Goal: Information Seeking & Learning: Find specific page/section

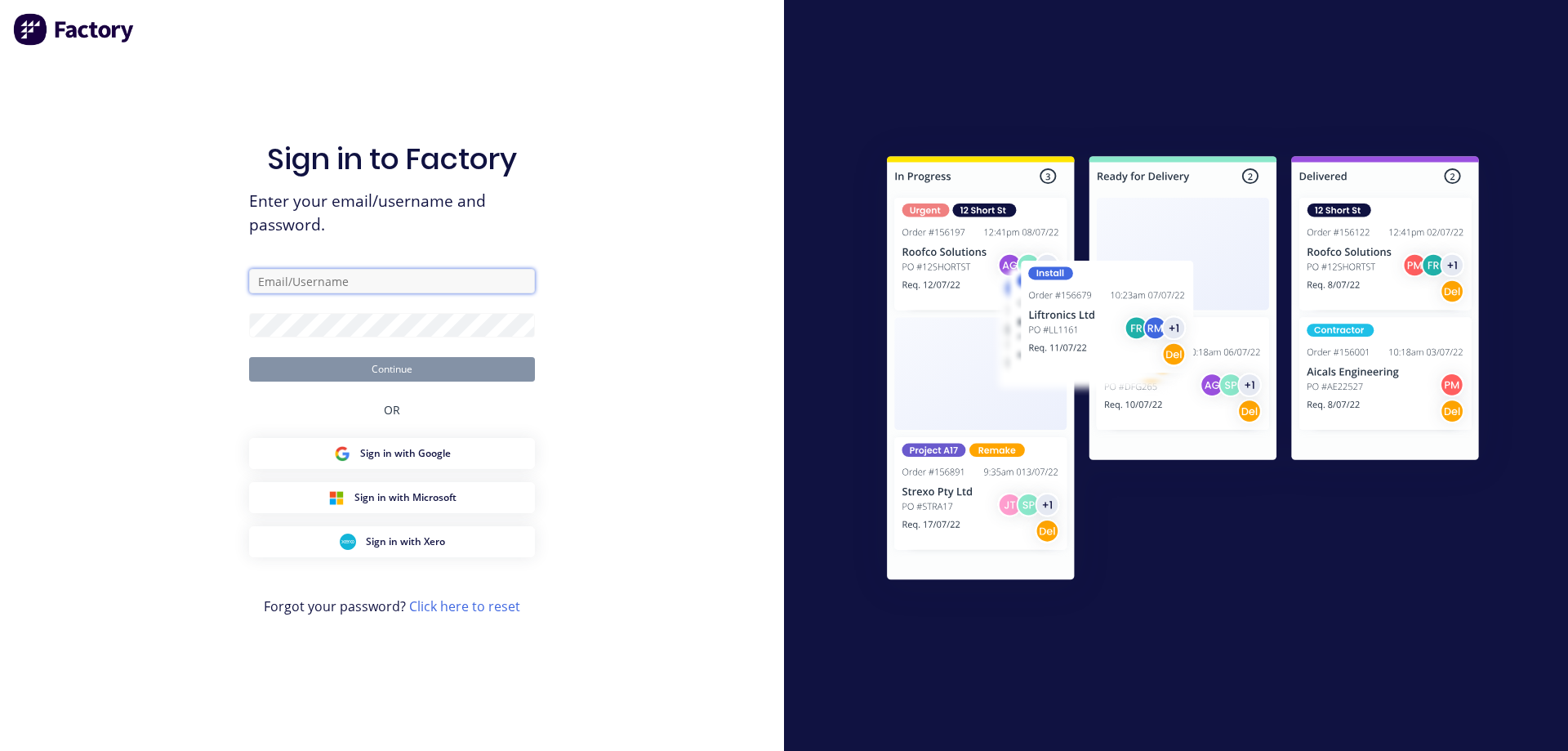
type input "[EMAIL_ADDRESS][DOMAIN_NAME]"
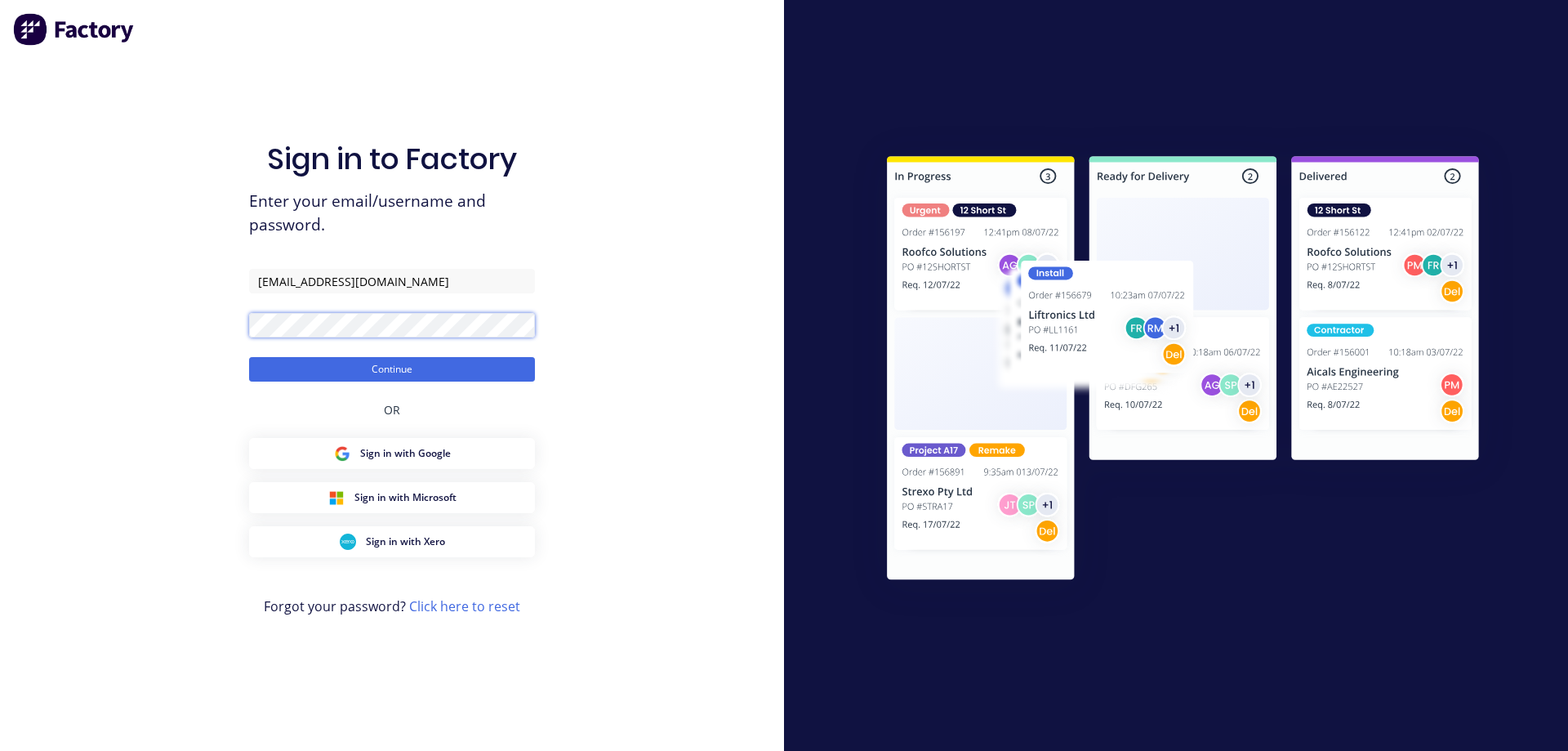
click at [237, 338] on div "Sign in to Factory Enter your email/username and password. [EMAIL_ADDRESS][DOMA…" at bounding box center [391, 376] width 784 height 751
click at [249, 357] on button "Continue" at bounding box center [391, 369] width 286 height 24
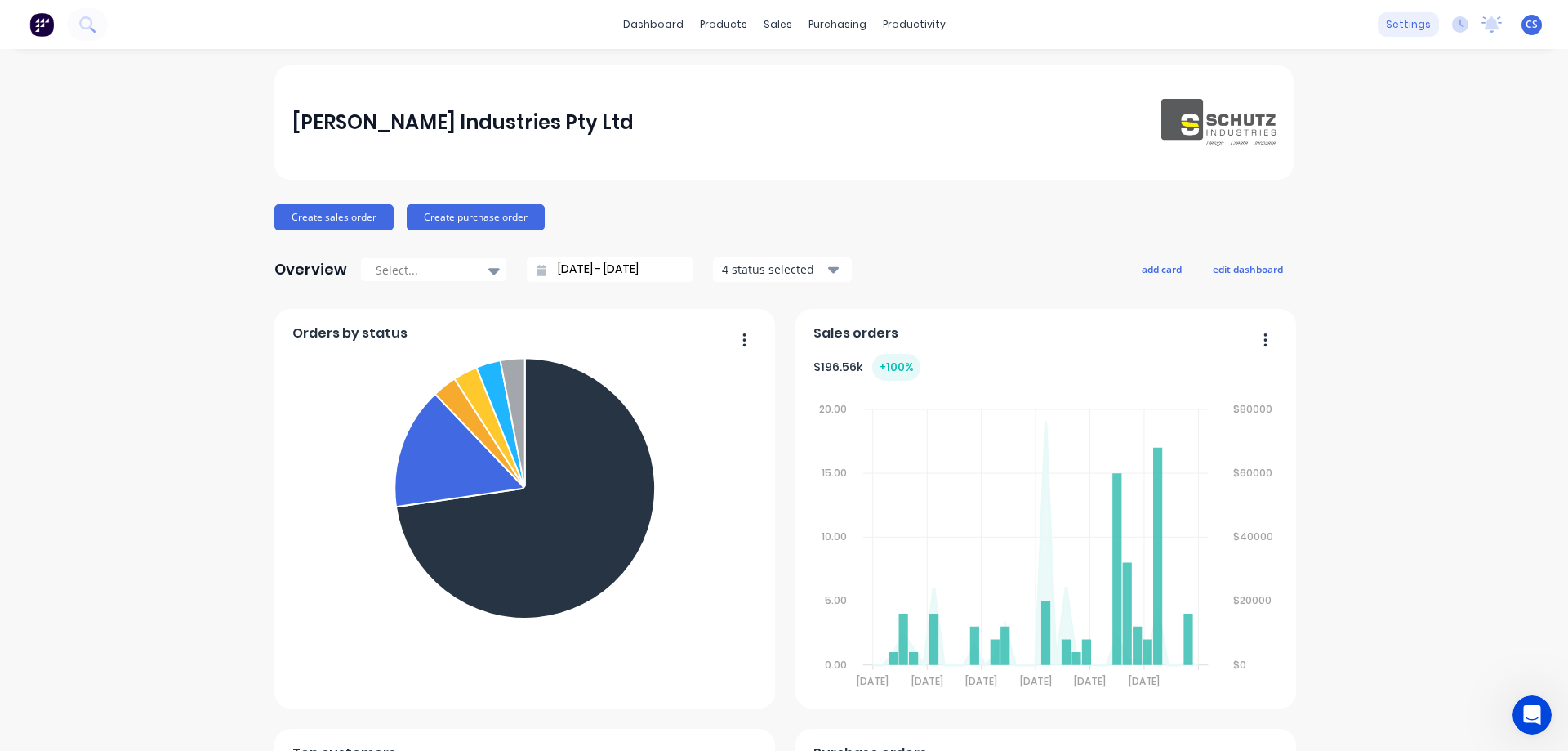
click at [1403, 16] on div "settings" at bounding box center [1408, 24] width 61 height 24
click at [1410, 27] on div "settings" at bounding box center [1408, 24] width 61 height 24
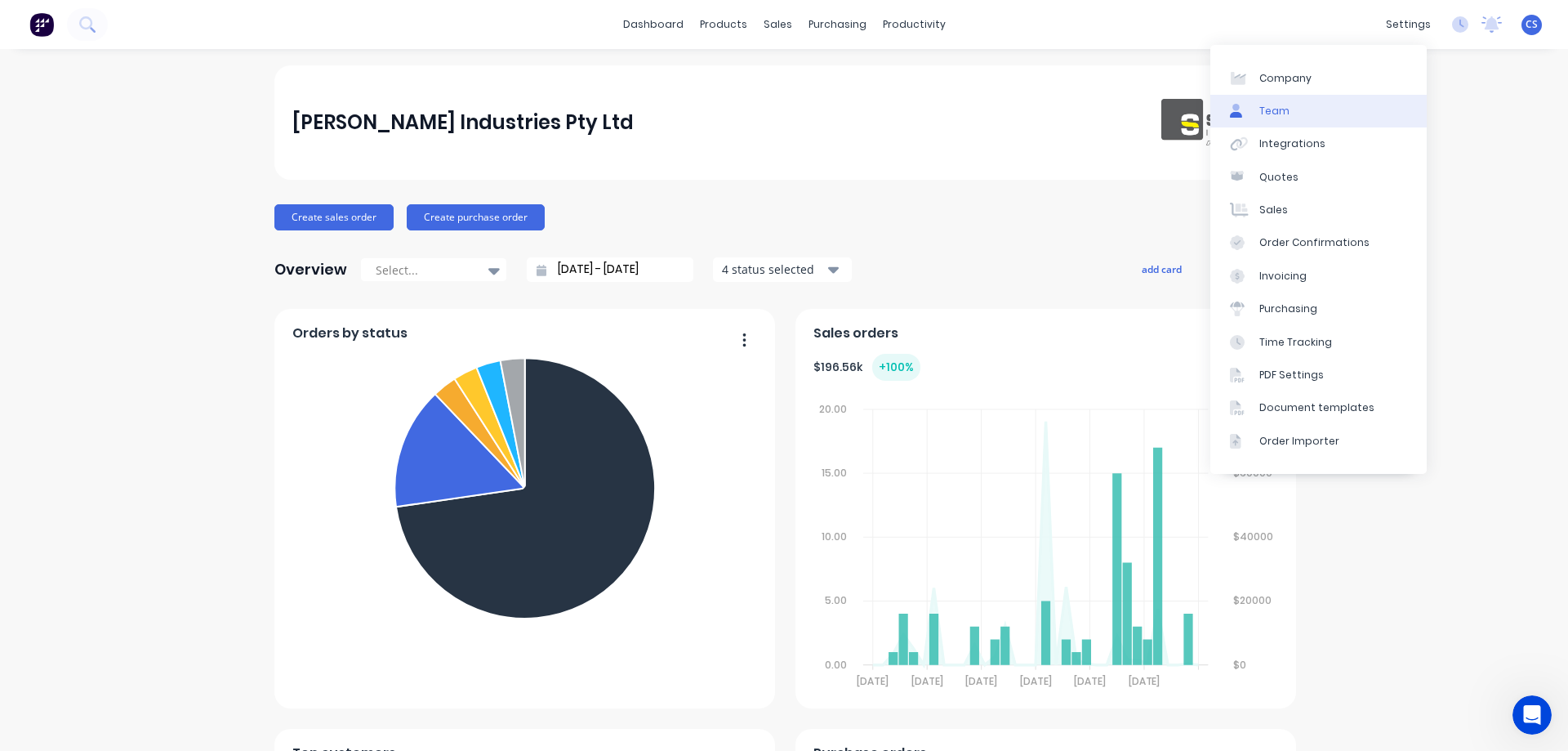
click at [1262, 116] on div "Team" at bounding box center [1274, 111] width 30 height 15
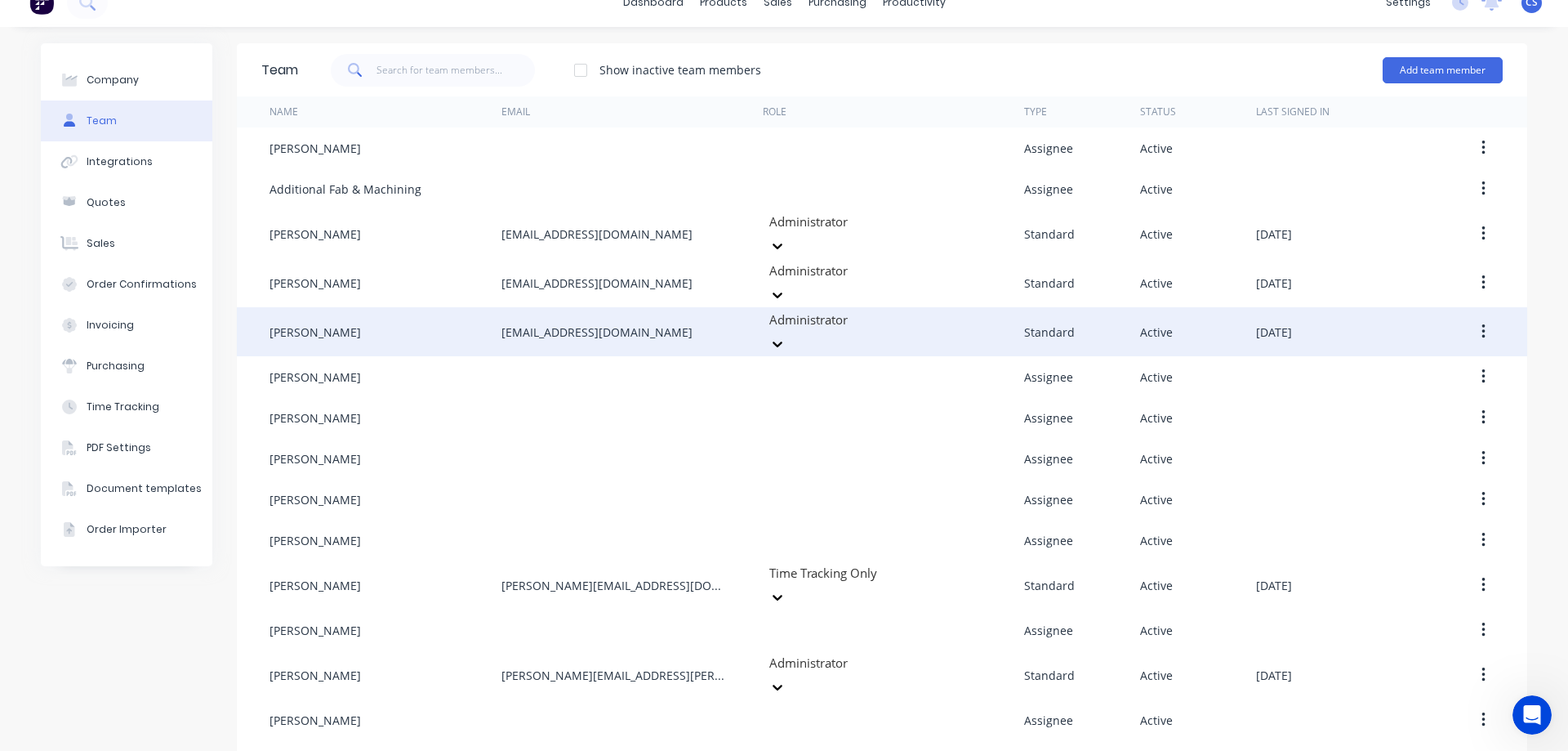
scroll to position [28, 0]
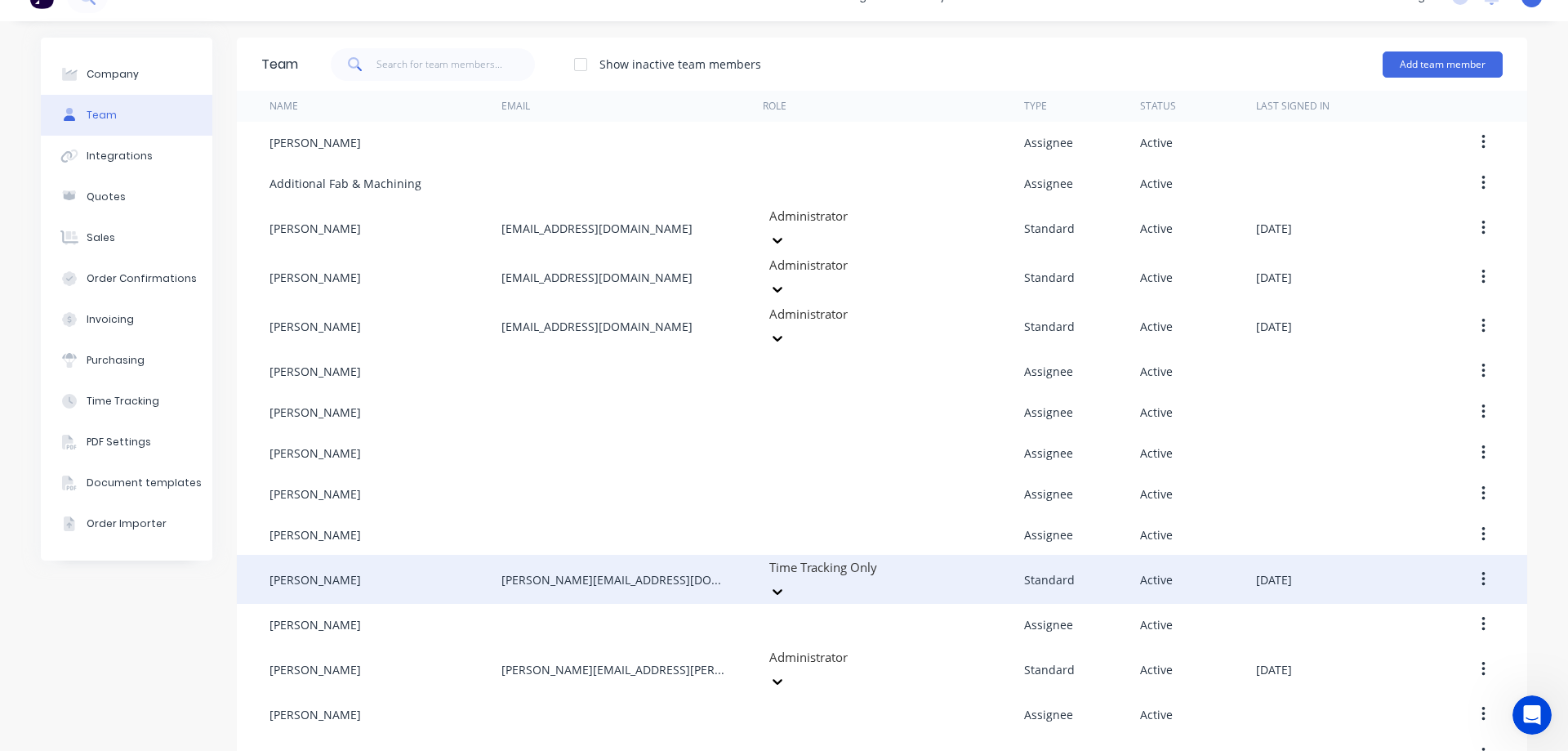
click at [408, 567] on div "Shane Przibilla" at bounding box center [386, 579] width 232 height 49
click at [327, 571] on div "Shane Przibilla" at bounding box center [315, 580] width 92 height 17
click at [406, 554] on div "Shane Przibilla" at bounding box center [386, 579] width 232 height 49
click at [1481, 565] on button "button" at bounding box center [1483, 579] width 38 height 29
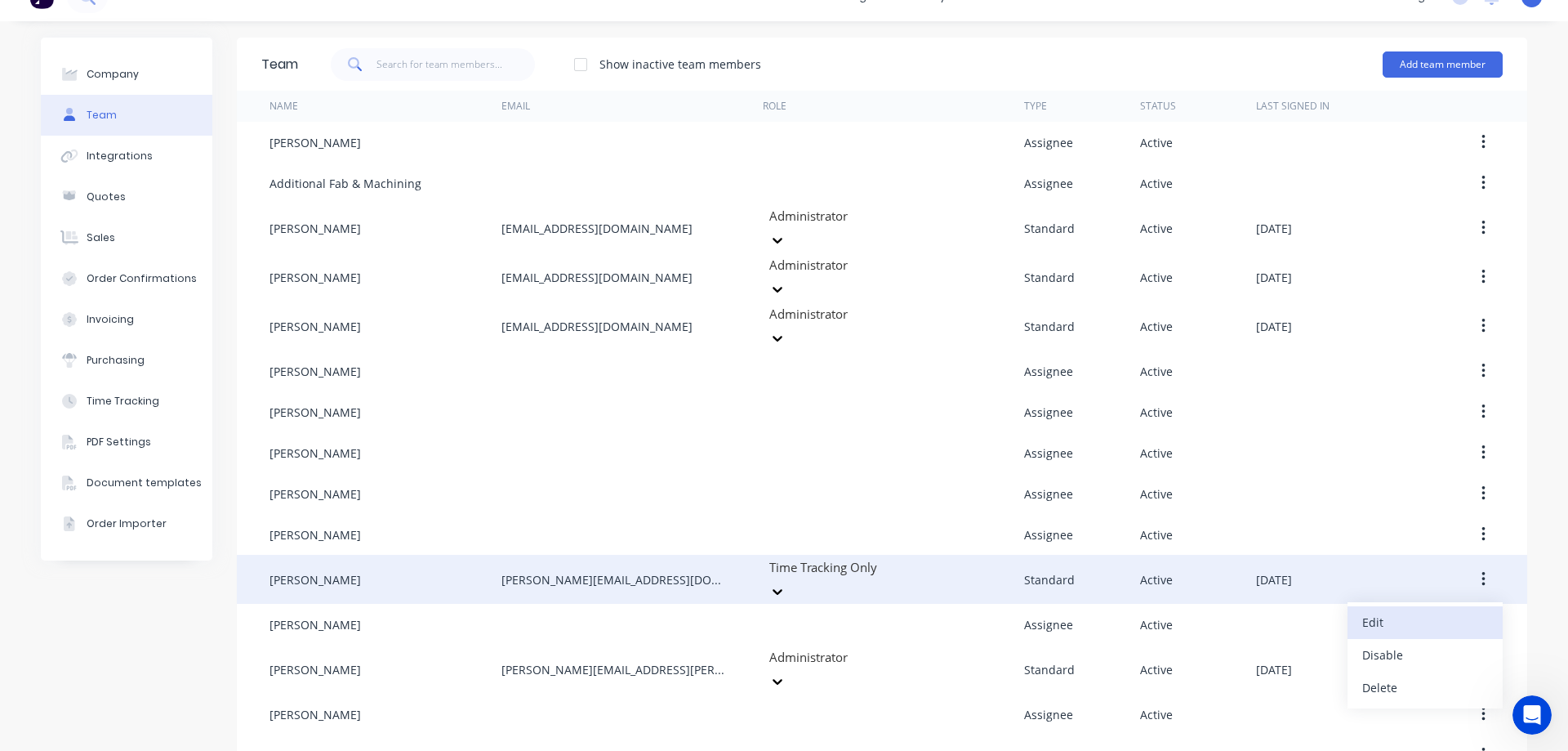
click at [1435, 611] on div "Edit" at bounding box center [1425, 622] width 125 height 23
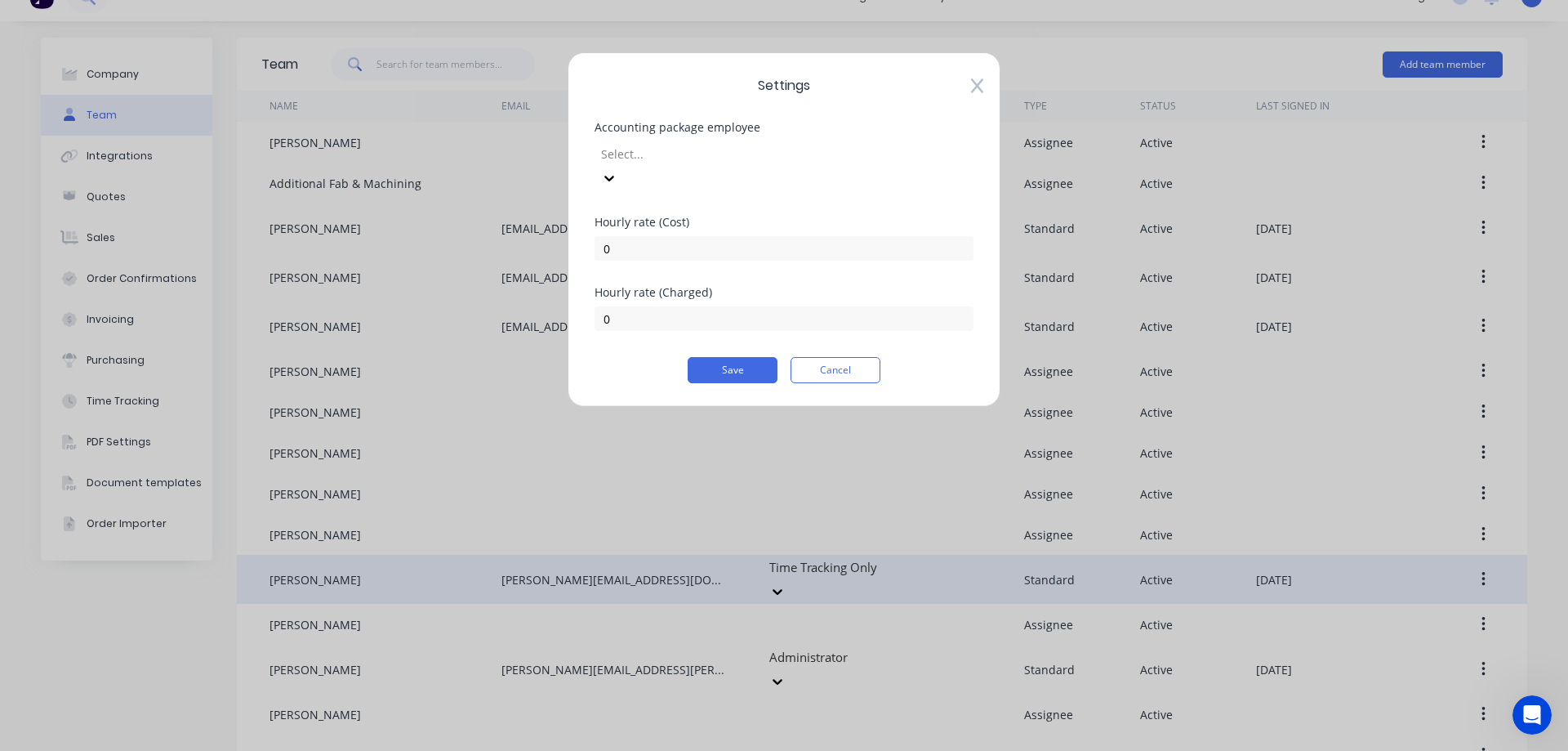
click at [775, 155] on div at bounding box center [716, 155] width 235 height 21
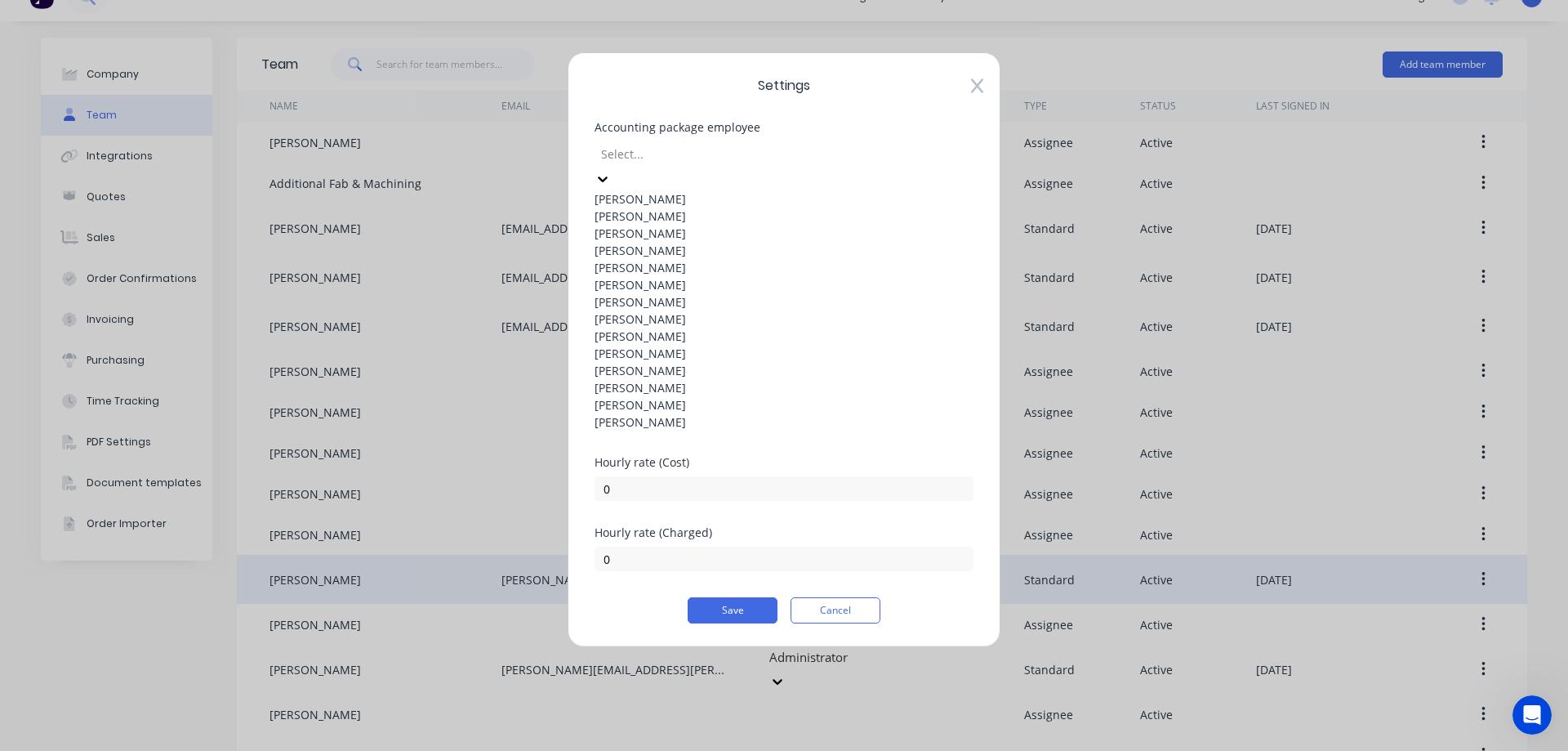
scroll to position [0, 0]
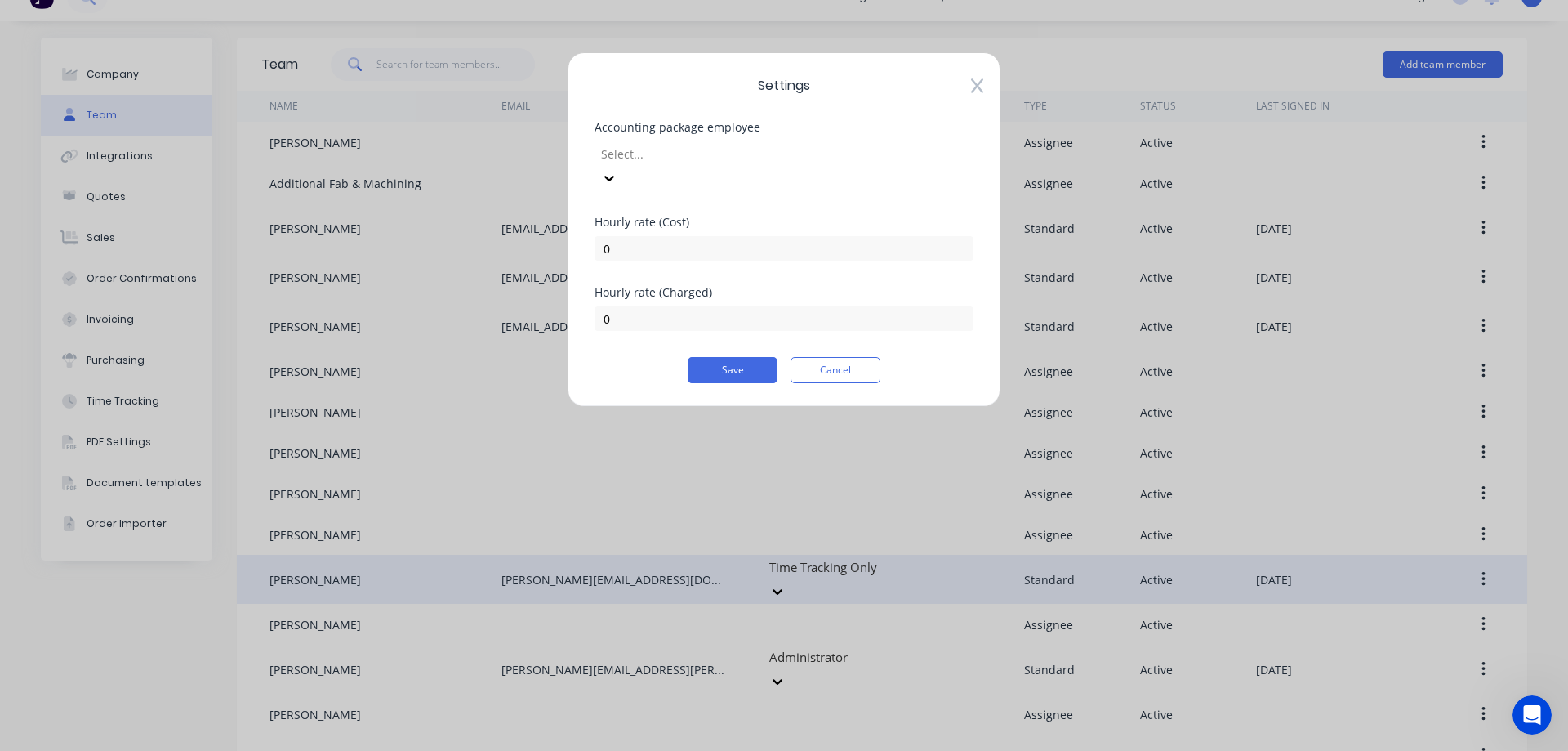
click at [981, 80] on icon at bounding box center [976, 85] width 12 height 16
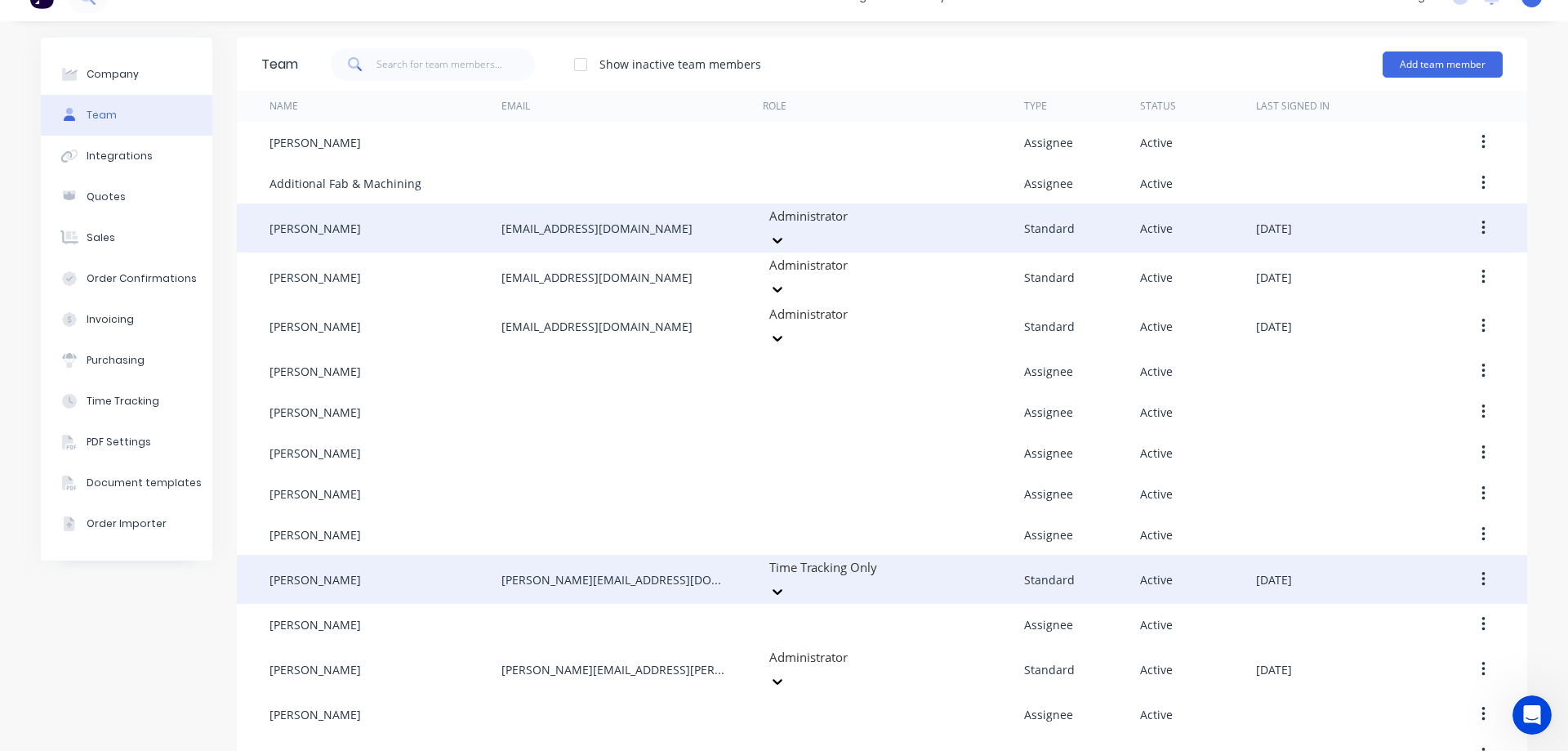
click at [1481, 226] on icon "button" at bounding box center [1483, 228] width 4 height 18
click at [1474, 259] on div "Edit" at bounding box center [1425, 271] width 125 height 23
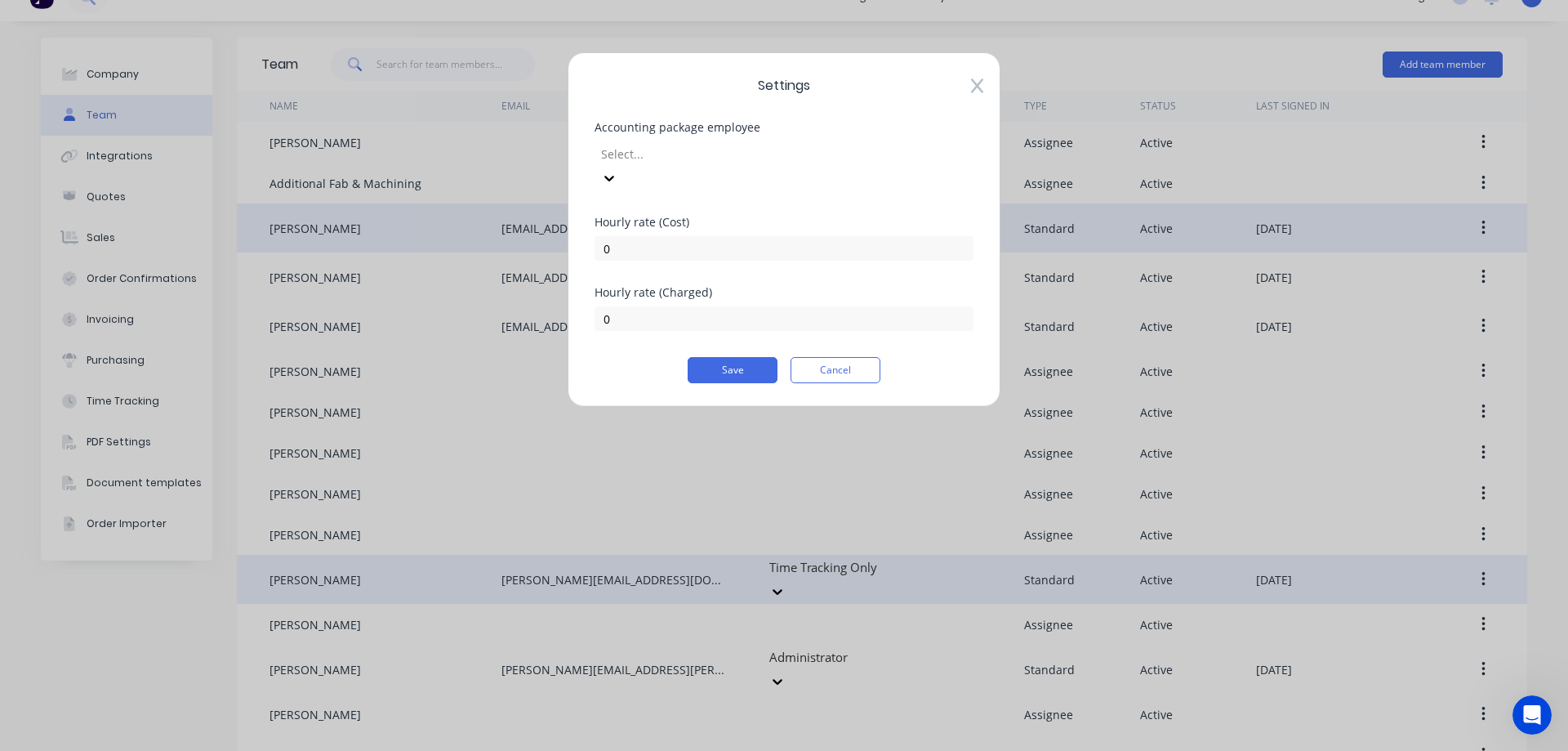
click at [752, 159] on div at bounding box center [716, 155] width 235 height 21
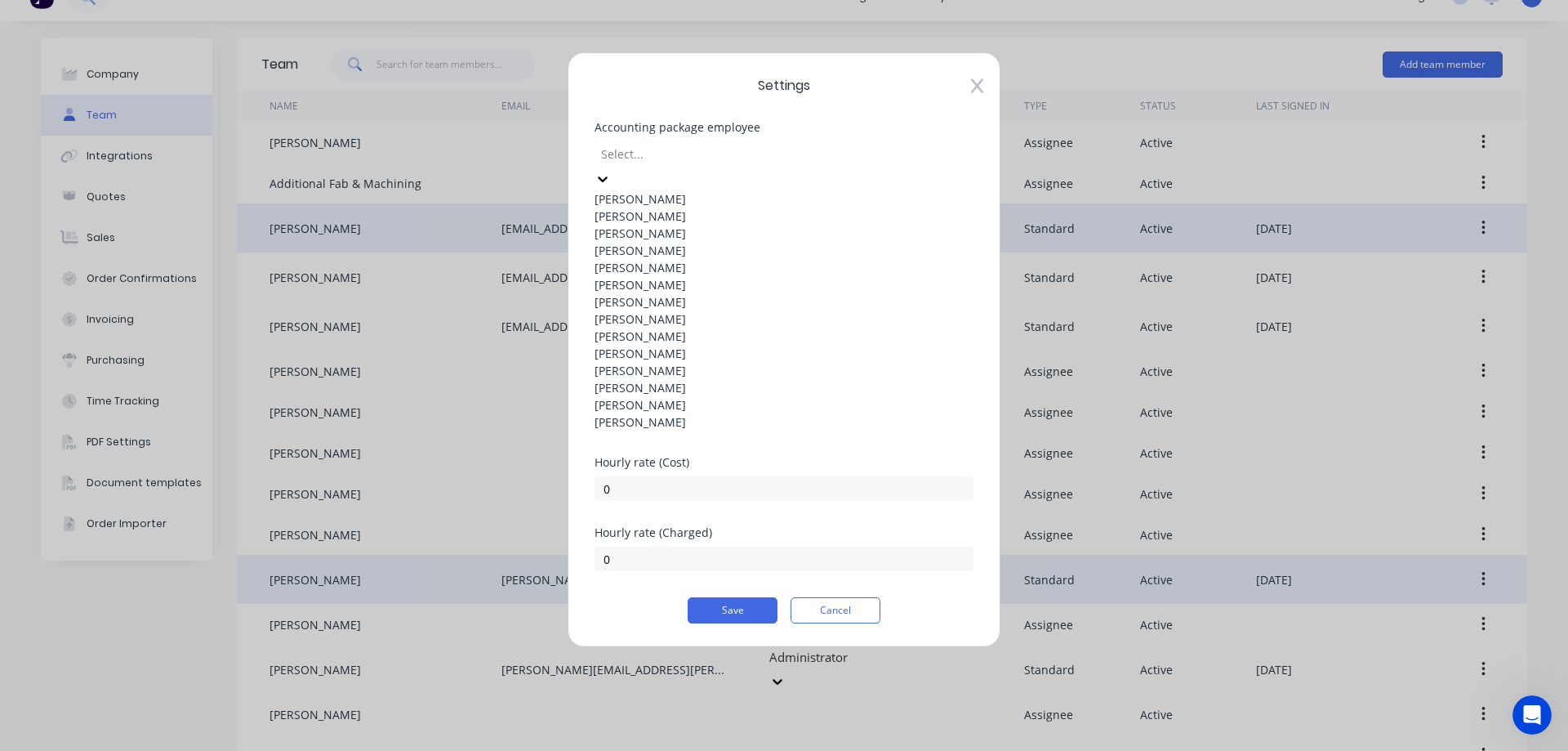
click at [768, 225] on div "[PERSON_NAME]" at bounding box center [784, 216] width 379 height 17
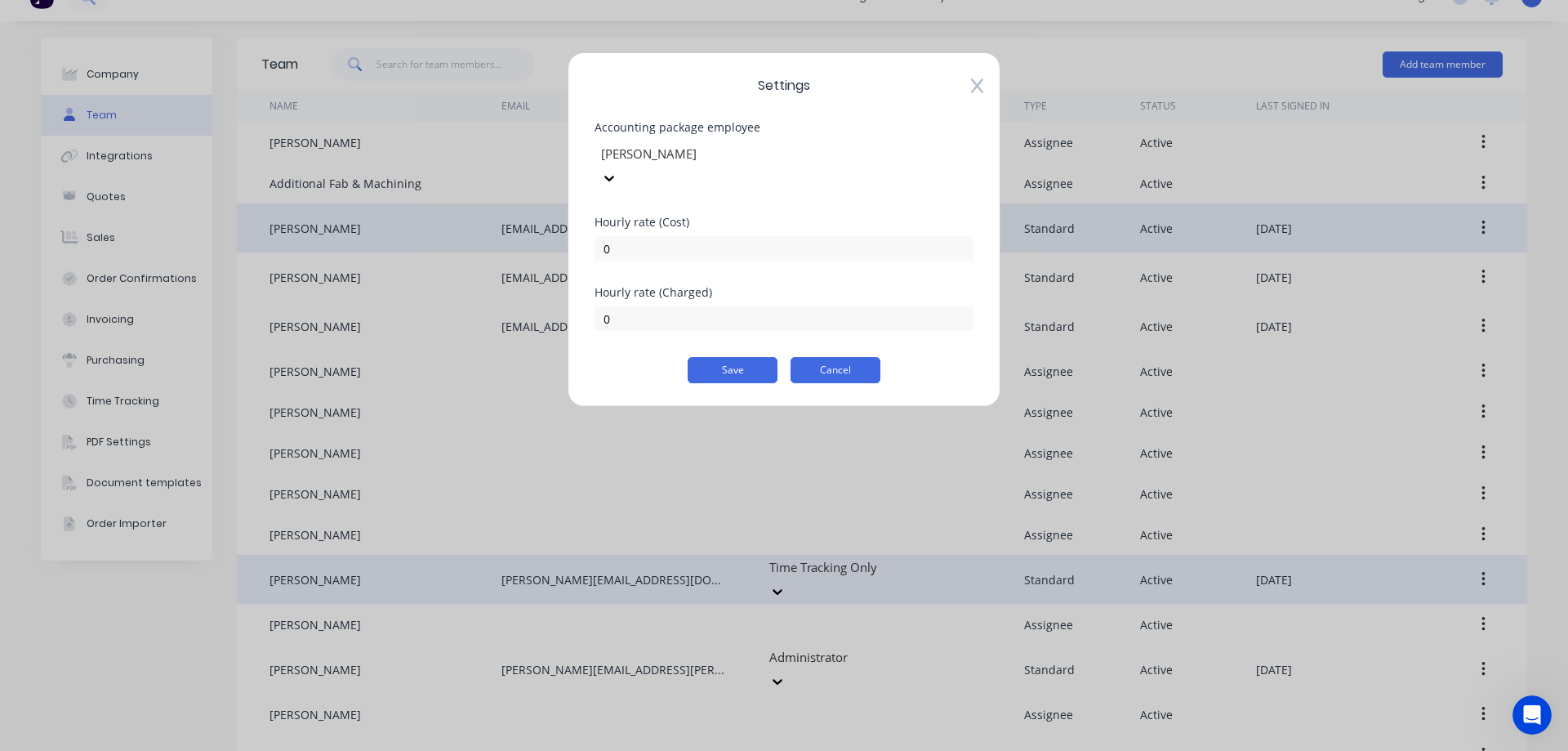
click at [835, 357] on button "Cancel" at bounding box center [835, 370] width 90 height 26
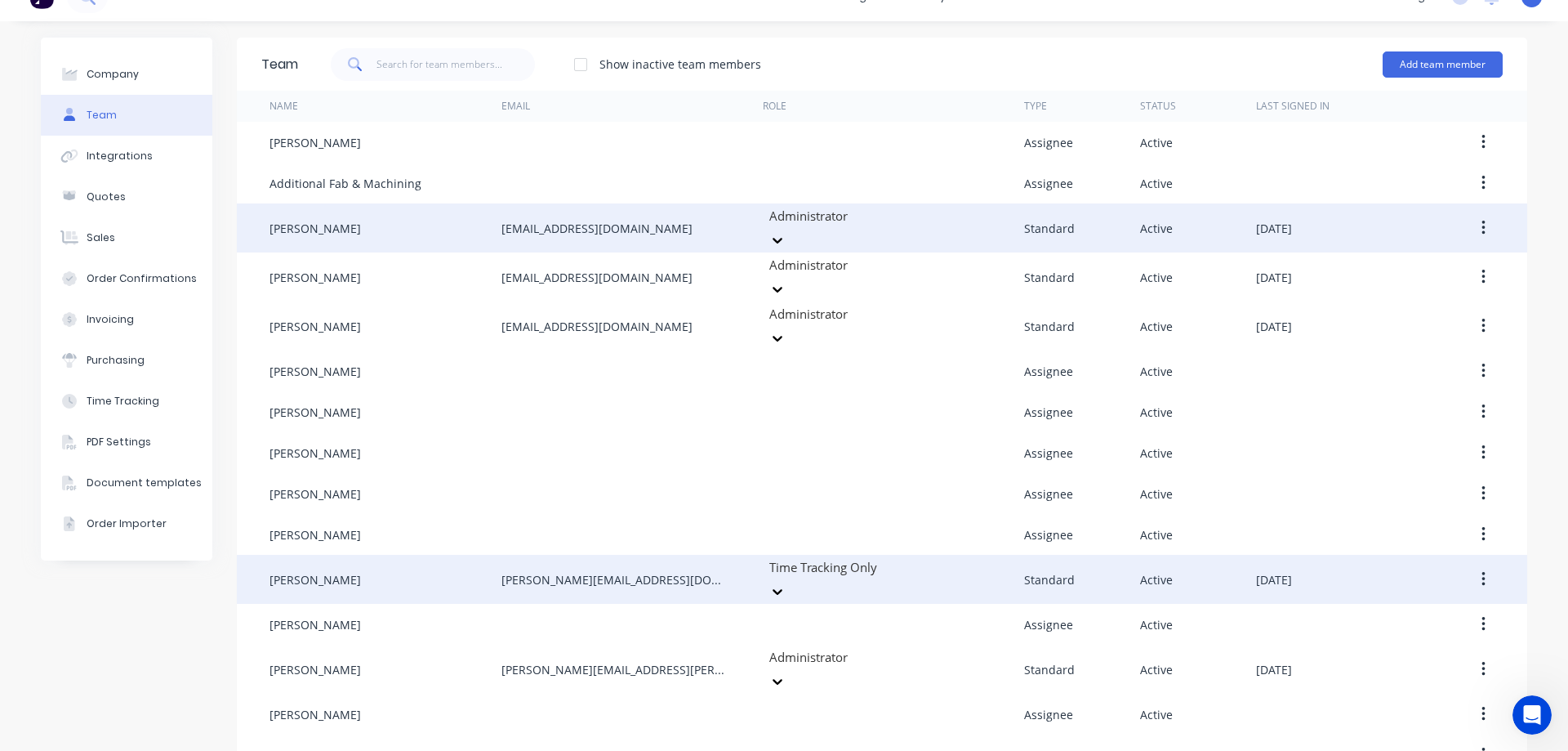
click at [1481, 572] on icon "button" at bounding box center [1482, 580] width 3 height 15
click at [1462, 611] on div "Edit" at bounding box center [1425, 622] width 125 height 23
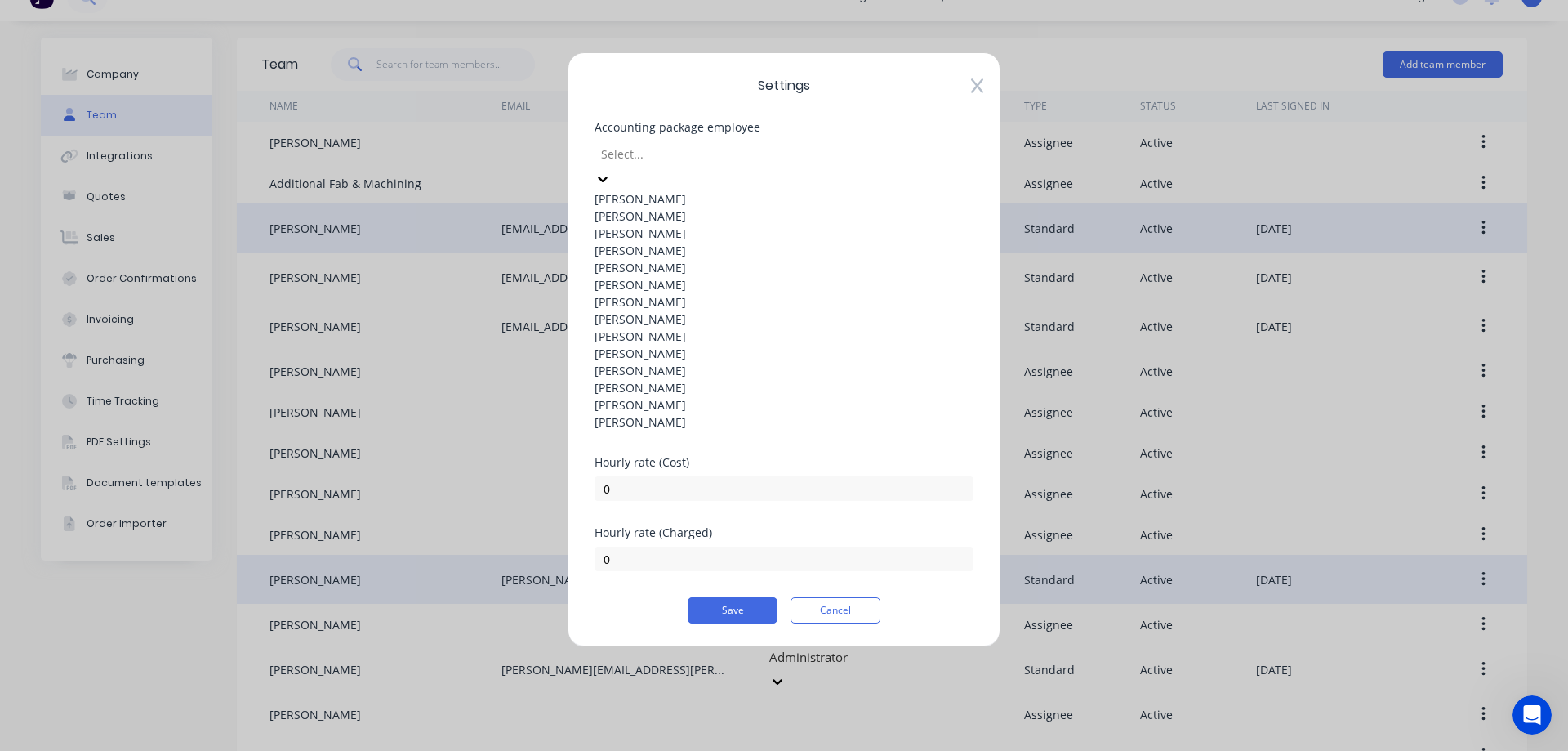
click at [658, 163] on div at bounding box center [716, 155] width 235 height 21
click at [718, 328] on div "Shane Przibilla" at bounding box center [784, 336] width 379 height 17
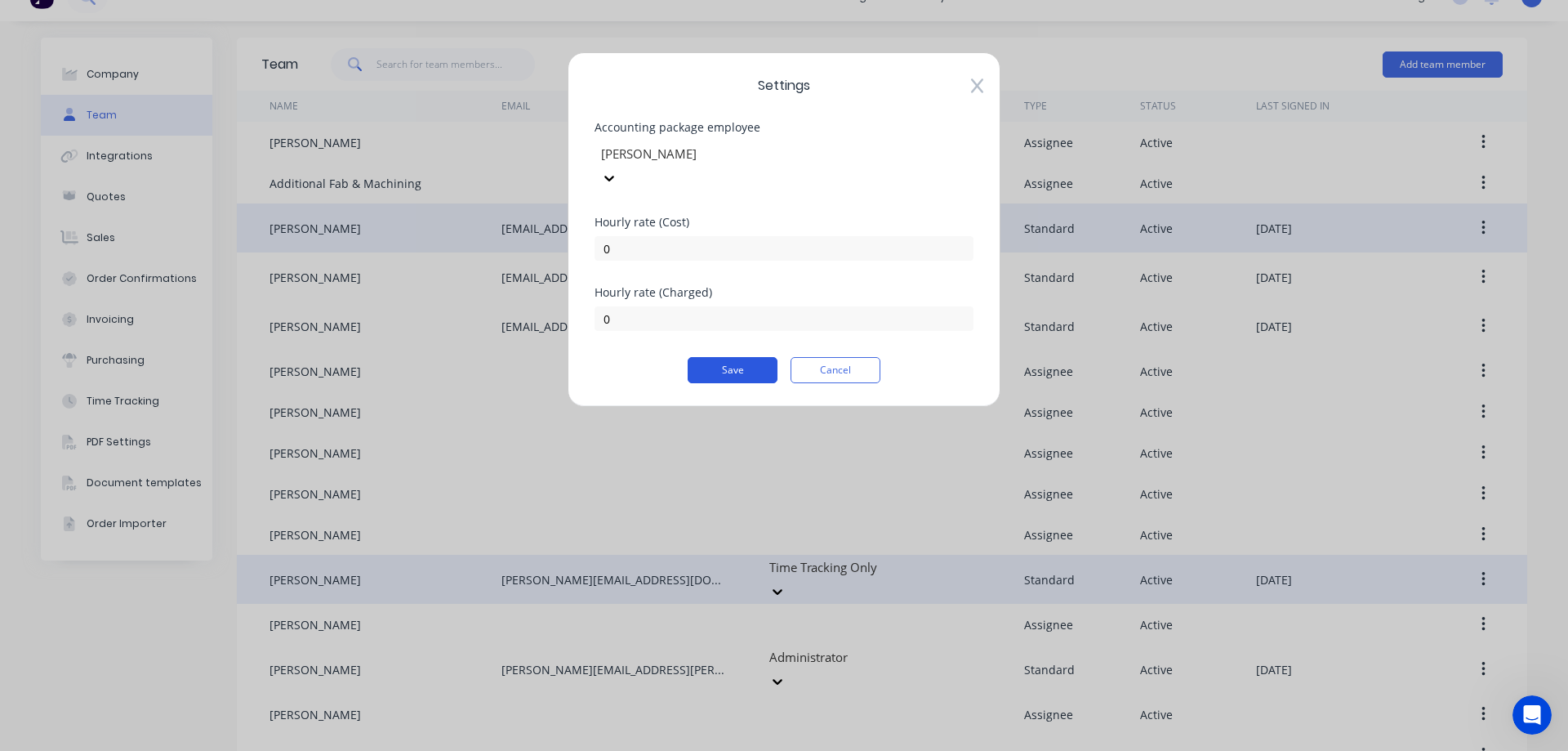
click at [749, 357] on button "Save" at bounding box center [732, 370] width 90 height 26
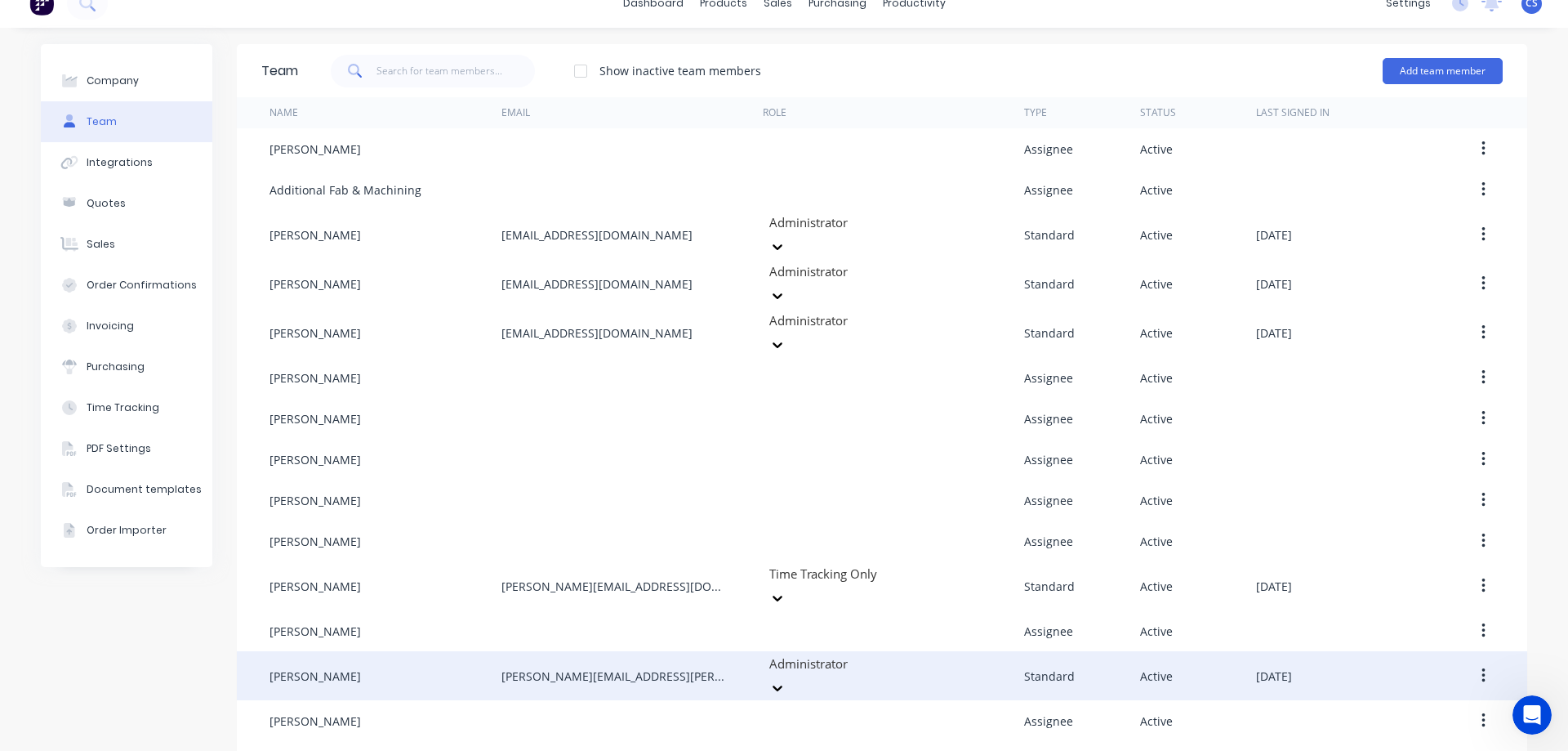
scroll to position [28, 0]
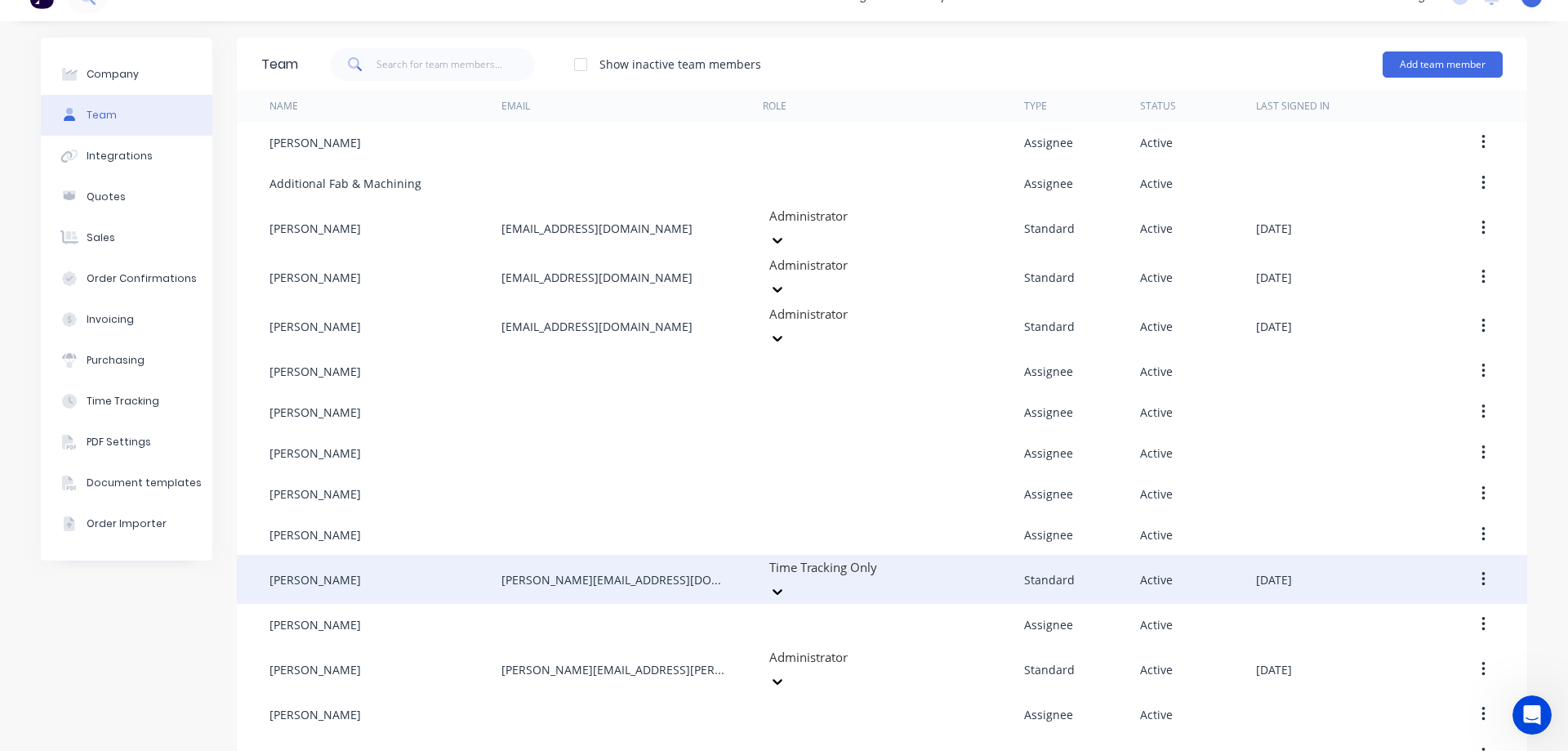
click at [1481, 572] on icon "button" at bounding box center [1482, 580] width 3 height 15
click at [1464, 611] on div "Edit" at bounding box center [1425, 622] width 125 height 23
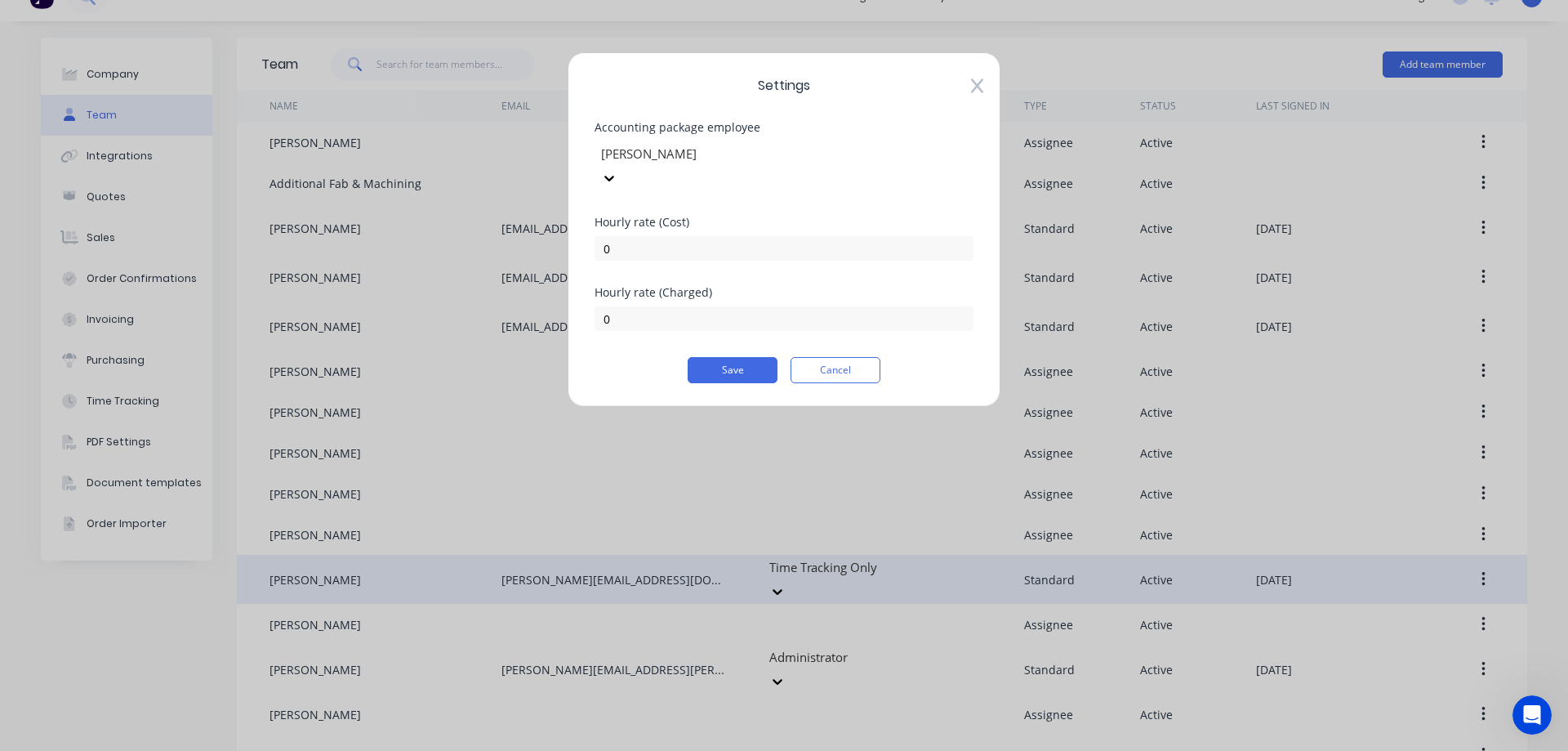
click at [979, 84] on icon at bounding box center [976, 87] width 12 height 15
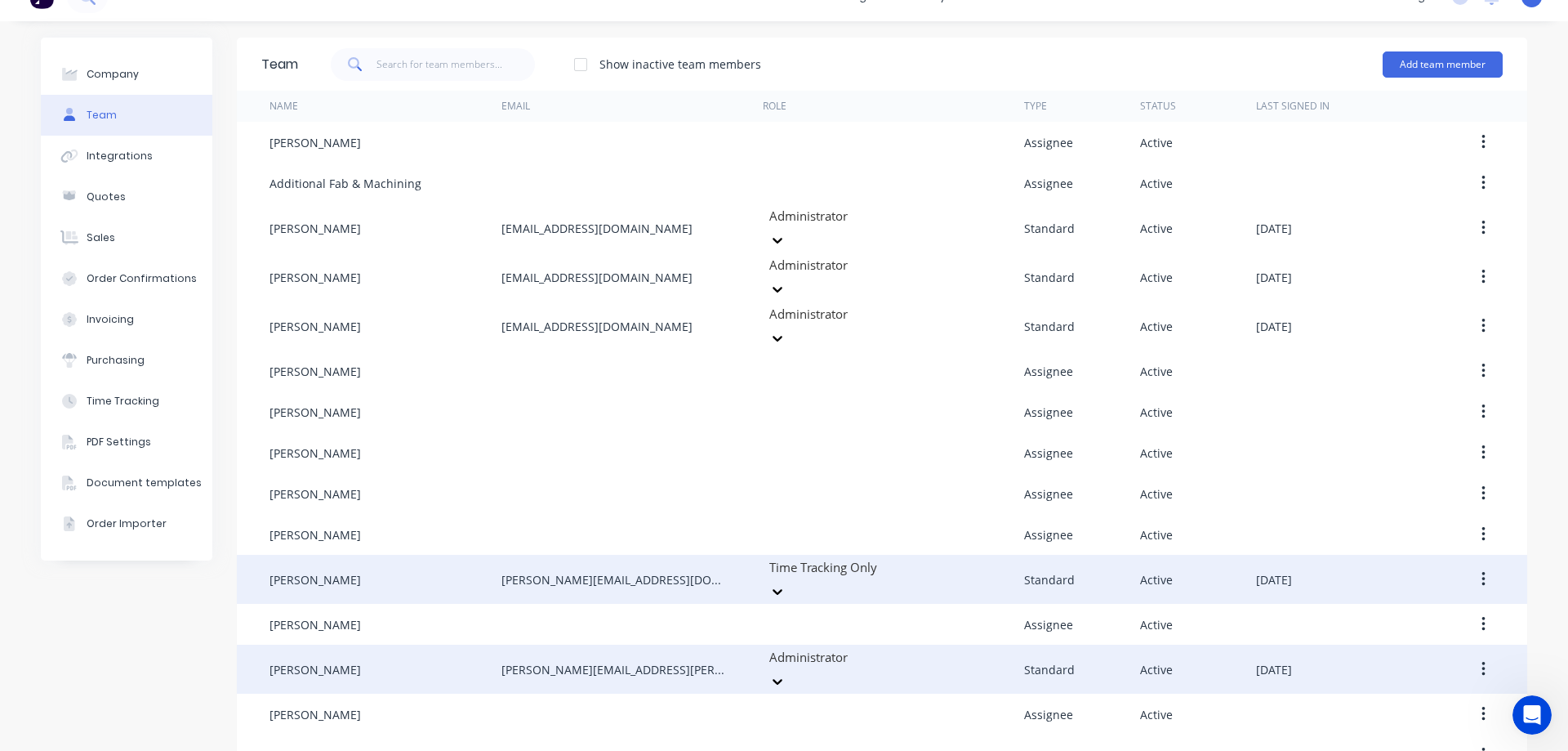
click at [1469, 655] on button "button" at bounding box center [1483, 669] width 38 height 29
click at [1423, 696] on button "Edit" at bounding box center [1425, 712] width 155 height 33
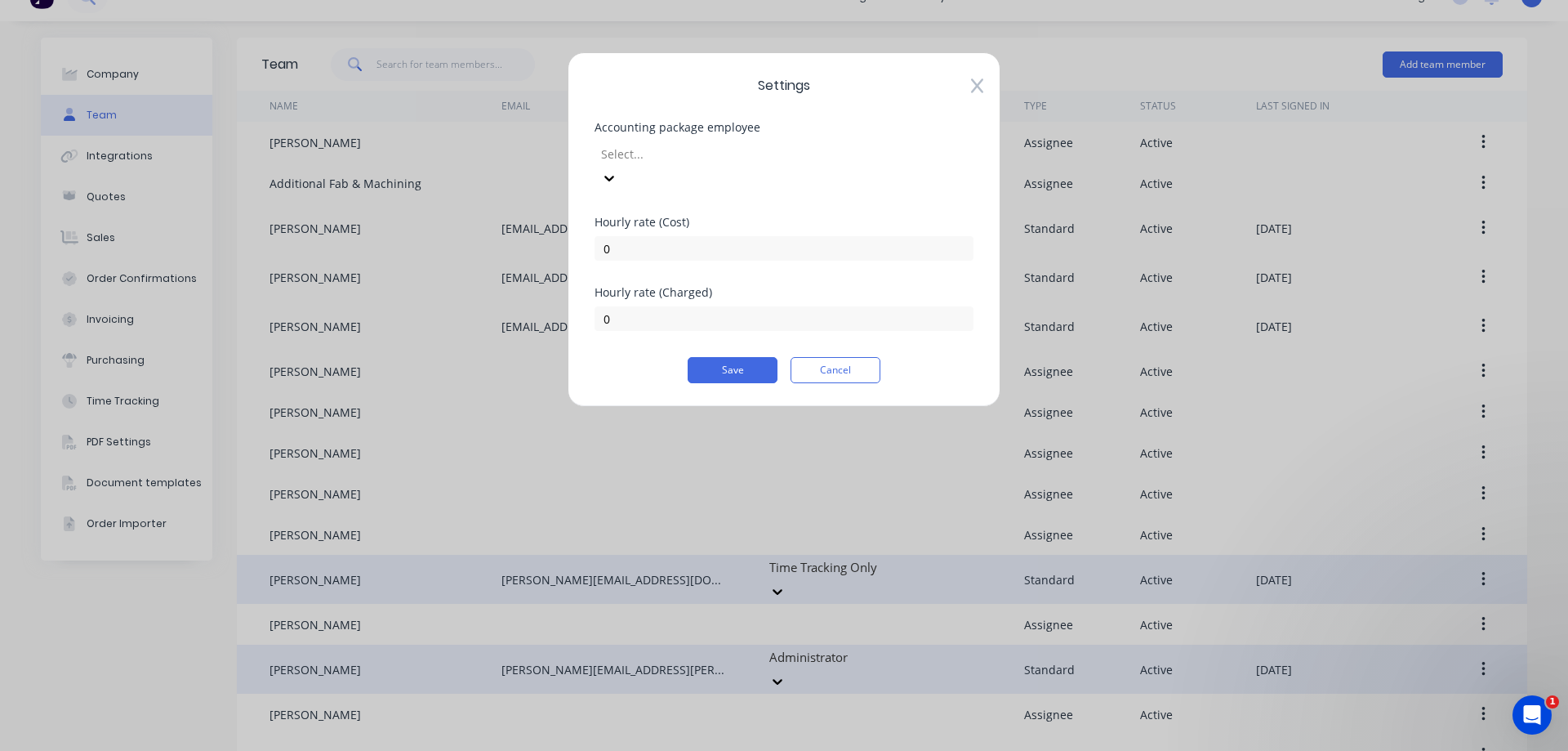
click at [675, 155] on div at bounding box center [716, 155] width 235 height 21
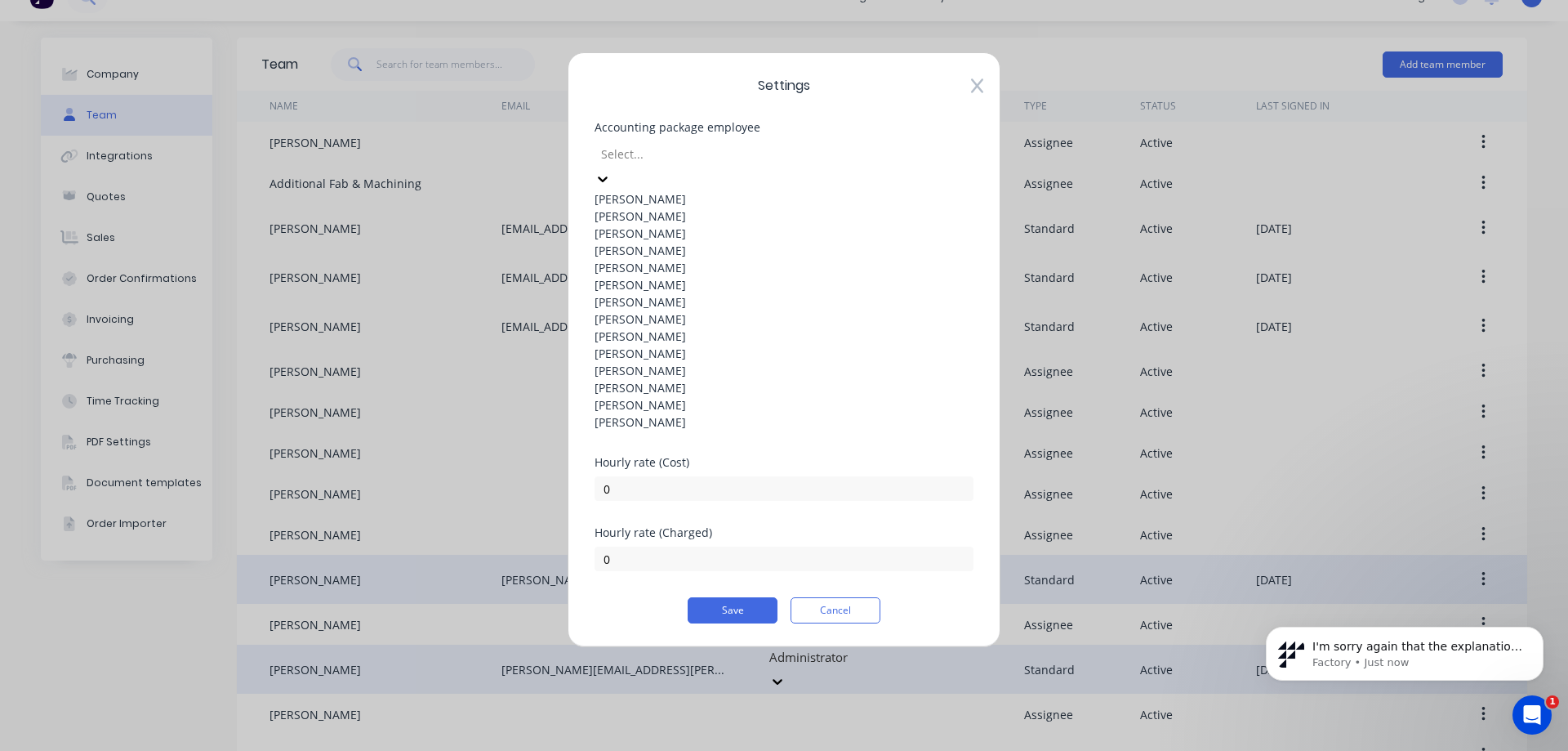
scroll to position [163, 0]
click at [732, 361] on div "Simon Schutz" at bounding box center [784, 370] width 379 height 17
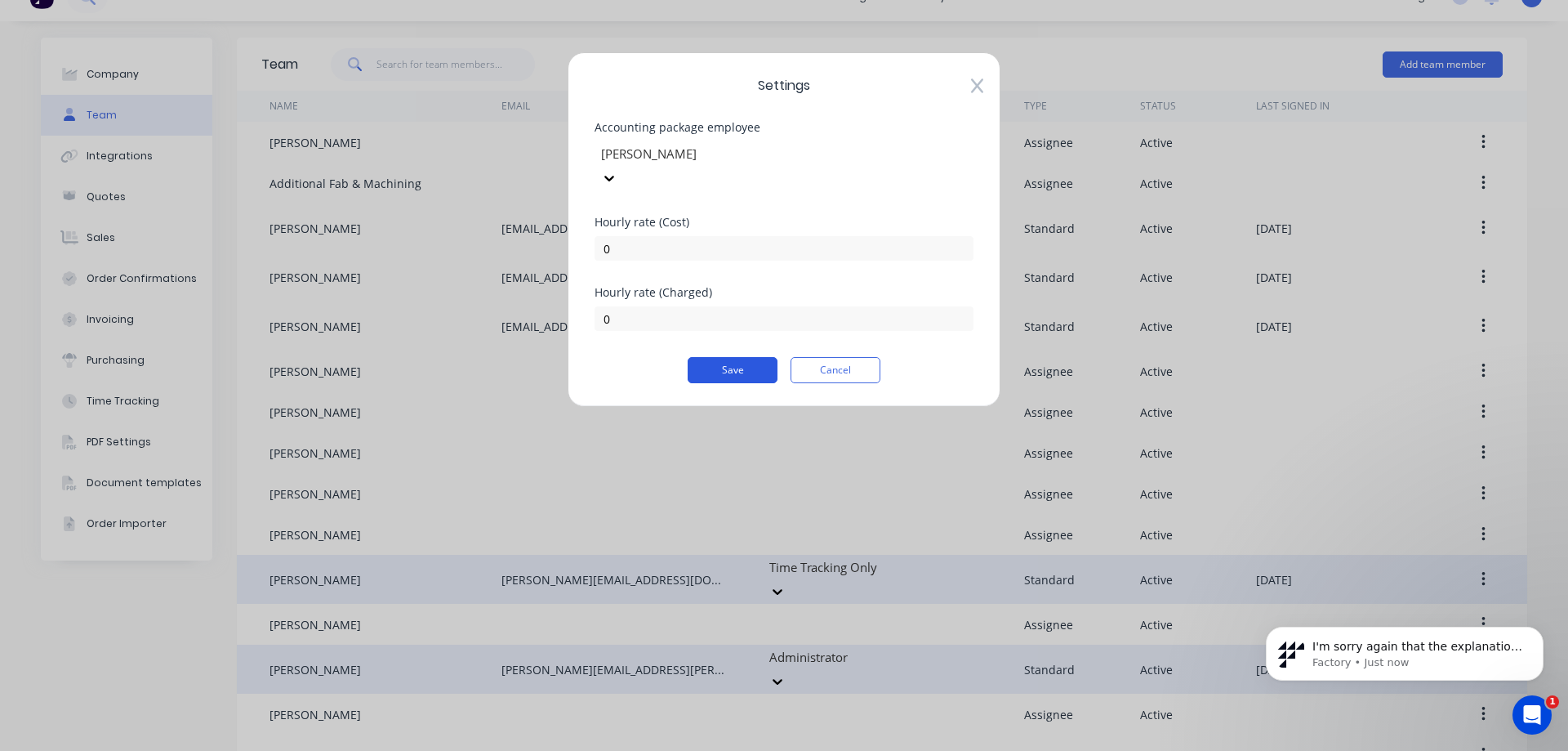
click at [728, 357] on button "Save" at bounding box center [732, 370] width 90 height 26
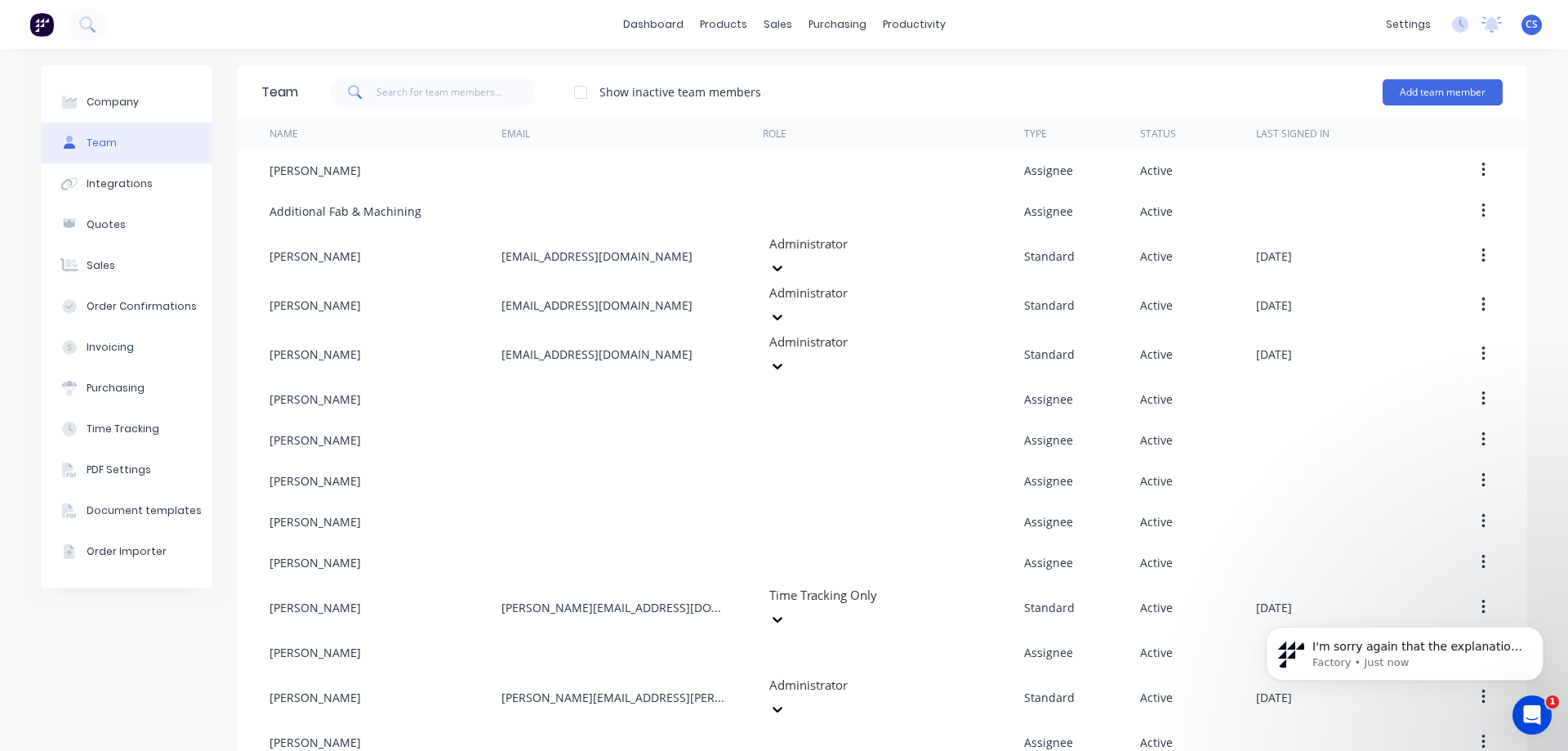
scroll to position [28, 0]
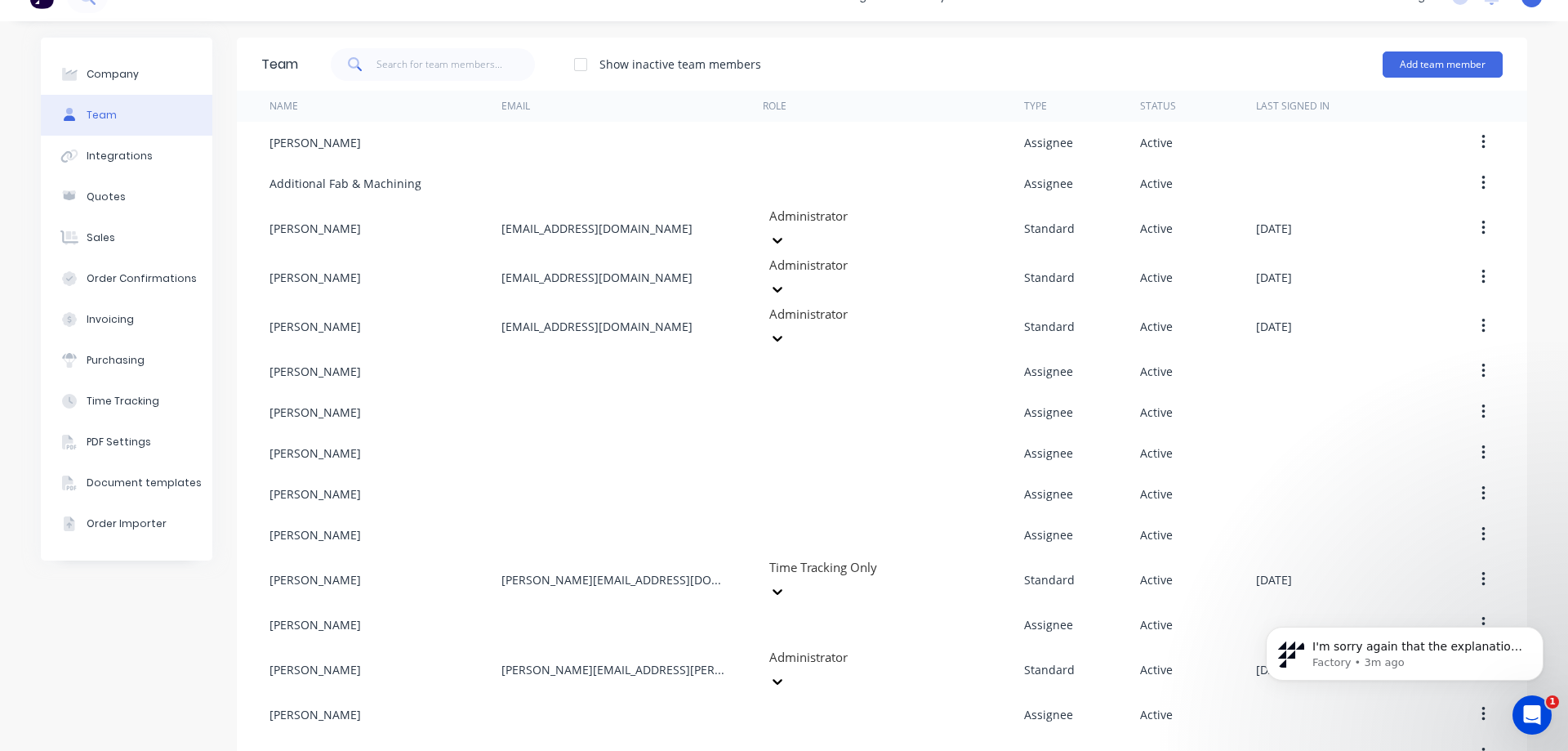
click at [59, 669] on div "Company Team Integrations Quotes Sales Order Confirmations Invoicing Purchasing…" at bounding box center [126, 406] width 171 height 738
click at [1525, 713] on icon "Open Intercom Messenger" at bounding box center [1530, 713] width 27 height 27
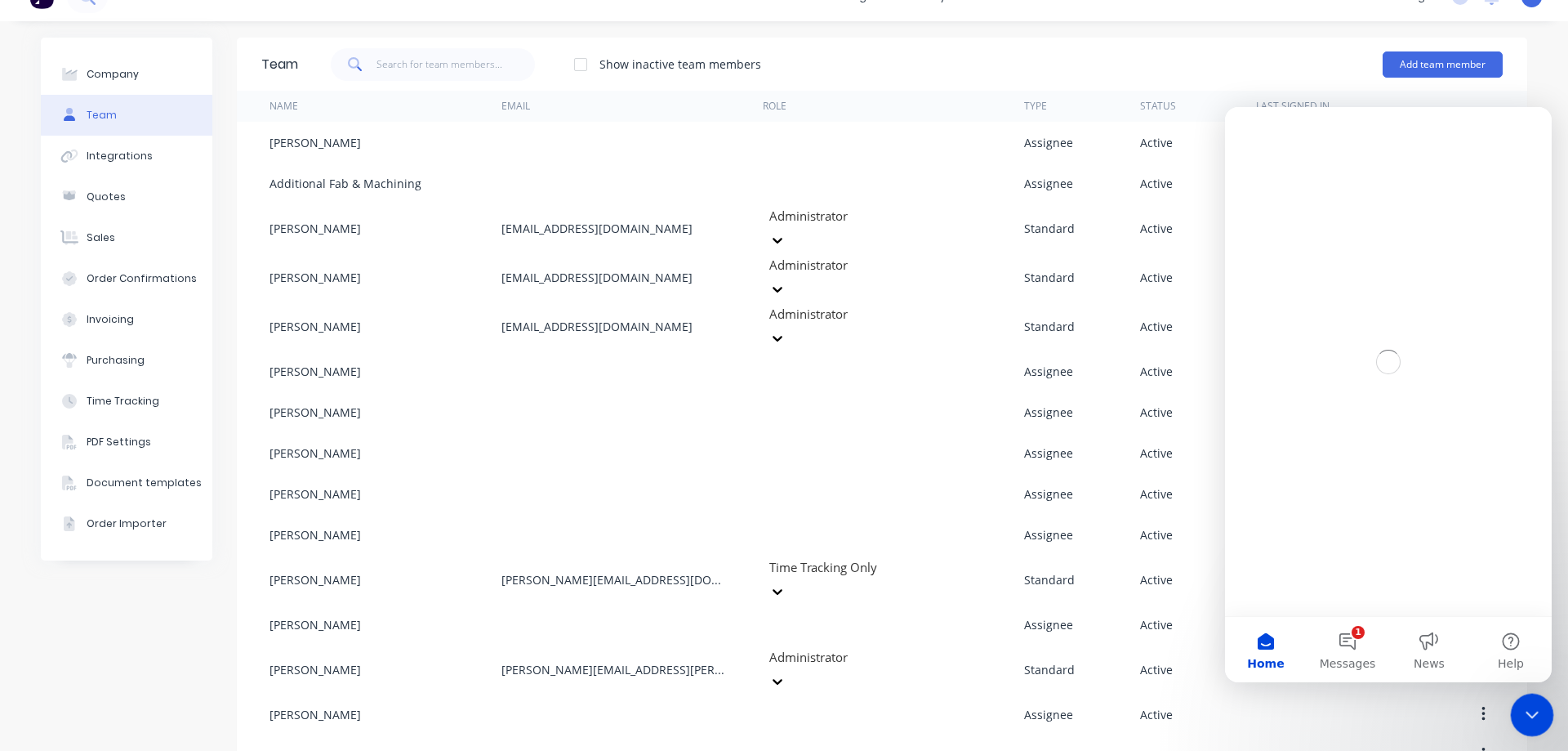
scroll to position [0, 0]
click at [1525, 713] on icon "Close Intercom Messenger" at bounding box center [1529, 712] width 20 height 20
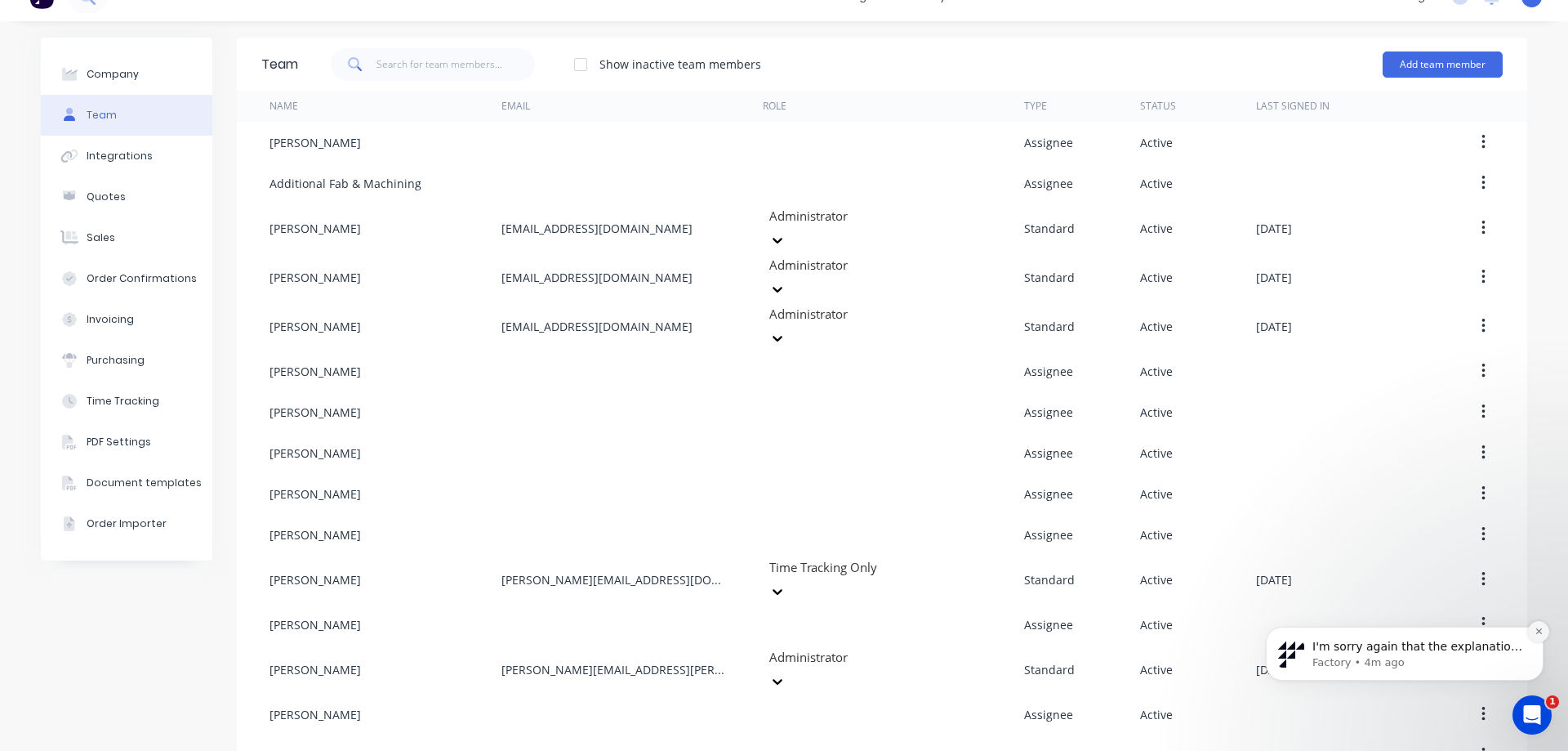
click at [1538, 632] on icon "Dismiss notification" at bounding box center [1539, 631] width 9 height 9
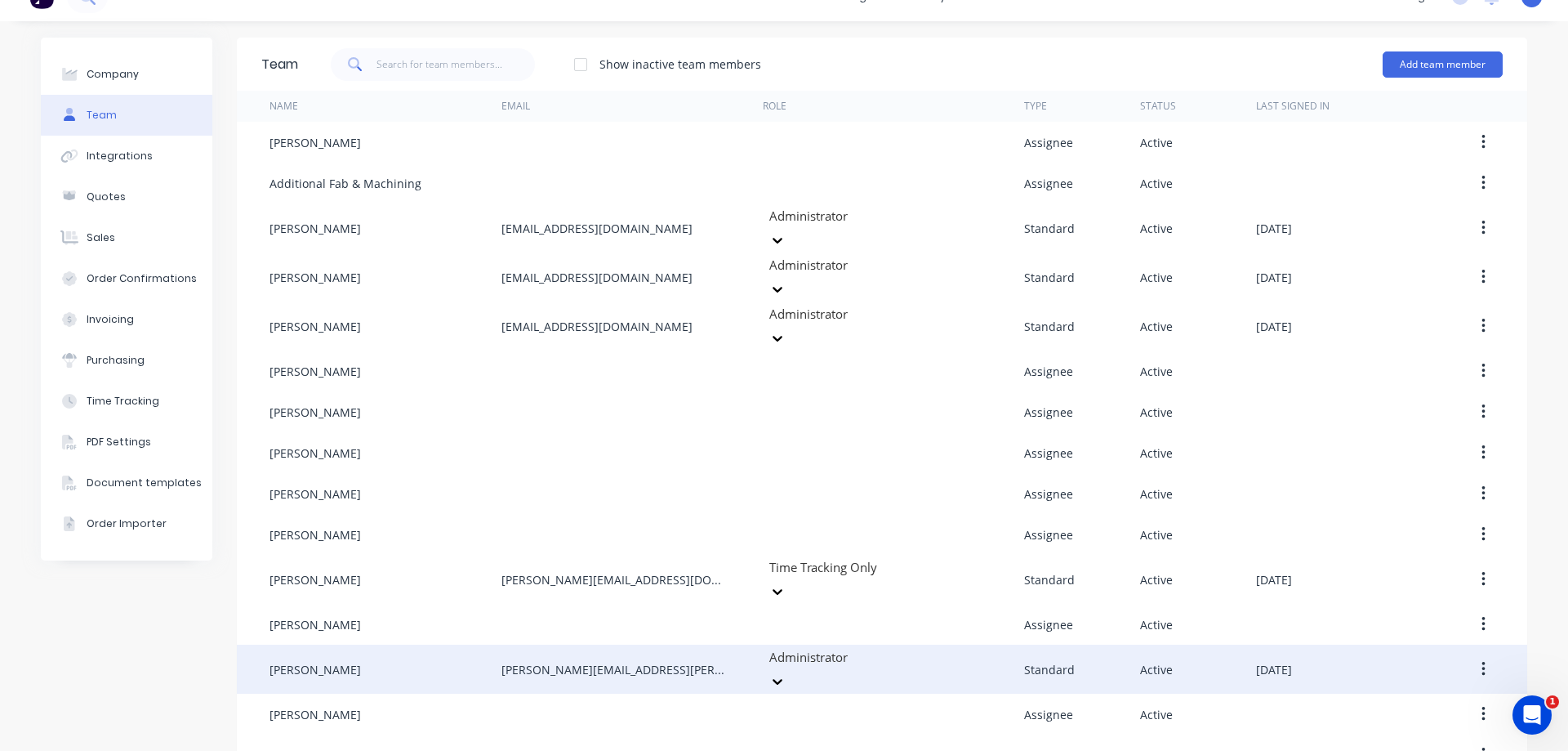
click at [1473, 655] on button "button" at bounding box center [1483, 669] width 38 height 29
click at [1420, 700] on div "Edit" at bounding box center [1425, 712] width 125 height 23
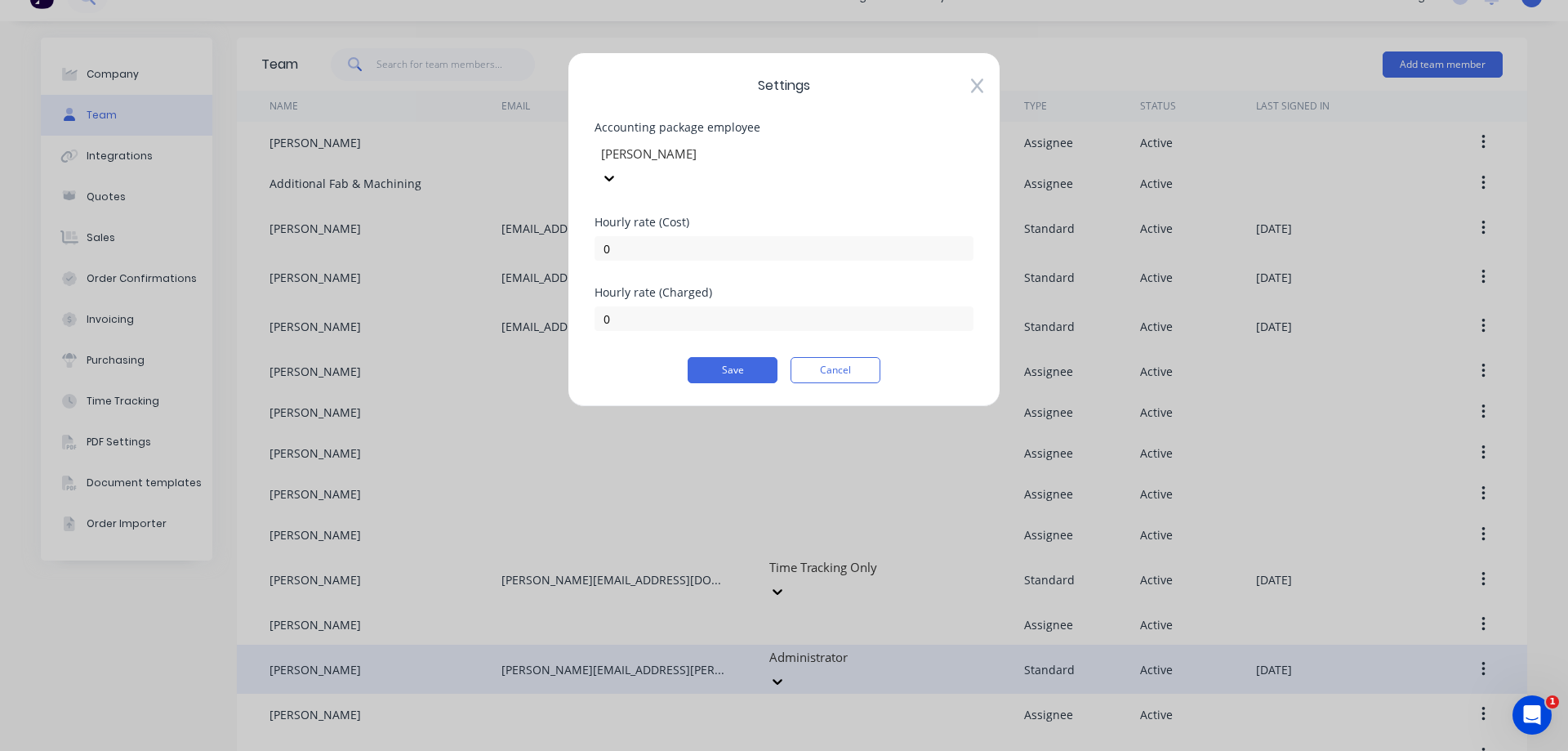
click at [982, 84] on icon at bounding box center [976, 85] width 12 height 16
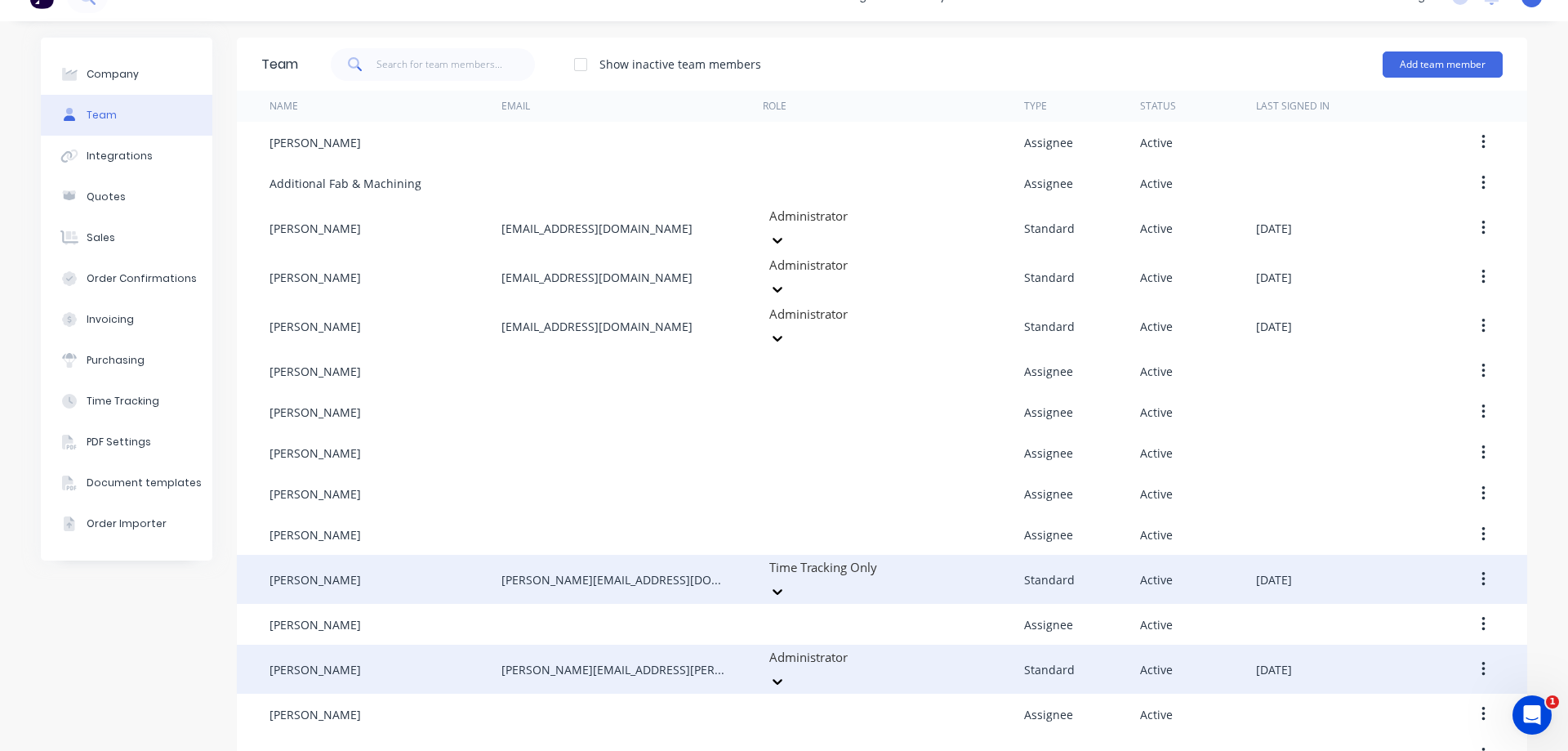
click at [1481, 570] on icon "button" at bounding box center [1483, 579] width 4 height 18
click at [1408, 611] on div "Edit" at bounding box center [1425, 622] width 125 height 23
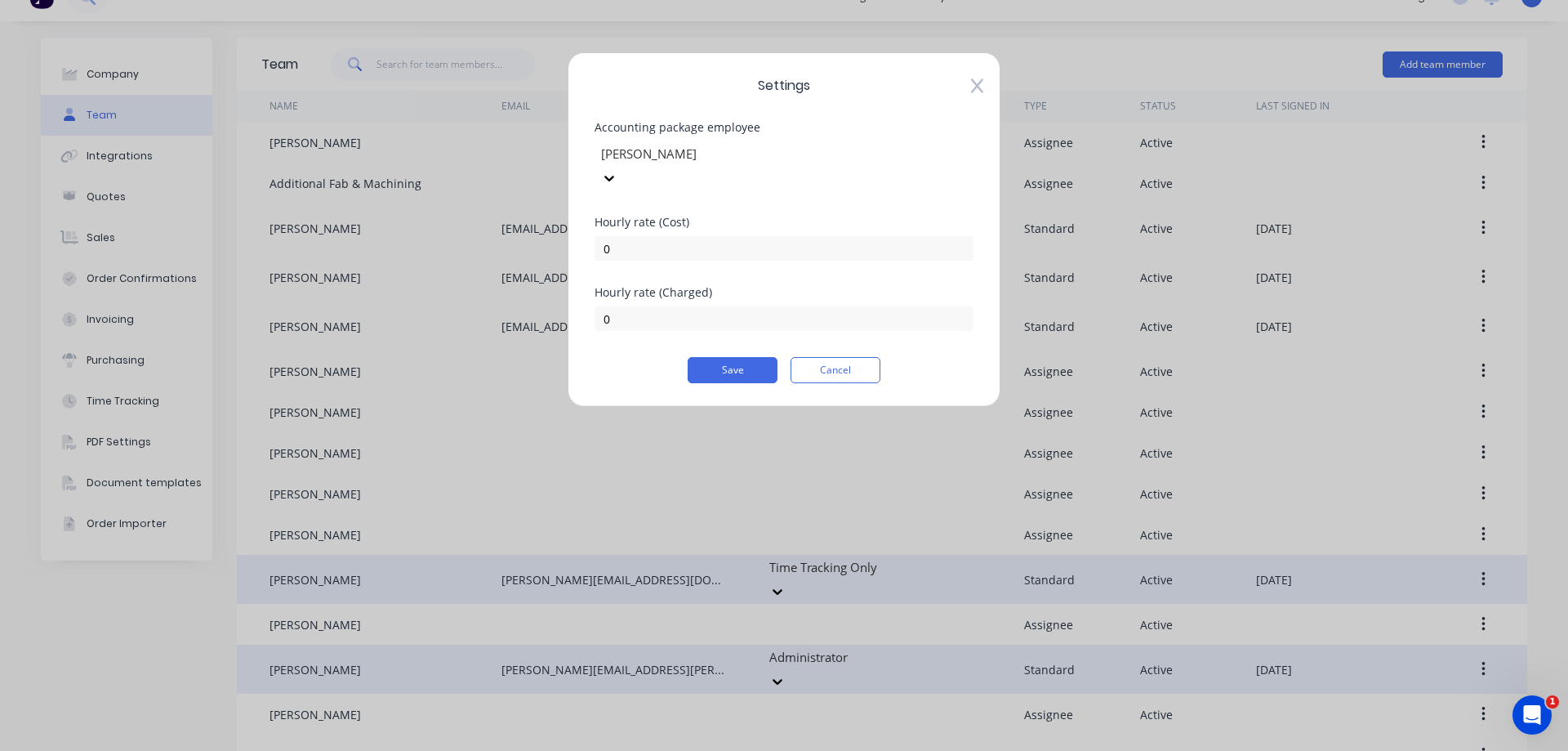
click at [972, 80] on icon at bounding box center [976, 87] width 12 height 15
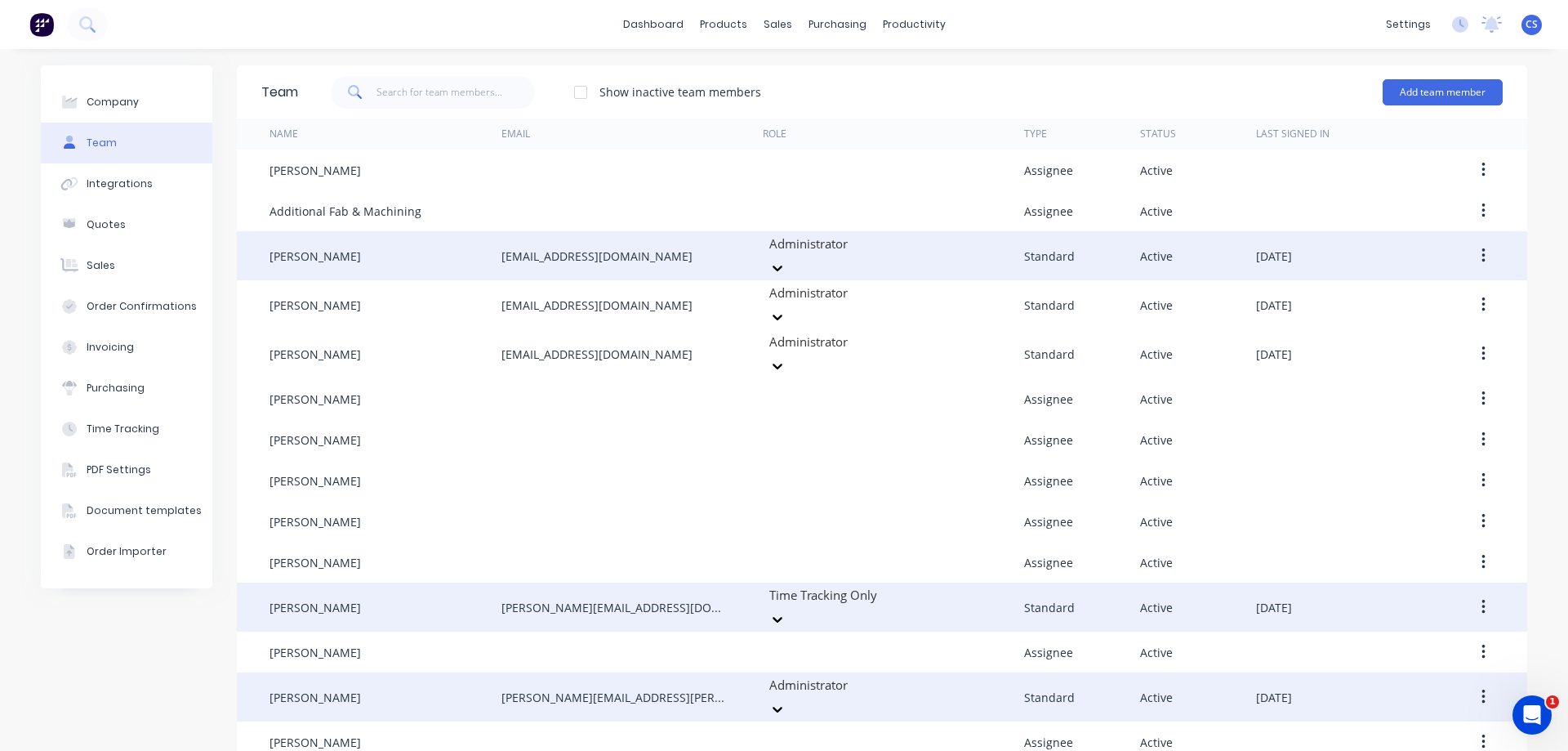
click at [1480, 258] on button "button" at bounding box center [1483, 255] width 38 height 29
click at [1362, 295] on div "Edit" at bounding box center [1425, 298] width 125 height 23
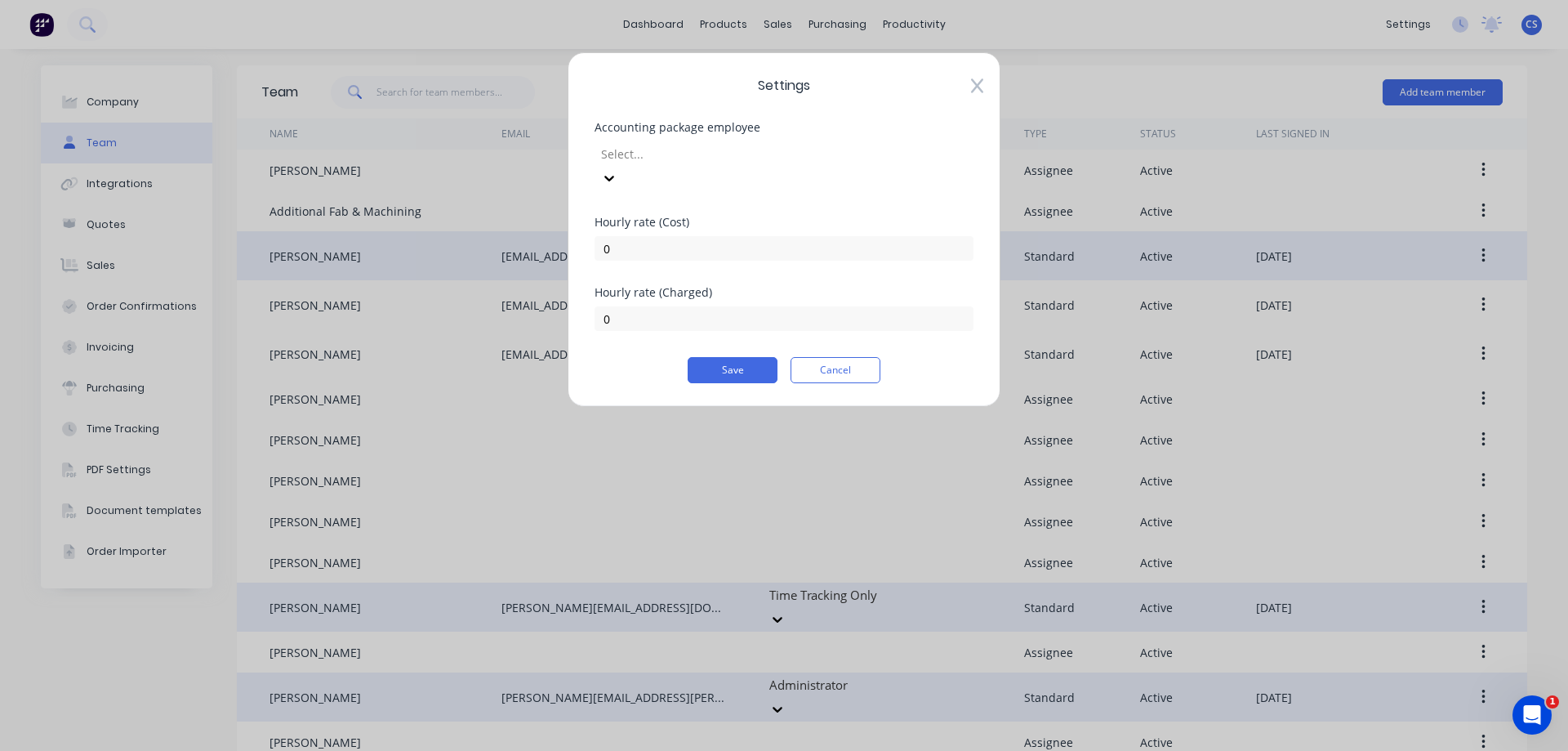
click at [720, 156] on div at bounding box center [716, 155] width 235 height 21
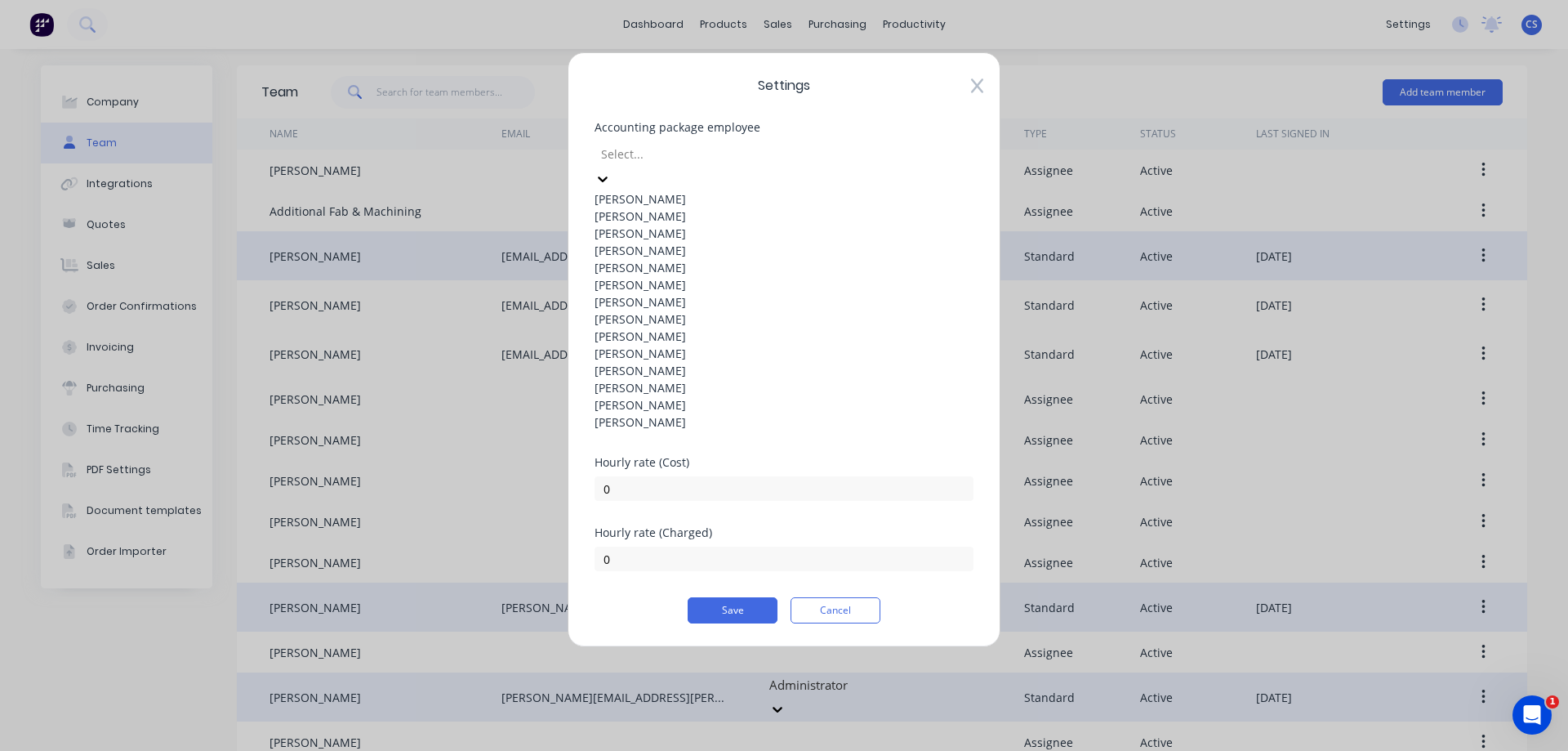
click at [710, 225] on div "[PERSON_NAME]" at bounding box center [784, 216] width 379 height 17
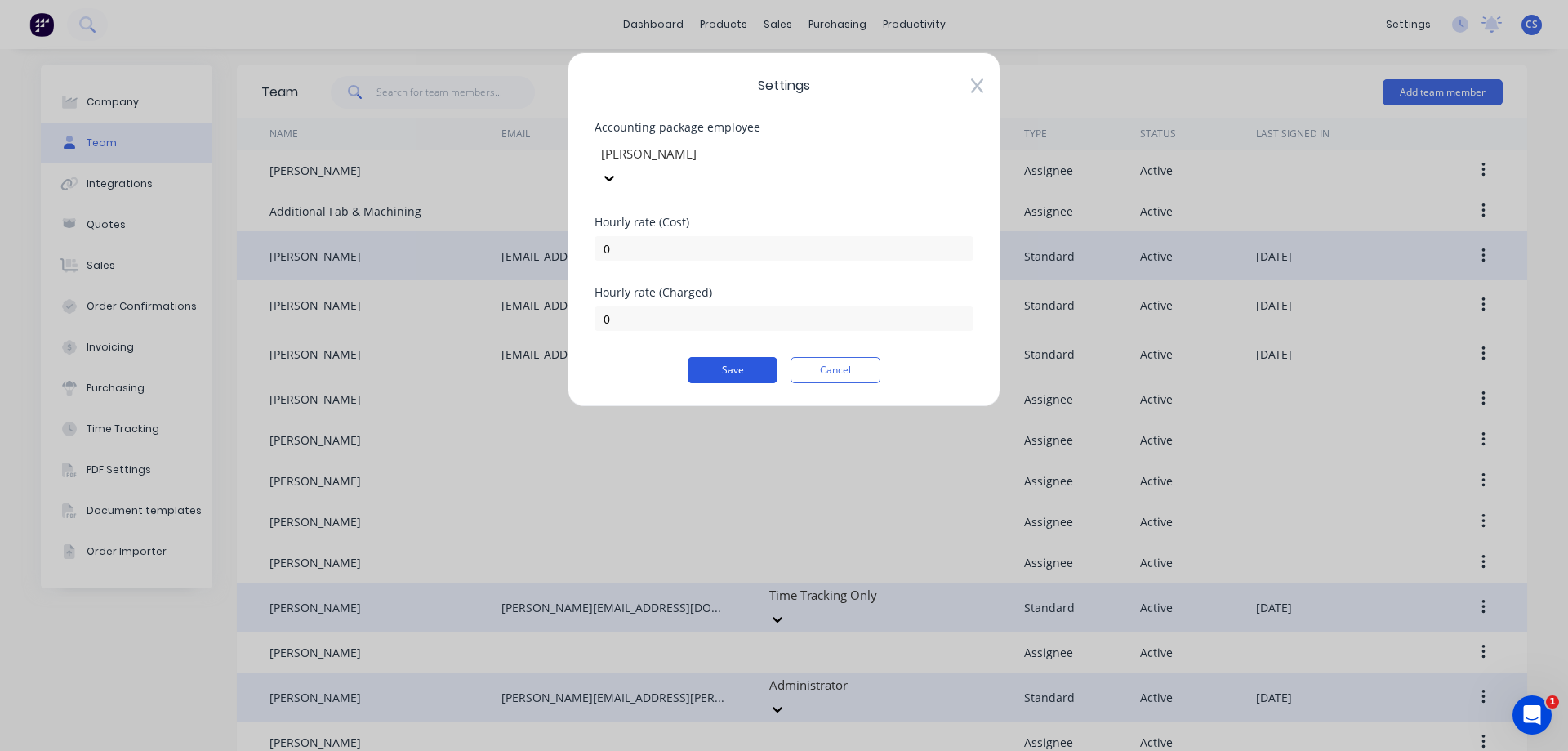
click at [745, 357] on button "Save" at bounding box center [732, 370] width 90 height 26
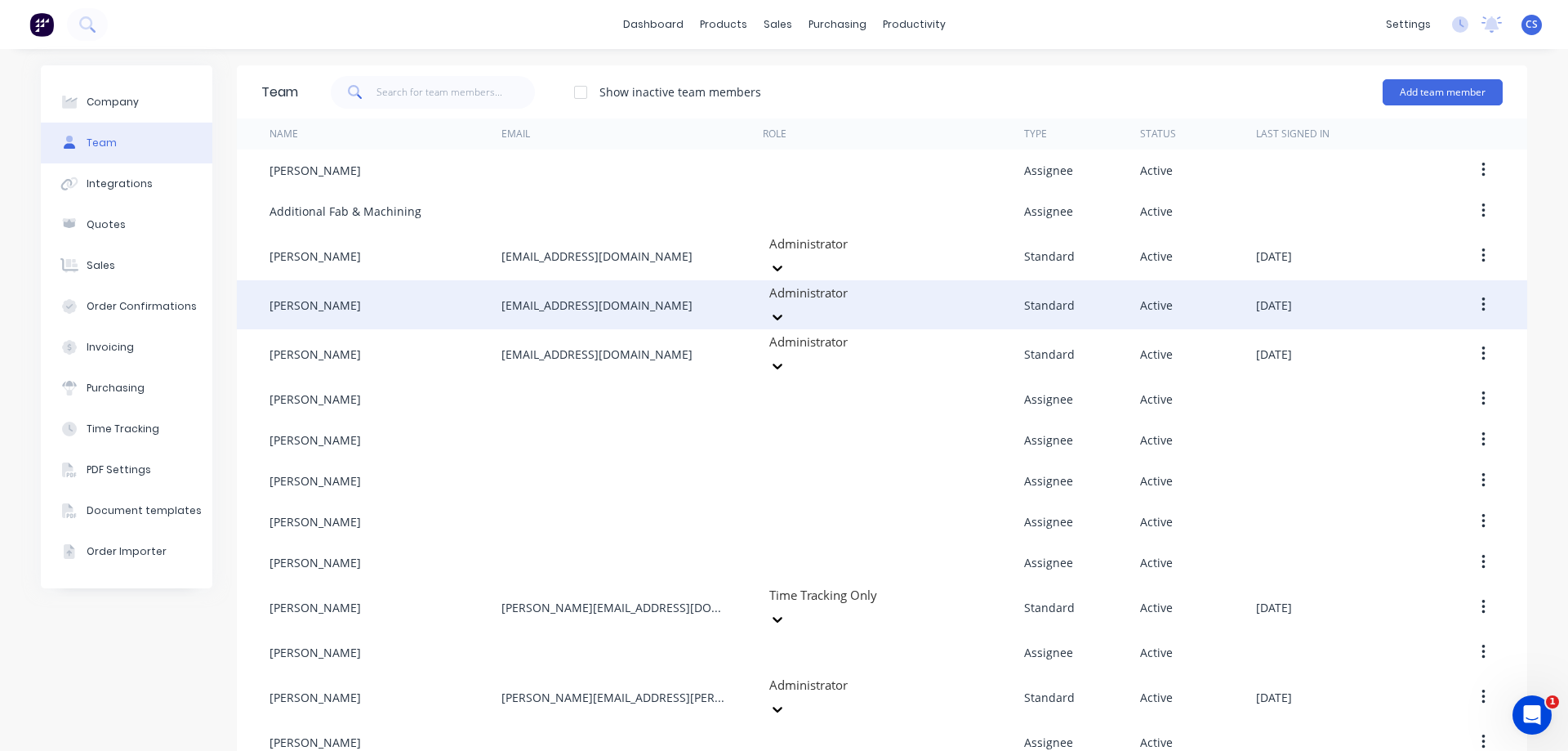
click at [1481, 298] on icon "button" at bounding box center [1482, 305] width 3 height 15
click at [1463, 336] on div "Edit" at bounding box center [1425, 347] width 125 height 23
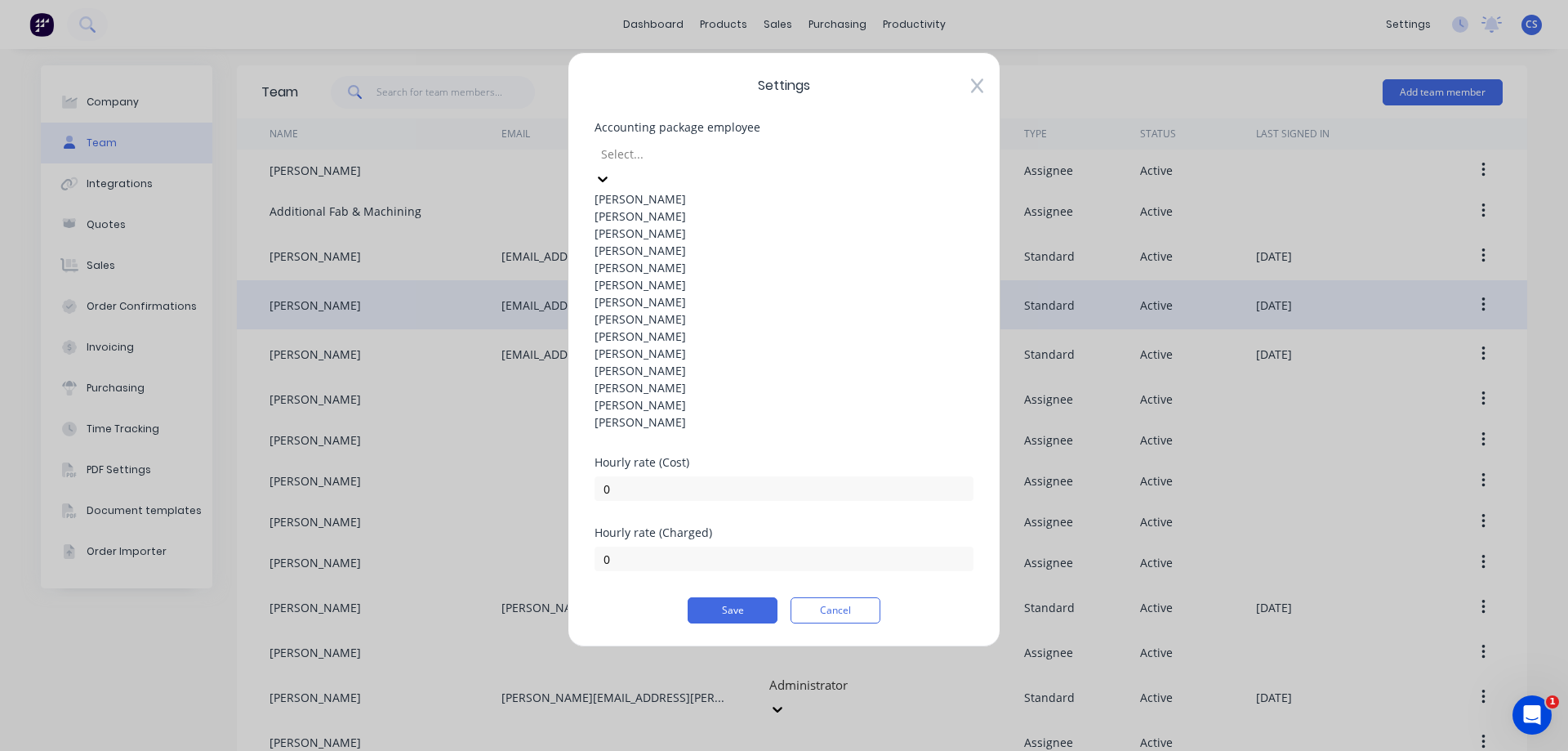
click at [761, 151] on div at bounding box center [716, 155] width 235 height 21
click at [738, 242] on div "Courtney Schutz" at bounding box center [784, 233] width 379 height 17
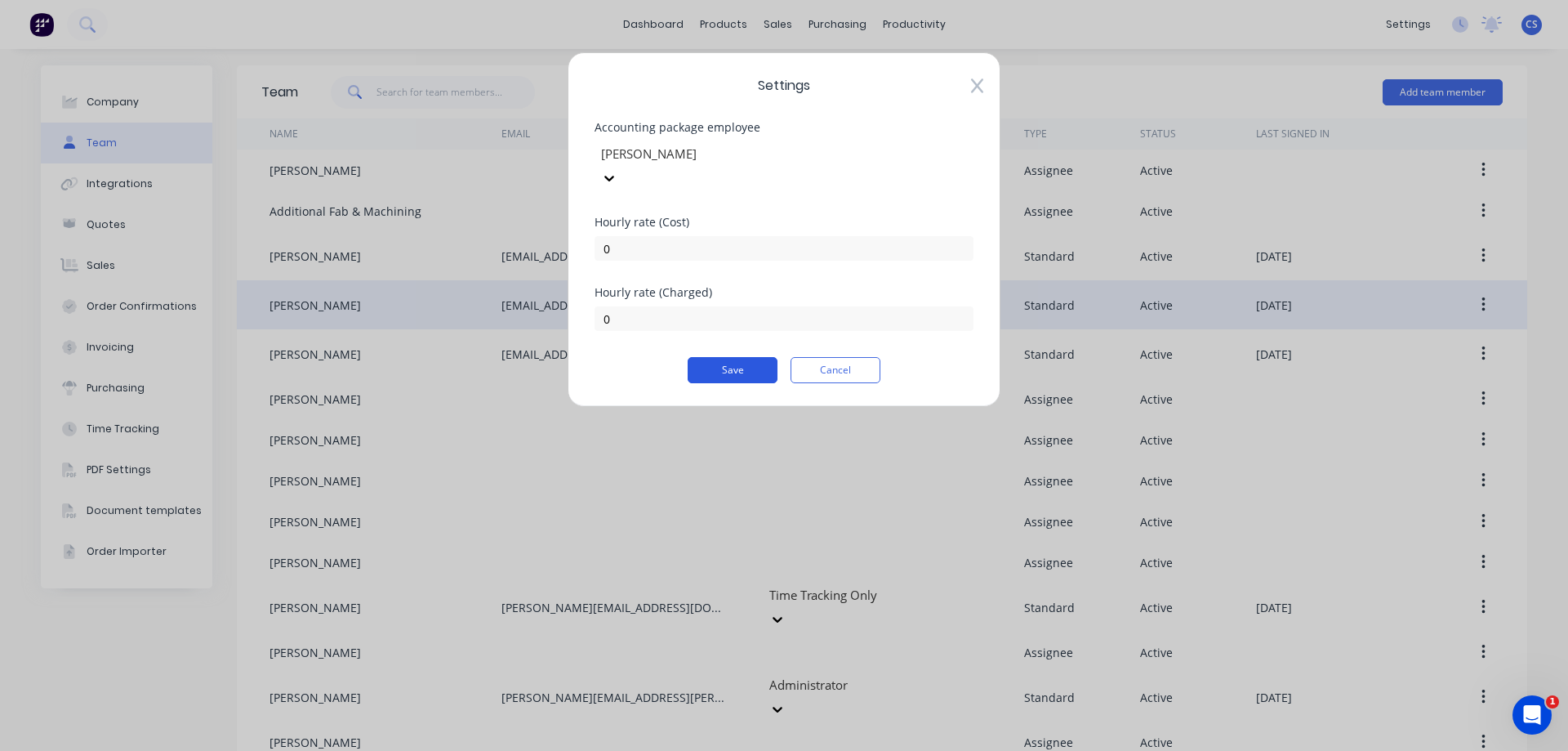
click at [737, 357] on button "Save" at bounding box center [732, 370] width 90 height 26
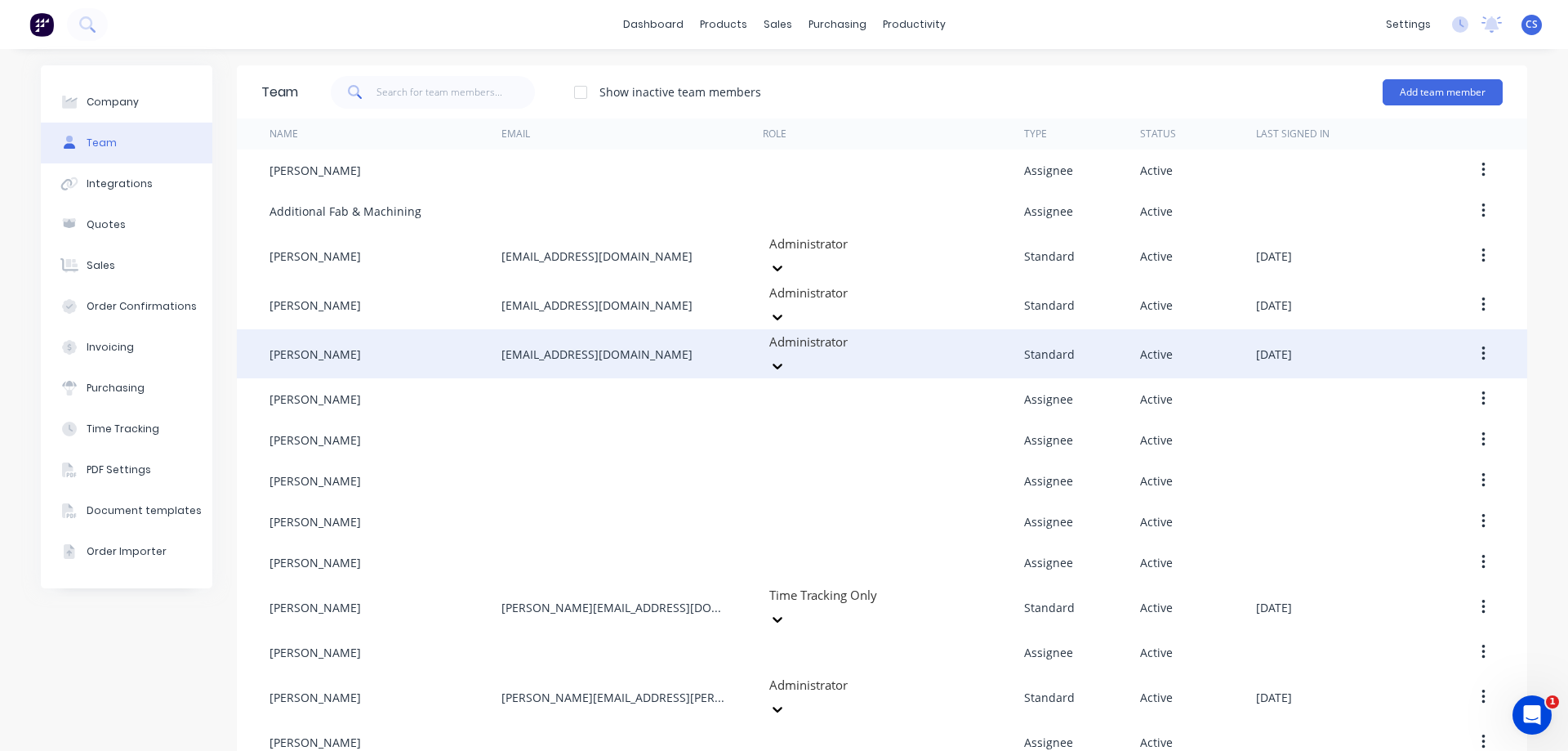
click at [1473, 339] on button "button" at bounding box center [1483, 353] width 38 height 29
click at [1435, 385] on div "Edit" at bounding box center [1425, 396] width 125 height 23
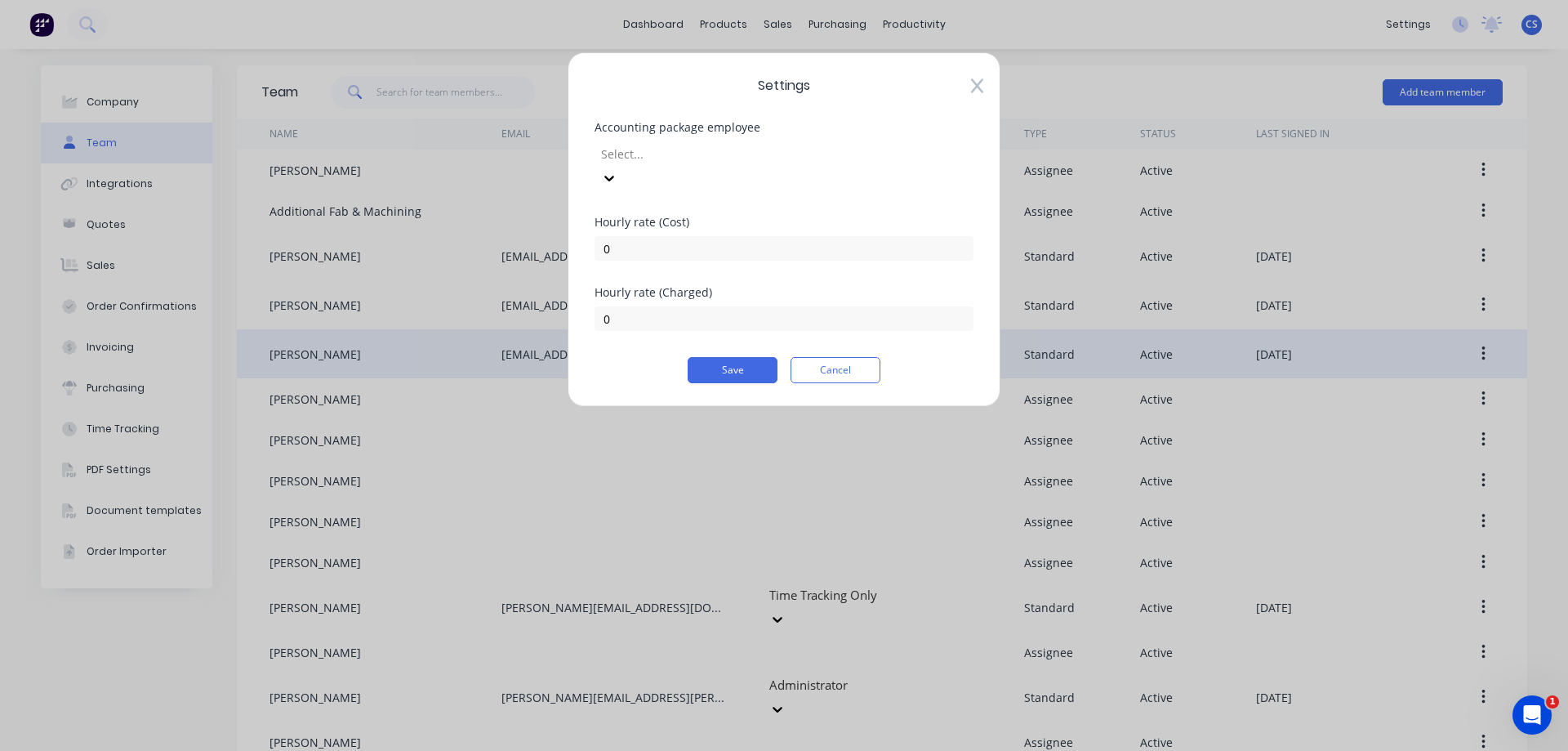
click at [680, 149] on div at bounding box center [716, 155] width 235 height 21
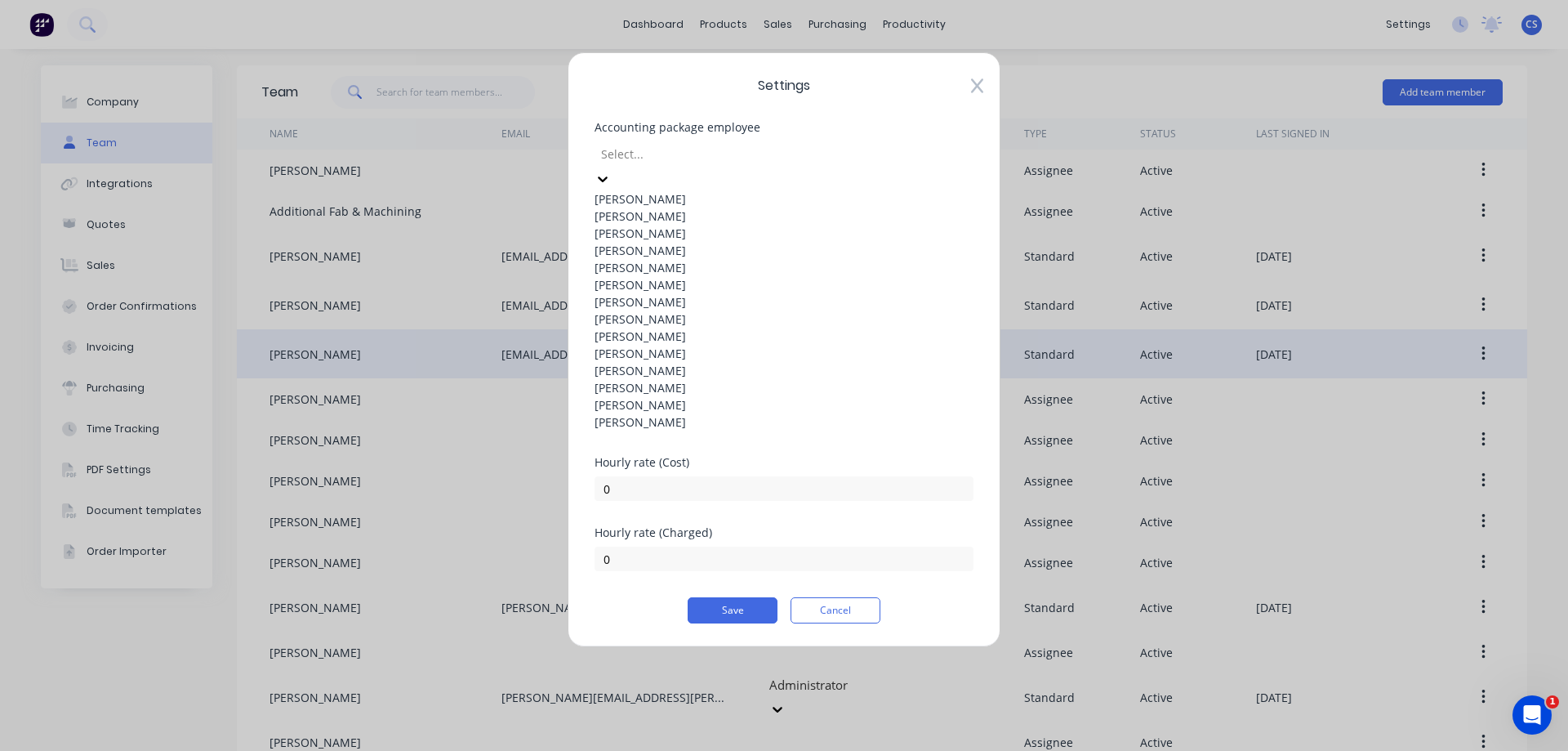
click at [707, 259] on div "Joel Schutz" at bounding box center [784, 250] width 379 height 17
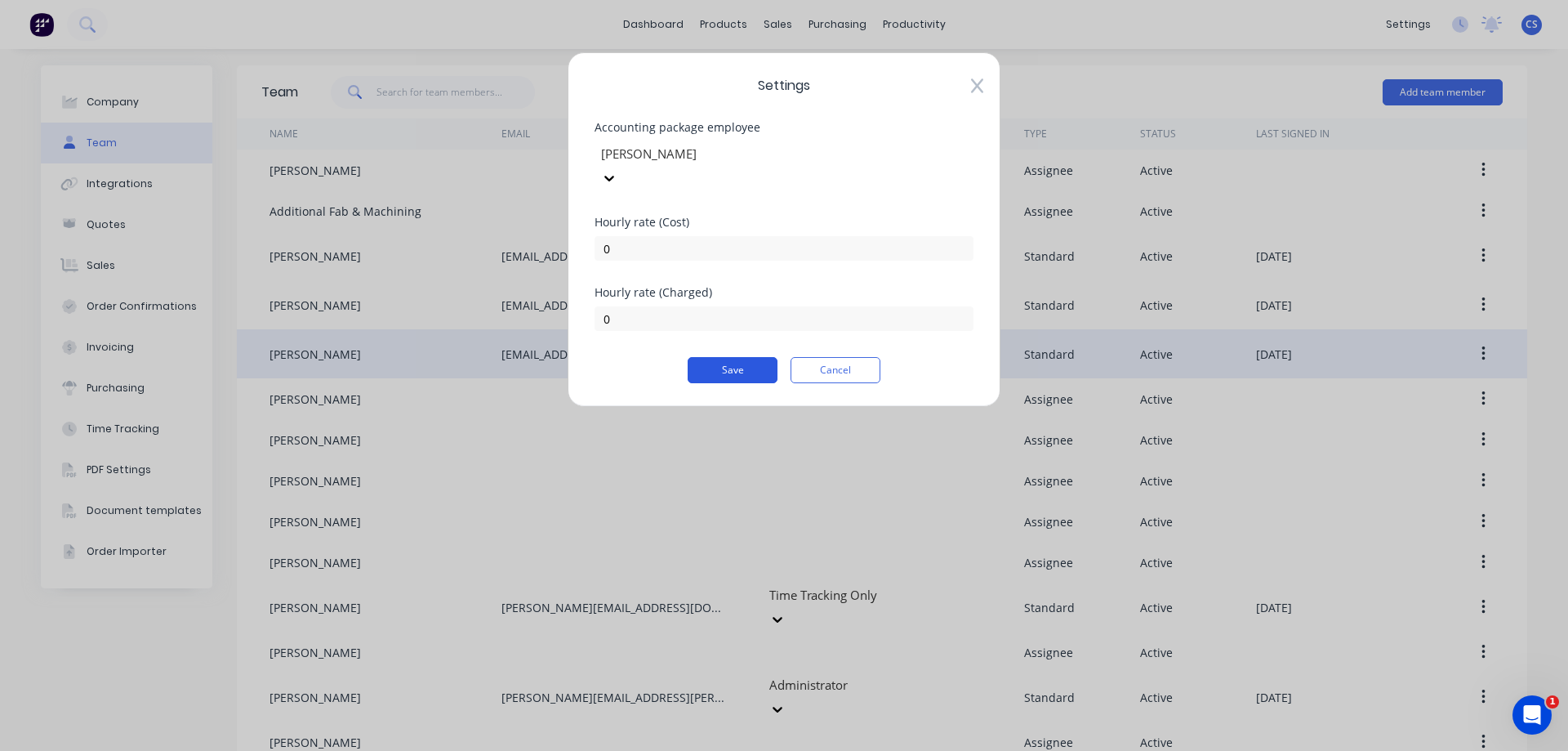
click at [717, 357] on button "Save" at bounding box center [732, 370] width 90 height 26
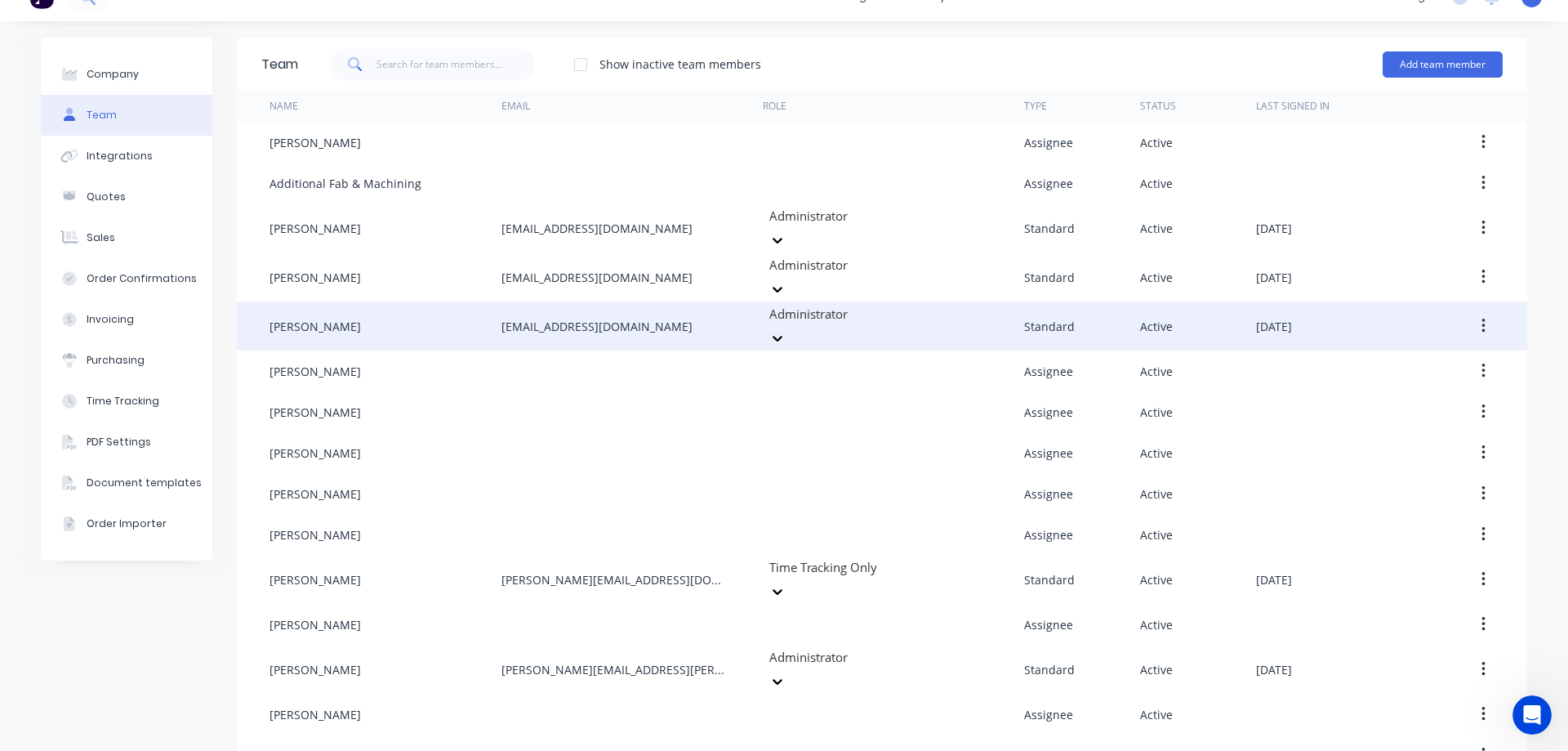
click at [1481, 317] on icon "button" at bounding box center [1483, 325] width 4 height 18
click at [1438, 357] on div "Edit" at bounding box center [1425, 368] width 125 height 23
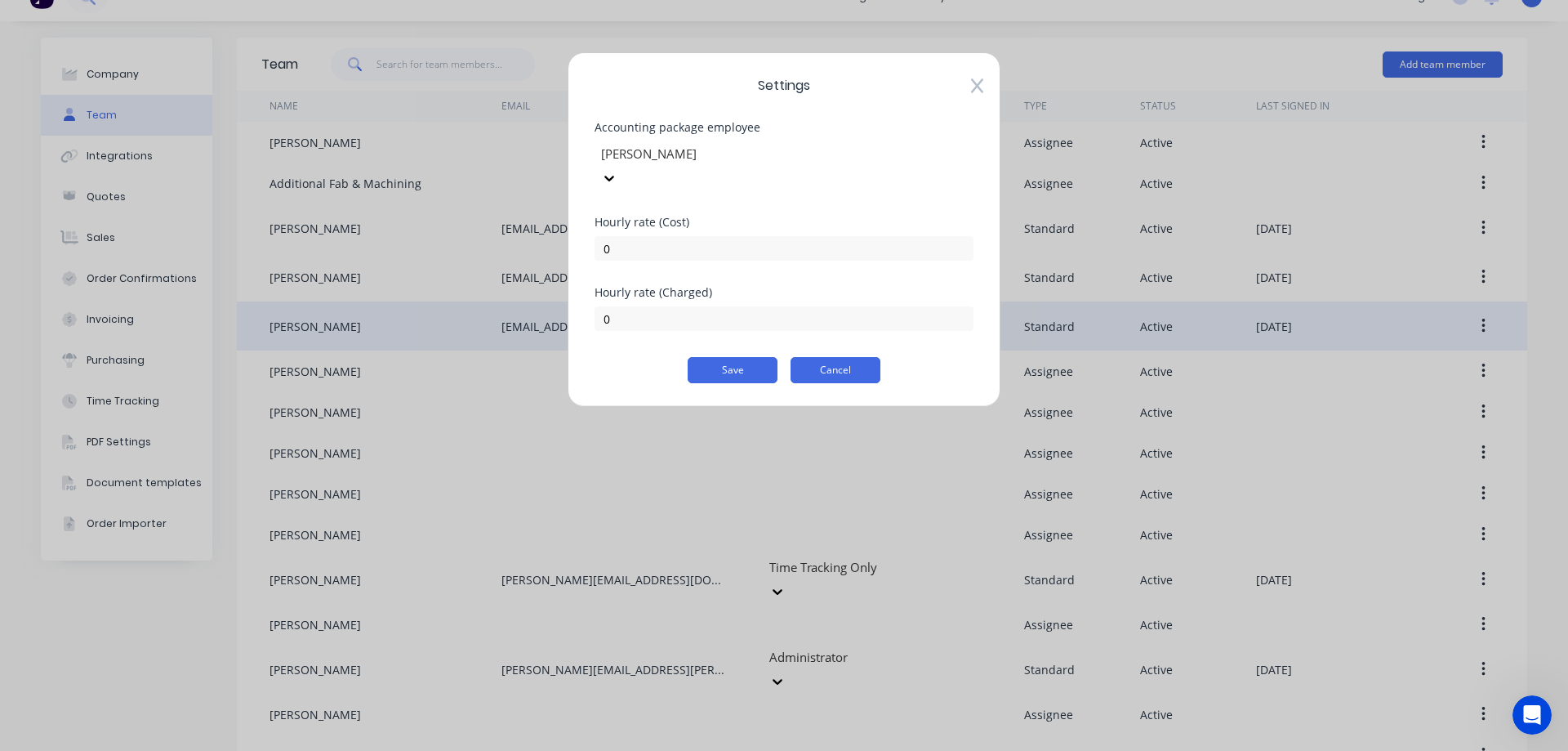
click at [836, 357] on button "Cancel" at bounding box center [835, 370] width 90 height 26
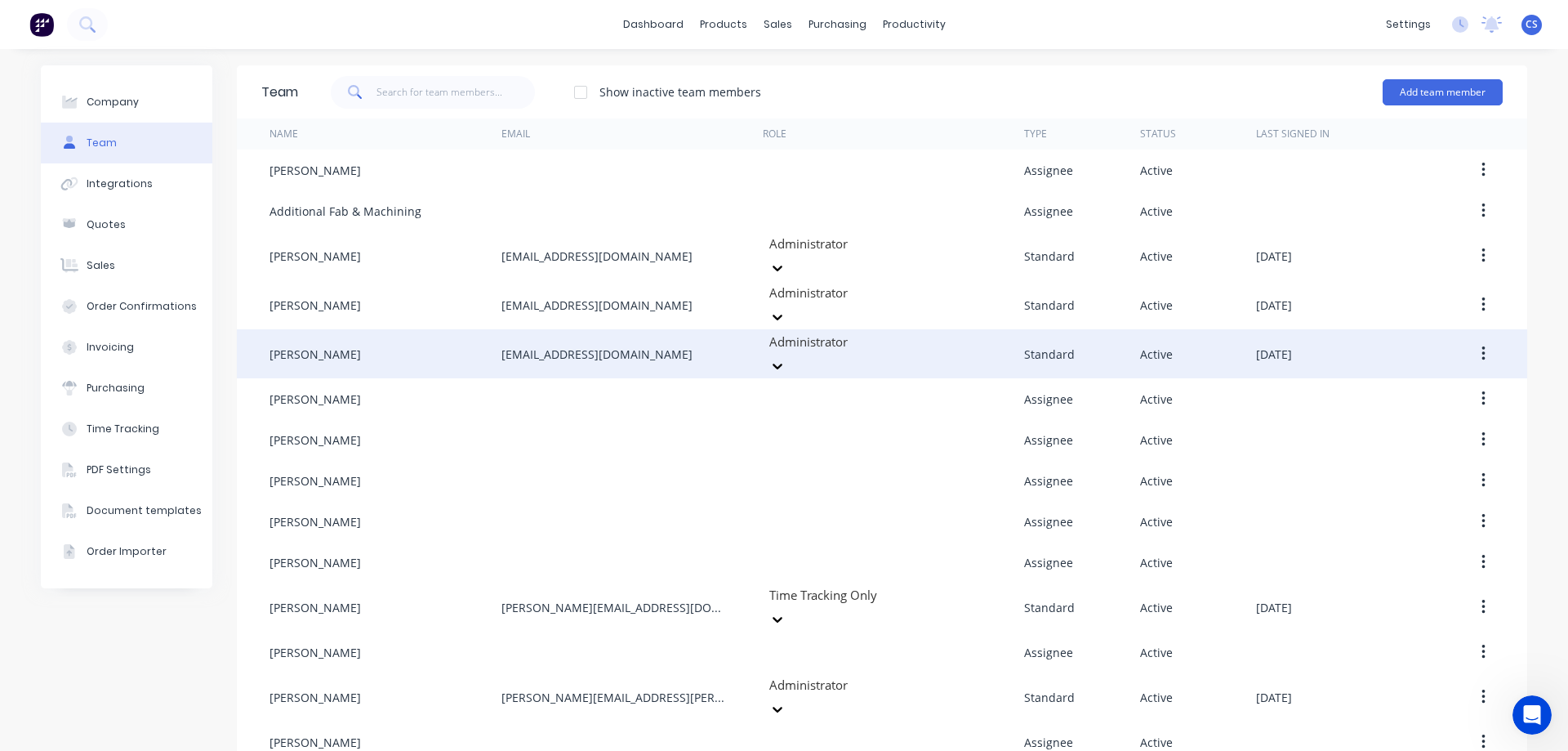
click at [31, 21] on img at bounding box center [41, 24] width 24 height 24
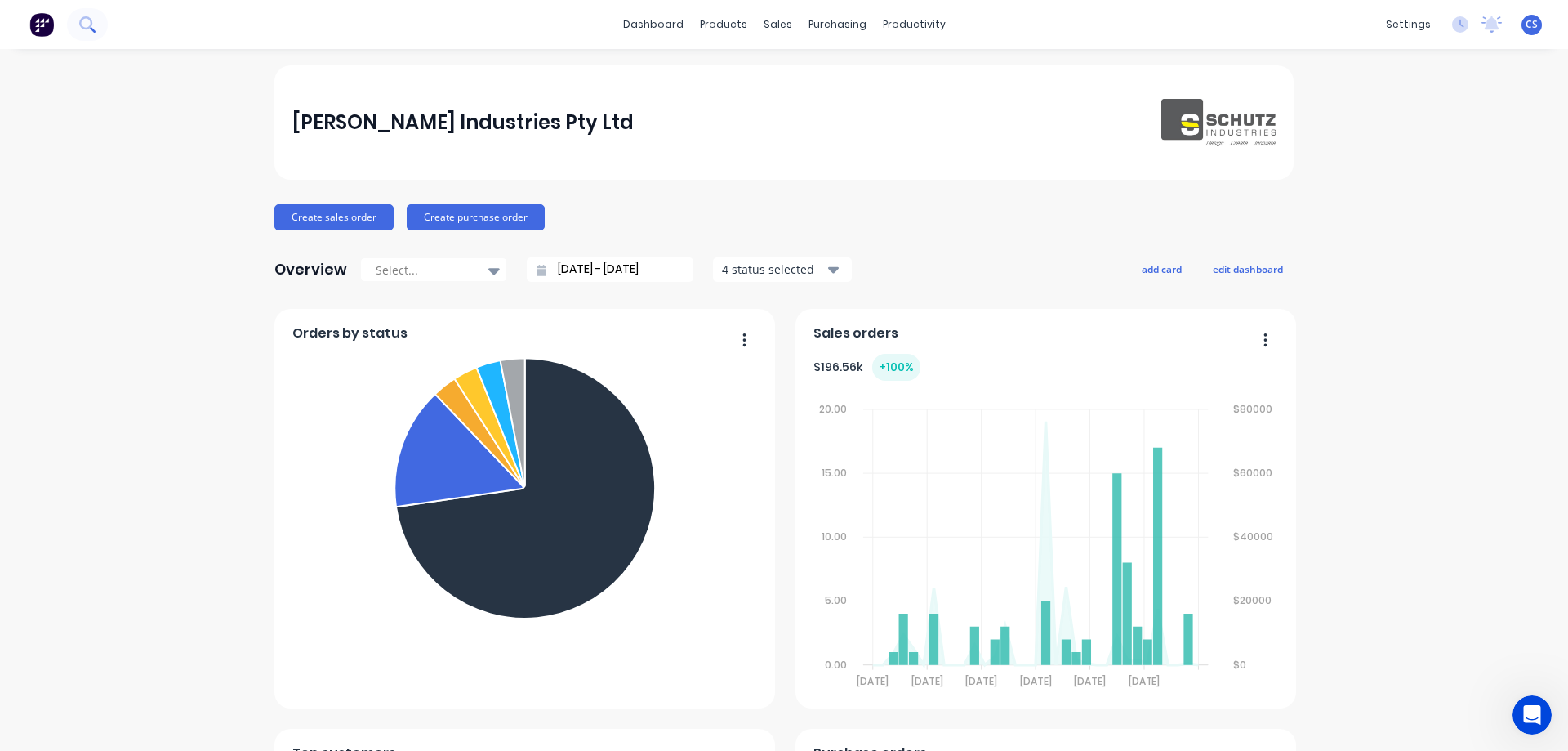
click at [99, 16] on button at bounding box center [88, 24] width 41 height 33
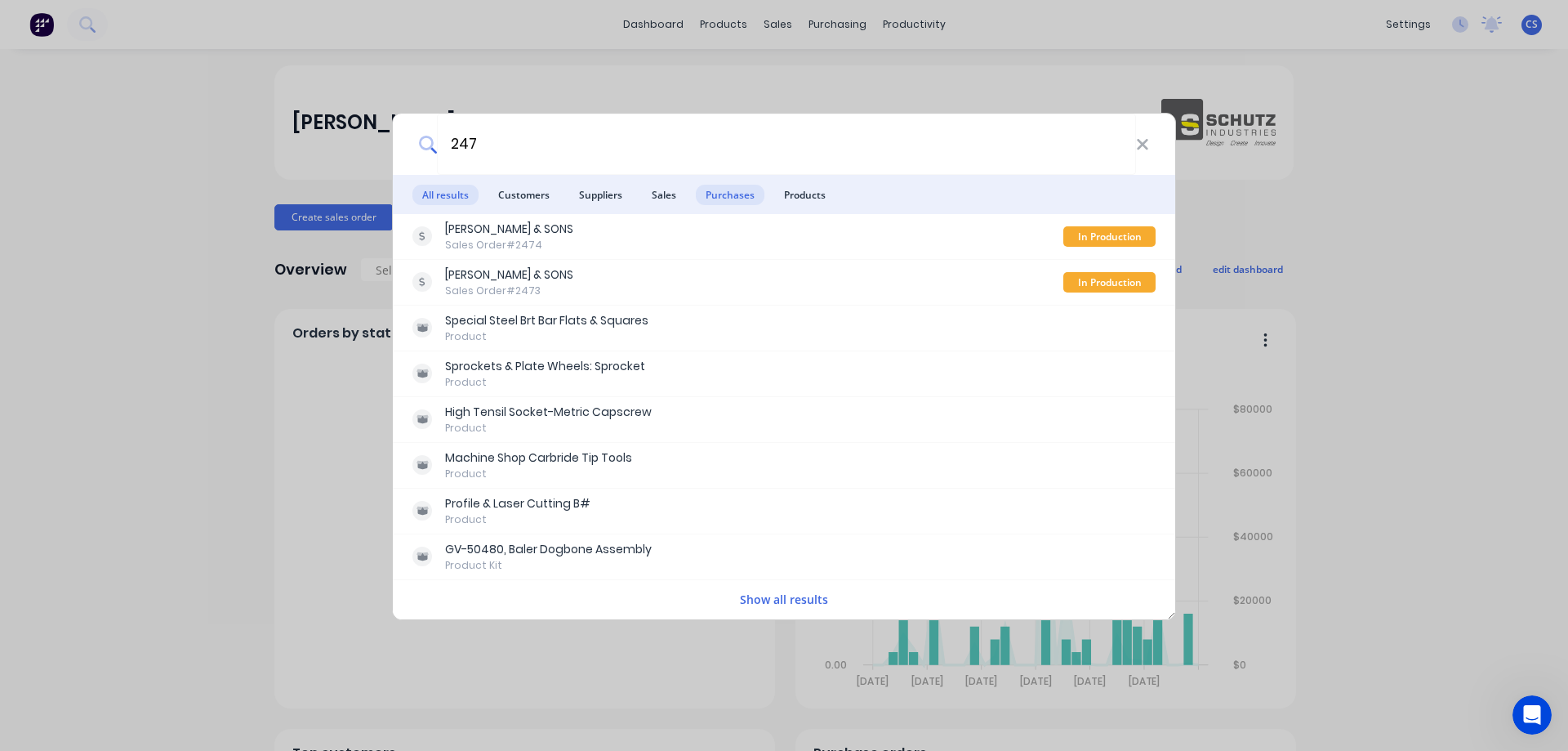
type input "247"
click at [727, 202] on span "Purchases" at bounding box center [729, 195] width 68 height 21
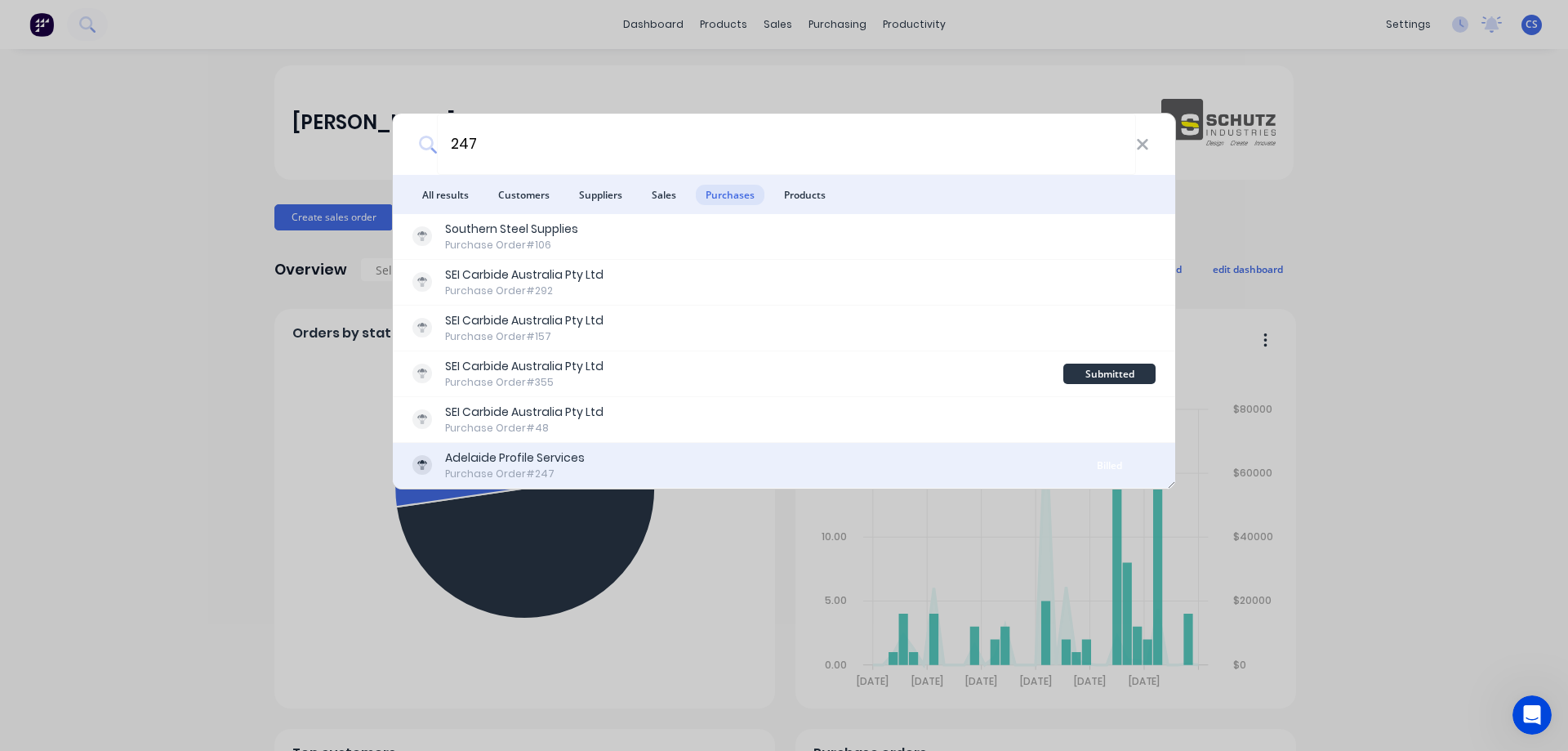
click at [690, 464] on div "Adelaide Profile Services Purchase Order #247" at bounding box center [738, 465] width 651 height 32
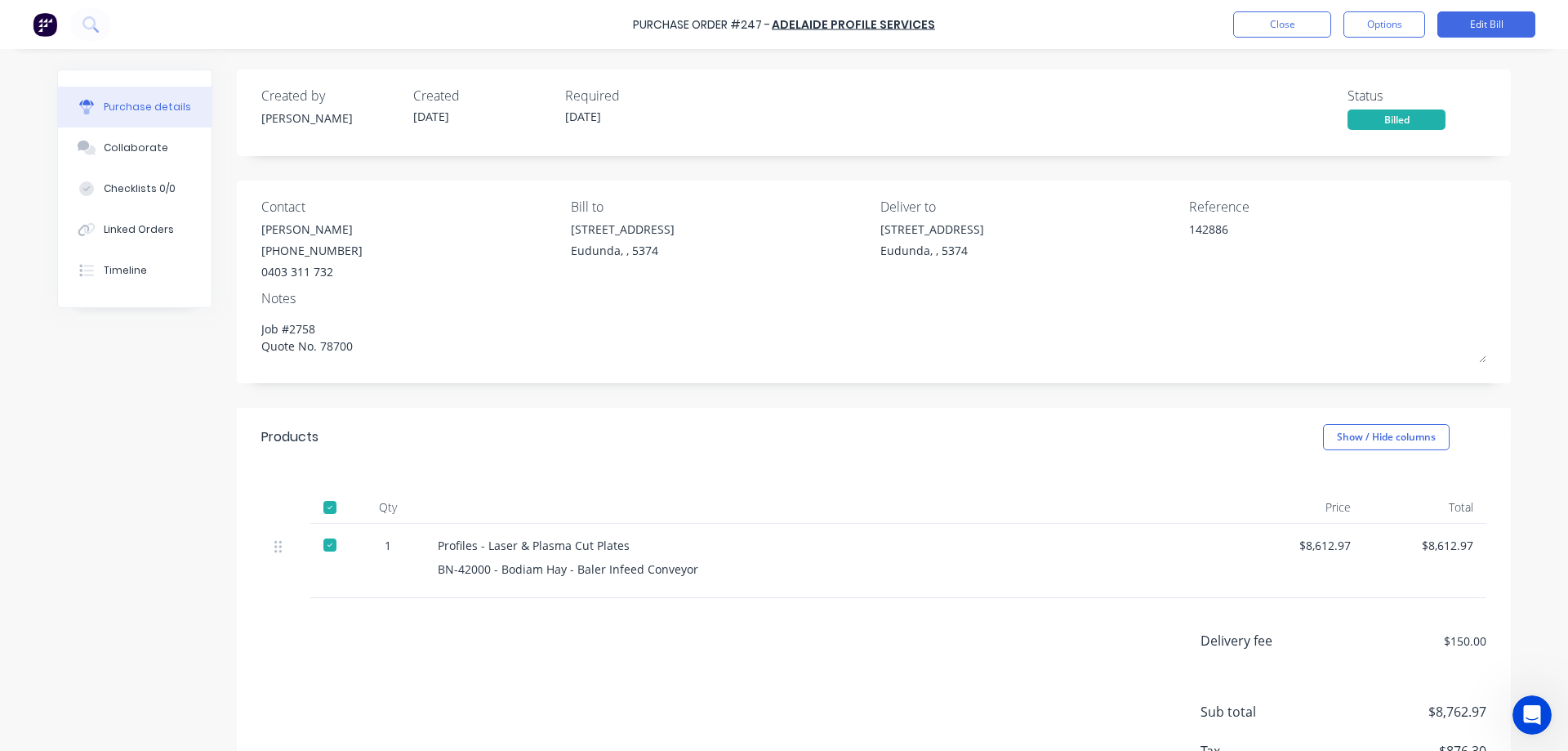
click at [1397, 113] on div "Billed" at bounding box center [1396, 120] width 98 height 21
click at [1231, 228] on div "142886" at bounding box center [1291, 242] width 204 height 41
click at [135, 223] on div "Linked Orders" at bounding box center [139, 229] width 70 height 15
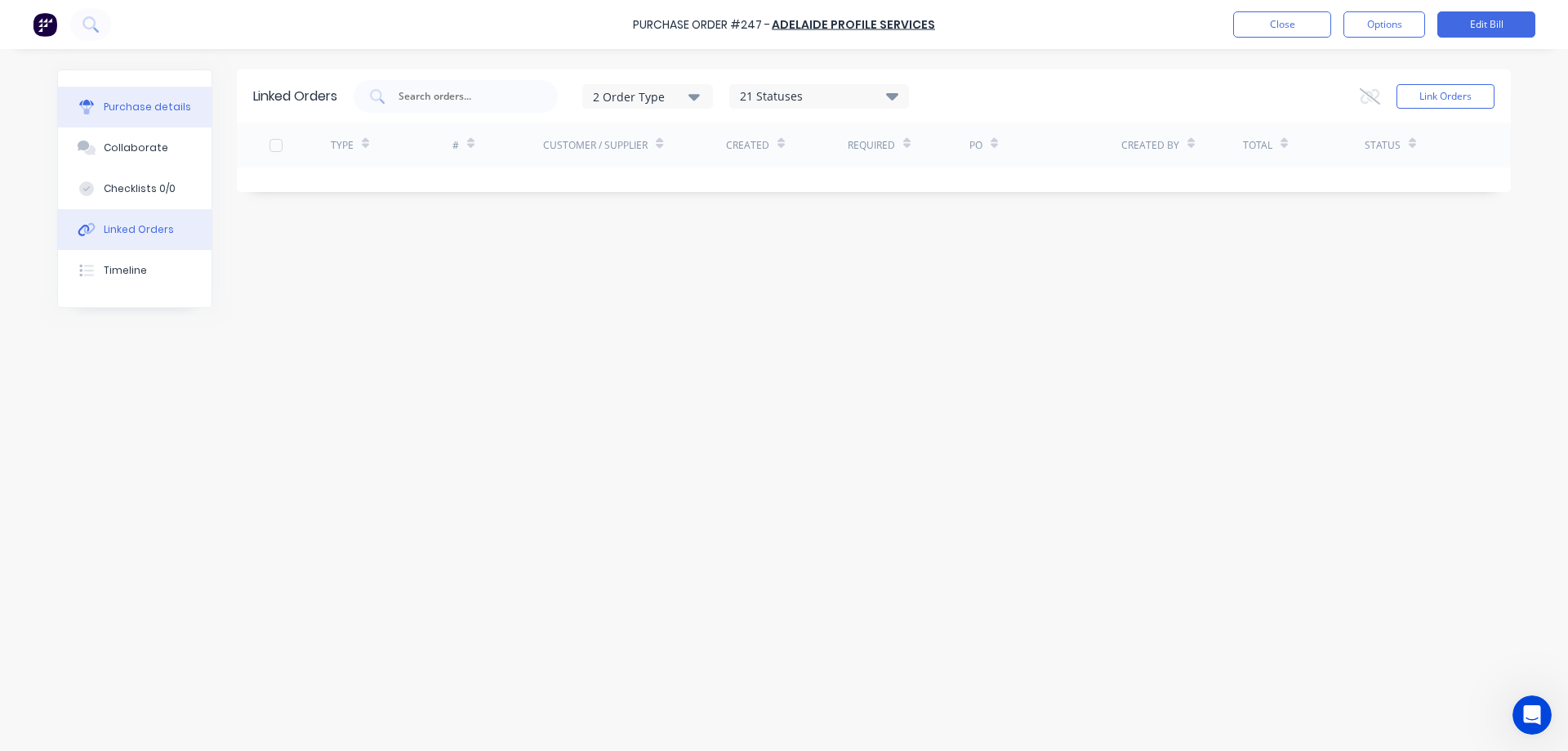
click at [129, 117] on button "Purchase details" at bounding box center [135, 107] width 154 height 41
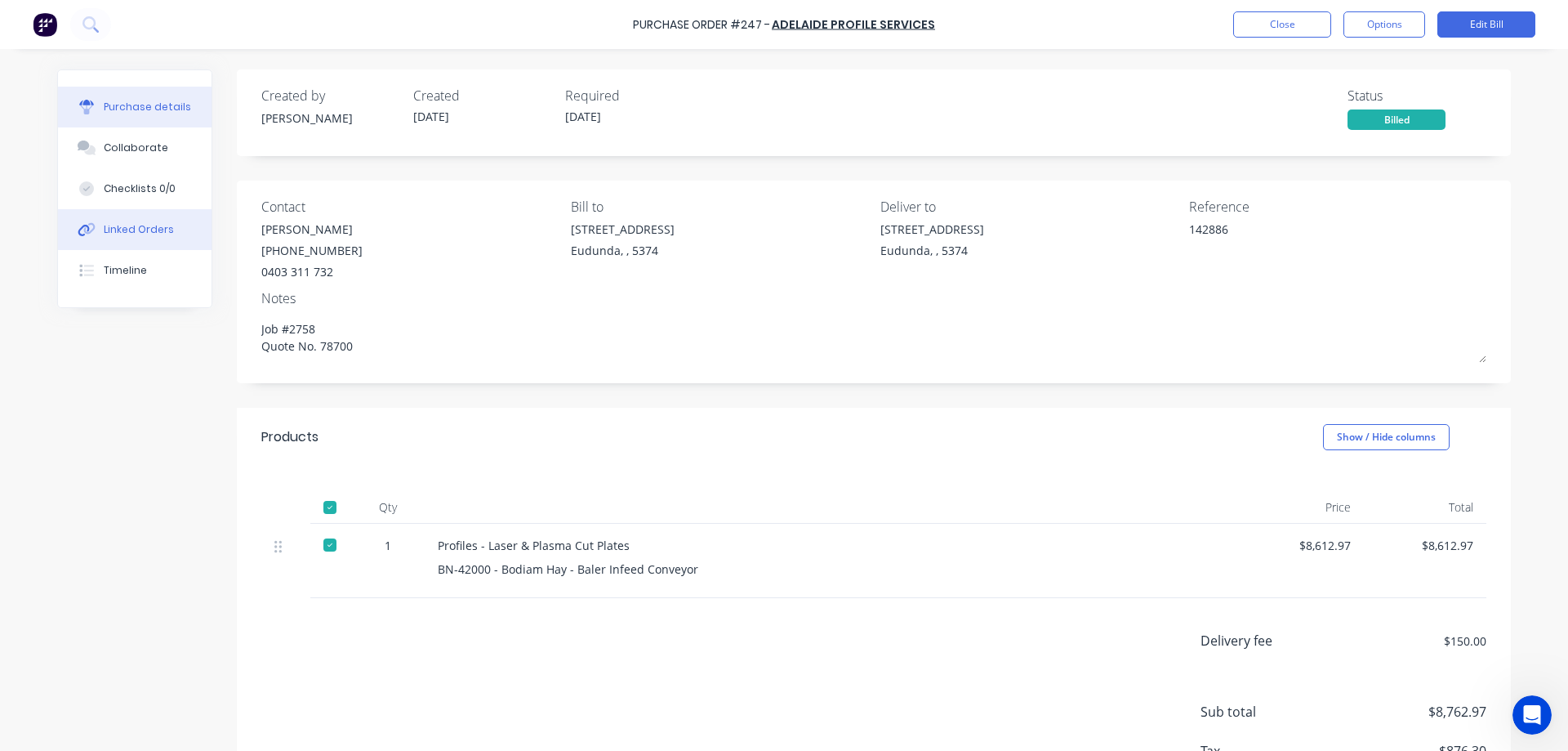
click at [126, 227] on div "Linked Orders" at bounding box center [139, 229] width 70 height 15
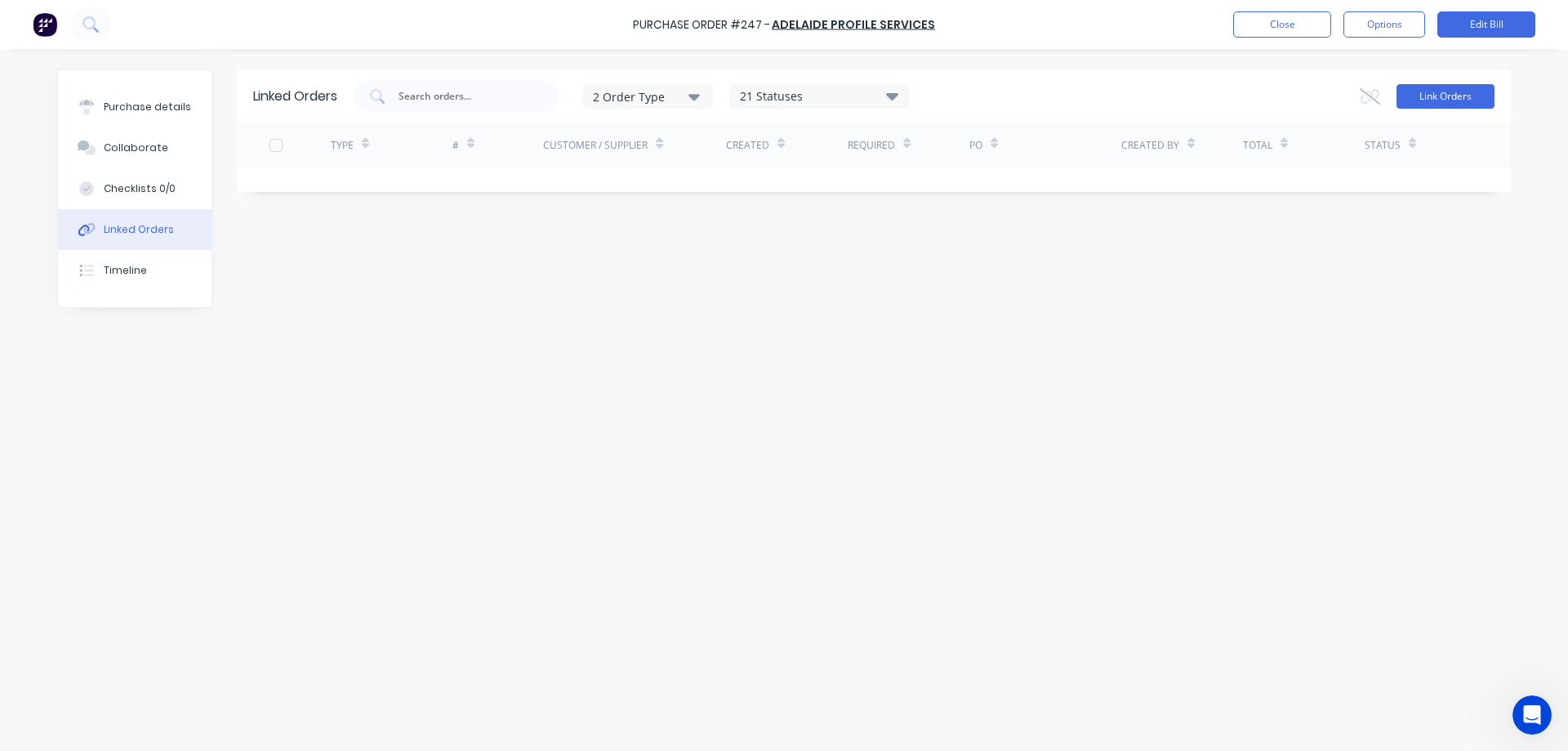
click at [1475, 106] on button "Link Orders" at bounding box center [1445, 96] width 98 height 24
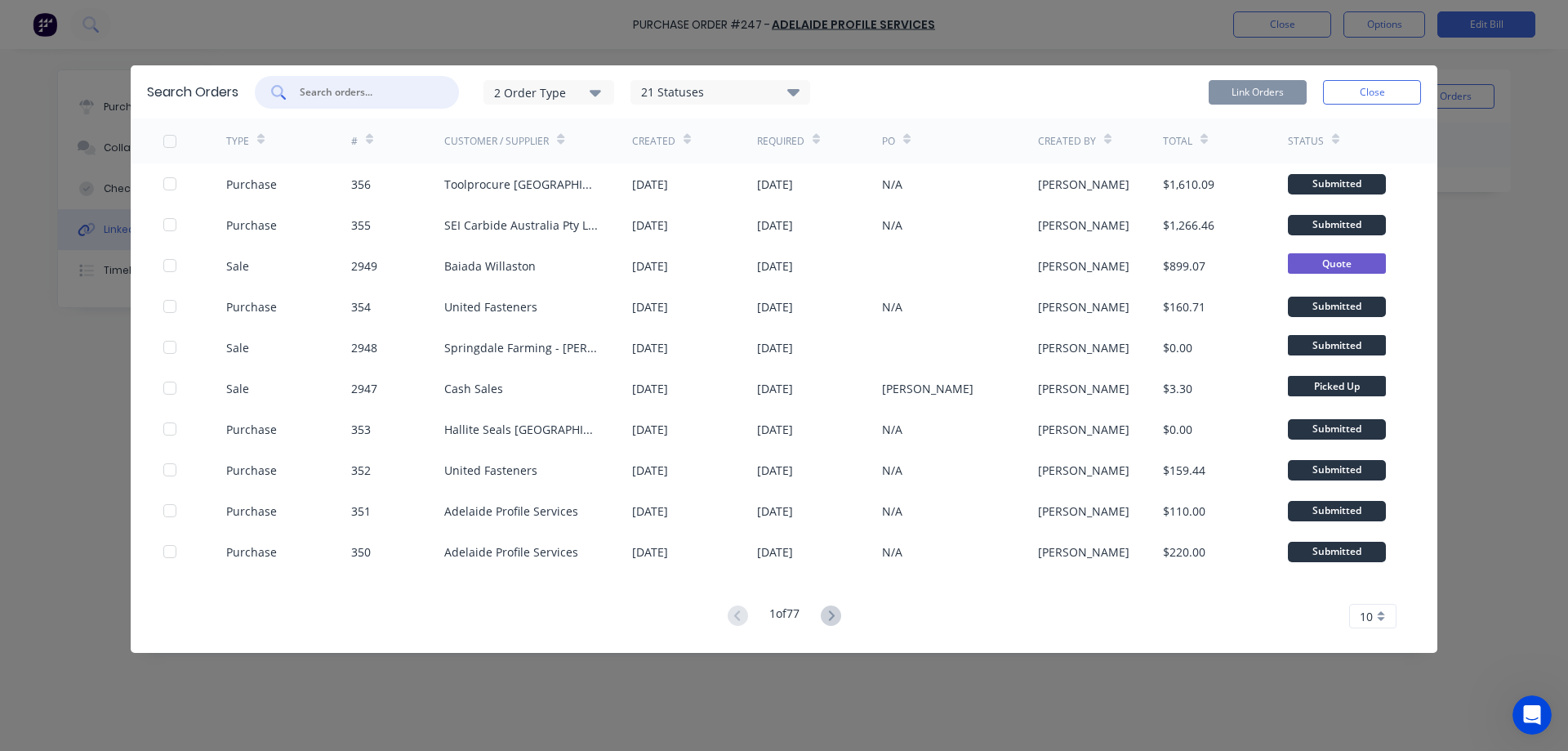
click at [368, 97] on input "text" at bounding box center [365, 92] width 136 height 16
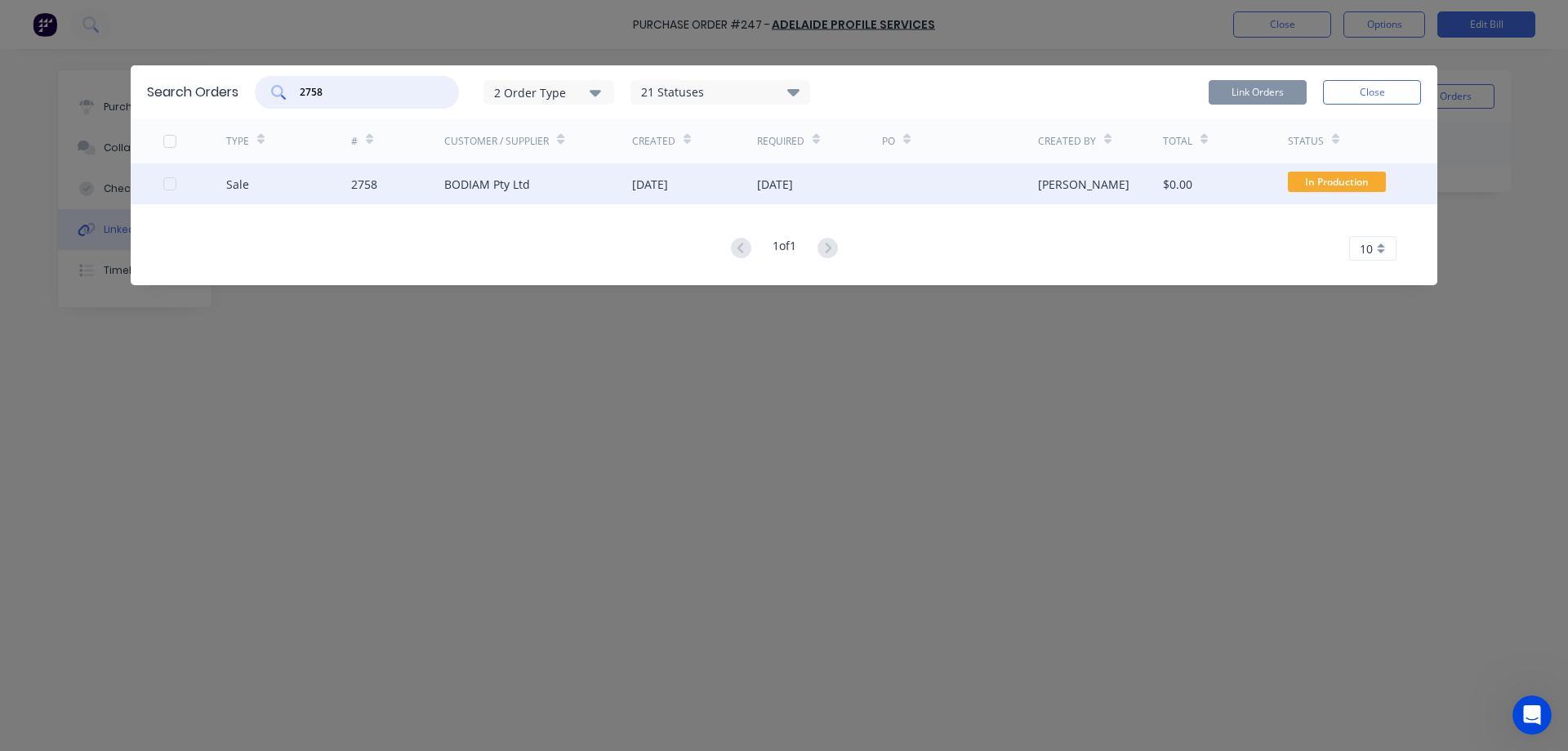
click at [169, 185] on div at bounding box center [169, 184] width 33 height 33
type input "2758"
click at [1288, 96] on button "Link Orders" at bounding box center [1257, 92] width 98 height 24
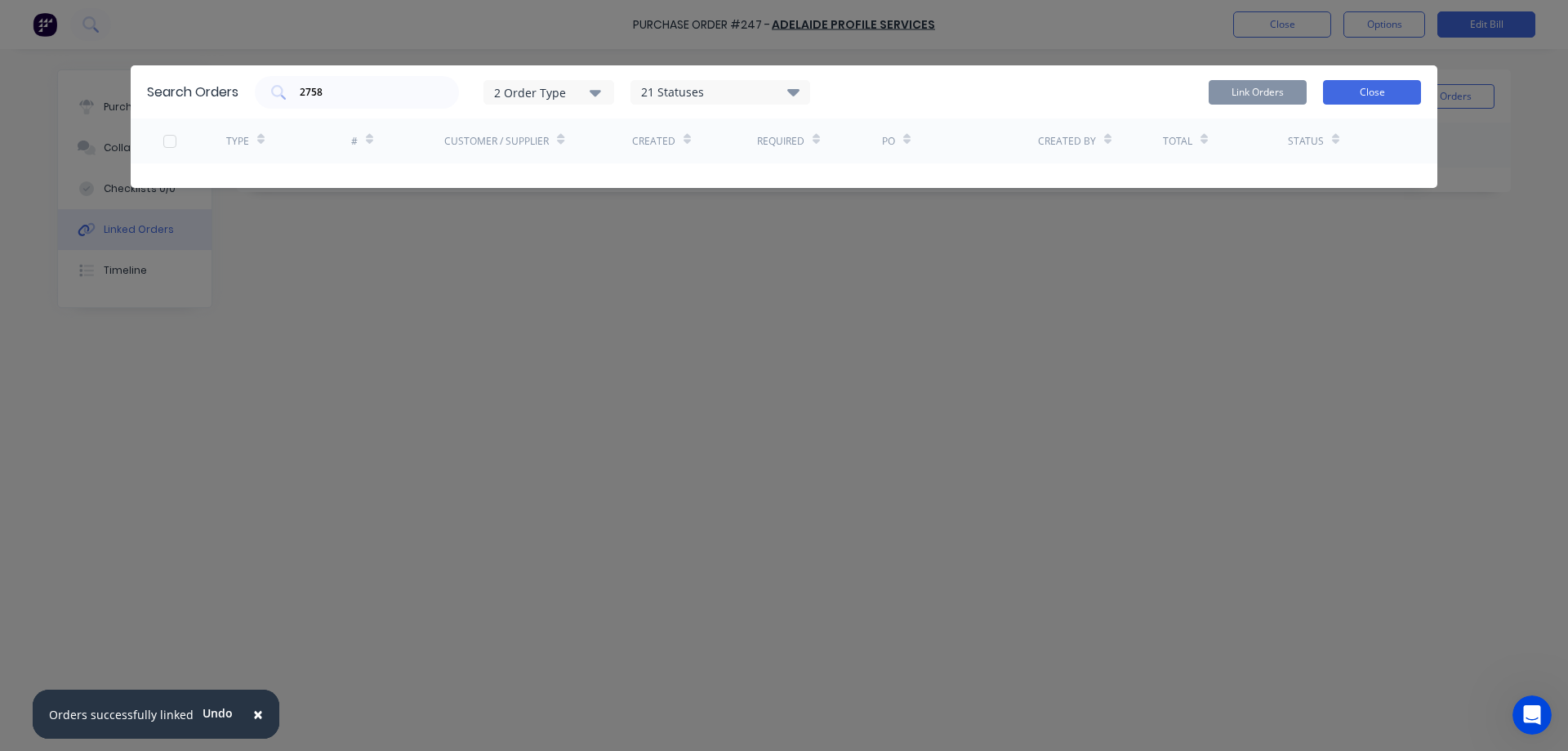
click at [1372, 86] on button "Close" at bounding box center [1371, 92] width 98 height 24
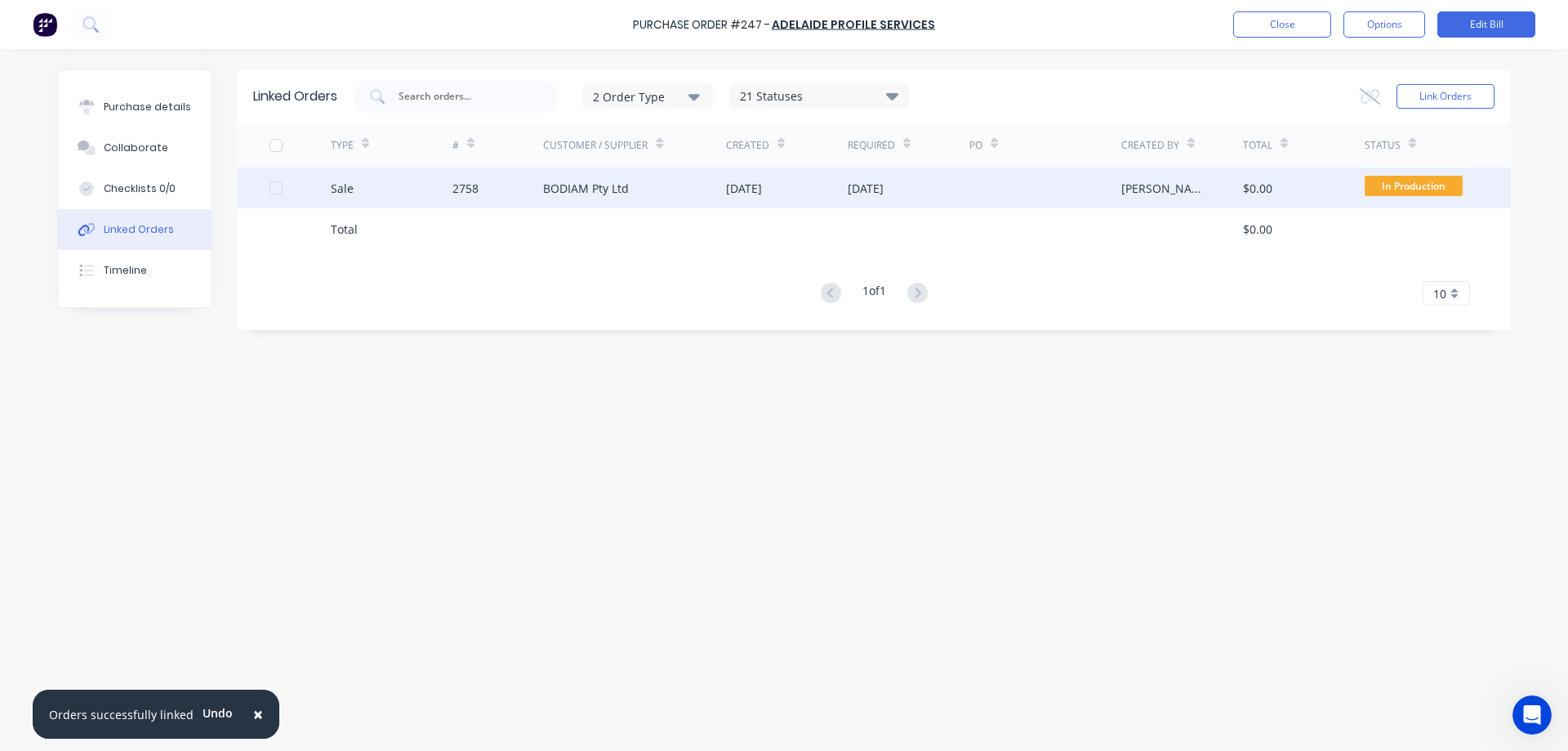
click at [975, 185] on div at bounding box center [1045, 188] width 152 height 41
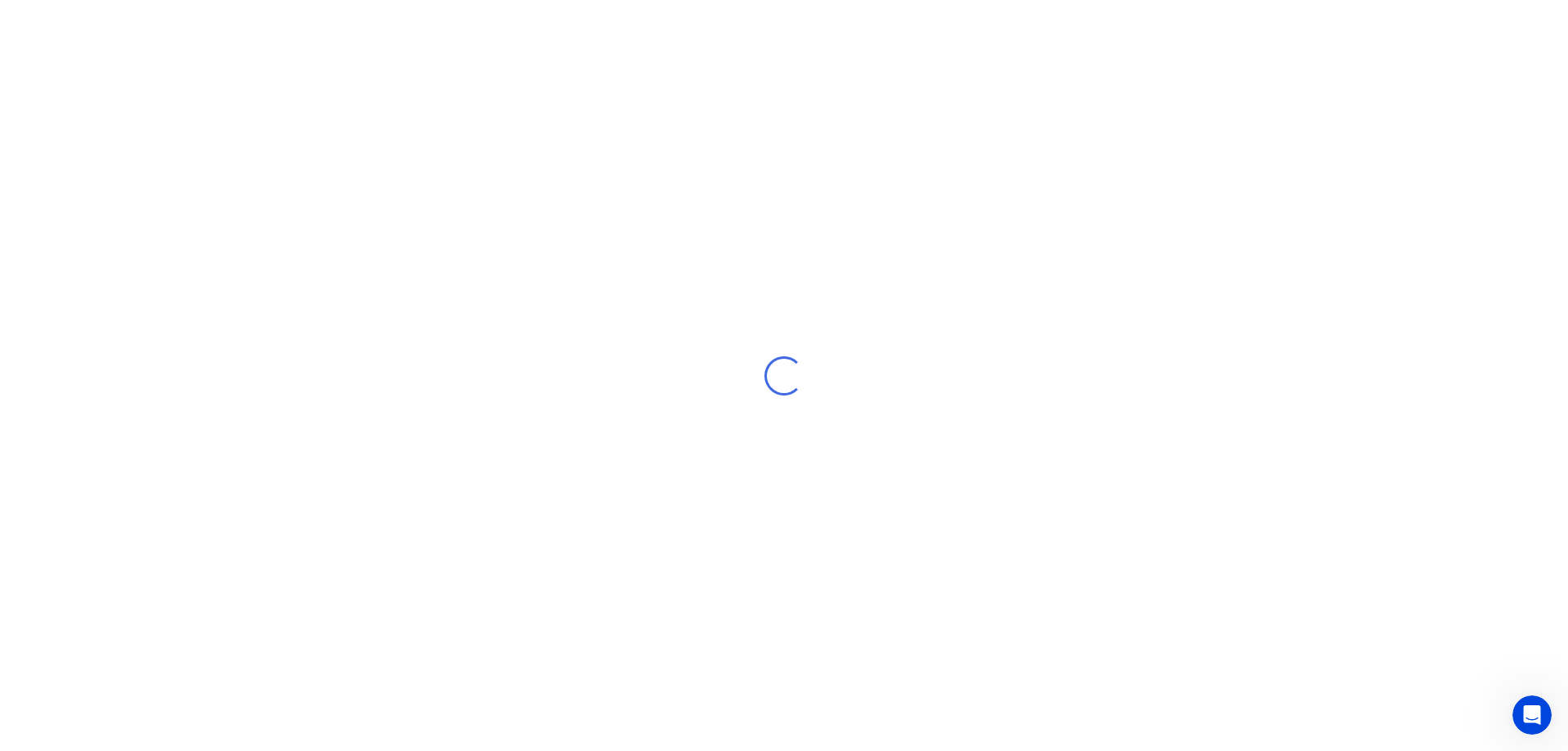
click at [975, 185] on div "Loading..." at bounding box center [784, 376] width 1568 height 751
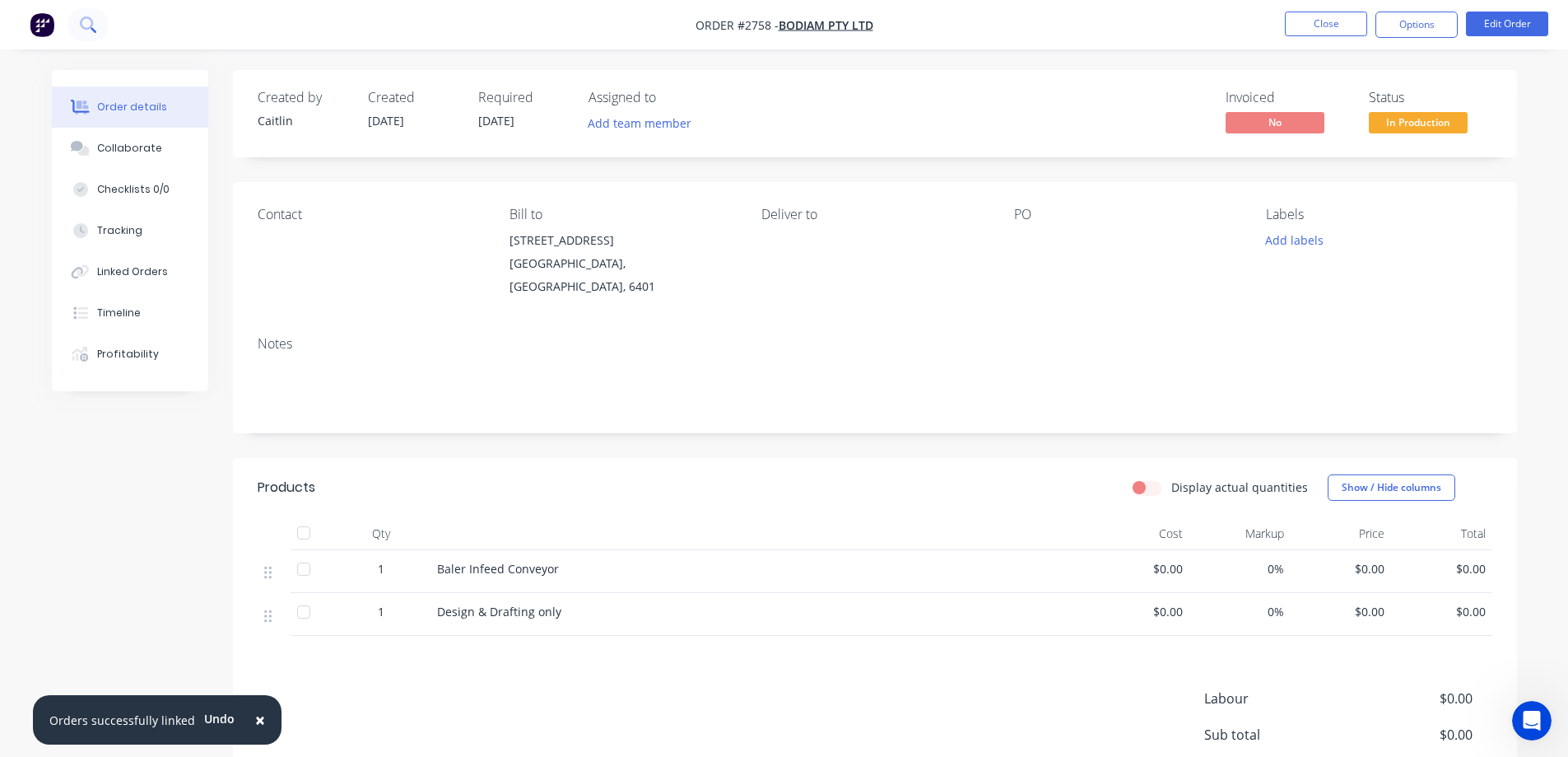
click at [93, 25] on icon at bounding box center [88, 24] width 16 height 16
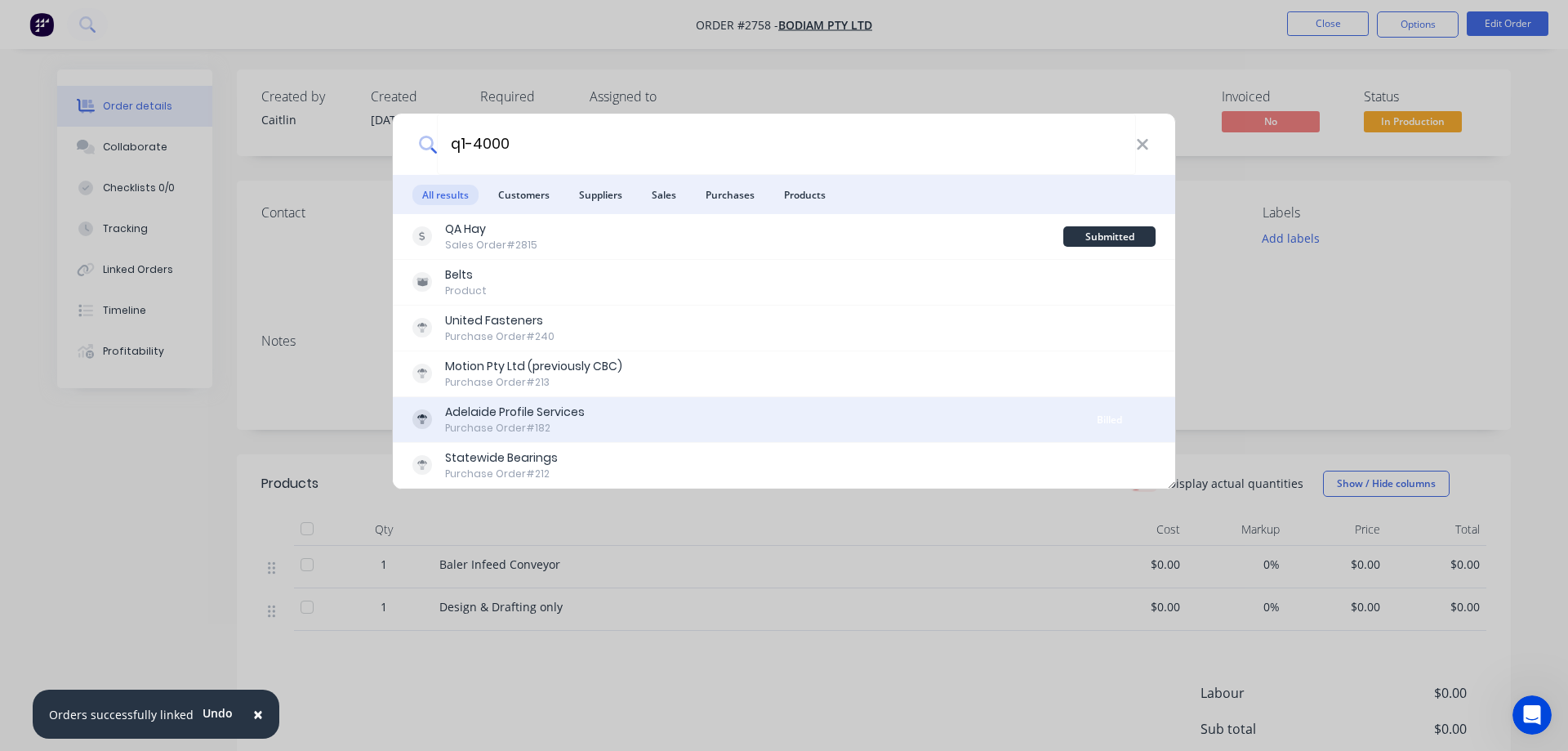
type input "q1-4000"
click at [620, 421] on div "Adelaide Profile Services Purchase Order #182" at bounding box center [738, 420] width 651 height 32
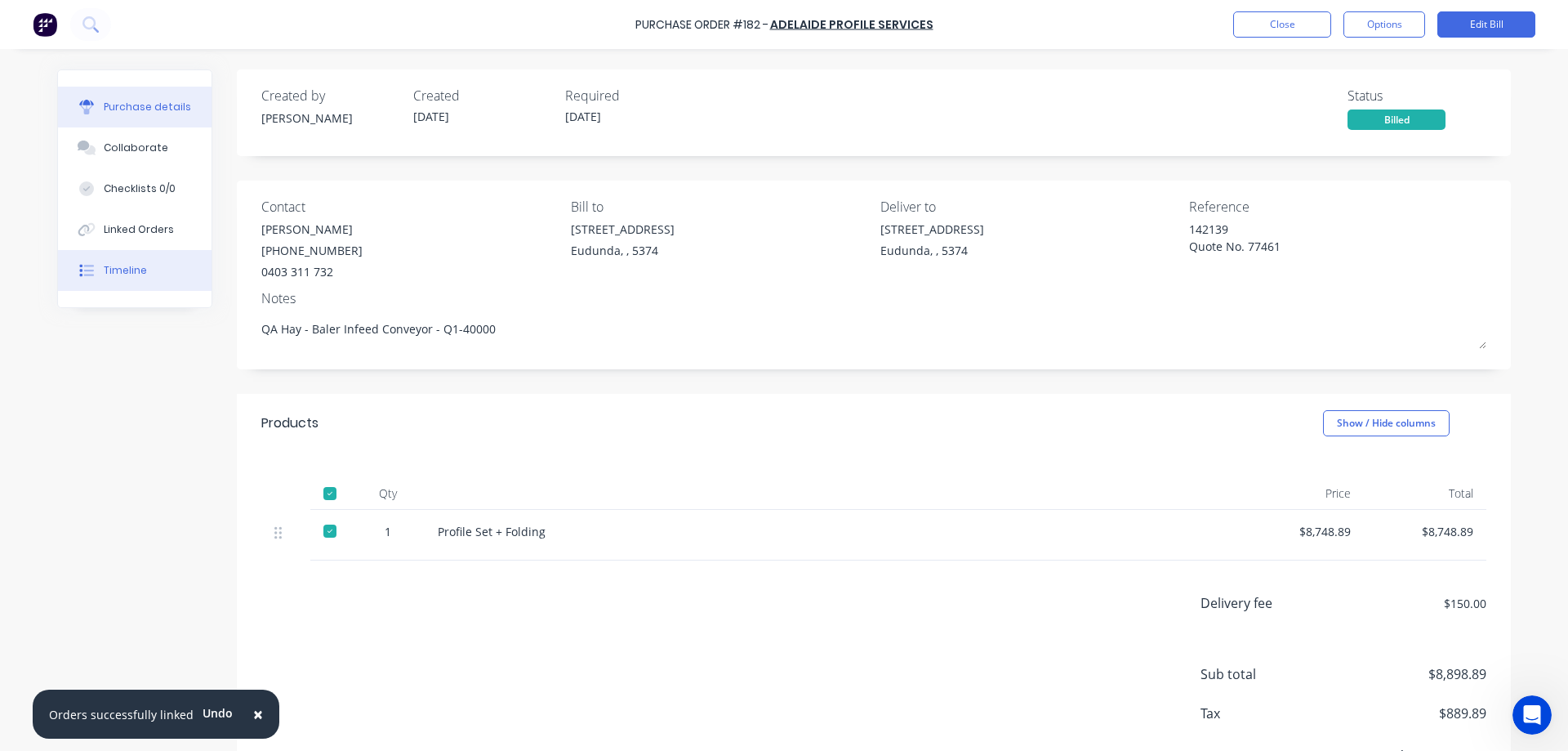
click at [173, 280] on button "Timeline" at bounding box center [135, 271] width 154 height 41
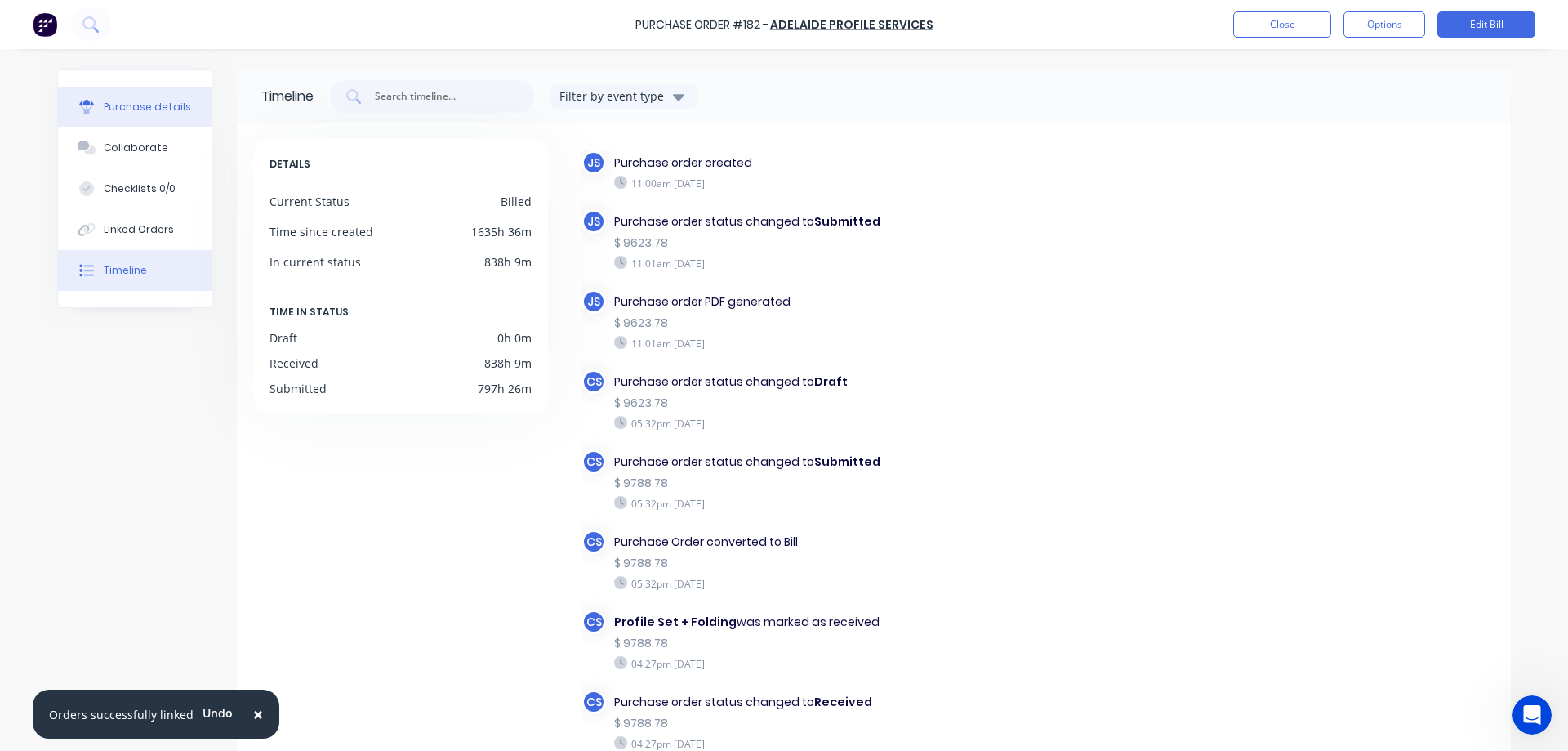
click at [160, 110] on div "Purchase details" at bounding box center [147, 107] width 87 height 15
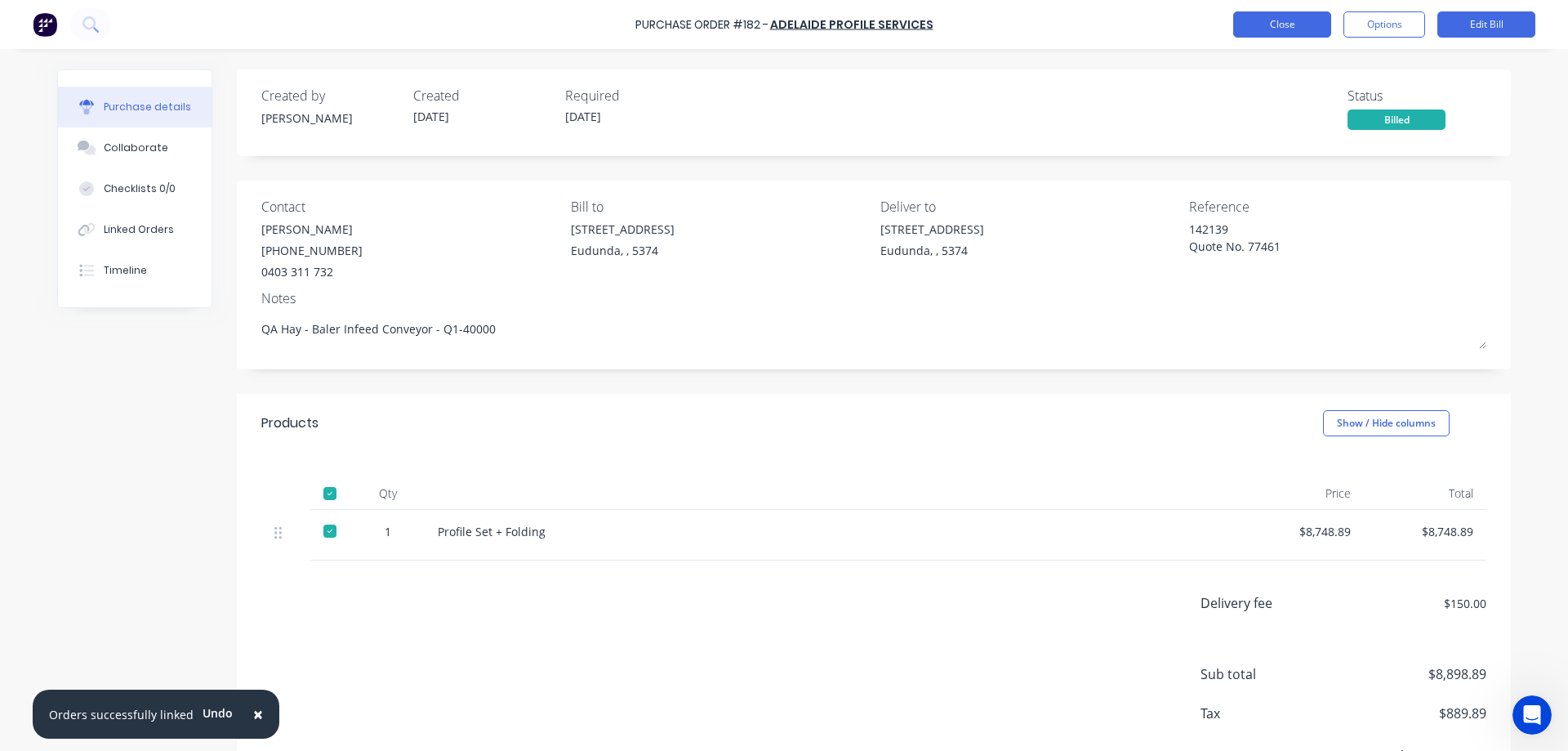
click at [1316, 28] on button "Close" at bounding box center [1282, 24] width 98 height 26
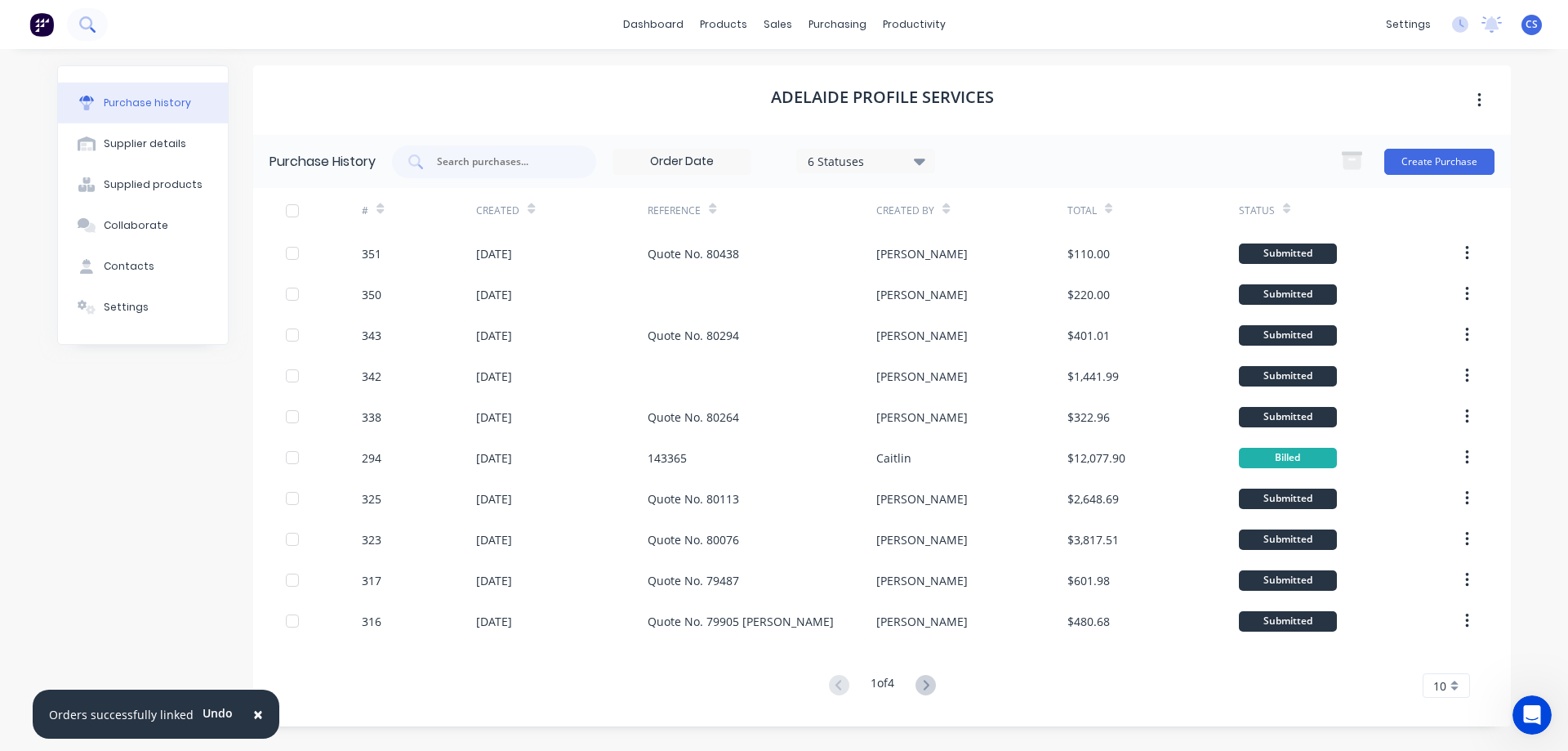
click at [95, 37] on button at bounding box center [88, 24] width 41 height 33
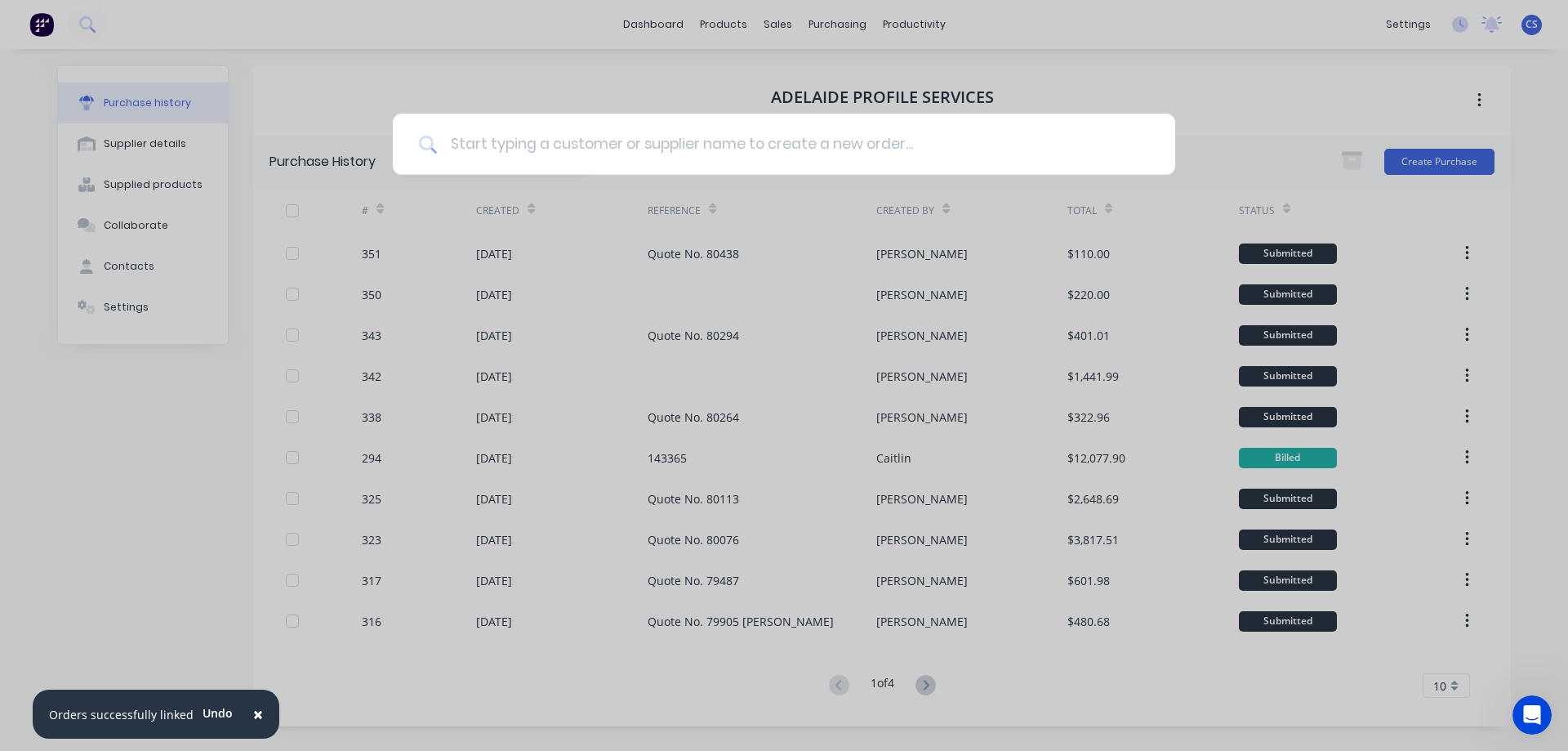
click at [485, 150] on input at bounding box center [793, 143] width 712 height 61
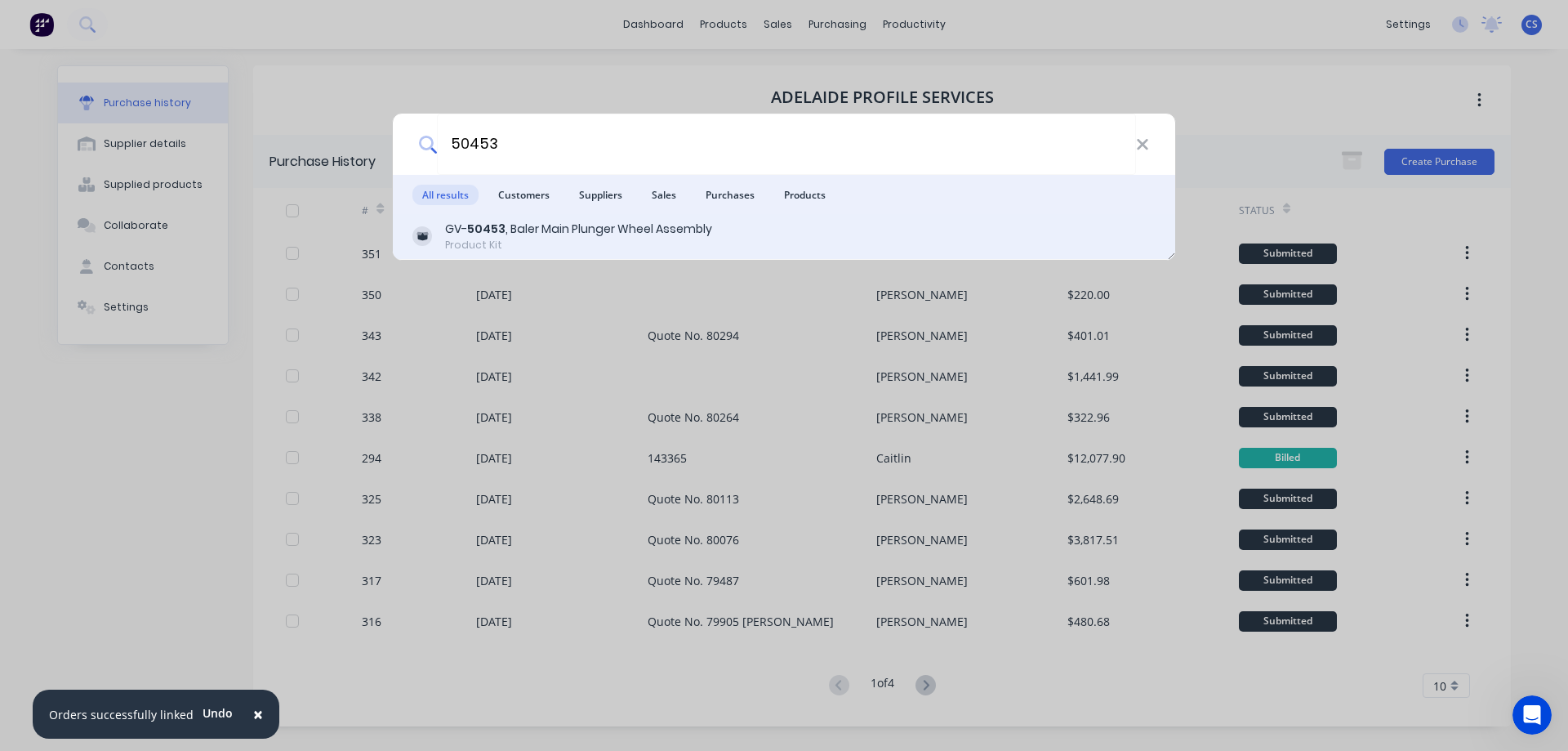
type input "50453"
click at [641, 251] on div "Product Kit" at bounding box center [578, 245] width 267 height 15
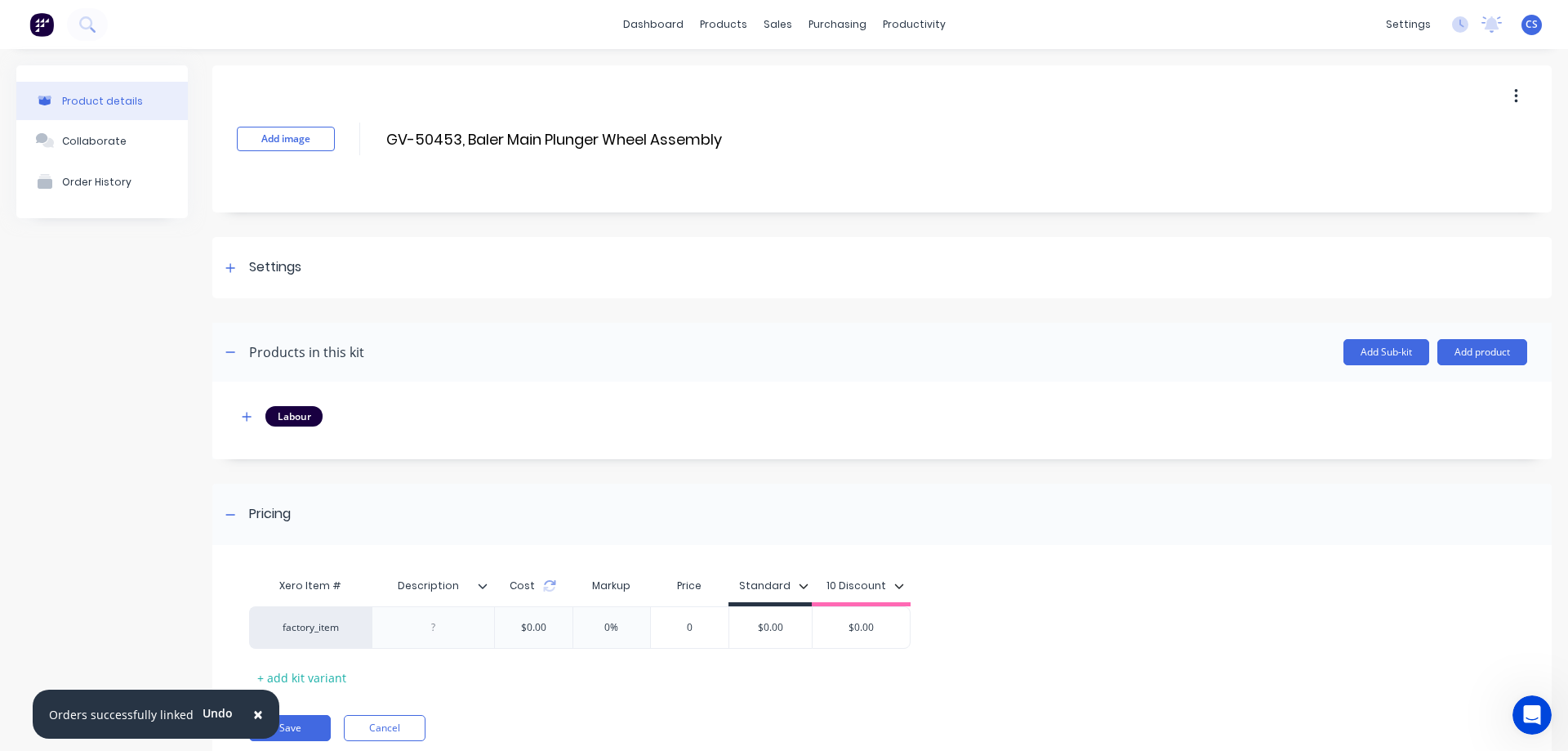
scroll to position [55, 0]
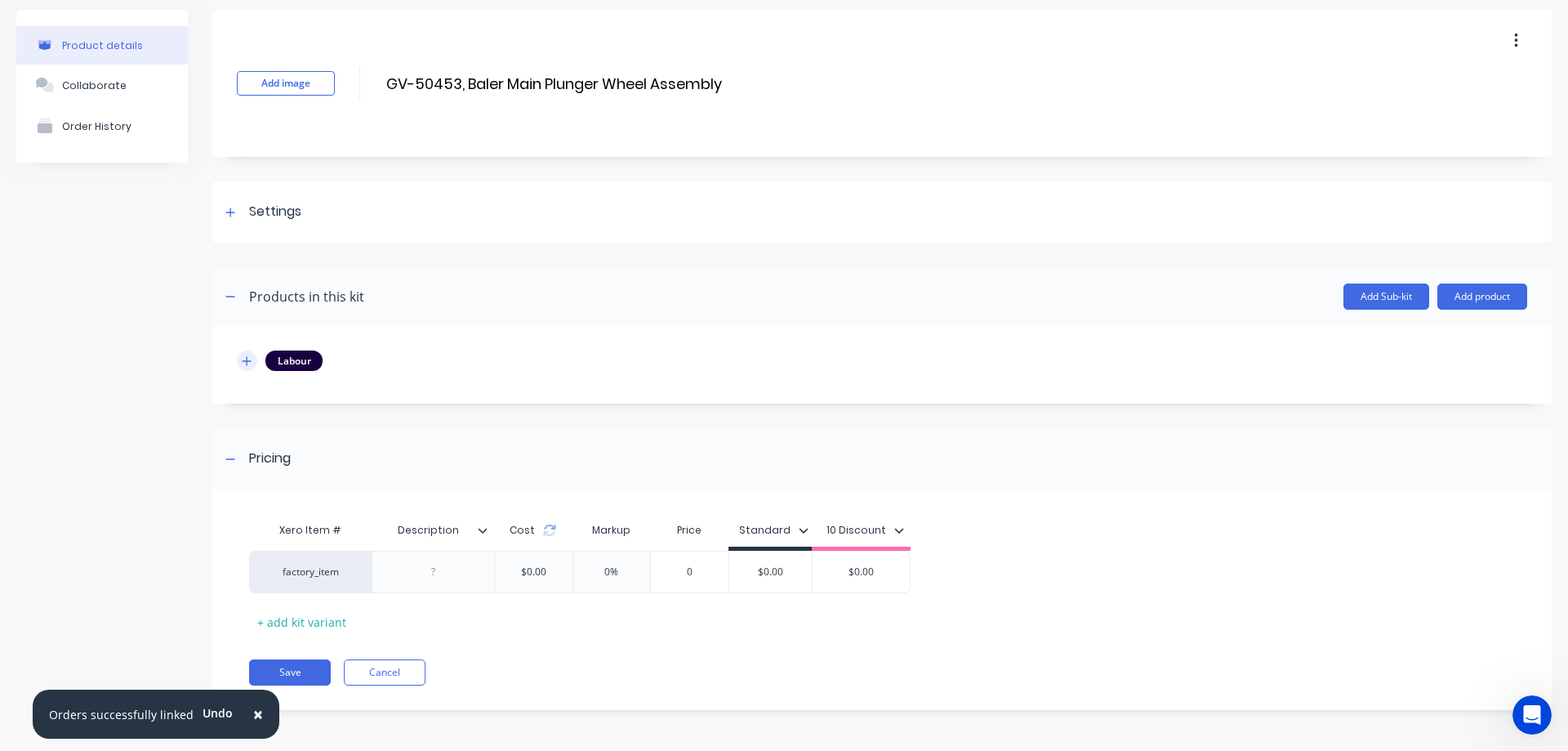
click at [240, 366] on button "button" at bounding box center [247, 361] width 21 height 21
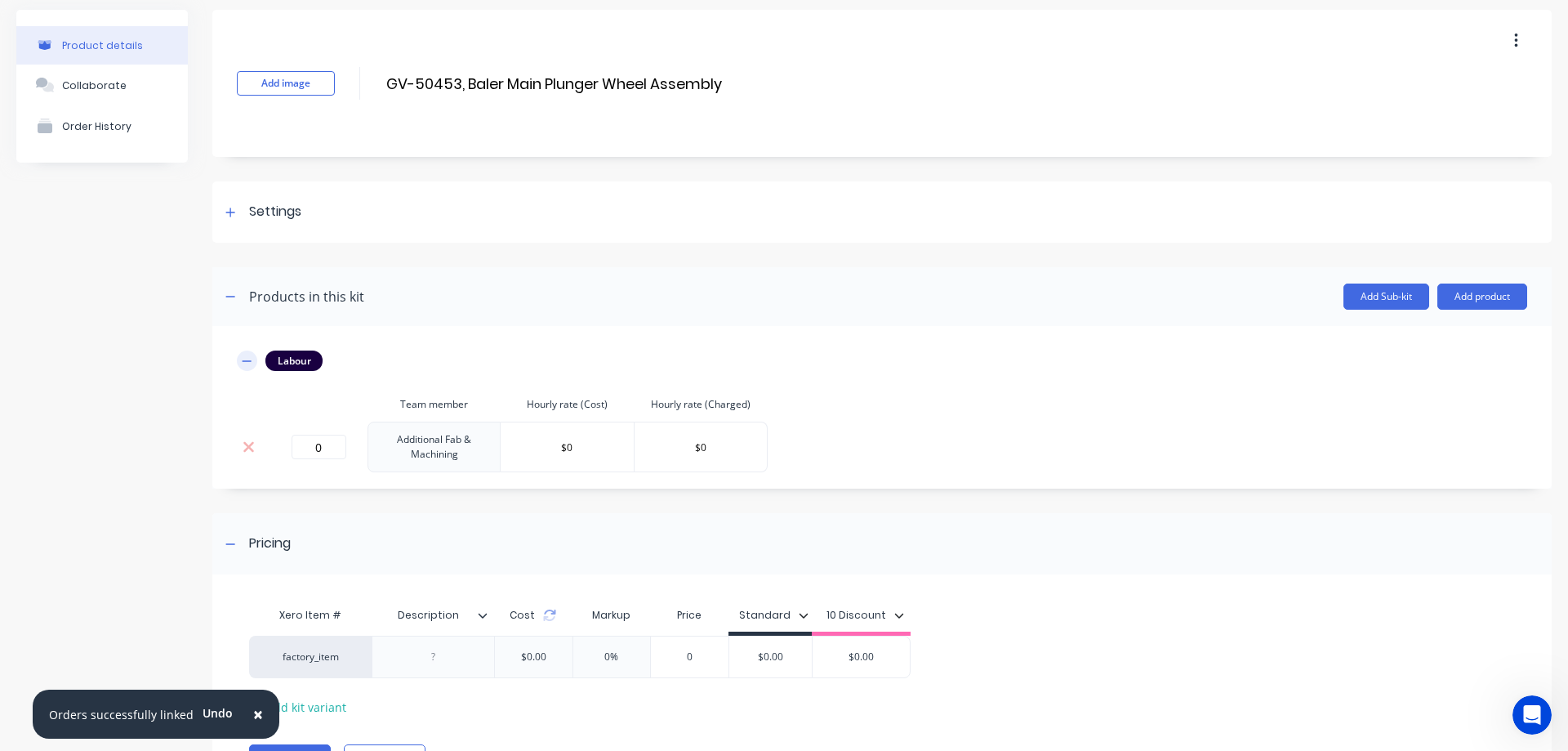
scroll to position [140, 0]
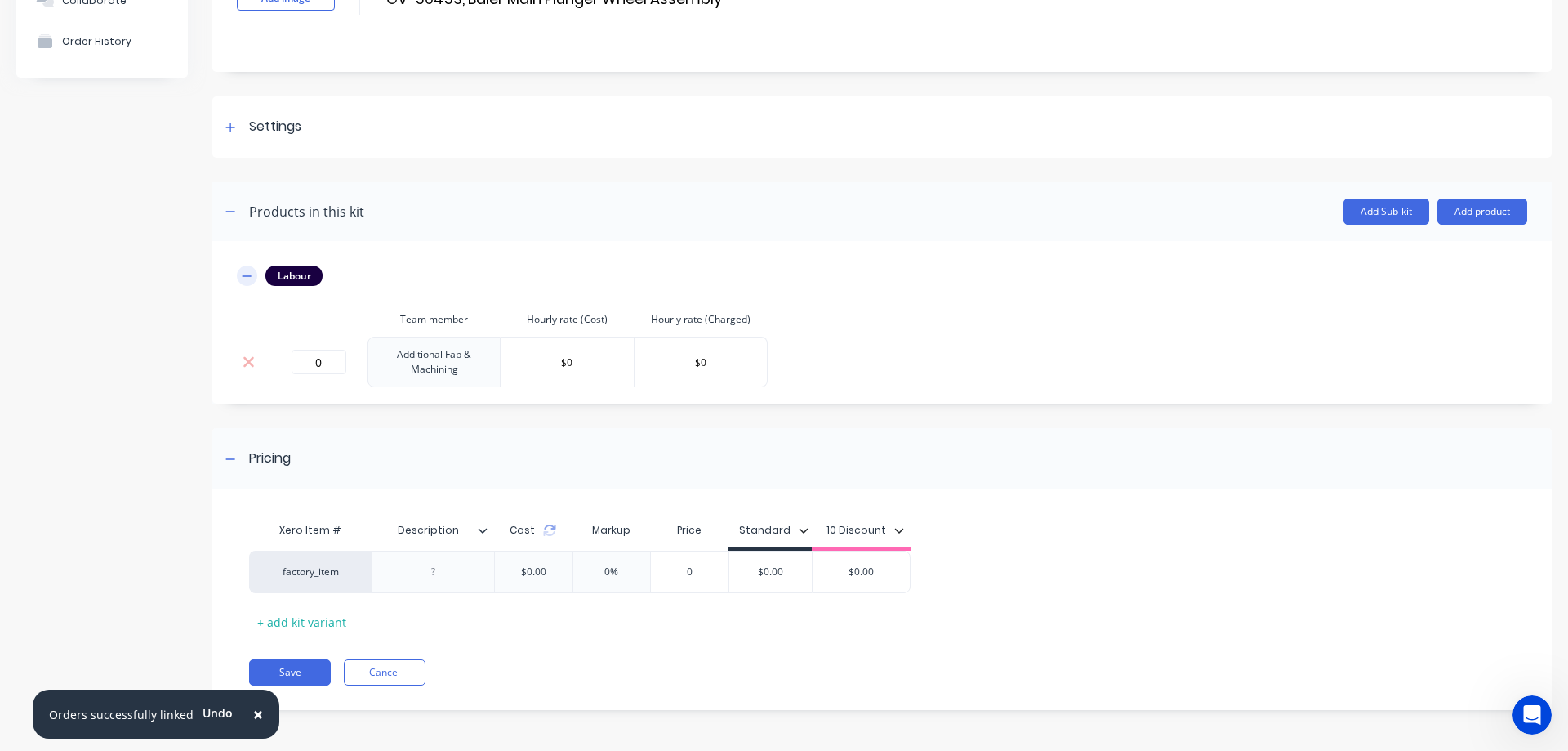
click at [249, 272] on icon "button" at bounding box center [246, 276] width 9 height 11
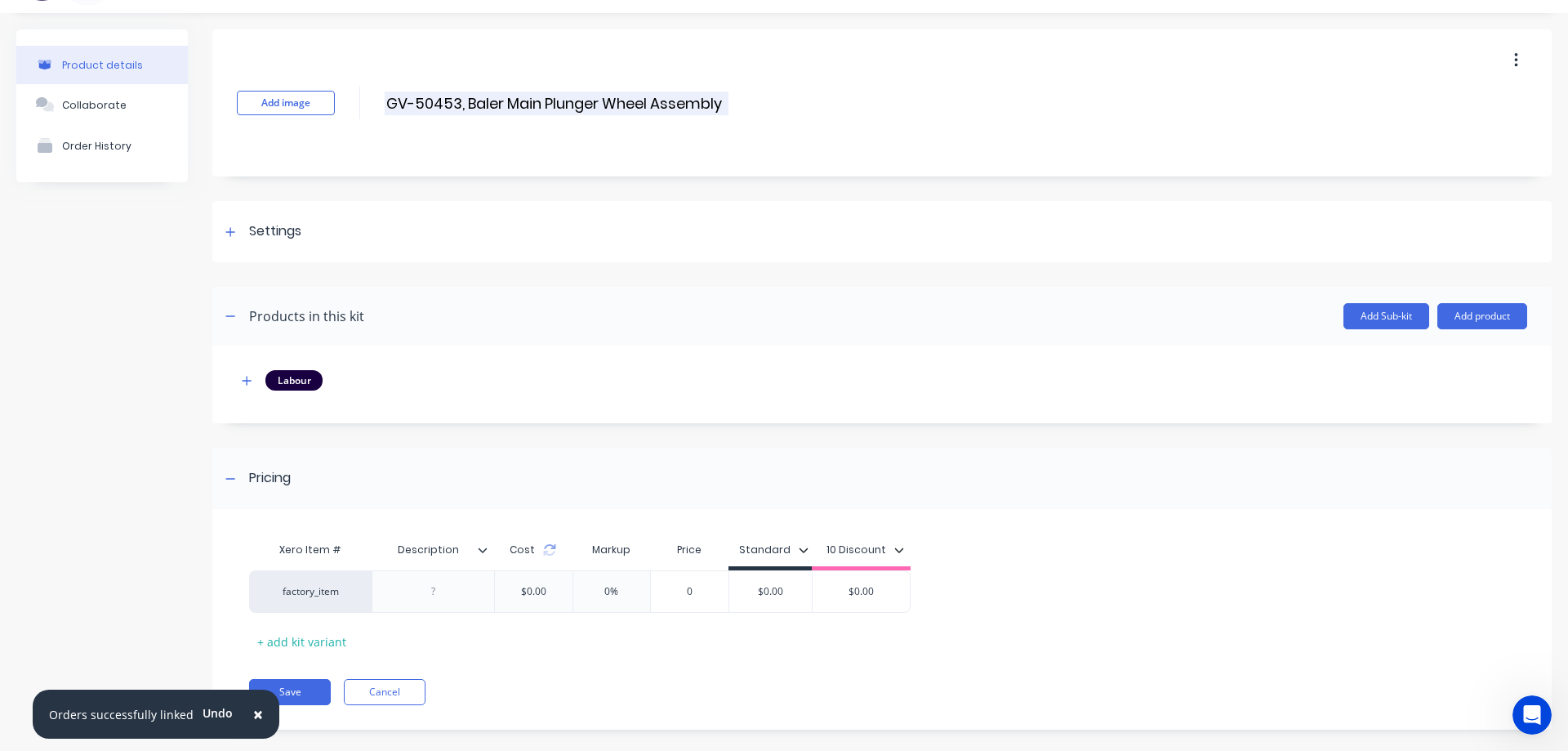
scroll to position [55, 0]
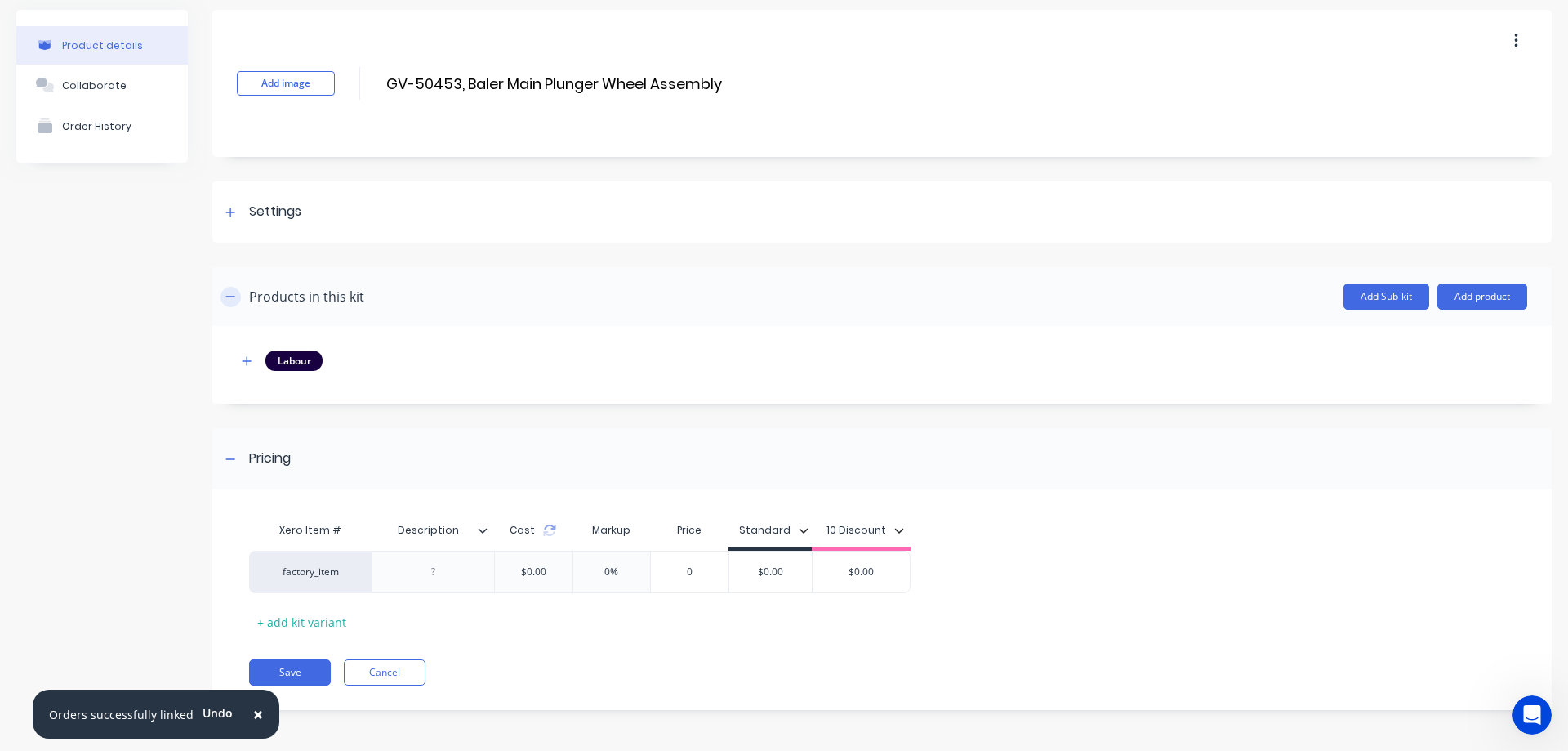
click at [232, 302] on icon "button" at bounding box center [230, 297] width 9 height 11
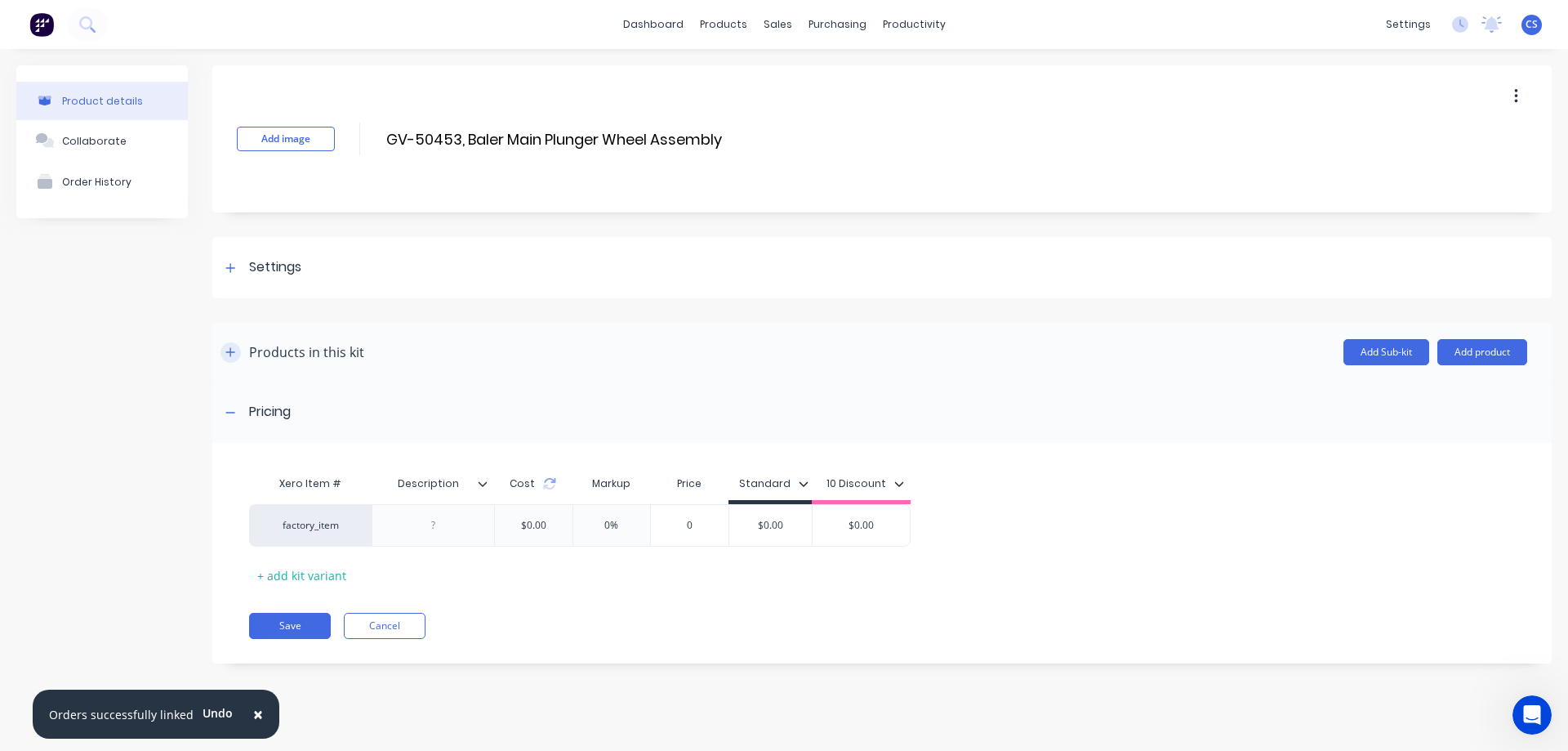
click at [236, 352] on button "button" at bounding box center [231, 352] width 21 height 21
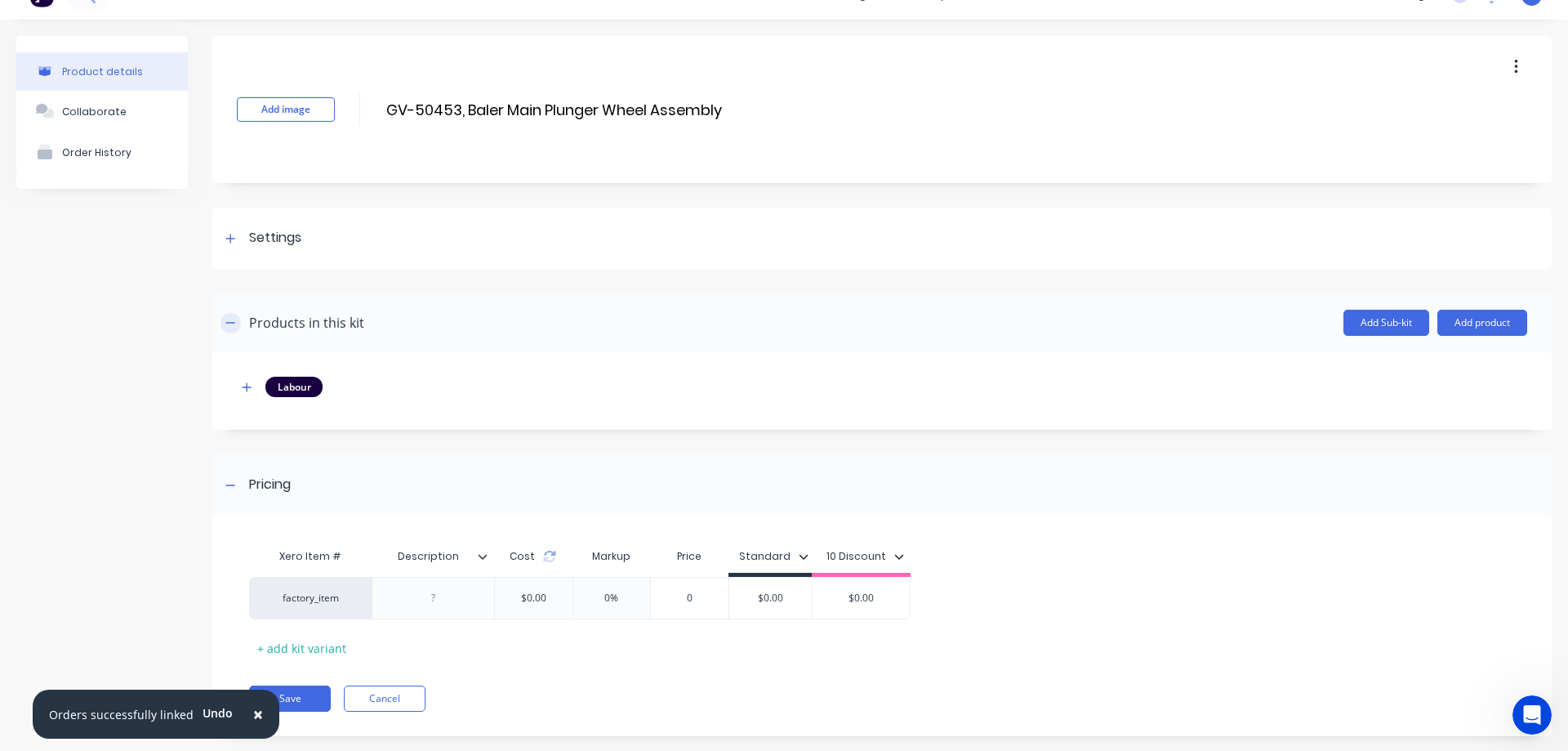
scroll to position [55, 0]
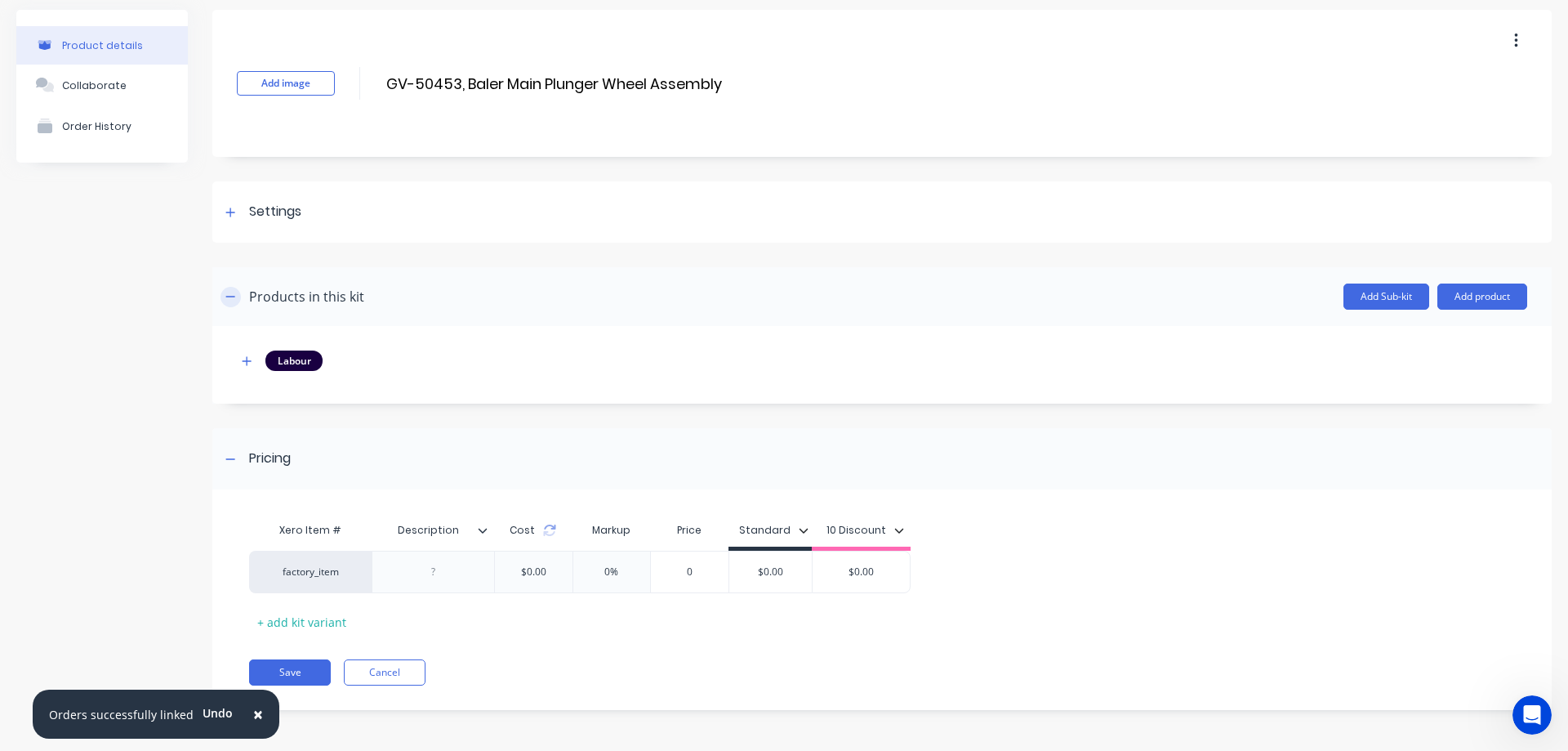
click at [229, 290] on button "button" at bounding box center [231, 297] width 21 height 21
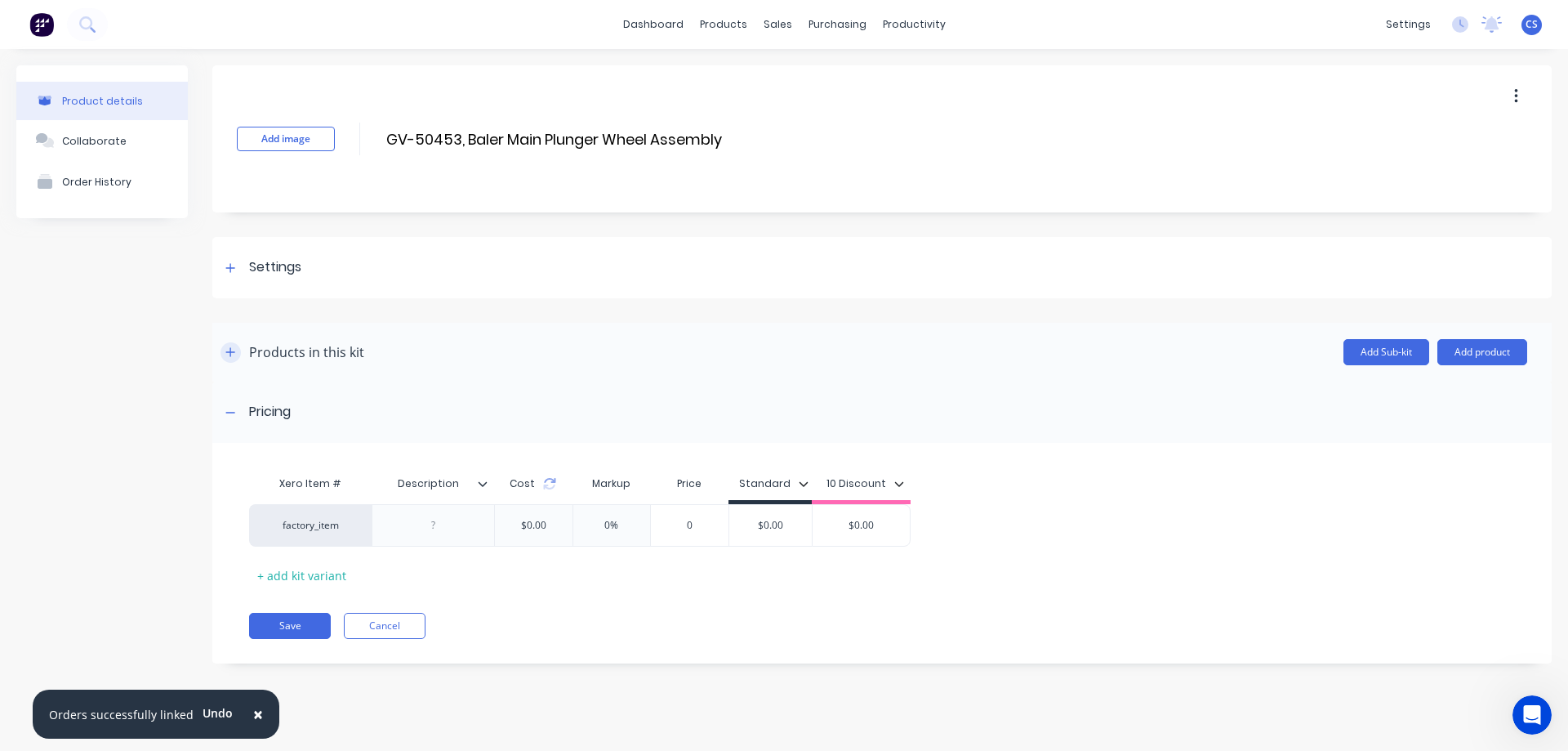
scroll to position [0, 0]
click at [233, 353] on icon "button" at bounding box center [230, 352] width 9 height 11
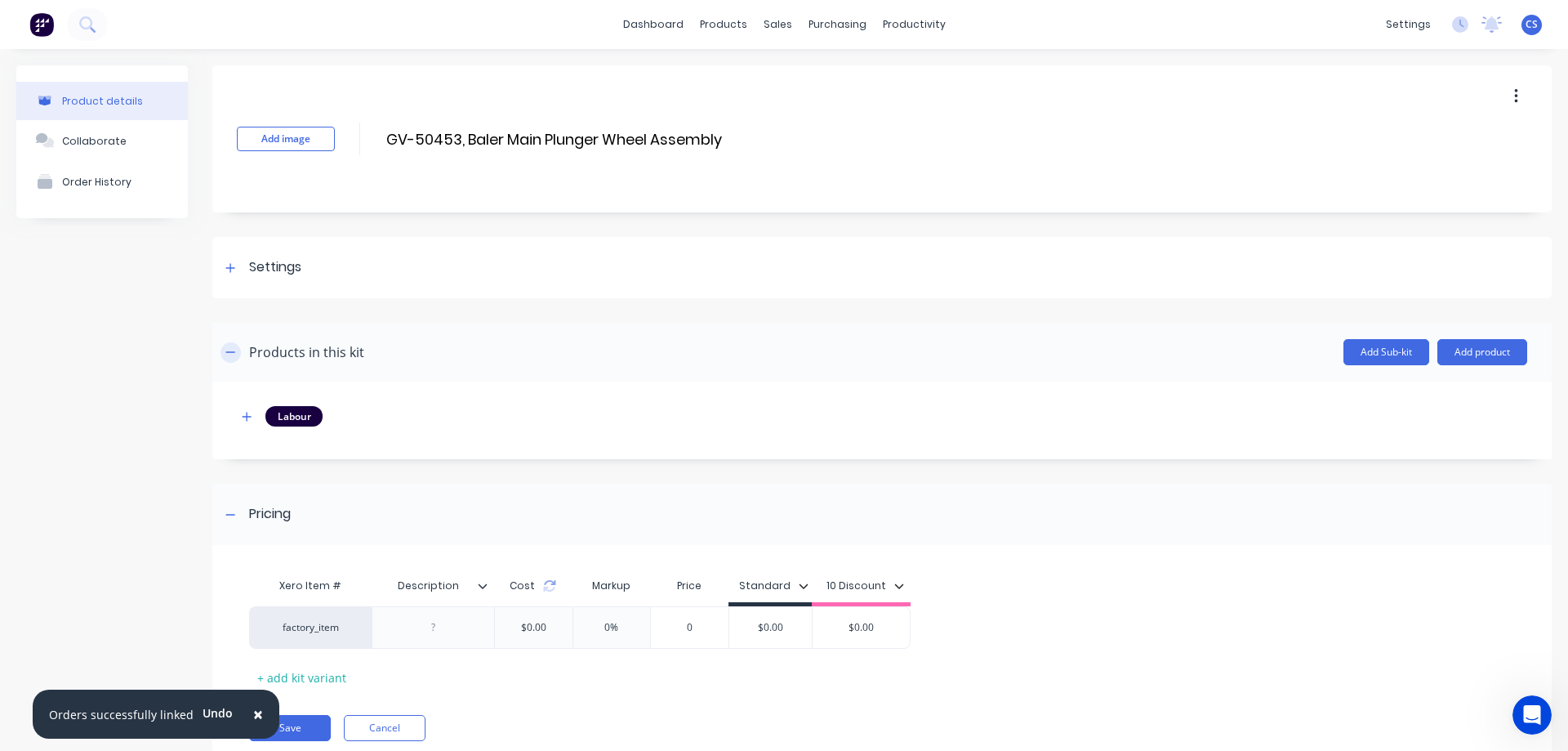
click at [233, 353] on icon "button" at bounding box center [230, 352] width 9 height 11
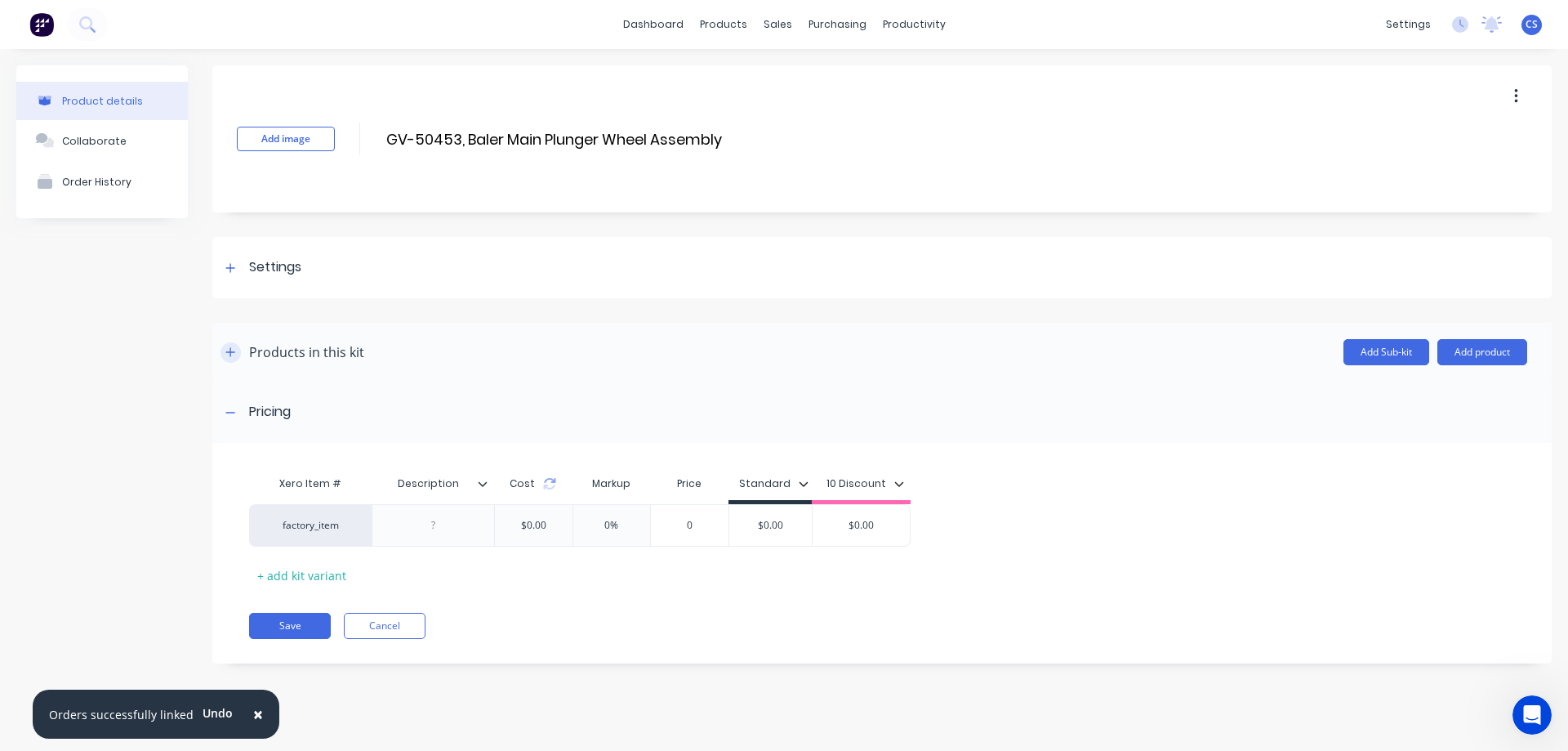
click at [233, 353] on icon "button" at bounding box center [230, 352] width 9 height 11
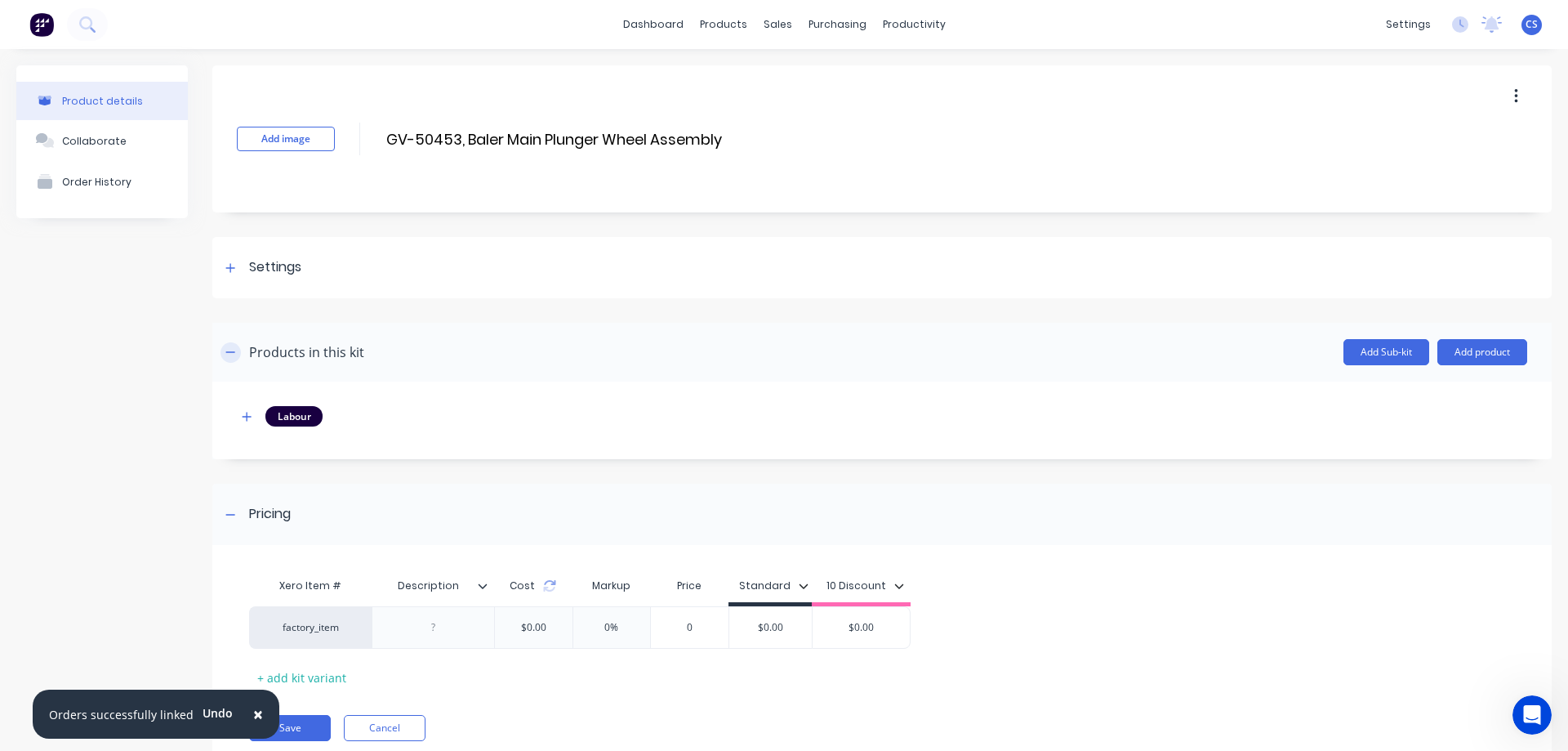
click at [233, 353] on icon "button" at bounding box center [230, 352] width 9 height 11
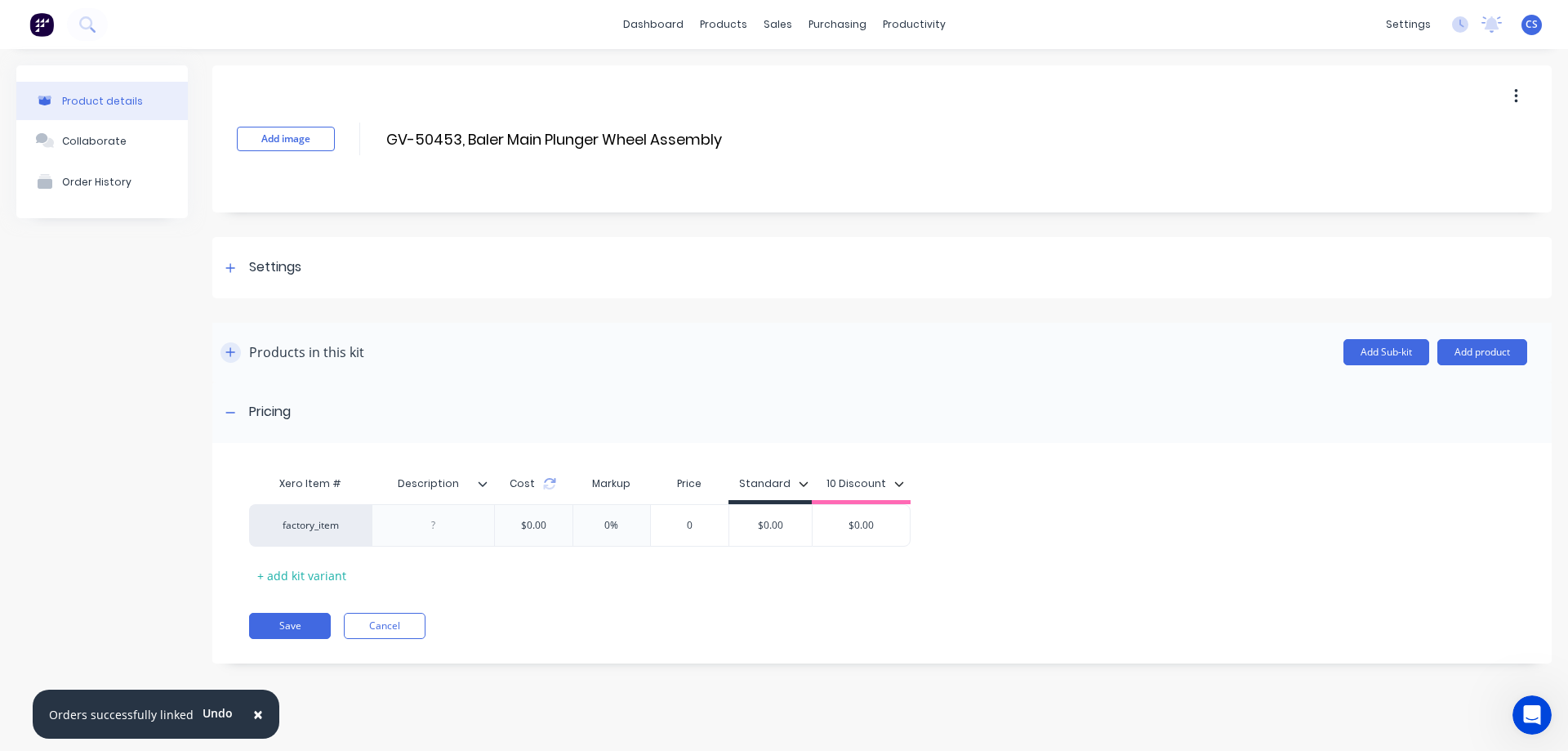
click at [233, 353] on icon "button" at bounding box center [230, 352] width 9 height 11
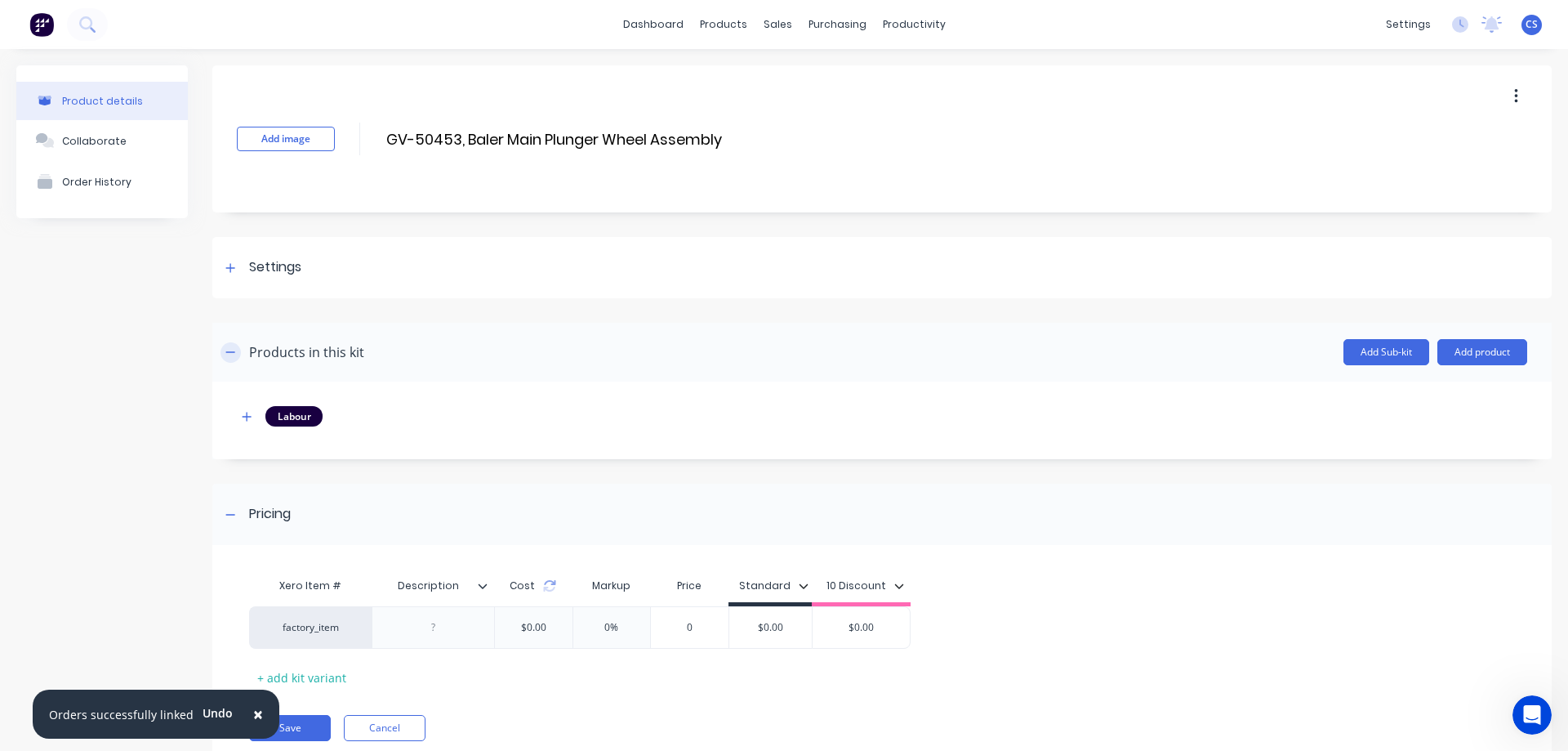
click at [233, 353] on icon "button" at bounding box center [230, 352] width 9 height 11
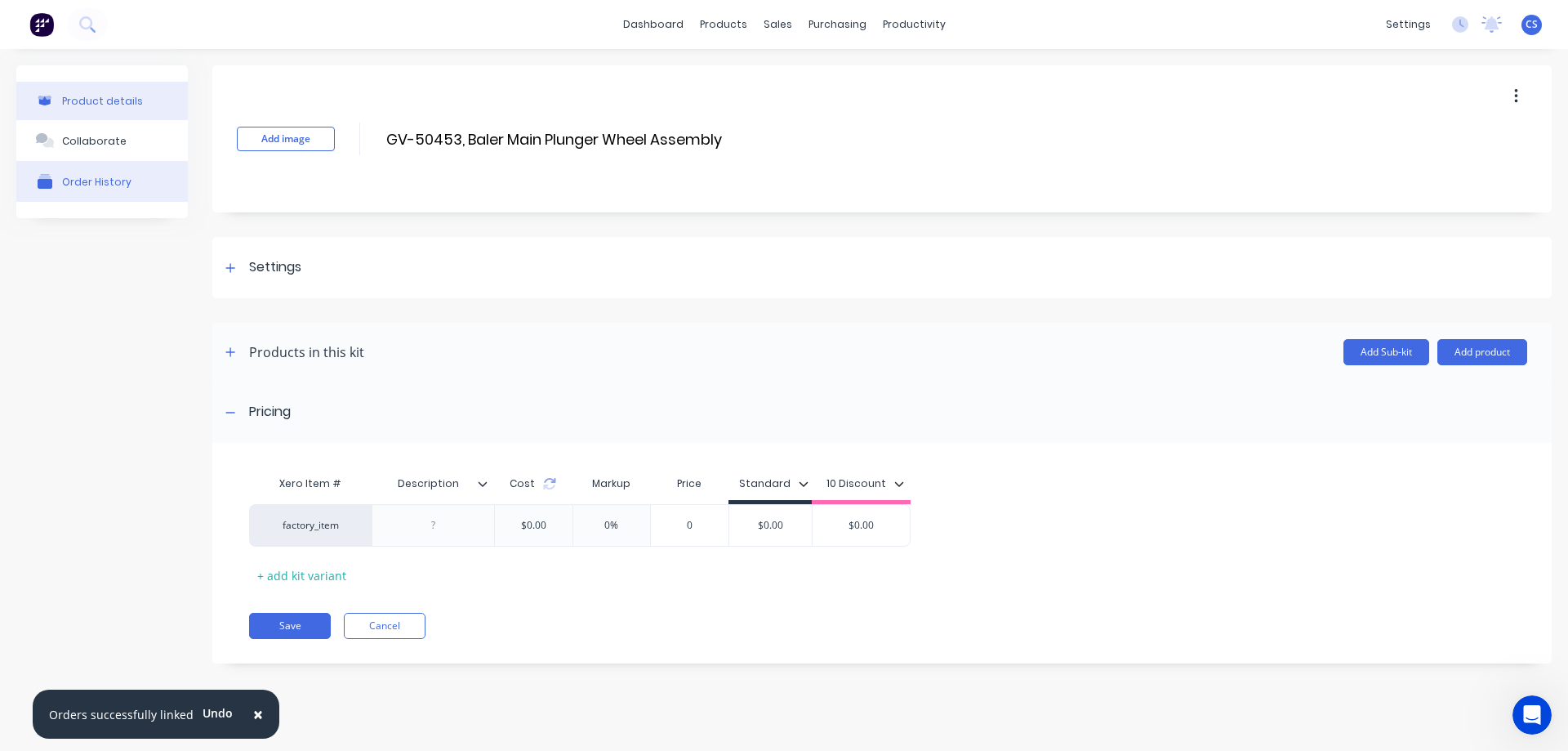
click at [106, 170] on button "Order History" at bounding box center [101, 182] width 171 height 41
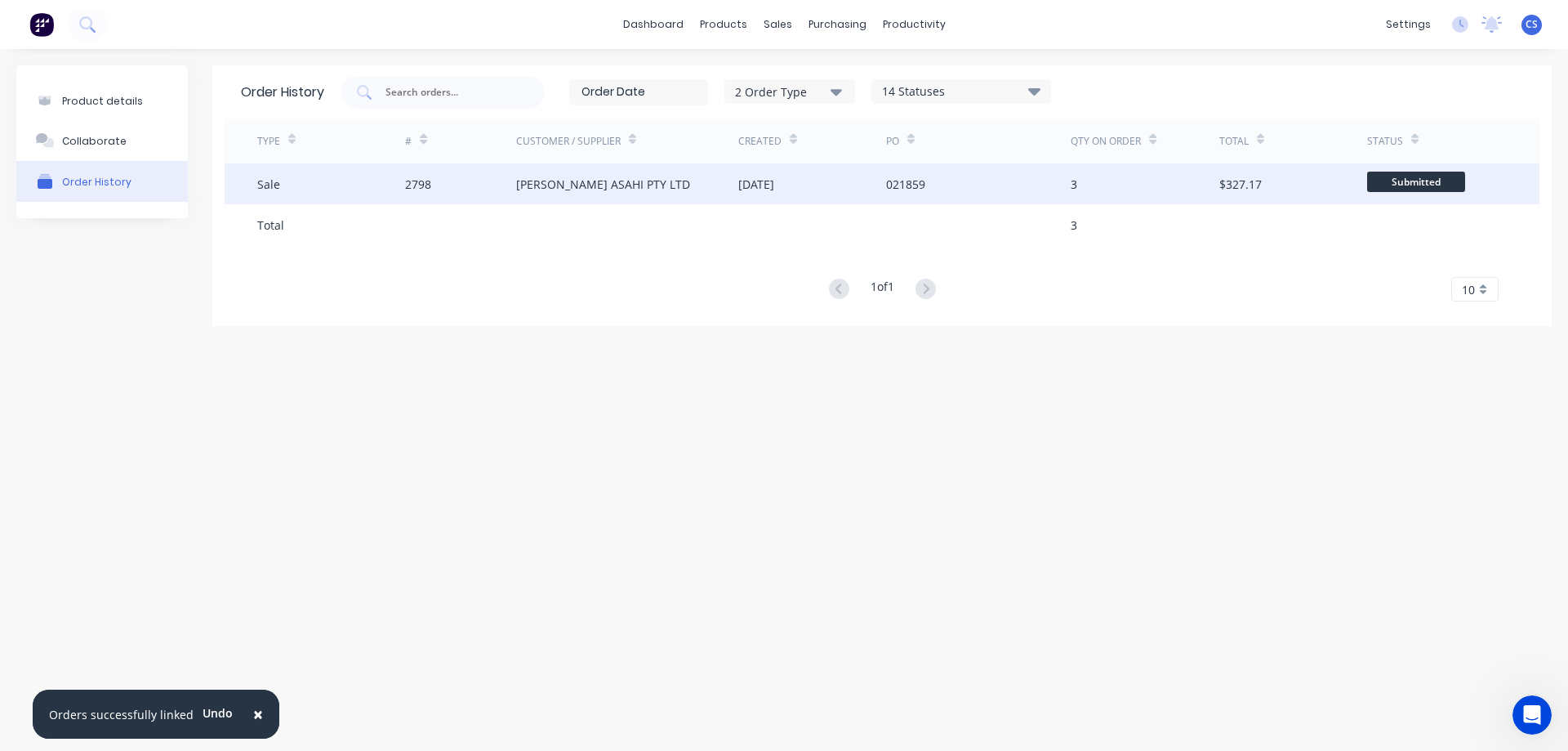
click at [417, 195] on div "2798" at bounding box center [461, 184] width 111 height 41
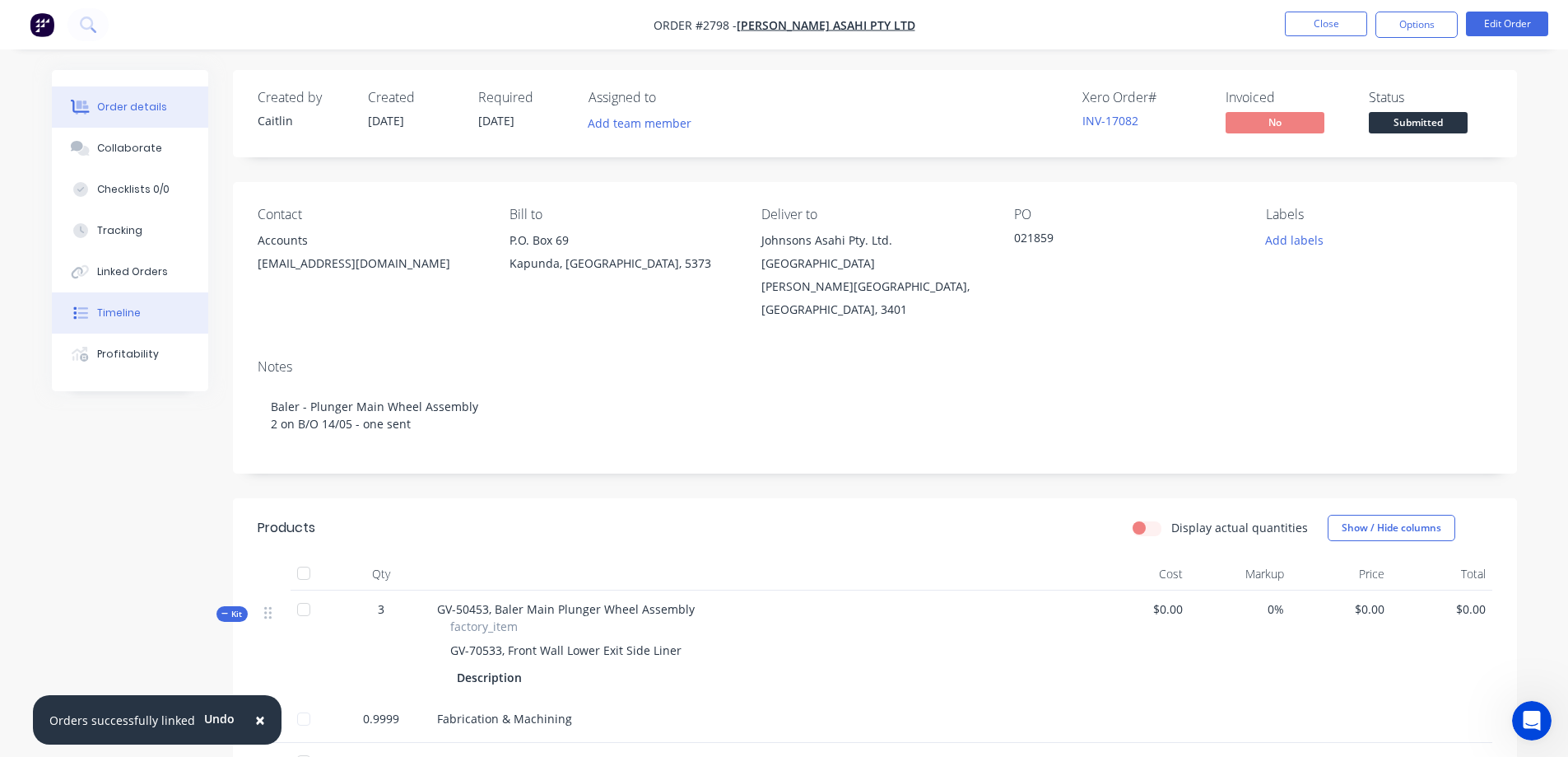
click at [148, 310] on button "Timeline" at bounding box center [130, 313] width 157 height 42
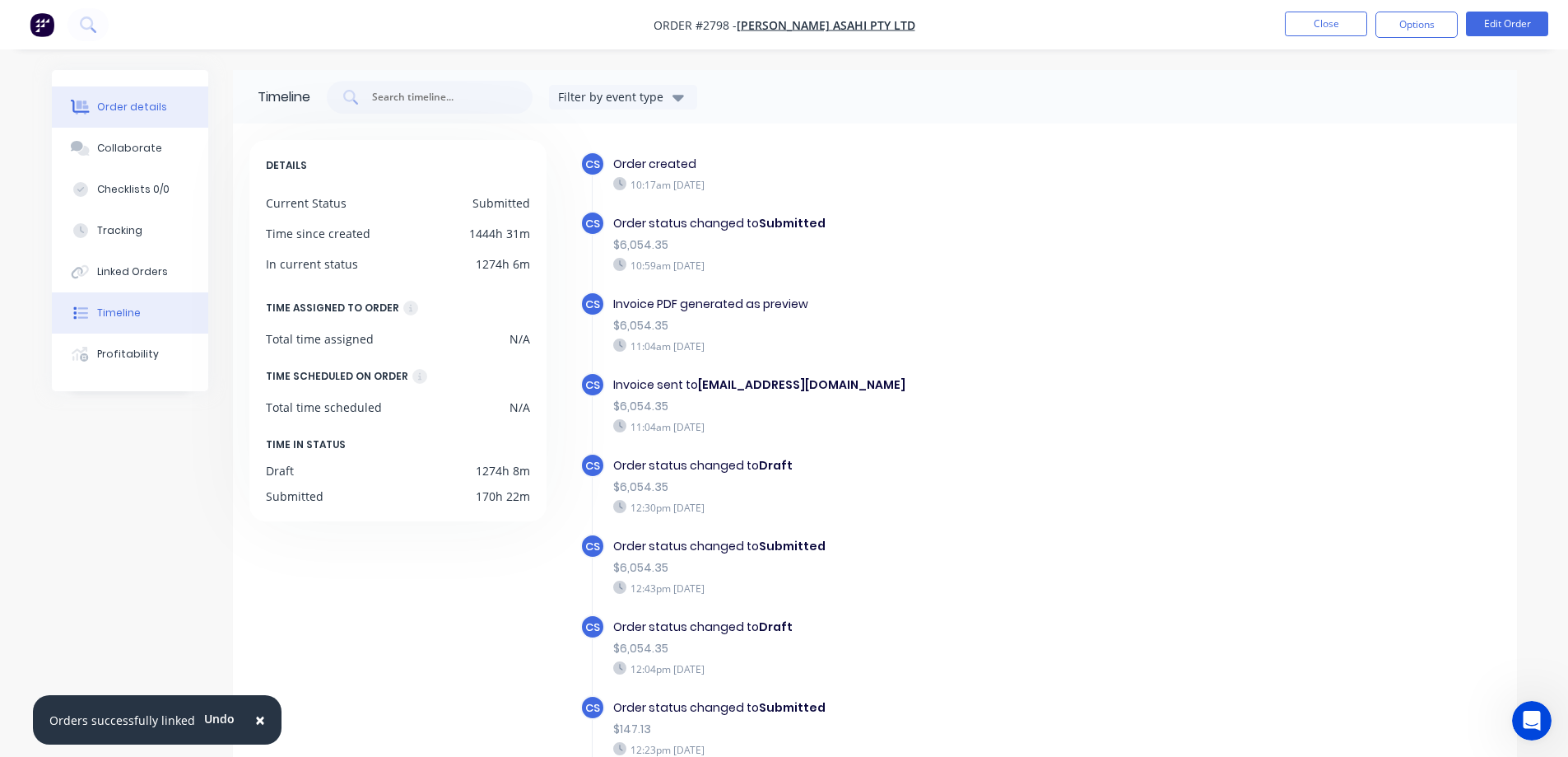
click at [124, 117] on button "Order details" at bounding box center [130, 108] width 157 height 42
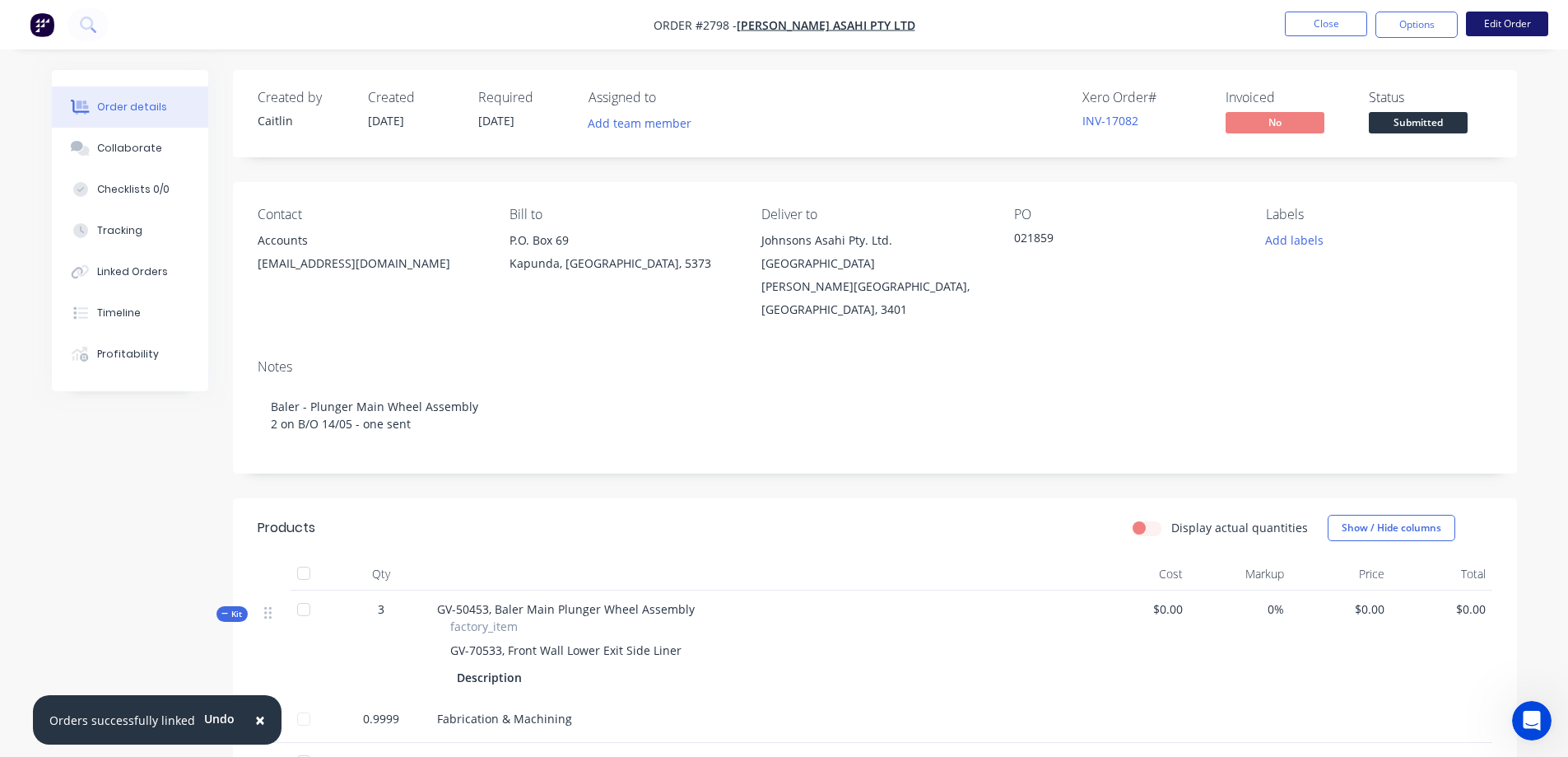
click at [1520, 20] on button "Edit Order" at bounding box center [1507, 24] width 82 height 25
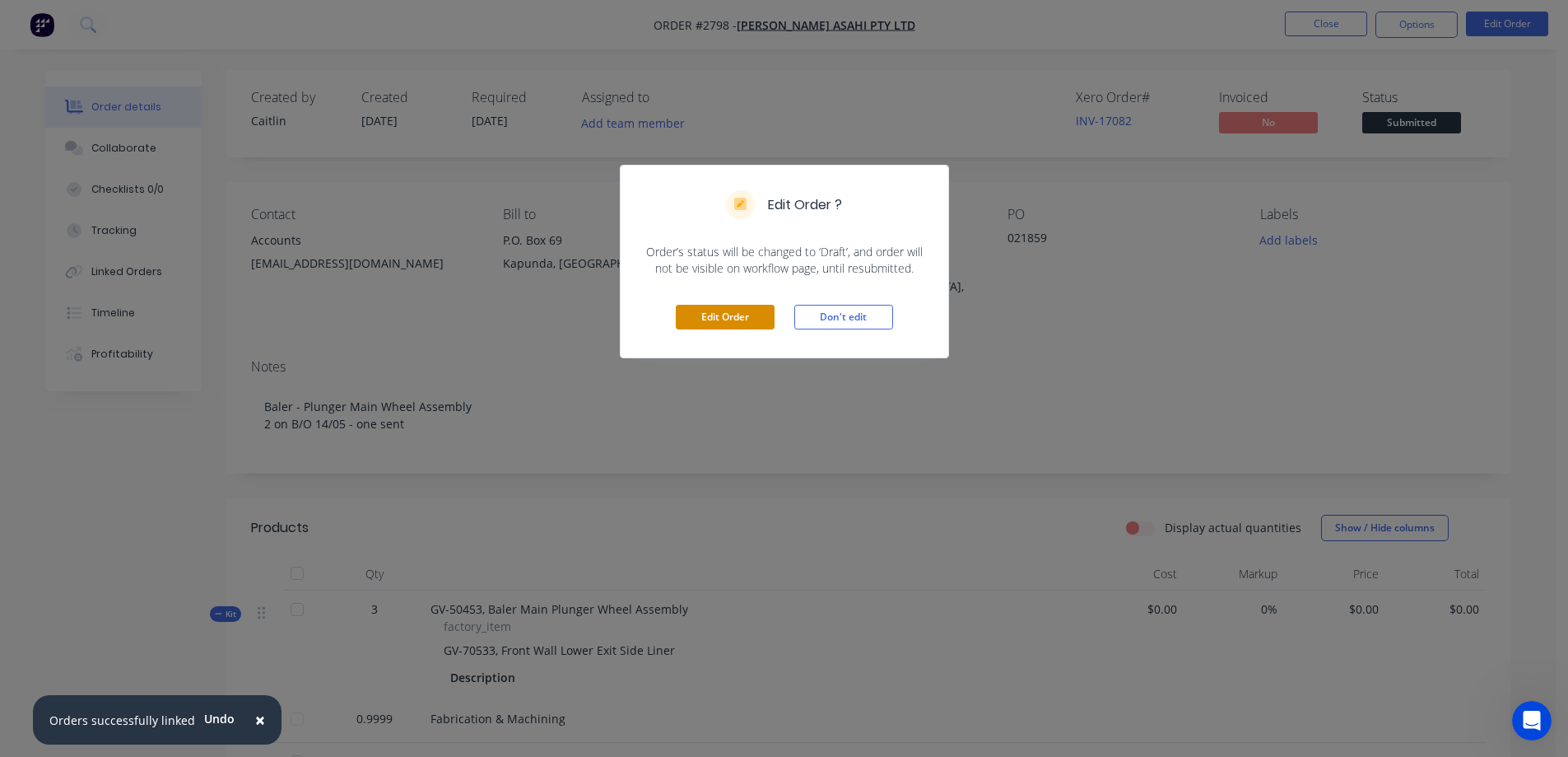
click at [762, 326] on button "Edit Order" at bounding box center [725, 317] width 99 height 25
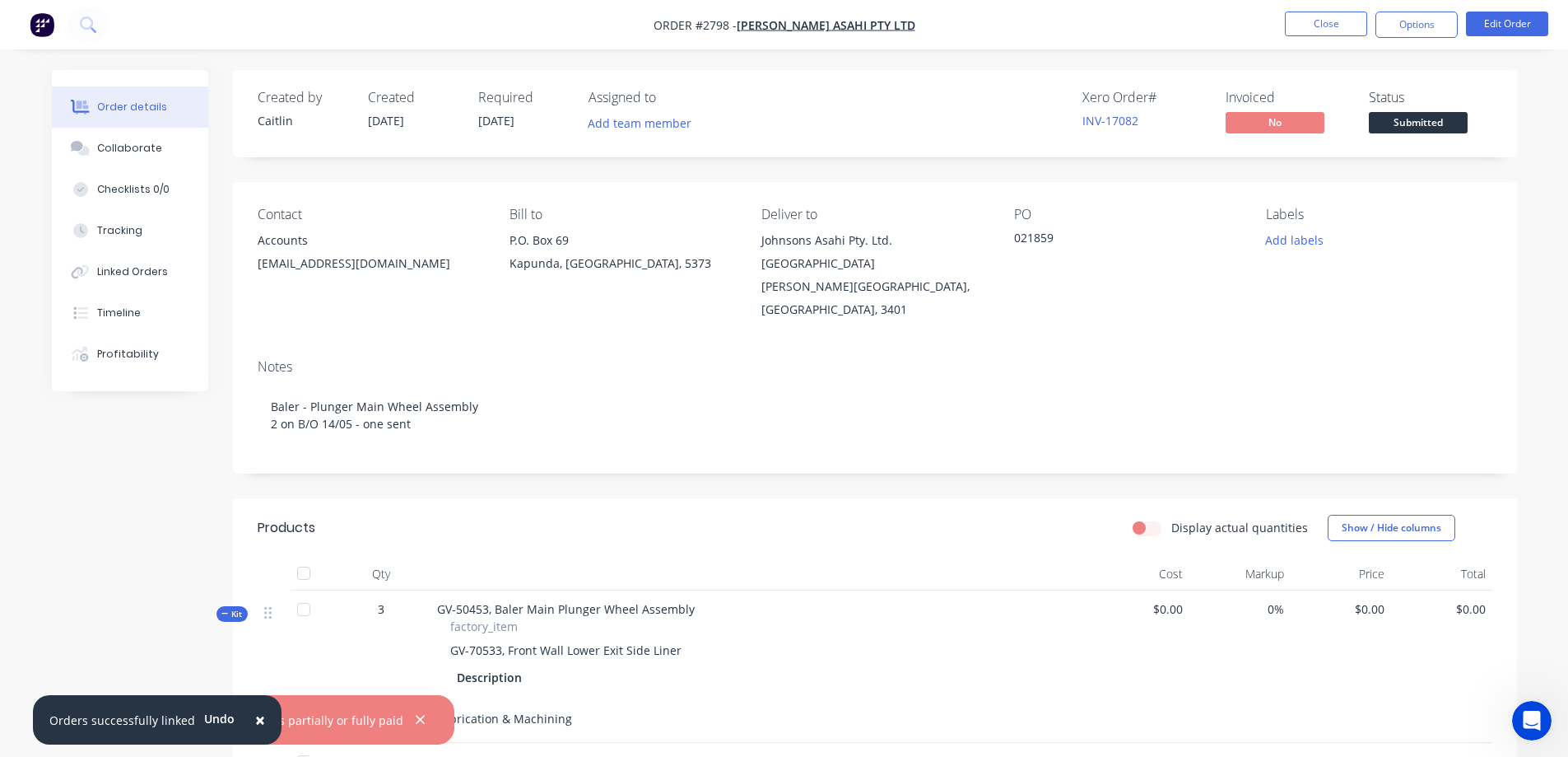
scroll to position [247, 0]
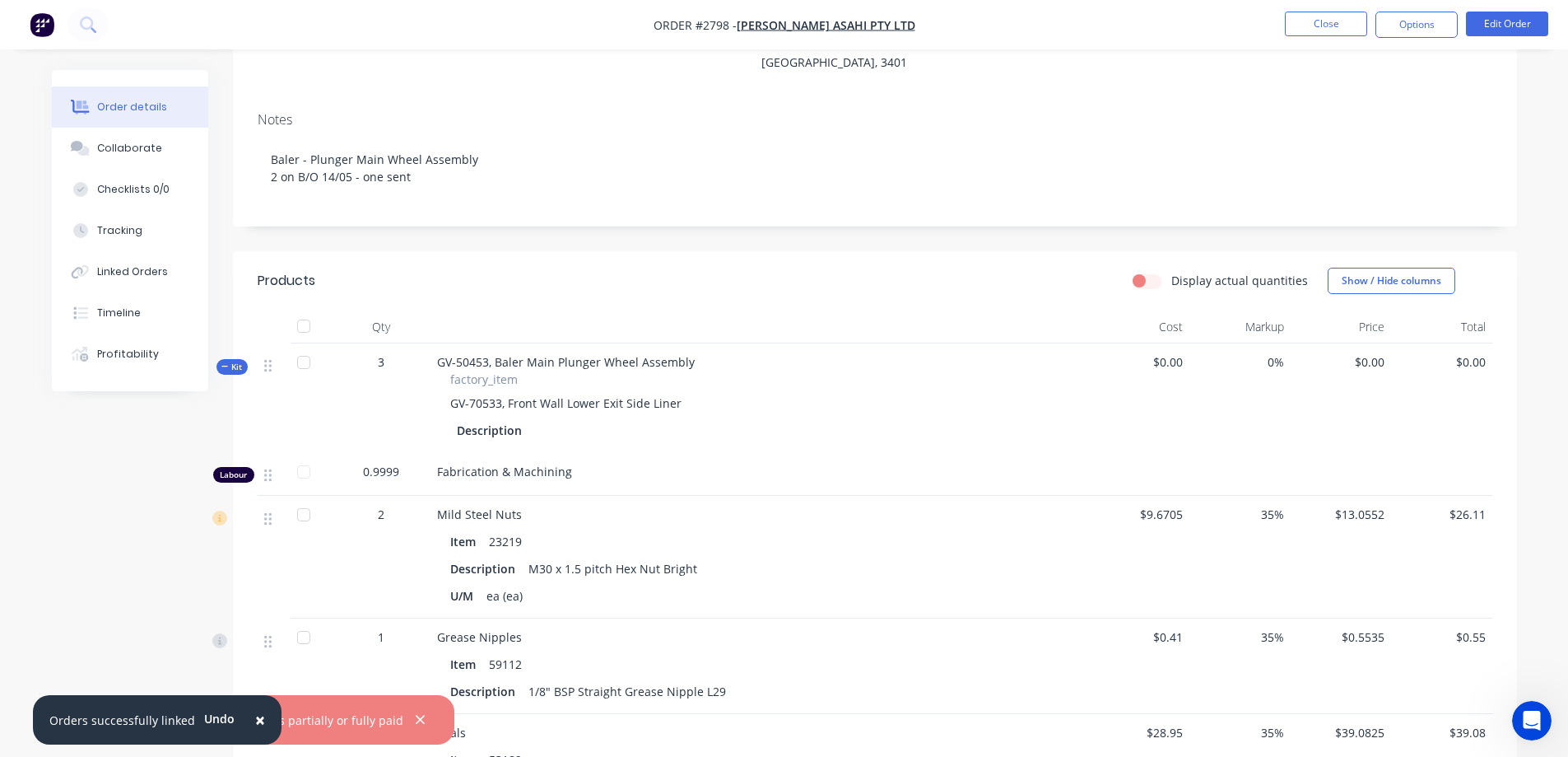
click at [255, 725] on span "×" at bounding box center [259, 719] width 9 height 23
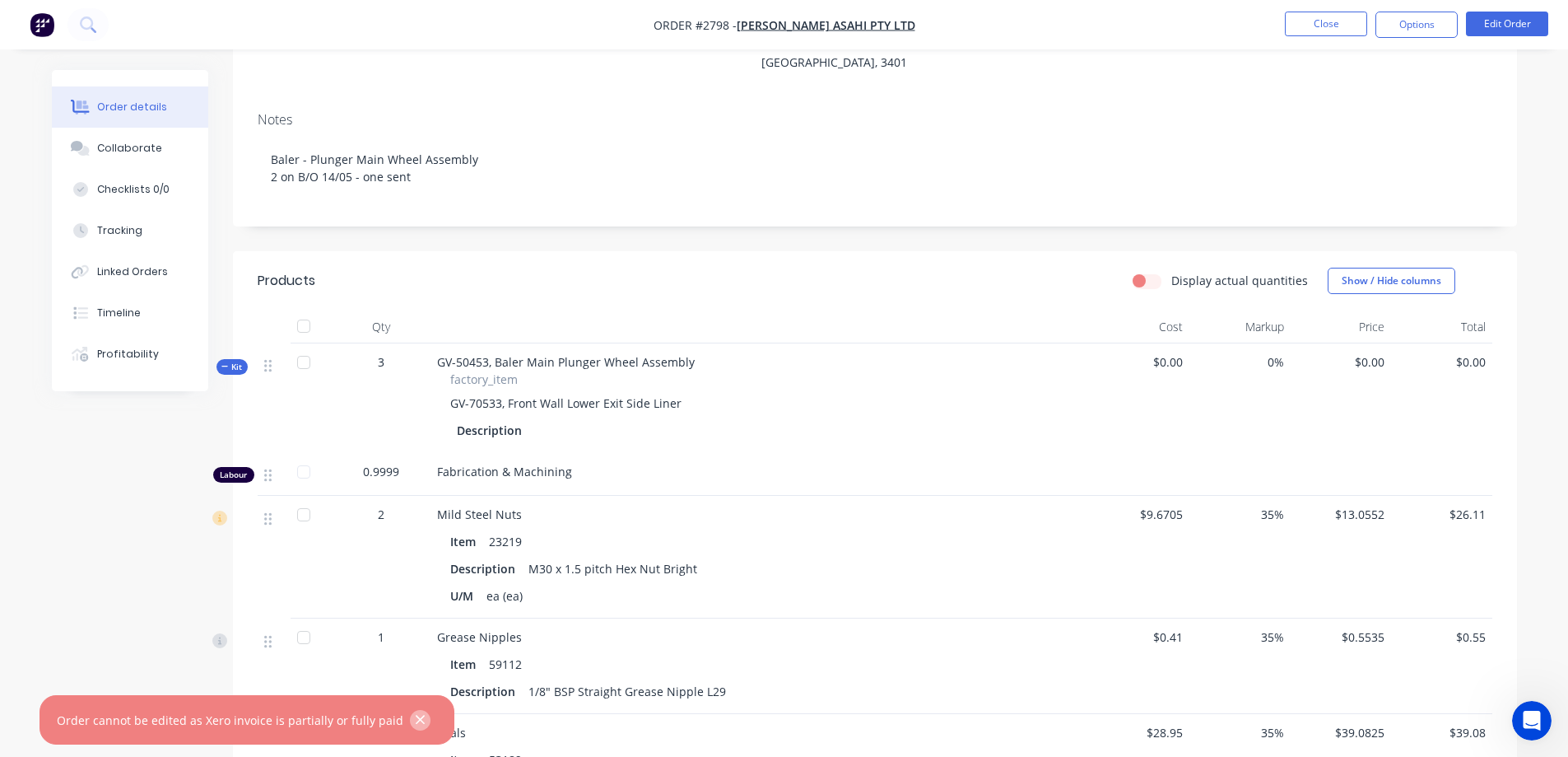
click at [415, 722] on icon "button" at bounding box center [420, 720] width 10 height 15
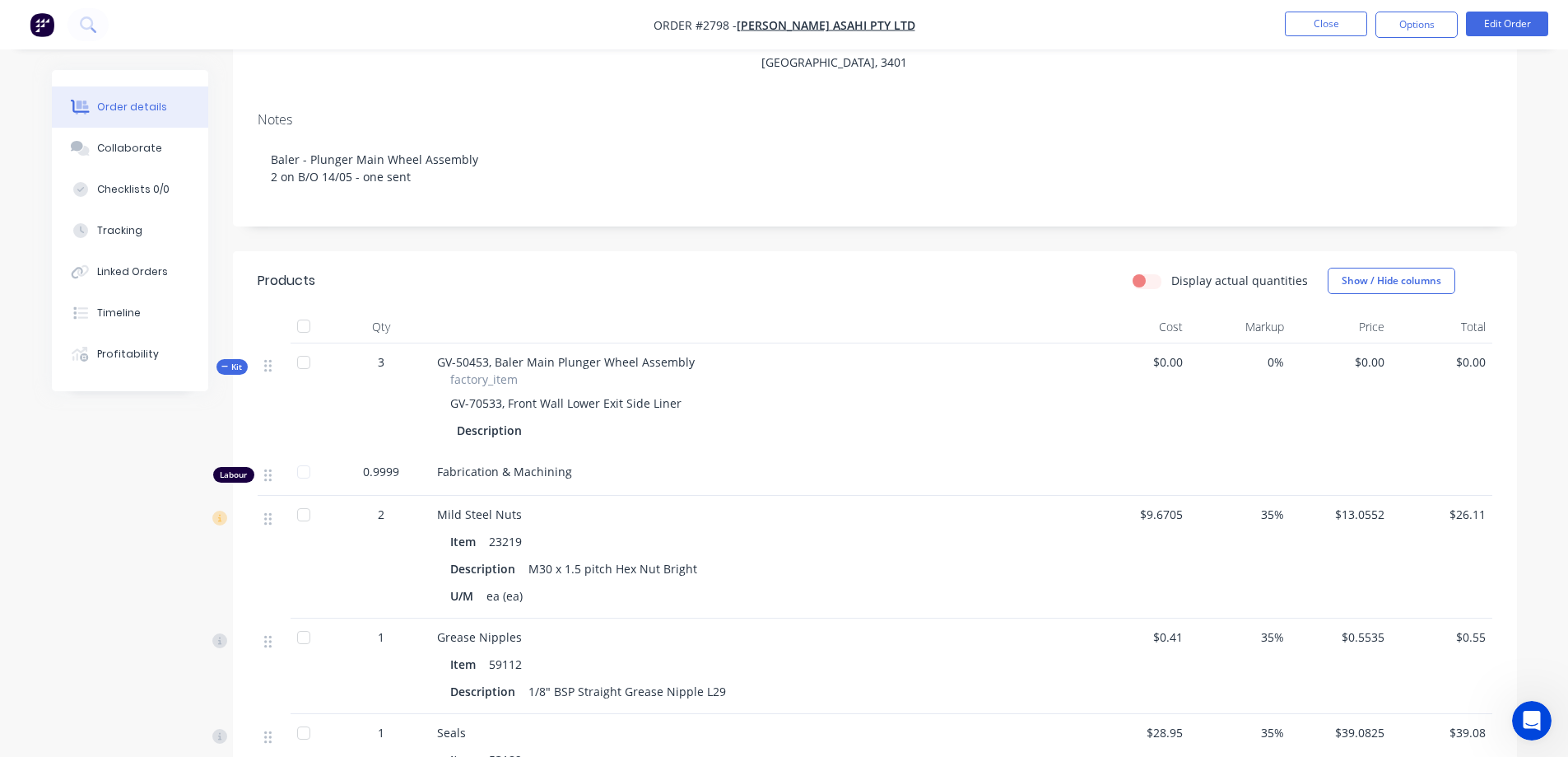
click at [1468, 350] on div "$0.00" at bounding box center [1441, 398] width 101 height 109
click at [1471, 353] on span "$0.00" at bounding box center [1441, 362] width 88 height 17
drag, startPoint x: 1483, startPoint y: 334, endPoint x: 1454, endPoint y: 342, distance: 30.1
click at [1454, 353] on span "$0.00" at bounding box center [1441, 362] width 88 height 17
click at [1474, 353] on span "$0.00" at bounding box center [1441, 362] width 88 height 17
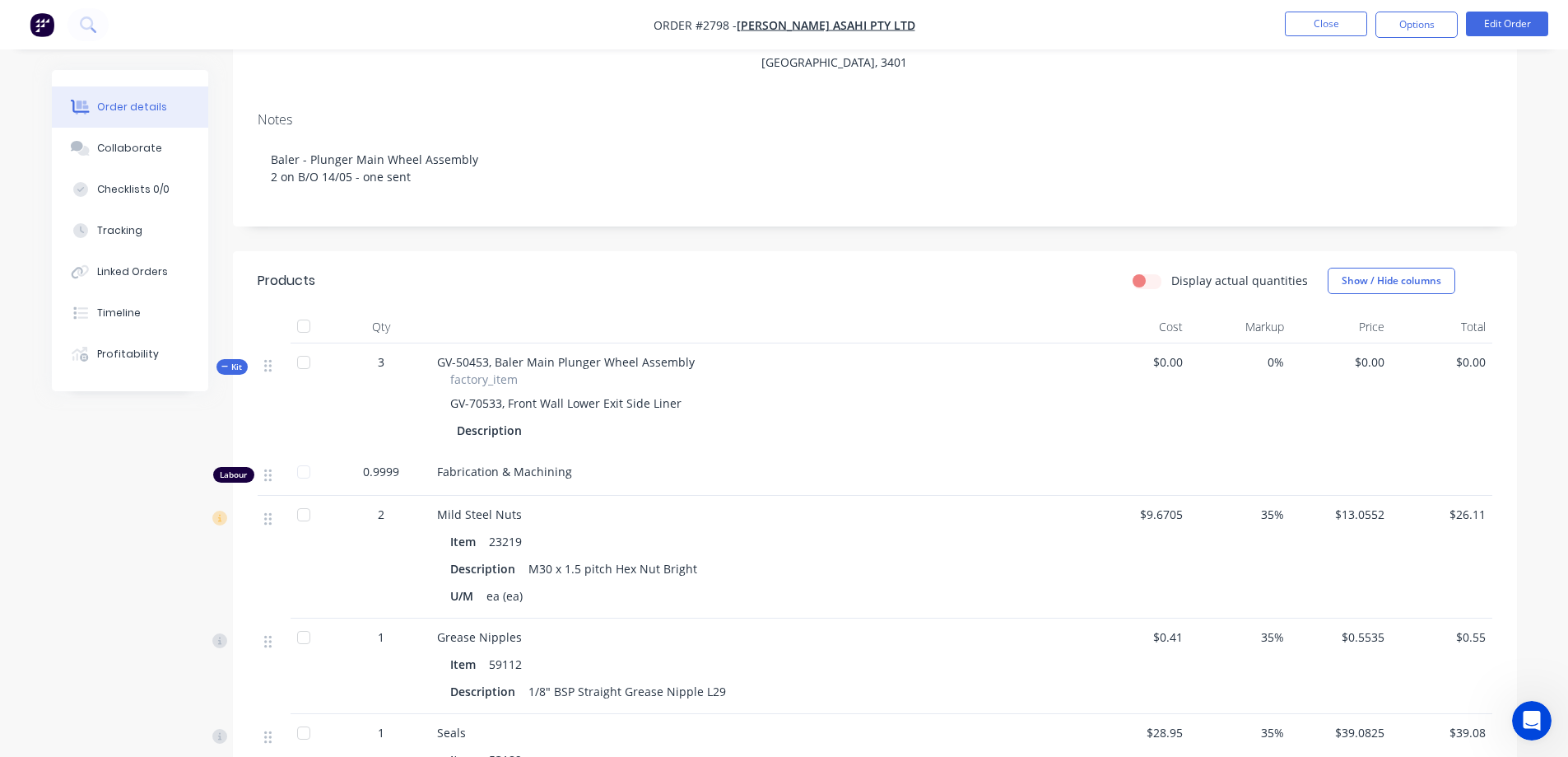
click at [1455, 506] on span "$26.11" at bounding box center [1441, 514] width 88 height 17
click at [1460, 506] on span "$26.11" at bounding box center [1441, 514] width 88 height 17
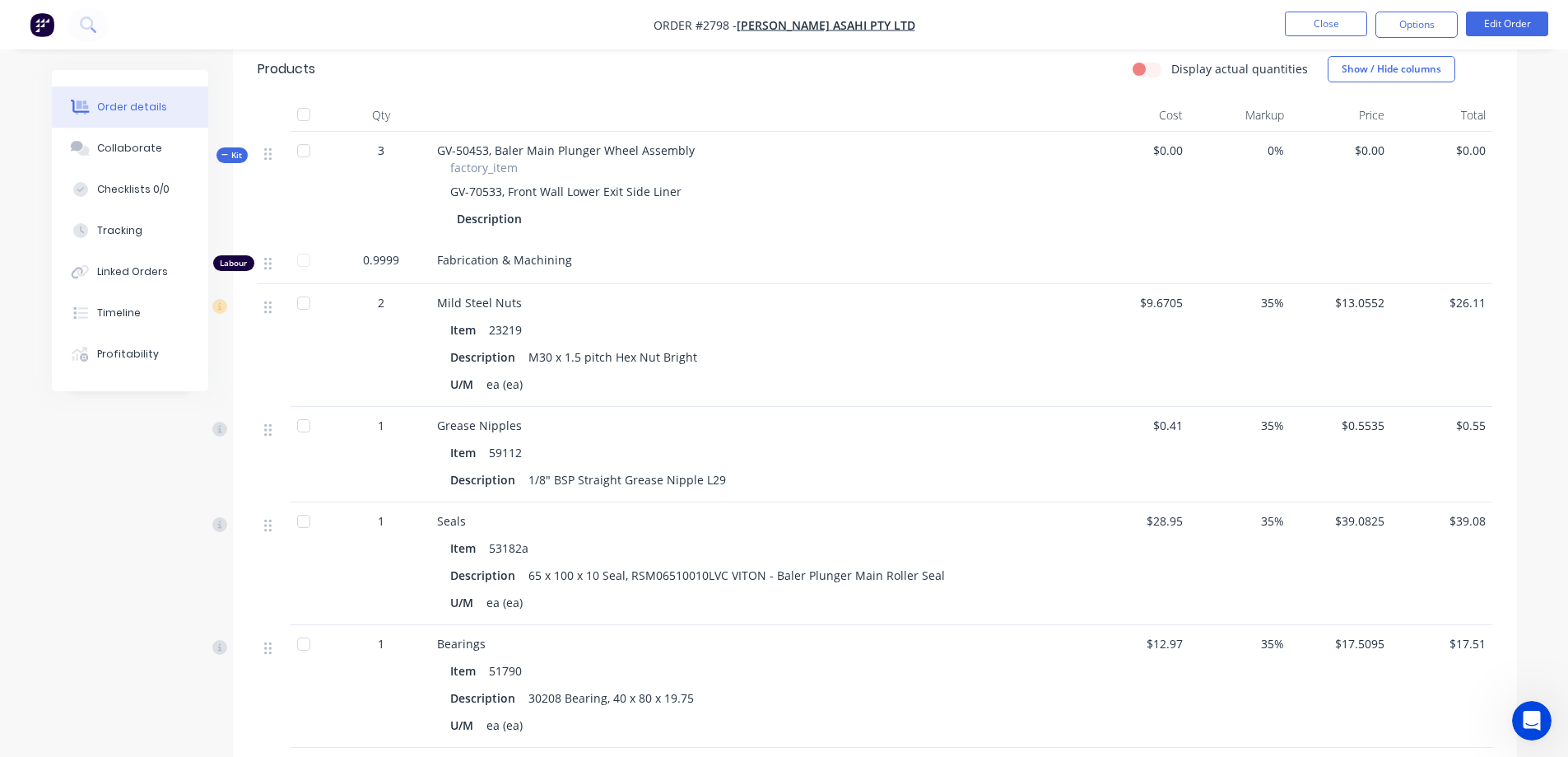
scroll to position [494, 0]
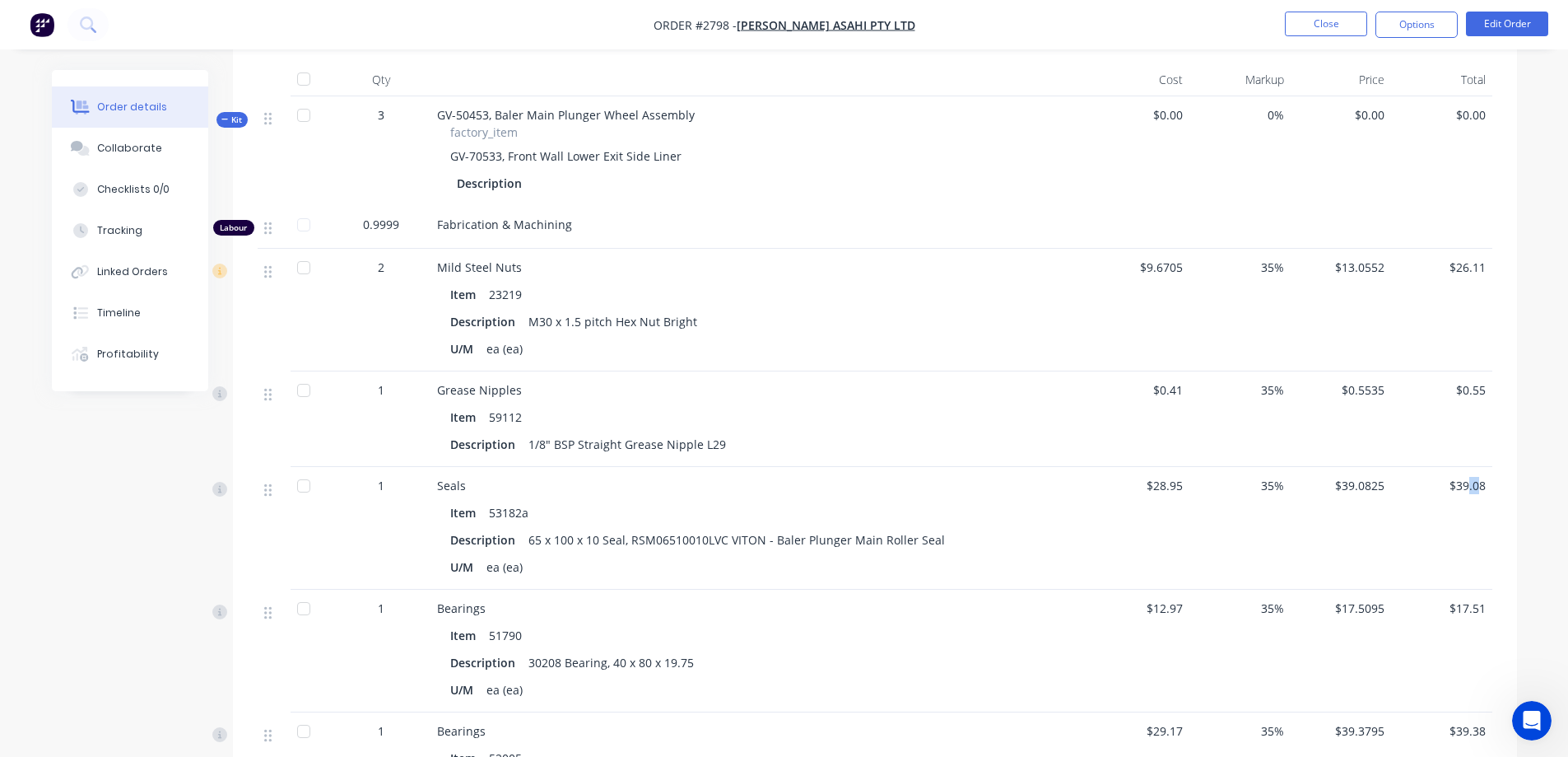
drag, startPoint x: 1470, startPoint y: 468, endPoint x: 1478, endPoint y: 466, distance: 8.2
click at [1478, 477] on span "$39.08" at bounding box center [1441, 485] width 88 height 17
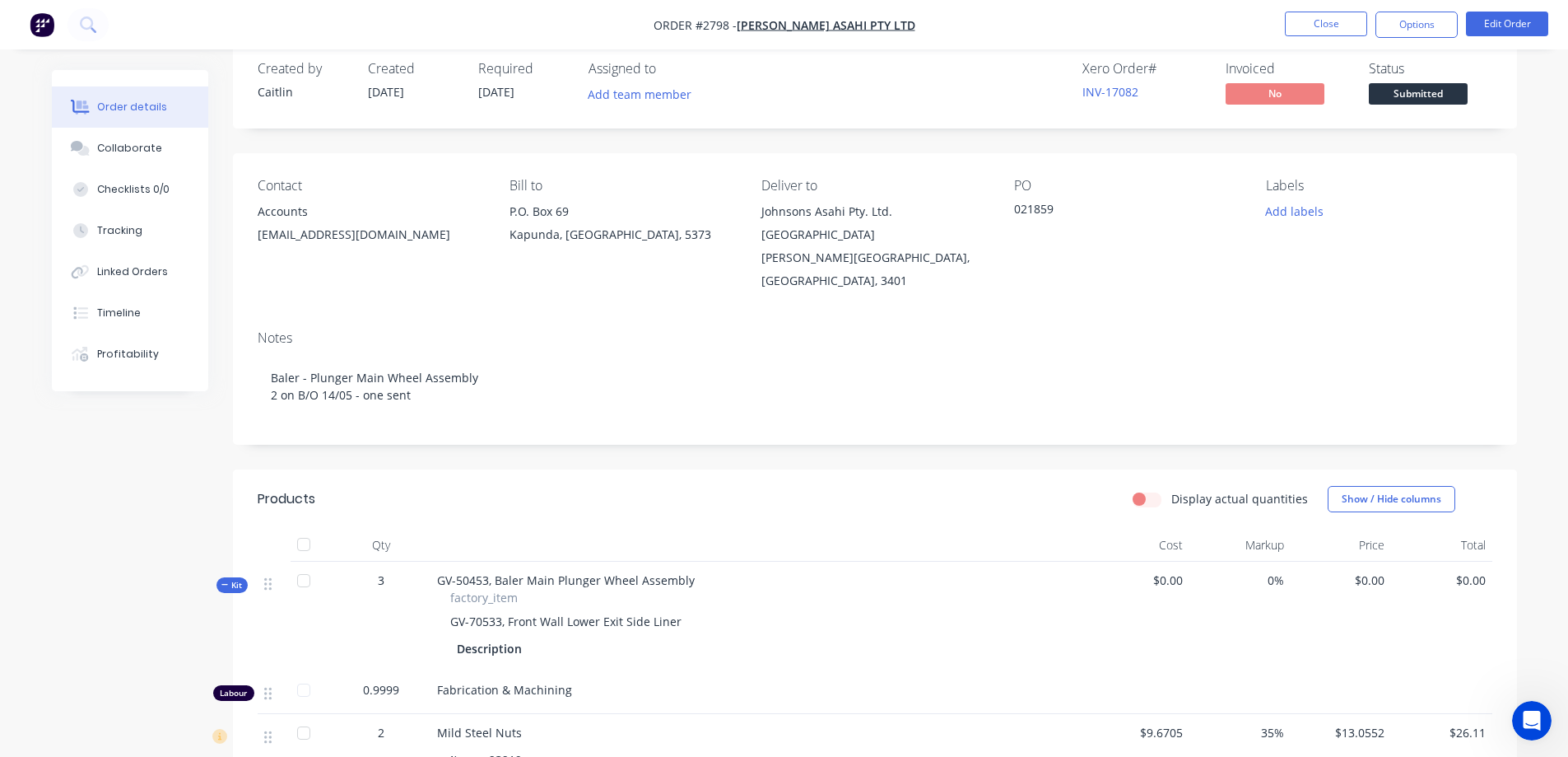
scroll to position [0, 0]
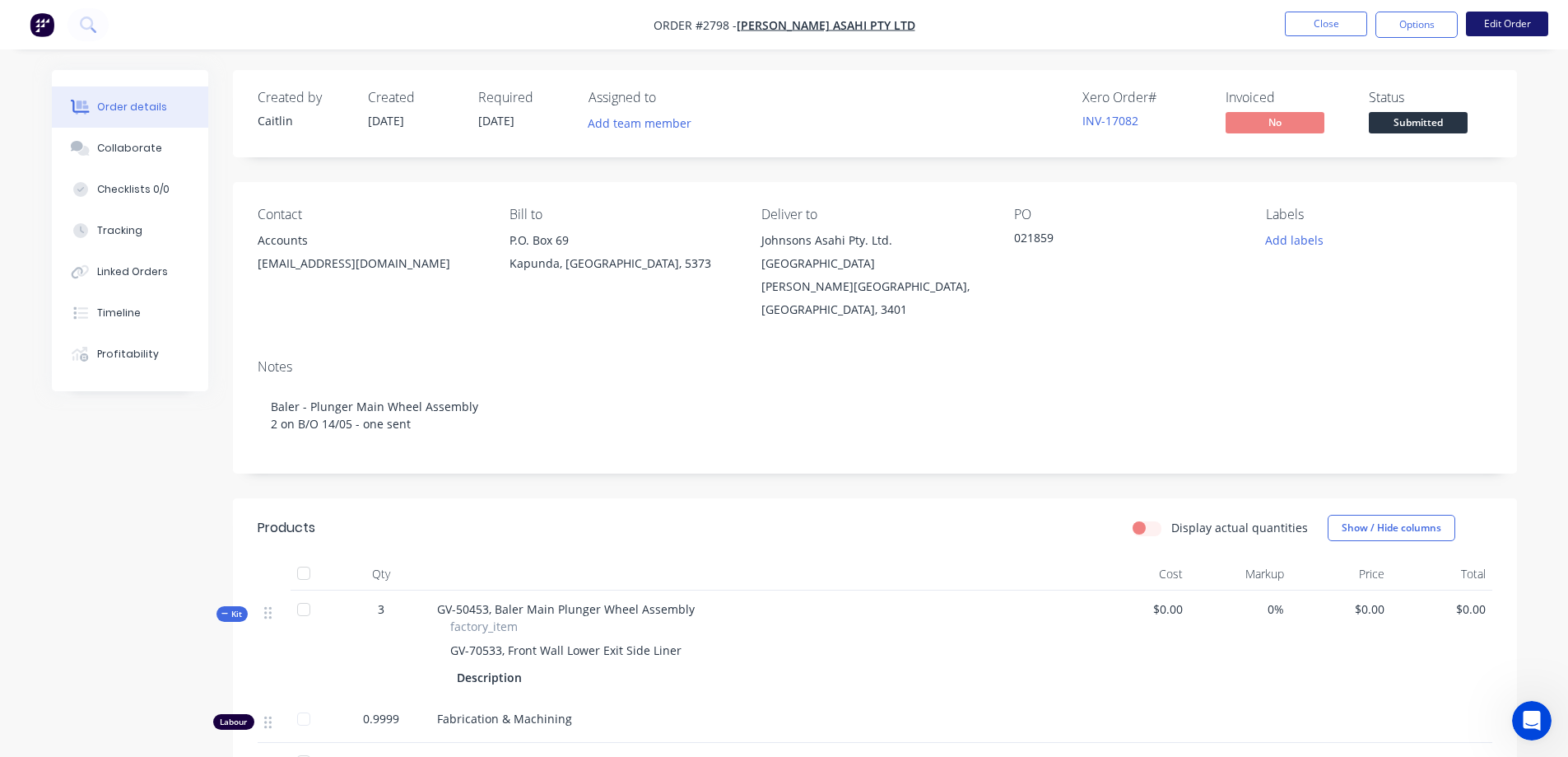
click at [1493, 13] on button "Edit Order" at bounding box center [1507, 24] width 82 height 25
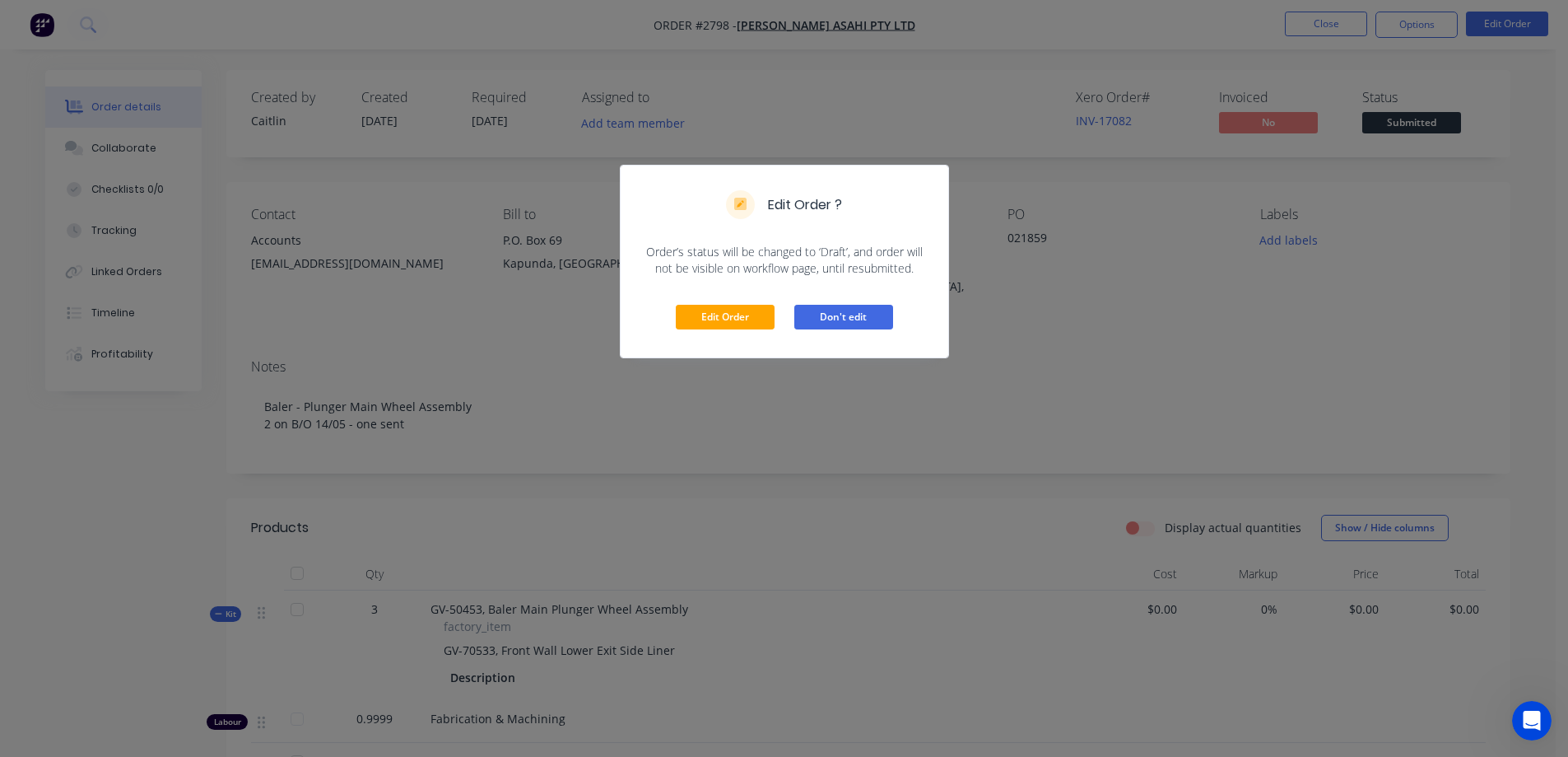
click at [842, 311] on button "Don't edit" at bounding box center [843, 317] width 99 height 25
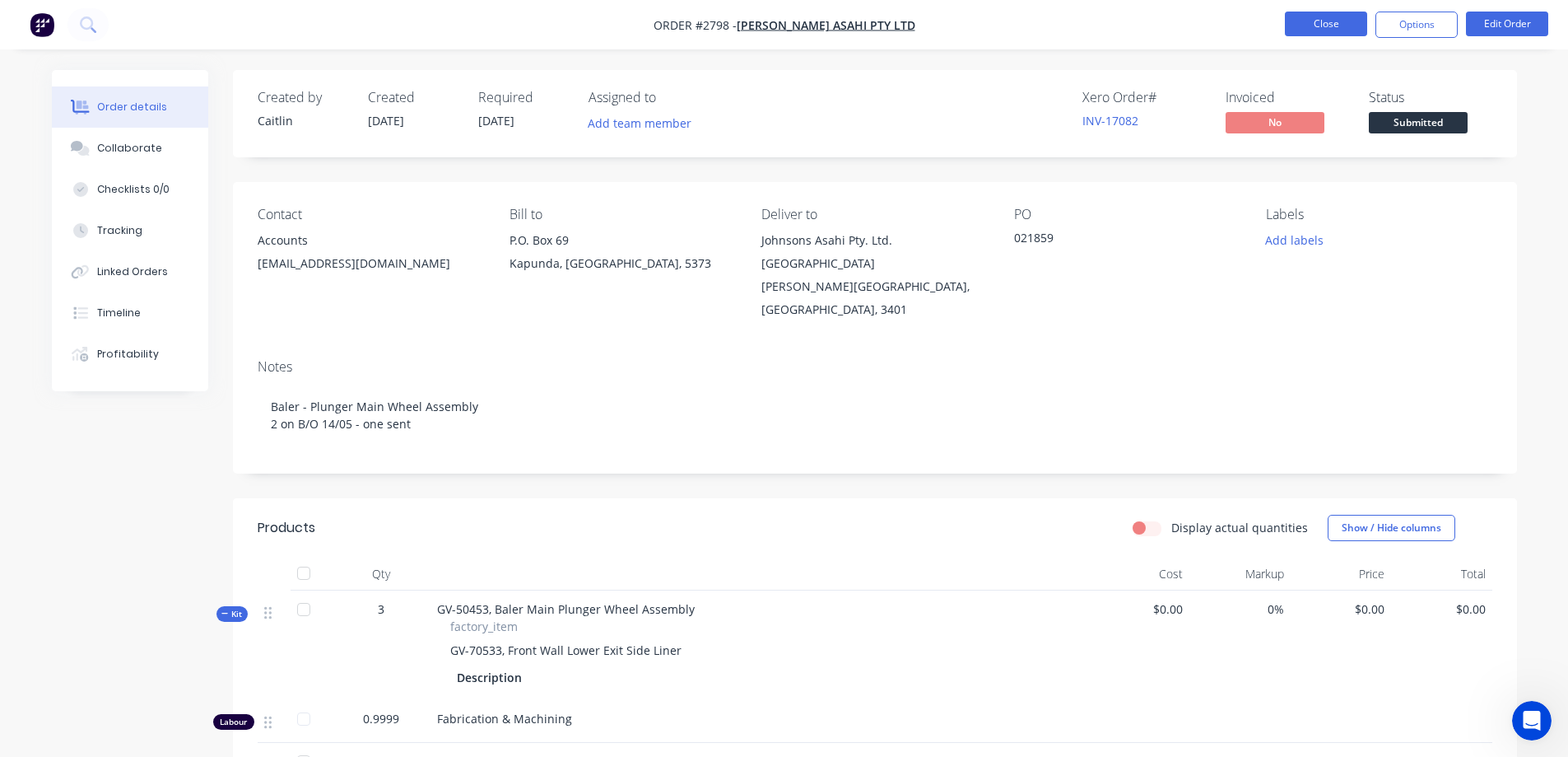
click at [1294, 20] on button "Close" at bounding box center [1326, 24] width 82 height 25
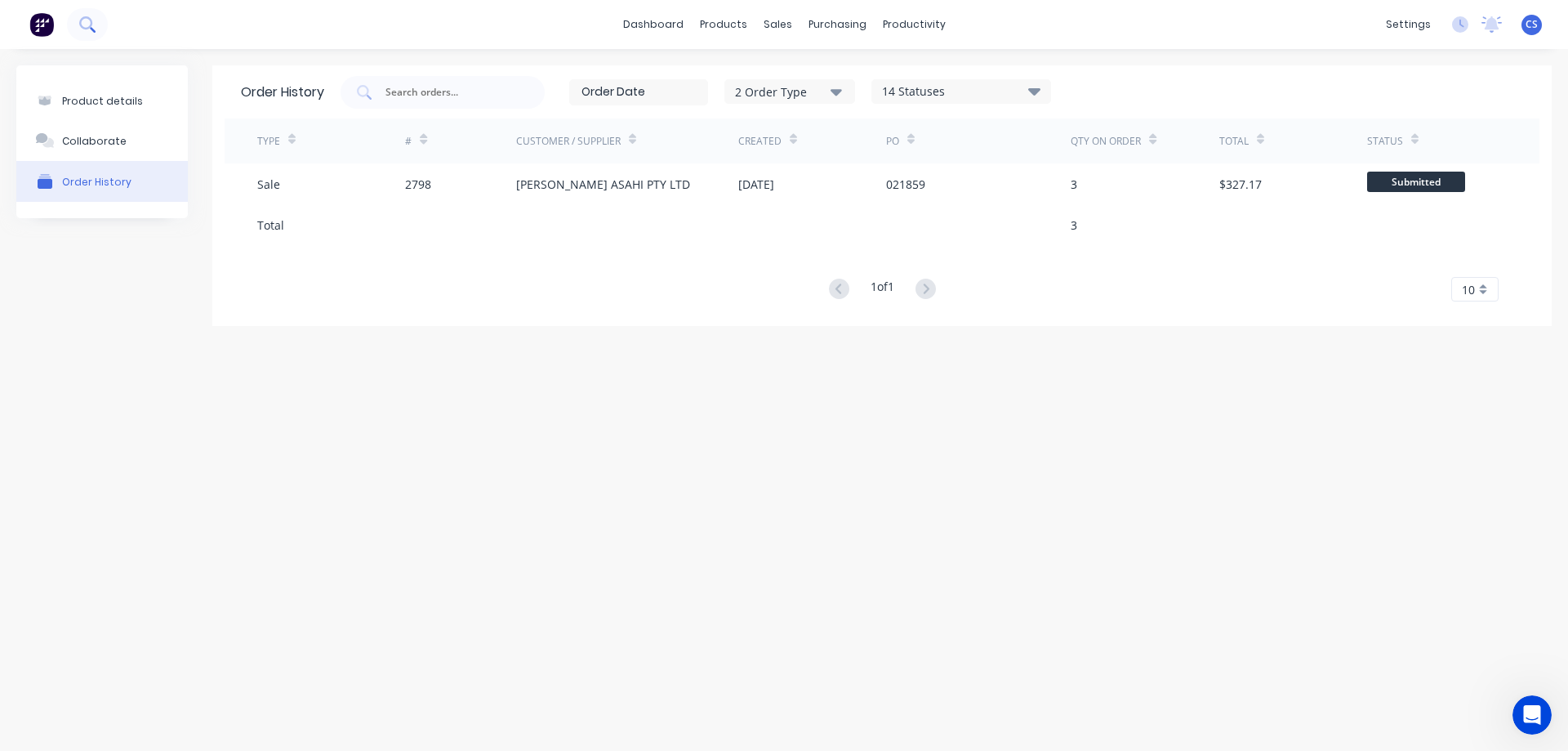
click at [81, 24] on icon at bounding box center [86, 22] width 13 height 13
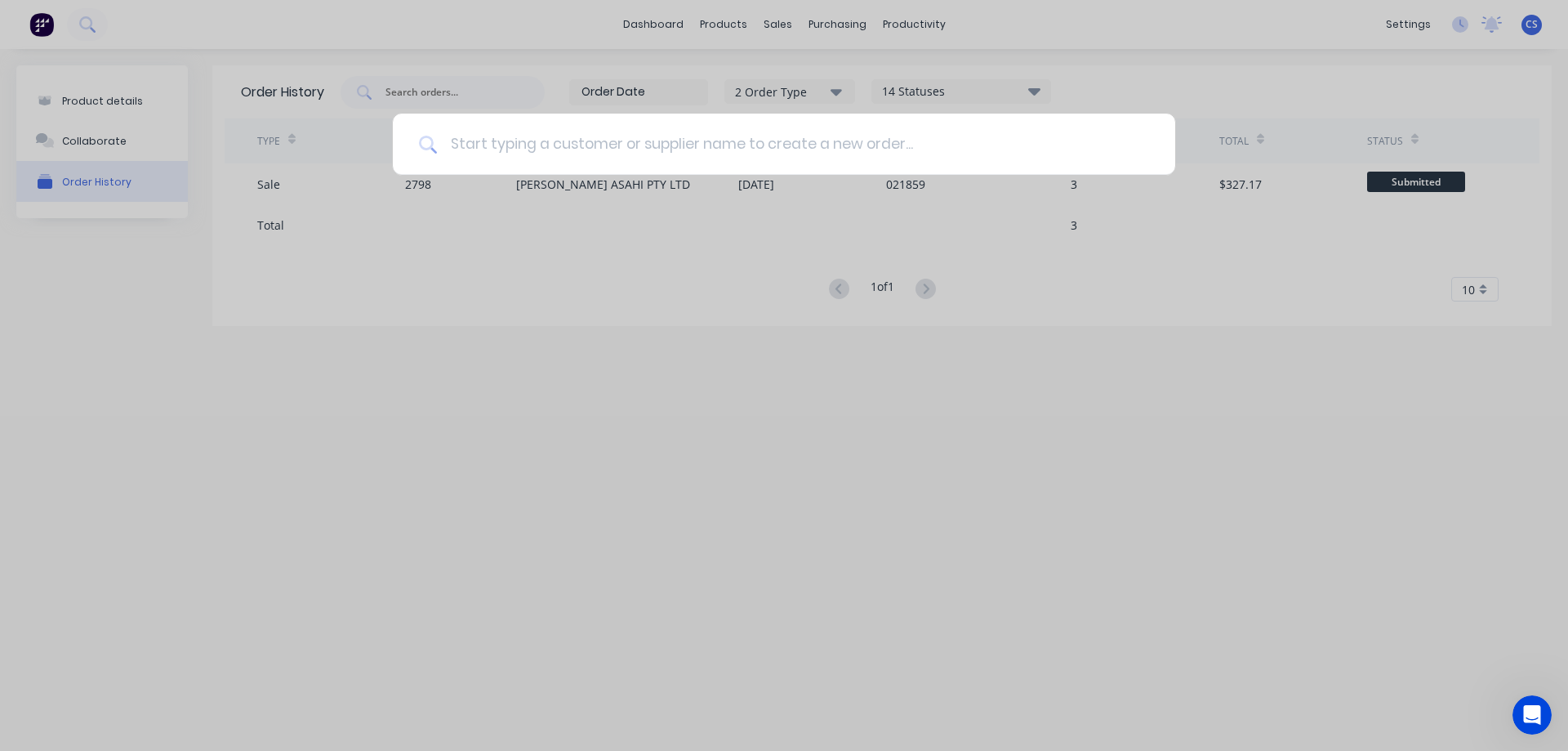
click at [707, 152] on input at bounding box center [793, 143] width 712 height 61
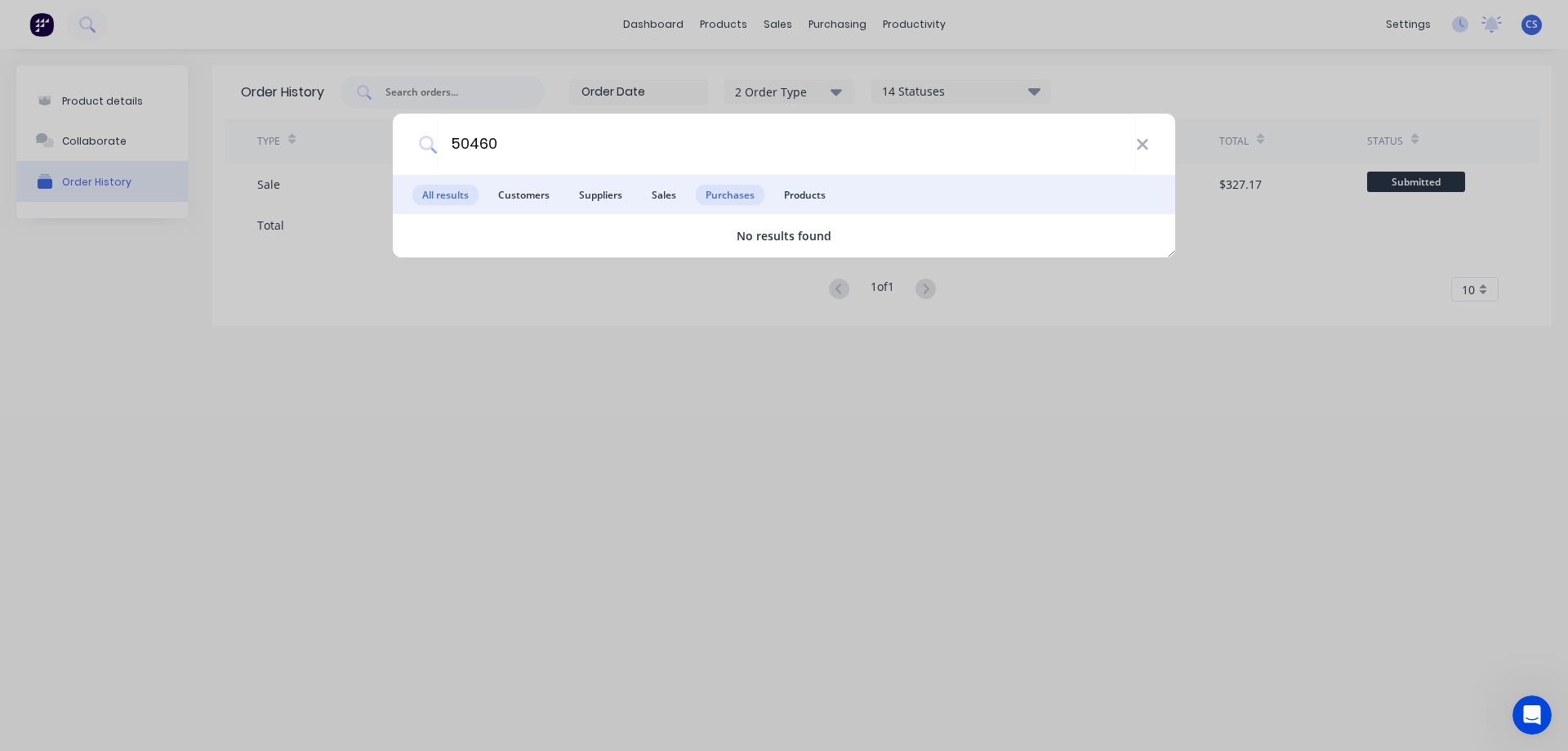
click at [727, 199] on span "Purchases" at bounding box center [729, 195] width 68 height 21
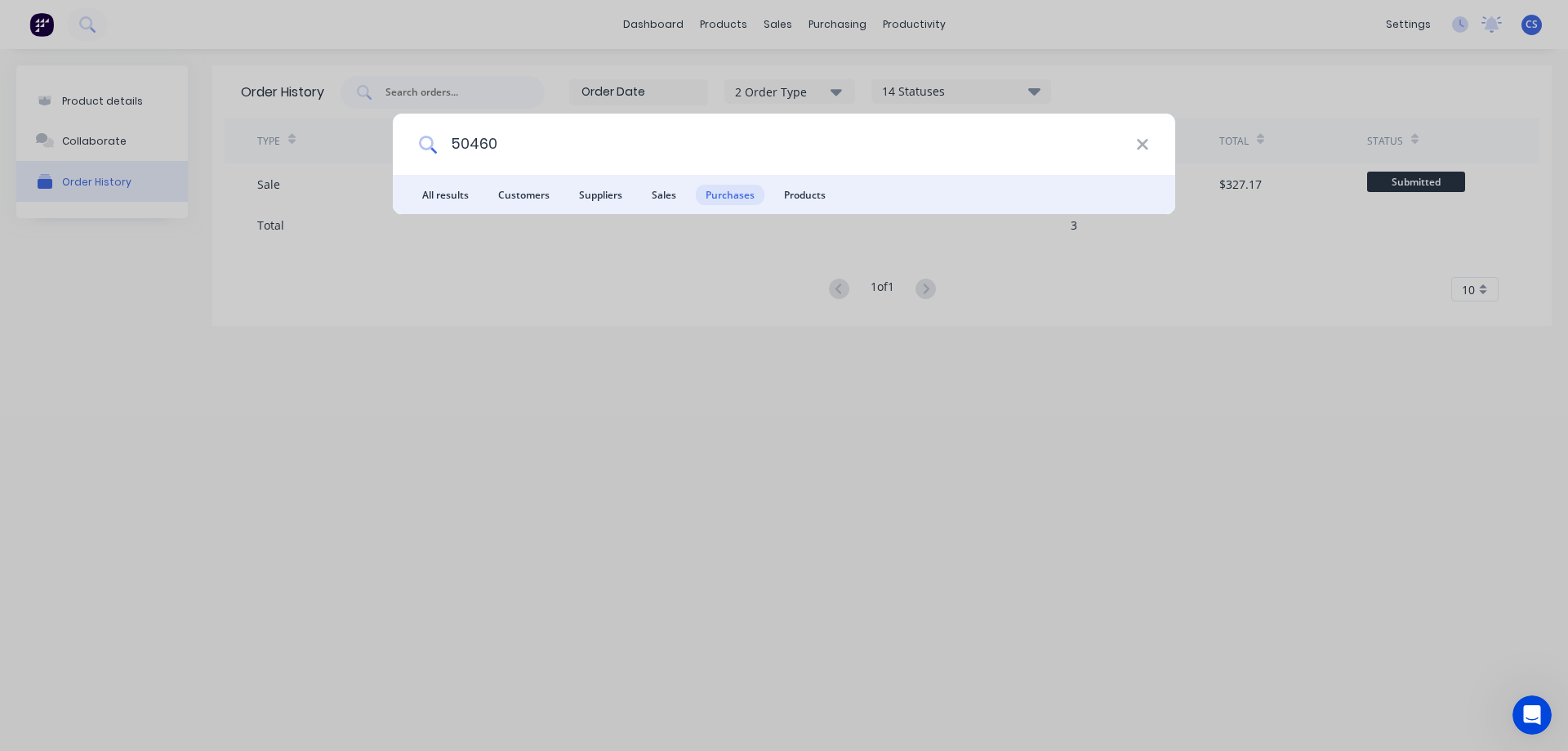
drag, startPoint x: 502, startPoint y: 145, endPoint x: 453, endPoint y: 160, distance: 51.2
click at [453, 160] on input "50460" at bounding box center [786, 143] width 699 height 61
type input "5"
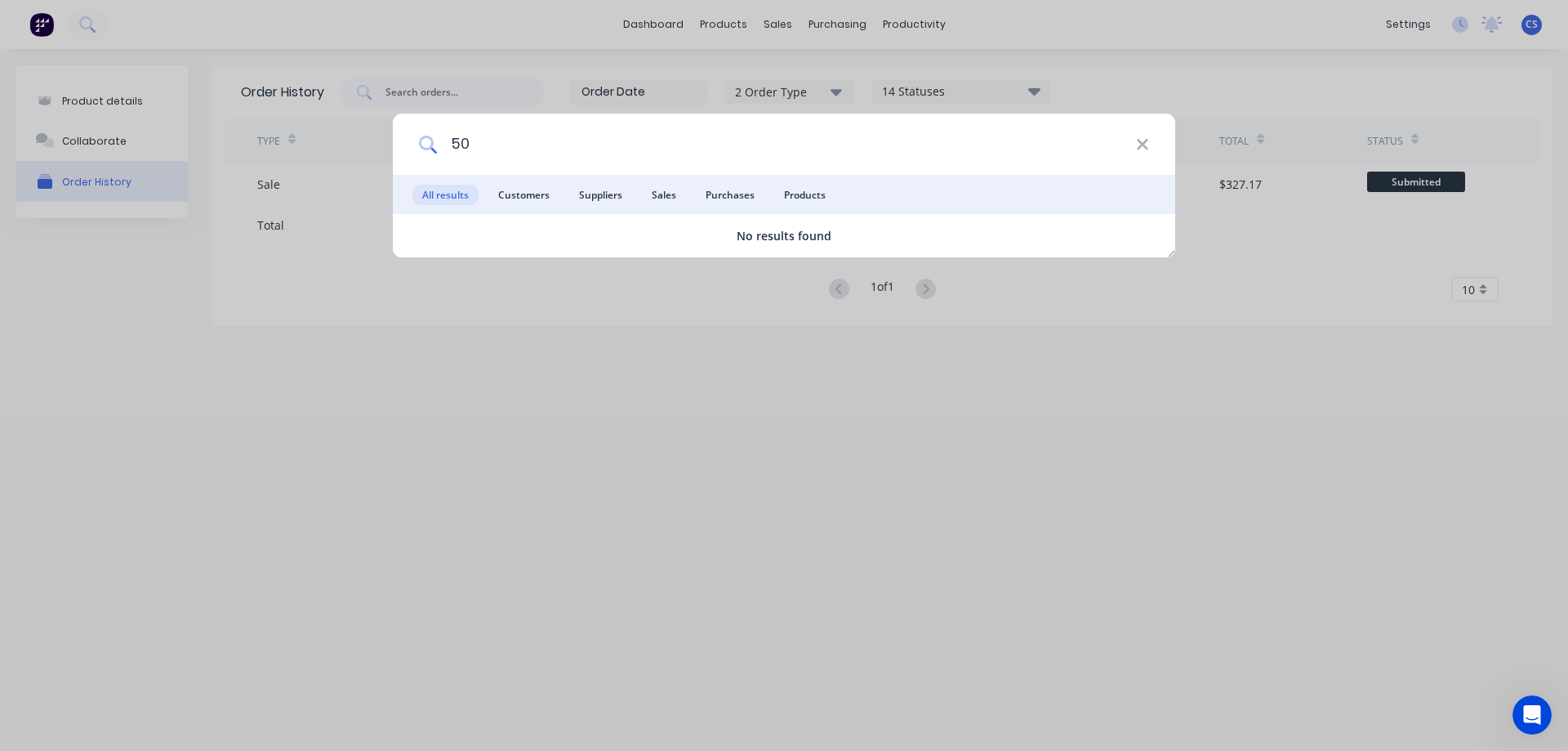
type input "5"
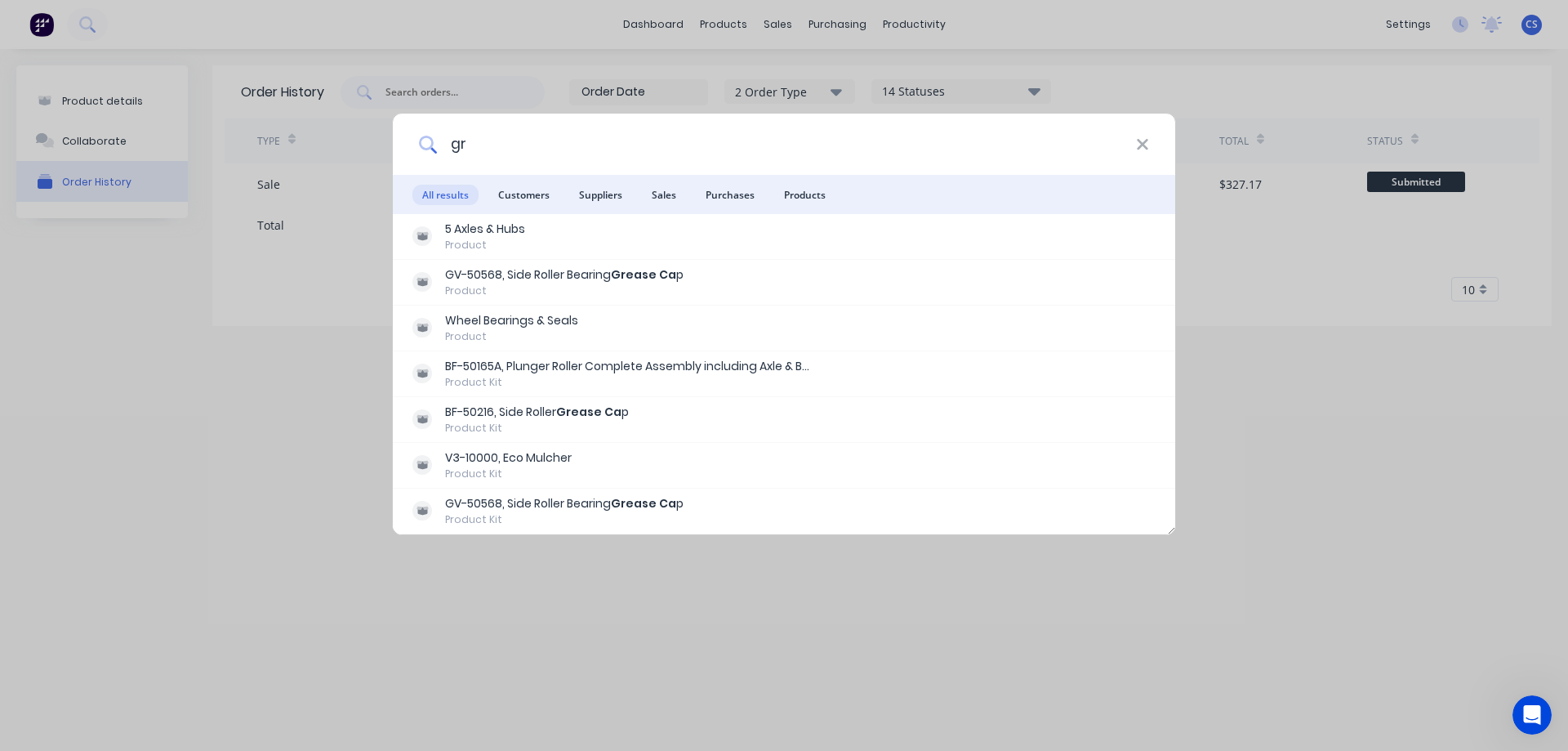
type input "g"
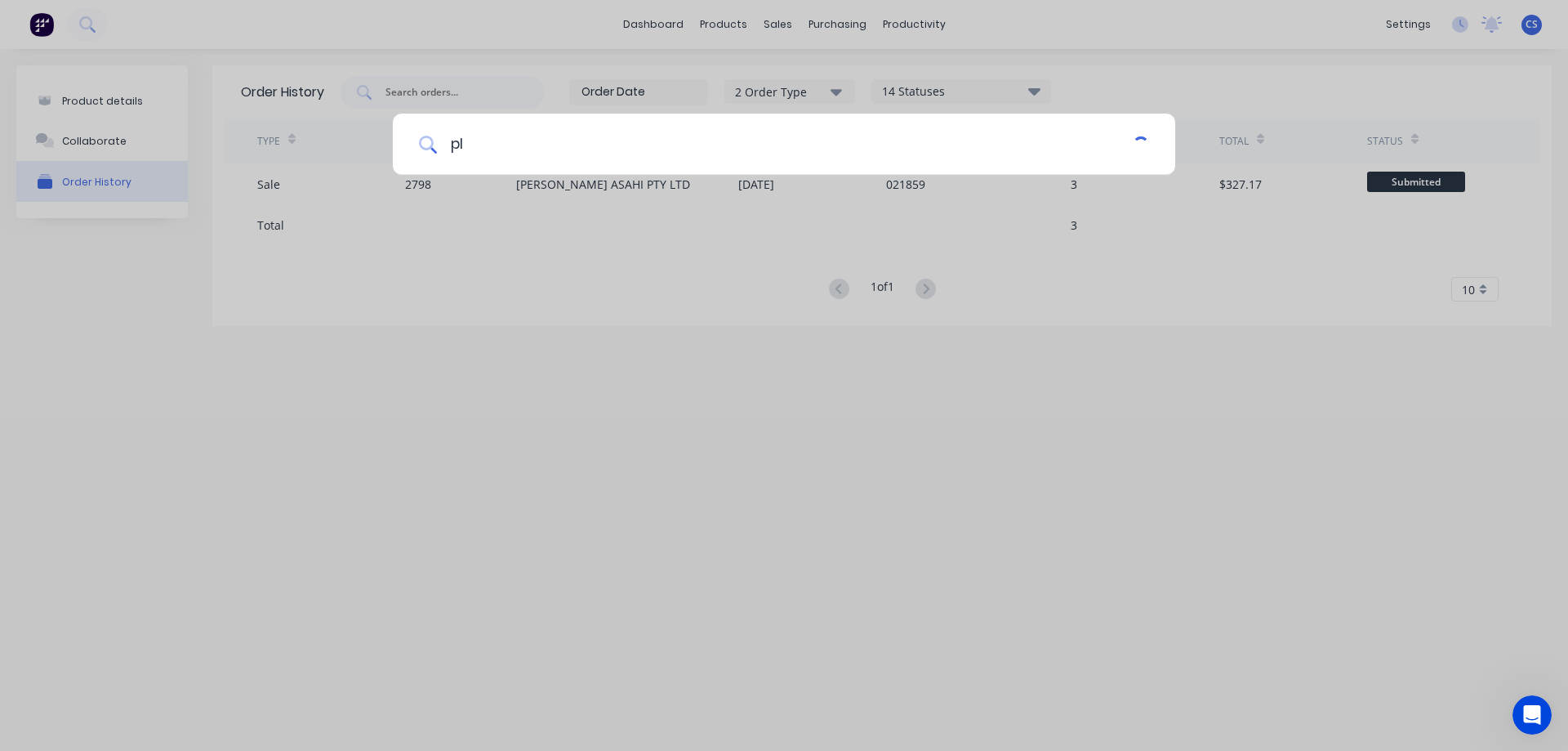
type input "p"
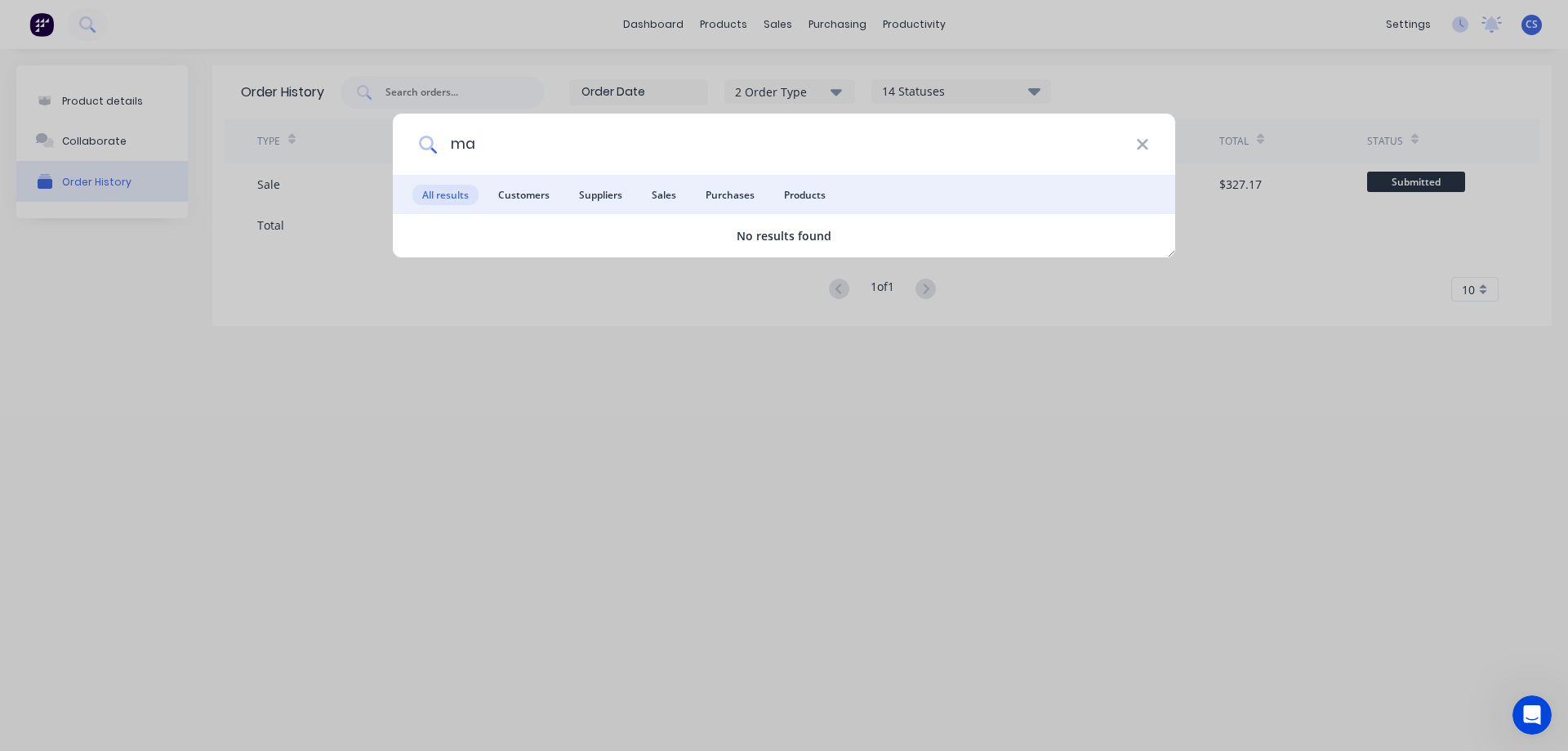
type input "m"
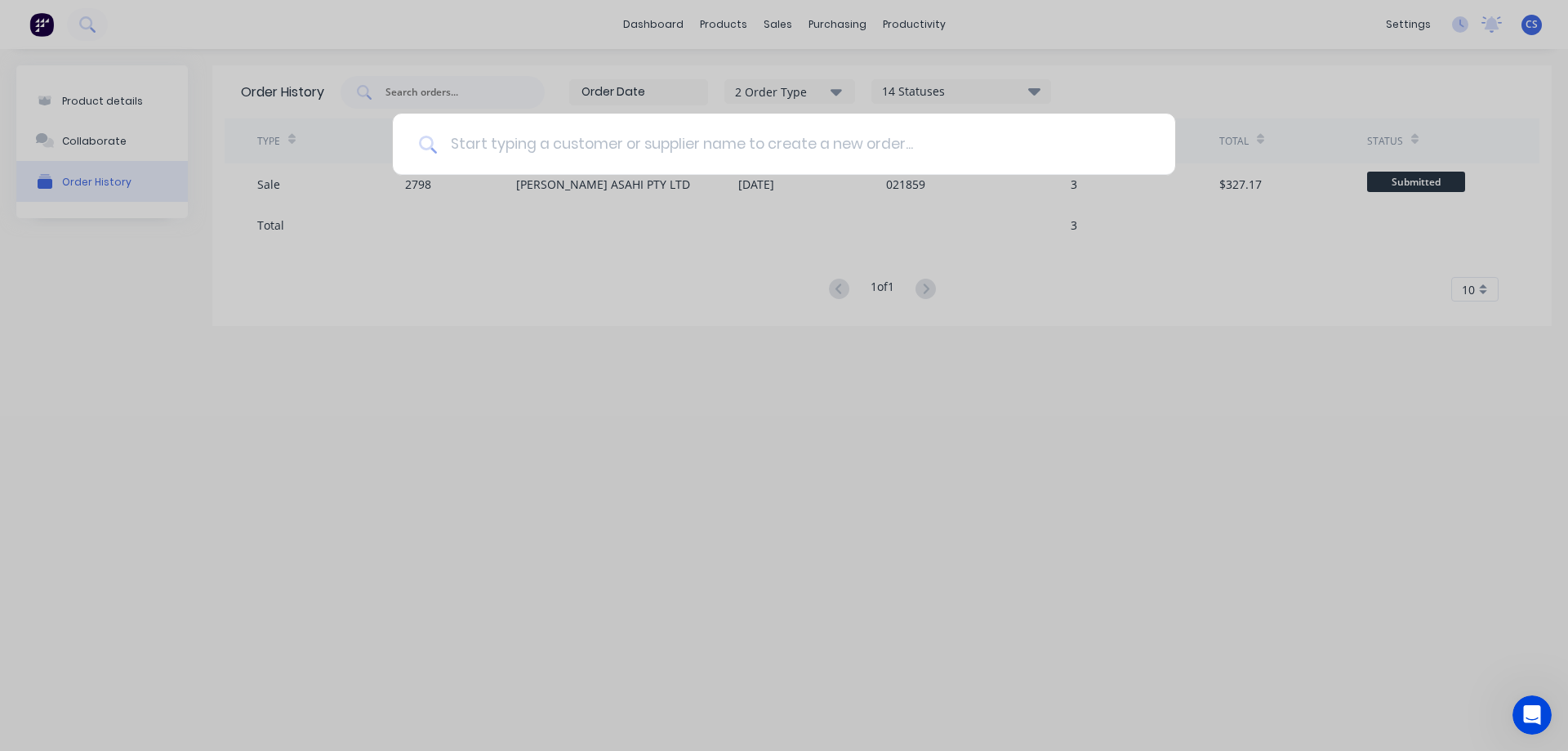
type input "o"
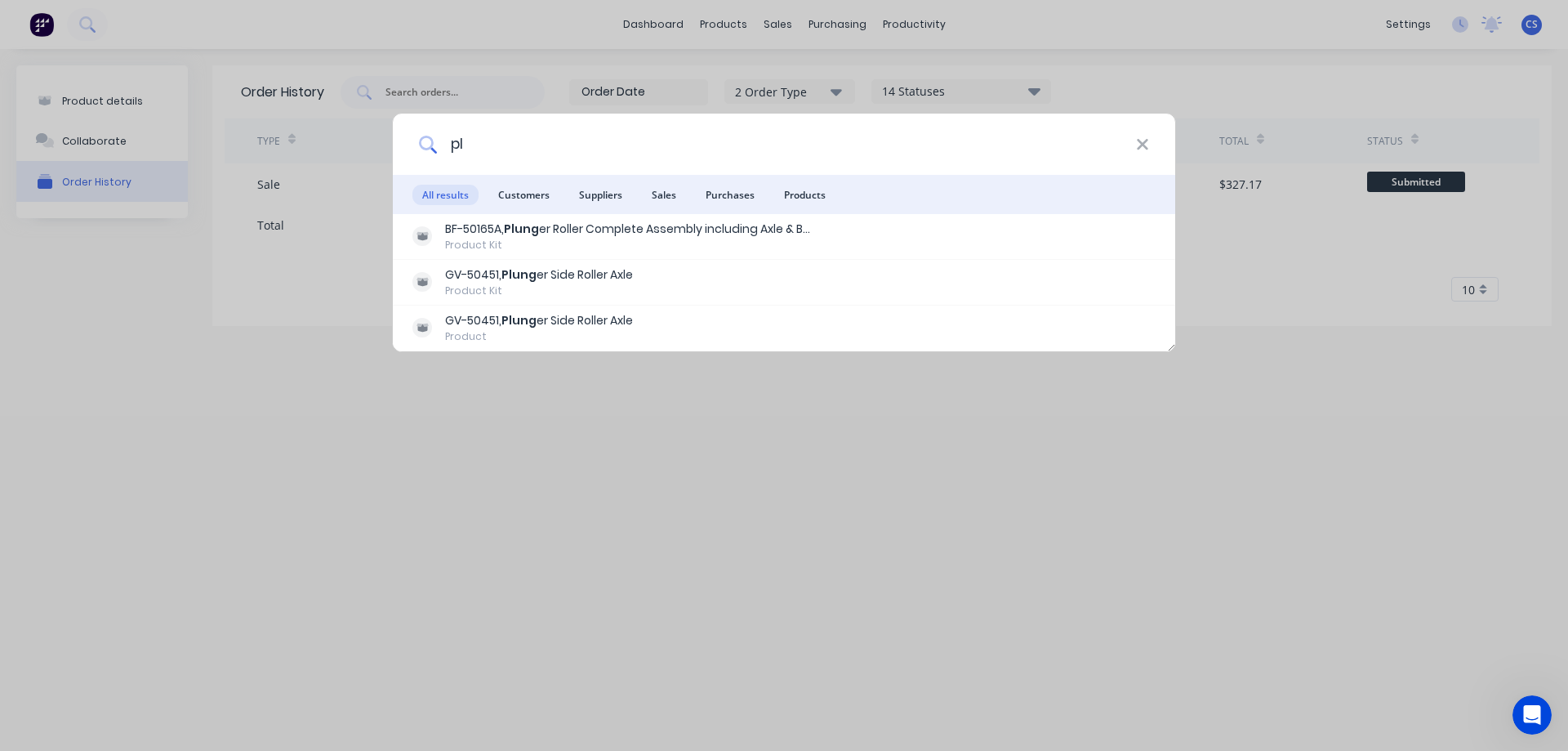
type input "p"
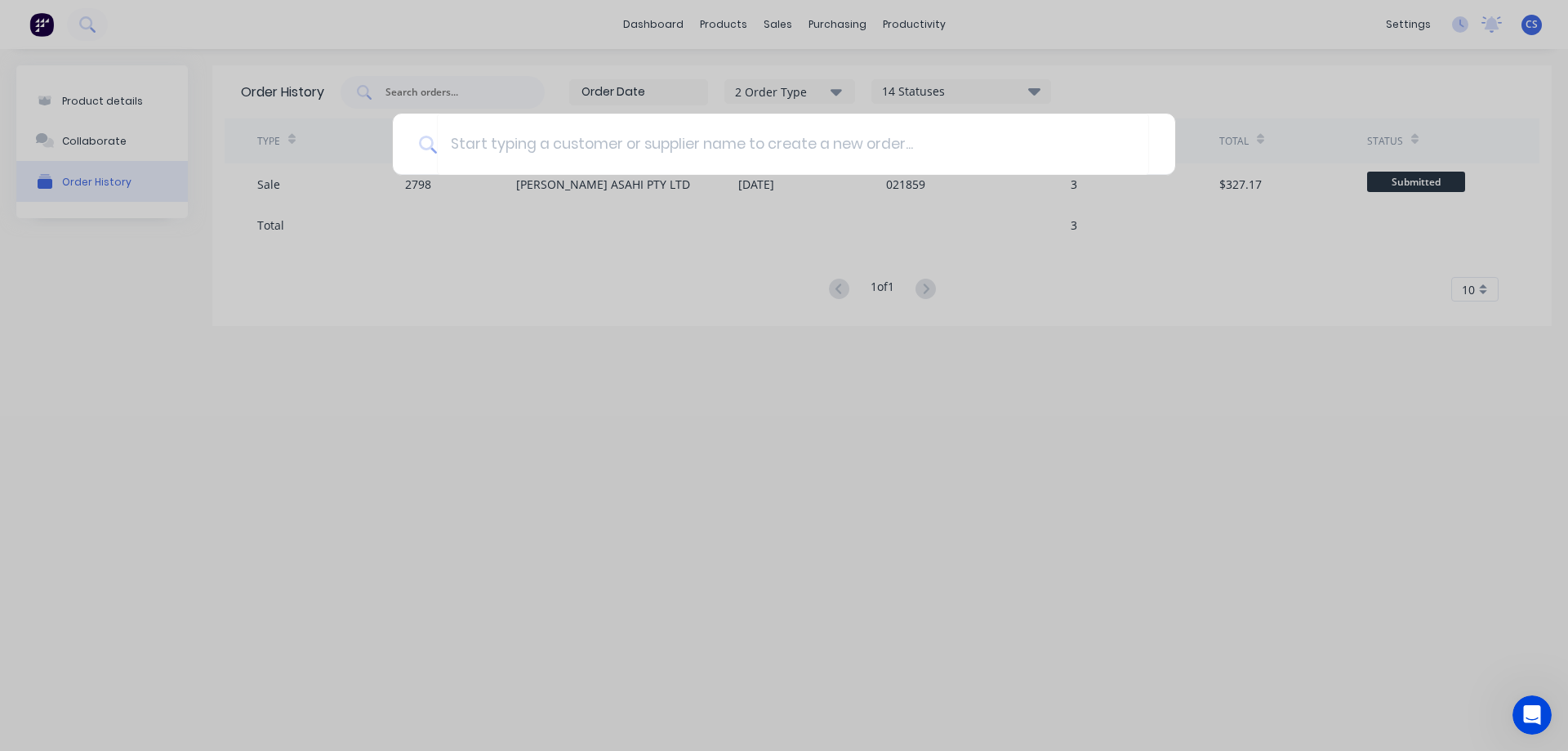
click at [1455, 423] on div at bounding box center [784, 376] width 1568 height 751
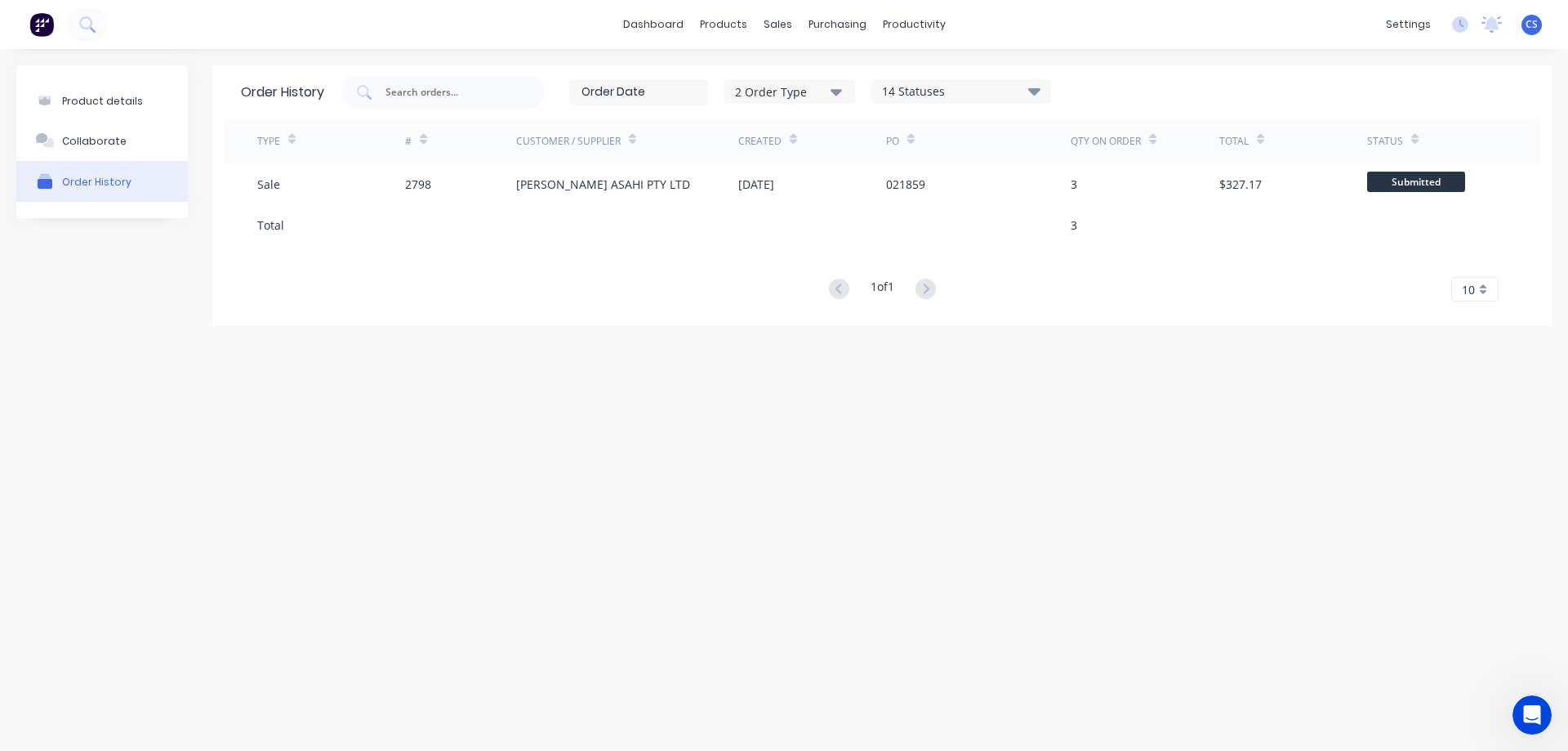
click at [658, 685] on div "Product details Collaborate Order History Order History 2 Order Type 14 Statuse…" at bounding box center [784, 383] width 1568 height 669
drag, startPoint x: 1161, startPoint y: 401, endPoint x: 1151, endPoint y: 412, distance: 14.9
click at [1161, 401] on div "Product details Collaborate Order History Order History 2 Order Type 14 Statuse…" at bounding box center [784, 383] width 1568 height 669
click at [746, 76] on div "Product Catalogue" at bounding box center [796, 79] width 101 height 15
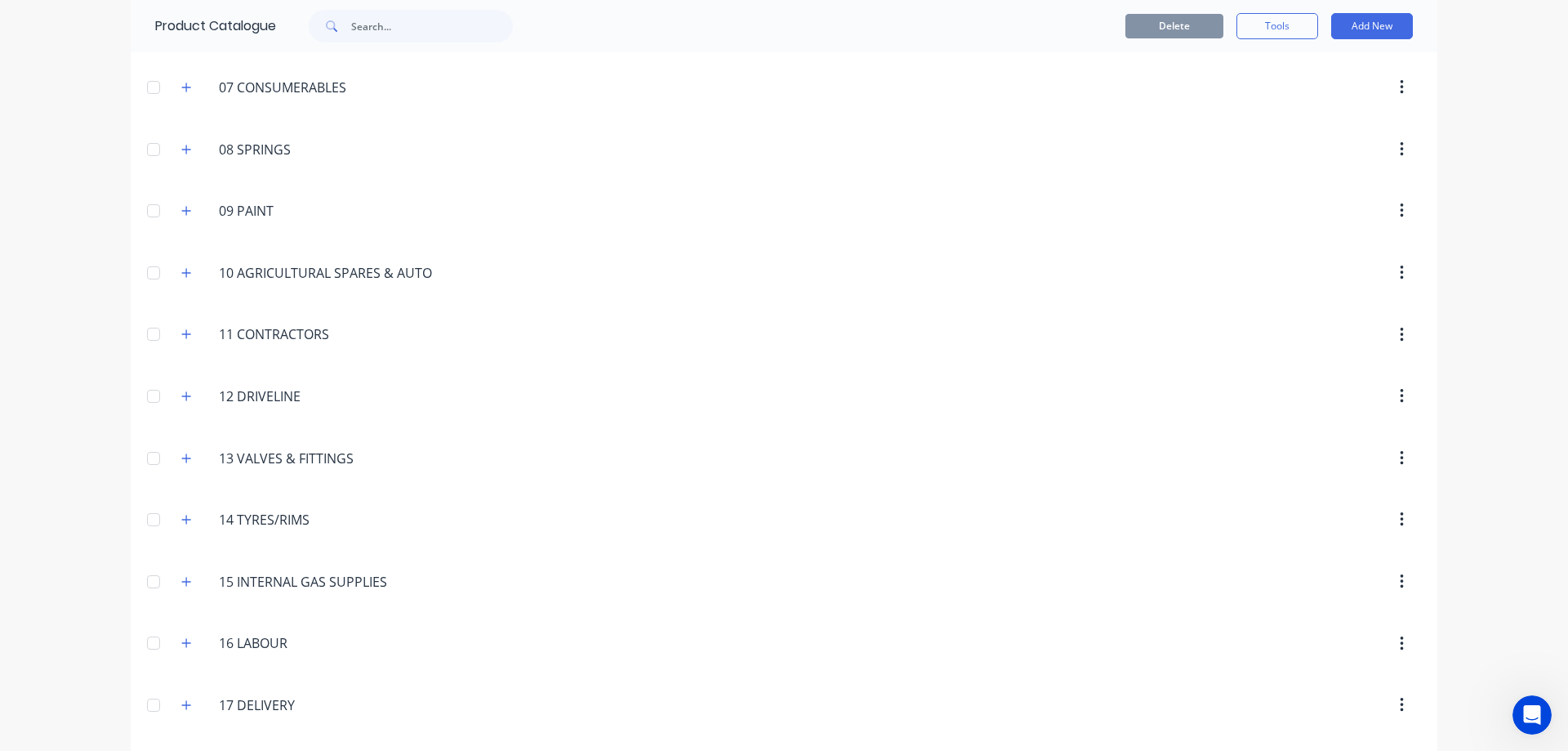
scroll to position [550, 0]
click at [183, 86] on icon "button" at bounding box center [186, 84] width 9 height 11
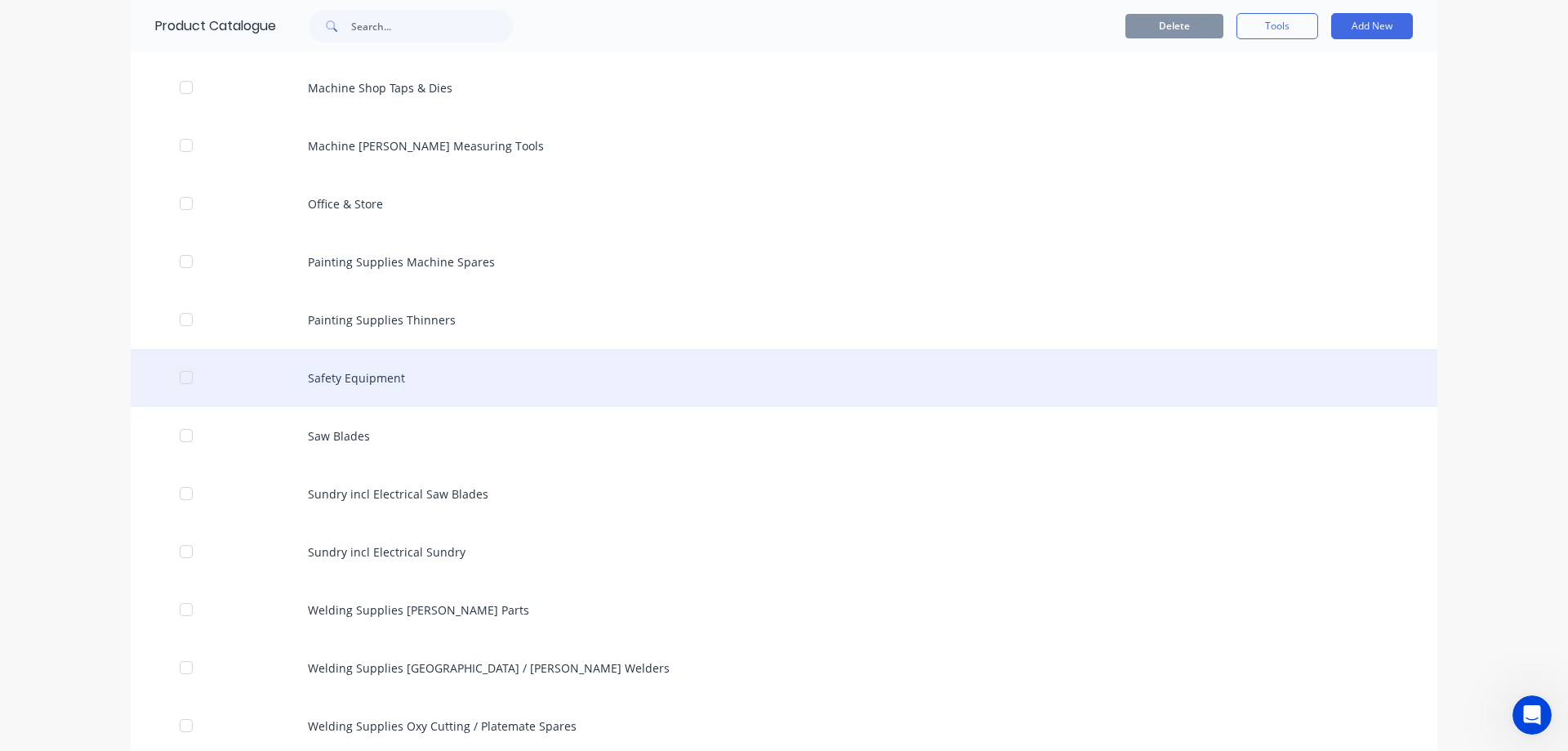
scroll to position [1366, 0]
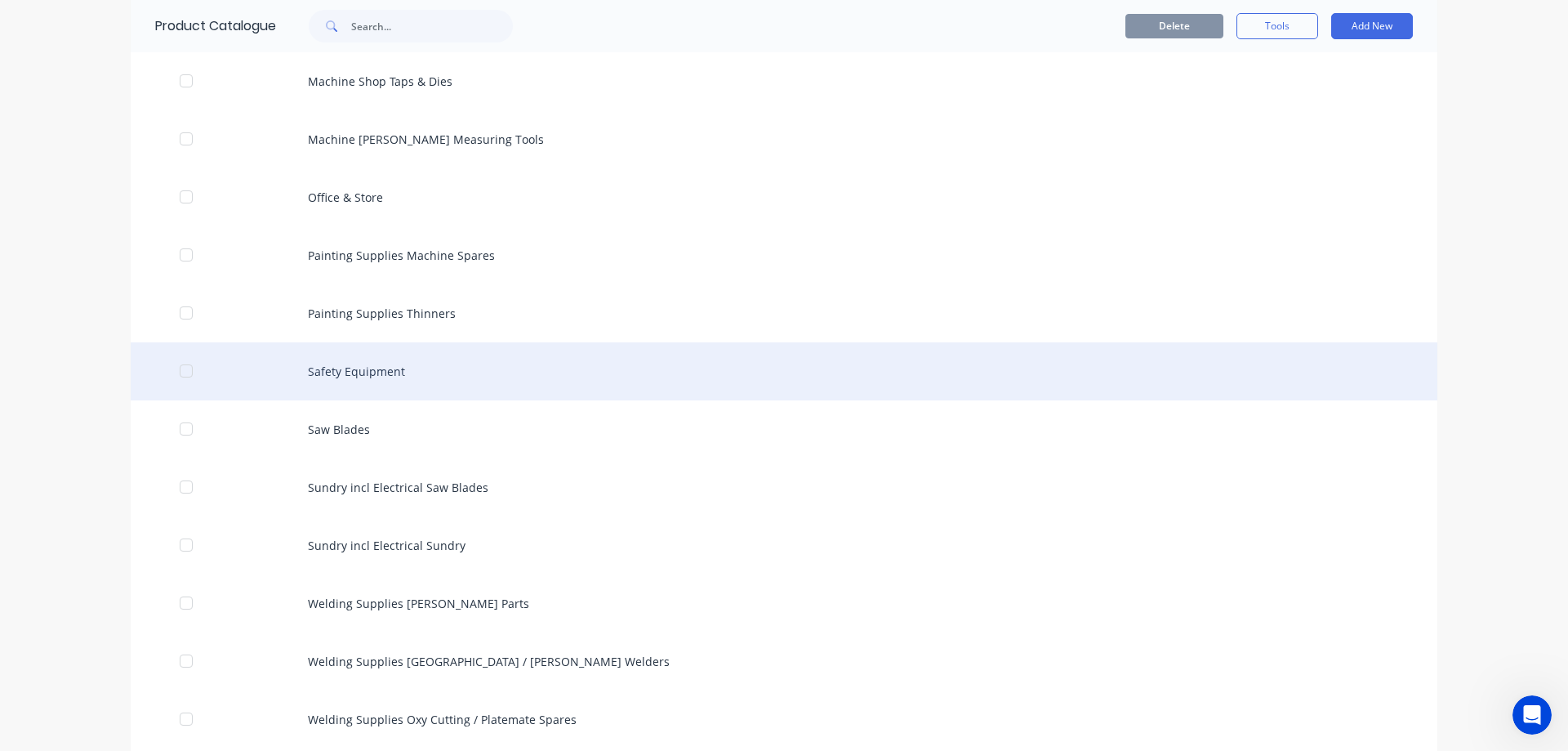
click at [390, 360] on div "Safety Equipment" at bounding box center [784, 371] width 1307 height 58
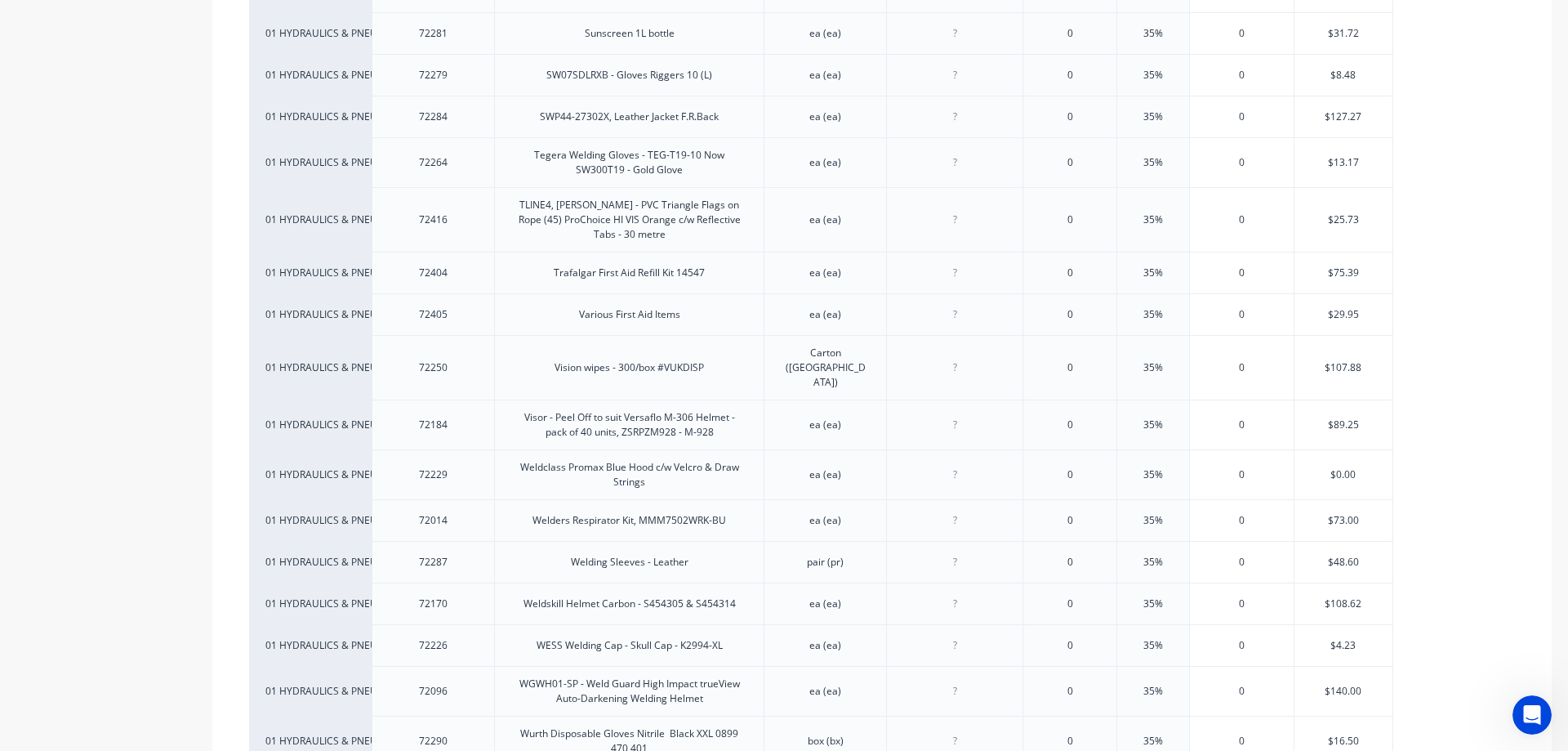
scroll to position [5926, 0]
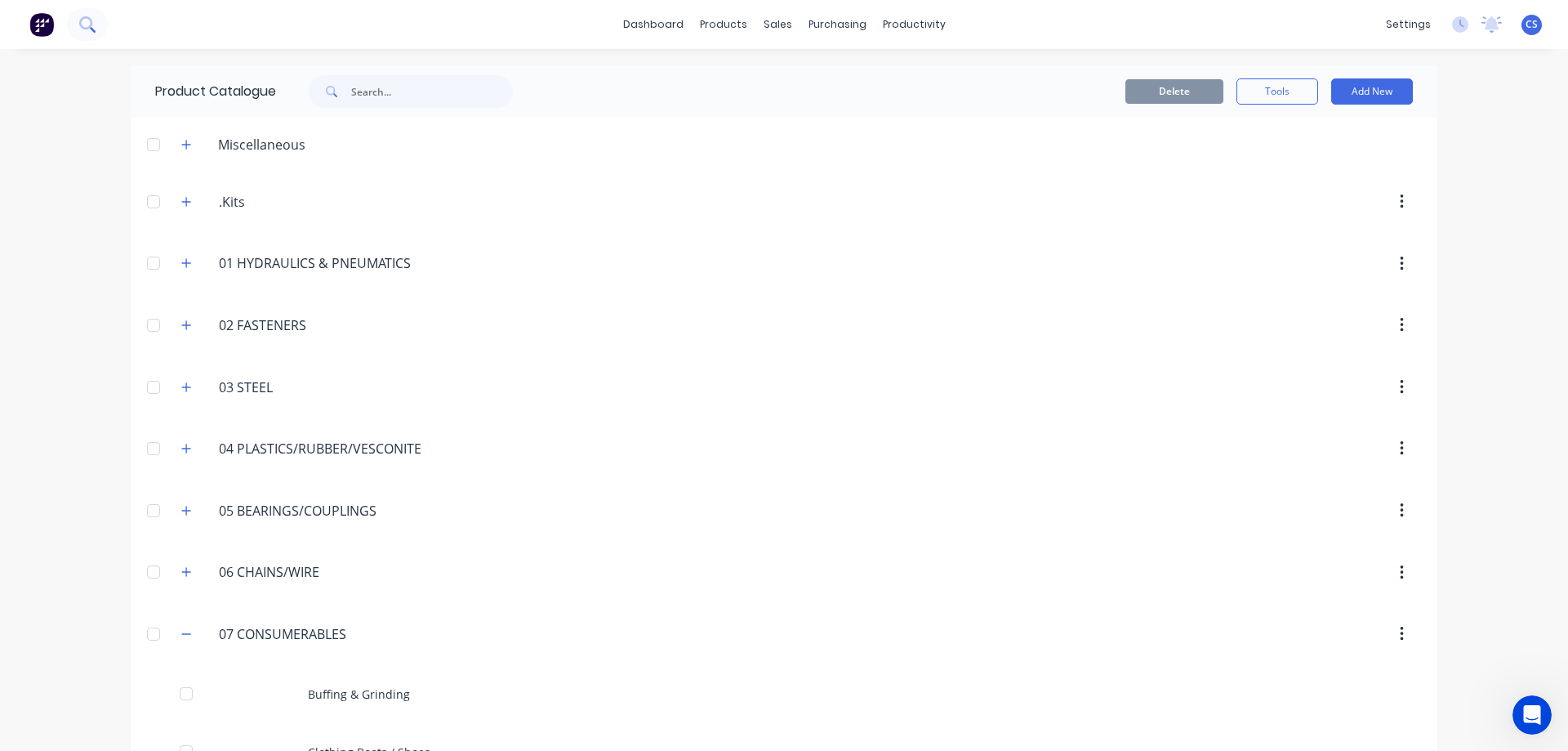
click at [94, 34] on button at bounding box center [88, 24] width 41 height 33
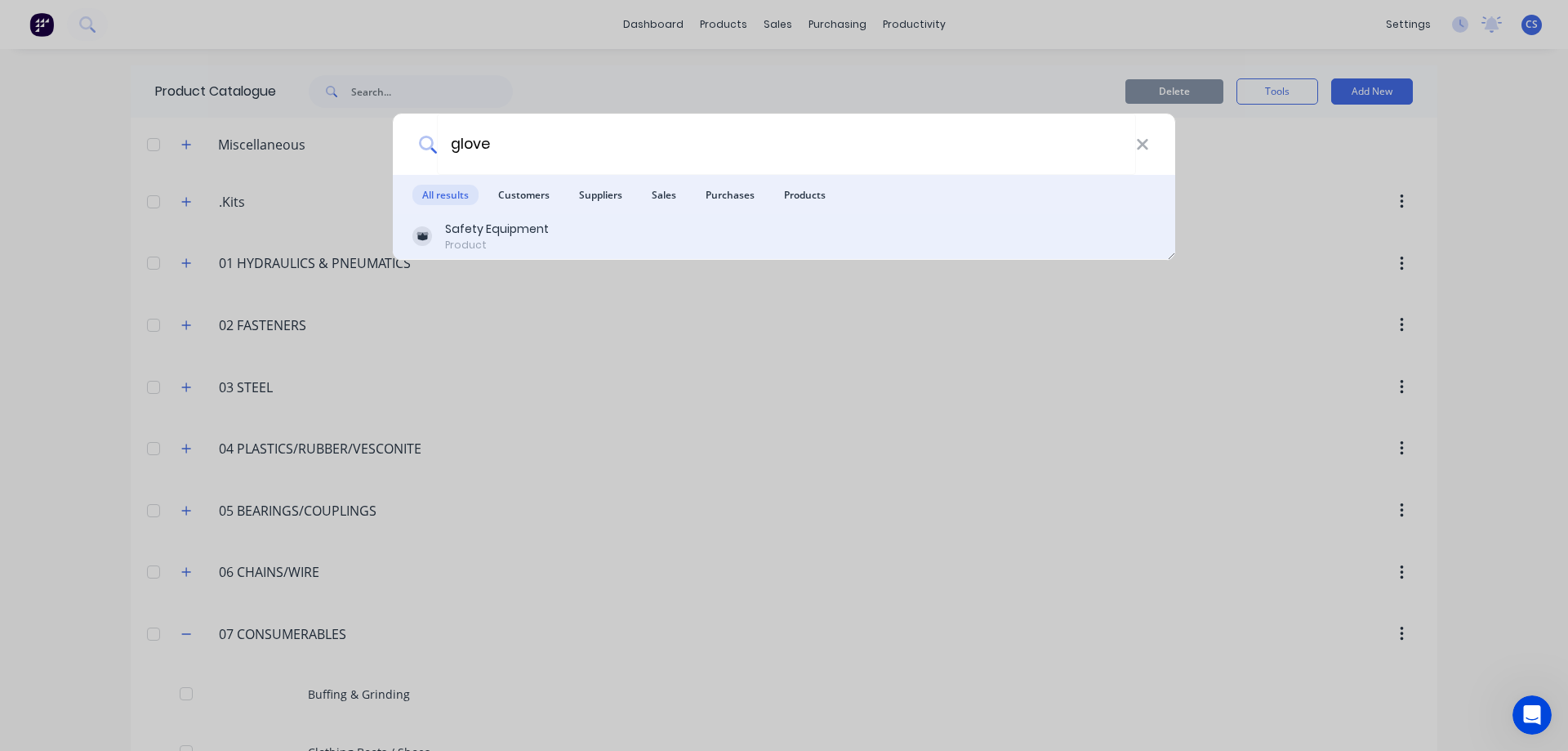
type input "glove"
click at [465, 236] on div "Safety Equipment" at bounding box center [496, 229] width 104 height 17
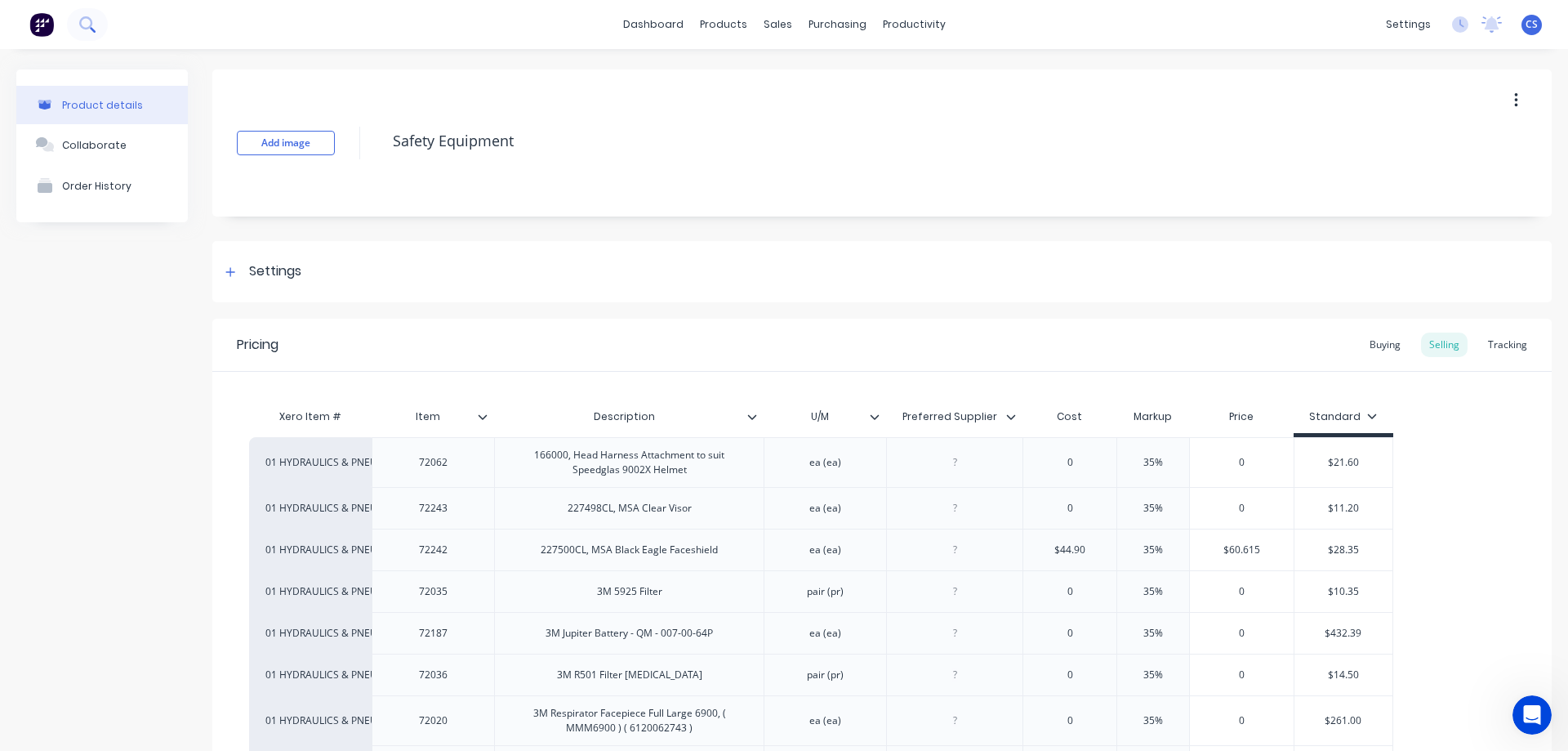
click at [93, 22] on icon at bounding box center [87, 23] width 16 height 16
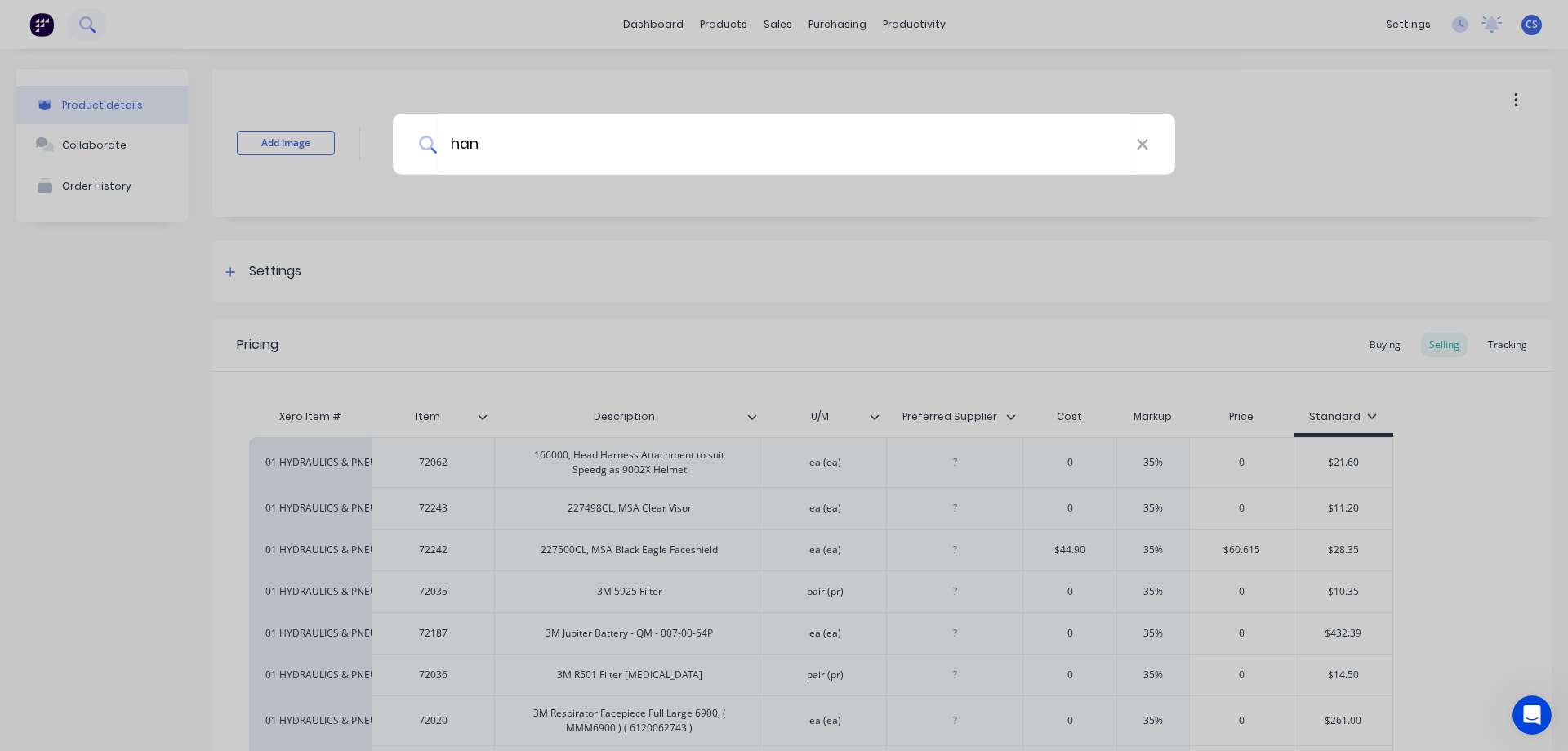
type input "hand"
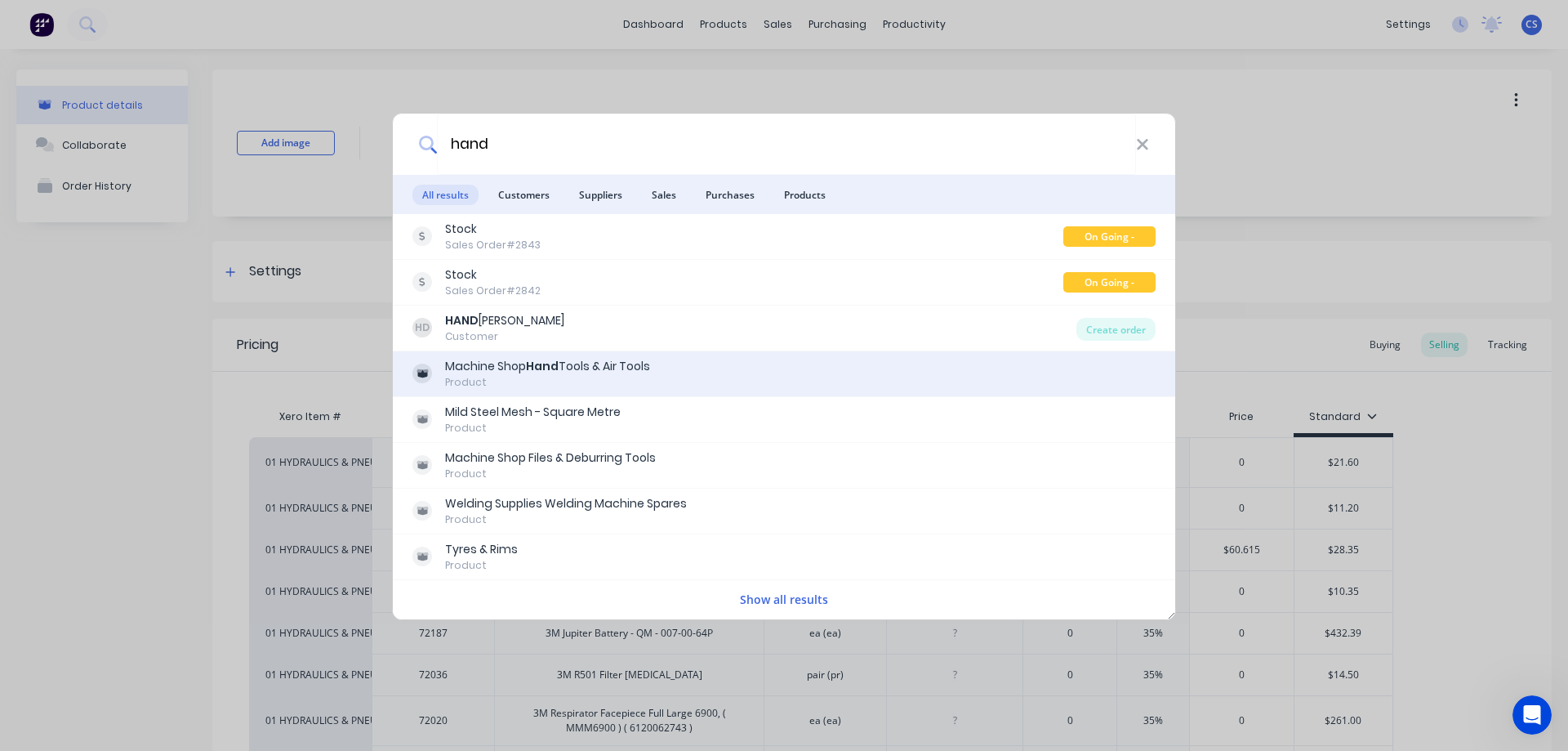
click at [585, 380] on div "Product" at bounding box center [547, 382] width 205 height 15
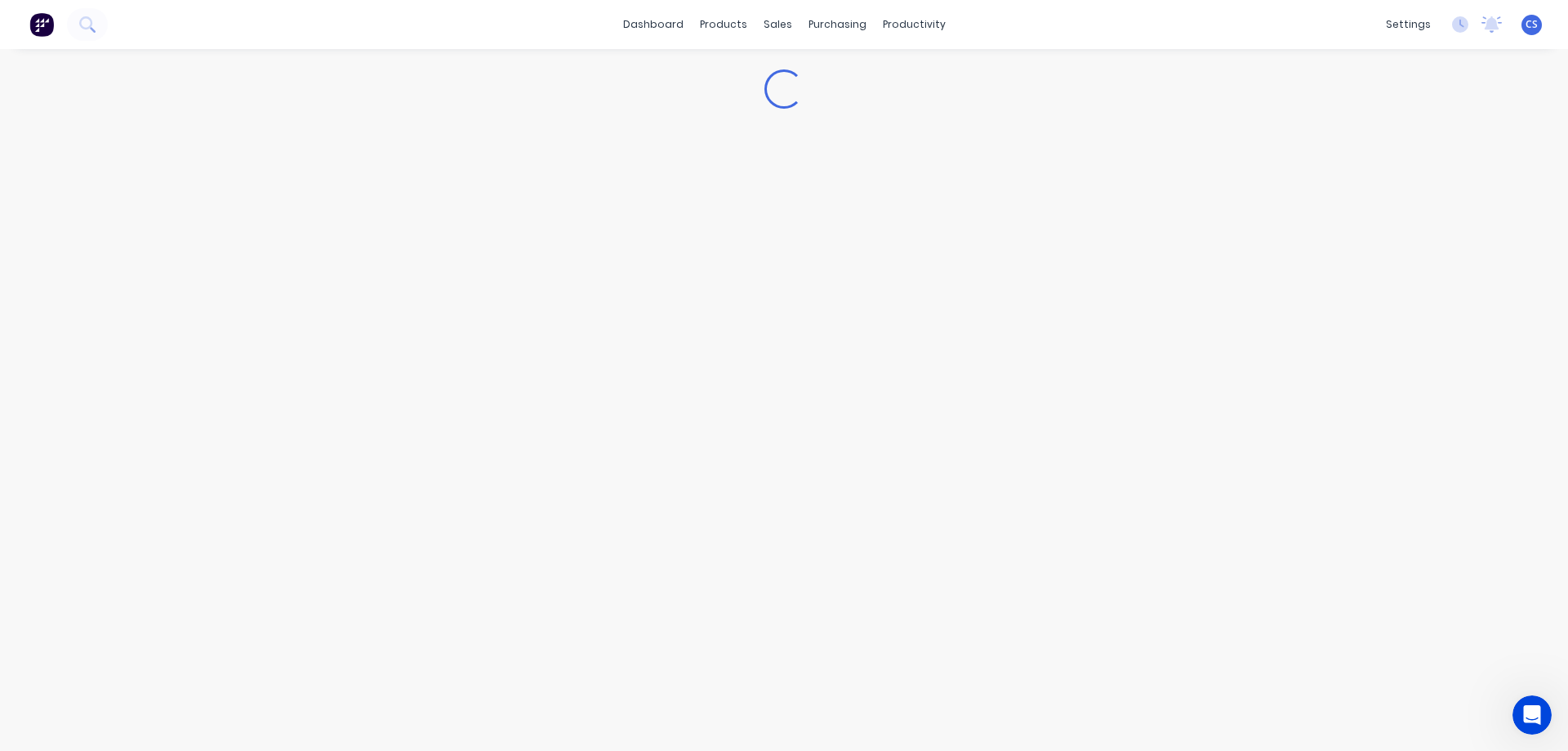
click at [48, 21] on img at bounding box center [41, 24] width 24 height 24
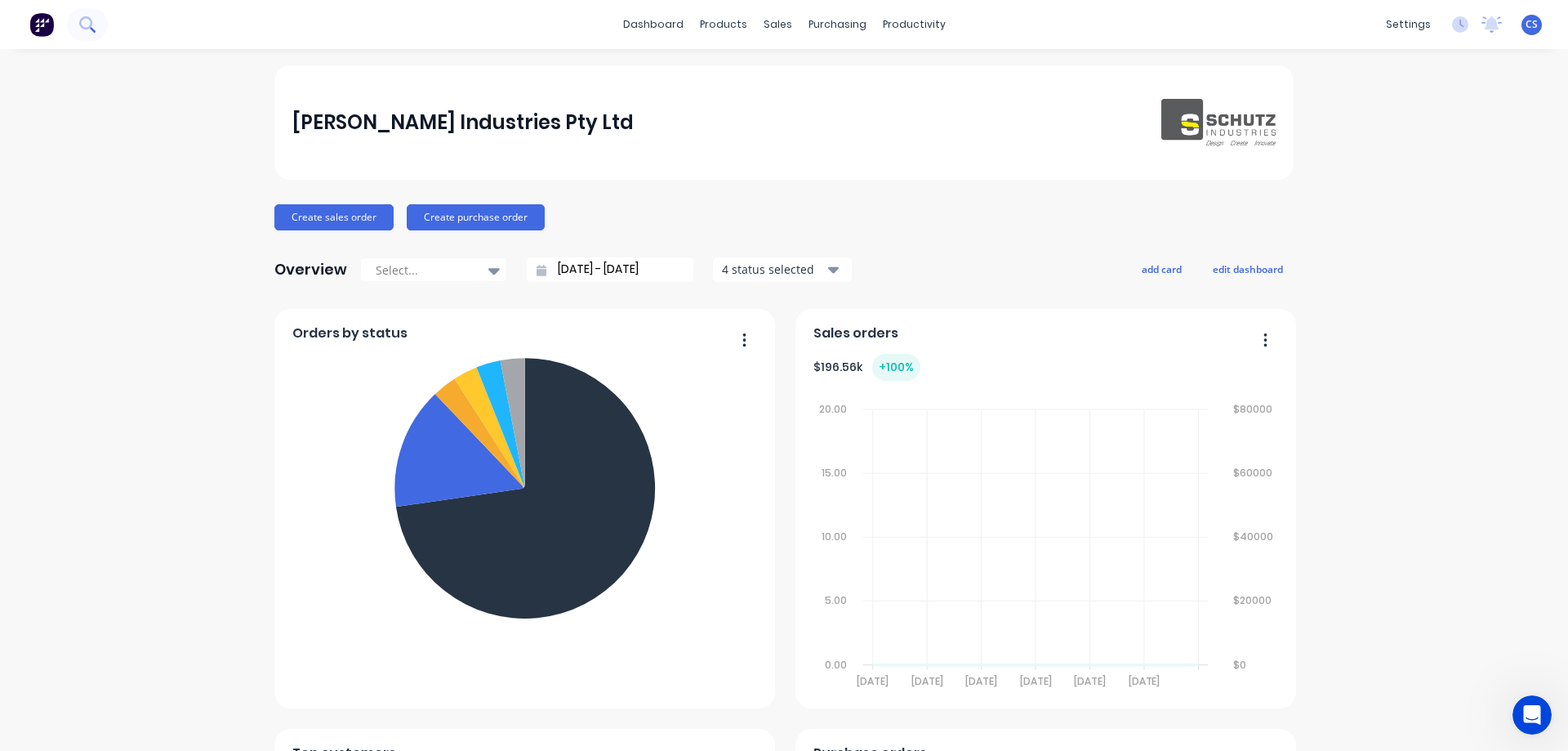
click at [80, 26] on icon at bounding box center [87, 23] width 16 height 16
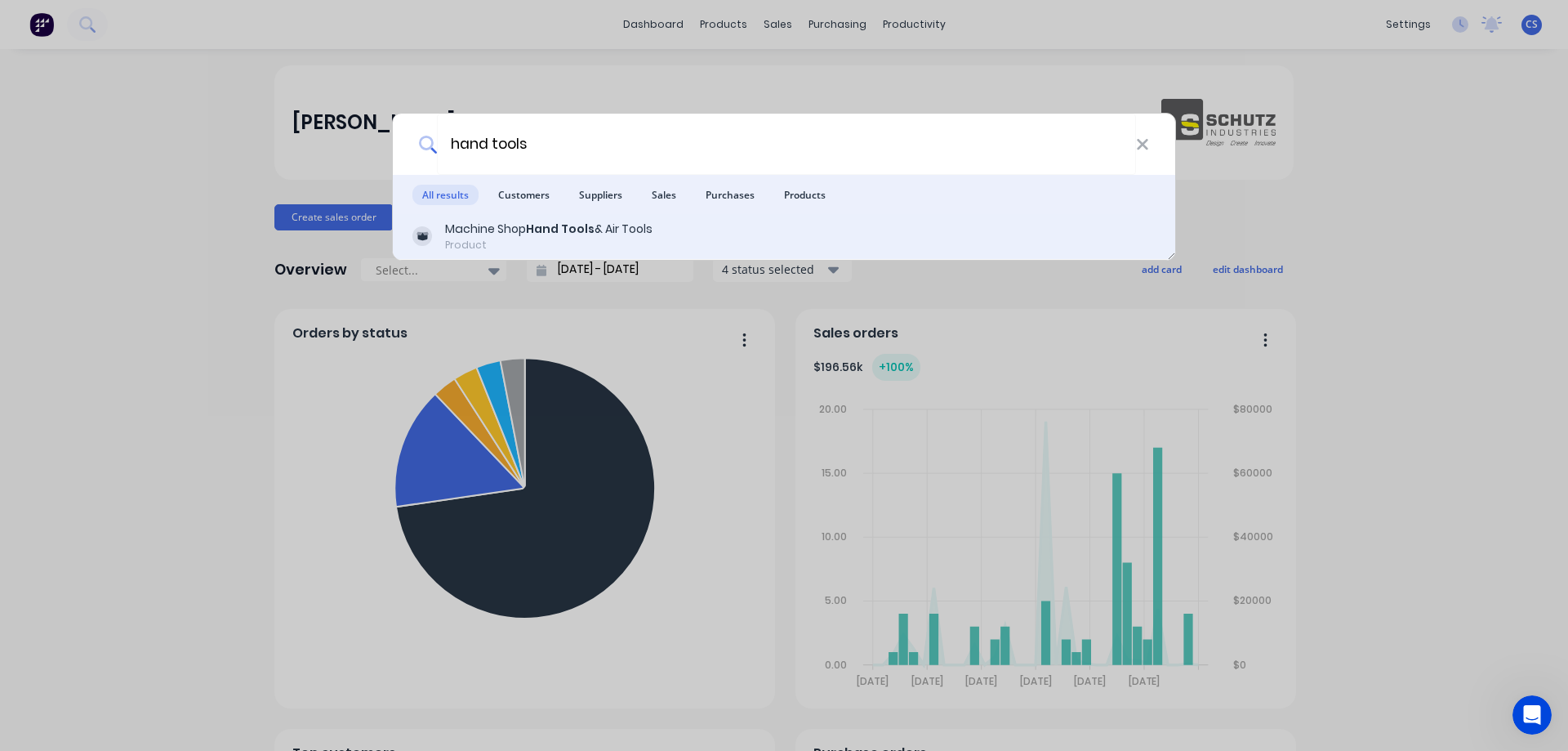
type input "hand tools"
click at [648, 235] on div "Machine Shop Hand Tools & Air Tools" at bounding box center [549, 229] width 208 height 17
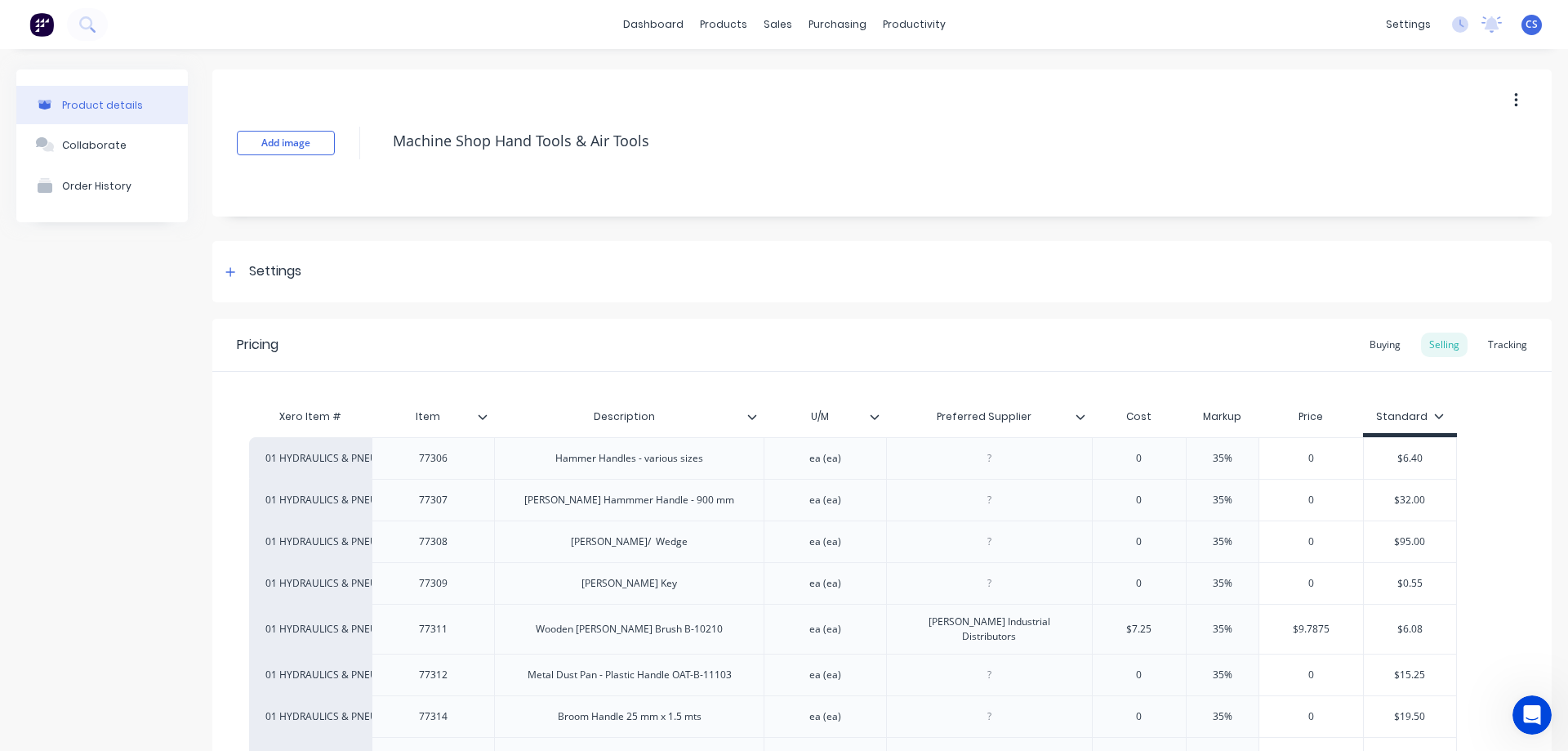
click at [40, 19] on img at bounding box center [41, 24] width 24 height 24
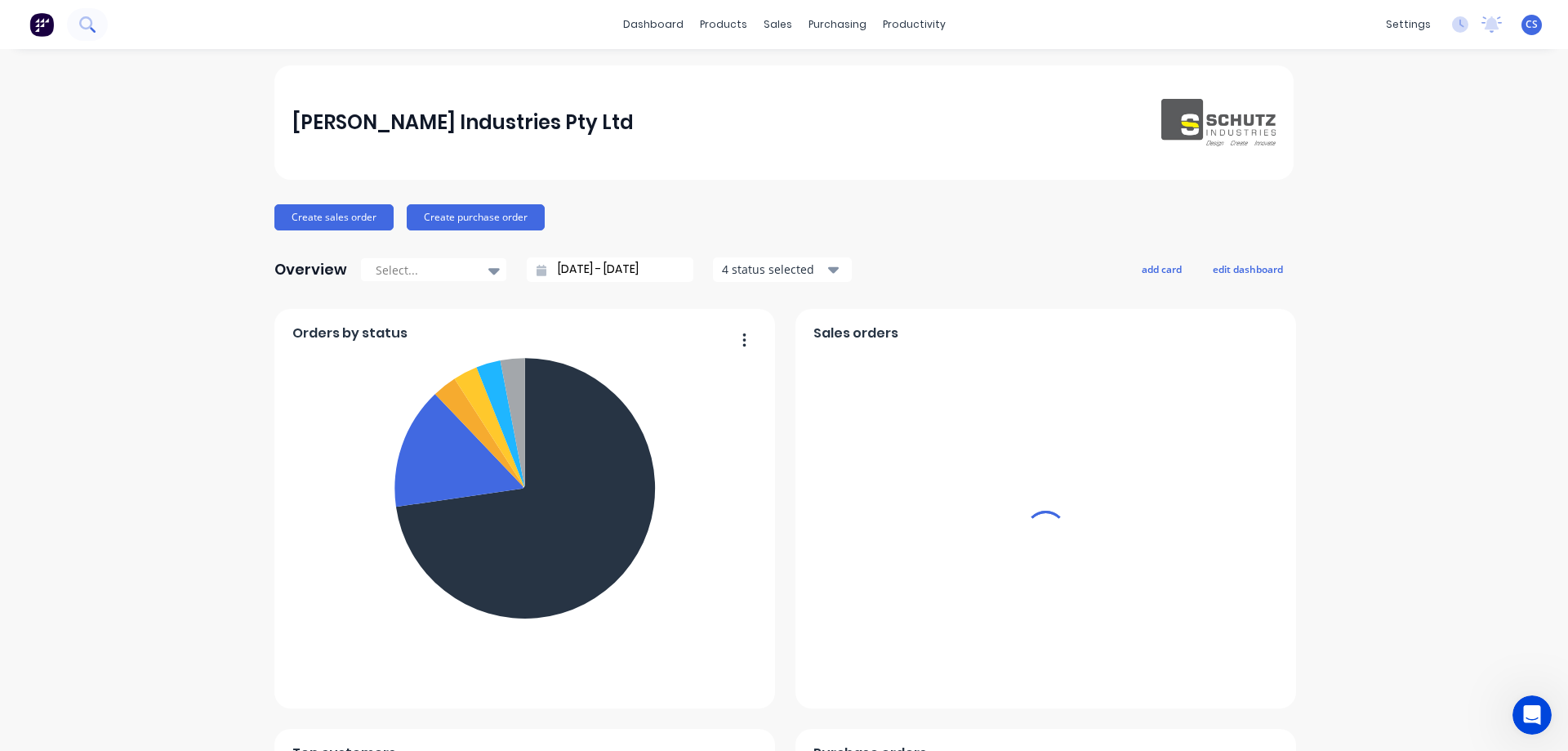
click at [83, 30] on icon at bounding box center [87, 23] width 16 height 16
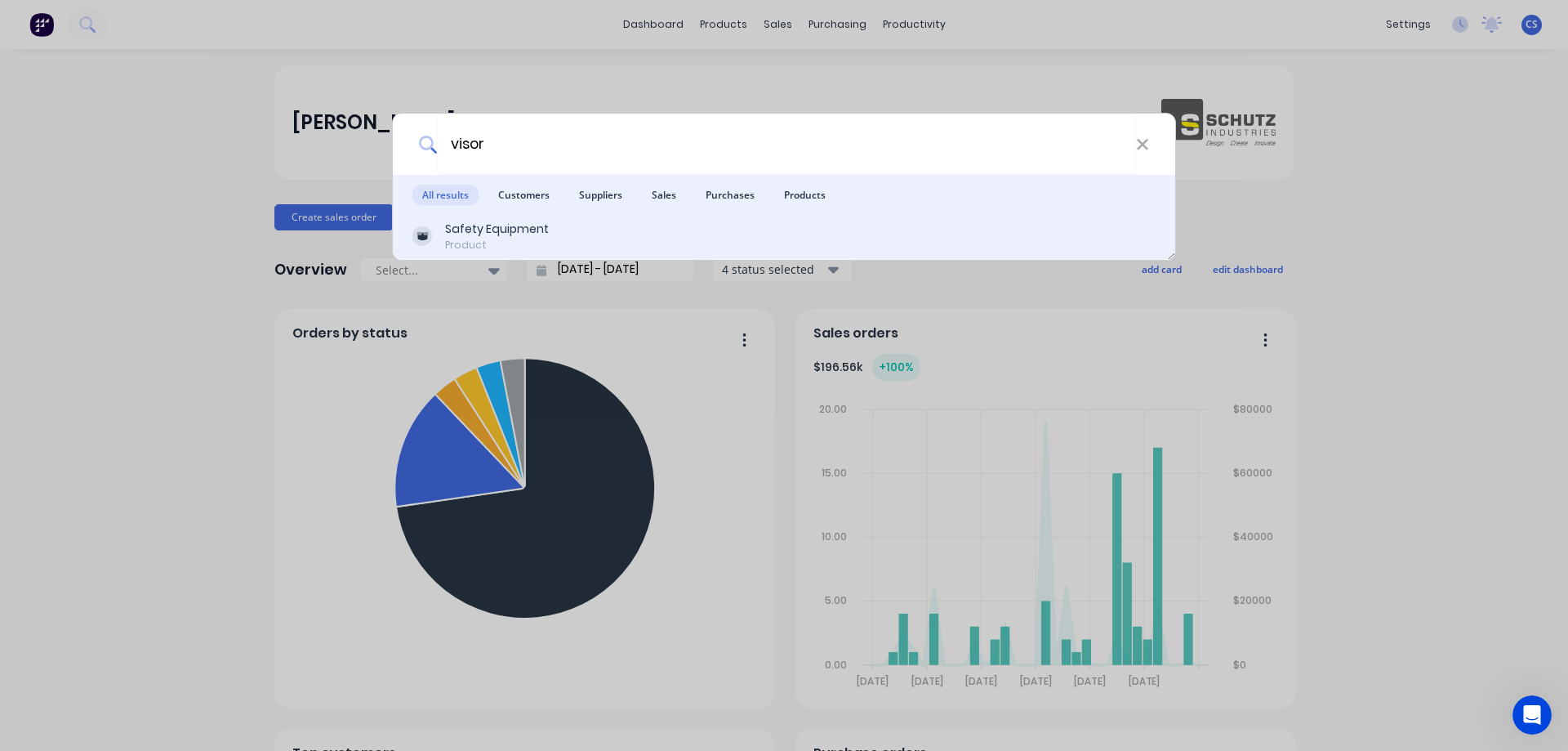
type input "visor"
click at [581, 247] on div "Safety Equipment Product" at bounding box center [784, 237] width 743 height 32
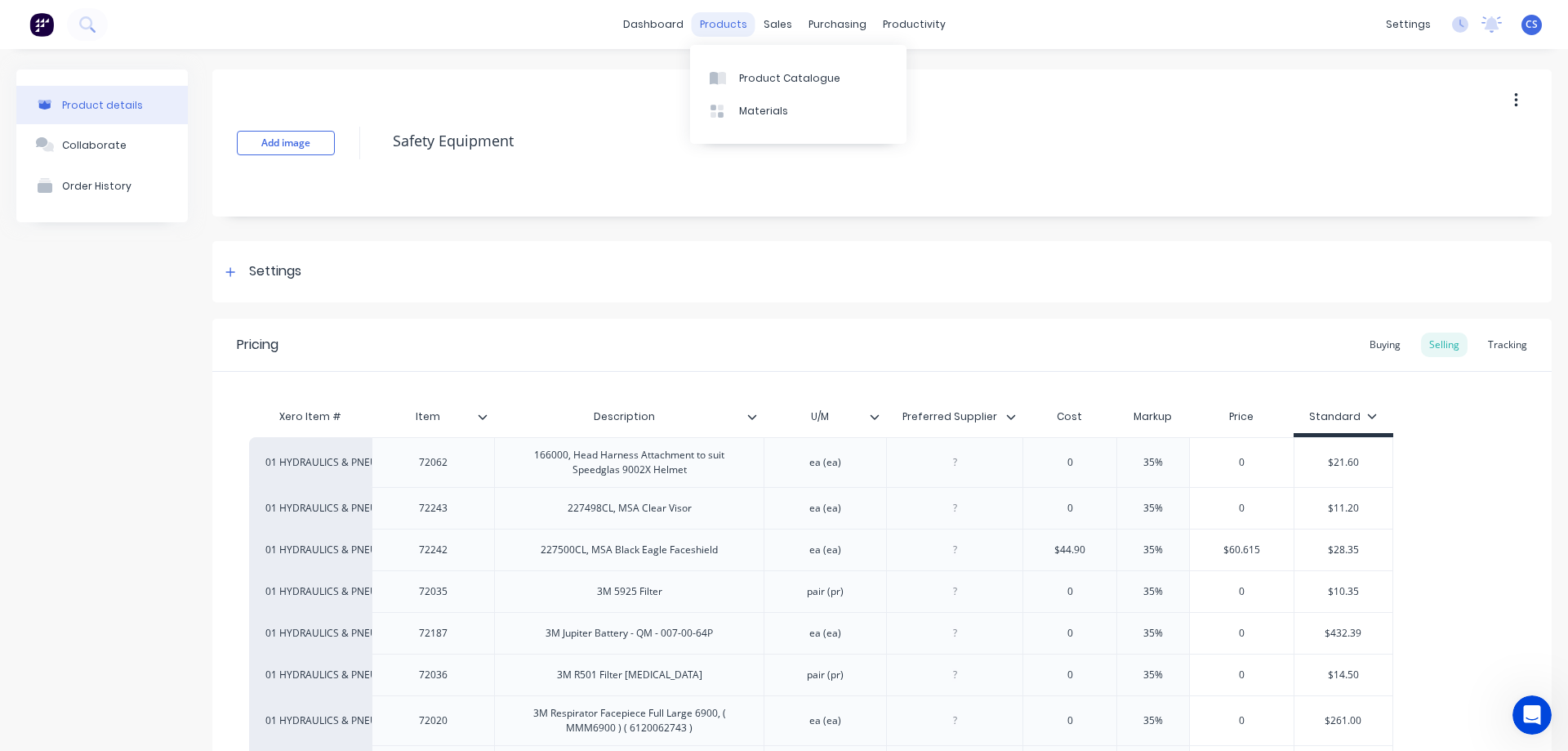
click at [710, 25] on div "products" at bounding box center [724, 24] width 64 height 24
click at [740, 89] on link "Product Catalogue" at bounding box center [798, 77] width 216 height 33
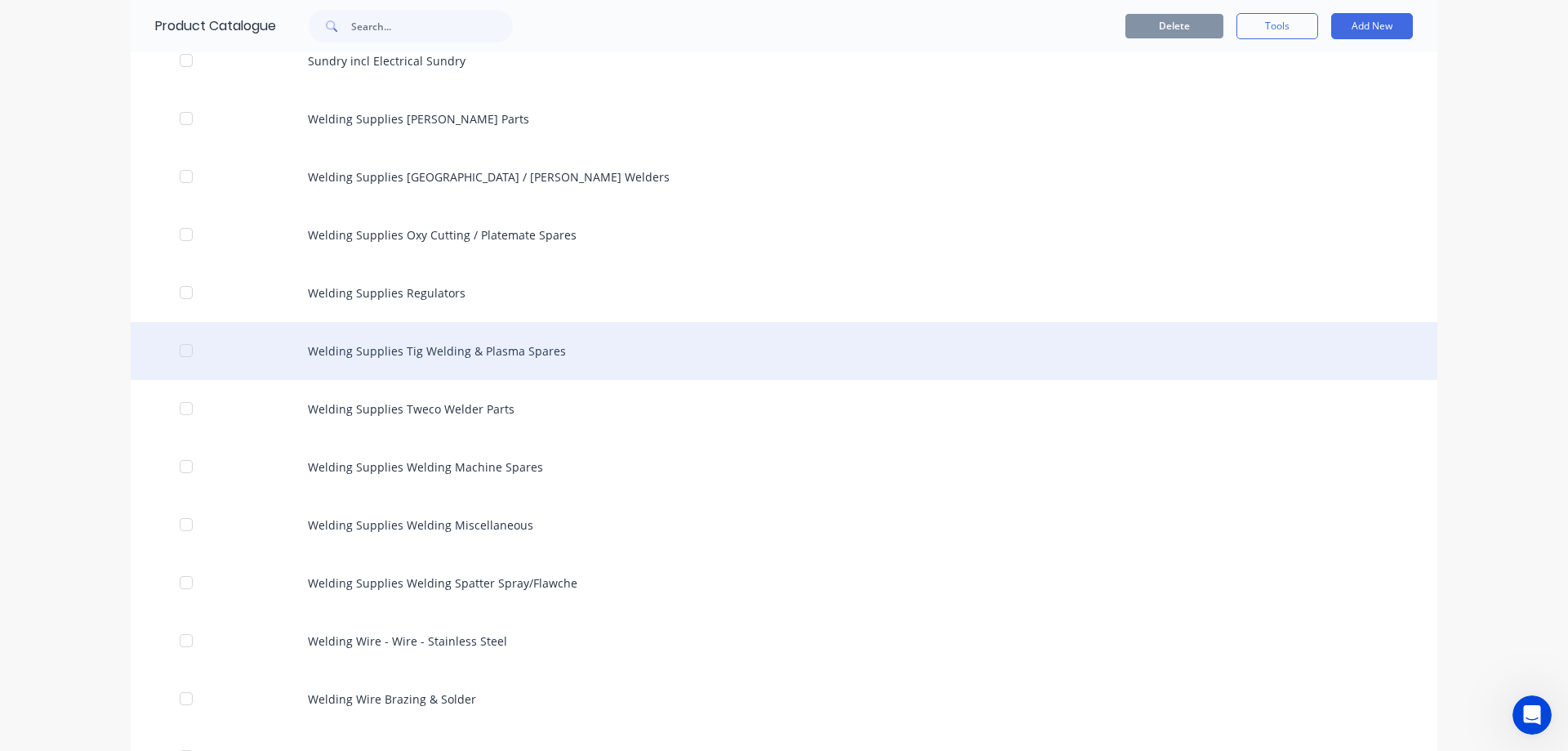
scroll to position [1878, 0]
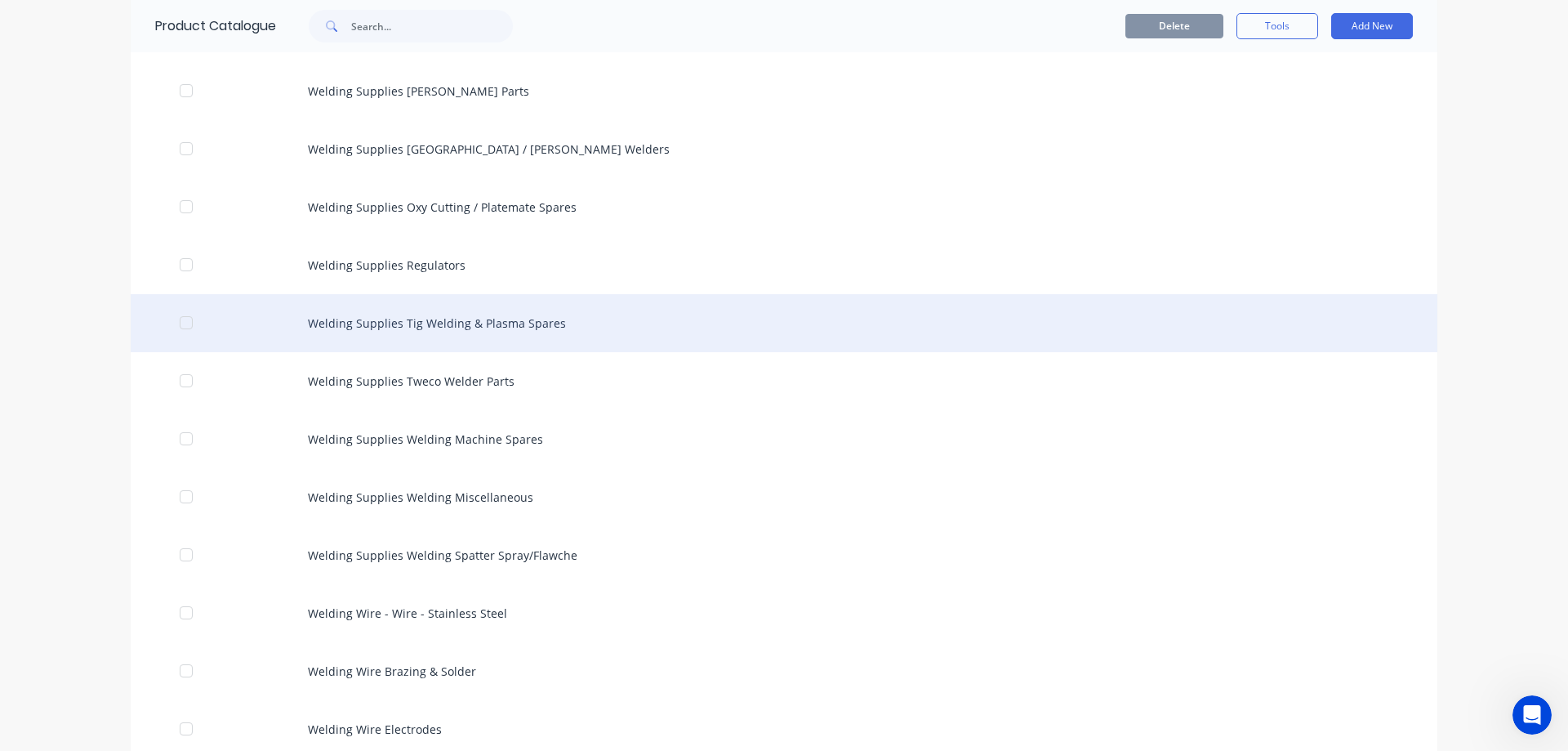
click at [607, 333] on div "Welding Supplies Tig Welding & Plasma Spares" at bounding box center [784, 323] width 1307 height 58
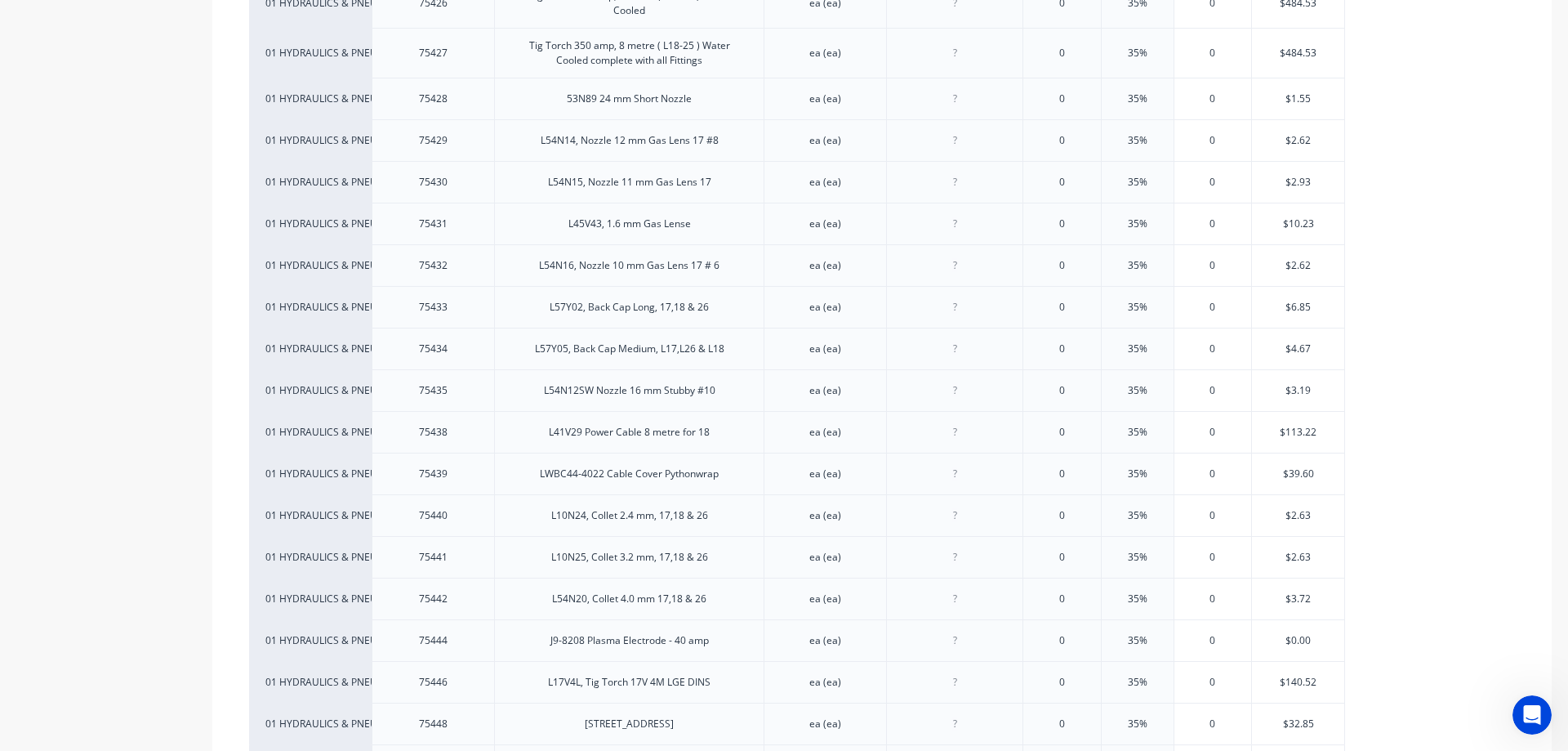
scroll to position [1797, 0]
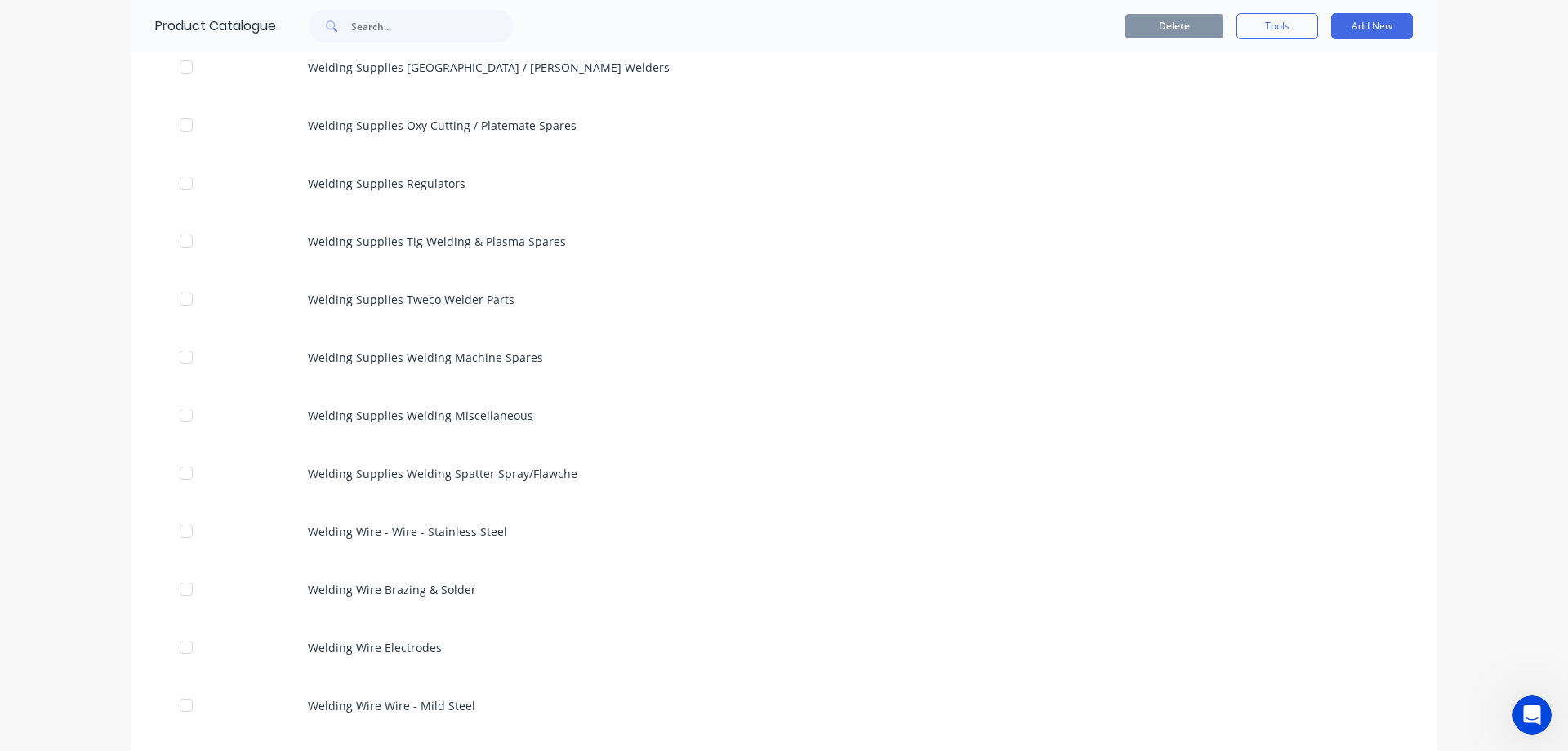
scroll to position [2042, 0]
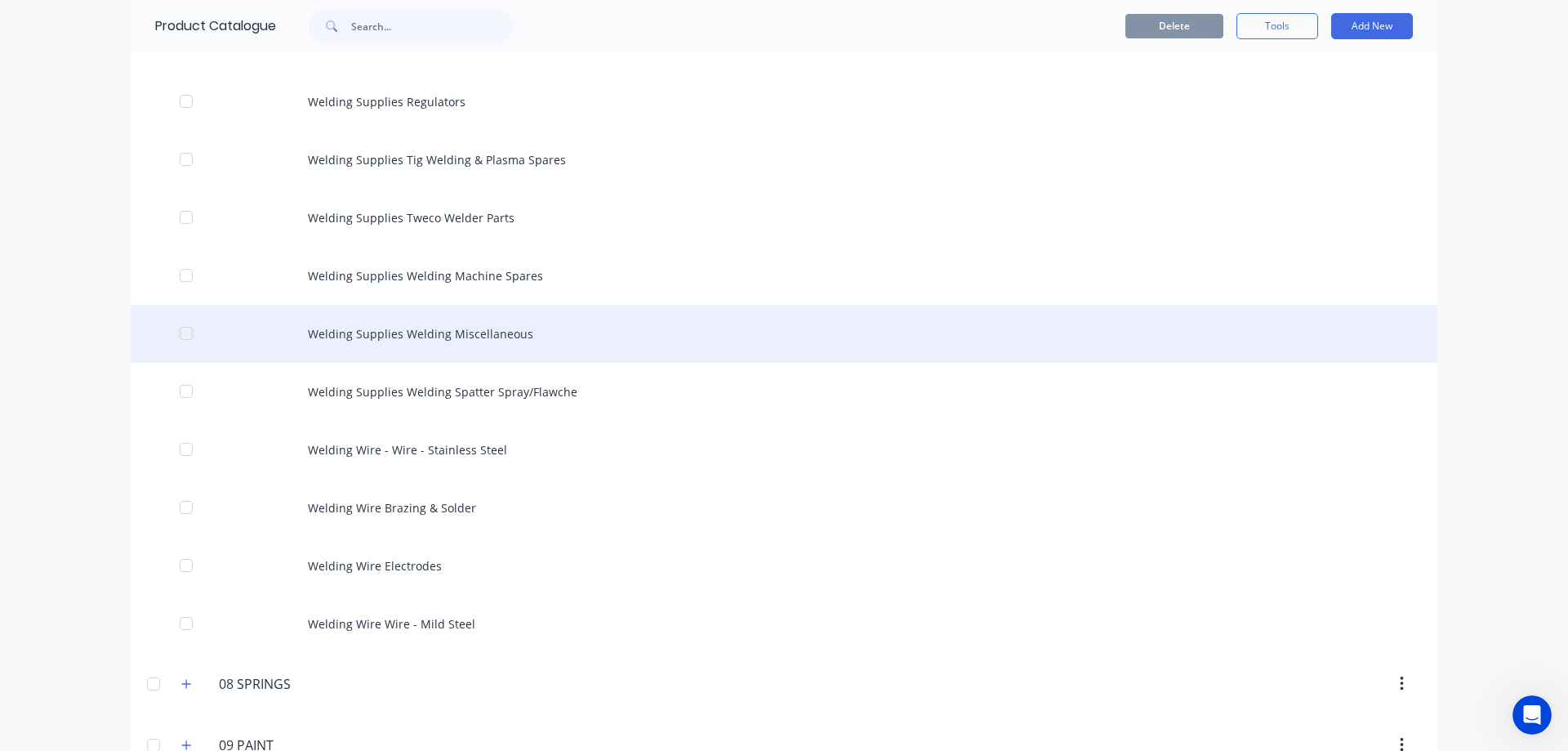
click at [593, 328] on div "Welding Supplies Welding Miscellaneous" at bounding box center [784, 333] width 1307 height 58
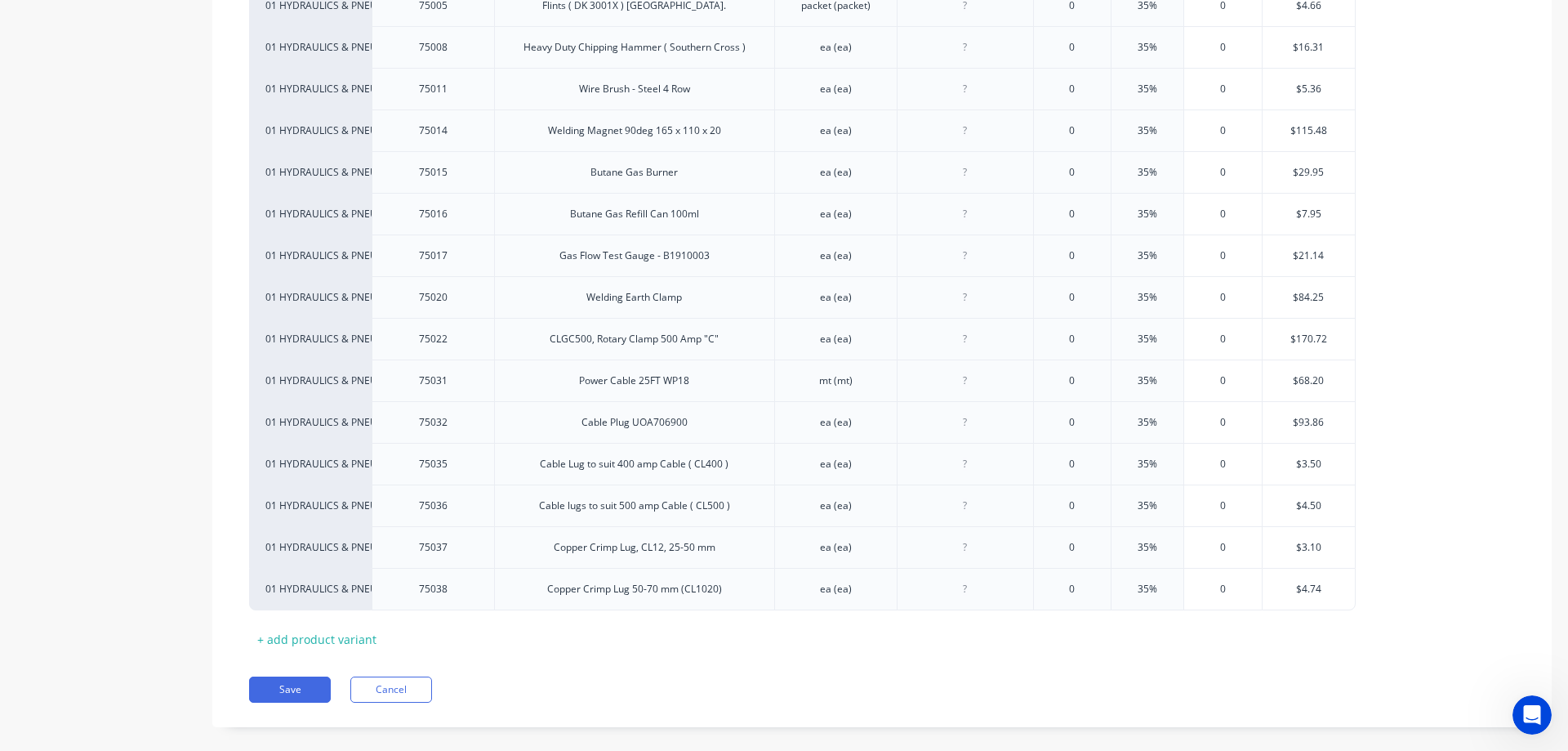
scroll to position [557, 0]
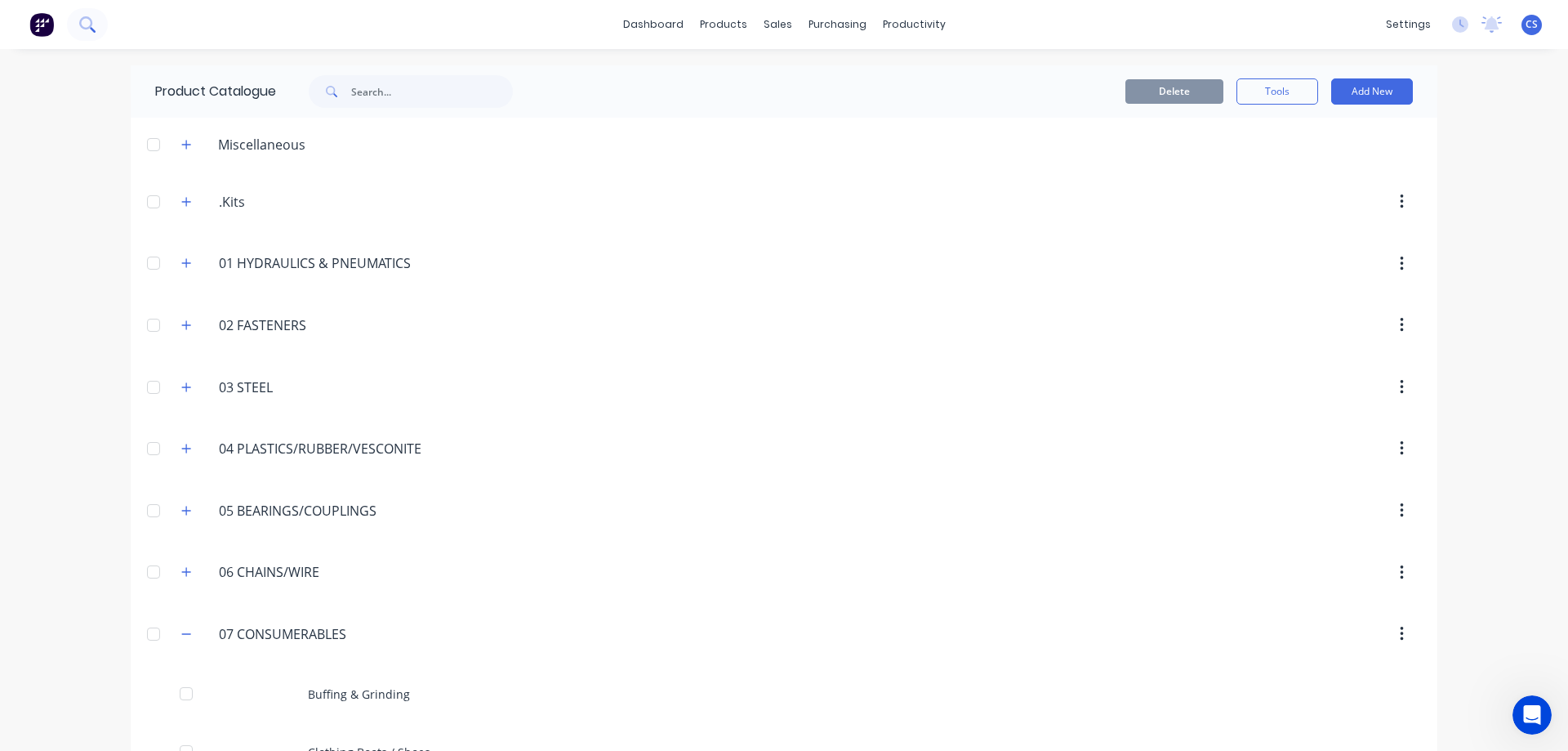
click at [99, 21] on button at bounding box center [88, 24] width 41 height 33
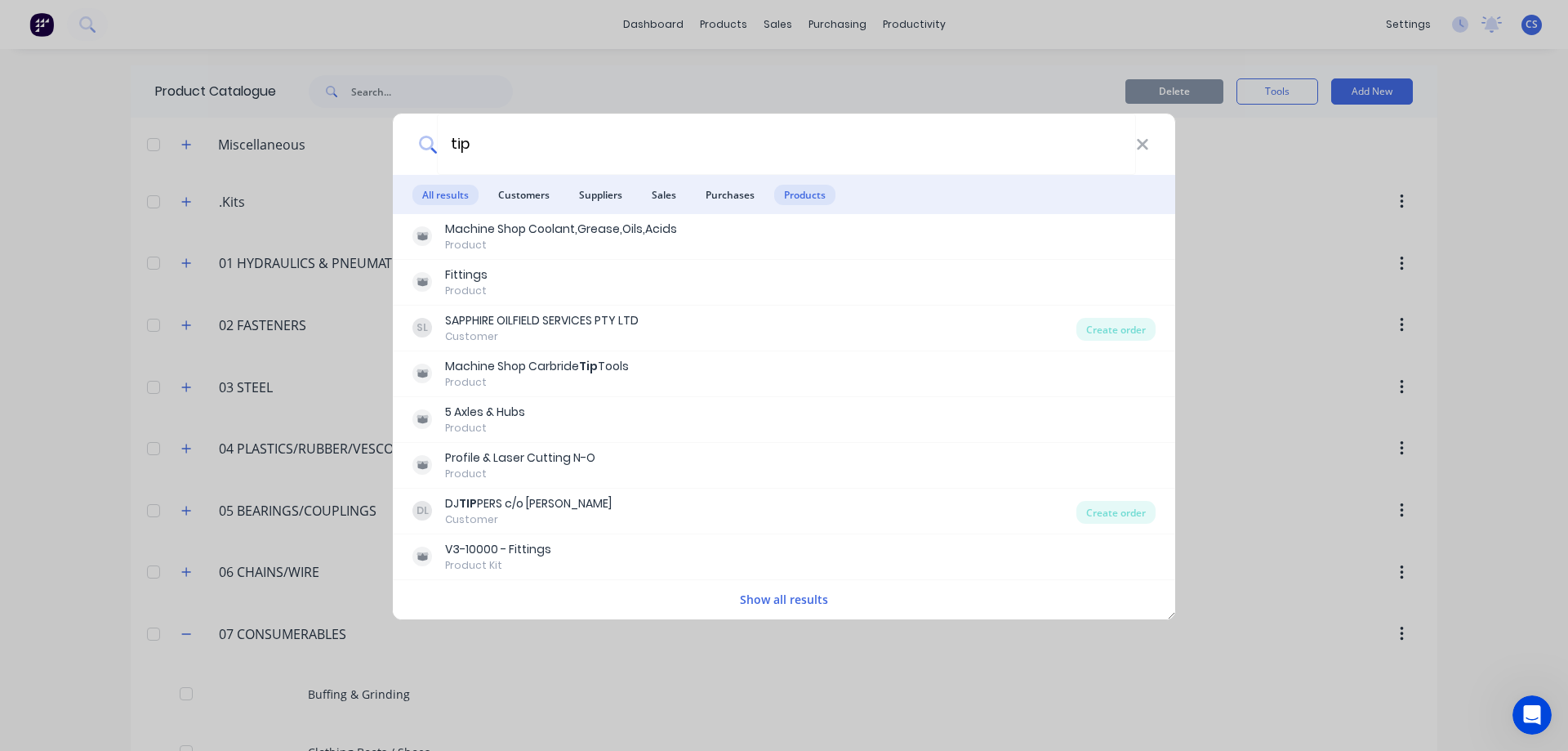
type input "tip"
click at [793, 195] on span "Products" at bounding box center [804, 195] width 61 height 21
click at [808, 604] on button "Show all results" at bounding box center [784, 599] width 98 height 19
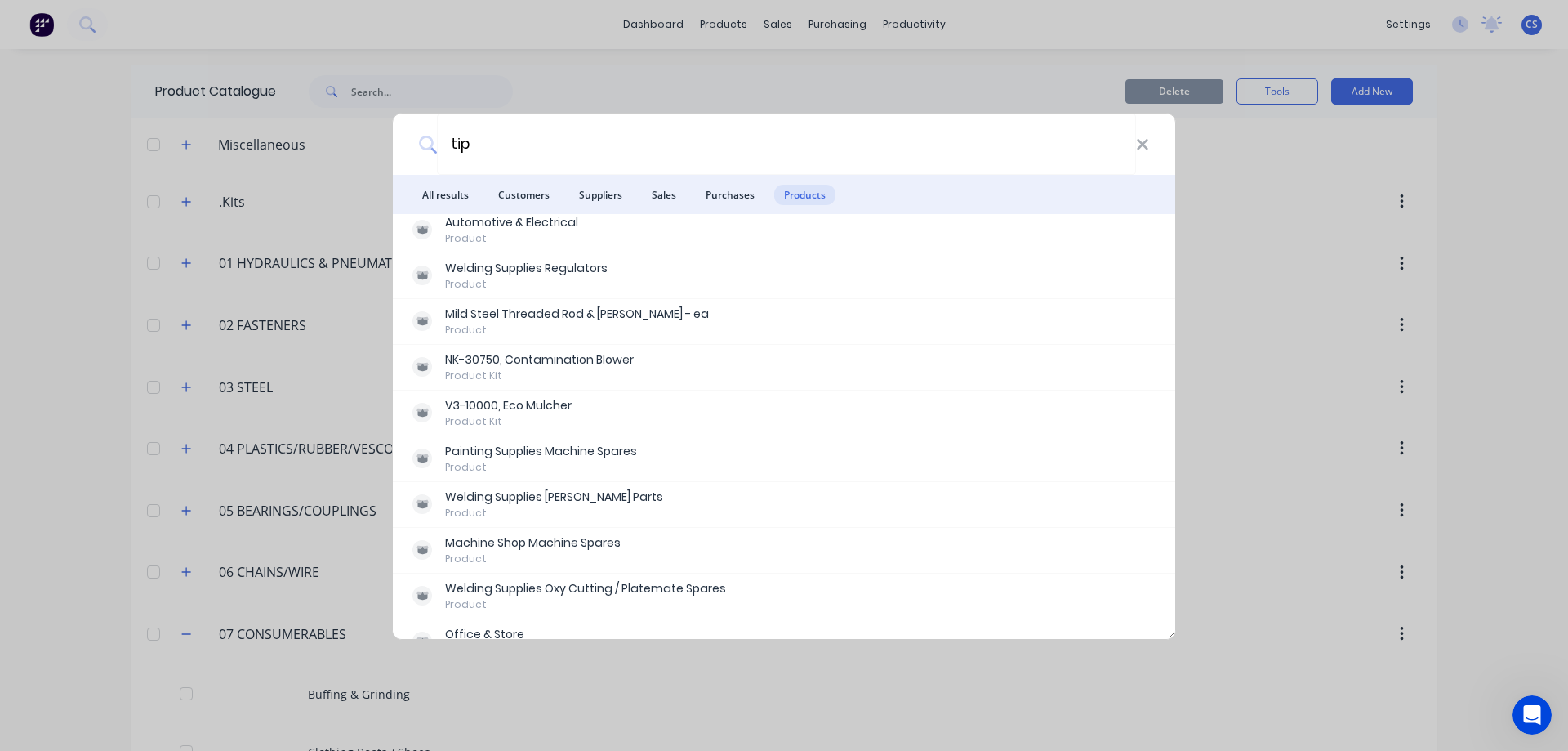
scroll to position [408, 0]
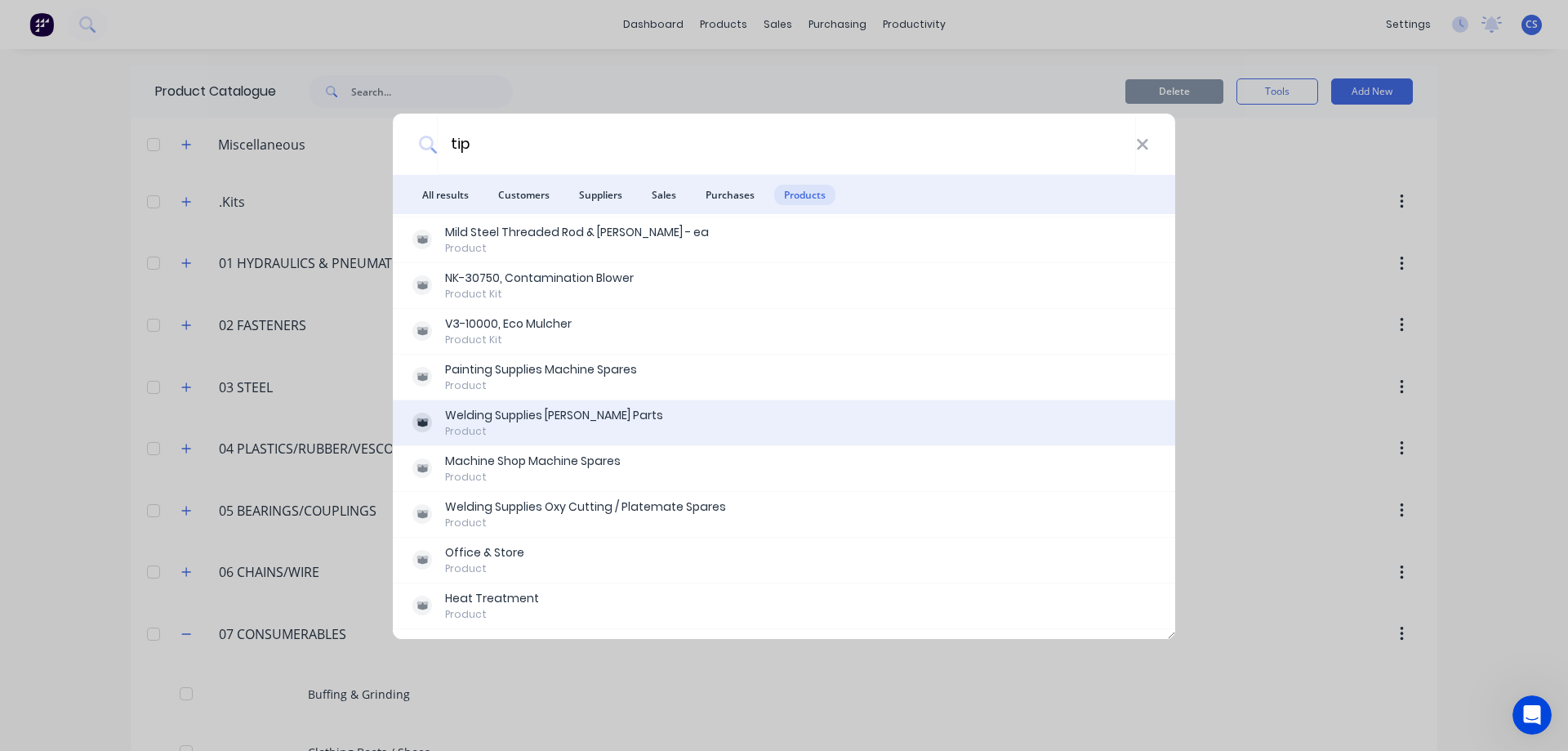
click at [762, 409] on div "Welding Supplies Bernard Parts Product" at bounding box center [784, 422] width 743 height 32
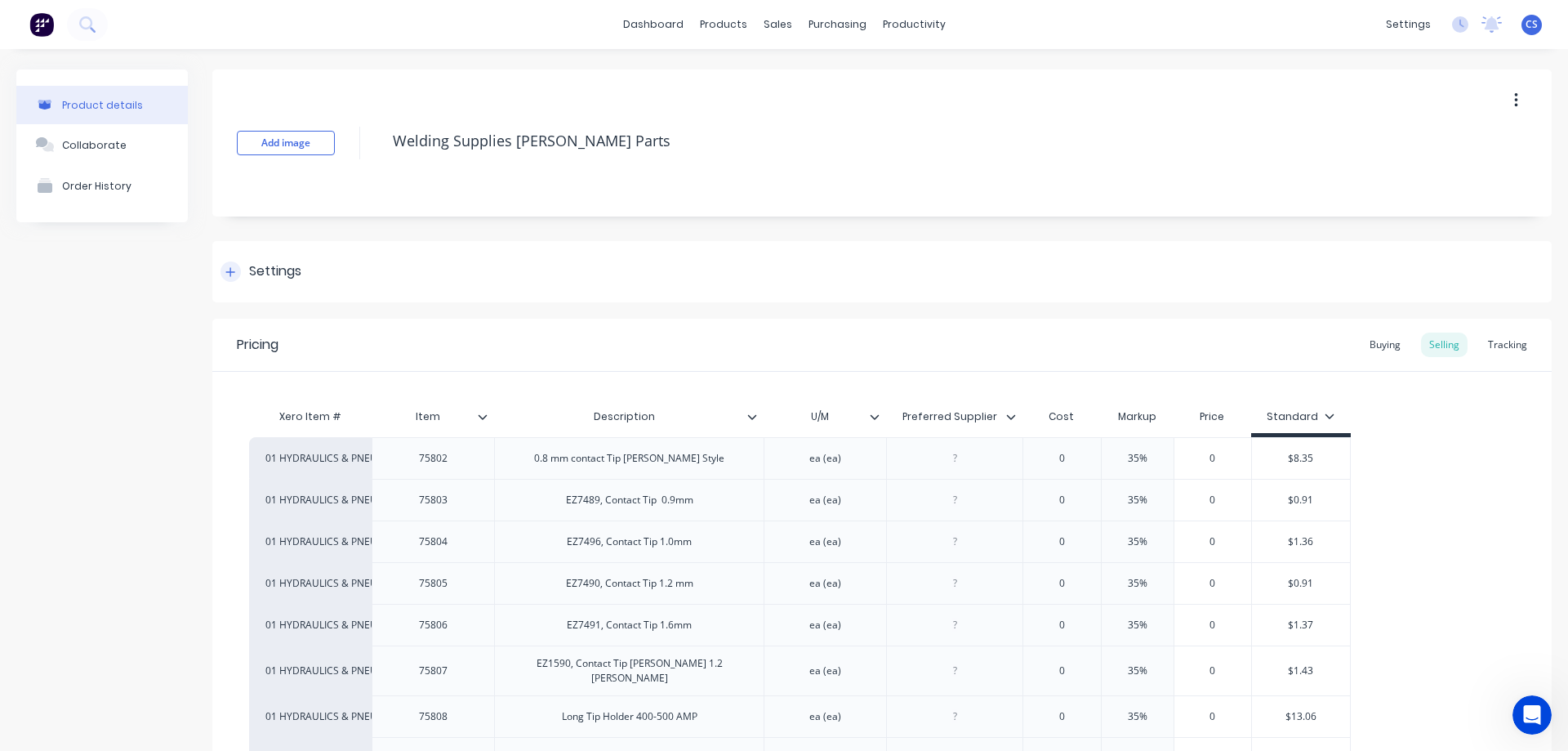
click at [285, 274] on div "Settings" at bounding box center [275, 272] width 52 height 21
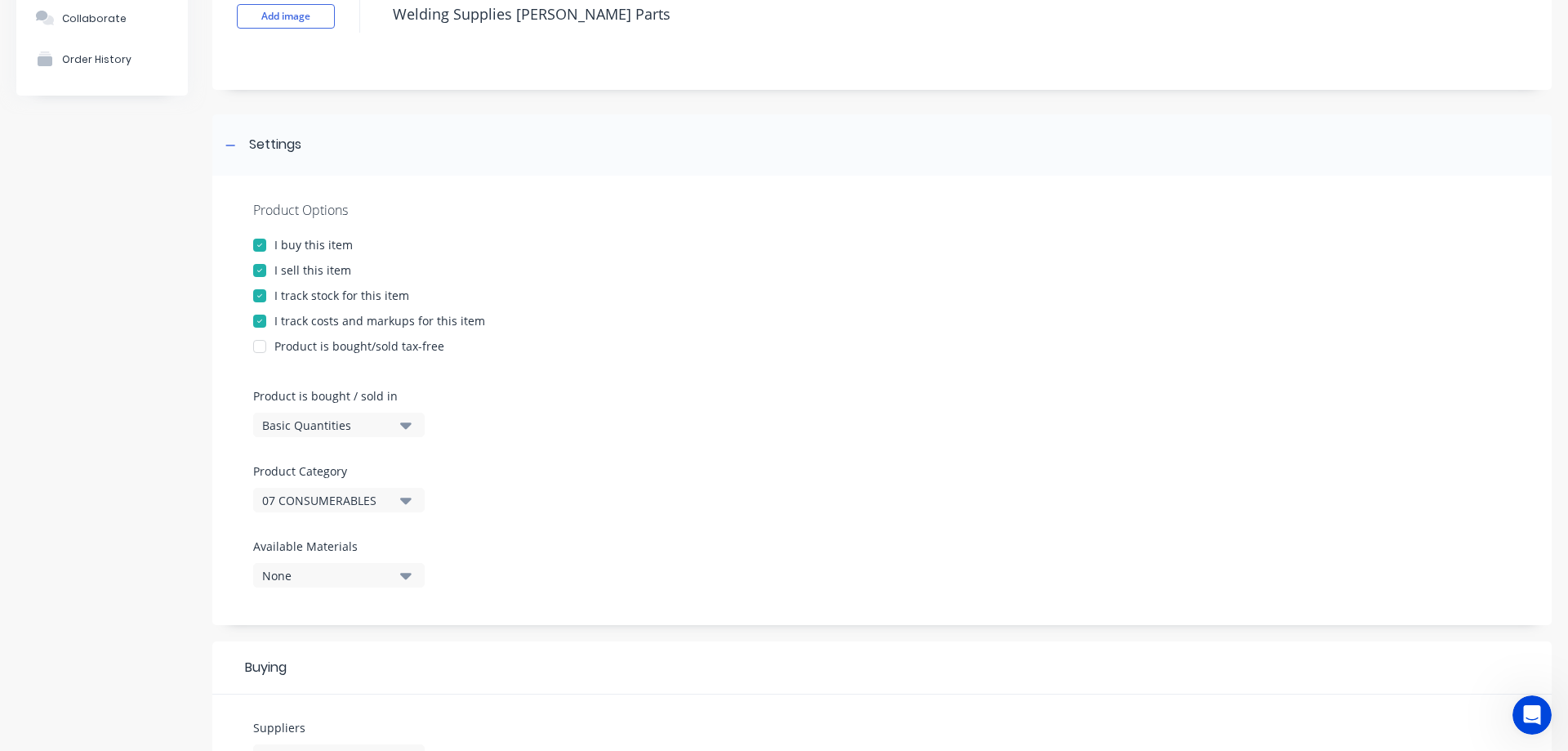
scroll to position [81, 0]
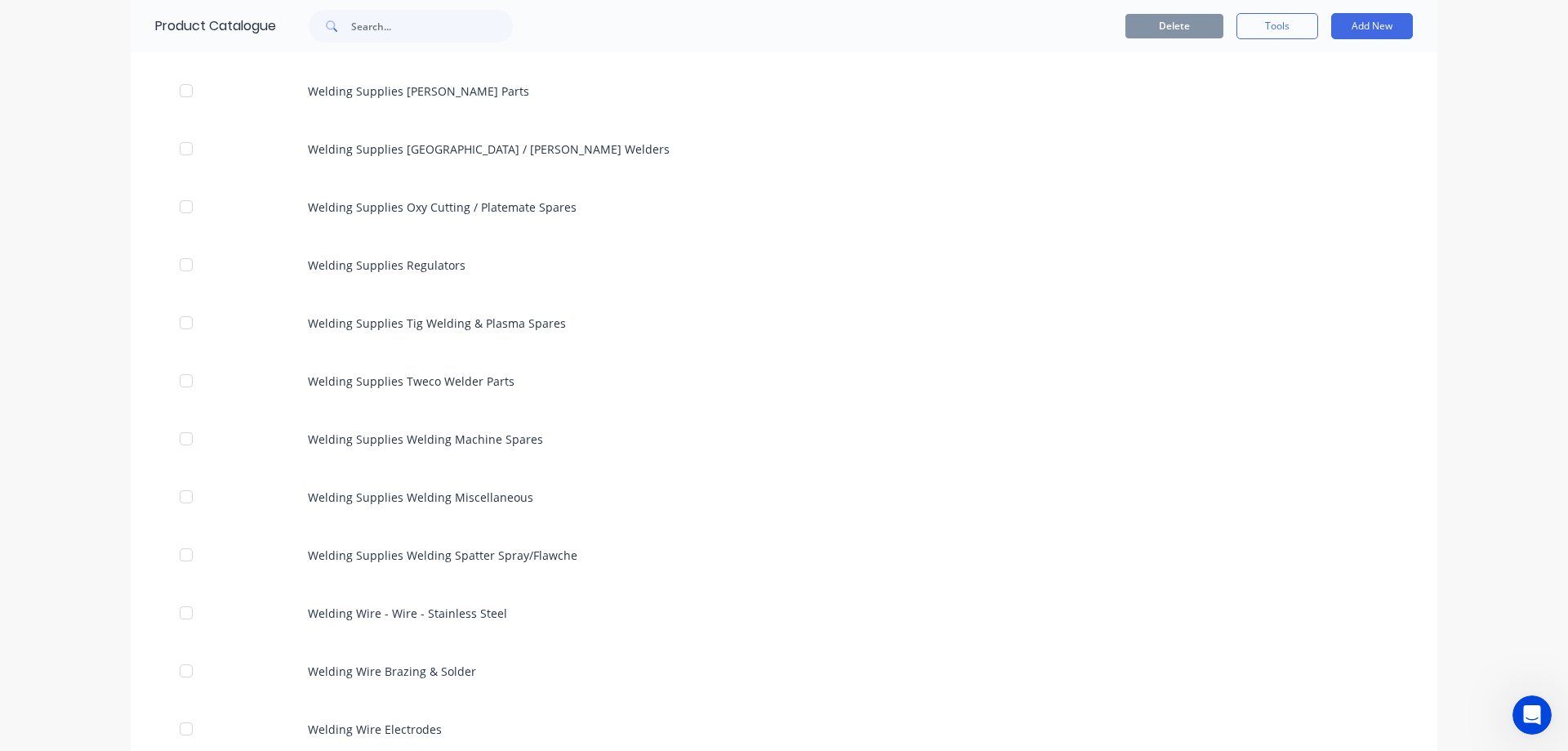
scroll to position [1797, 0]
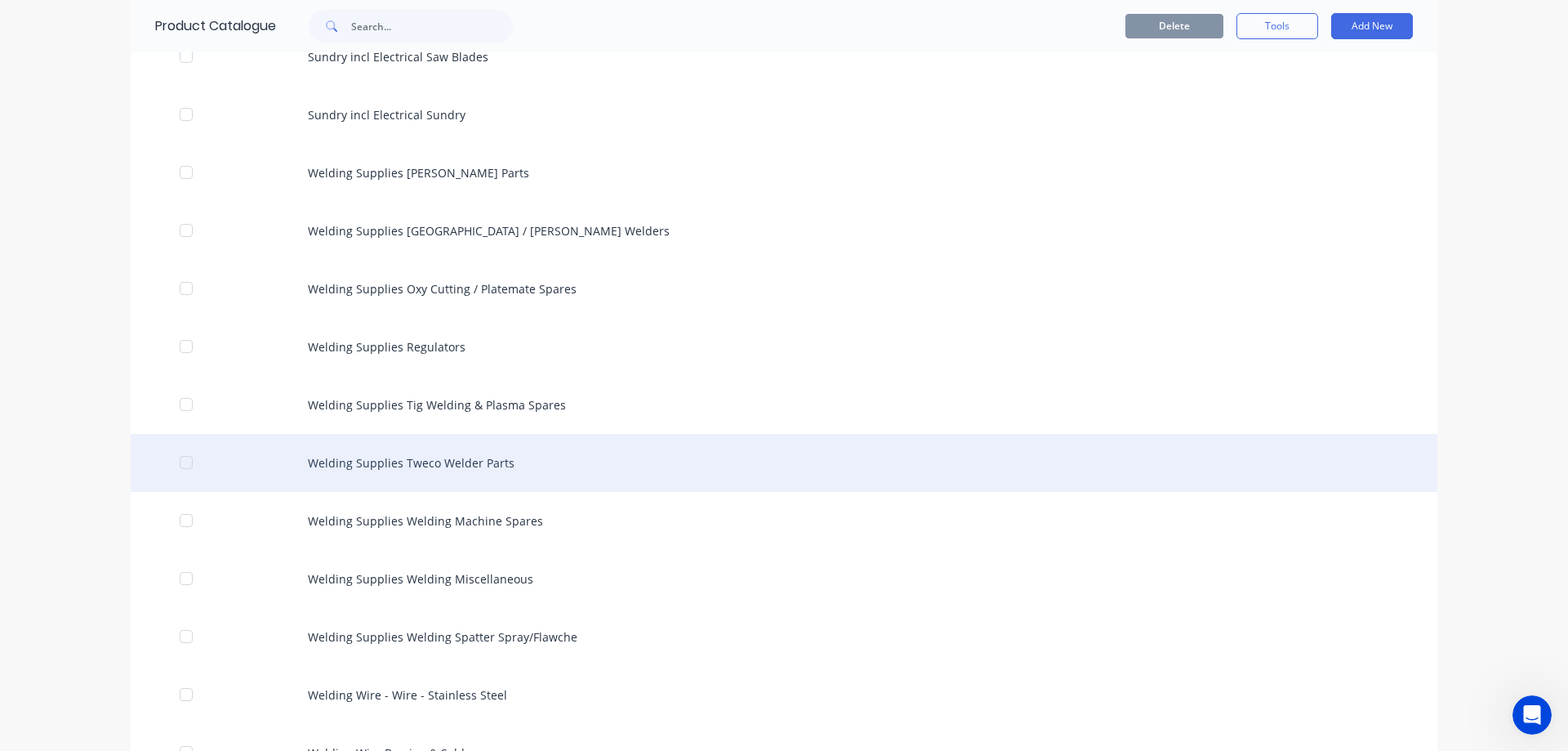
click at [572, 473] on div "Welding Supplies Tweco Welder Parts" at bounding box center [784, 463] width 1307 height 58
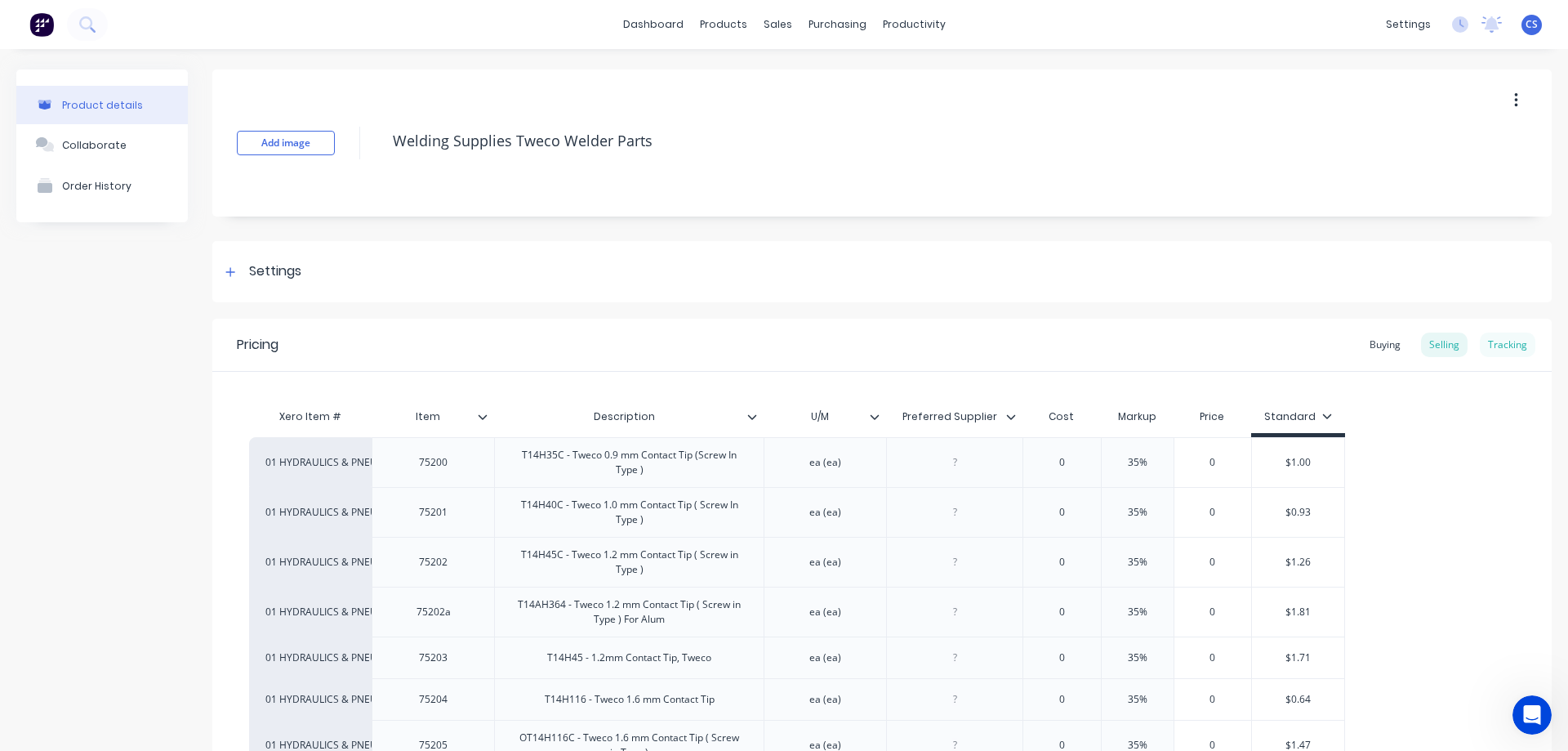
click at [1493, 346] on div "Tracking" at bounding box center [1507, 345] width 55 height 24
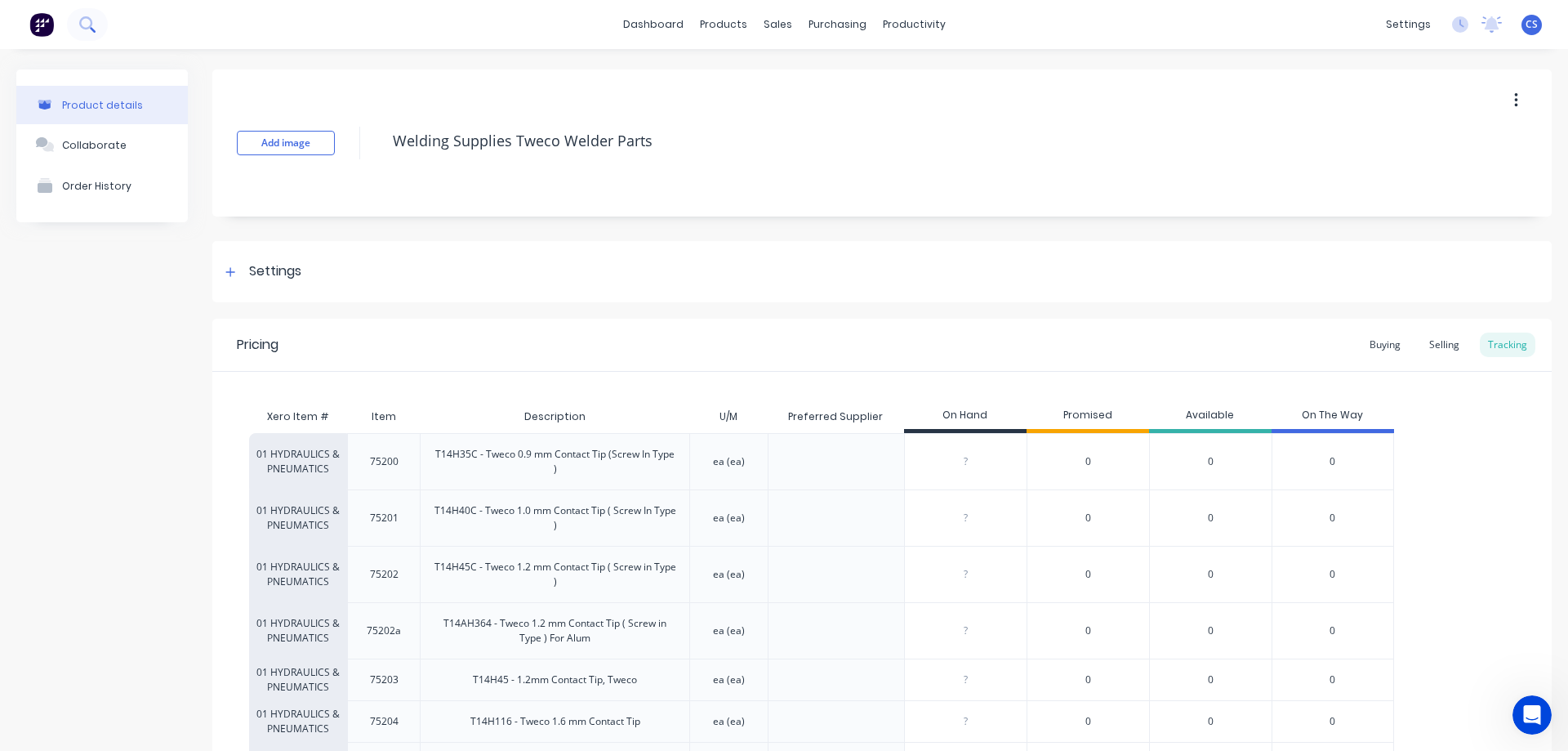
click at [93, 34] on button at bounding box center [88, 24] width 41 height 33
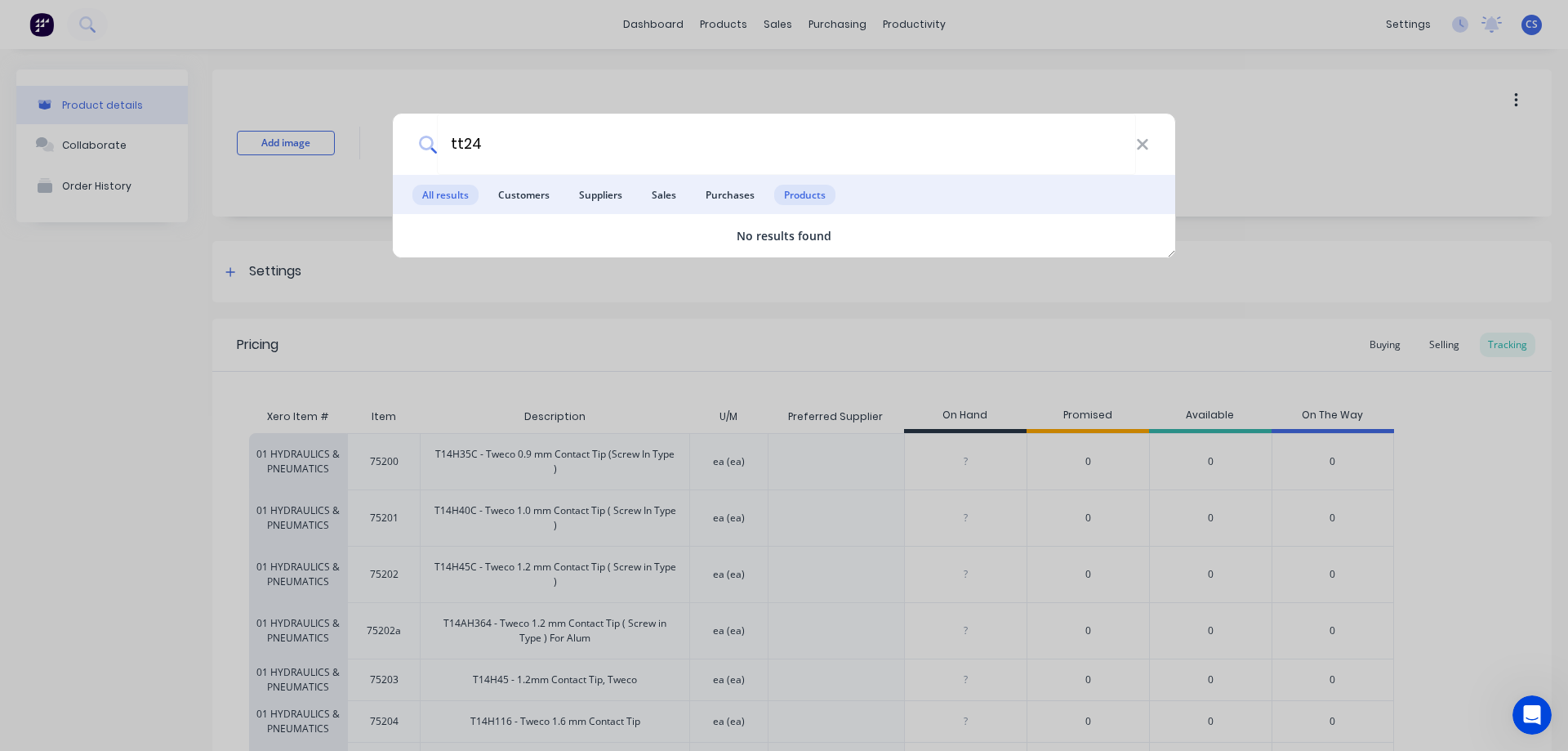
click at [813, 199] on span "Products" at bounding box center [804, 195] width 61 height 21
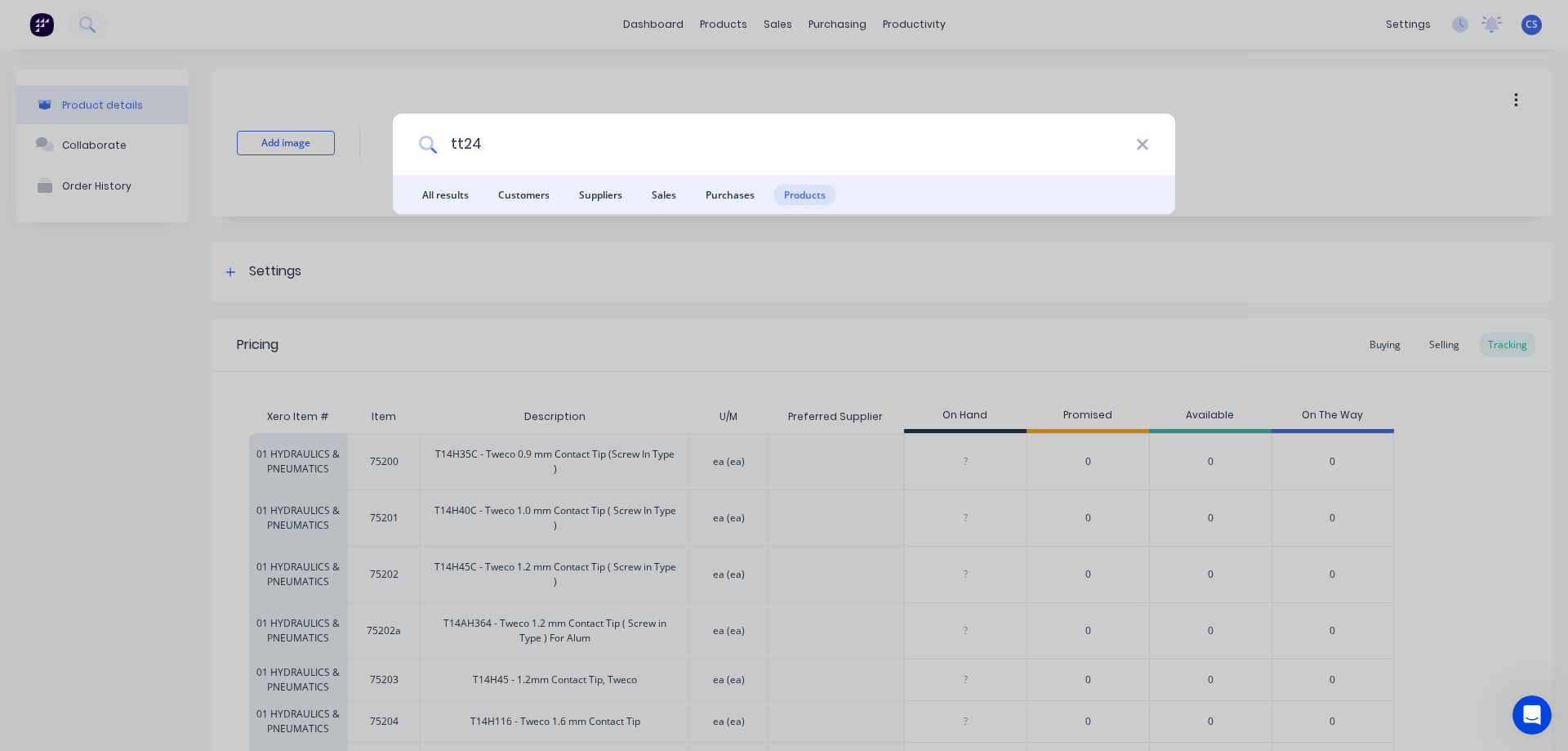
drag, startPoint x: 492, startPoint y: 143, endPoint x: 378, endPoint y: 173, distance: 117.9
click at [378, 173] on div "tt24 All results Customers Suppliers Sales Purchases Products" at bounding box center [784, 376] width 1568 height 751
type input "1"
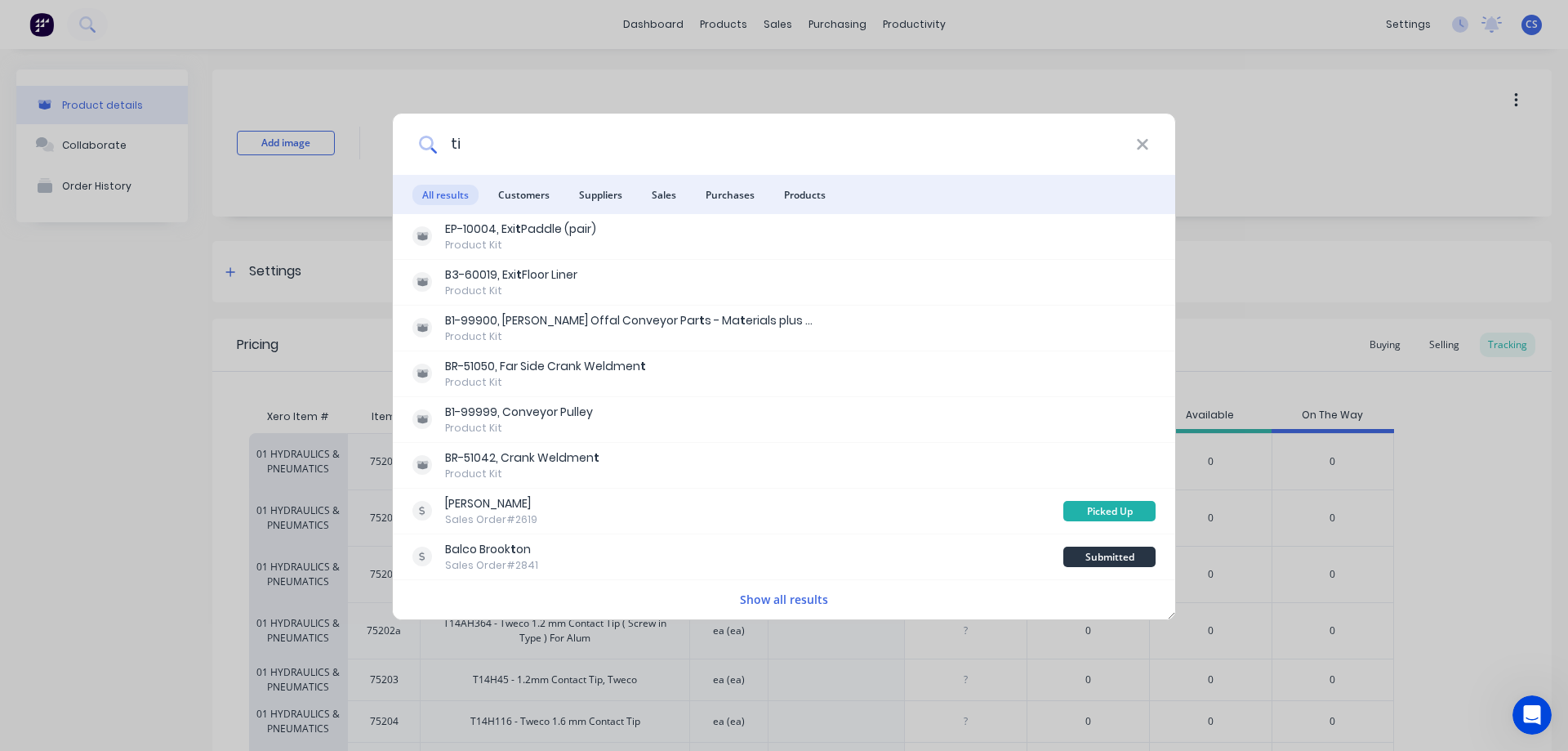
type input "tig"
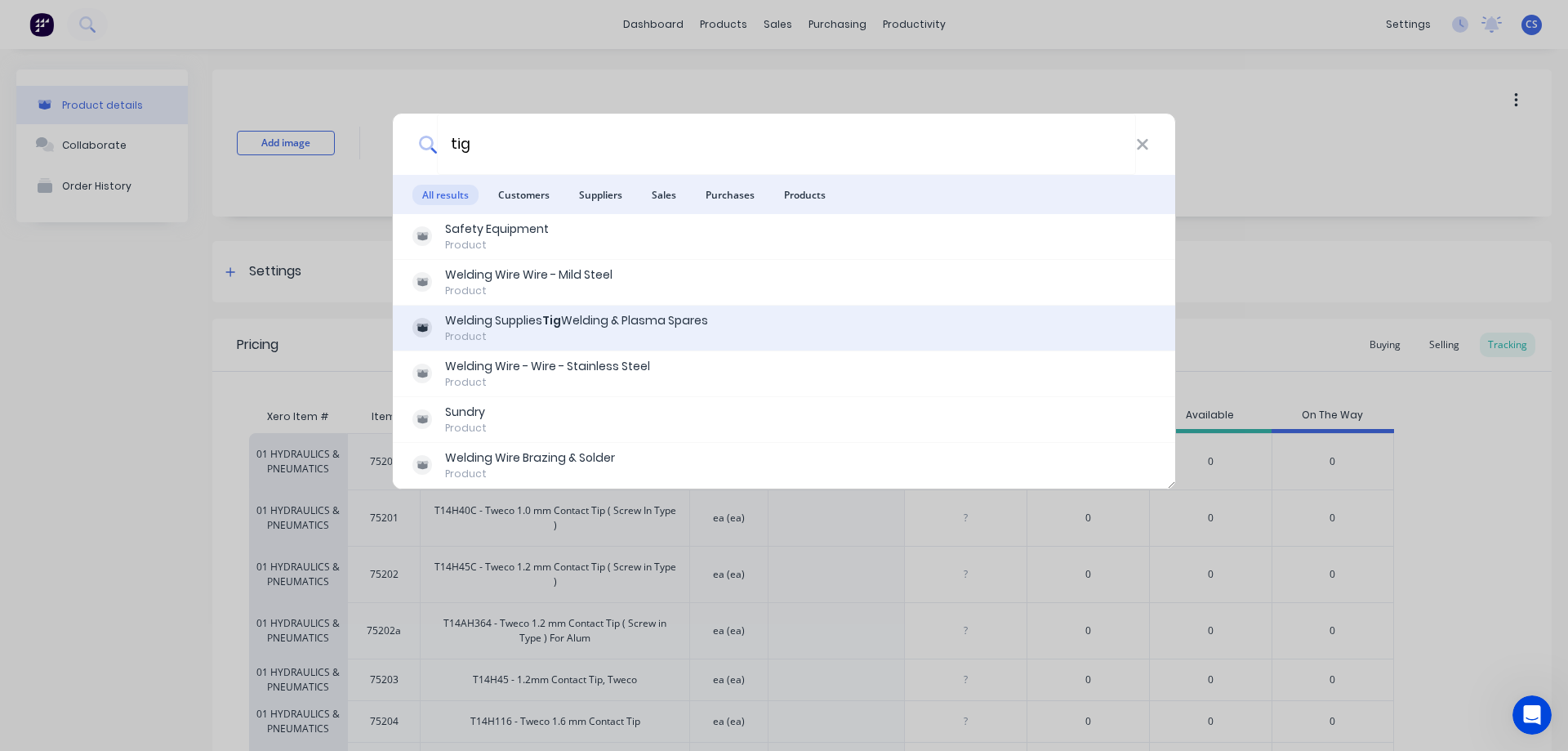
click at [726, 333] on div "Welding Supplies Tig Welding & Plasma Spares Product" at bounding box center [784, 328] width 743 height 32
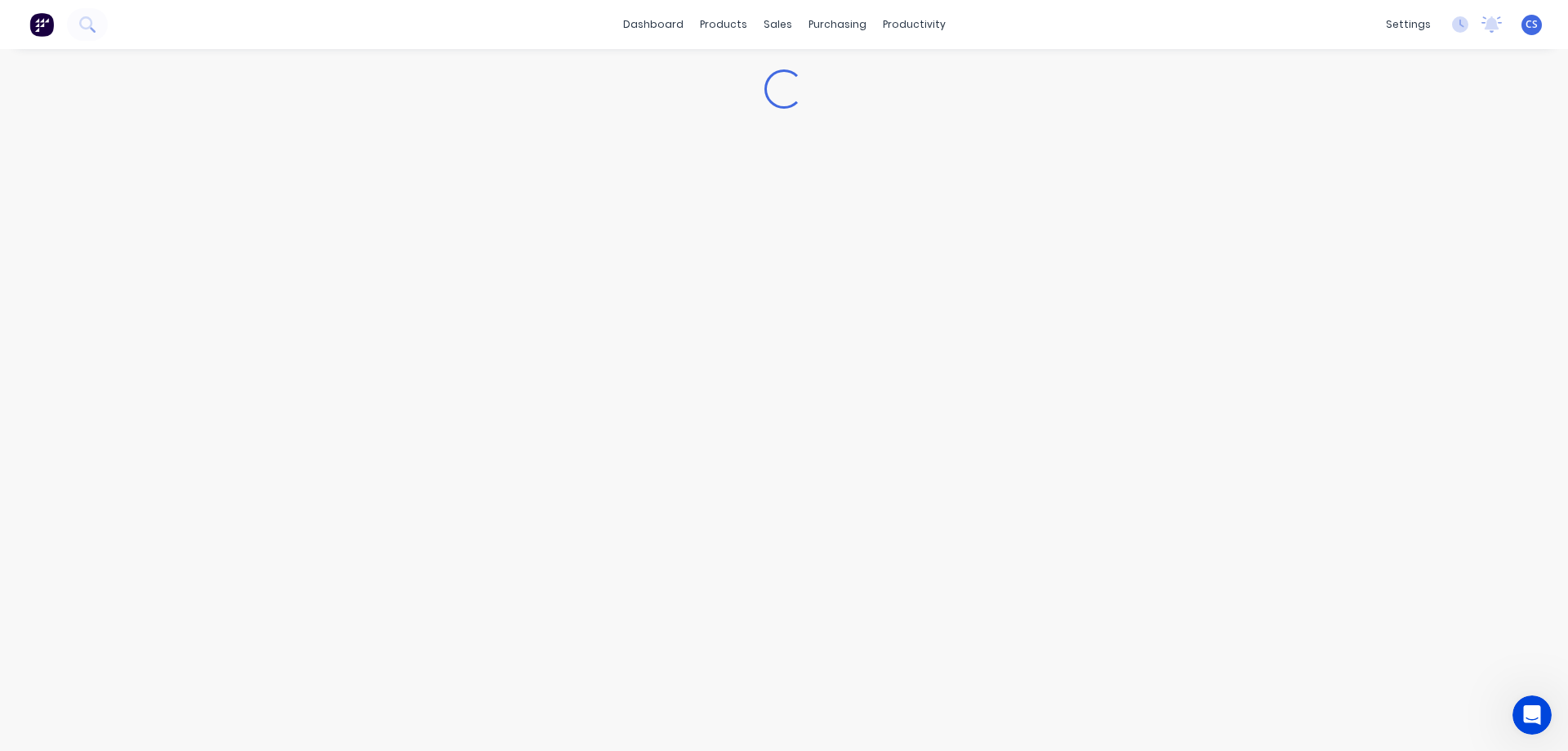
click at [41, 30] on img at bounding box center [41, 24] width 24 height 24
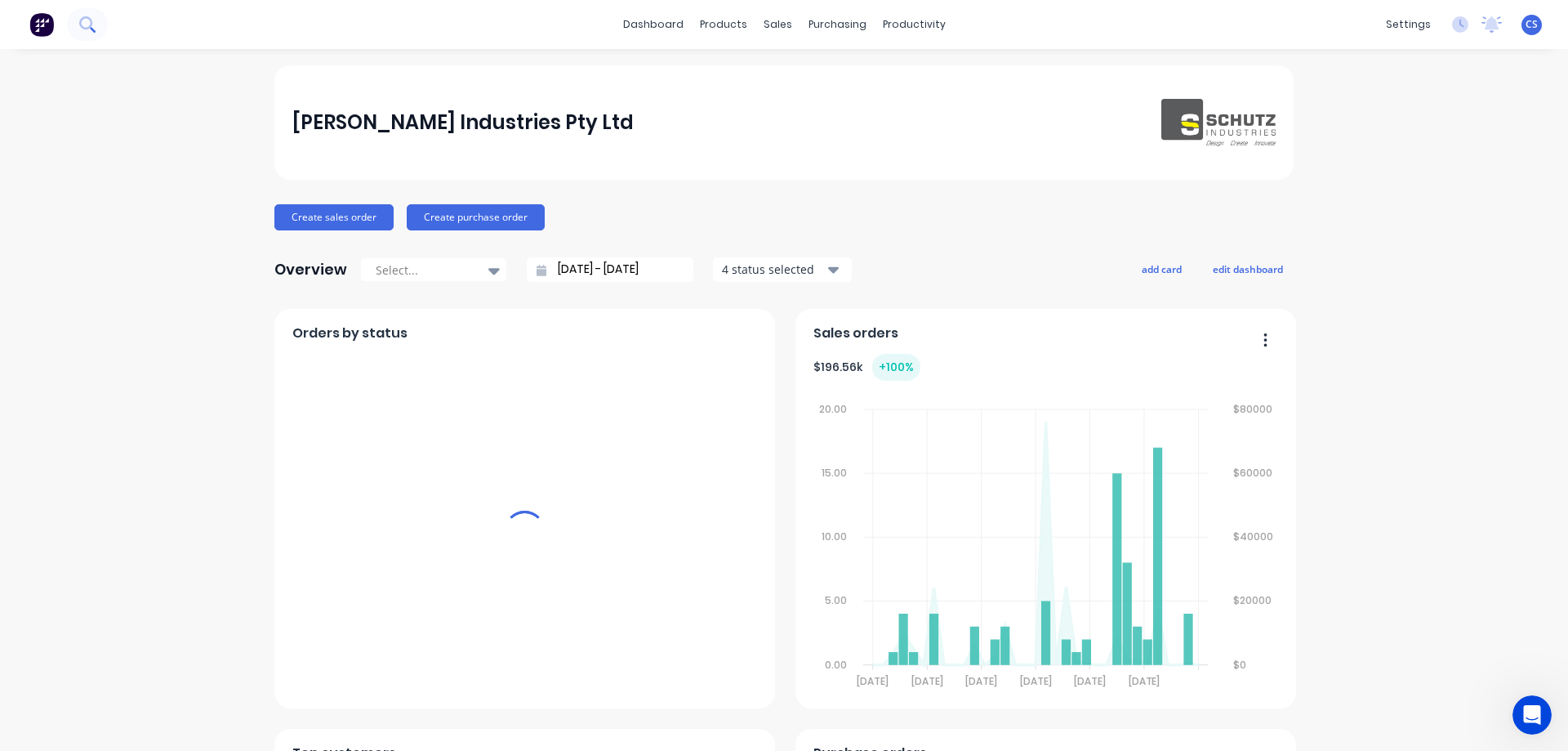
click at [95, 24] on button at bounding box center [88, 24] width 41 height 33
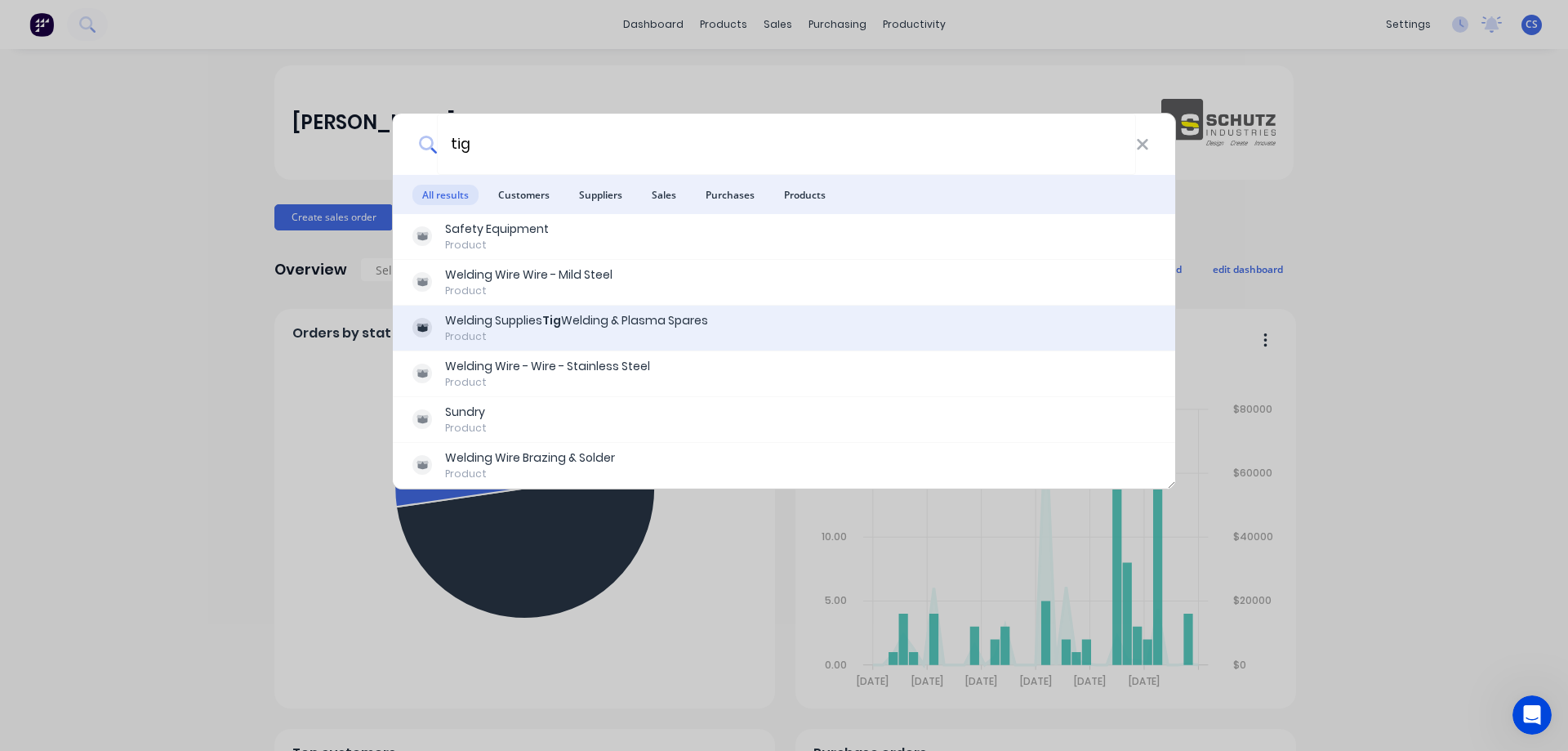
type input "tig"
click at [653, 323] on div "Welding Supplies Tig Welding & Plasma Spares" at bounding box center [576, 320] width 263 height 17
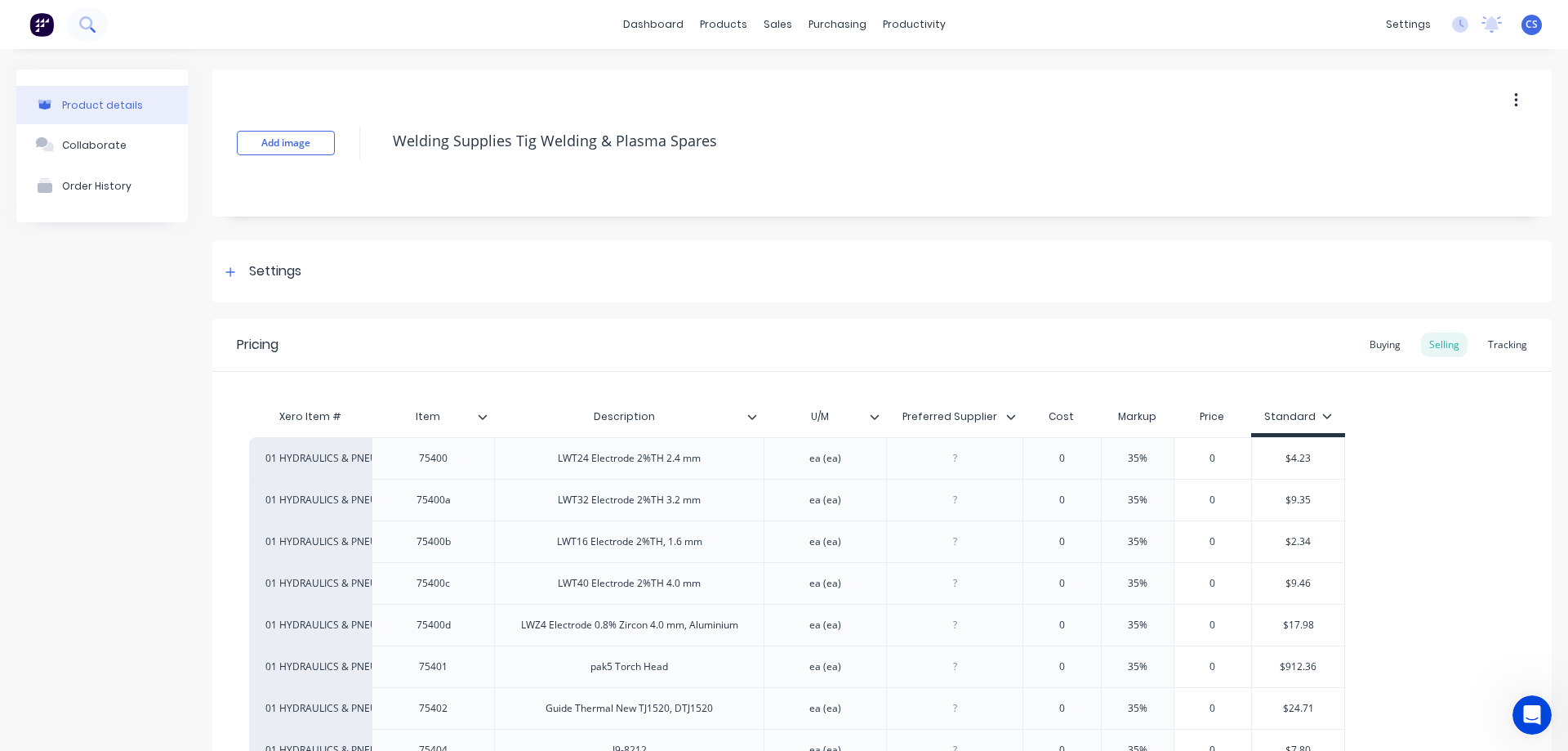
click at [93, 24] on icon at bounding box center [87, 23] width 16 height 16
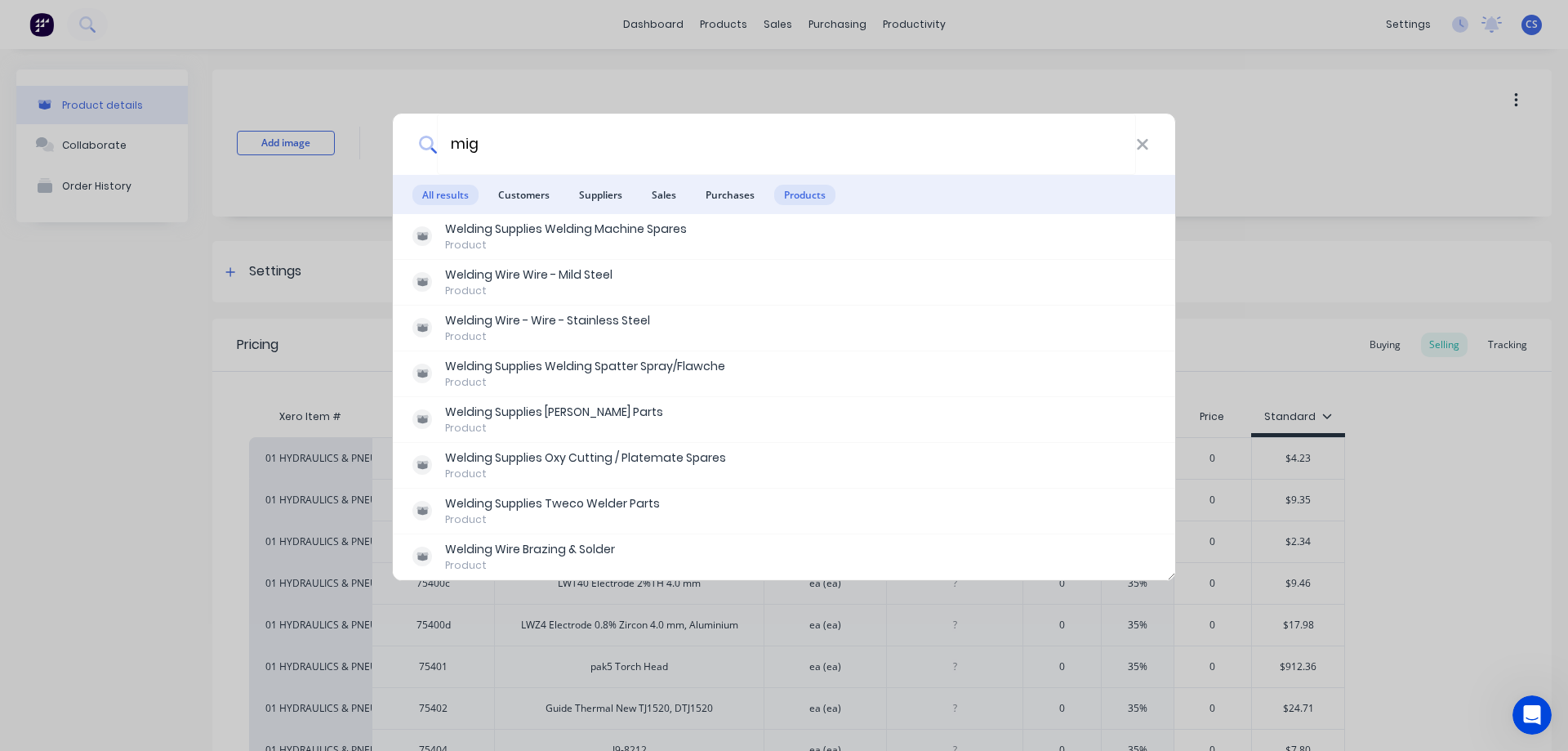
type input "mig"
click at [799, 201] on span "Products" at bounding box center [804, 195] width 61 height 21
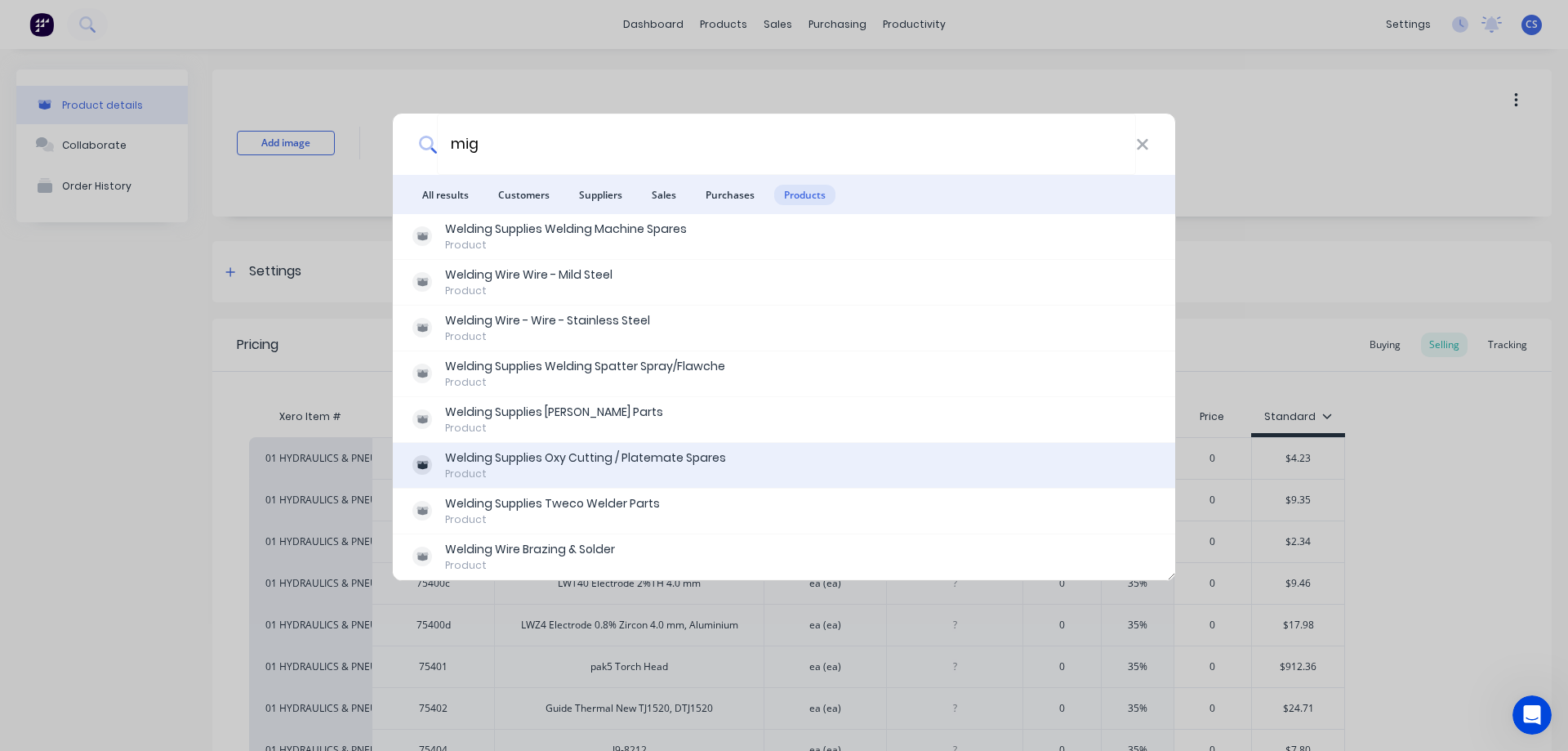
click at [748, 450] on div "Welding Supplies Oxy Cutting / Platemate Spares Product" at bounding box center [784, 465] width 743 height 32
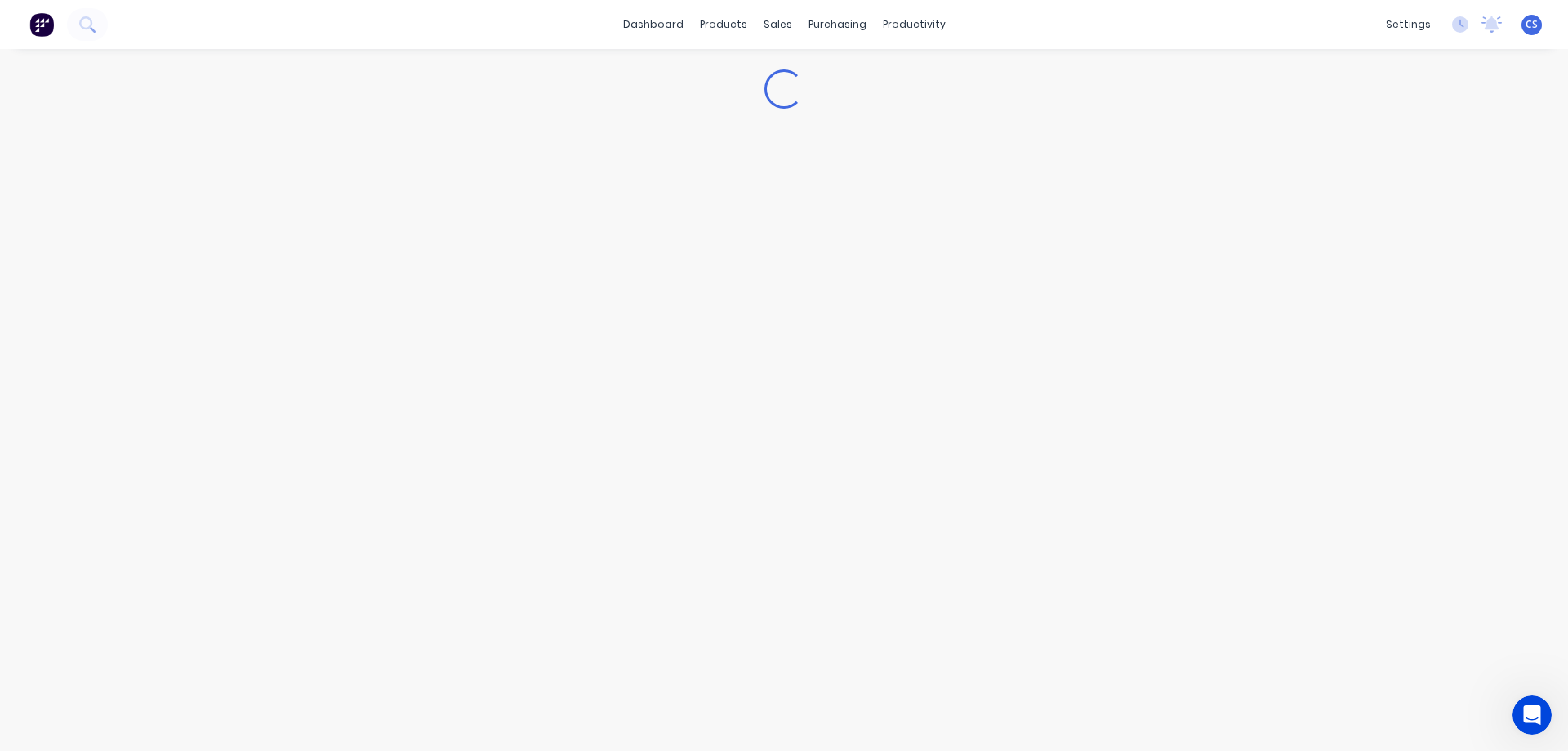
click at [39, 23] on img at bounding box center [41, 24] width 24 height 24
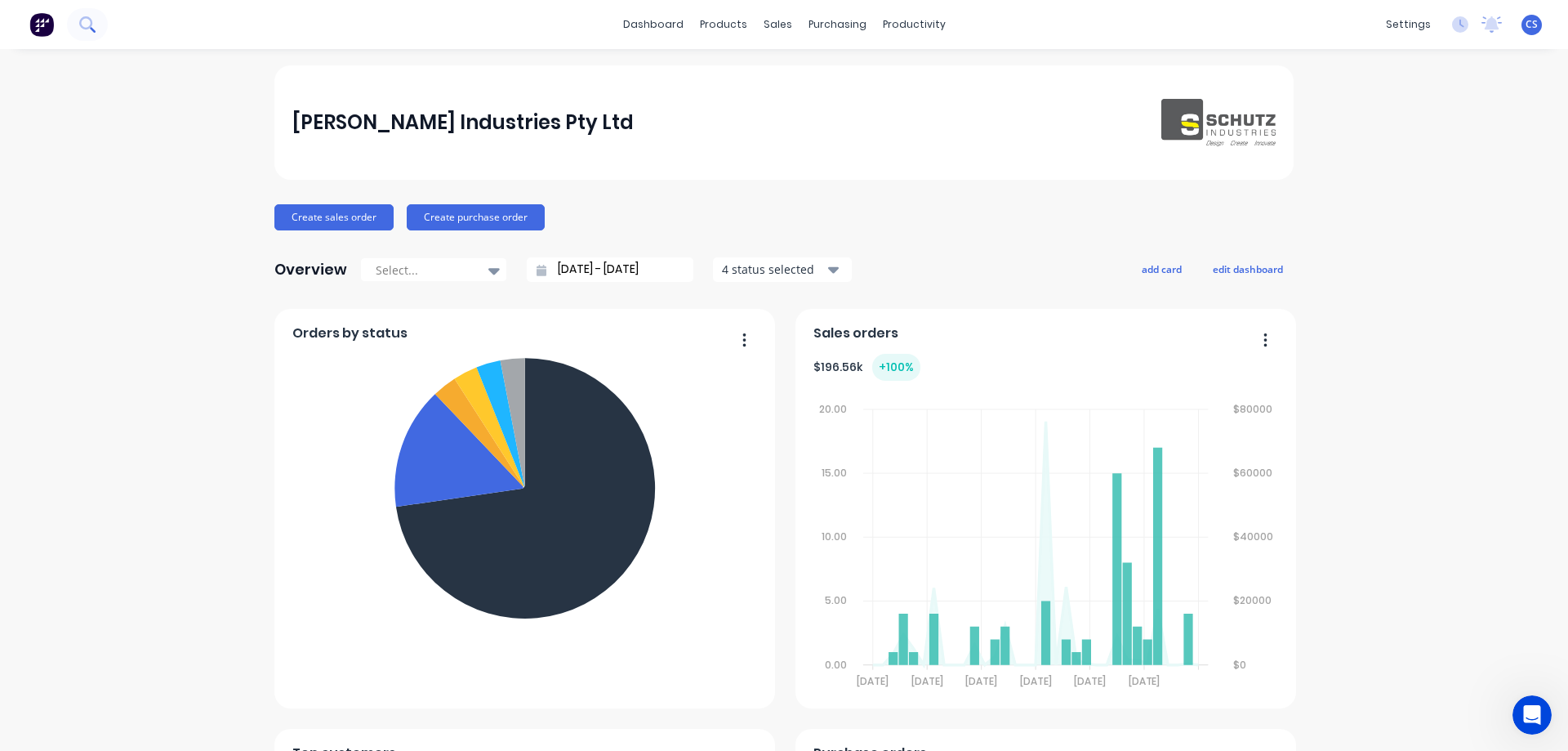
click at [86, 29] on icon at bounding box center [86, 22] width 13 height 13
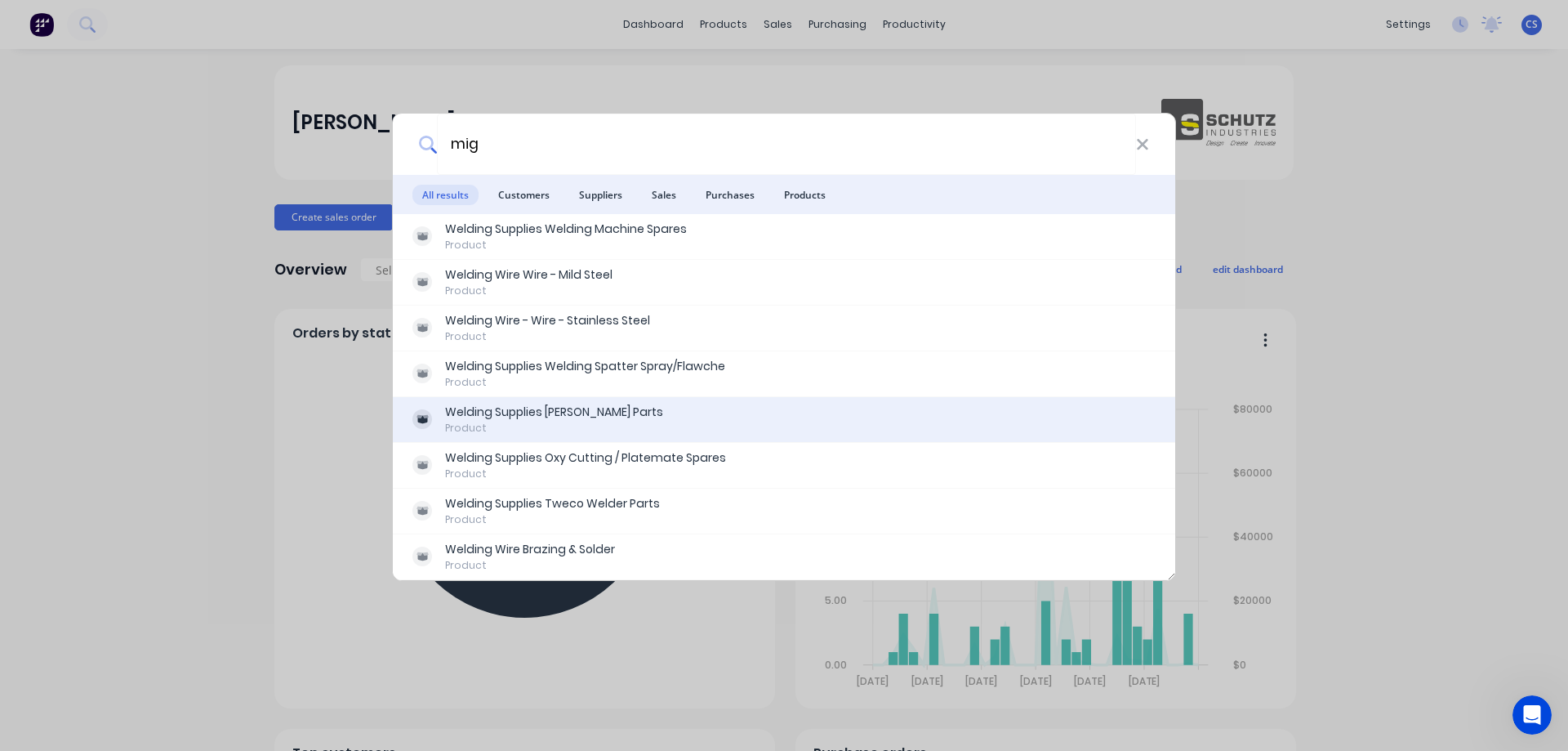
type input "mig"
click at [730, 410] on div "Welding Supplies Bernard Parts Product" at bounding box center [784, 420] width 743 height 32
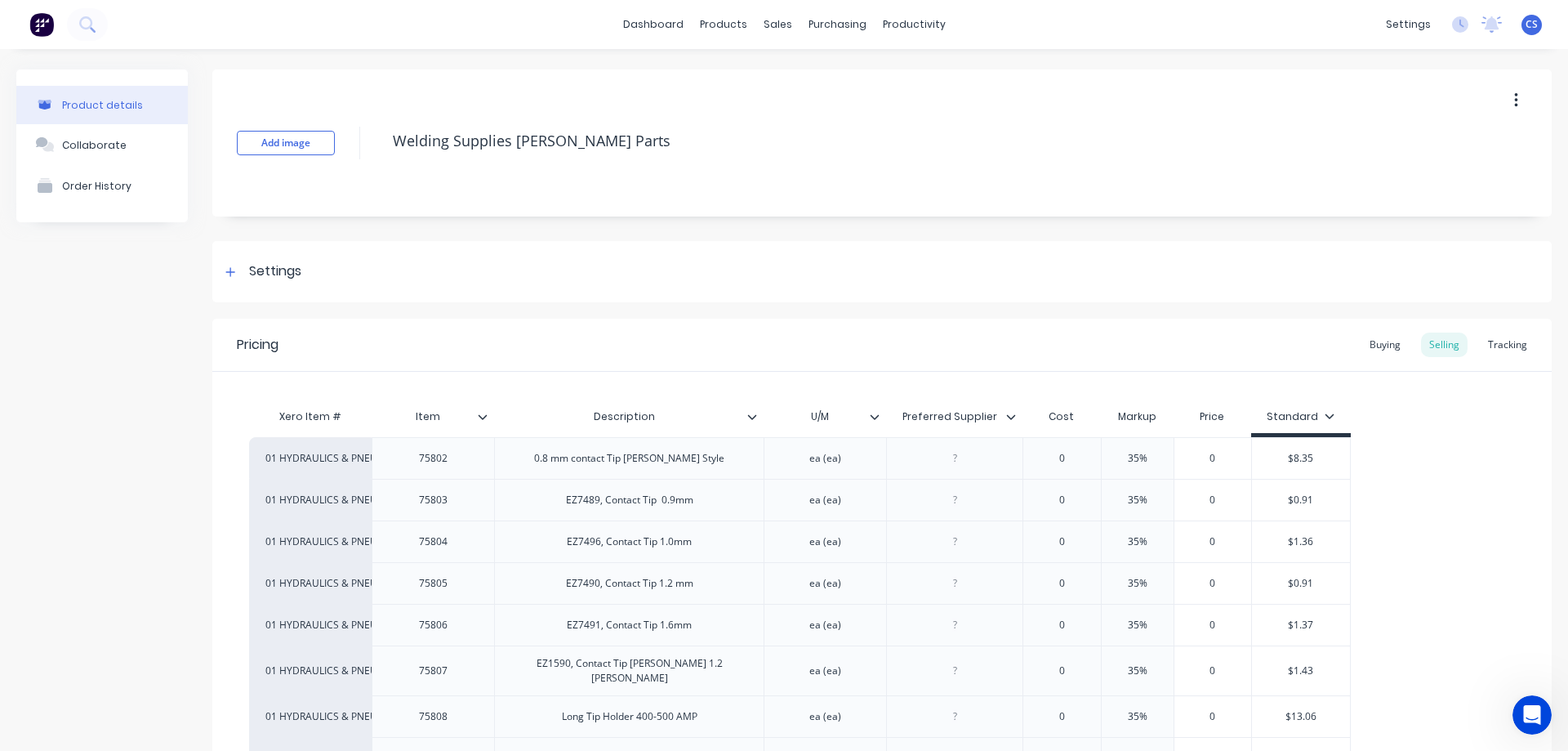
click at [38, 16] on img at bounding box center [41, 24] width 24 height 24
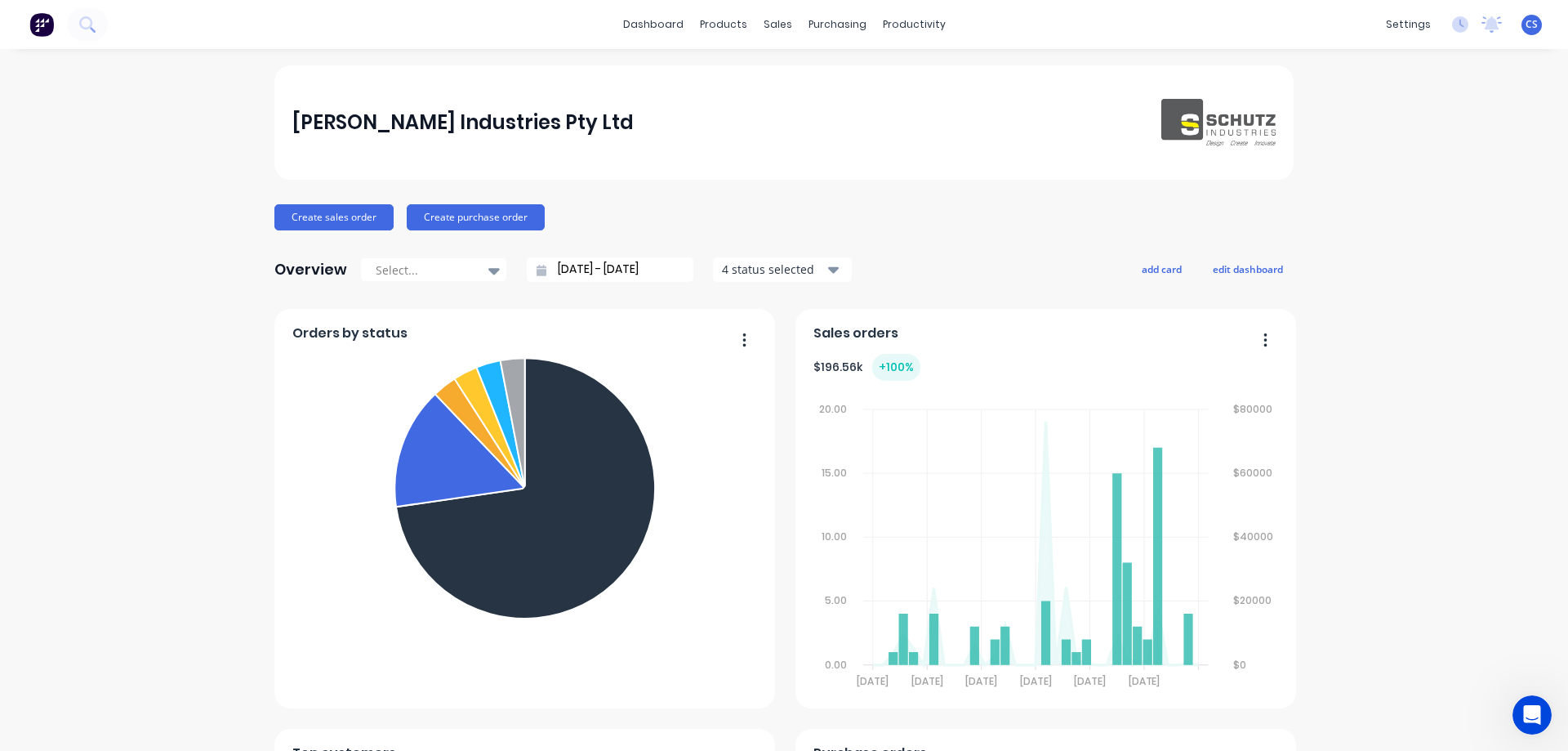
click at [124, 183] on div "Schutz Industries Pty Ltd Create sales order Create purchase order Overview Sel…" at bounding box center [784, 701] width 1568 height 1273
click at [312, 269] on div "Overview" at bounding box center [311, 269] width 73 height 33
click at [253, 265] on div "Schutz Industries Pty Ltd Create sales order Create purchase order Overview Sel…" at bounding box center [784, 701] width 1568 height 1273
click at [245, 346] on div "Schutz Industries Pty Ltd Create sales order Create purchase order Overview Sel…" at bounding box center [784, 701] width 1568 height 1273
click at [82, 27] on icon at bounding box center [86, 22] width 13 height 13
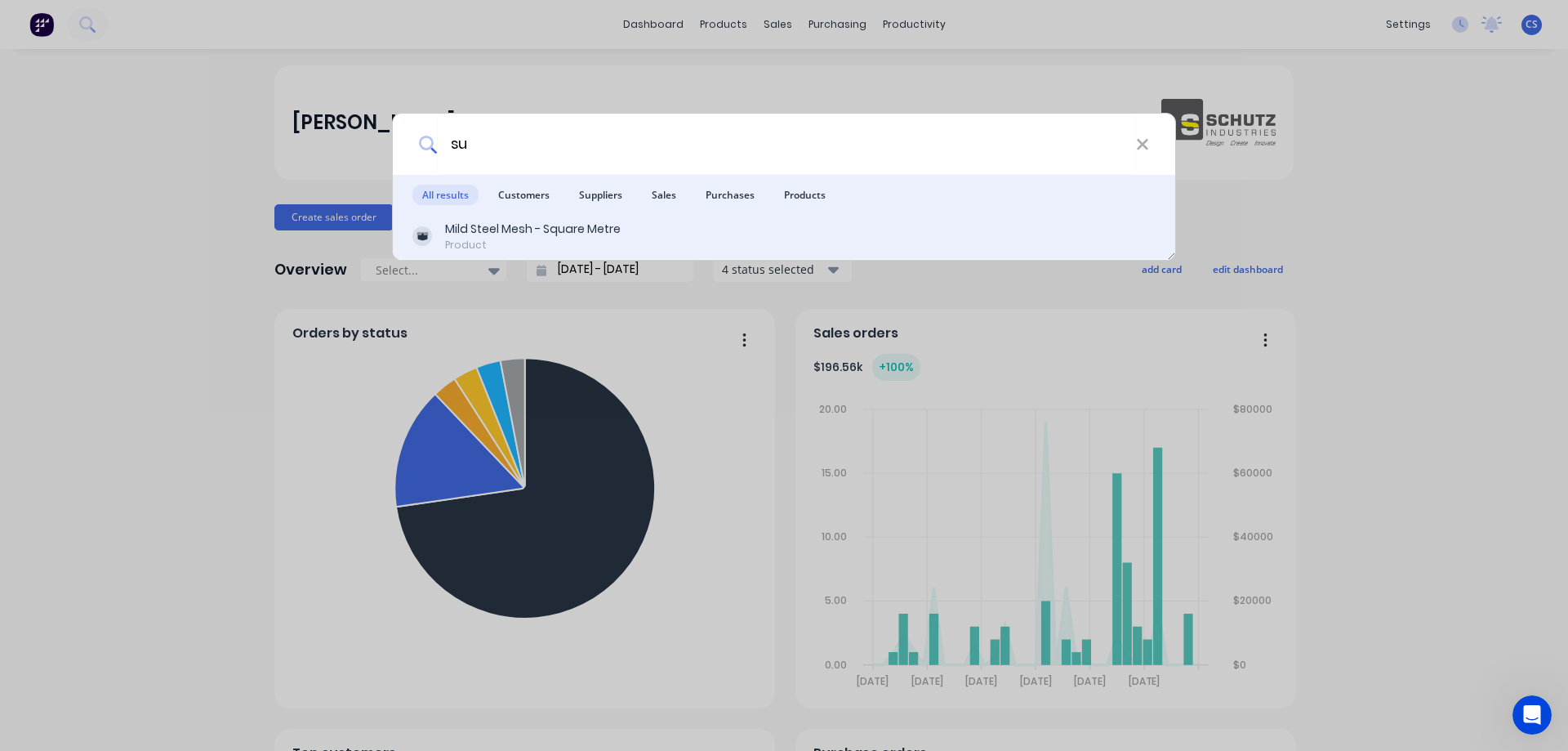
type input "s"
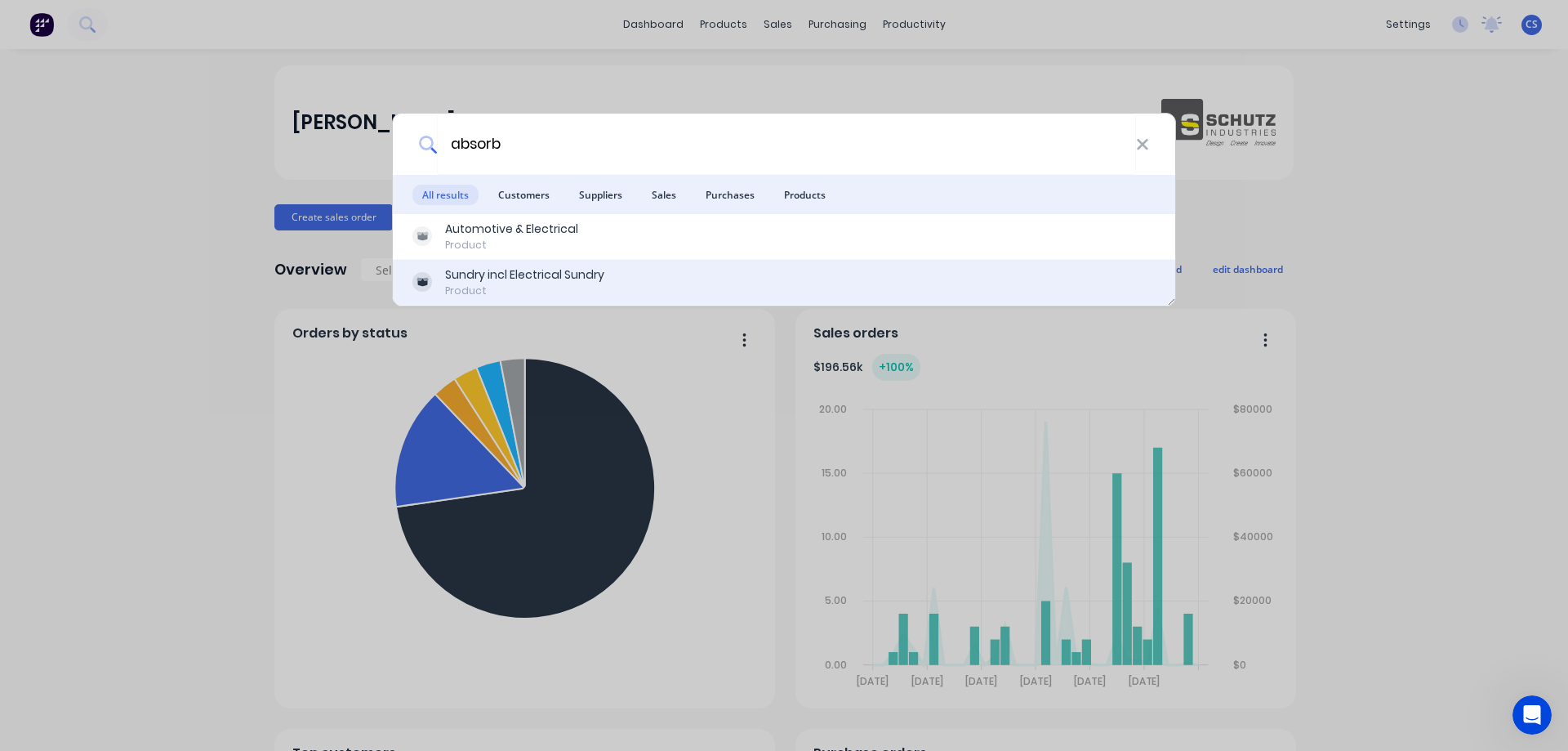
type input "absorb"
click at [691, 284] on div "Sundry incl Electrical Sundry Product" at bounding box center [784, 282] width 743 height 32
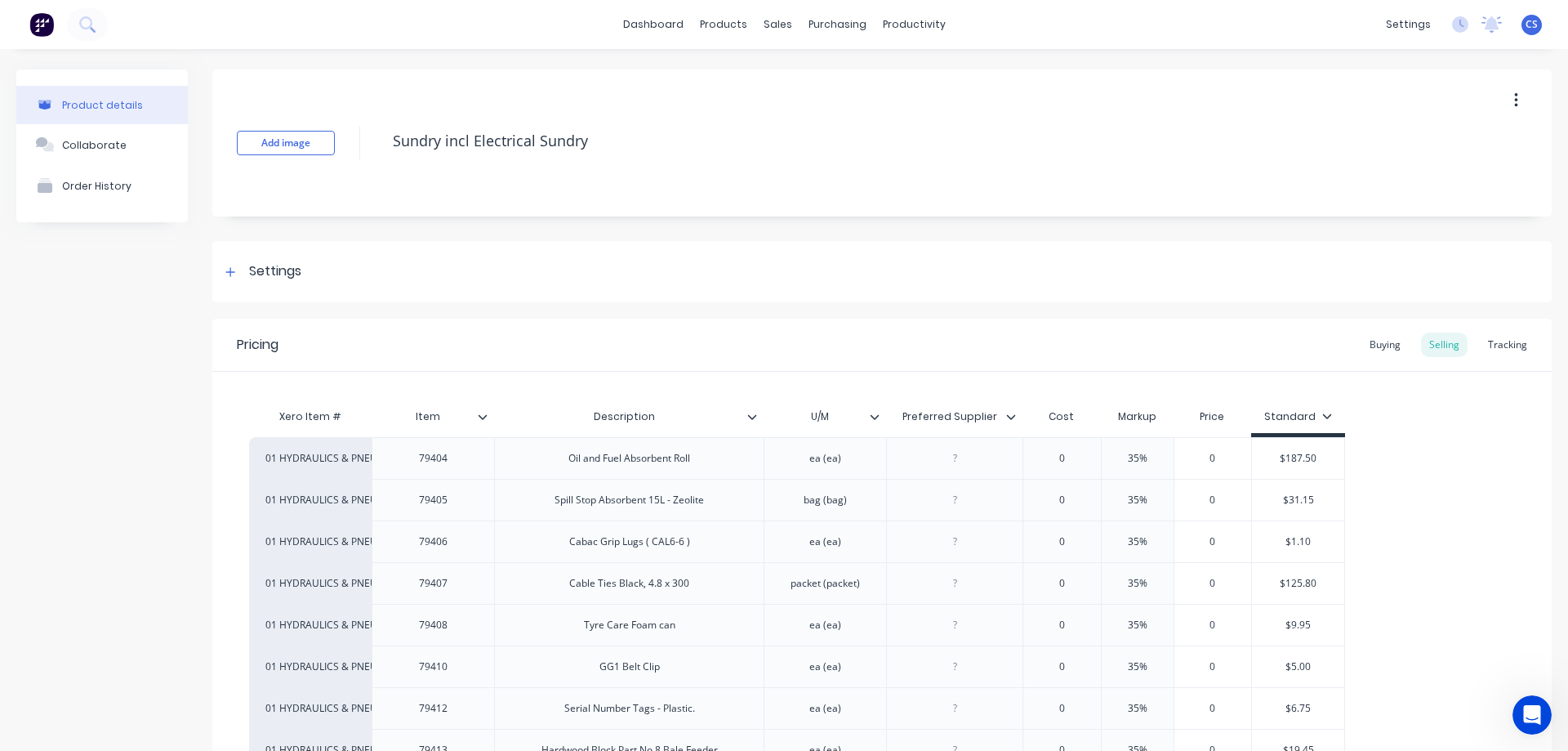
type textarea "x"
click at [83, 29] on icon at bounding box center [86, 22] width 13 height 13
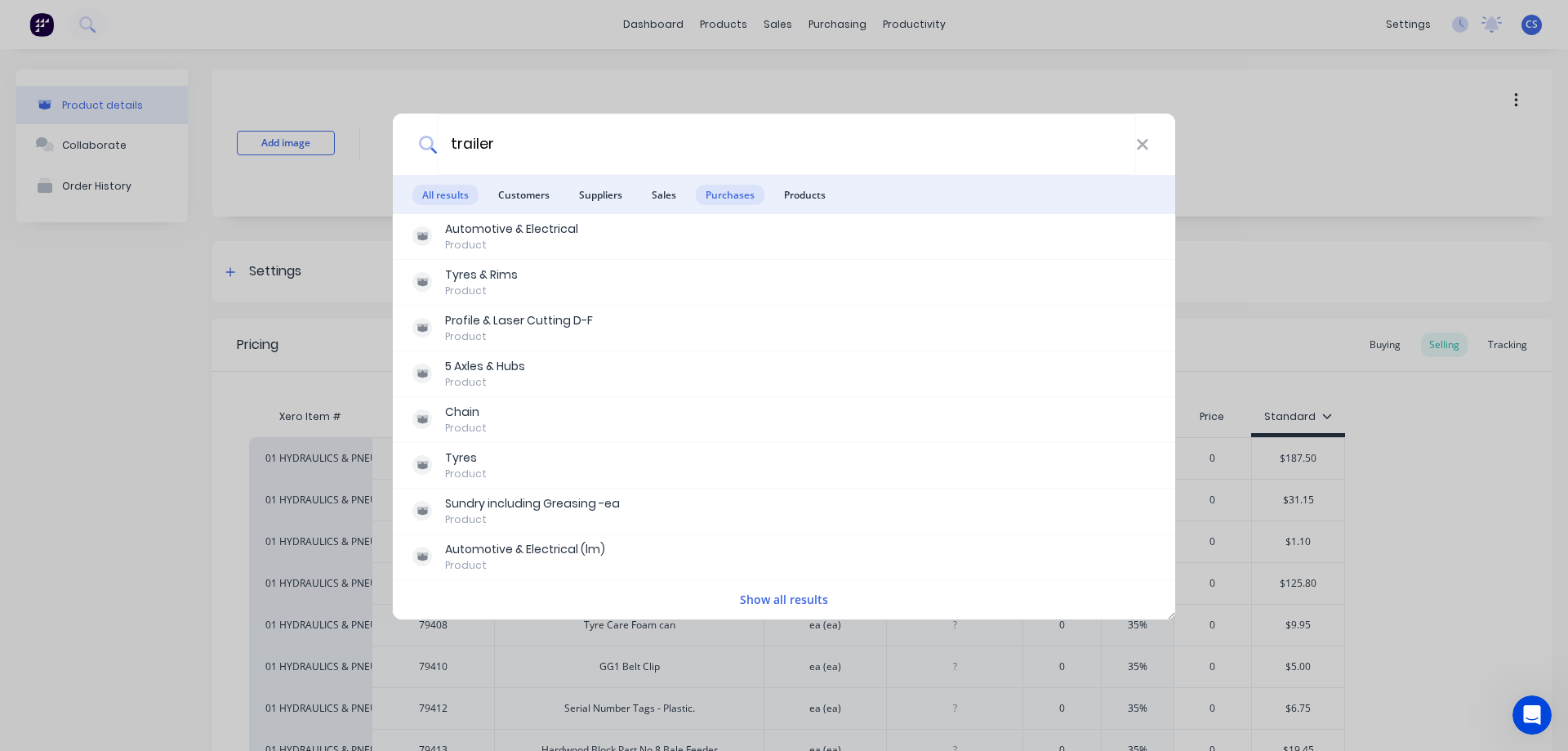
type input "trailer"
click at [736, 197] on span "Purchases" at bounding box center [729, 195] width 68 height 21
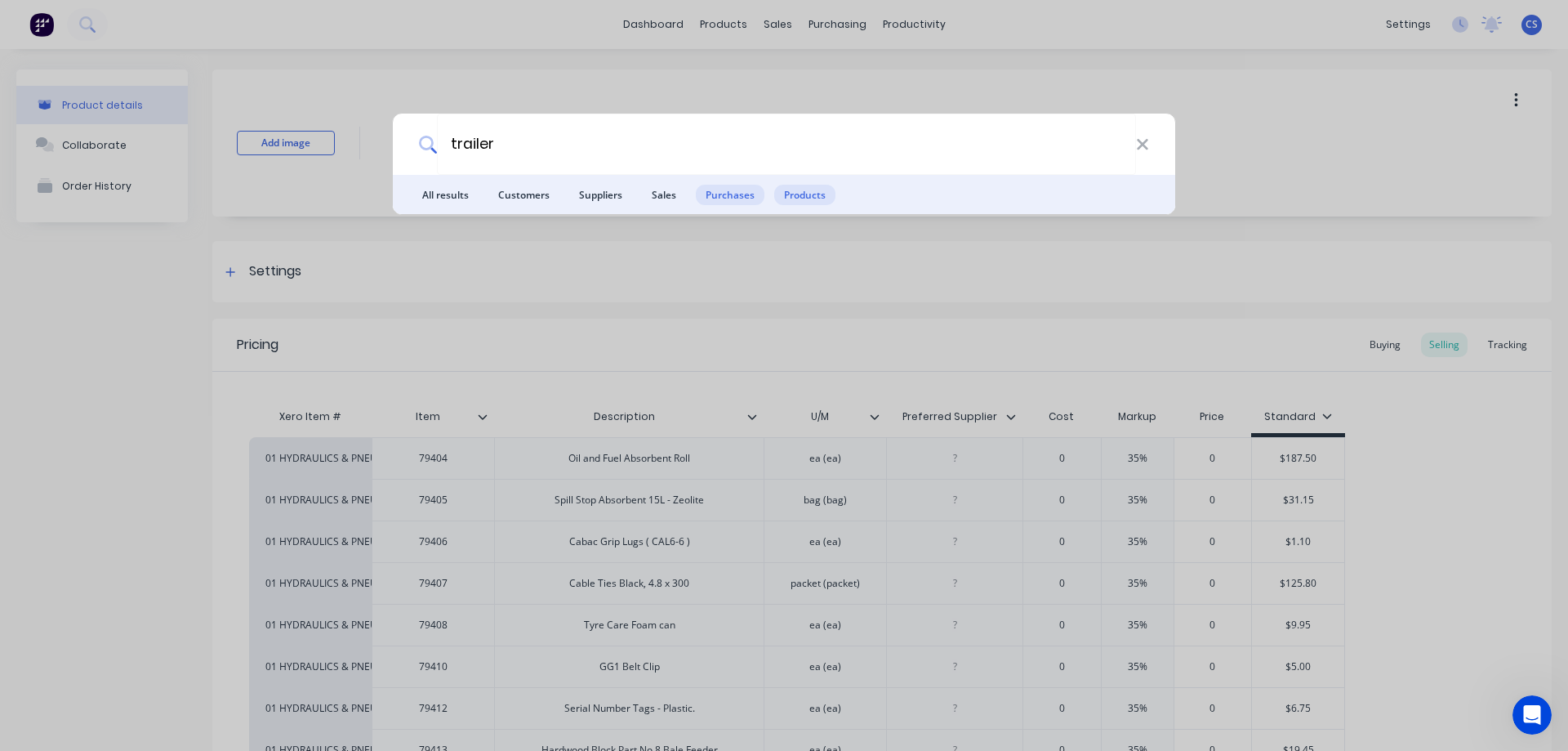
click at [789, 195] on span "Products" at bounding box center [804, 195] width 61 height 21
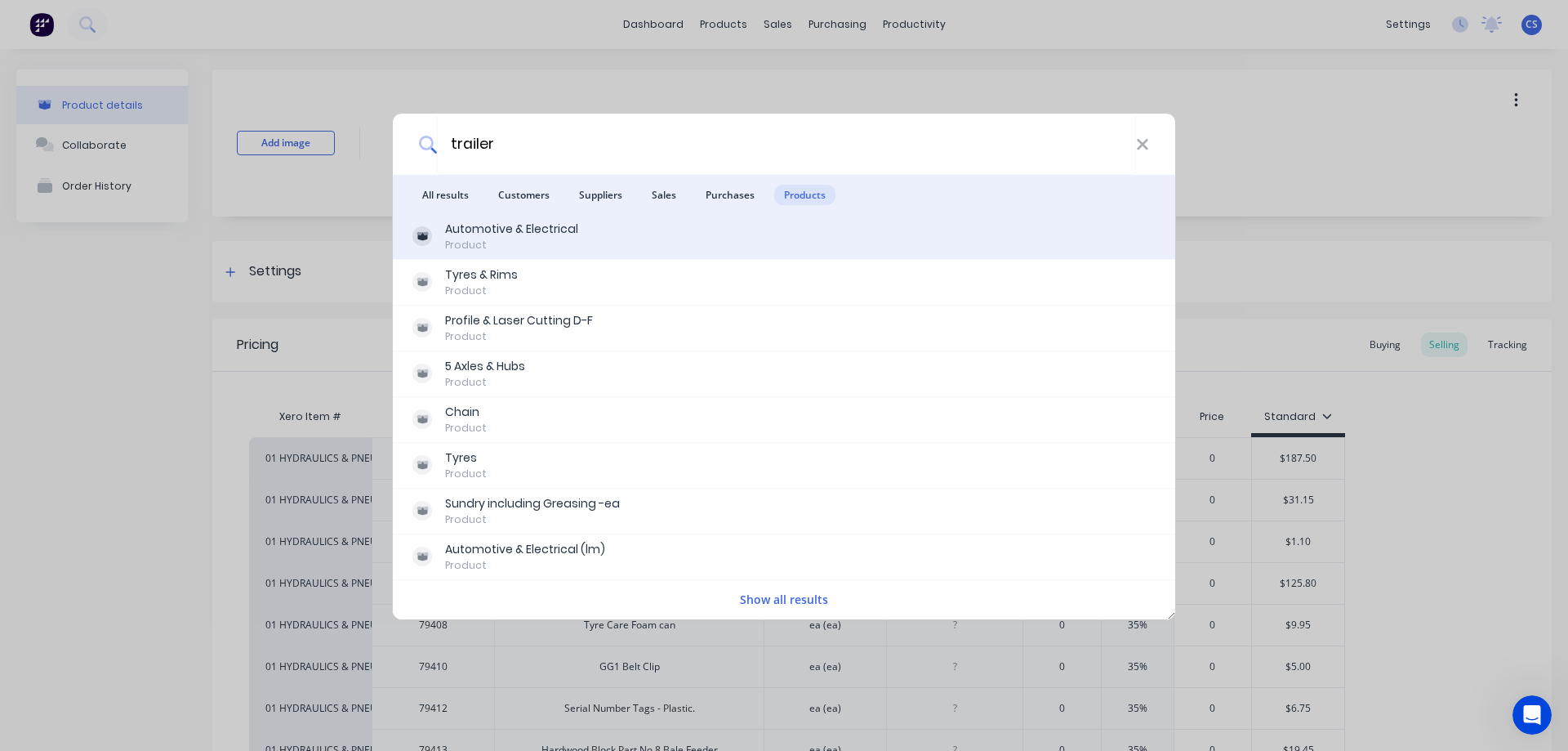
click at [579, 229] on div "Automotive & Electrical Product" at bounding box center [784, 237] width 743 height 32
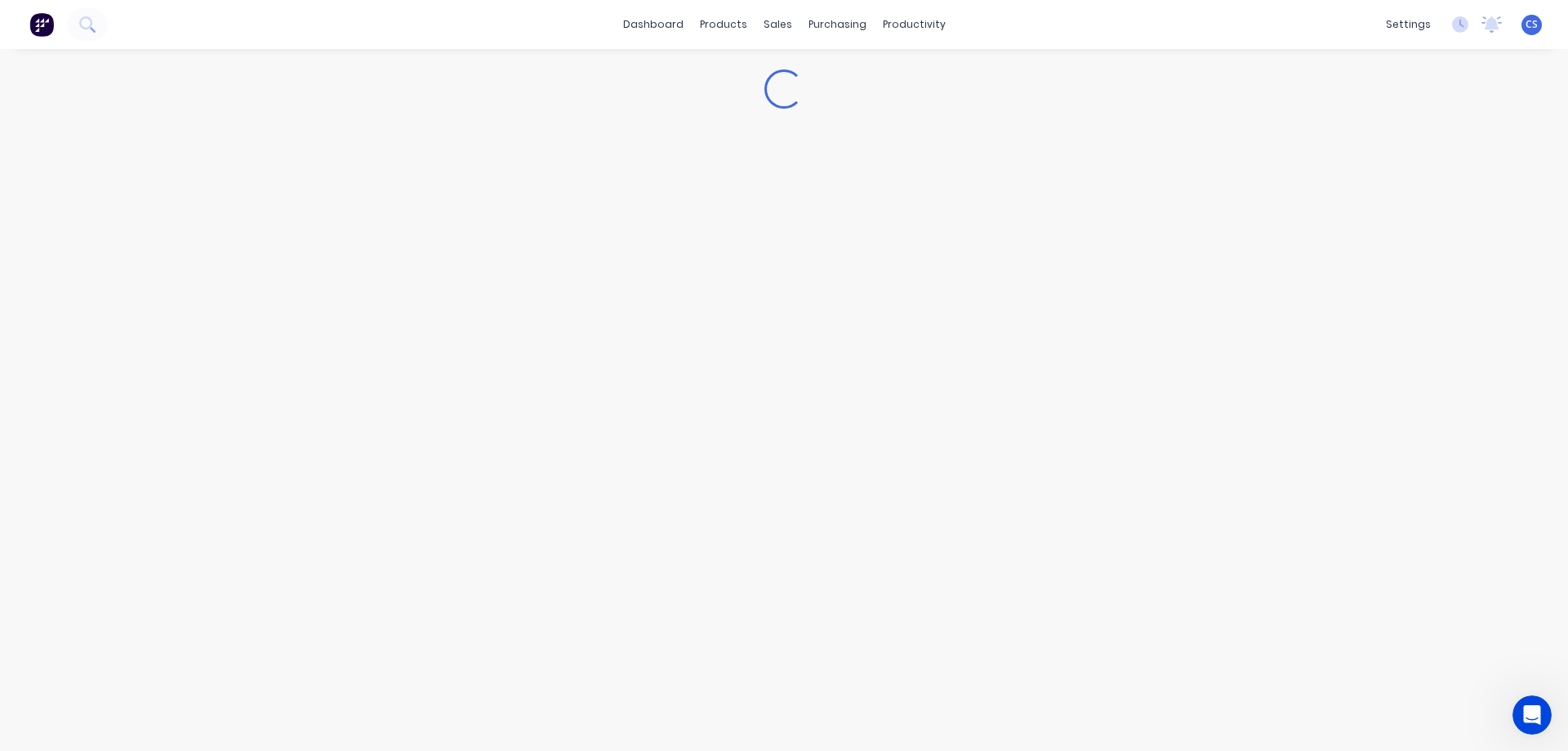
click at [44, 35] on img at bounding box center [41, 24] width 24 height 24
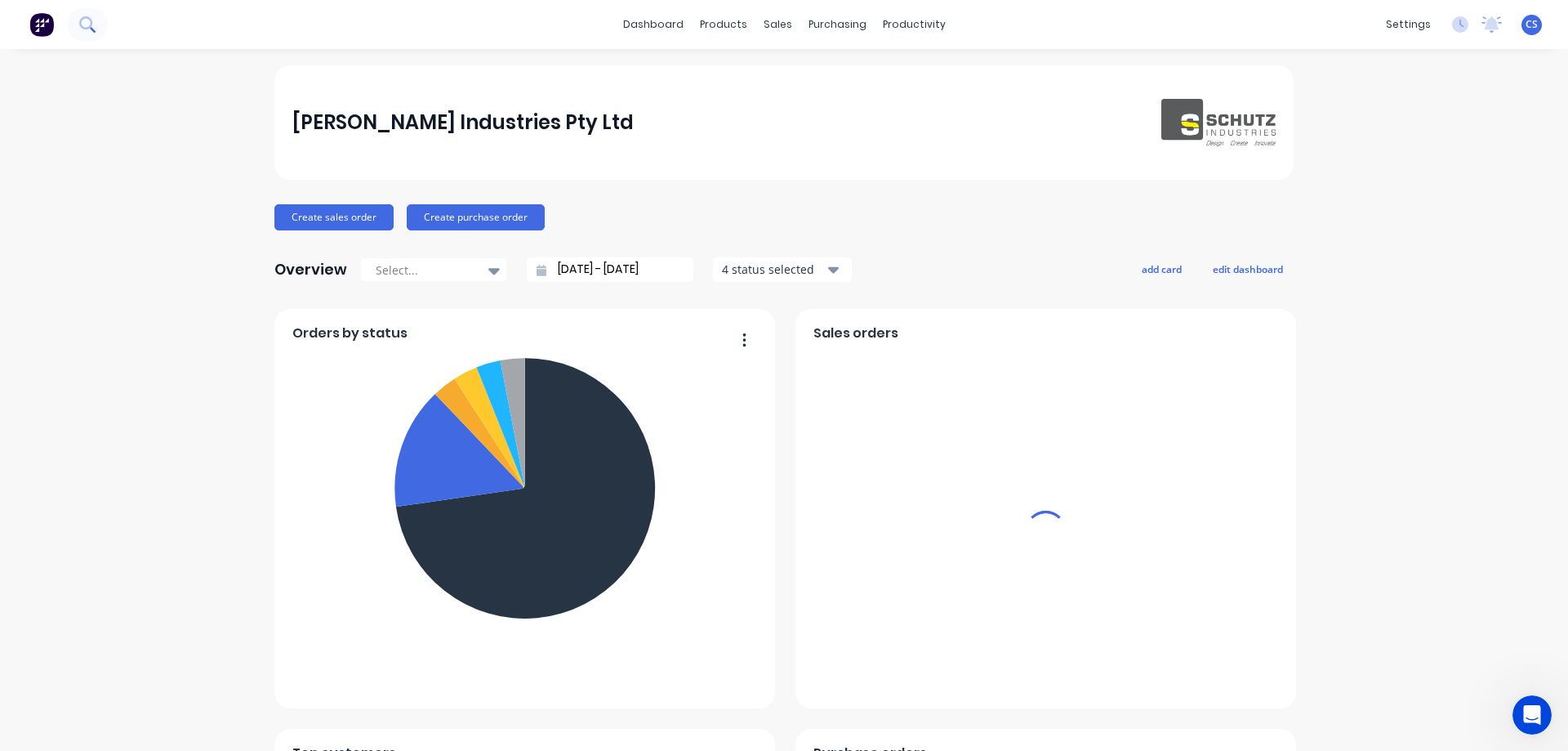
click at [82, 27] on icon at bounding box center [86, 22] width 13 height 13
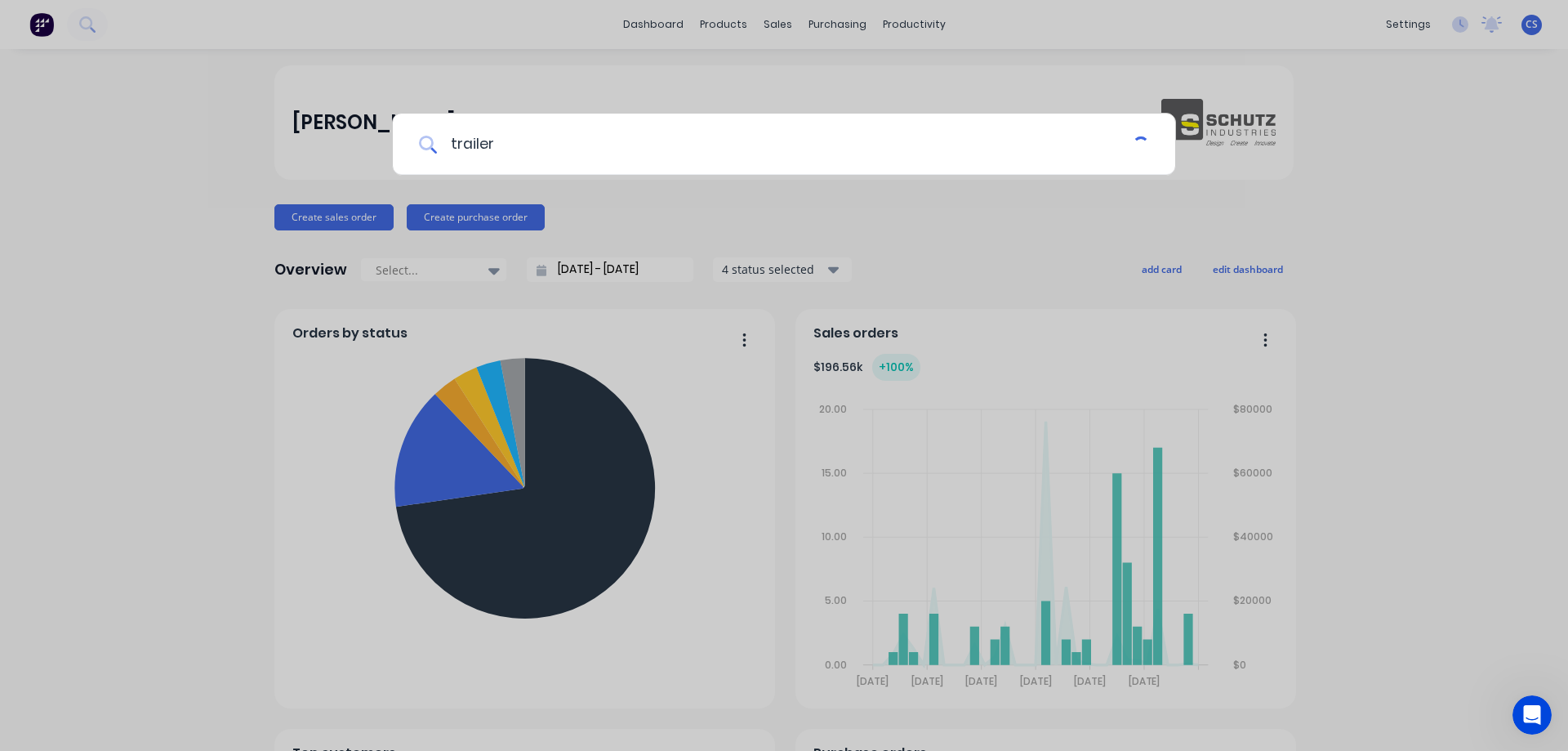
type input "trailer"
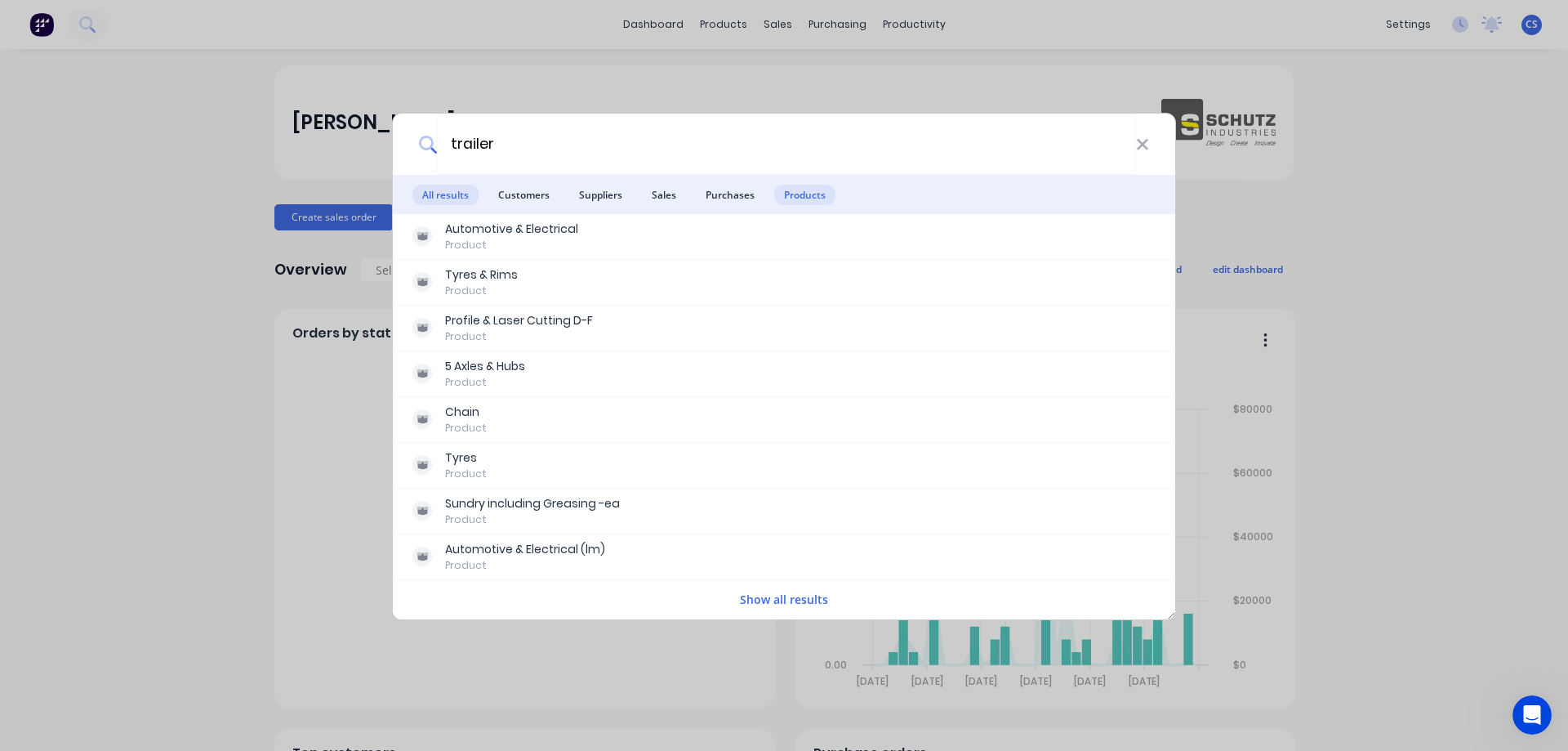
click at [807, 200] on span "Products" at bounding box center [804, 195] width 61 height 21
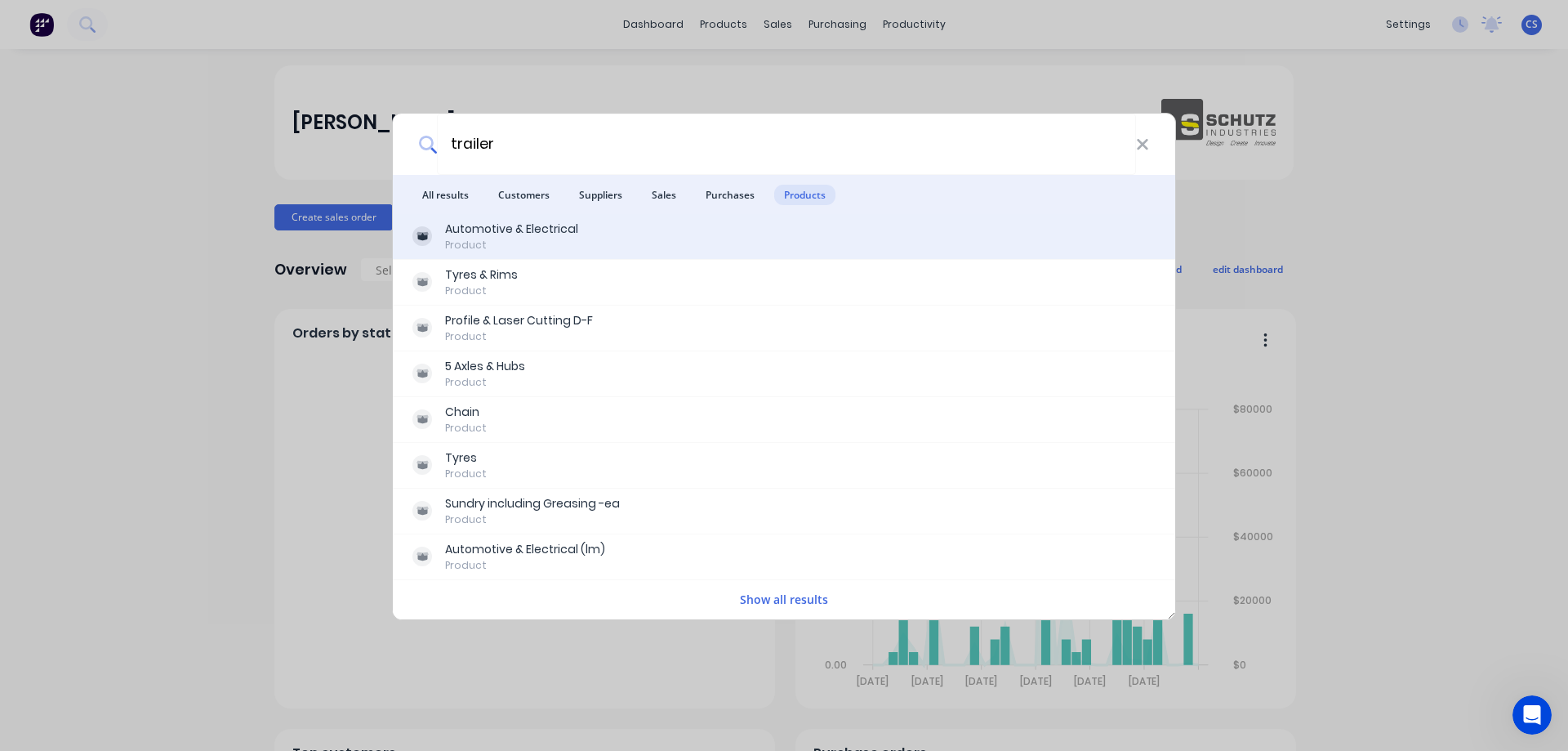
click at [617, 237] on div "Automotive & Electrical Product" at bounding box center [784, 237] width 743 height 32
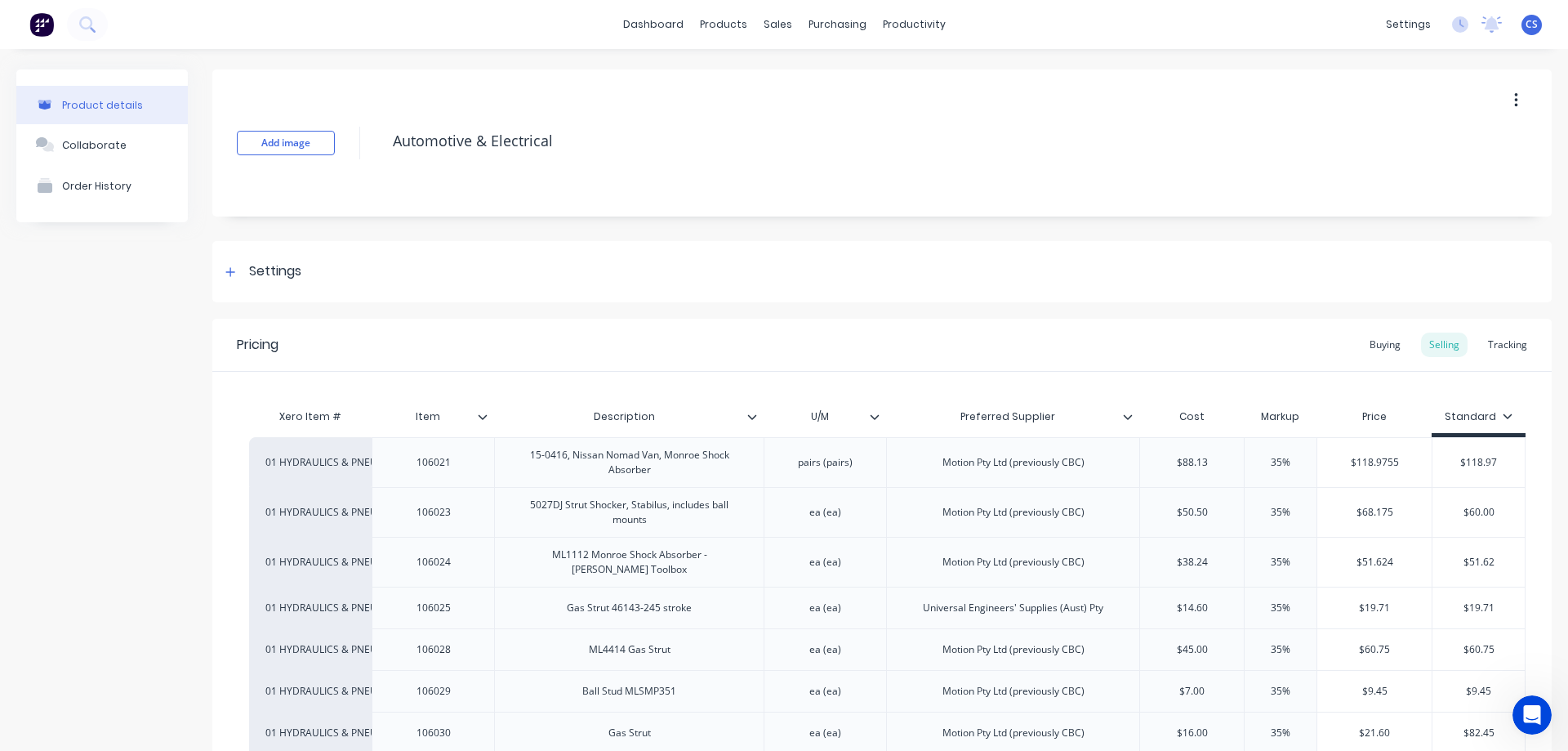
type textarea "x"
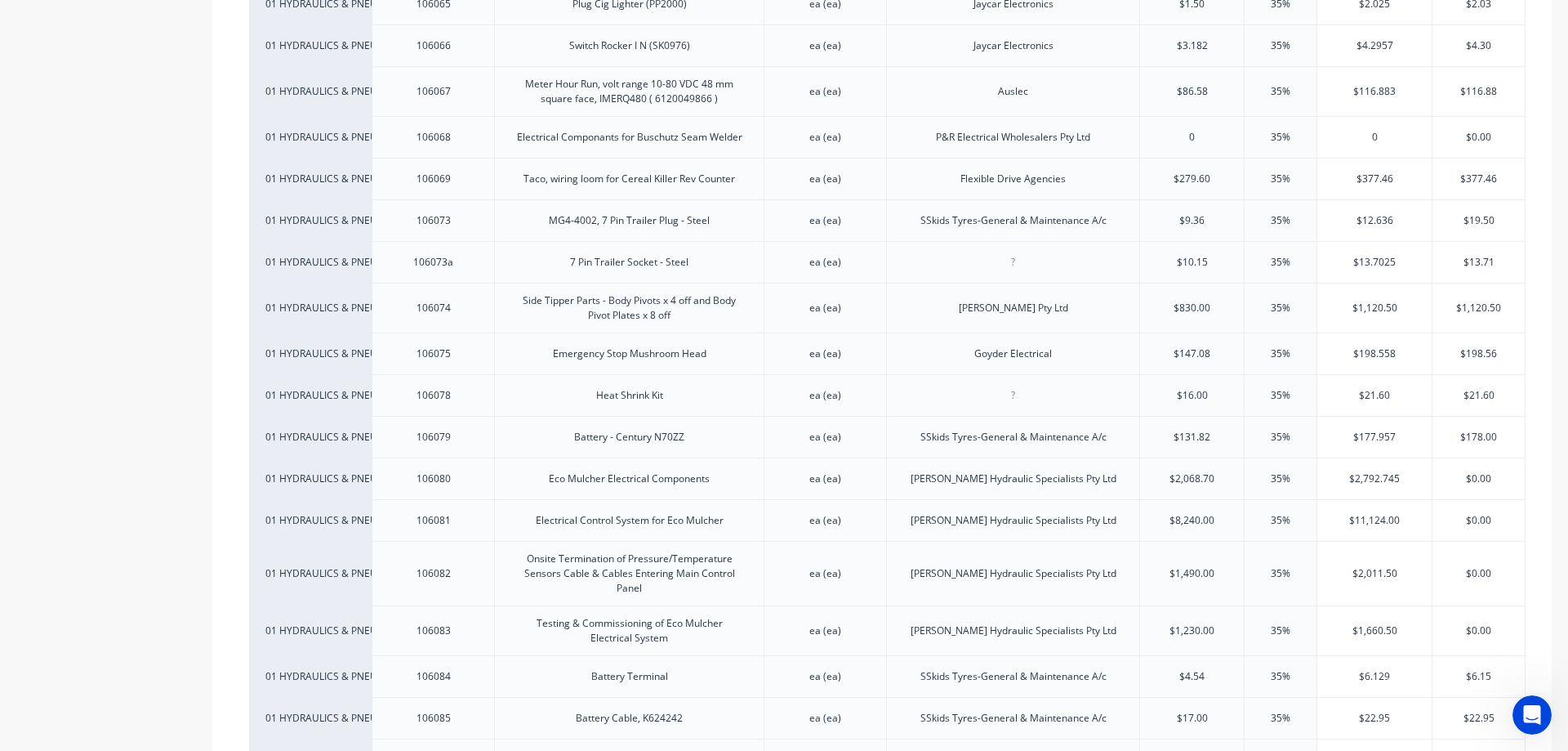
scroll to position [1864, 0]
drag, startPoint x: 1214, startPoint y: 229, endPoint x: 1185, endPoint y: 237, distance: 30.1
click at [1185, 237] on div "$9.36 $9.36" at bounding box center [1192, 225] width 104 height 41
type input "9.5"
type textarea "x"
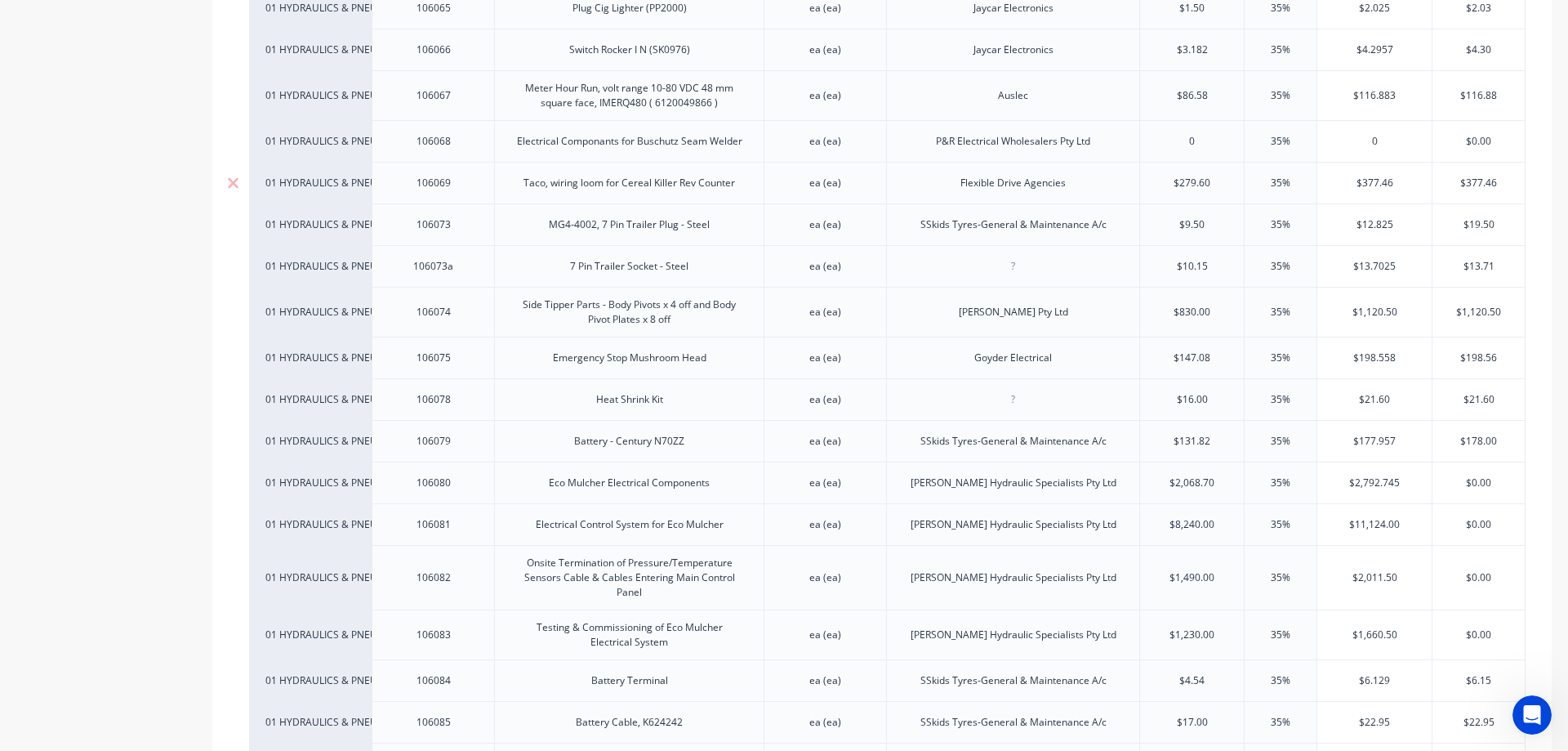
click at [1234, 197] on div "$279.60" at bounding box center [1192, 184] width 104 height 41
type input "9.5"
type input "$279.60"
click at [484, 227] on div "106073" at bounding box center [432, 224] width 123 height 41
click at [447, 226] on div "106073" at bounding box center [433, 225] width 81 height 22
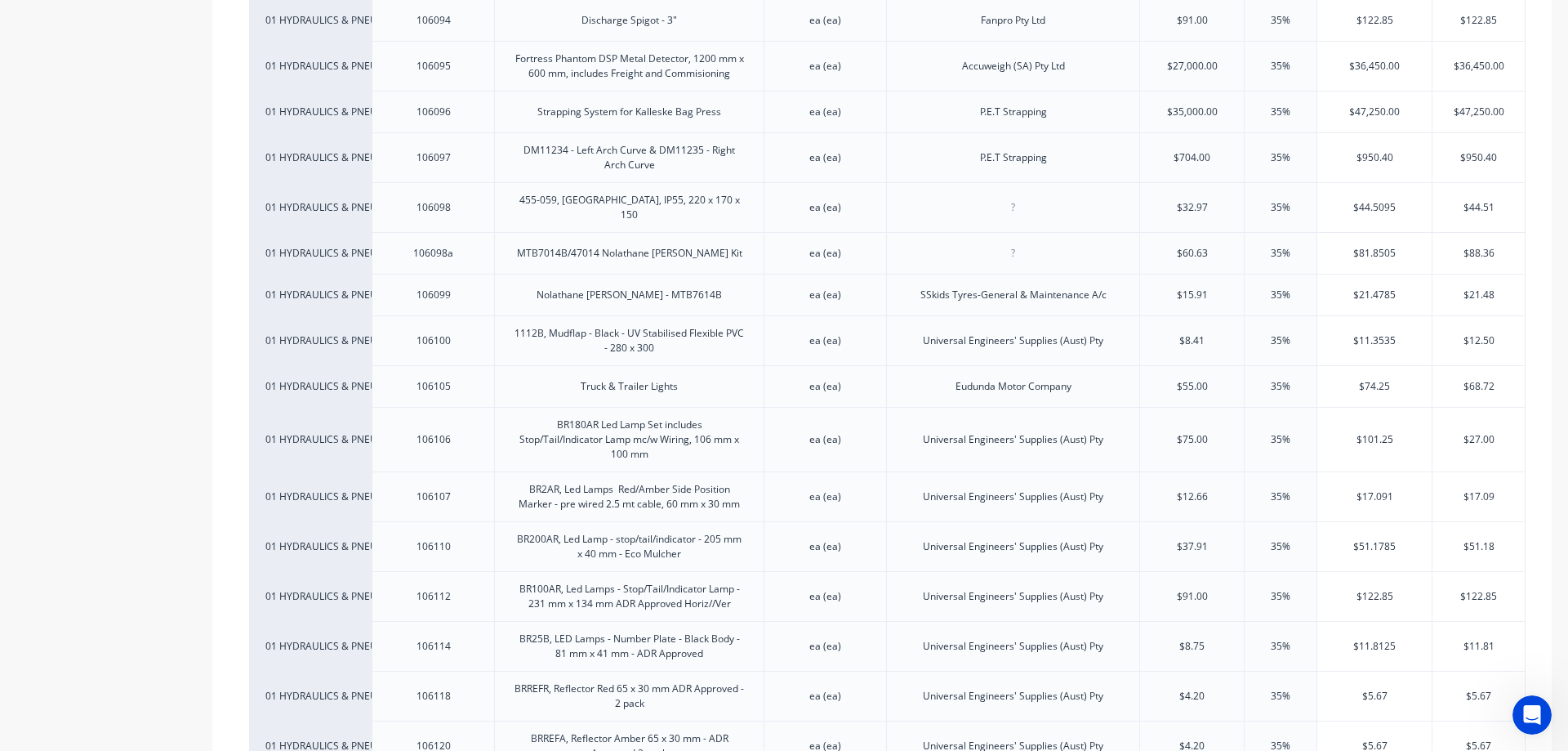
scroll to position [3090, 0]
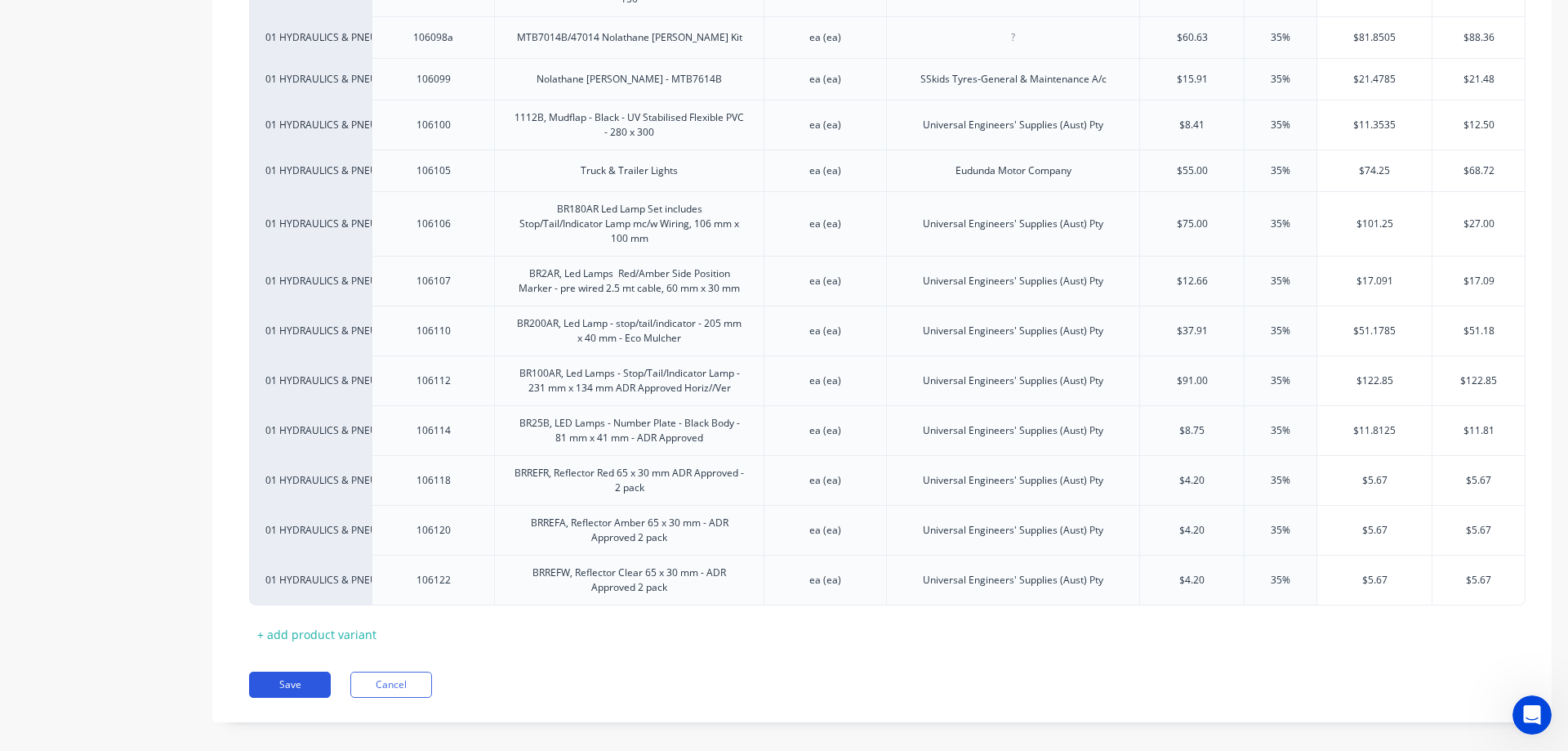
click at [285, 671] on button "Save" at bounding box center [289, 685] width 81 height 26
type textarea "x"
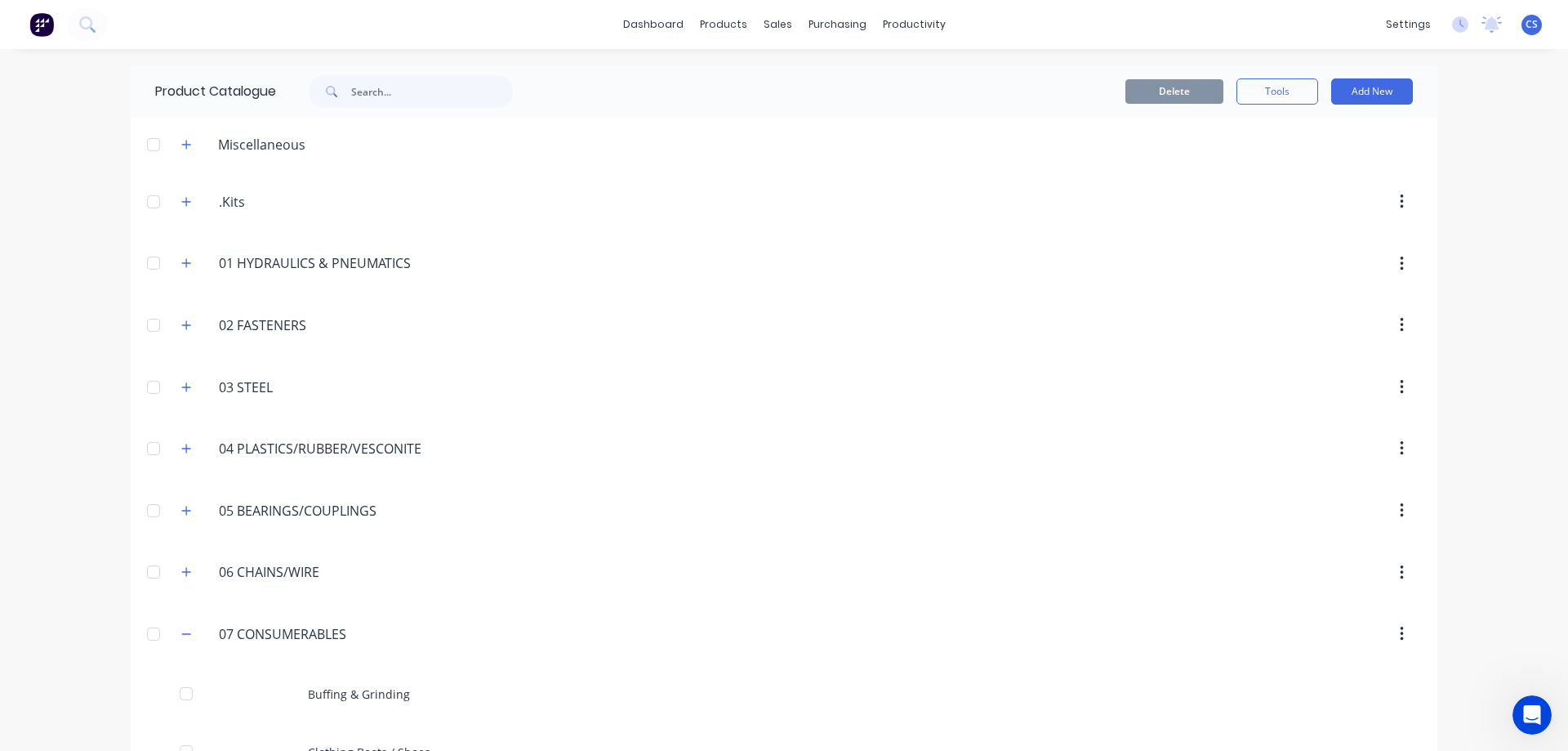
click at [40, 24] on img at bounding box center [41, 24] width 24 height 24
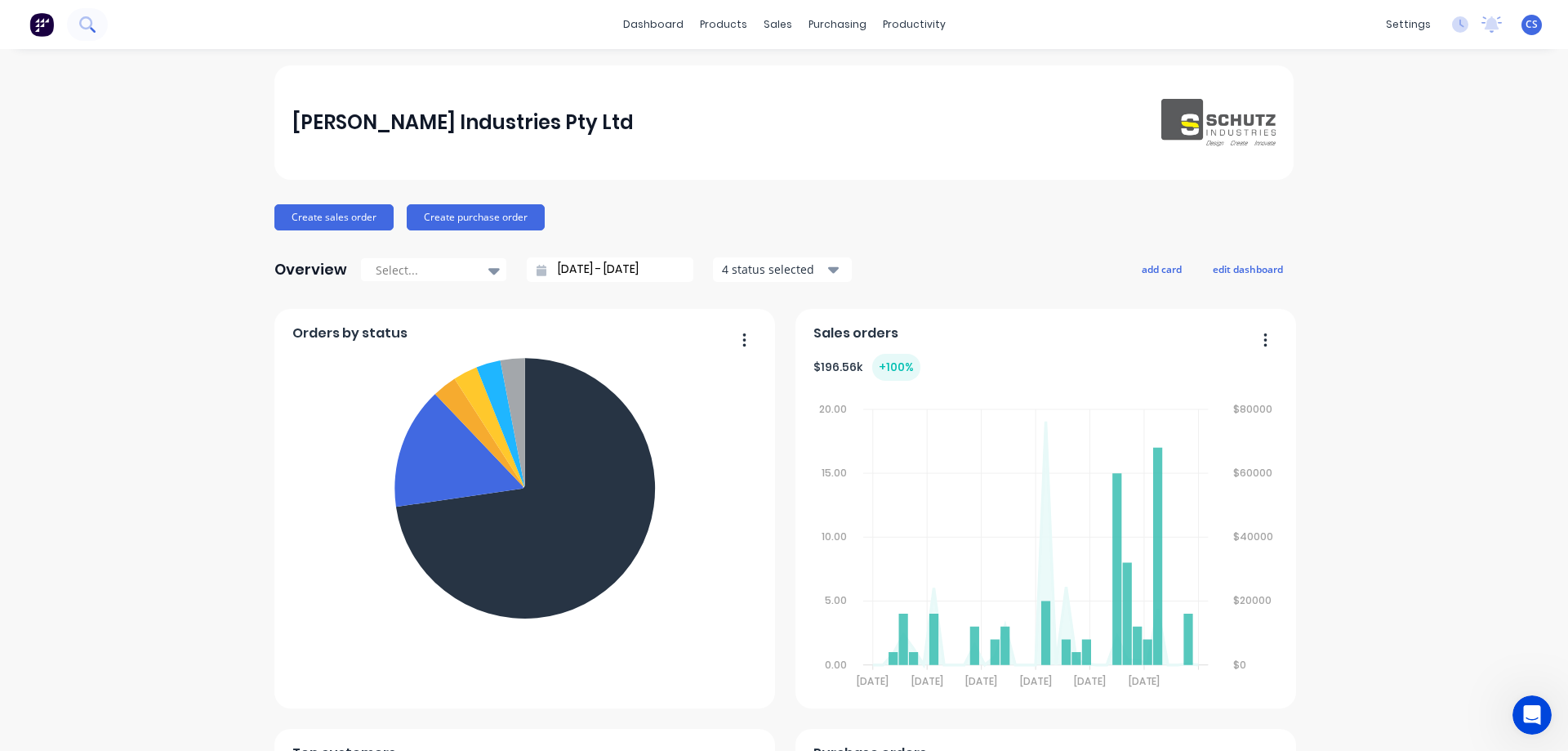
click at [83, 27] on icon at bounding box center [86, 22] width 13 height 13
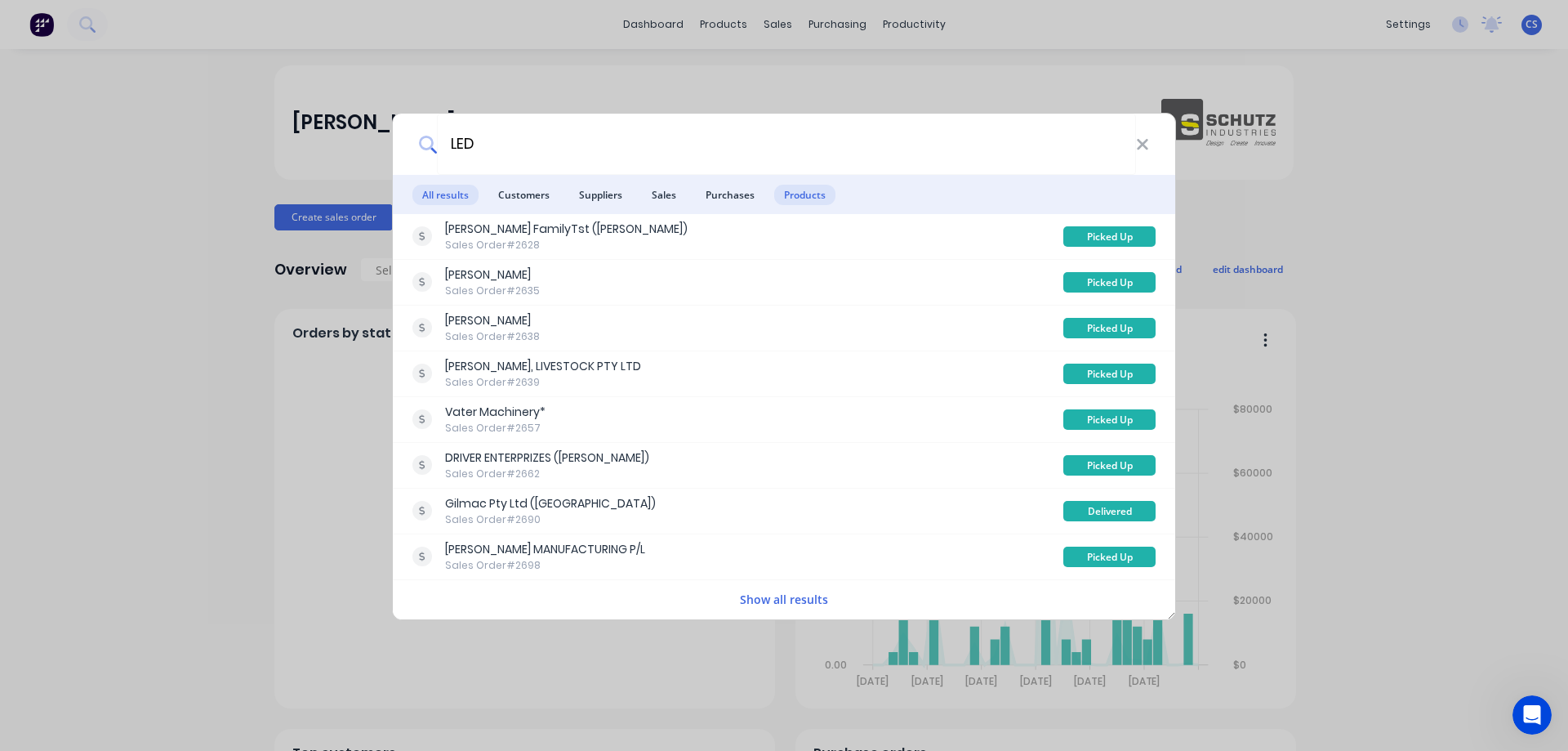
type input "LED"
click at [789, 186] on span "Products" at bounding box center [804, 195] width 61 height 21
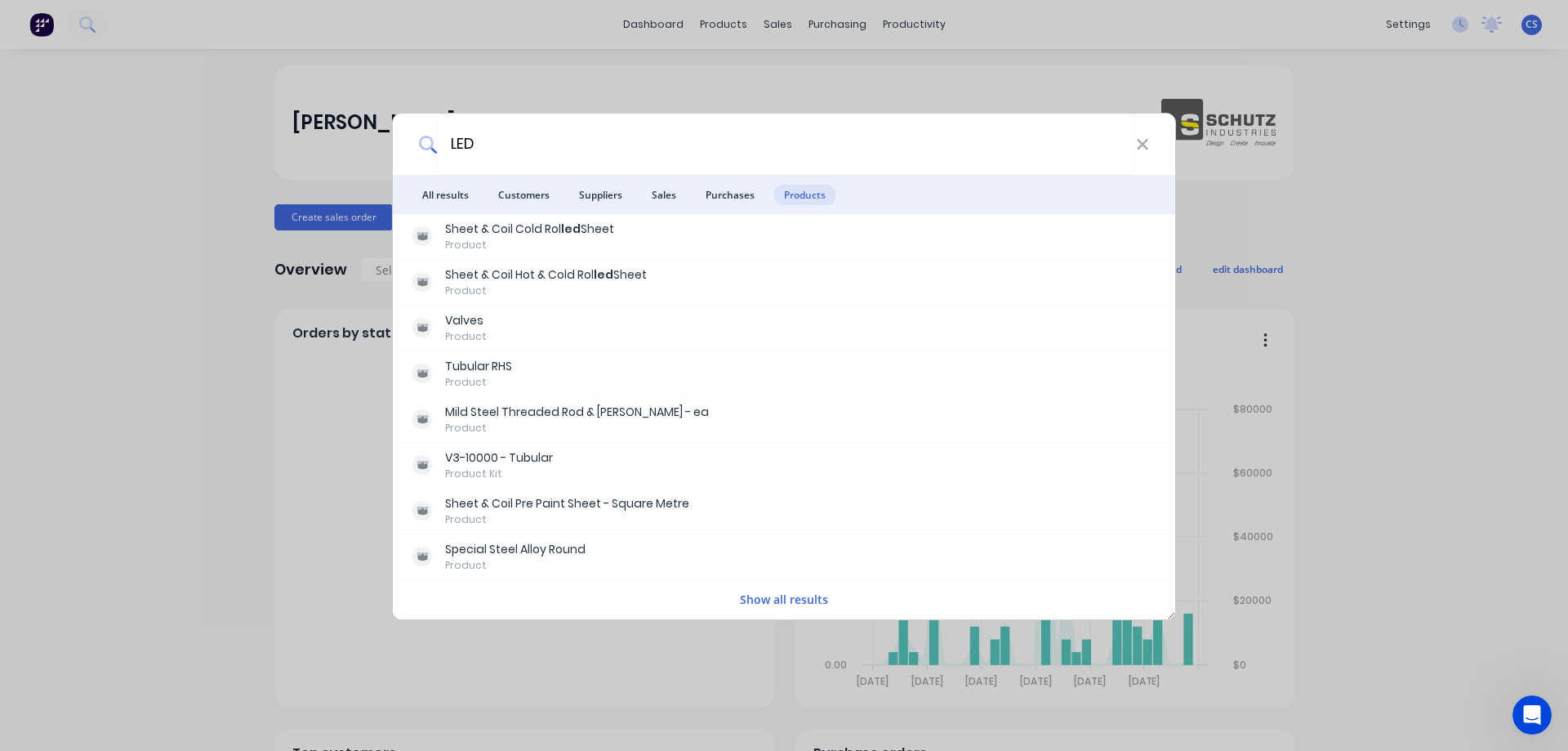
click at [766, 599] on button "Show all results" at bounding box center [784, 599] width 98 height 19
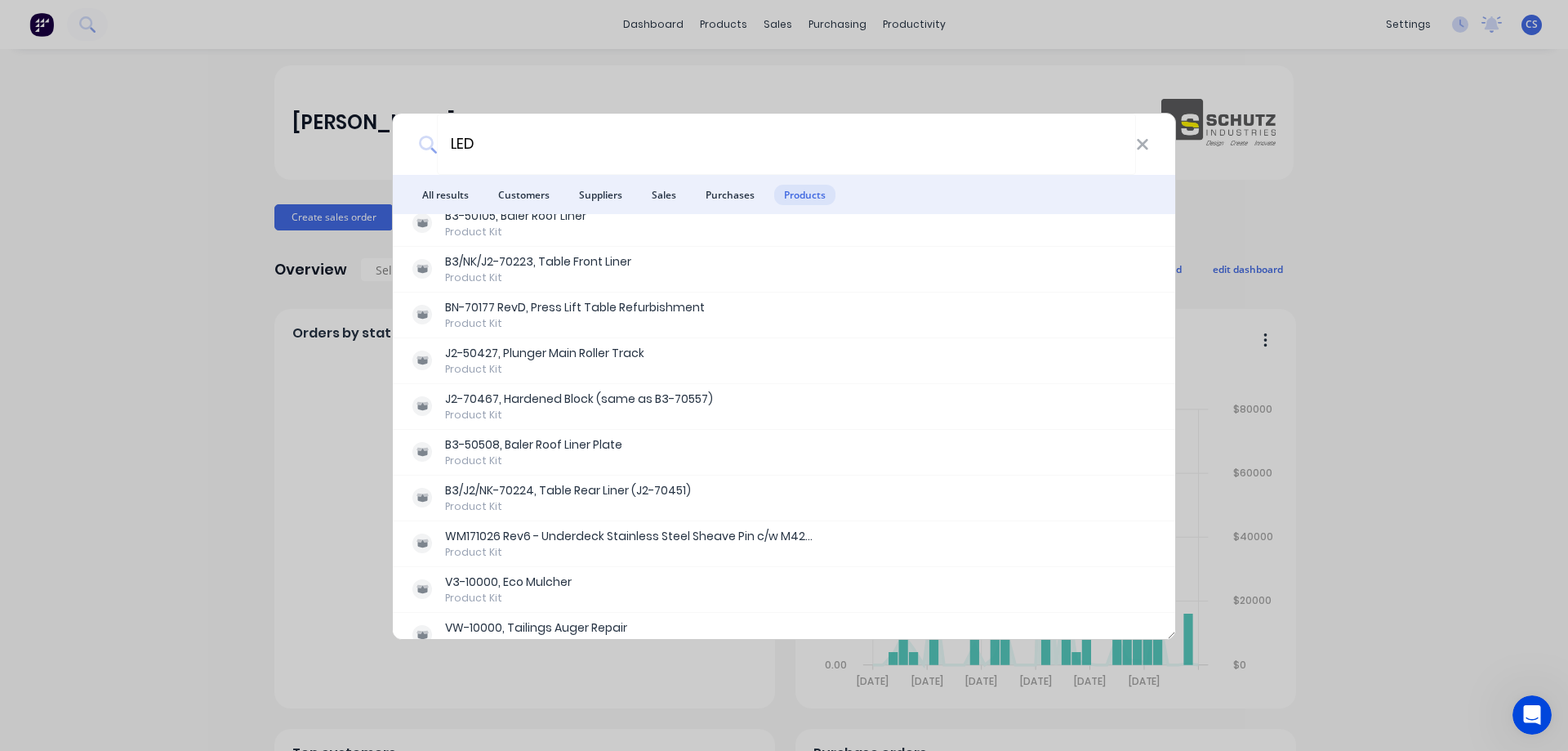
scroll to position [1863, 0]
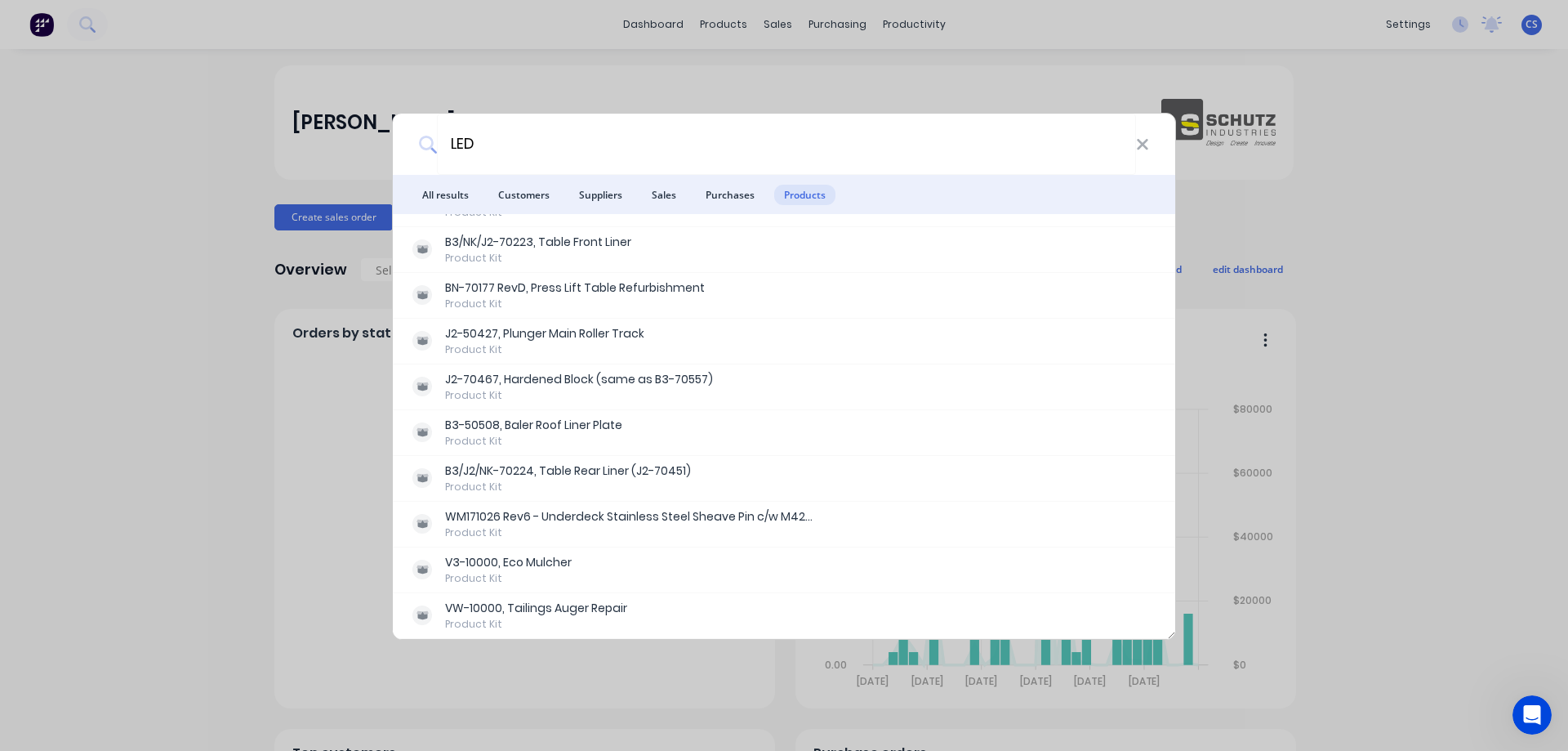
click at [213, 152] on div "LED All results Customers Suppliers Sales Purchases Products Sheet & Coil Cold …" at bounding box center [784, 376] width 1568 height 751
click at [728, 20] on div "products" at bounding box center [724, 24] width 64 height 24
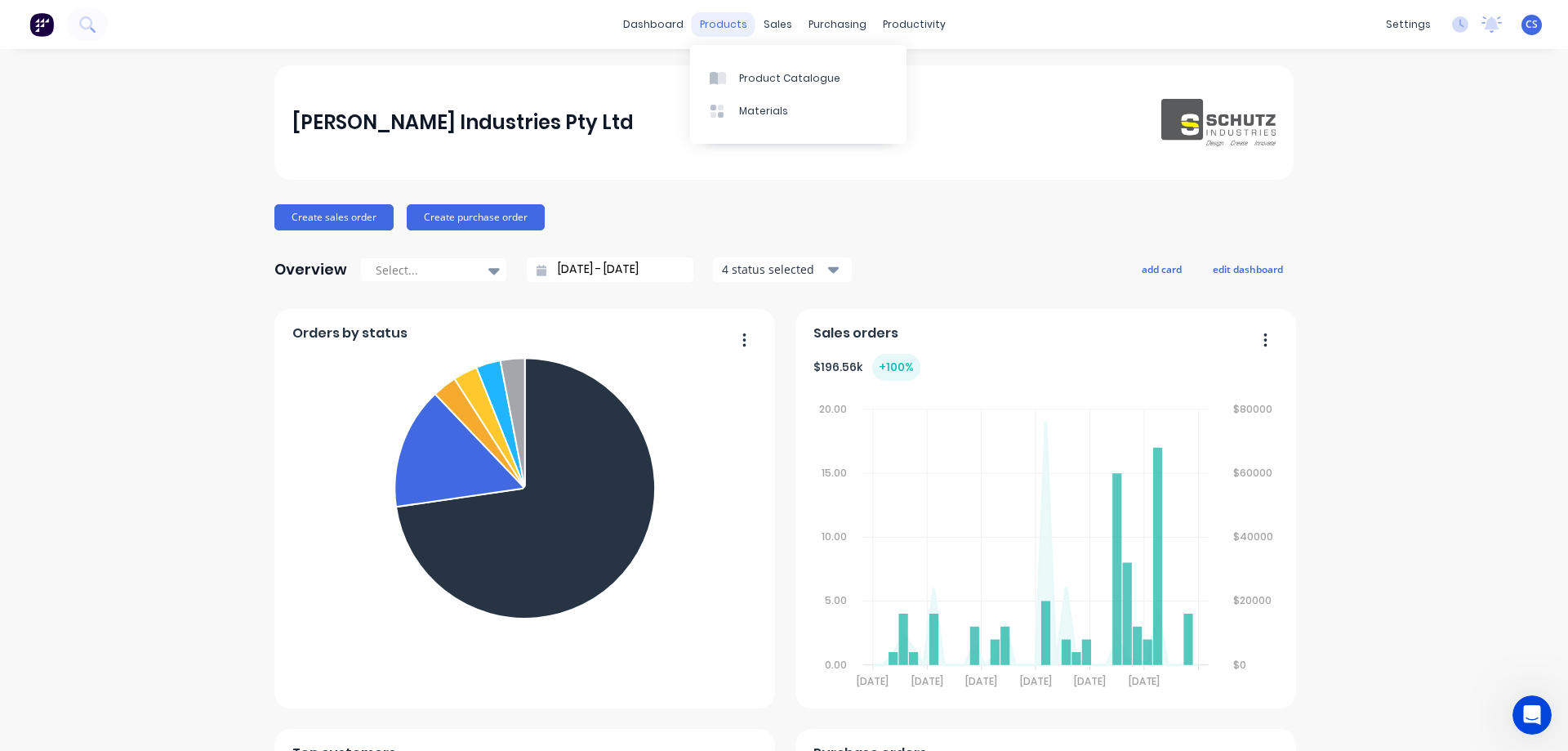
click at [738, 20] on div "products" at bounding box center [724, 24] width 64 height 24
click at [742, 67] on link "Product Catalogue" at bounding box center [798, 77] width 216 height 33
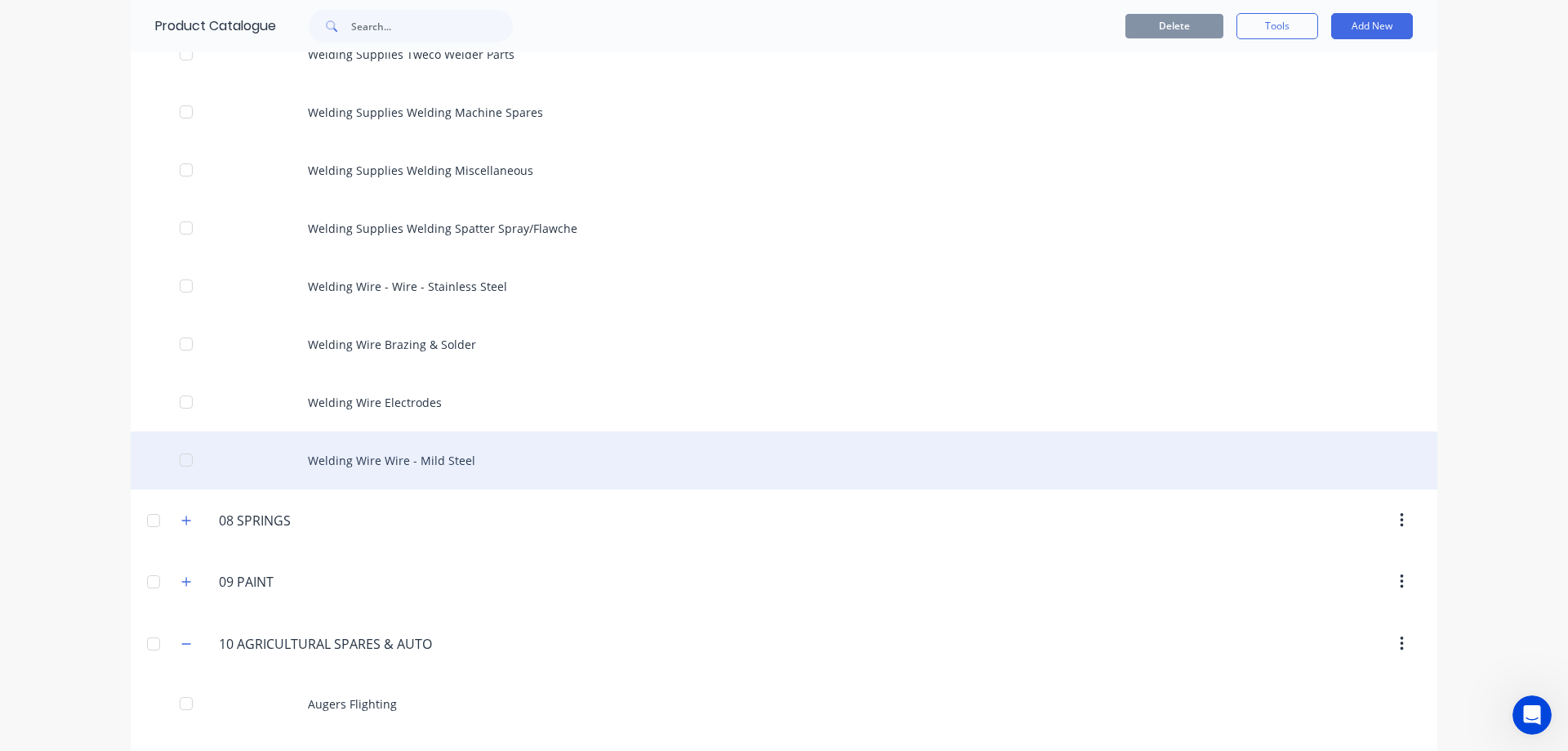
scroll to position [2777, 0]
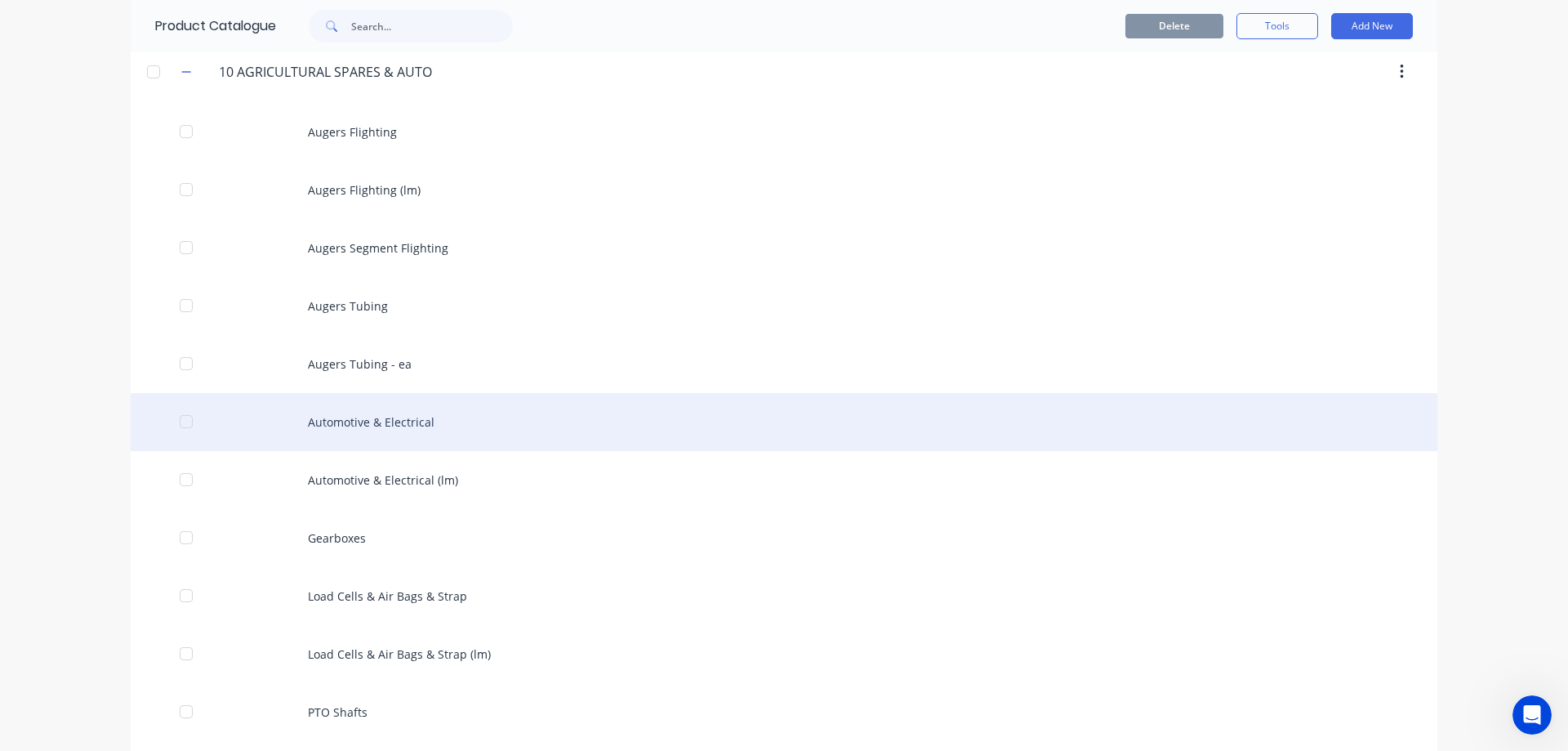
click at [562, 419] on div "Automotive & Electrical" at bounding box center [784, 422] width 1307 height 58
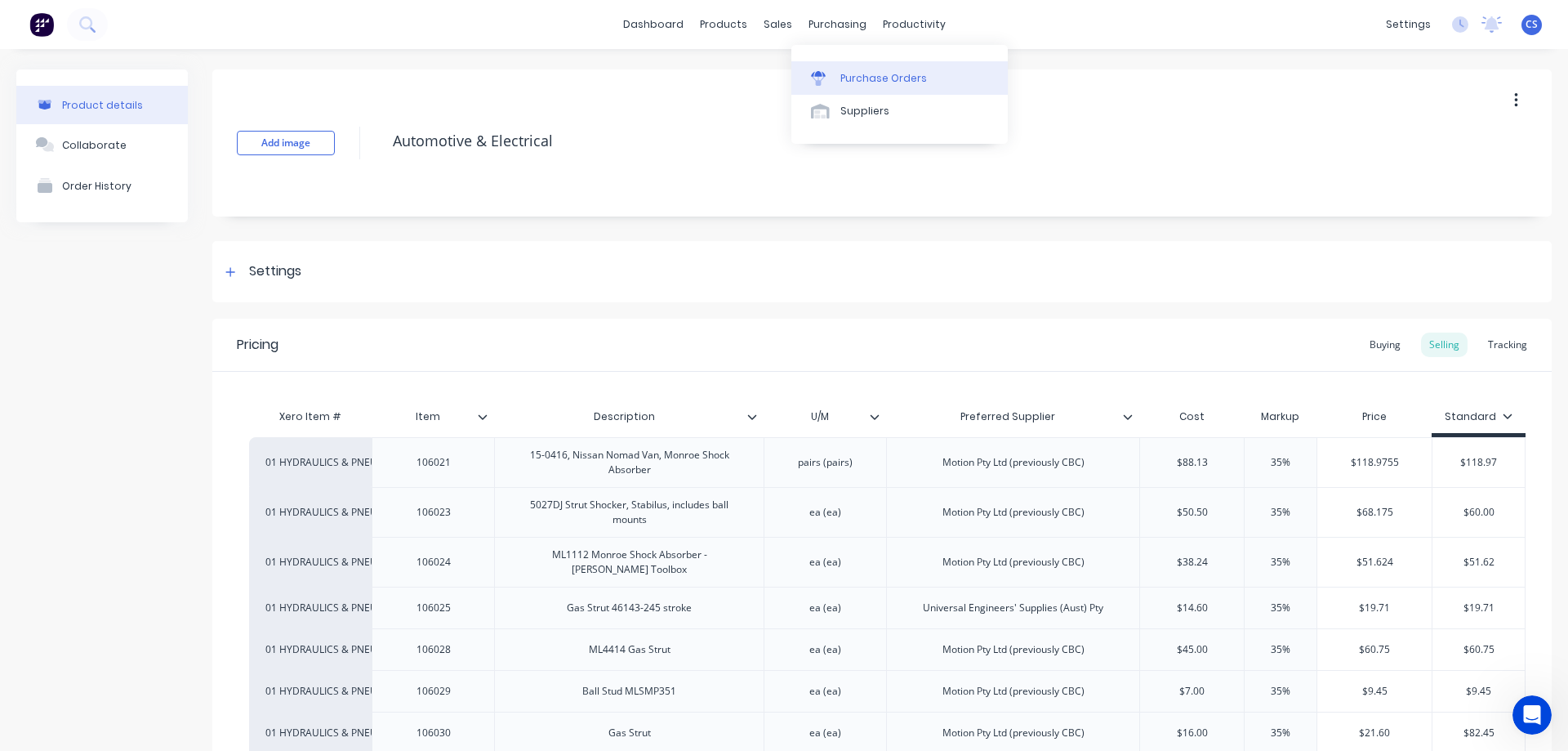
click at [855, 82] on div "Purchase Orders" at bounding box center [884, 79] width 86 height 15
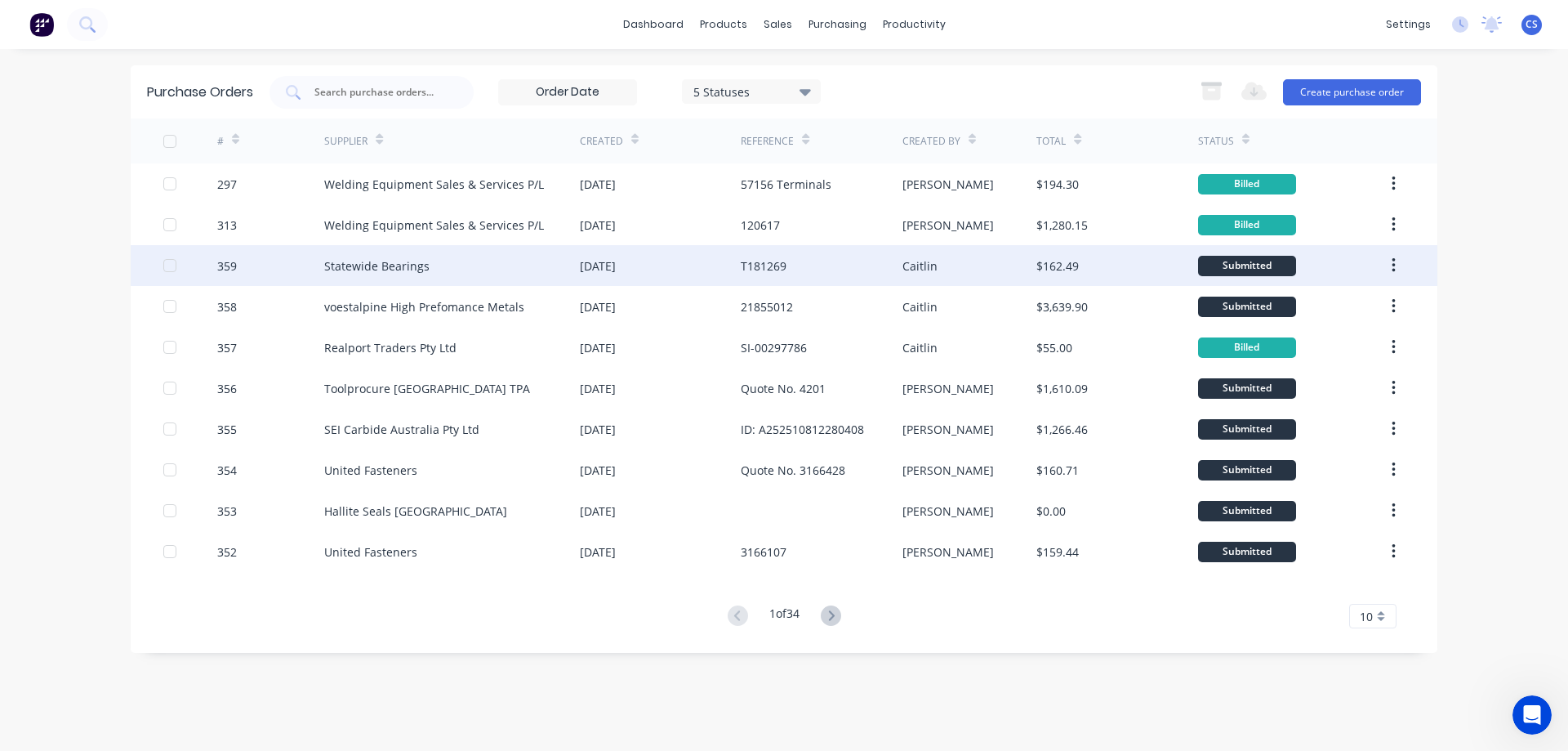
click at [552, 277] on div "Statewide Bearings" at bounding box center [451, 266] width 256 height 41
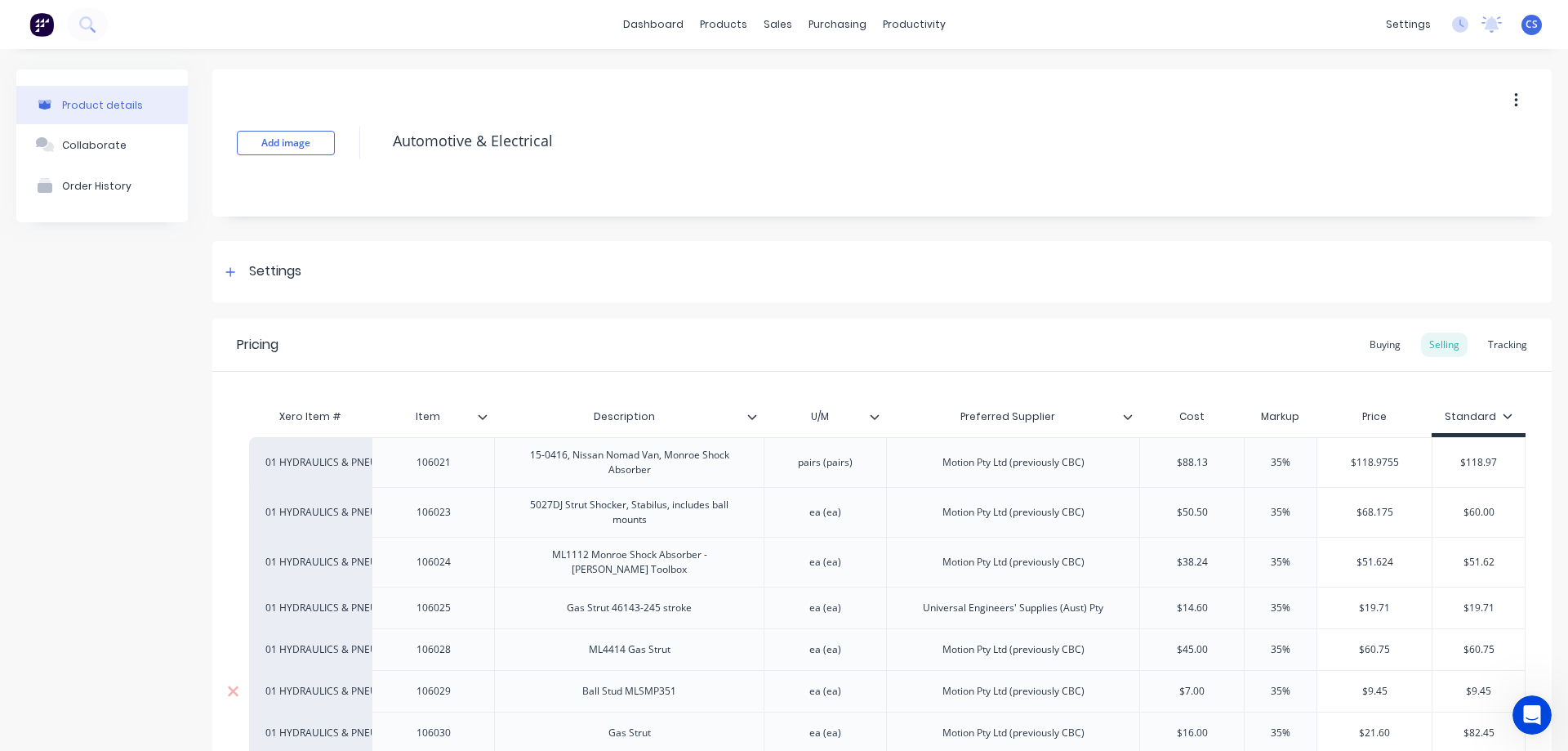
type textarea "x"
click at [88, 34] on button at bounding box center [88, 24] width 41 height 33
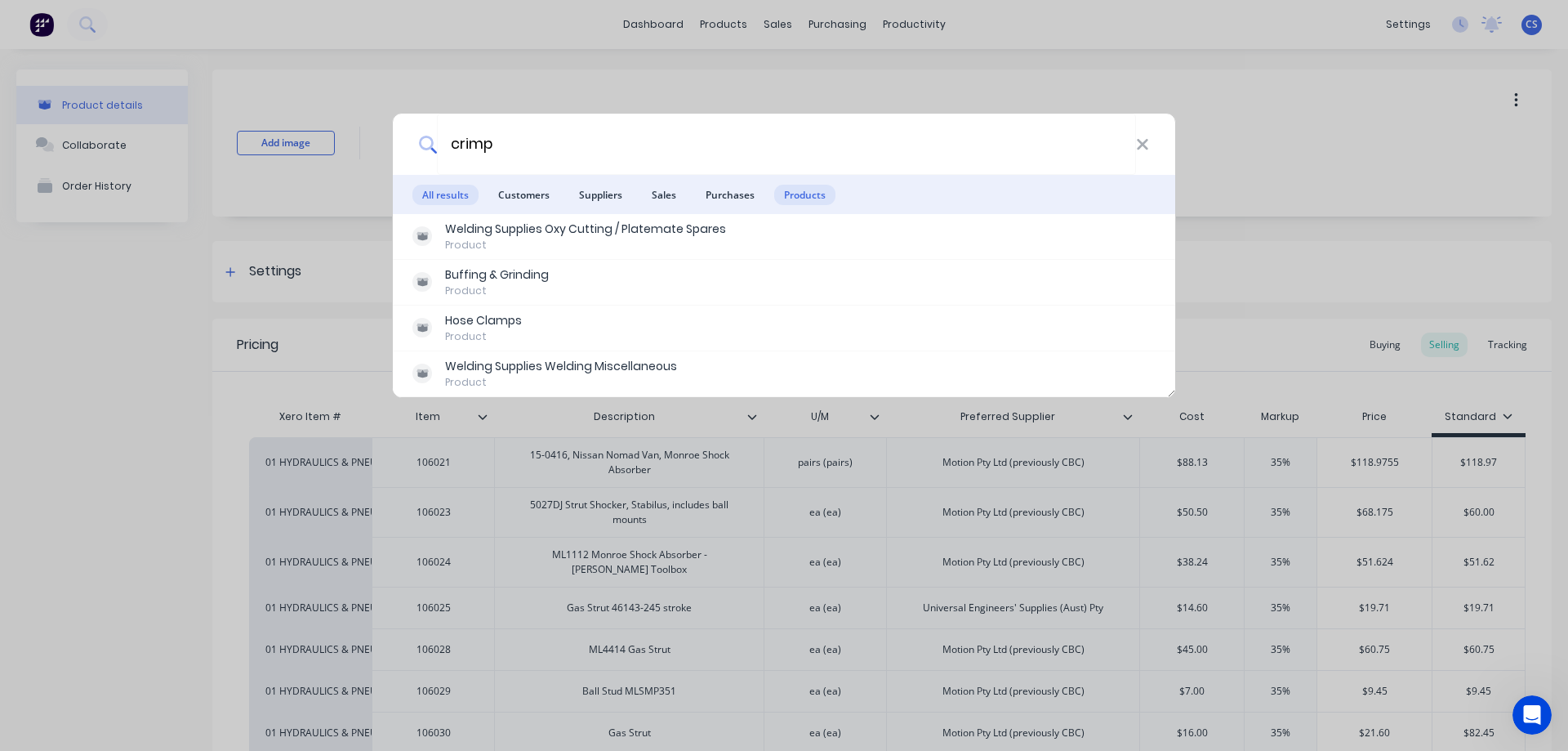
type input "crimp"
click at [805, 197] on span "Products" at bounding box center [804, 195] width 61 height 21
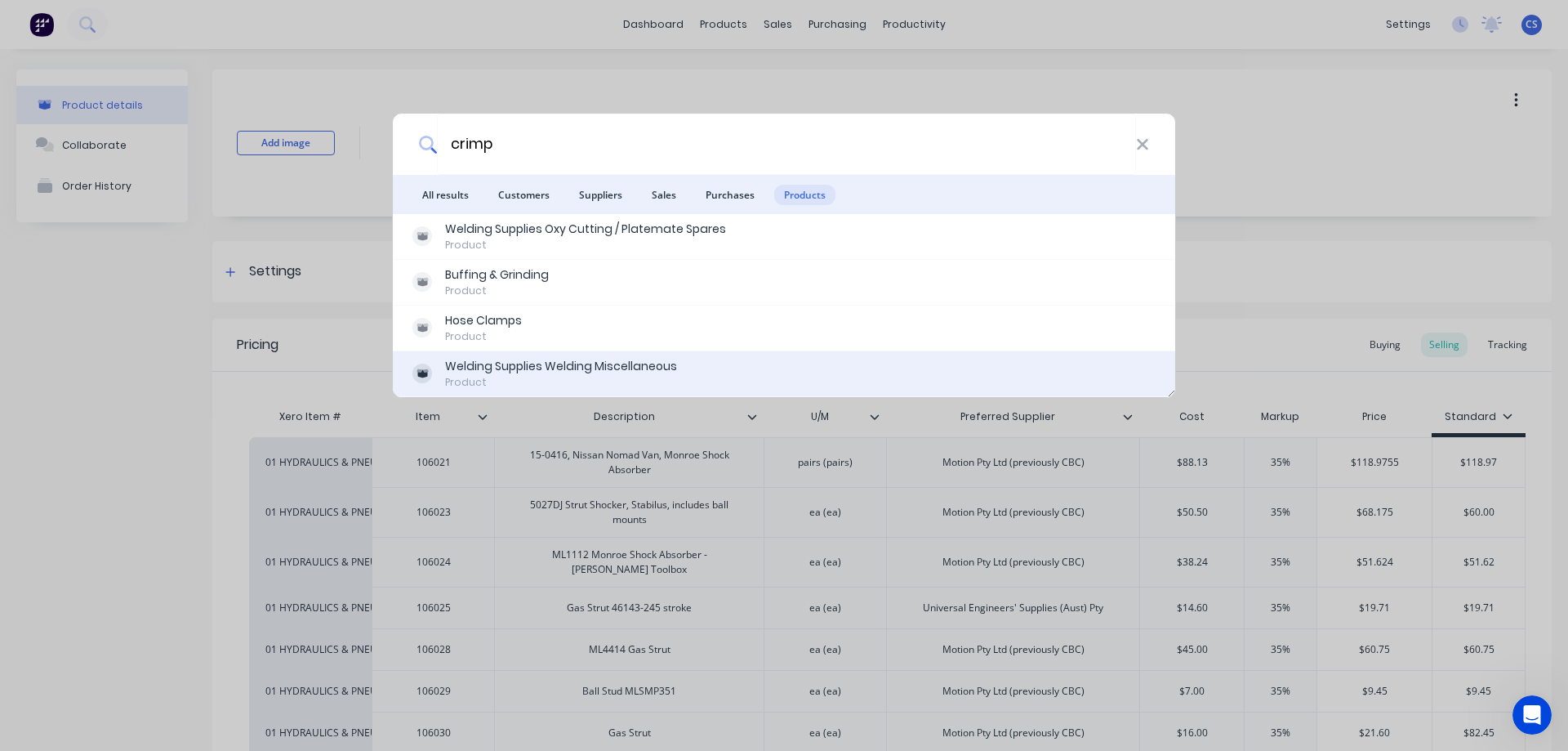
click at [633, 390] on div "Welding Supplies Welding Miscellaneous Product" at bounding box center [784, 374] width 783 height 46
click at [743, 369] on div "Welding Supplies Welding Miscellaneous Product" at bounding box center [784, 374] width 743 height 32
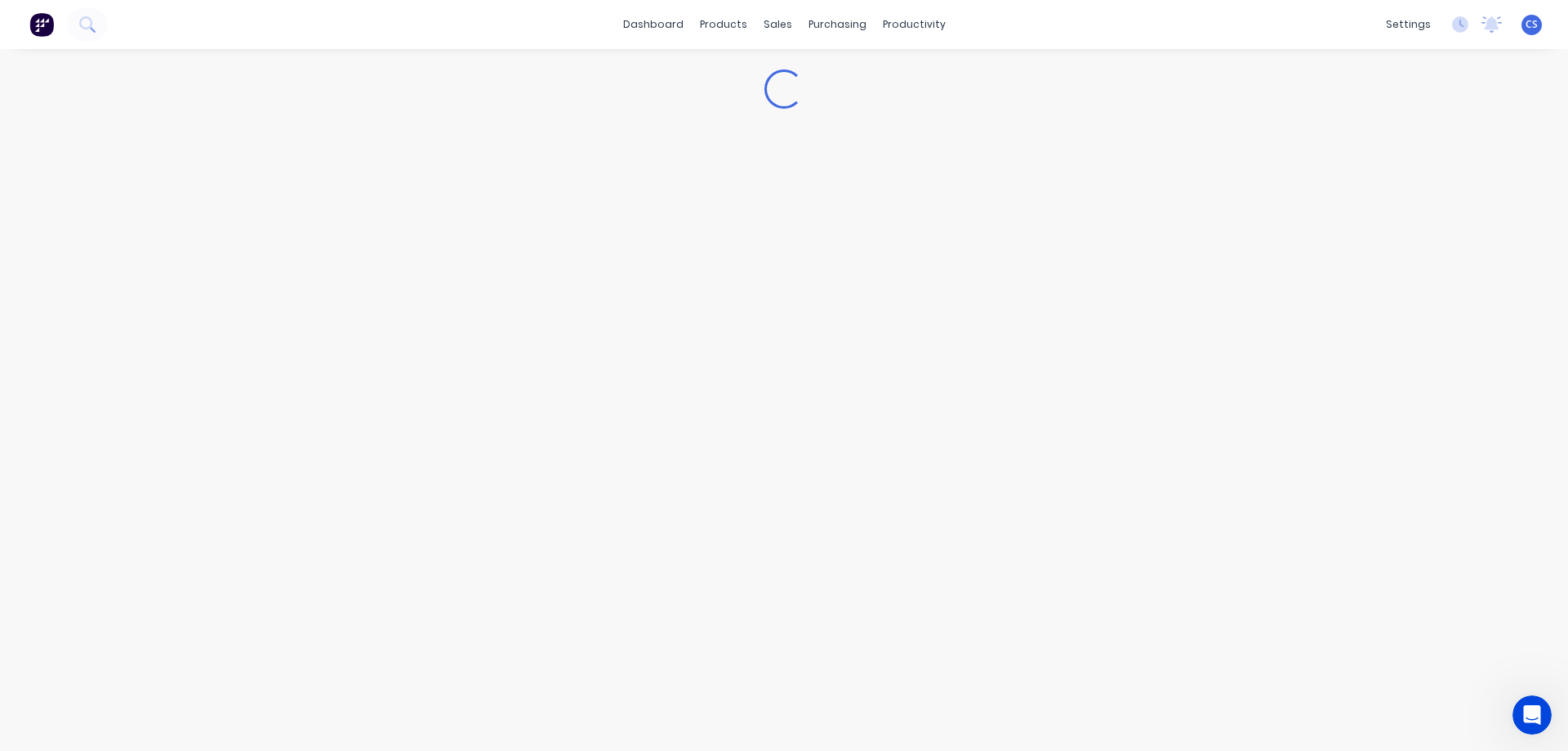
click at [45, 30] on img at bounding box center [41, 24] width 24 height 24
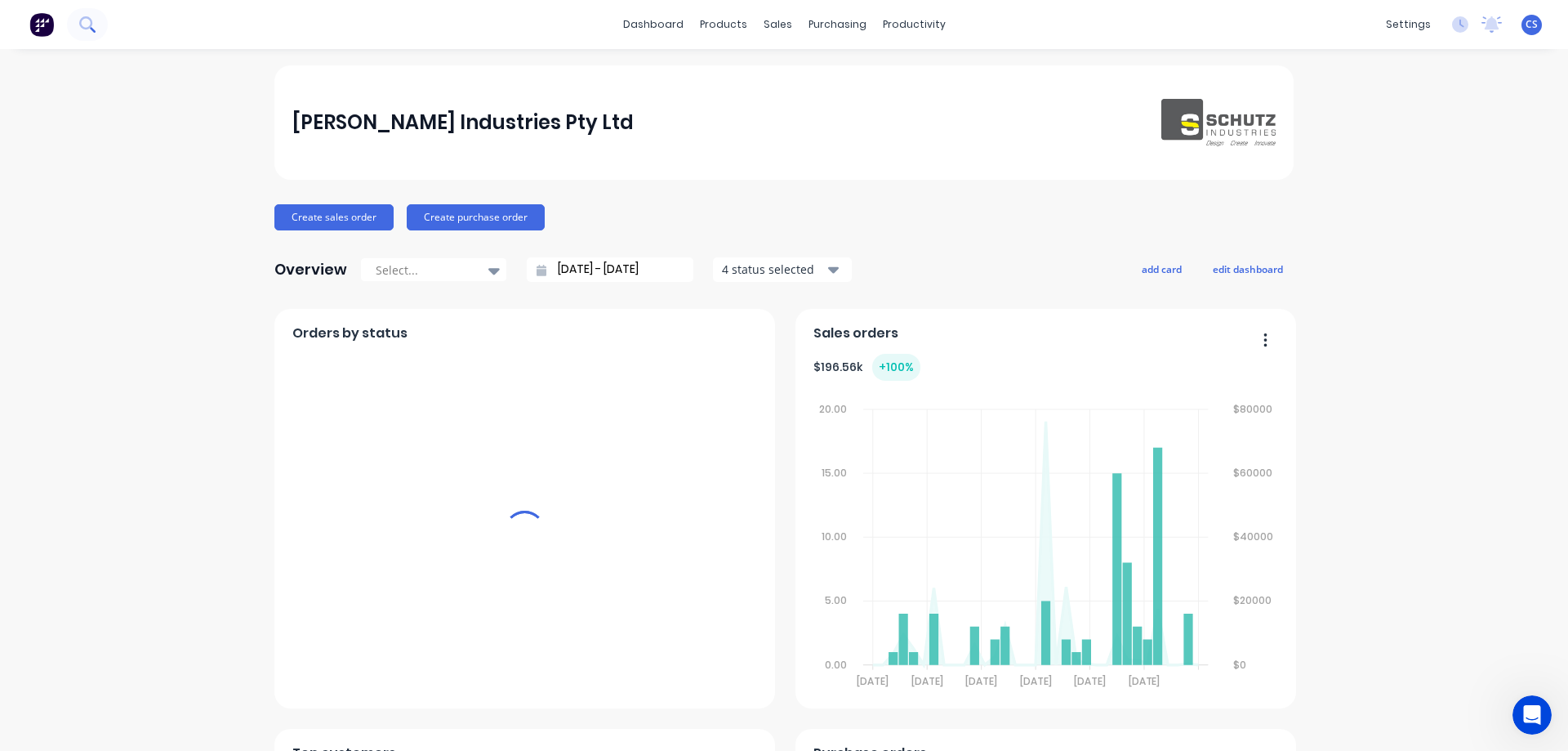
click at [90, 27] on icon at bounding box center [86, 22] width 13 height 13
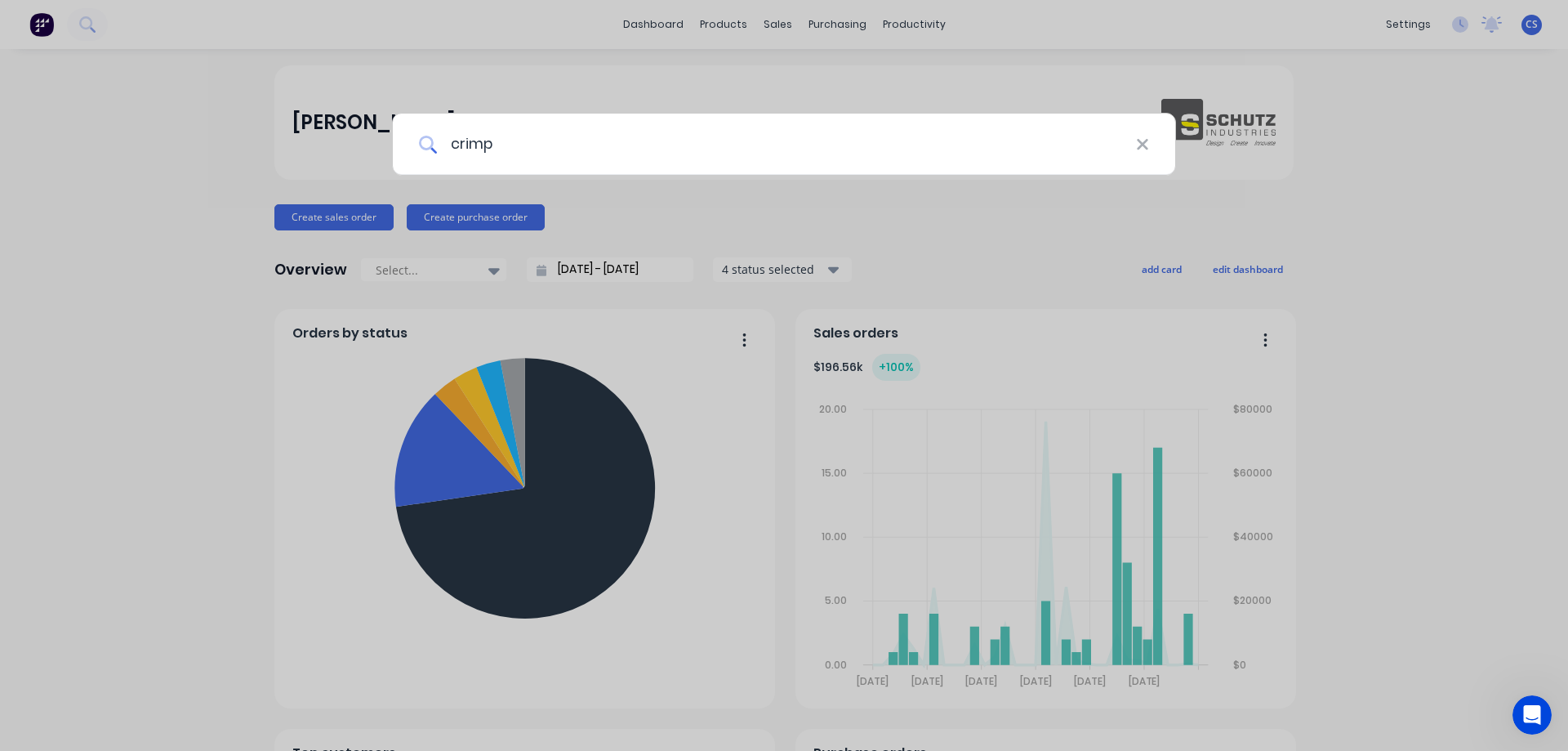
click at [614, 144] on input "crimp" at bounding box center [786, 143] width 699 height 61
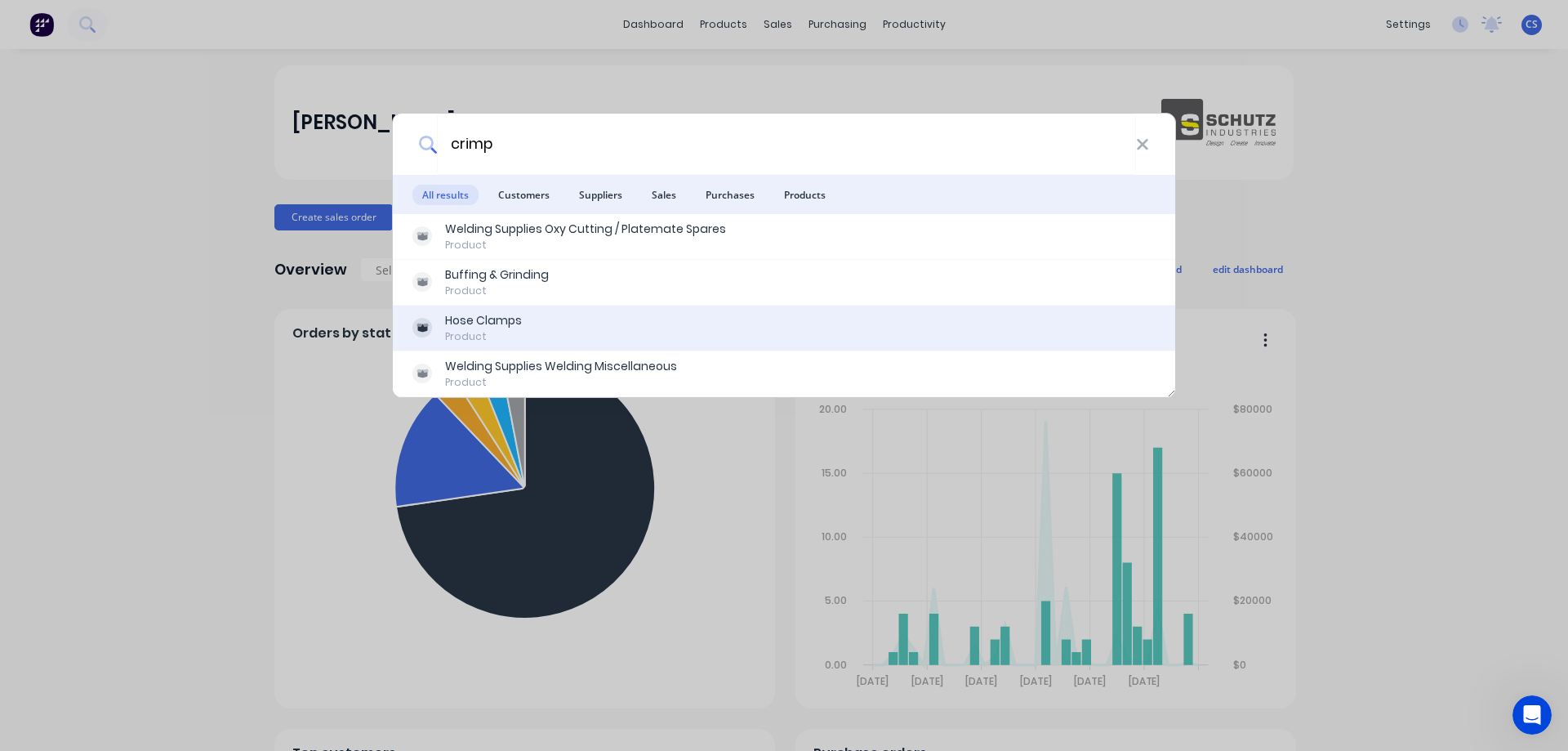
type input "crimp"
click at [625, 328] on div "Hose Clamps Product" at bounding box center [784, 328] width 743 height 32
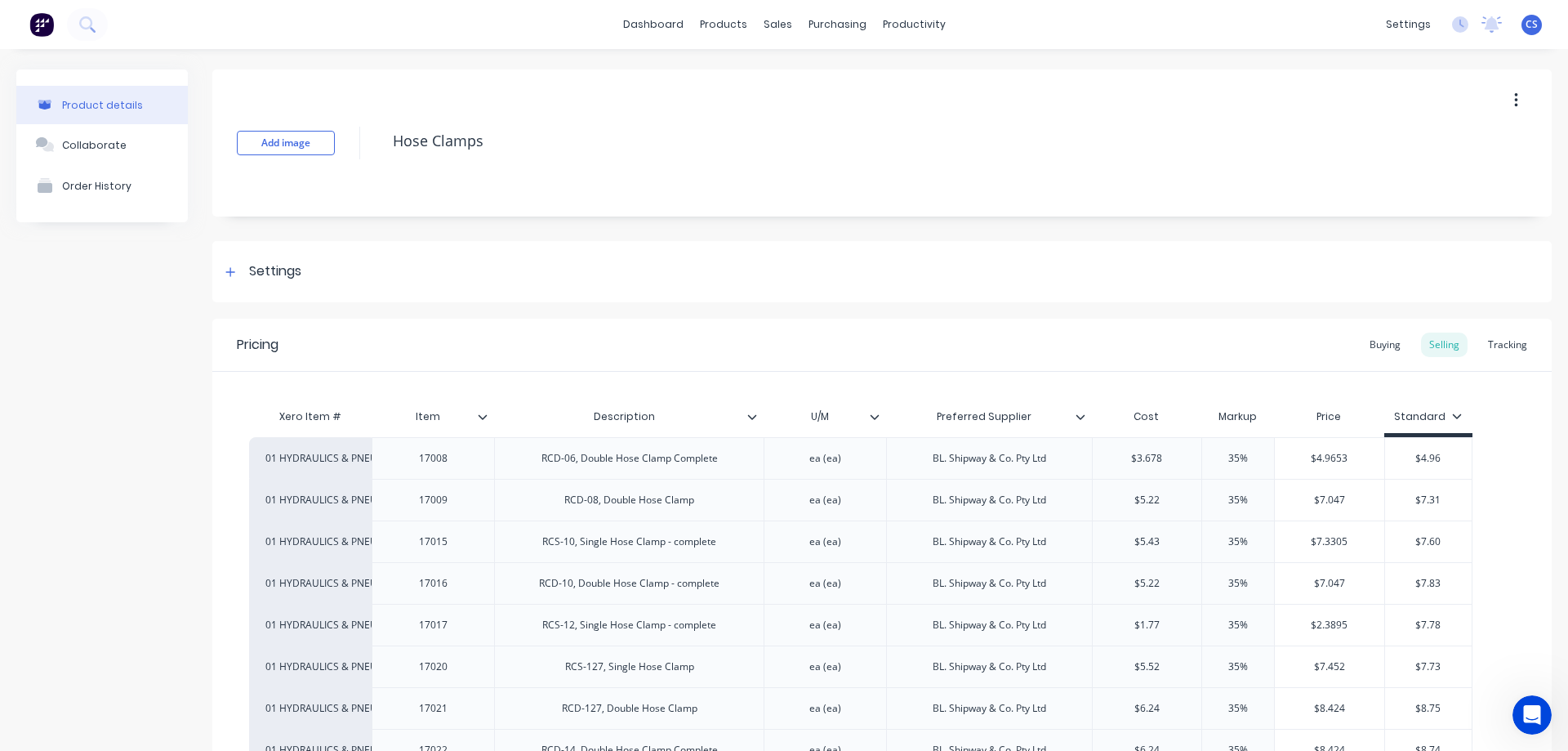
type textarea "x"
click at [33, 28] on img at bounding box center [41, 24] width 24 height 24
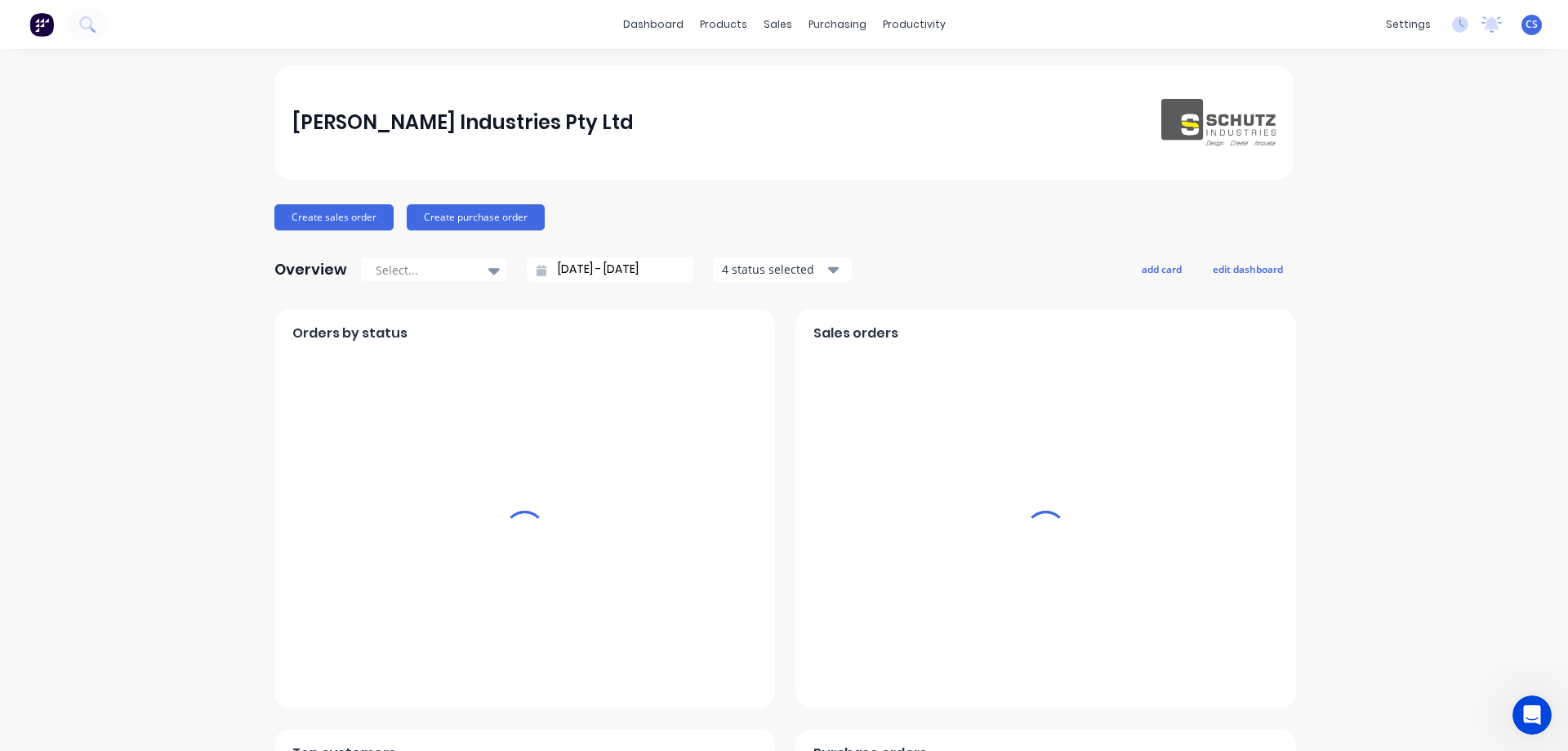
click at [98, 28] on button at bounding box center [88, 24] width 41 height 33
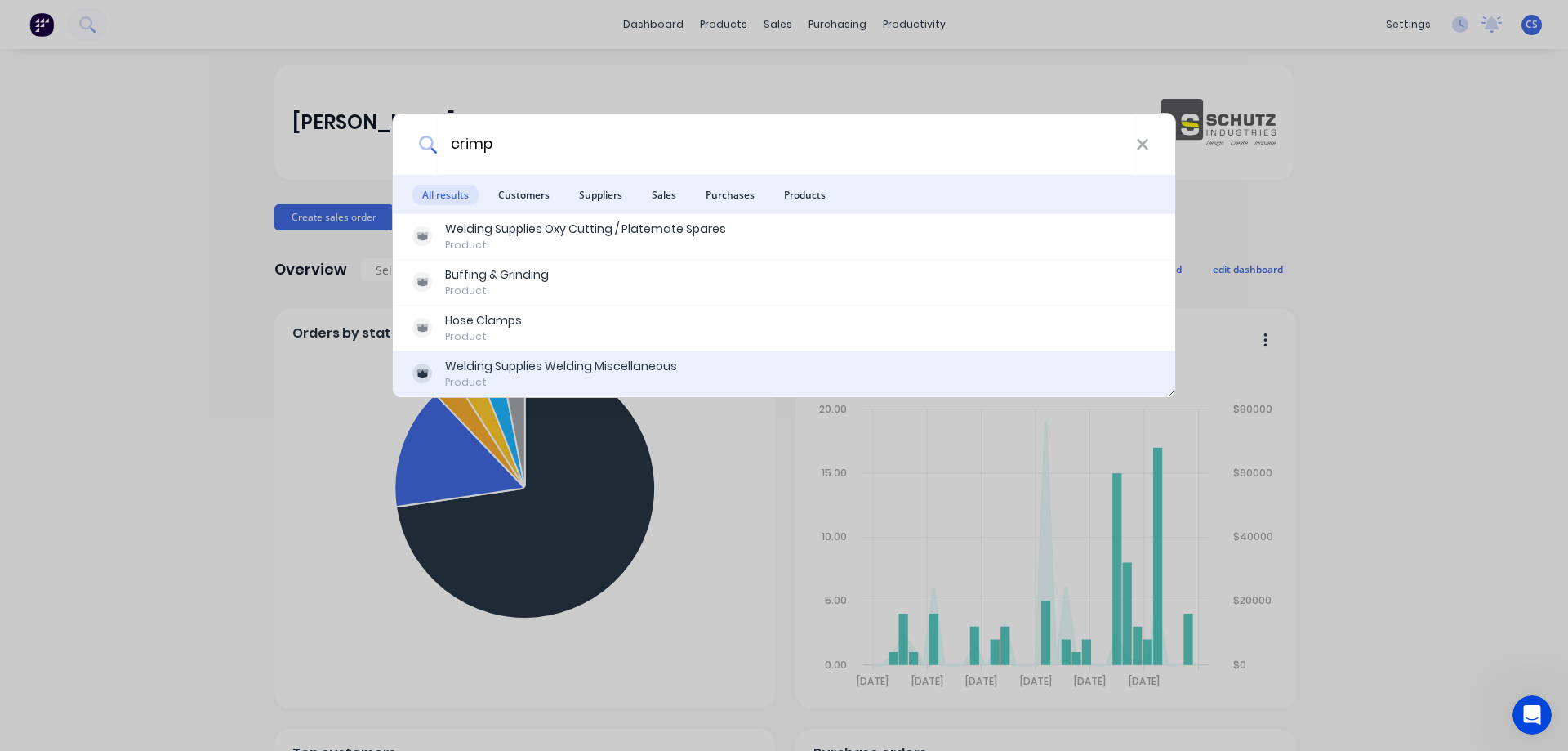
type input "crimp"
click at [581, 376] on div "Product" at bounding box center [561, 382] width 232 height 15
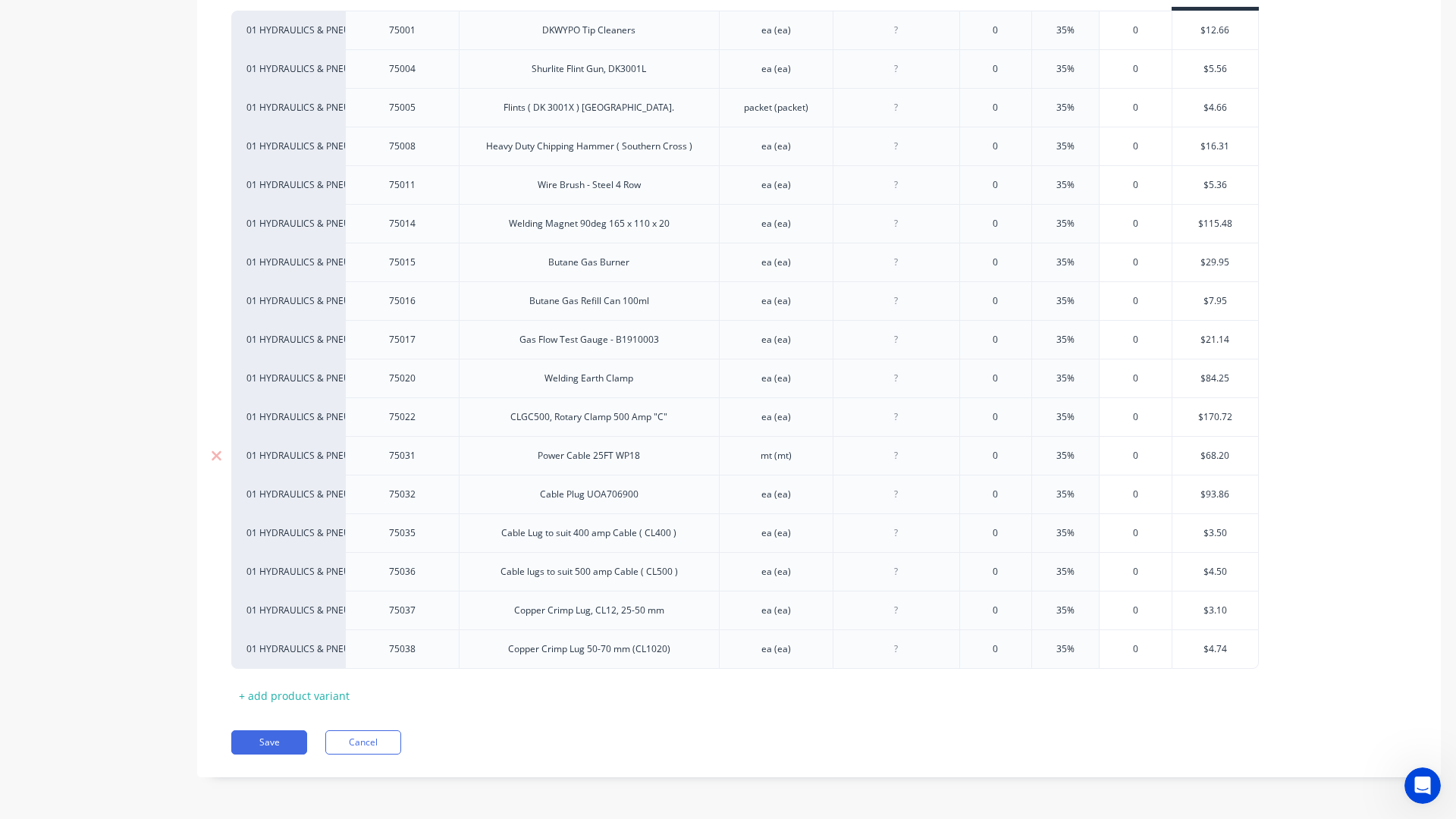
scroll to position [395, 0]
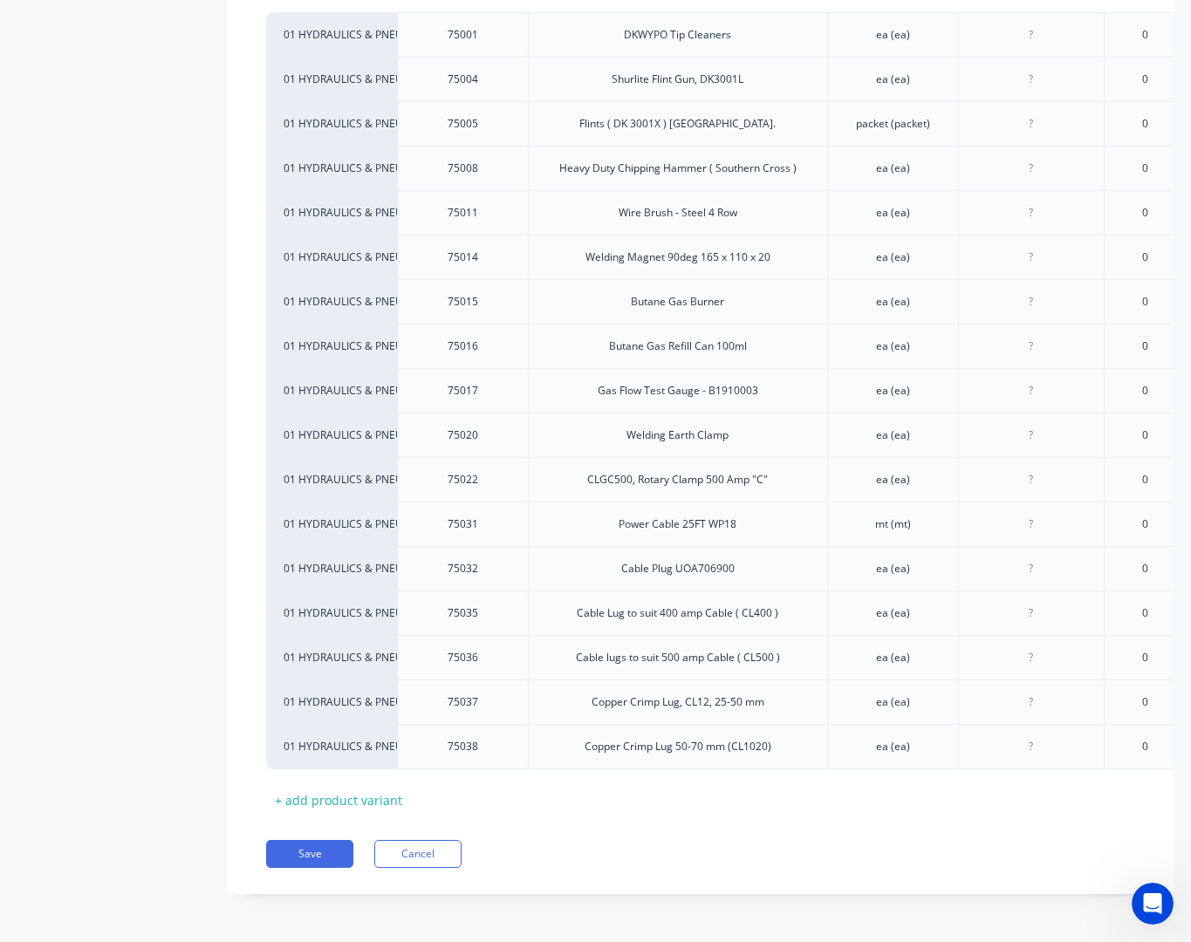
type textarea "x"
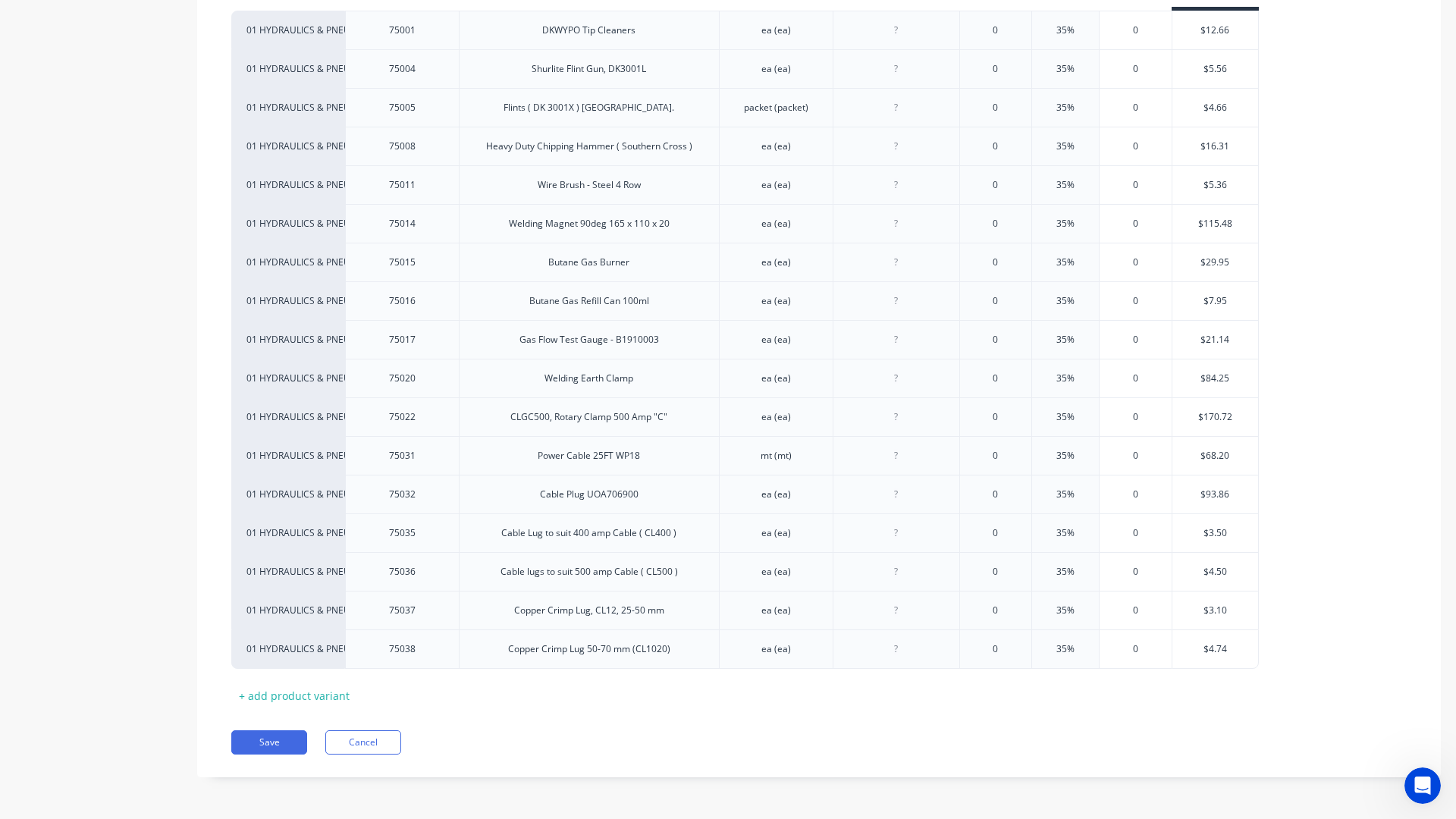
click at [1289, 433] on div "01 HYDRAULICS & PNEUMATICS 75001 DKWYPO Tip Cleaners ea (ea) 0 35% 0 $12.66 01 …" at bounding box center [819, 339] width 1175 height 658
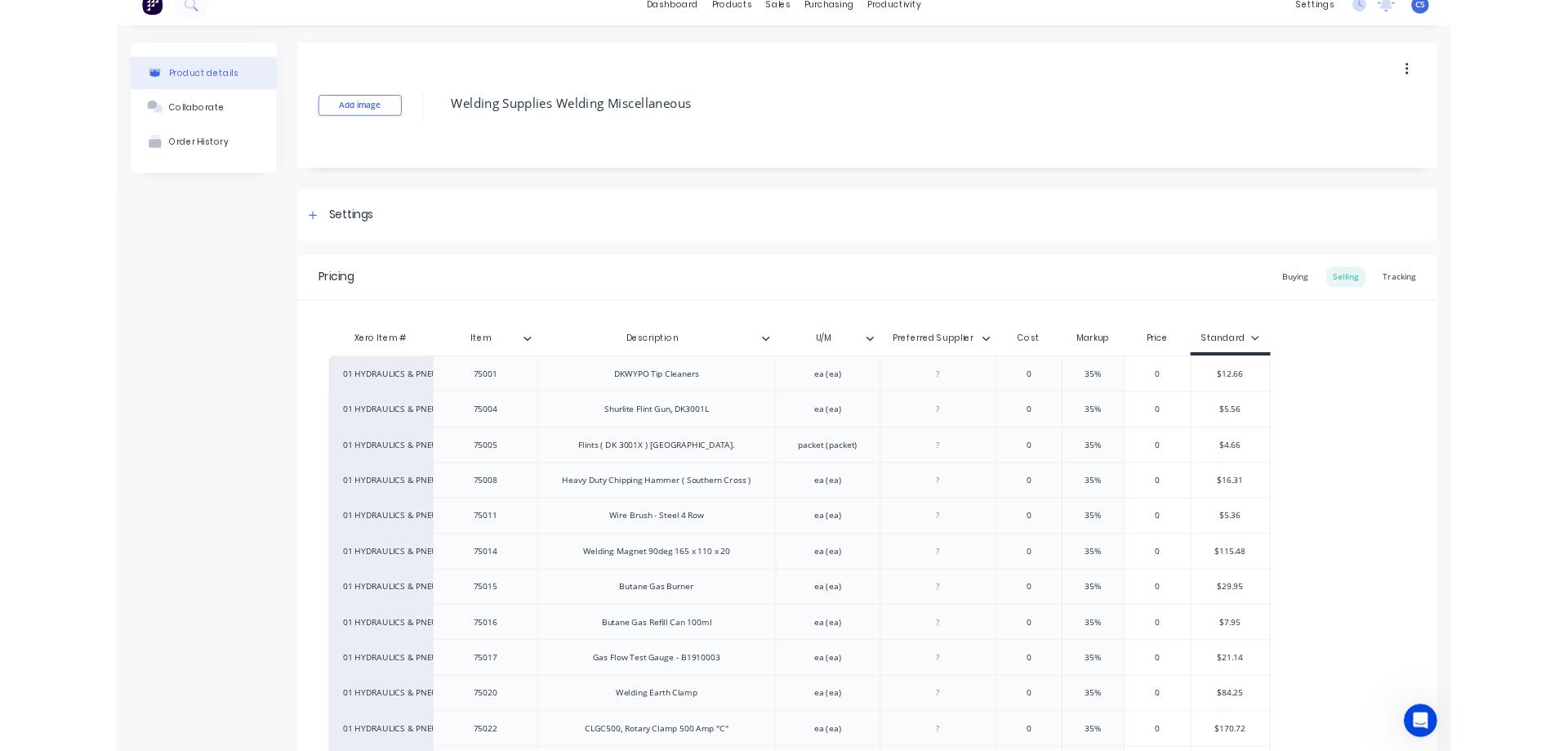
scroll to position [0, 0]
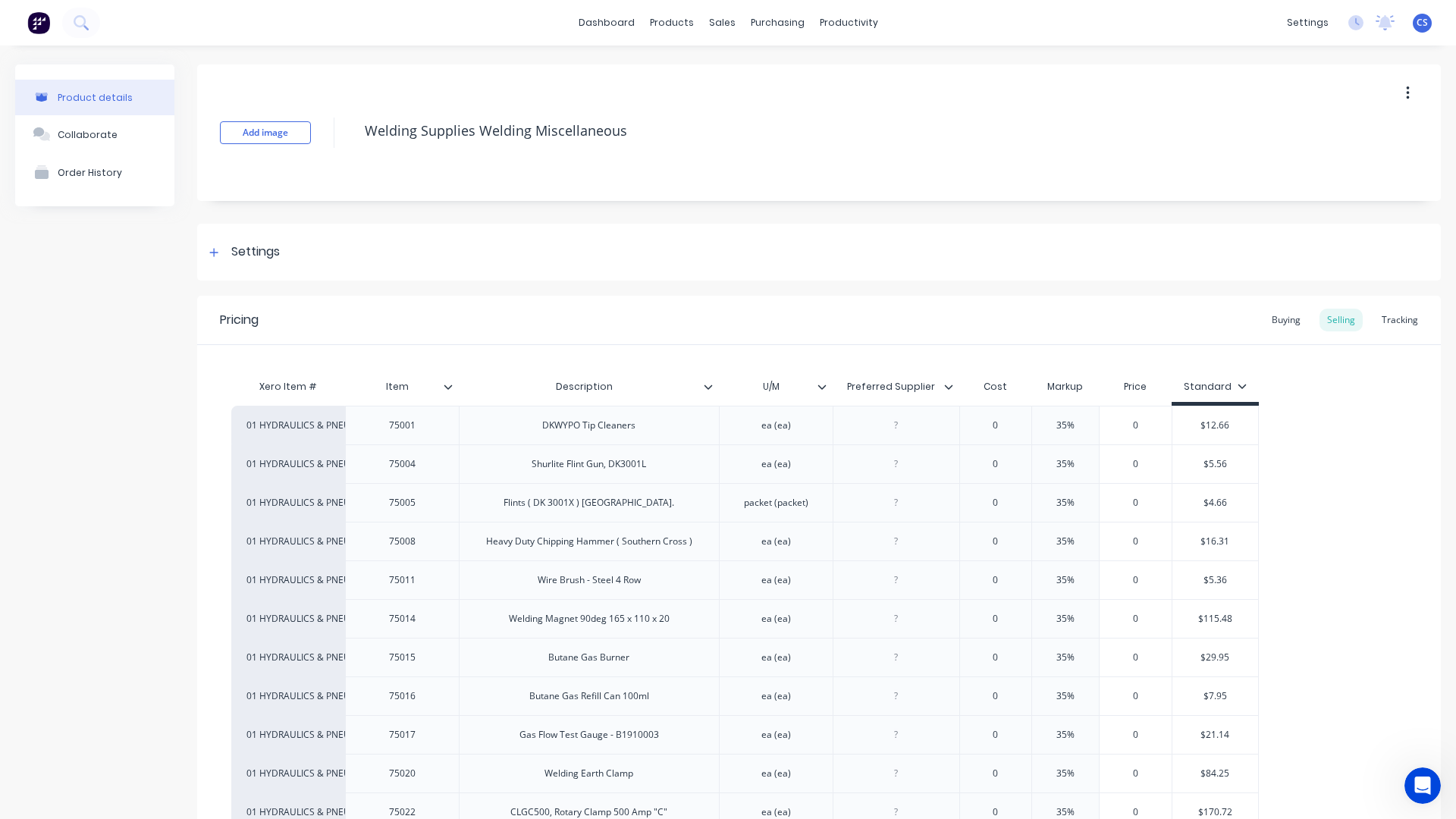
click at [45, 23] on img at bounding box center [38, 23] width 23 height 23
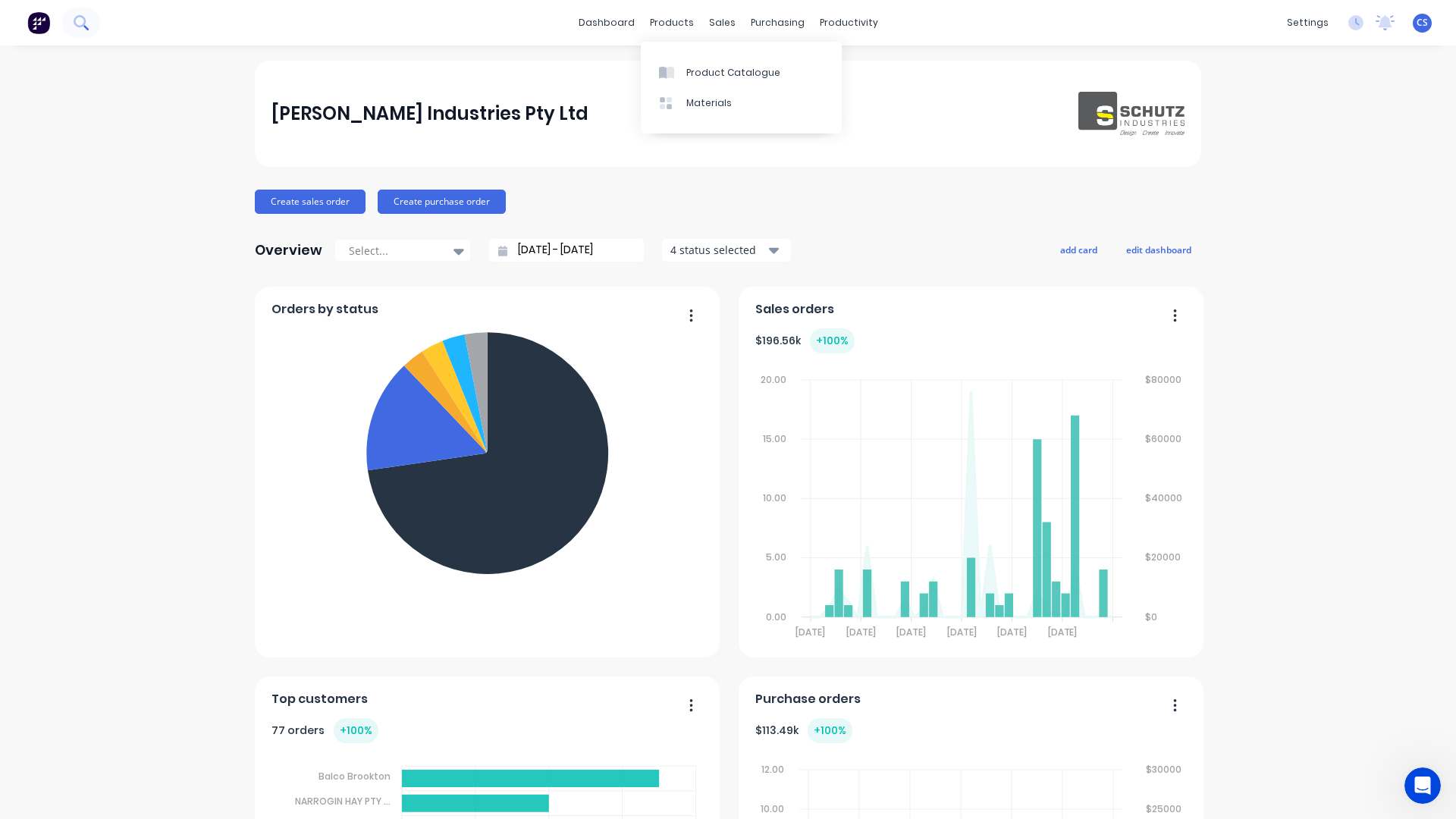
click at [80, 20] on icon at bounding box center [81, 22] width 15 height 15
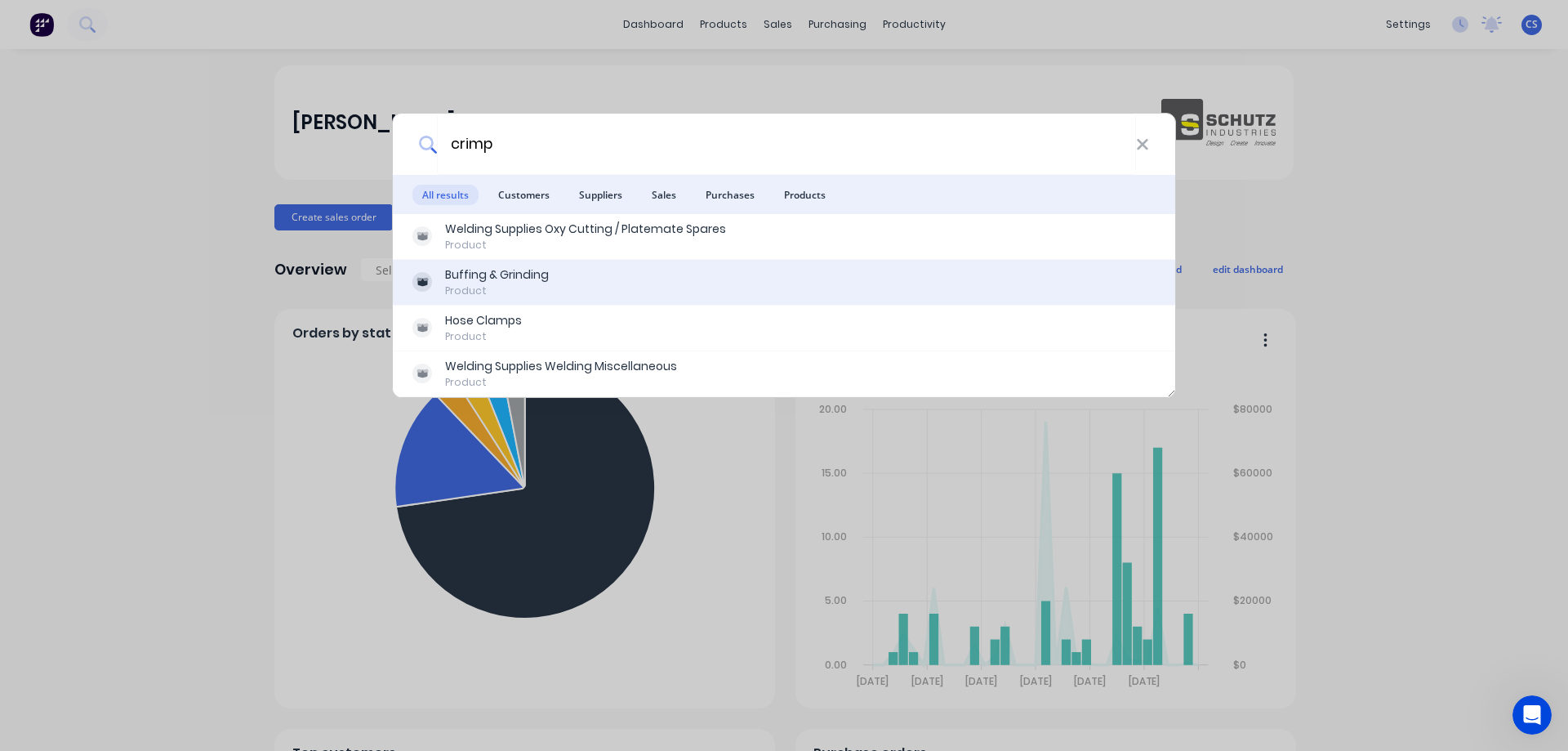
type input "crimp"
click at [546, 274] on div "Buffing & Grinding" at bounding box center [496, 274] width 104 height 17
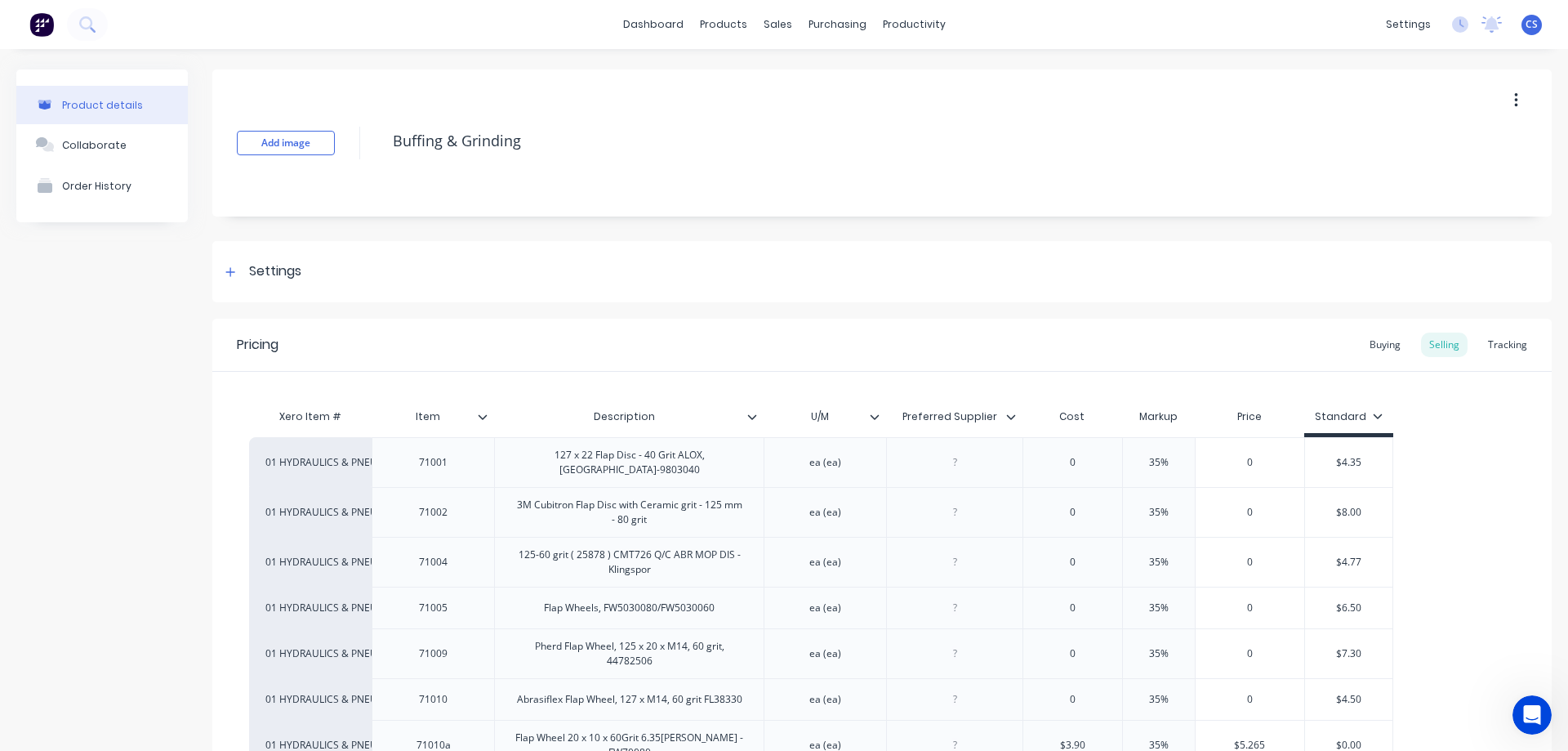
type textarea "x"
click at [45, 26] on img at bounding box center [41, 24] width 24 height 24
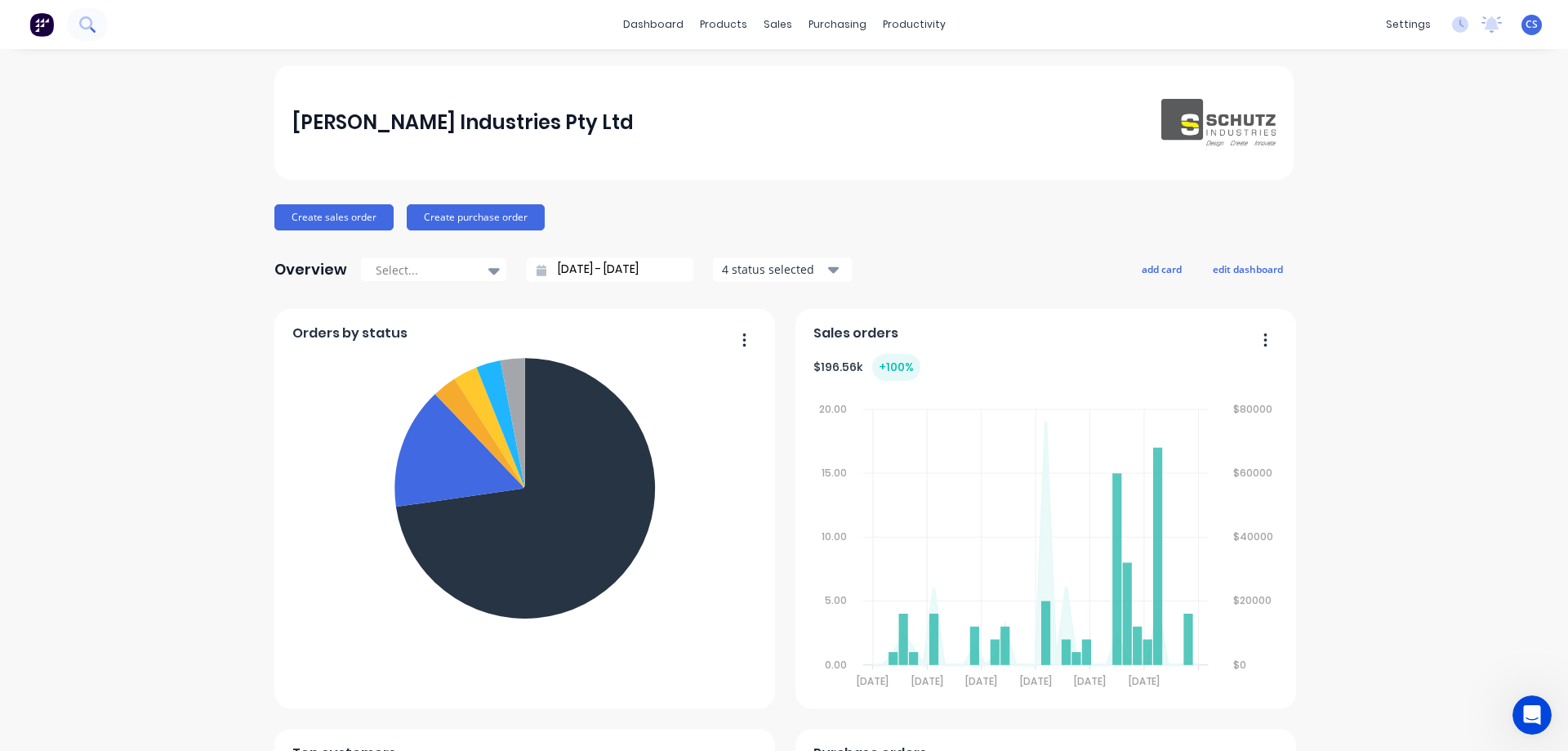
click at [90, 26] on icon at bounding box center [86, 22] width 13 height 13
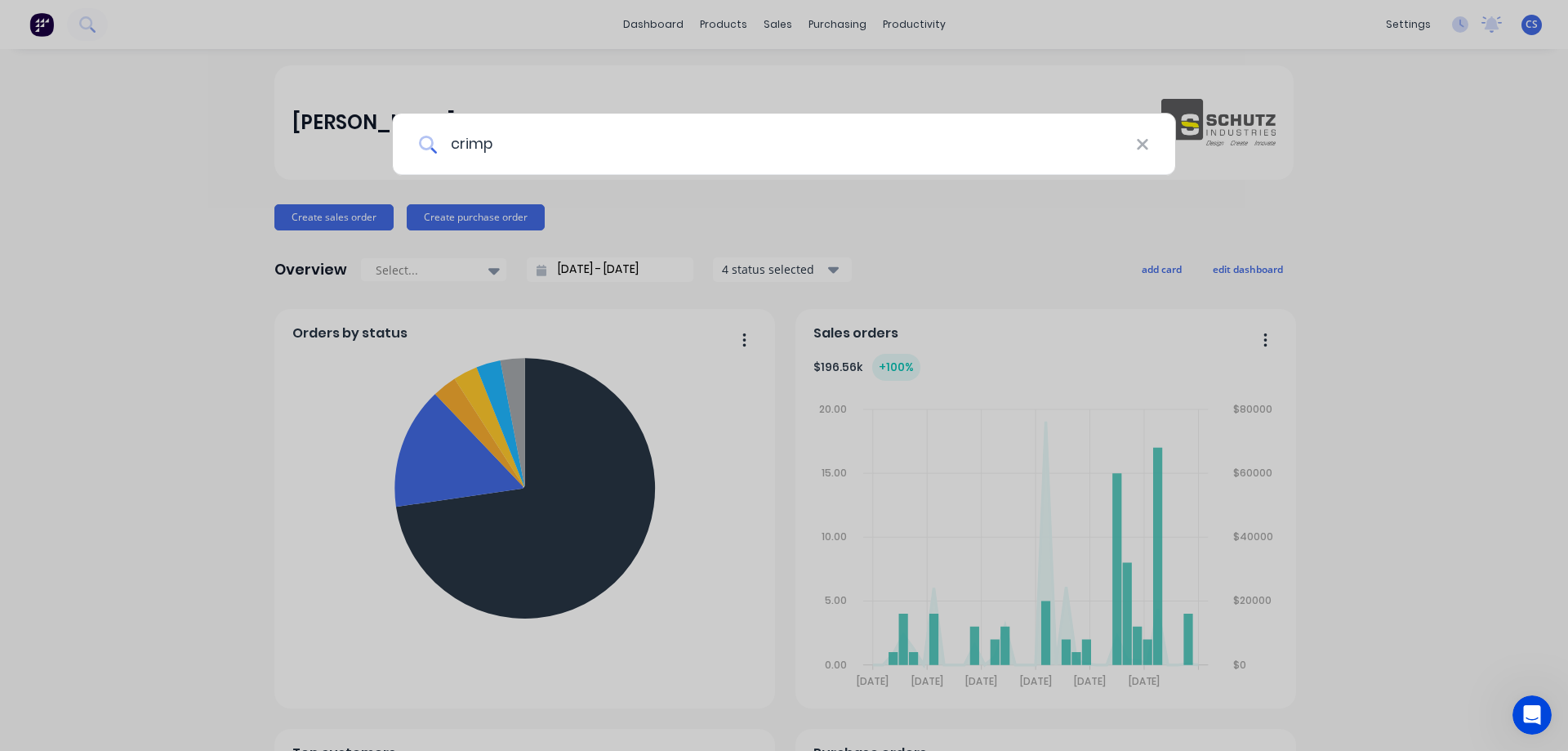
click at [494, 143] on input "crimp" at bounding box center [786, 143] width 699 height 61
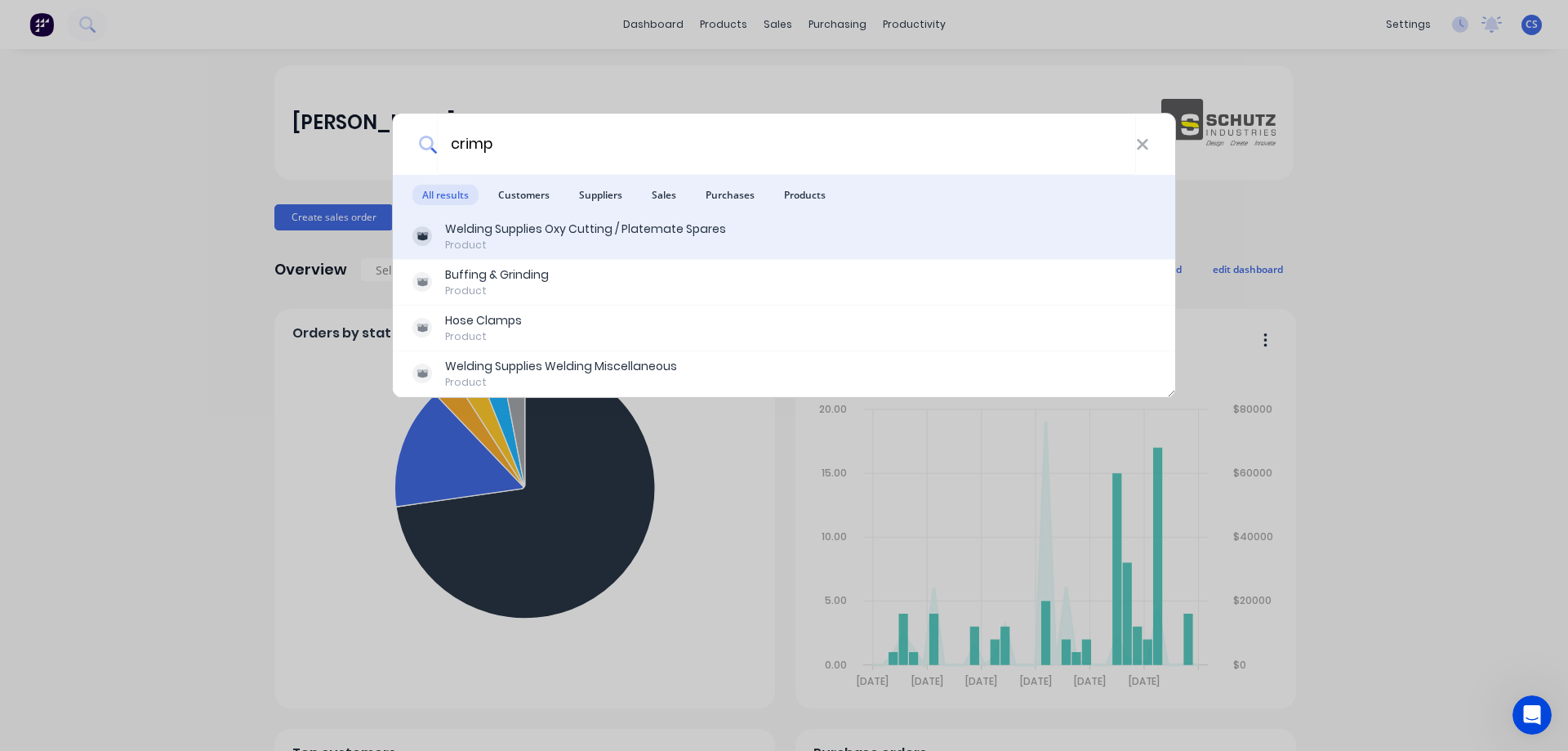
type input "crimp"
click at [557, 231] on div "Welding Supplies Oxy Cutting / Platemate Spares" at bounding box center [585, 229] width 281 height 17
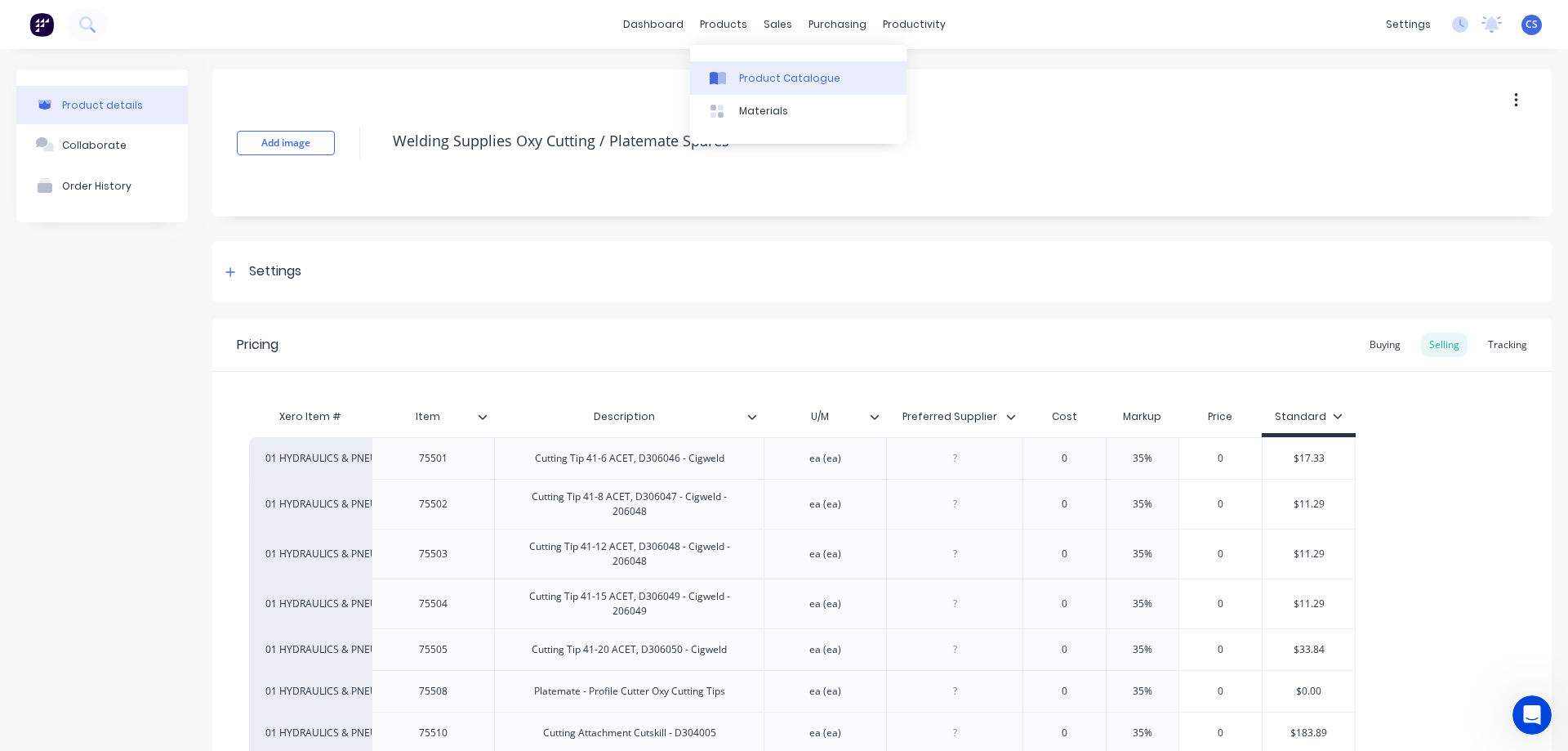
click at [738, 70] on link "Product Catalogue" at bounding box center [798, 77] width 216 height 33
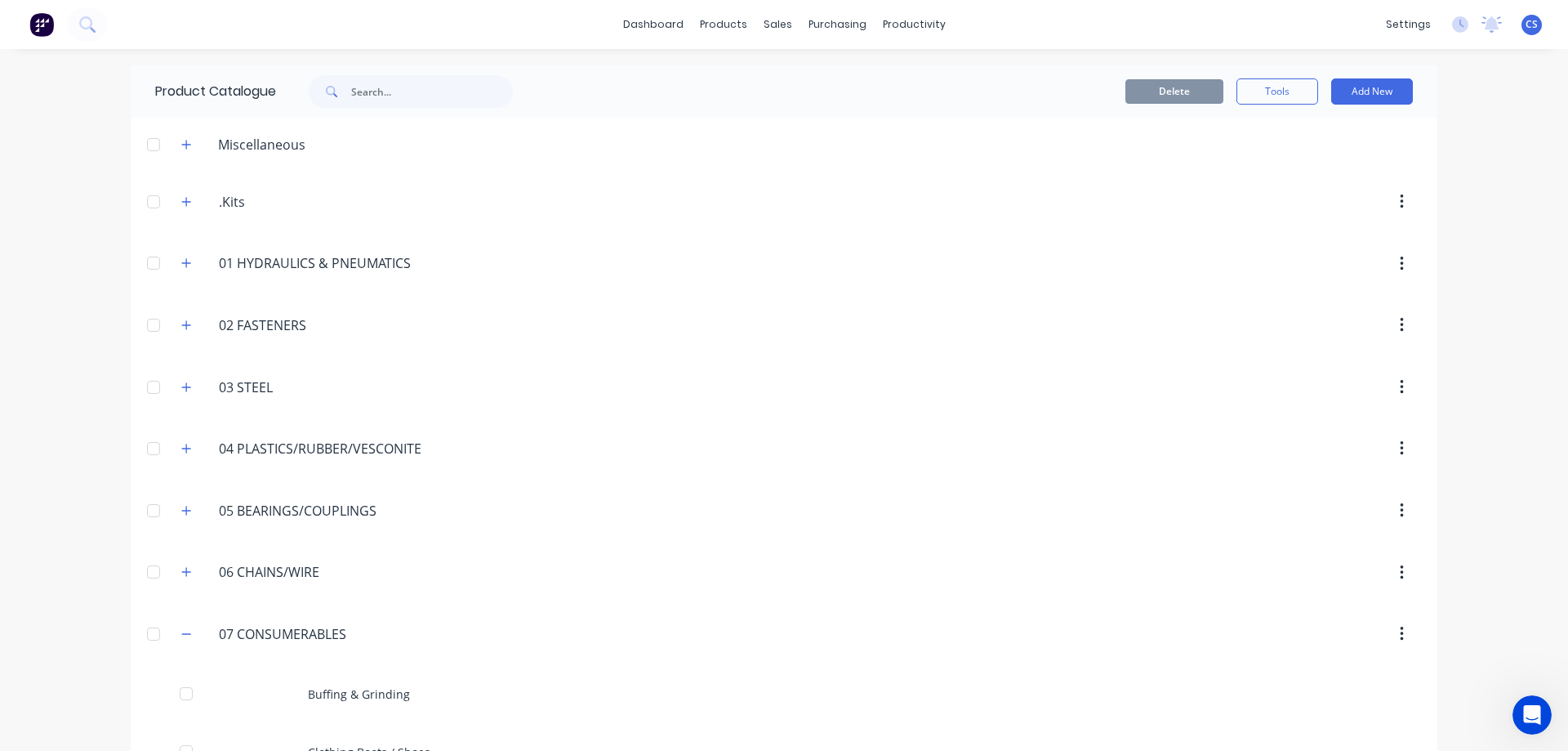
scroll to position [408, 0]
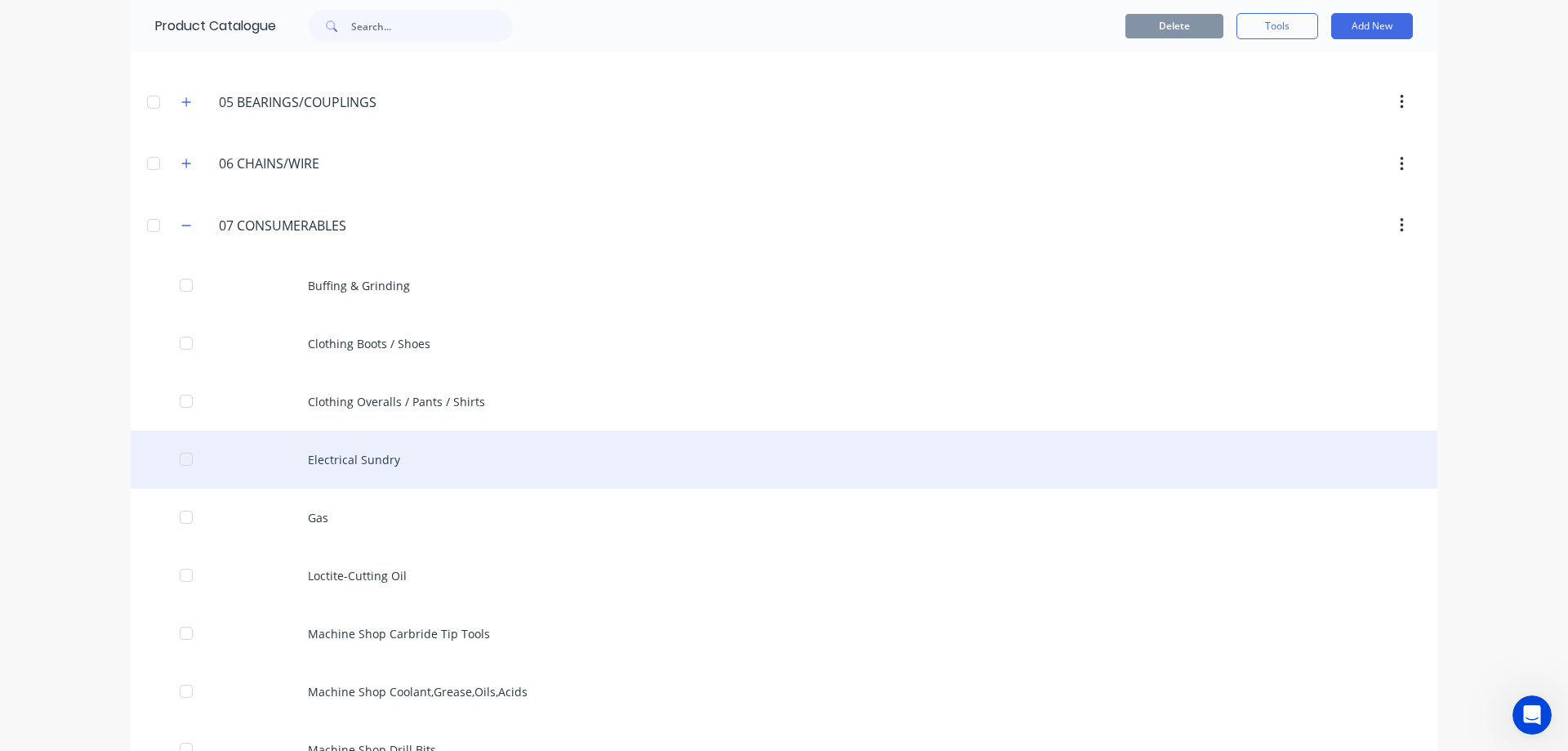
click at [370, 477] on div "Electrical Sundry" at bounding box center [784, 460] width 1307 height 58
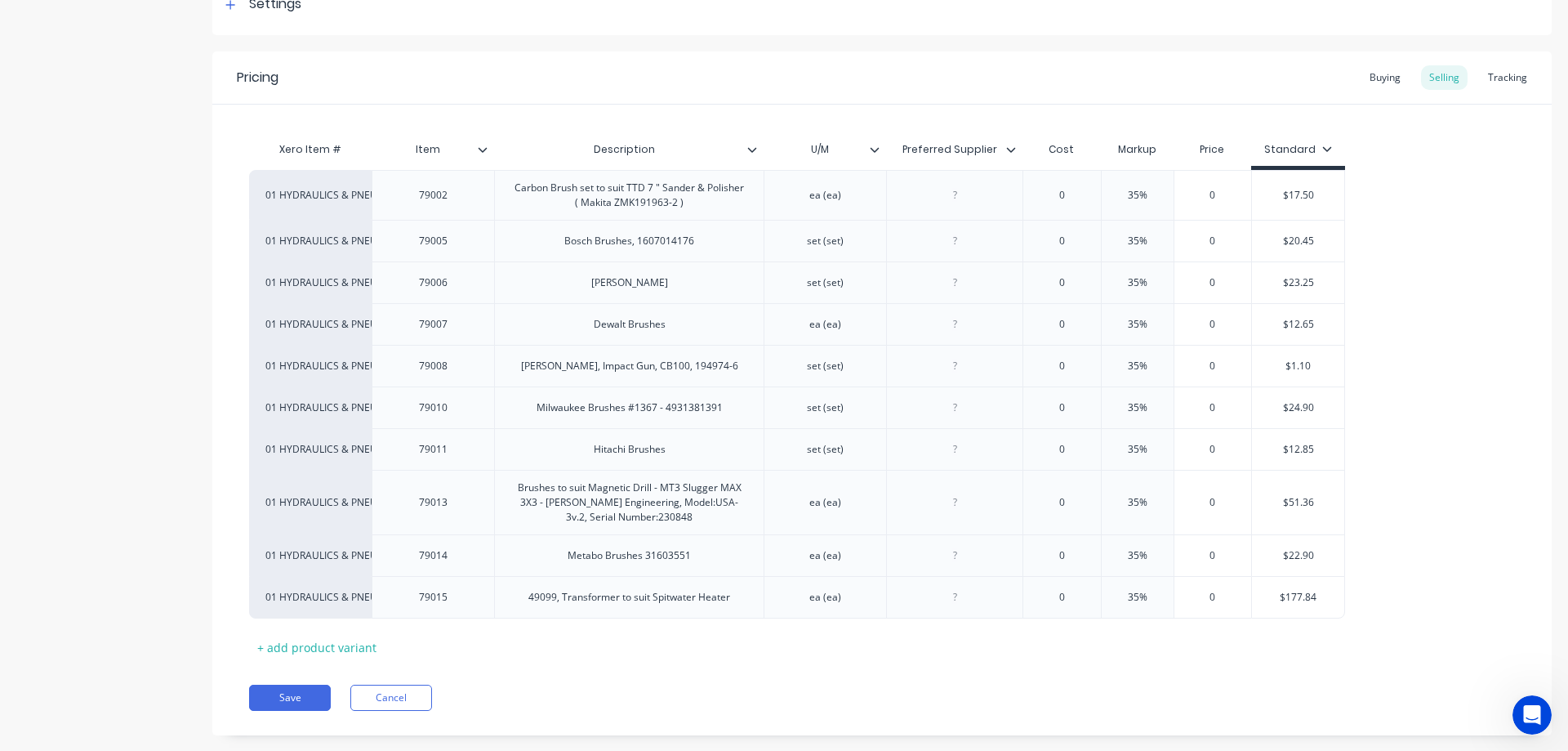
scroll to position [297, 0]
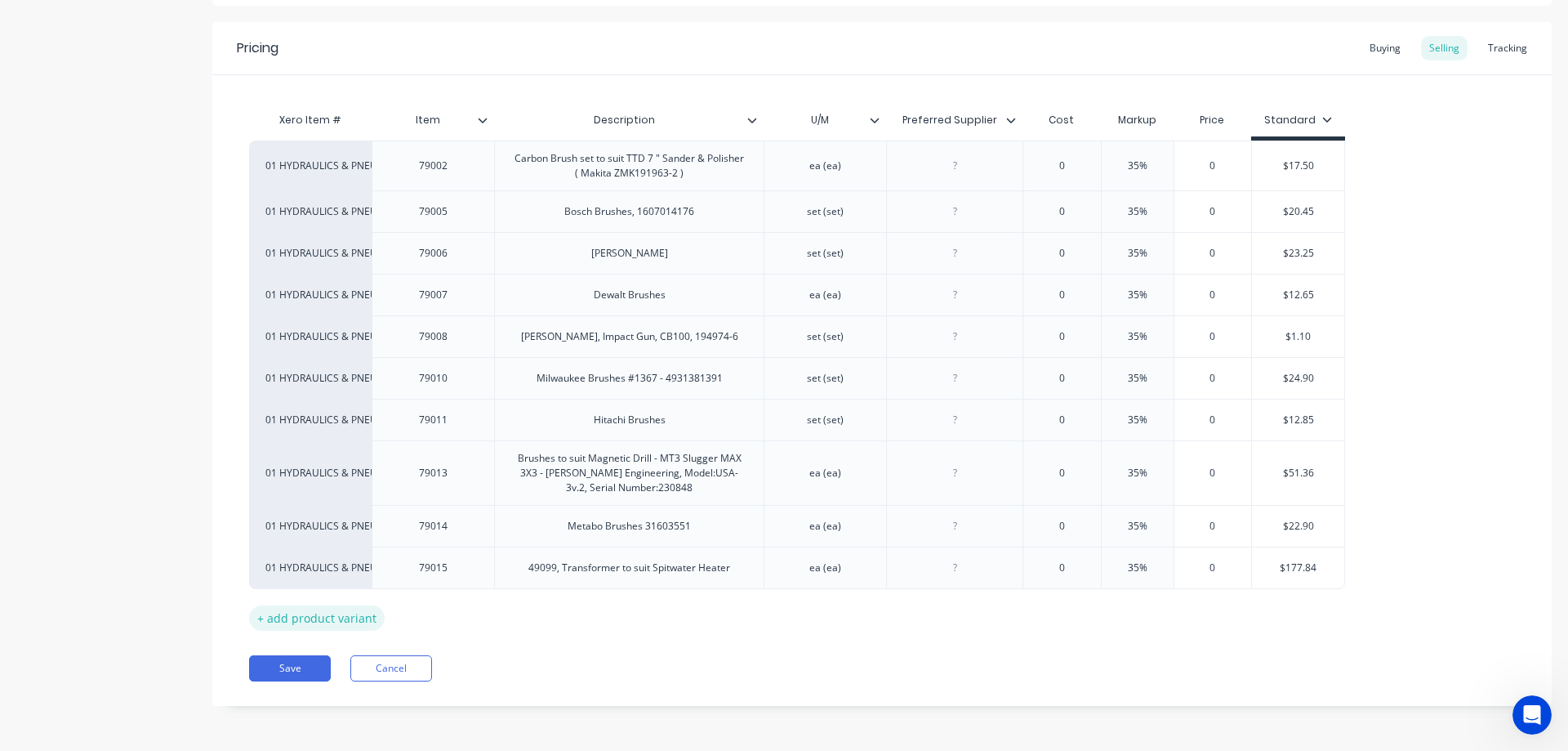
click at [329, 625] on div "+ add product variant" at bounding box center [316, 617] width 136 height 25
type textarea "x"
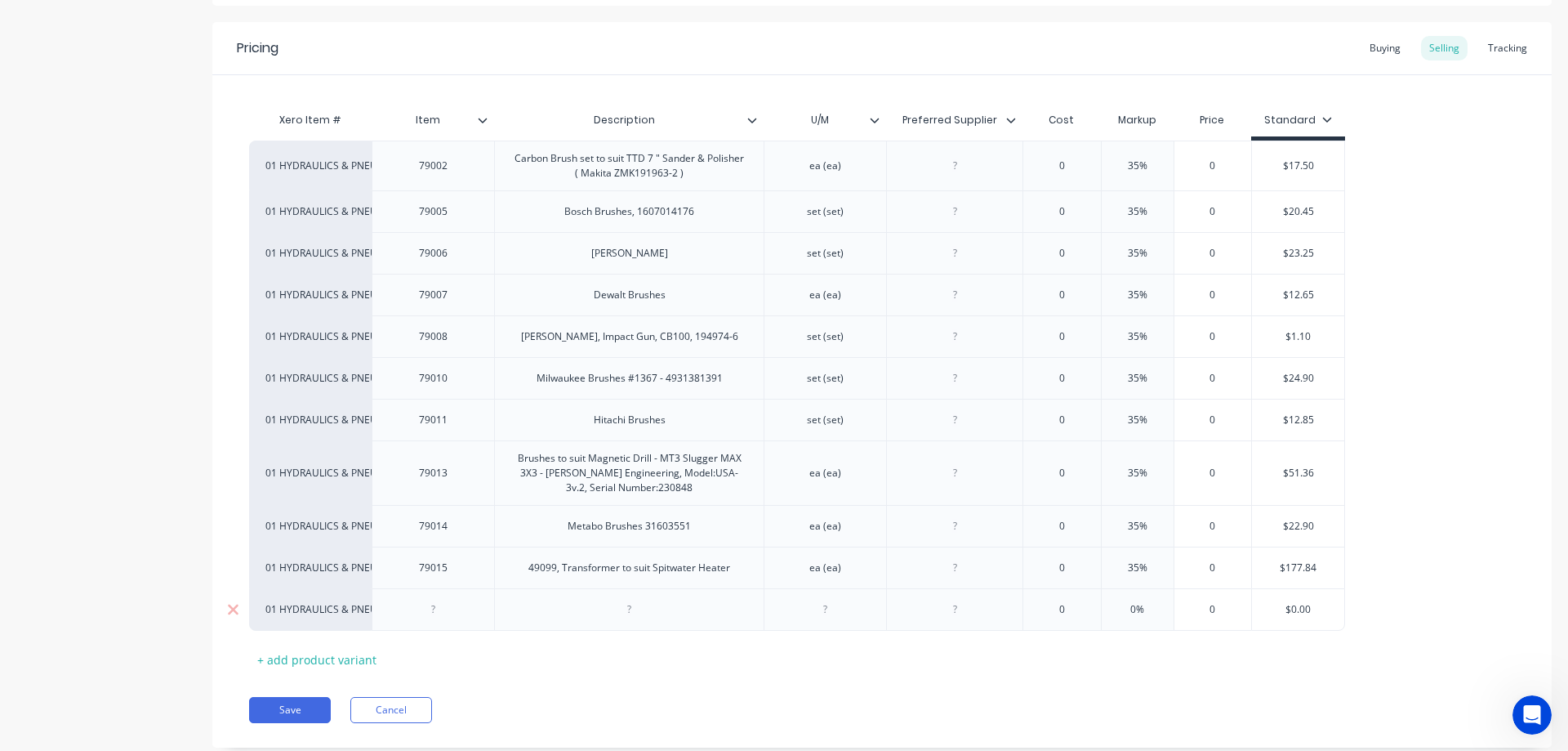
click at [437, 598] on div at bounding box center [432, 609] width 123 height 42
click at [444, 613] on div at bounding box center [433, 609] width 81 height 22
type textarea "x"
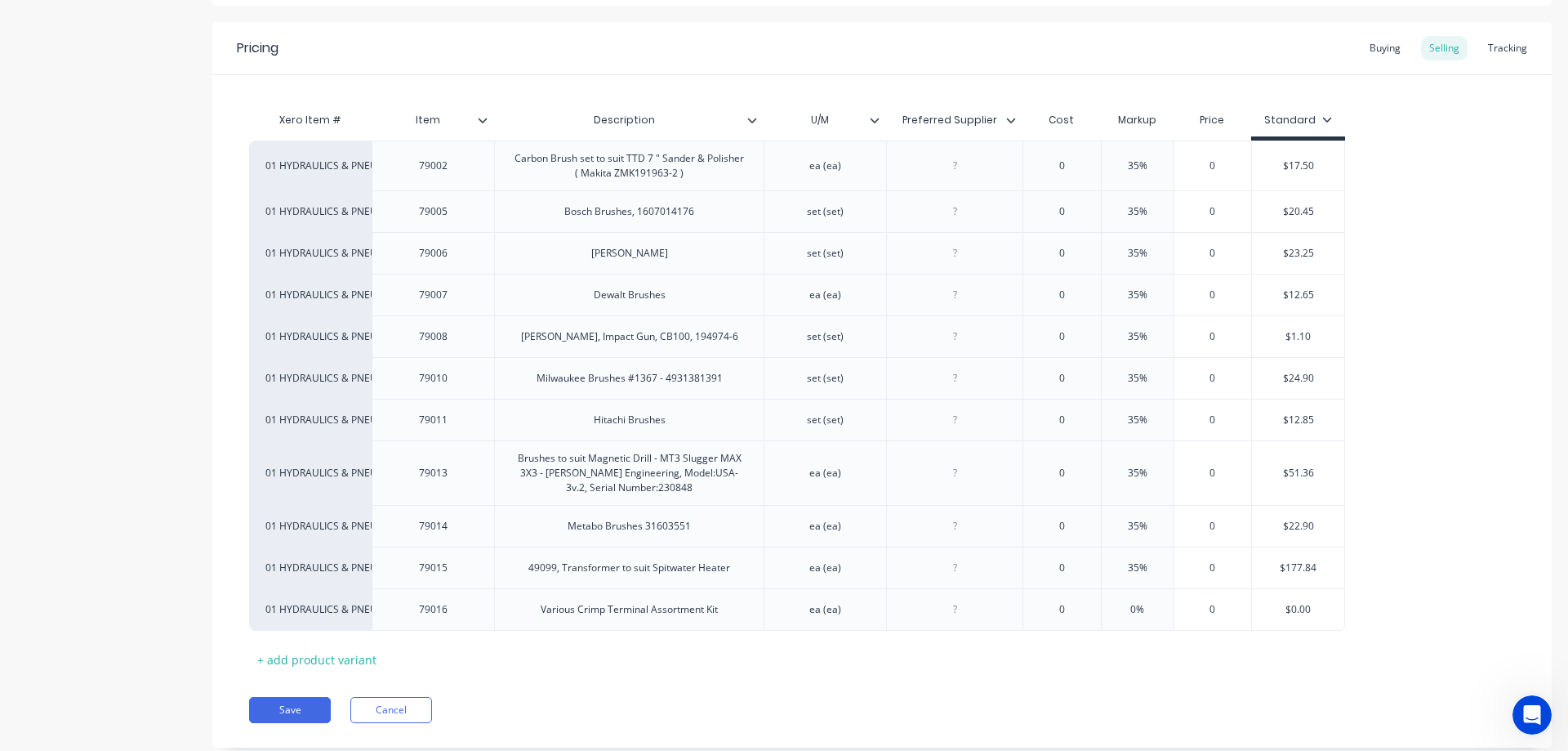
type input "0"
type textarea "x"
type input "0%35"
type textarea "x"
type input "0%35"
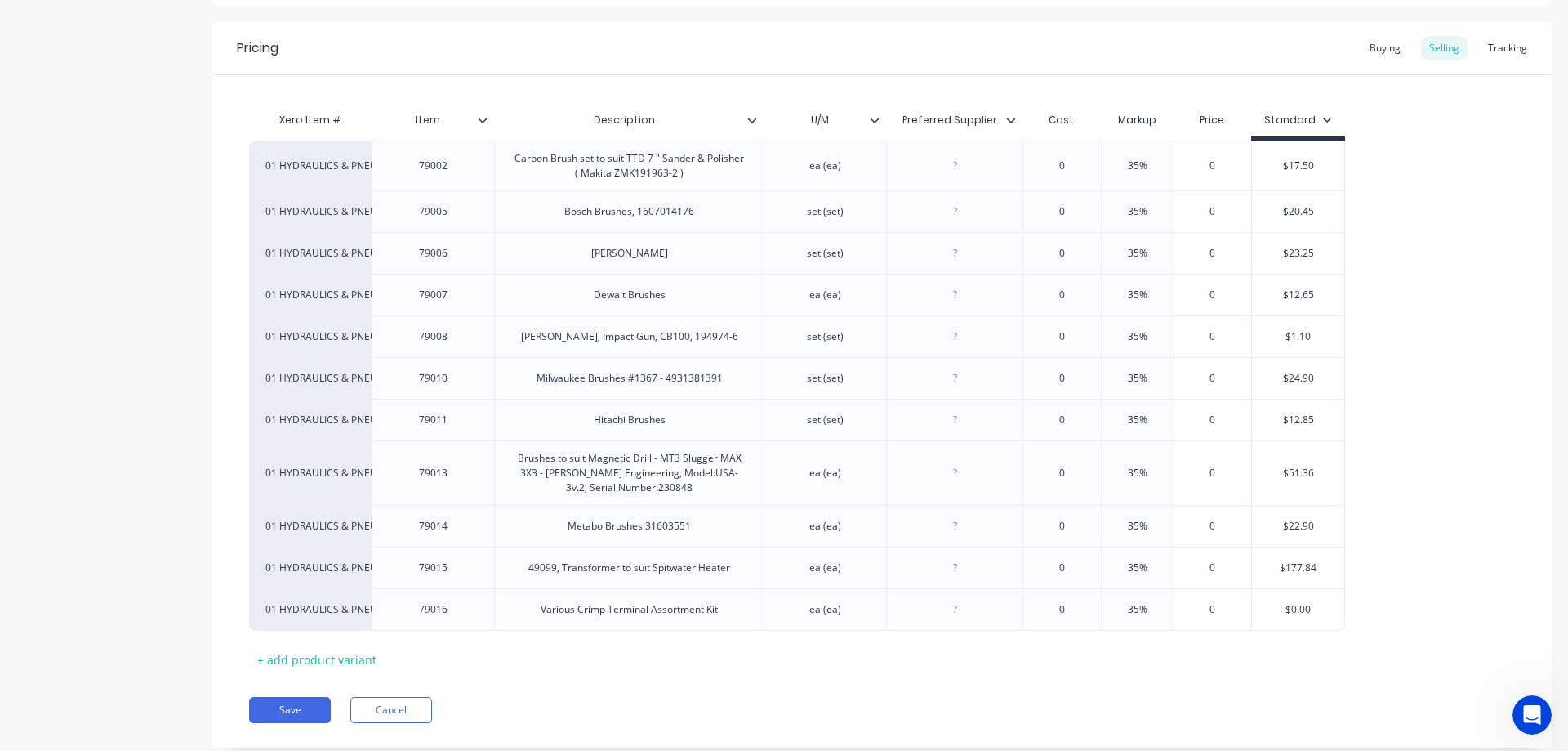
type input "05"
type textarea "x"
type input "059"
type textarea "x"
type input "059.5"
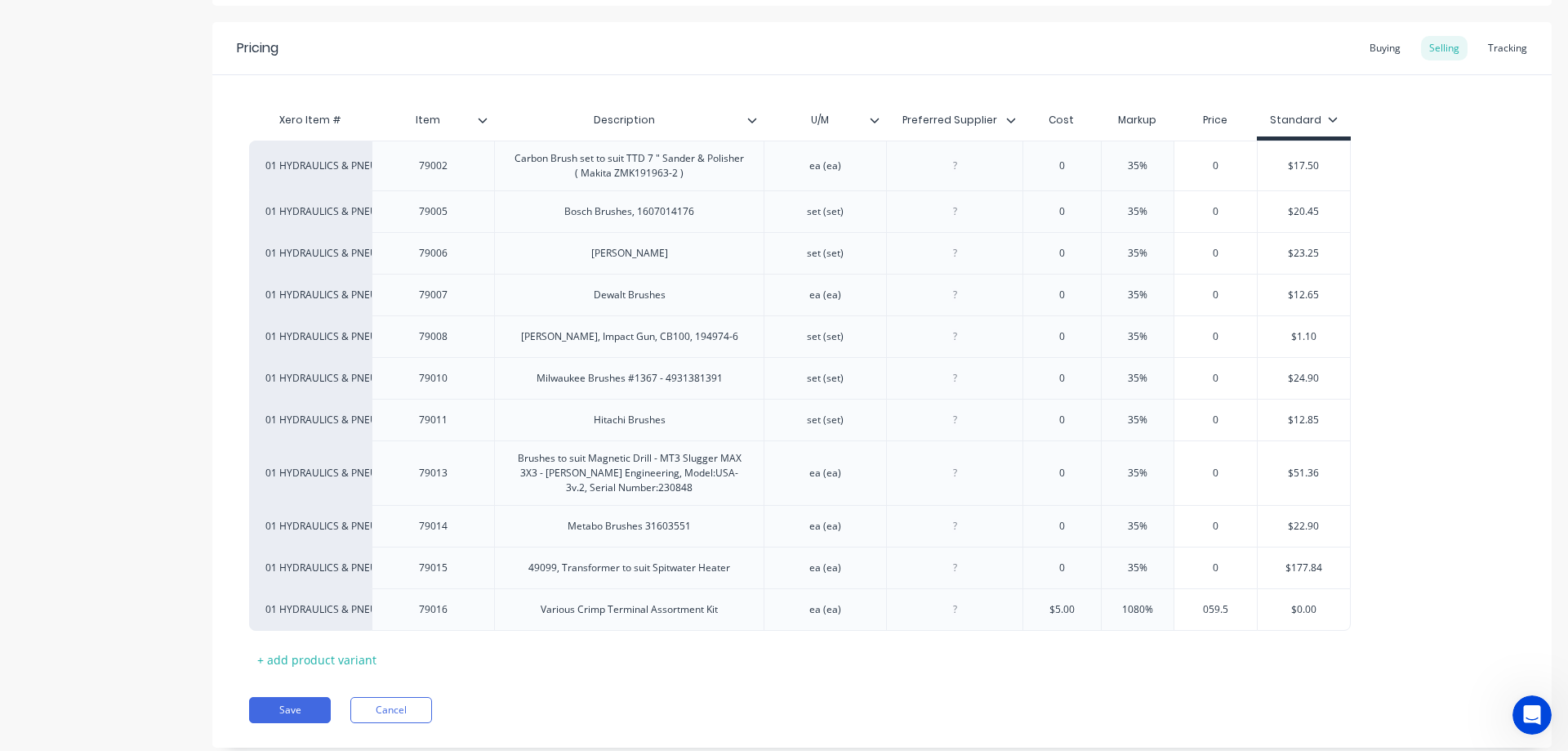
type textarea "x"
type input "059.50"
type input "$0.00"
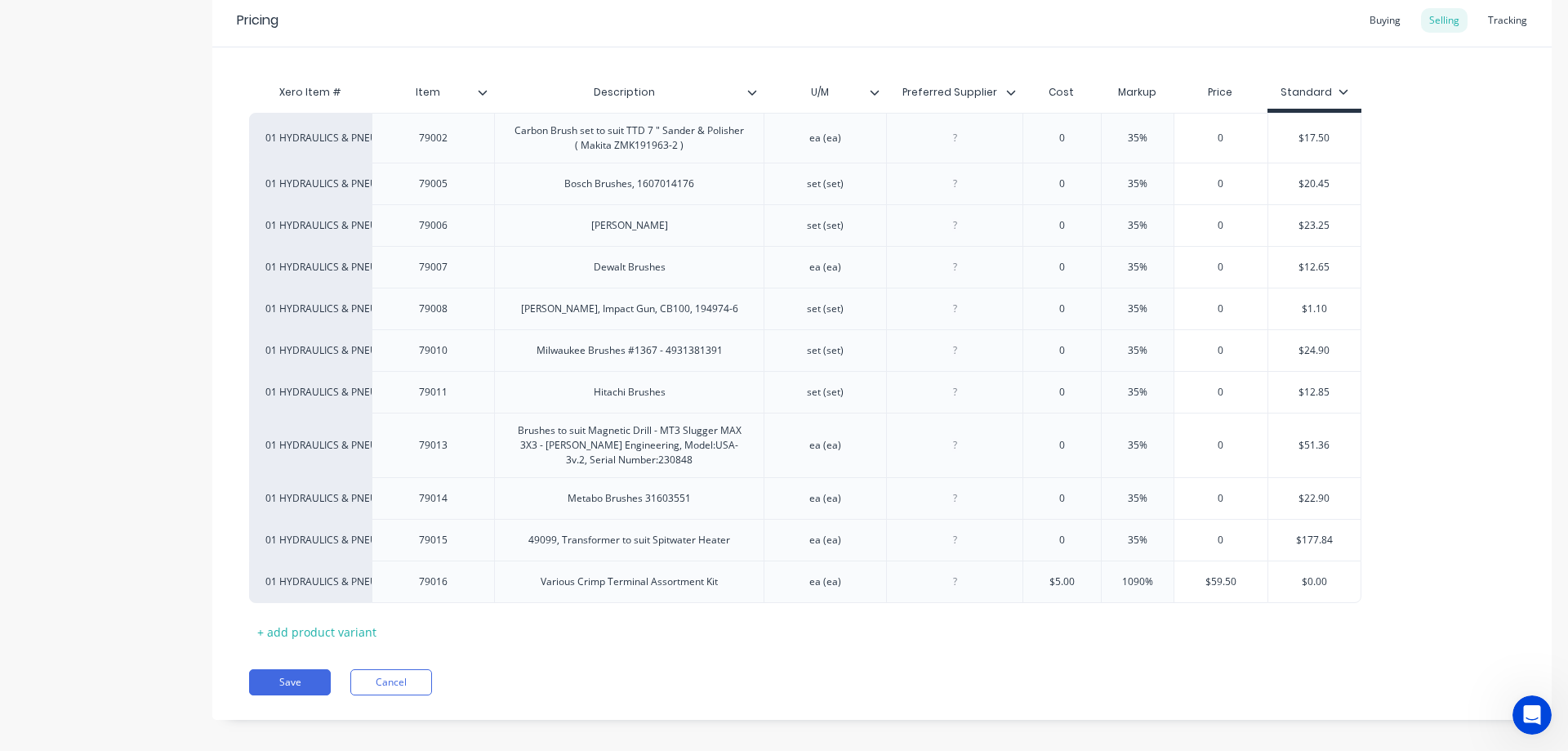
scroll to position [338, 0]
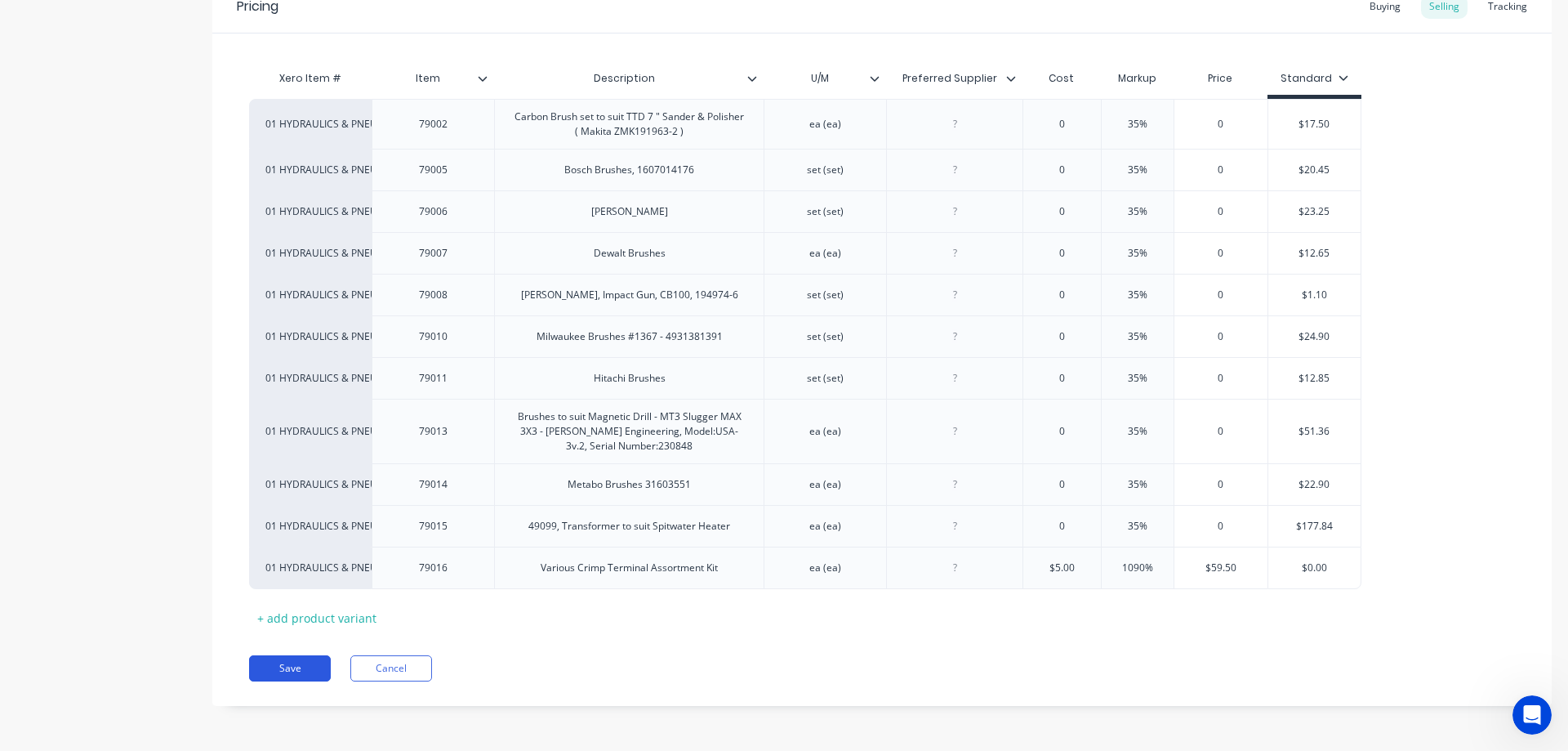
click at [298, 662] on button "Save" at bounding box center [289, 669] width 81 height 26
type textarea "x"
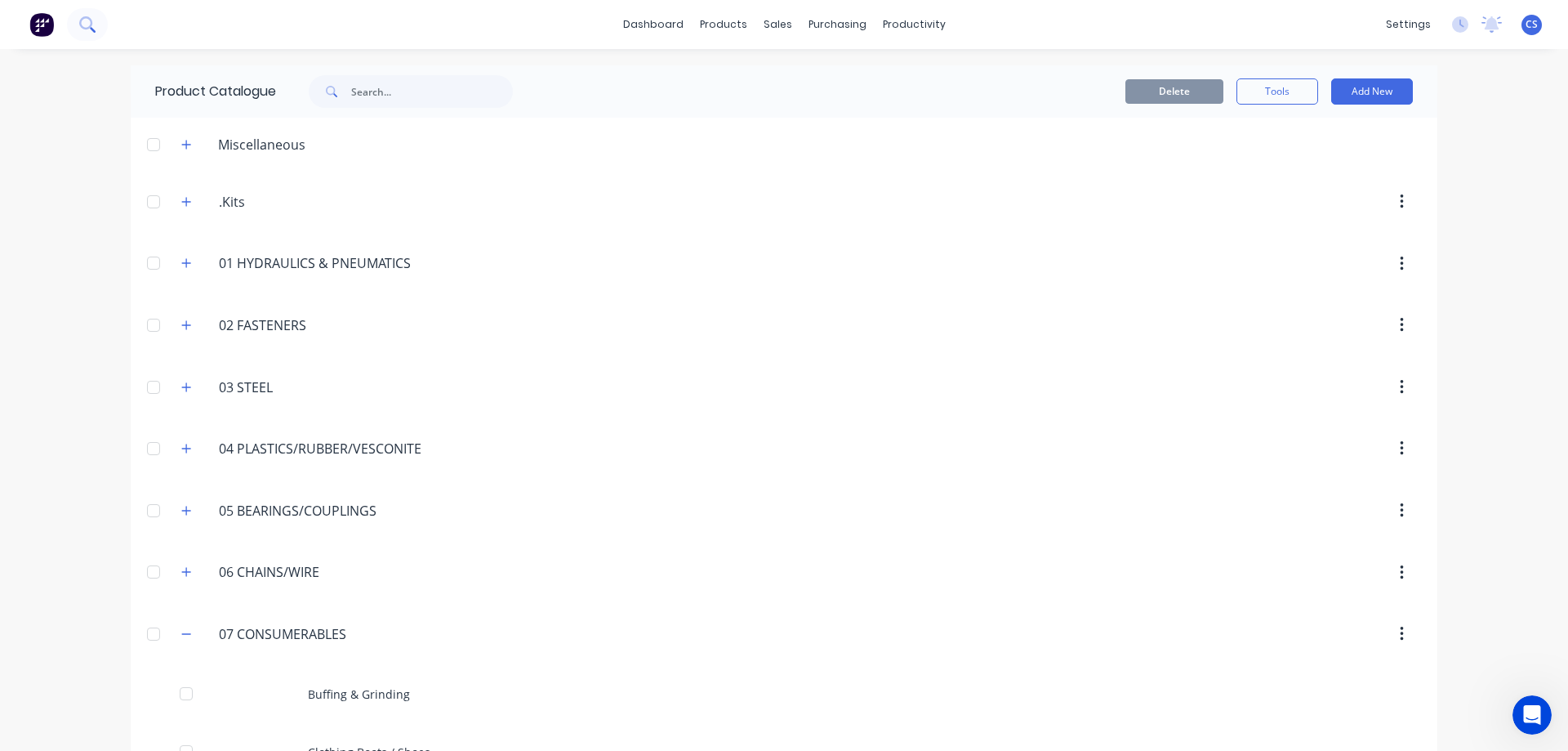
click at [80, 20] on icon at bounding box center [87, 23] width 16 height 16
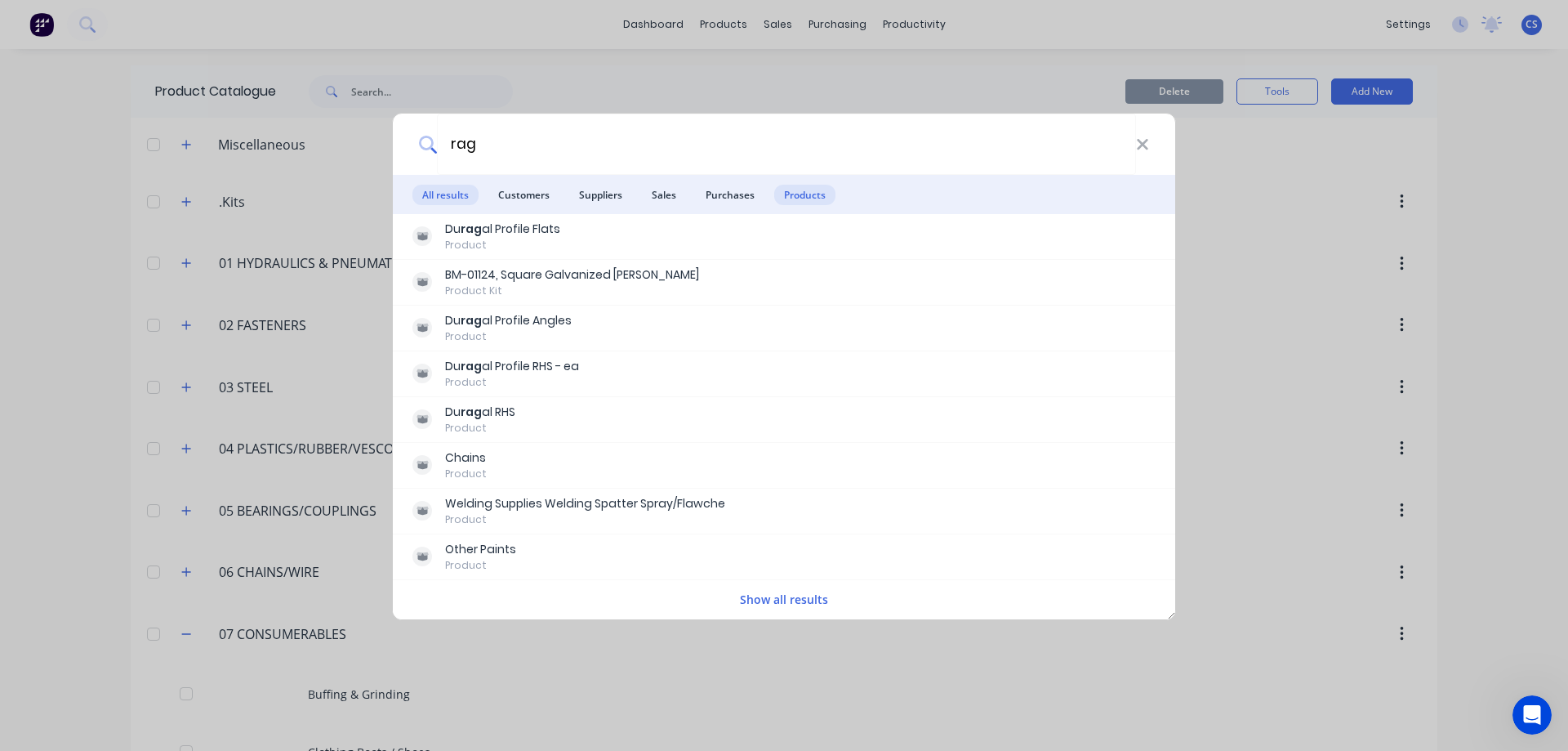
type input "rag"
click at [799, 200] on span "Products" at bounding box center [804, 195] width 61 height 21
click at [782, 606] on button "Show all results" at bounding box center [784, 599] width 98 height 19
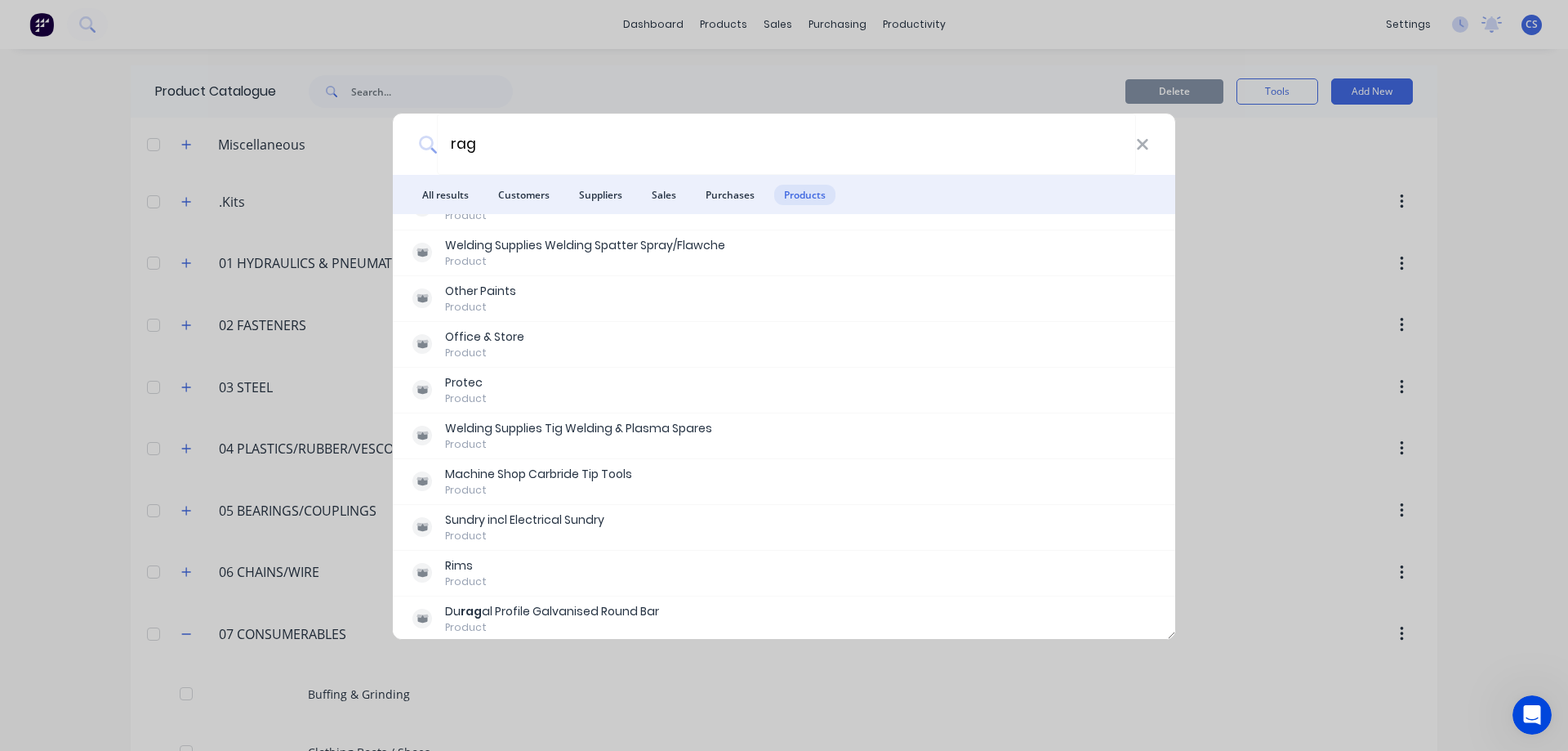
scroll to position [261, 0]
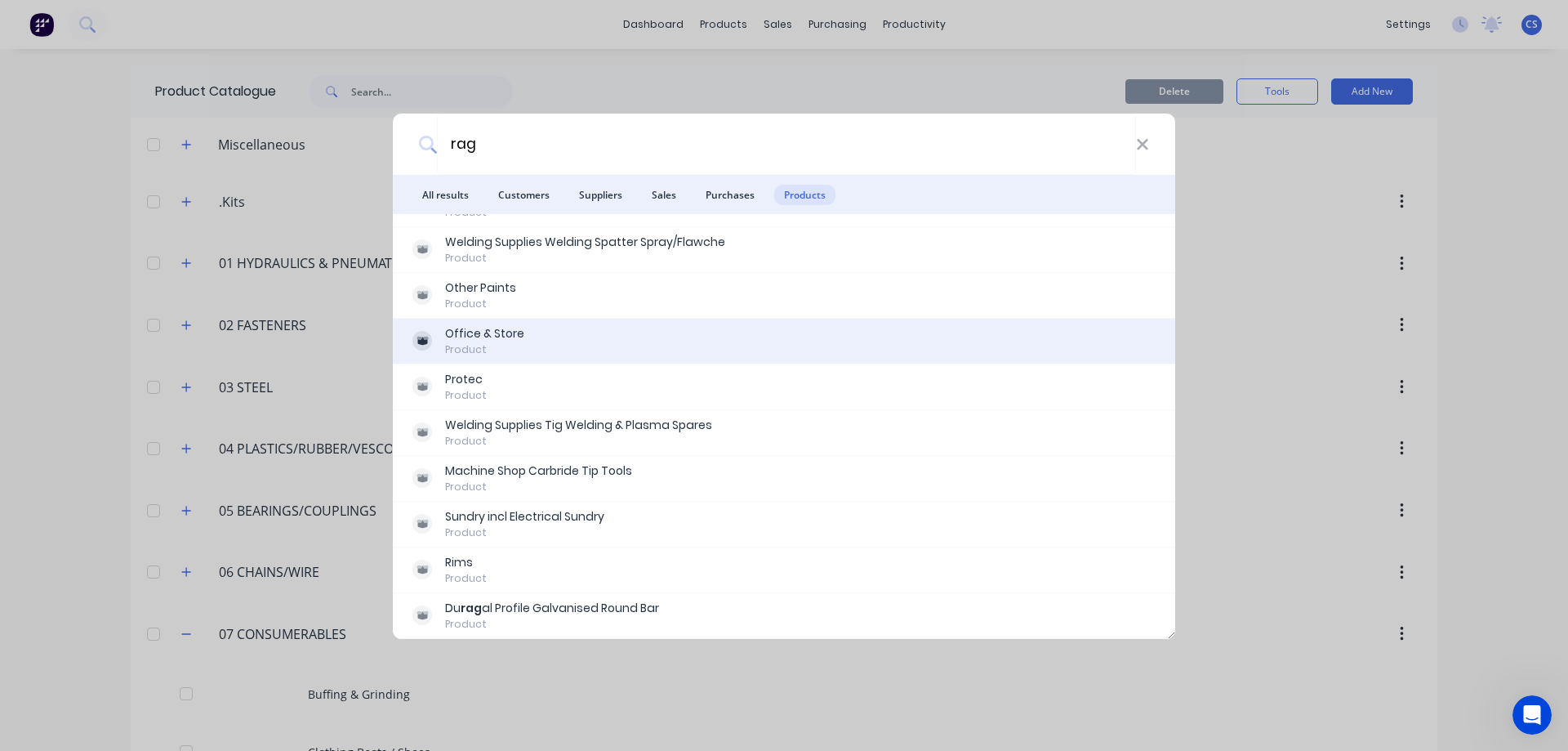
click at [596, 333] on div "Office & Store Product" at bounding box center [784, 341] width 743 height 32
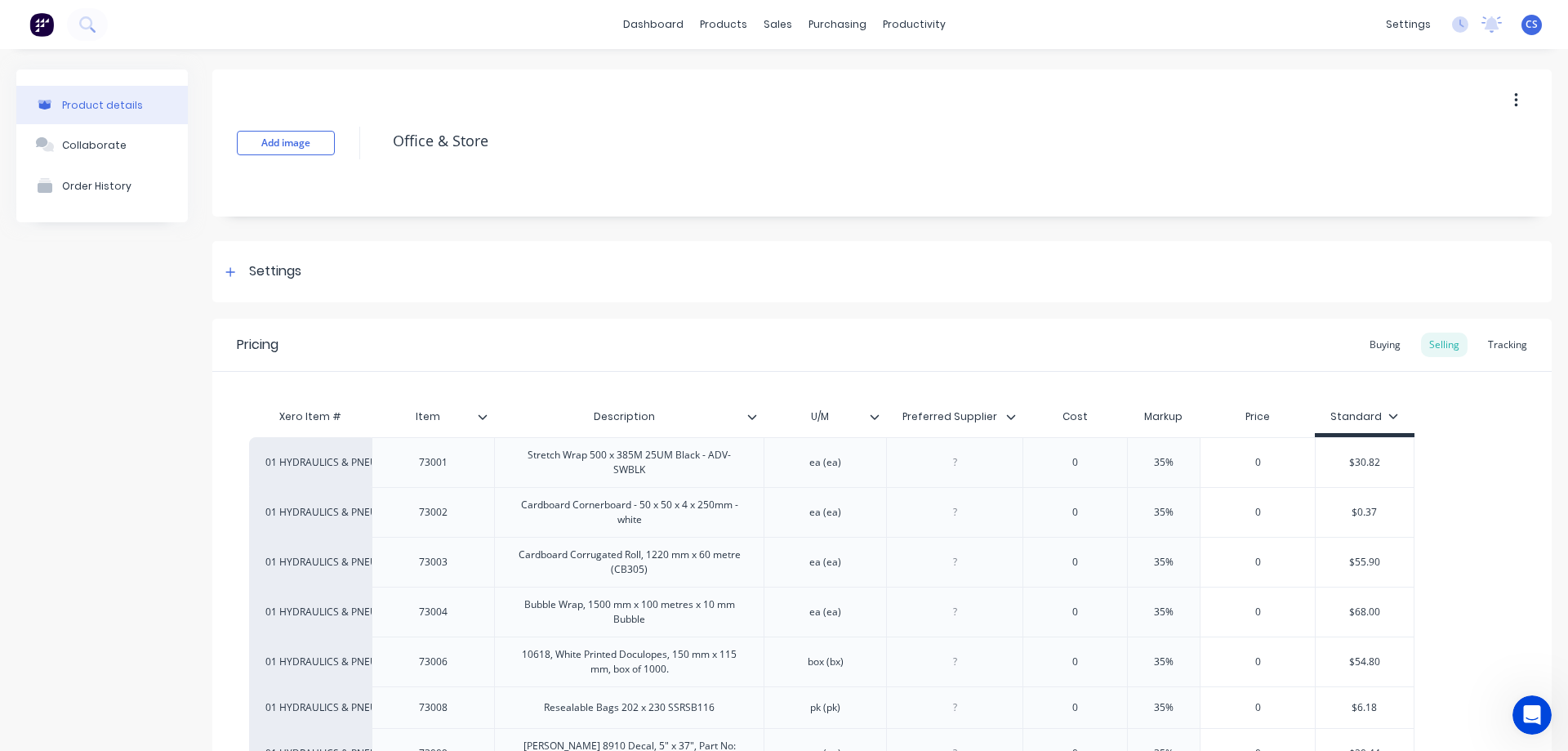
type textarea "x"
click at [758, 62] on link "Product Catalogue" at bounding box center [798, 77] width 216 height 33
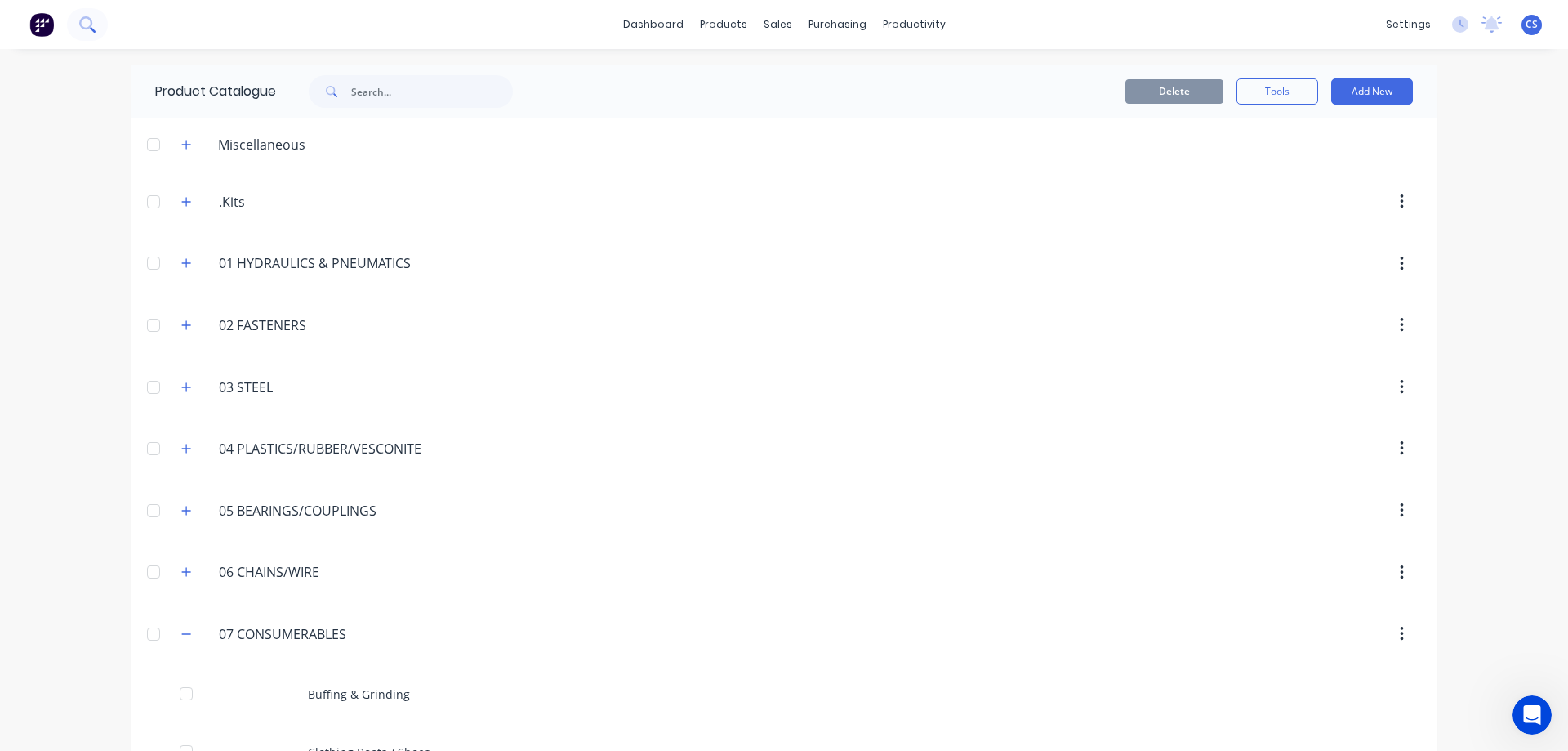
click at [91, 38] on button at bounding box center [88, 24] width 41 height 33
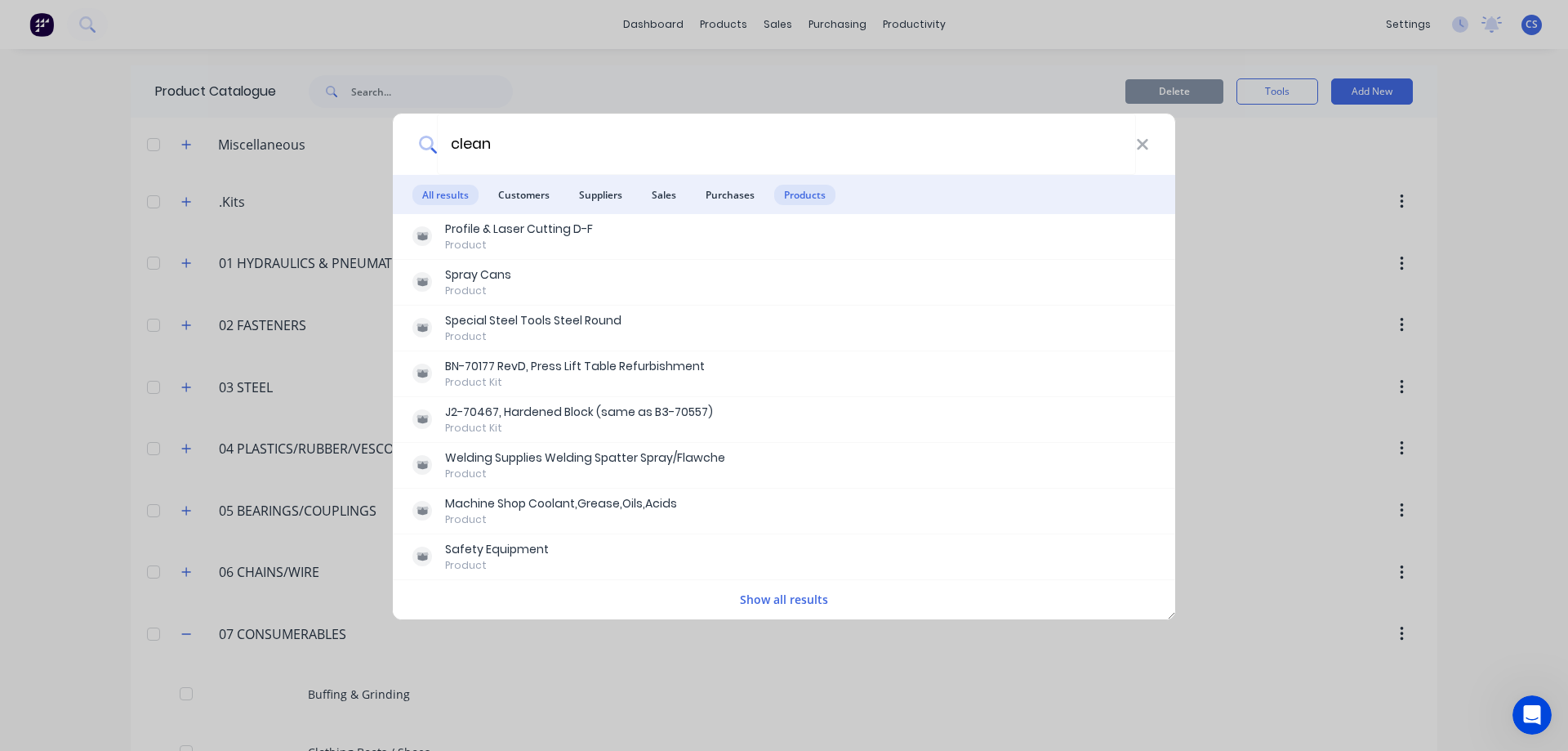
type input "clean"
click at [805, 188] on span "Products" at bounding box center [804, 195] width 61 height 21
click at [813, 596] on button "Show all results" at bounding box center [784, 599] width 98 height 19
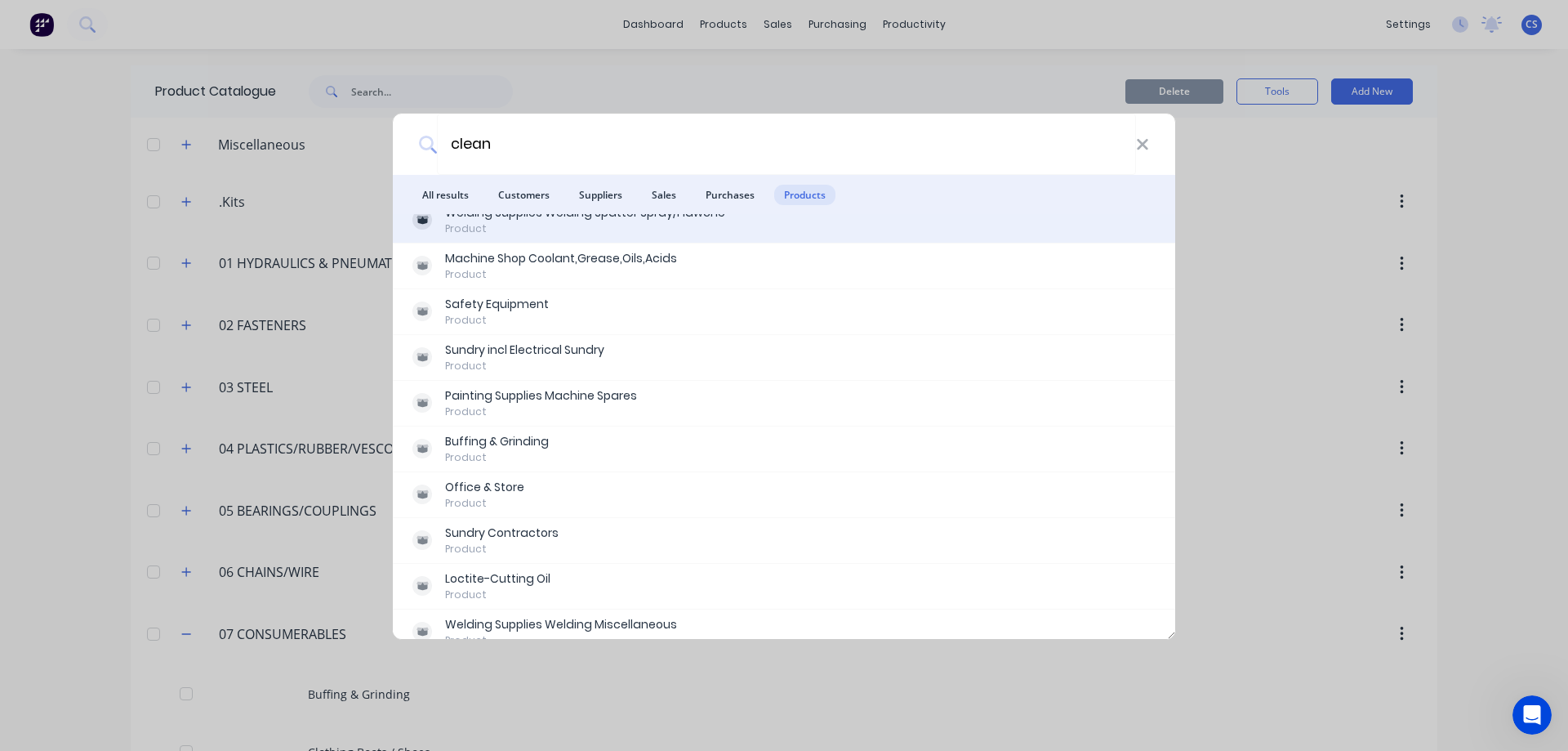
scroll to position [261, 0]
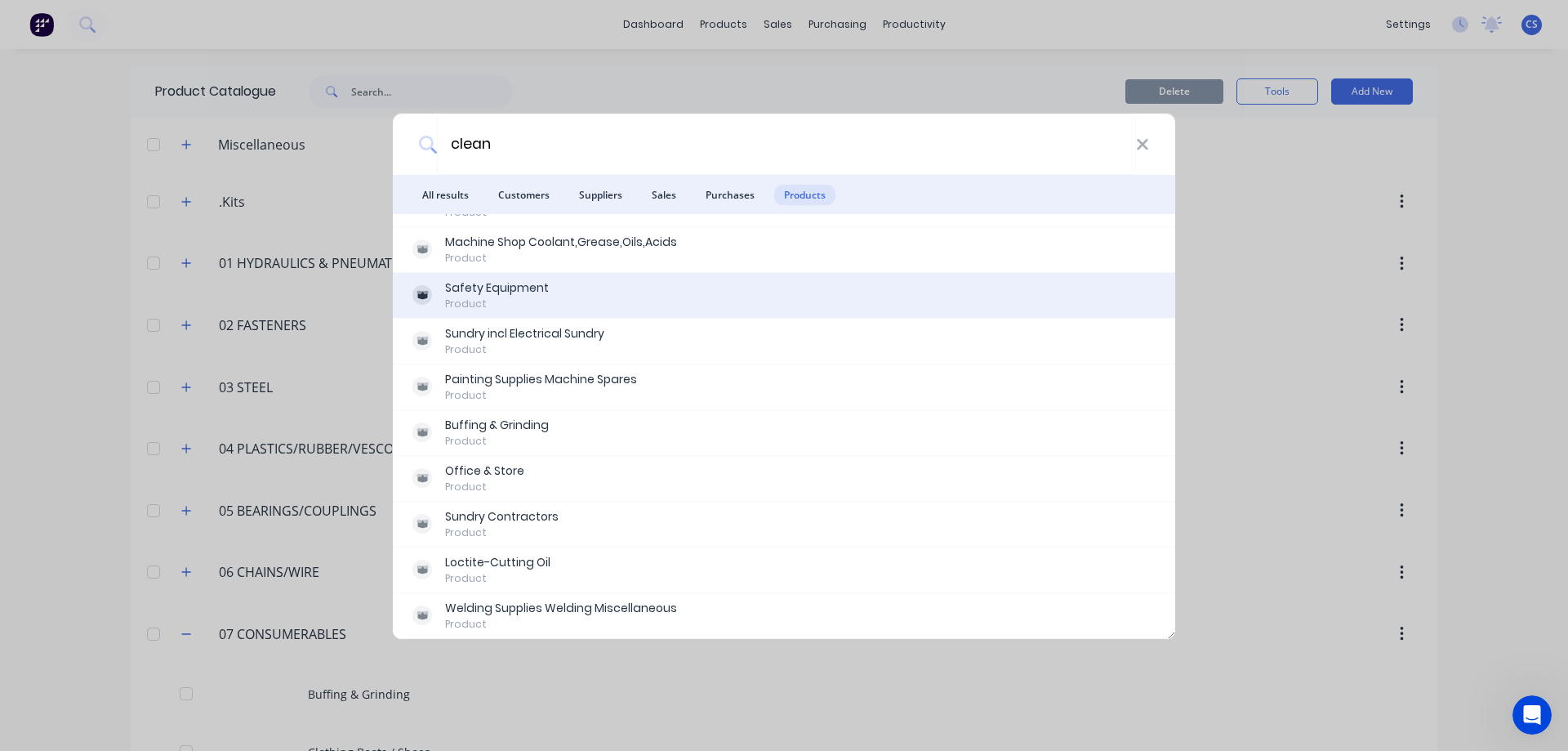
click at [730, 295] on div "Safety Equipment Product" at bounding box center [784, 295] width 743 height 32
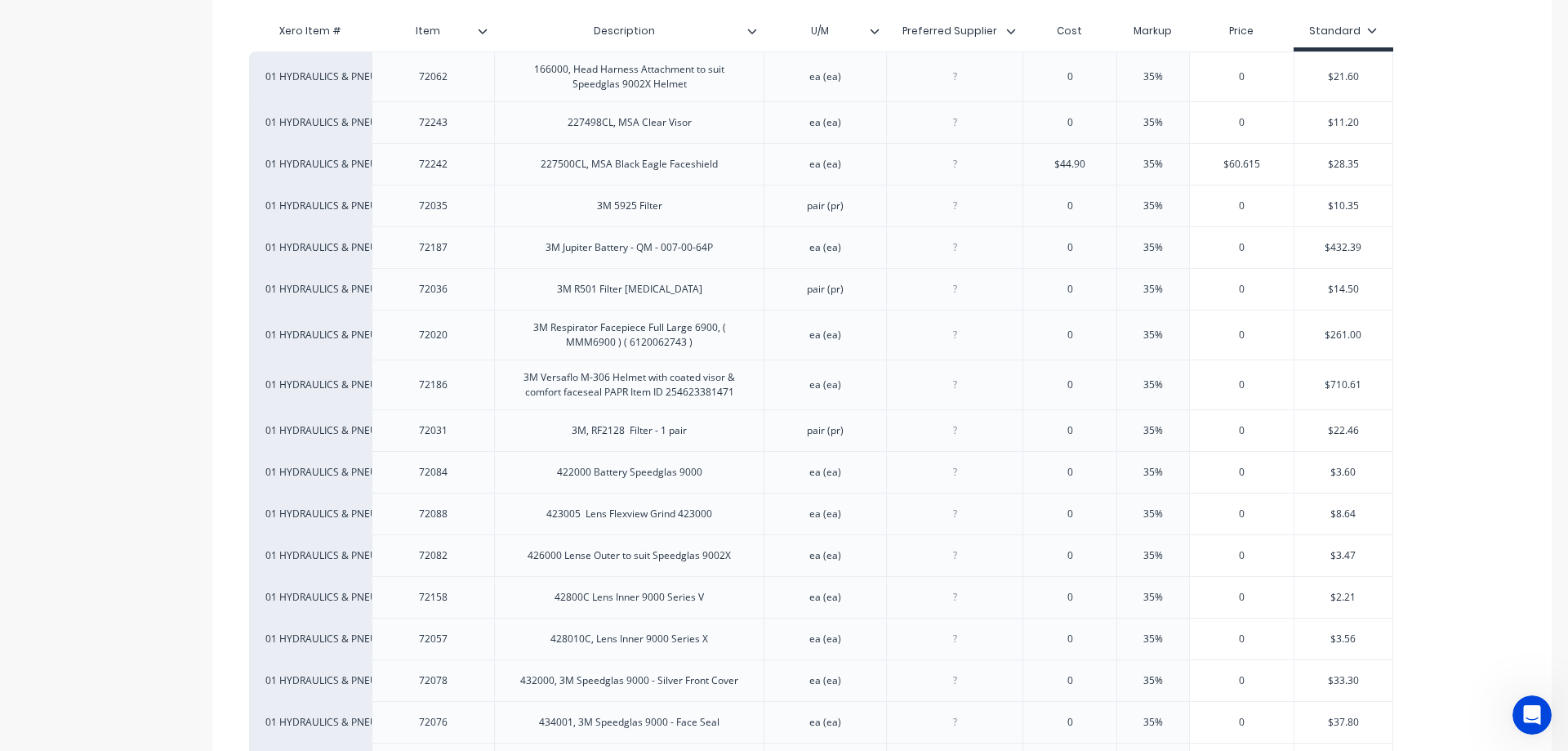
scroll to position [408, 0]
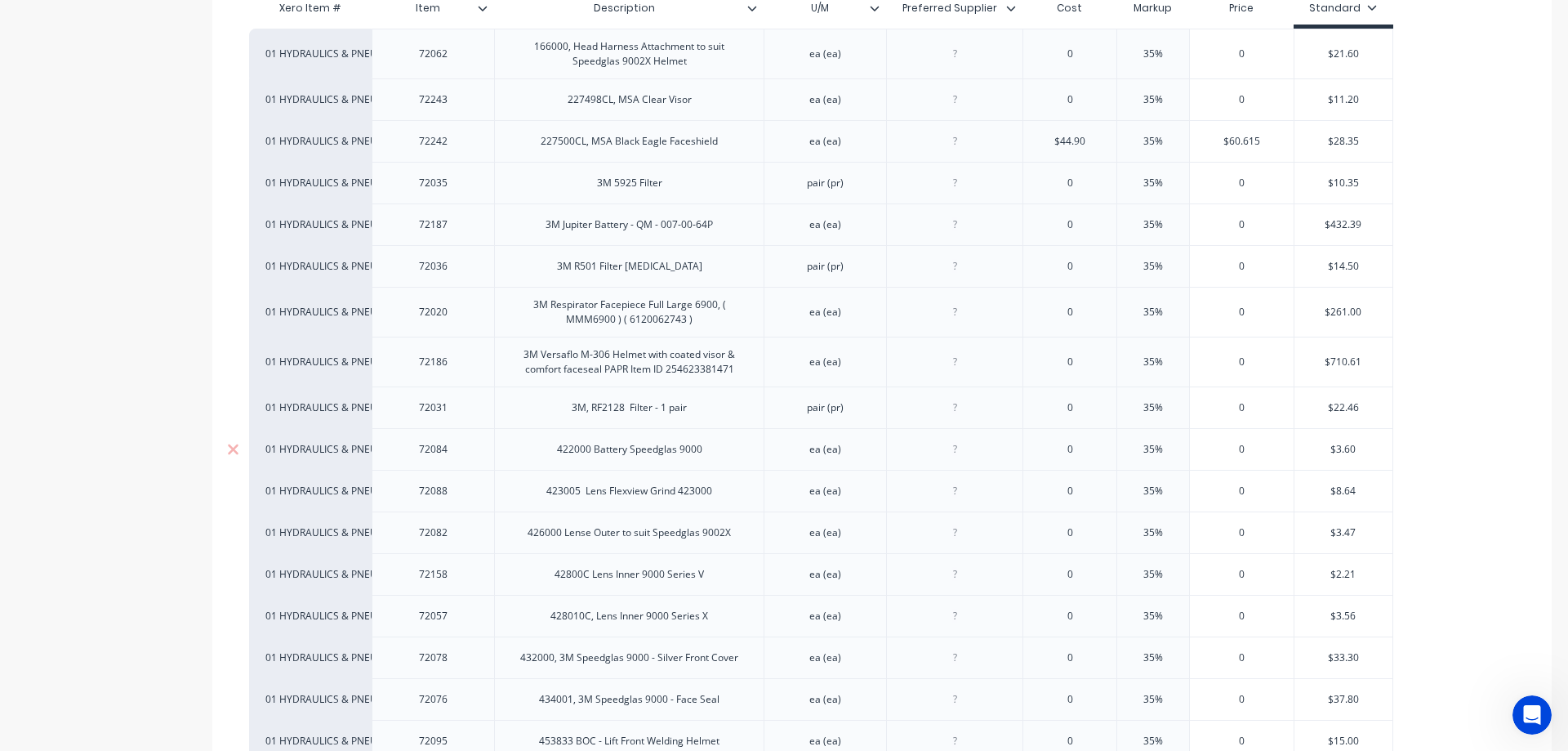
type textarea "x"
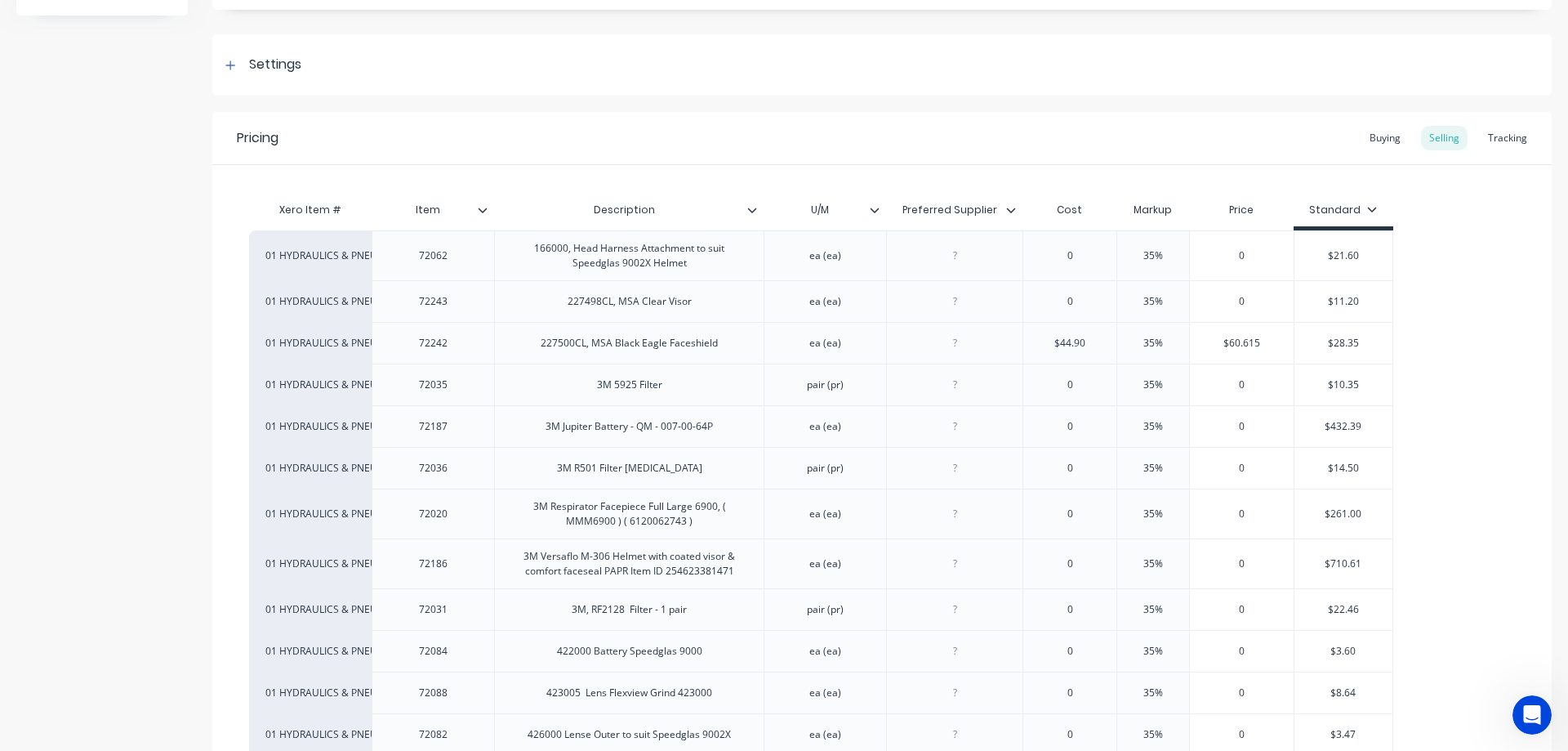
scroll to position [0, 0]
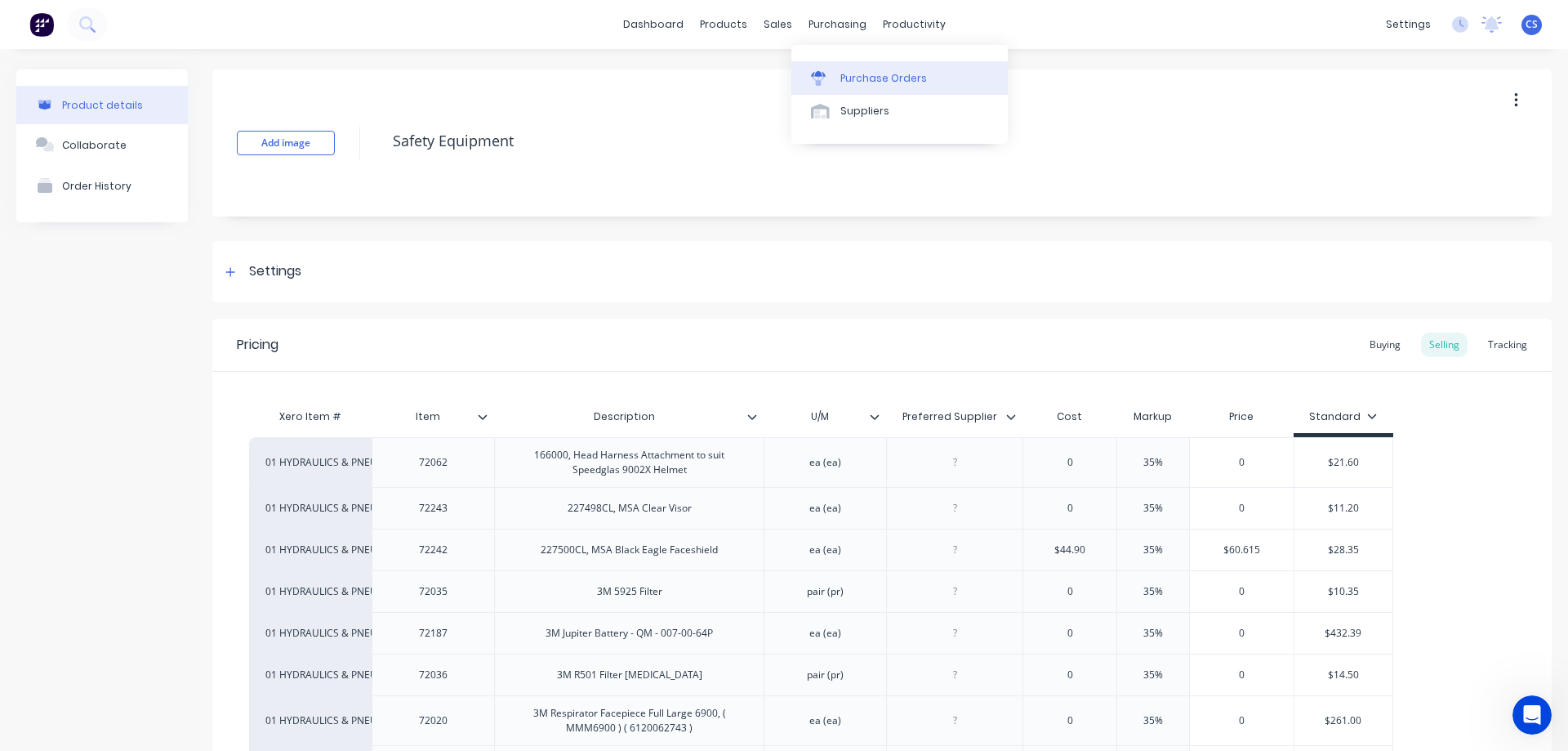
click at [855, 61] on link "Purchase Orders" at bounding box center [899, 77] width 216 height 33
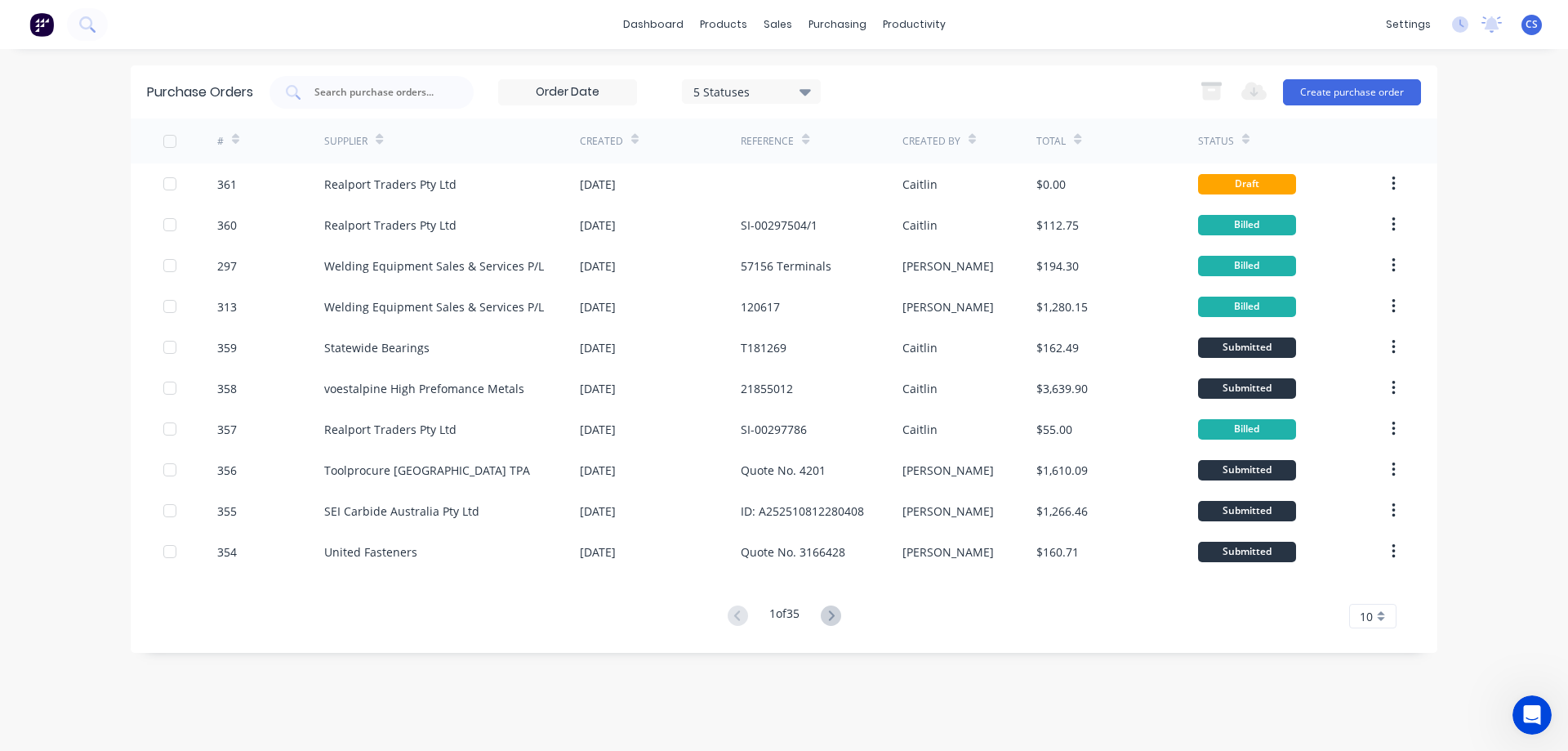
click at [40, 29] on img at bounding box center [41, 24] width 24 height 24
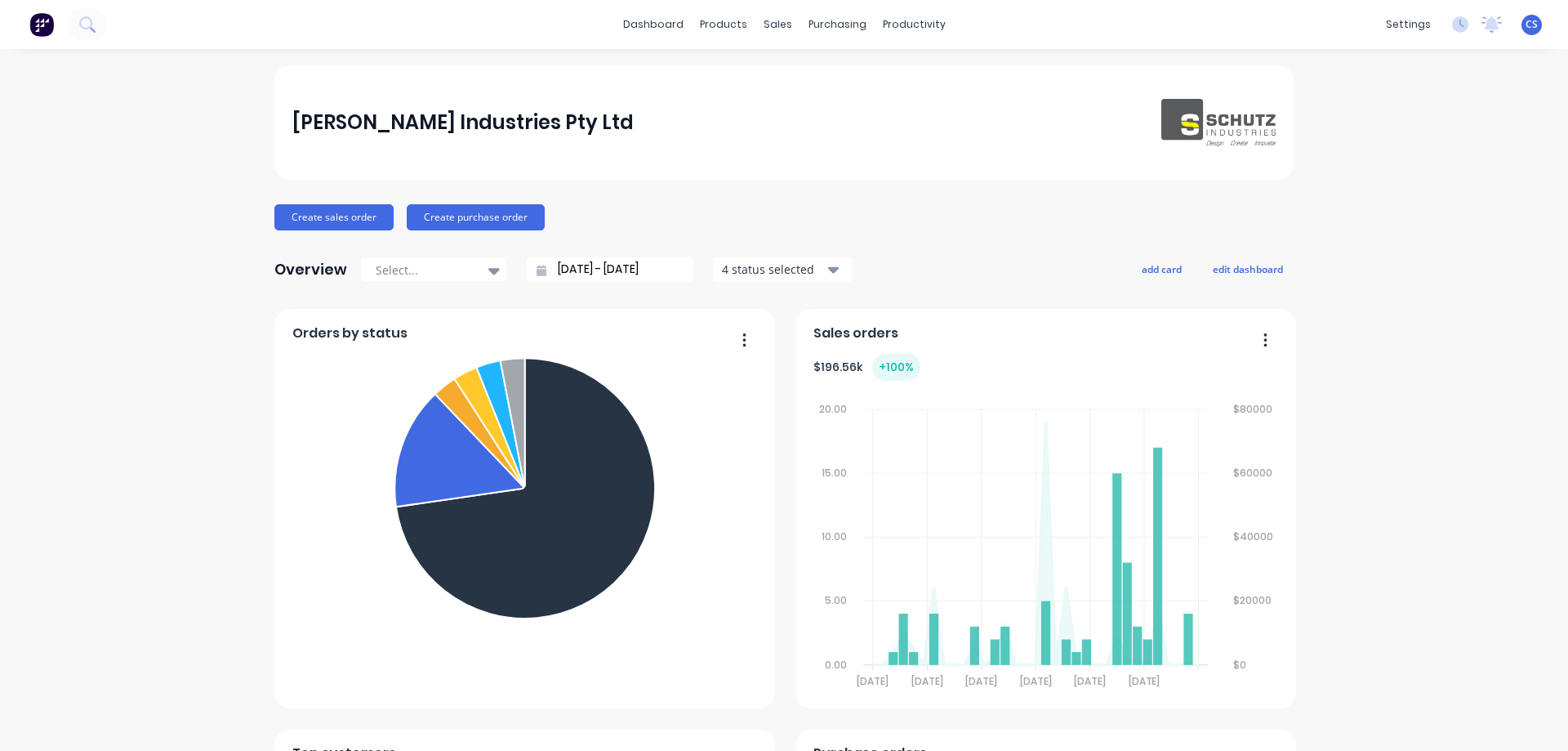
click at [97, 30] on button at bounding box center [88, 24] width 41 height 33
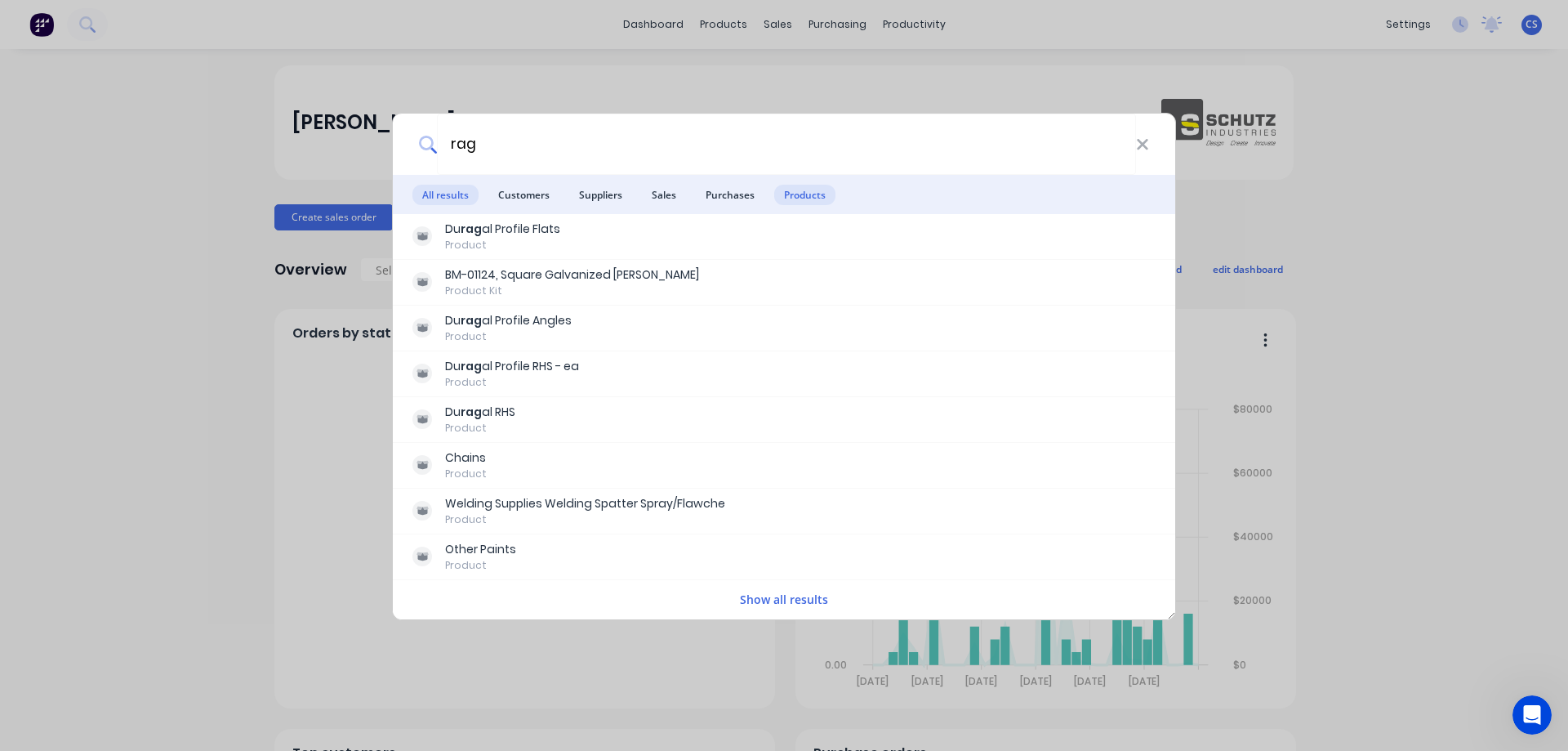
type input "rag"
click at [798, 199] on span "Products" at bounding box center [804, 195] width 61 height 21
click at [799, 605] on button "Show all results" at bounding box center [784, 599] width 98 height 19
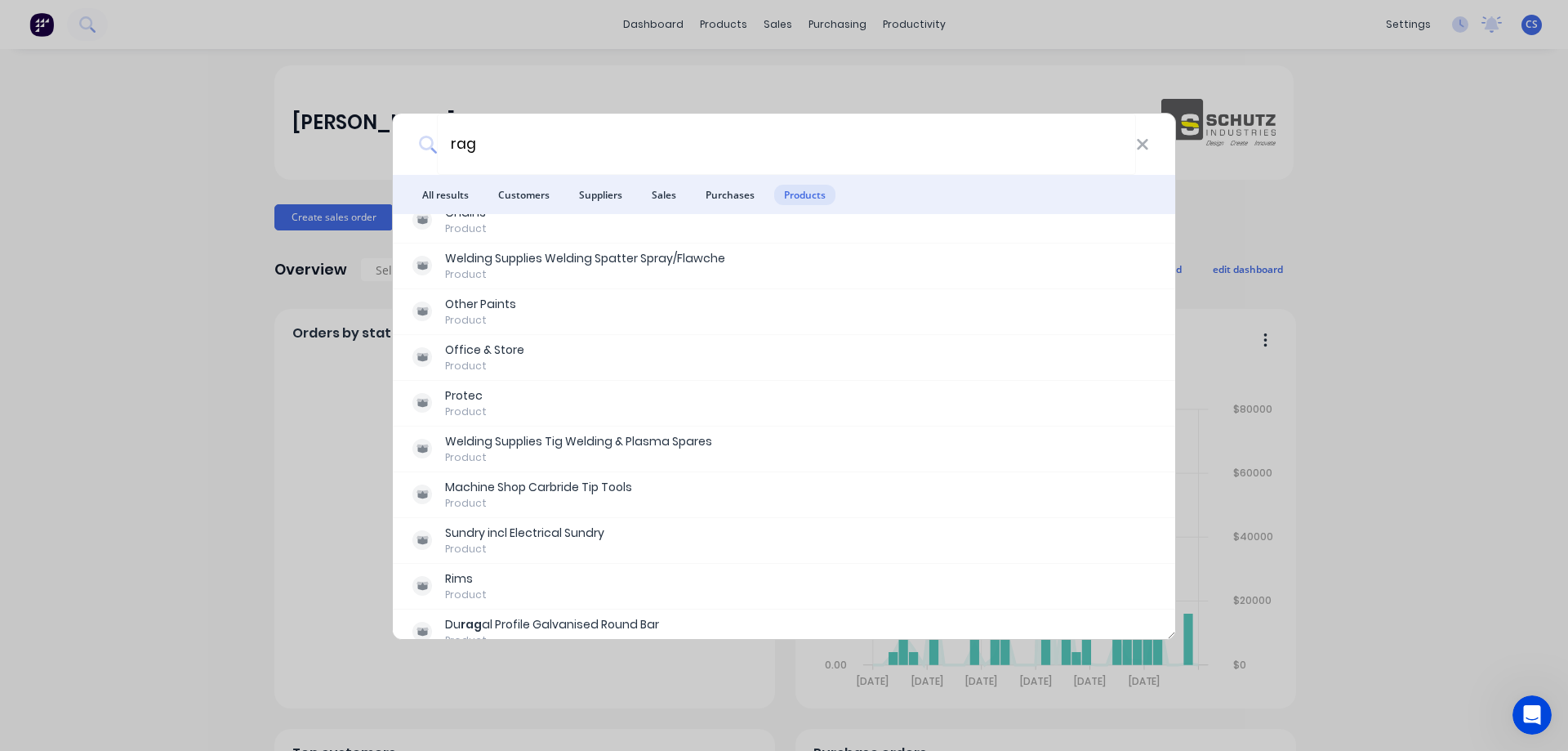
scroll to position [261, 0]
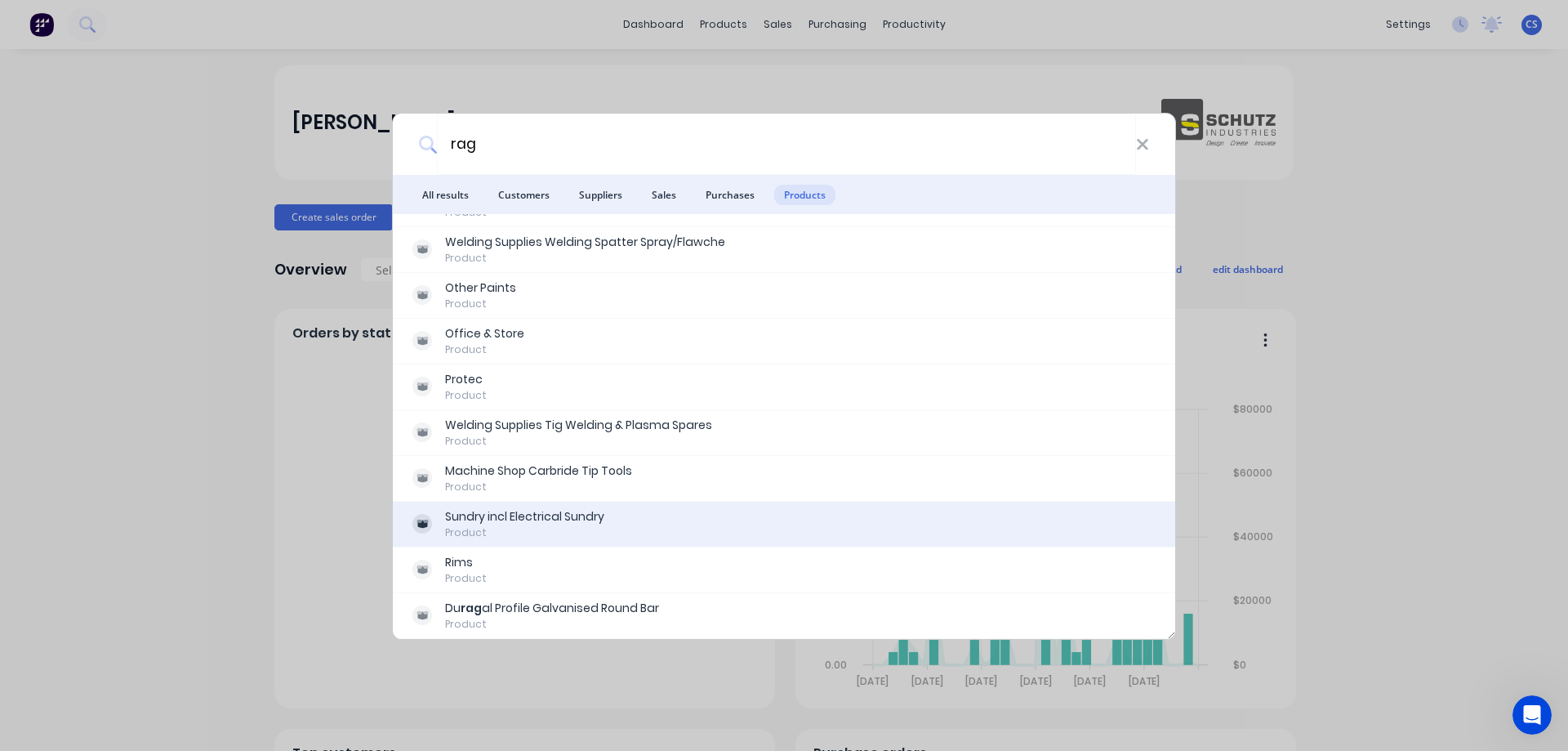
click at [849, 518] on div "Sundry incl Electrical Sundry Product" at bounding box center [784, 524] width 743 height 32
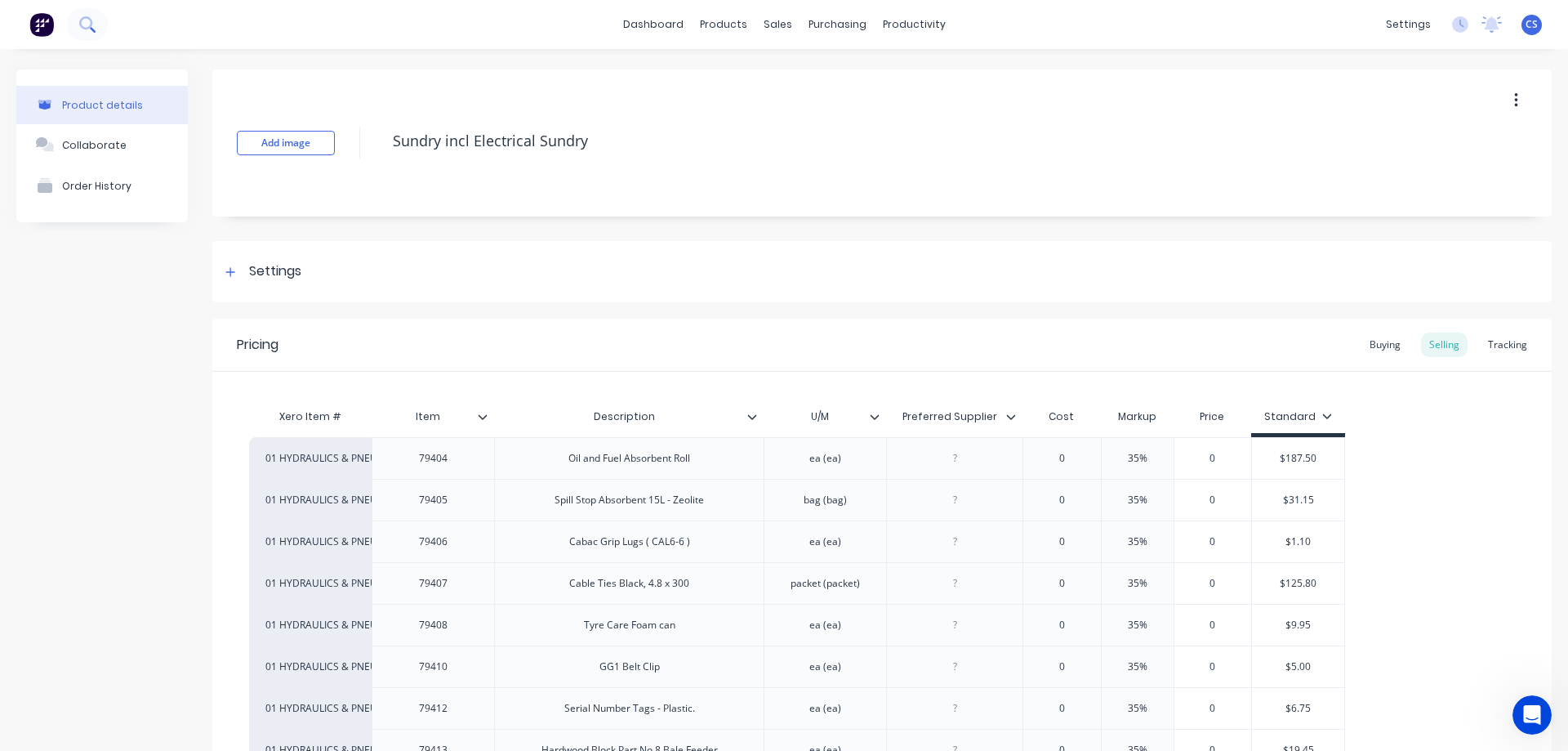
click at [95, 29] on button at bounding box center [88, 24] width 41 height 33
type textarea "x"
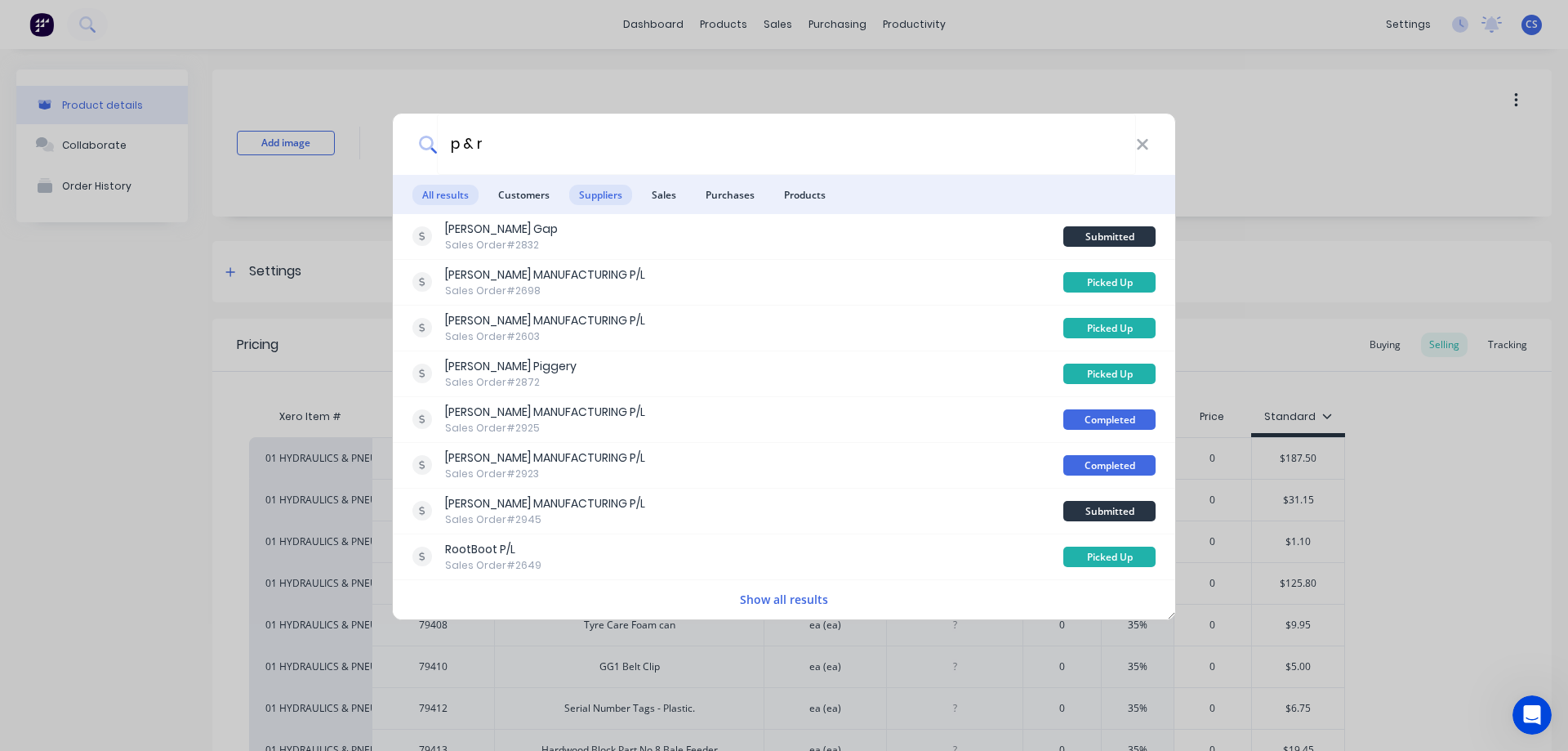
type input "p & r"
click at [586, 195] on span "Suppliers" at bounding box center [600, 195] width 63 height 21
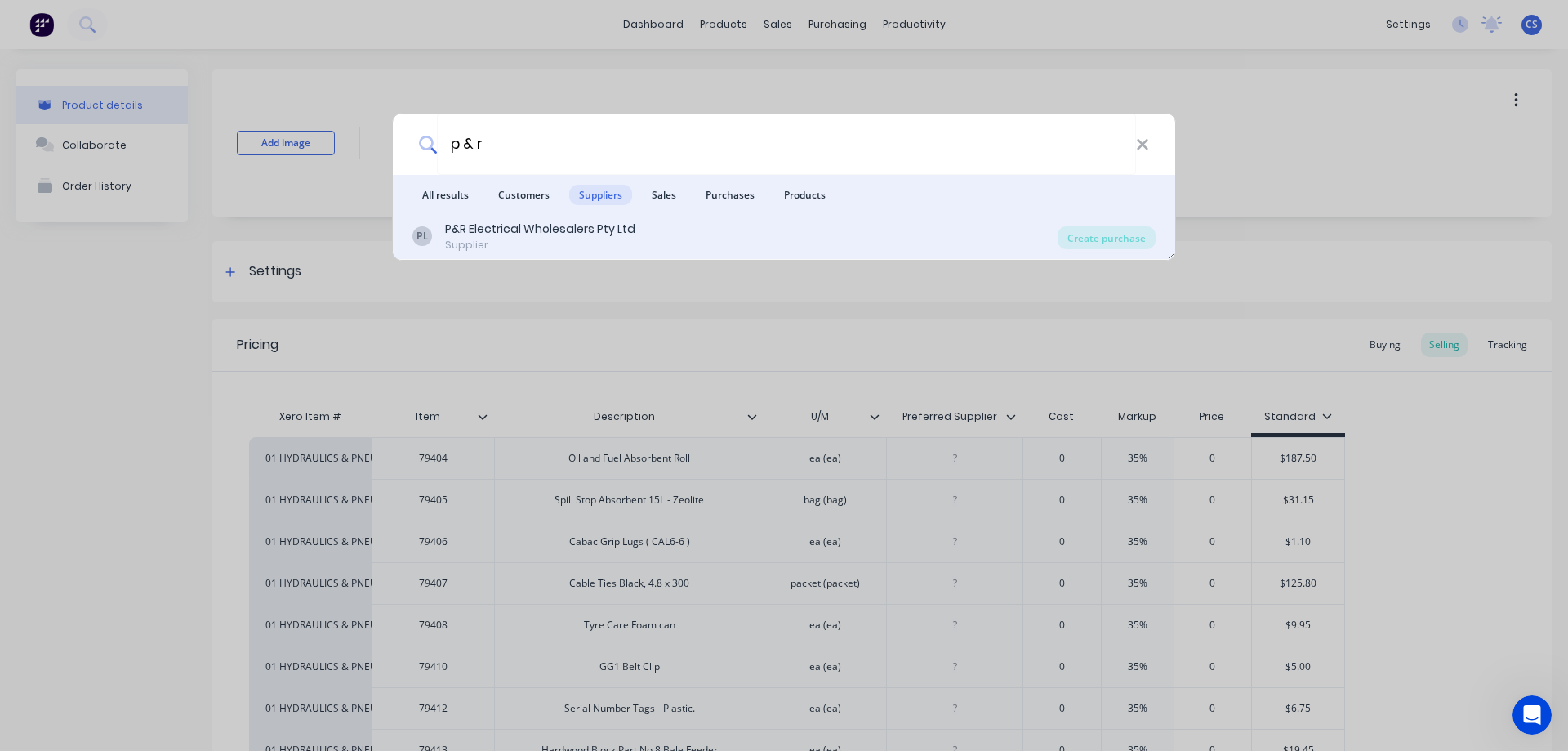
click at [593, 232] on div "P&R Electrical Wholesalers Pty Ltd" at bounding box center [539, 229] width 190 height 17
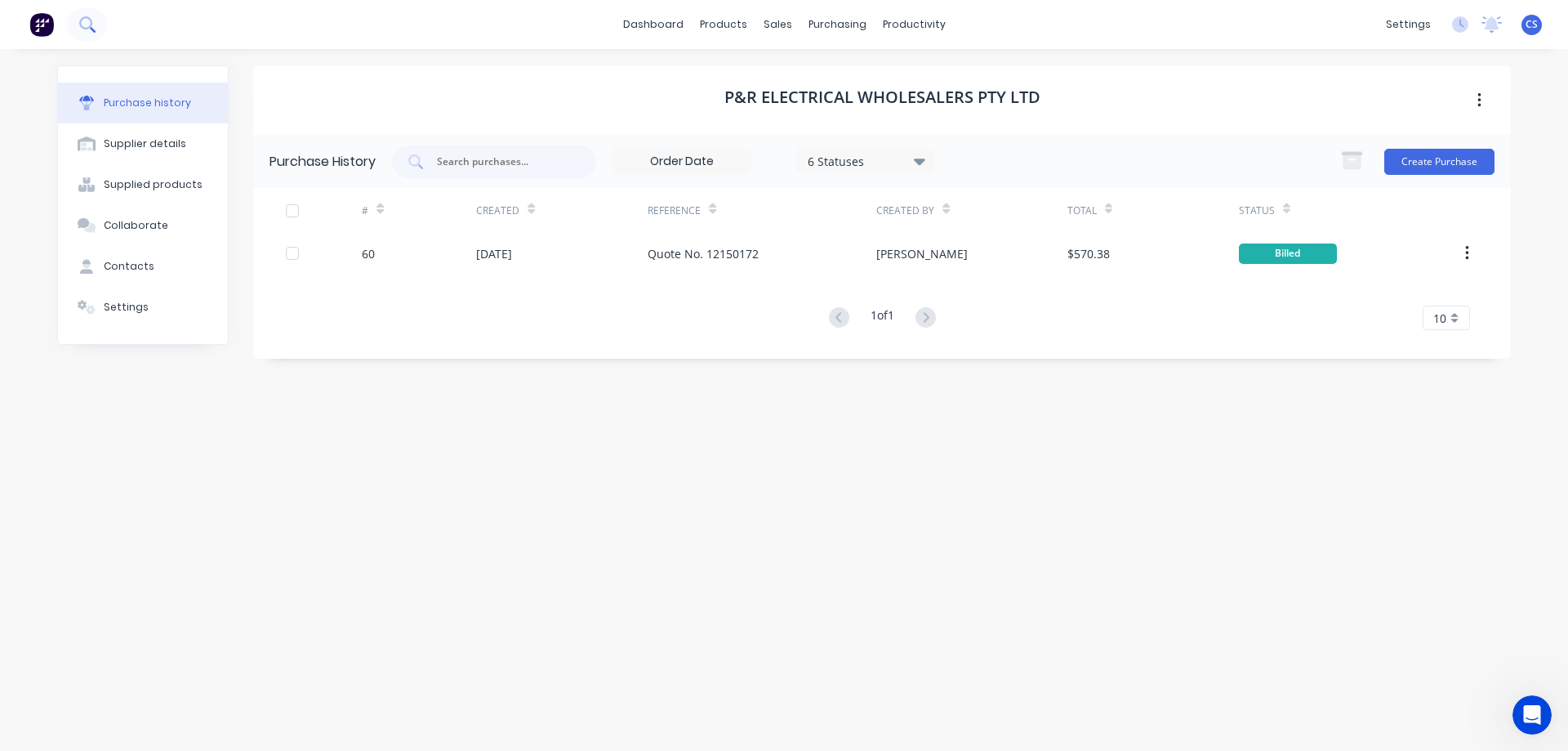
click at [98, 29] on button at bounding box center [88, 24] width 41 height 33
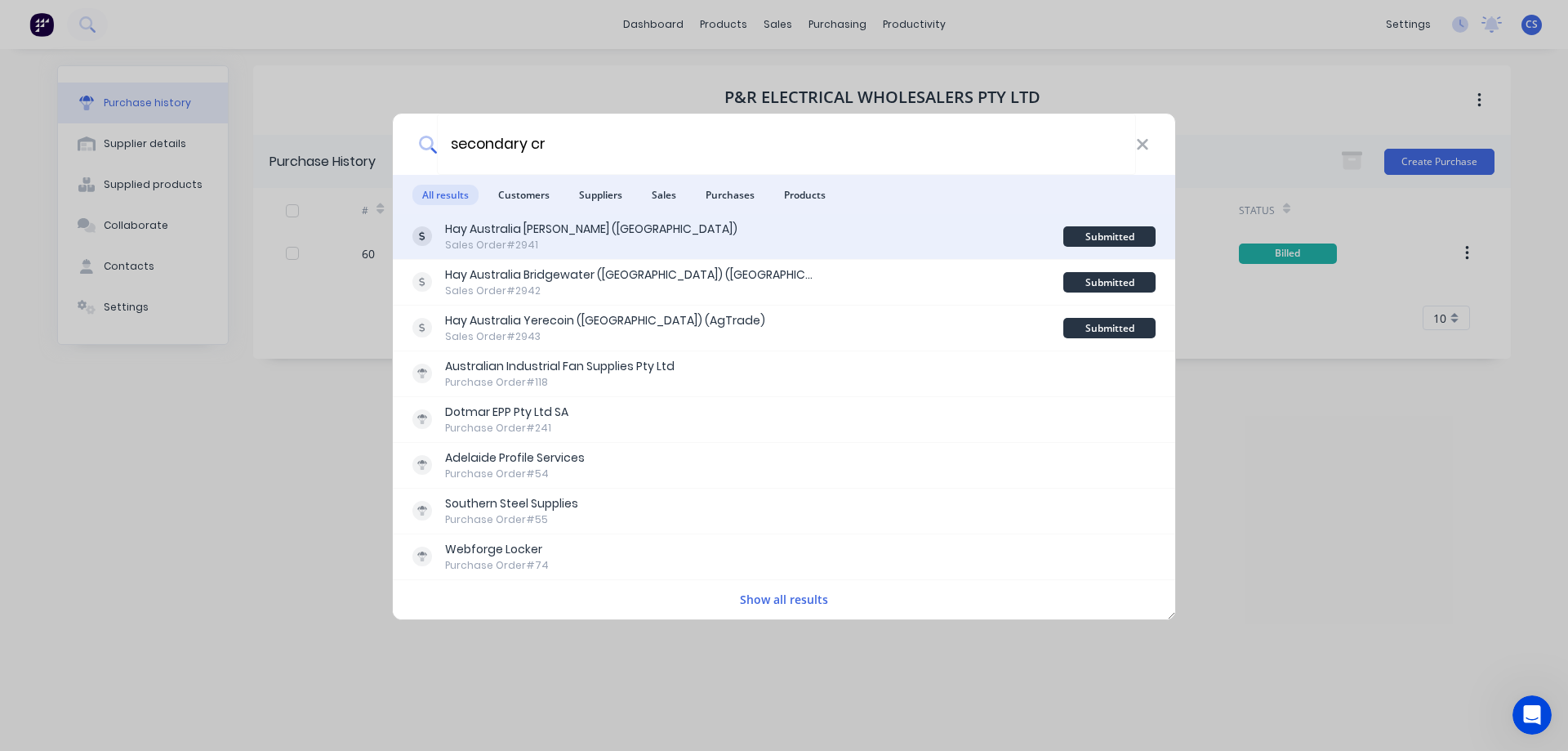
type input "secondary cr"
click at [730, 238] on div "Hay Australia Thomas Plain (SA) Sales Order #2941" at bounding box center [738, 237] width 651 height 32
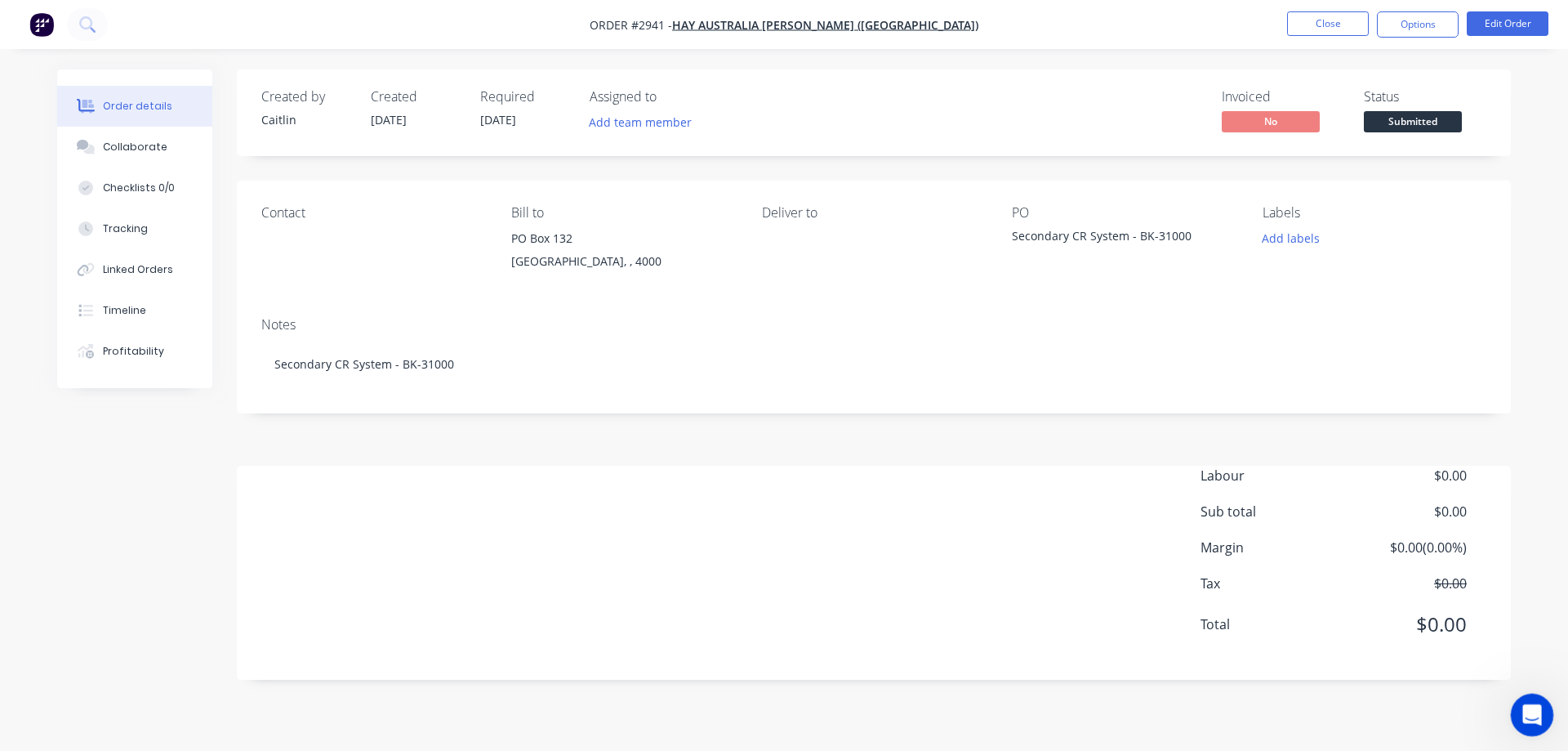
click at [1520, 709] on icon "Open Intercom Messenger" at bounding box center [1530, 713] width 27 height 27
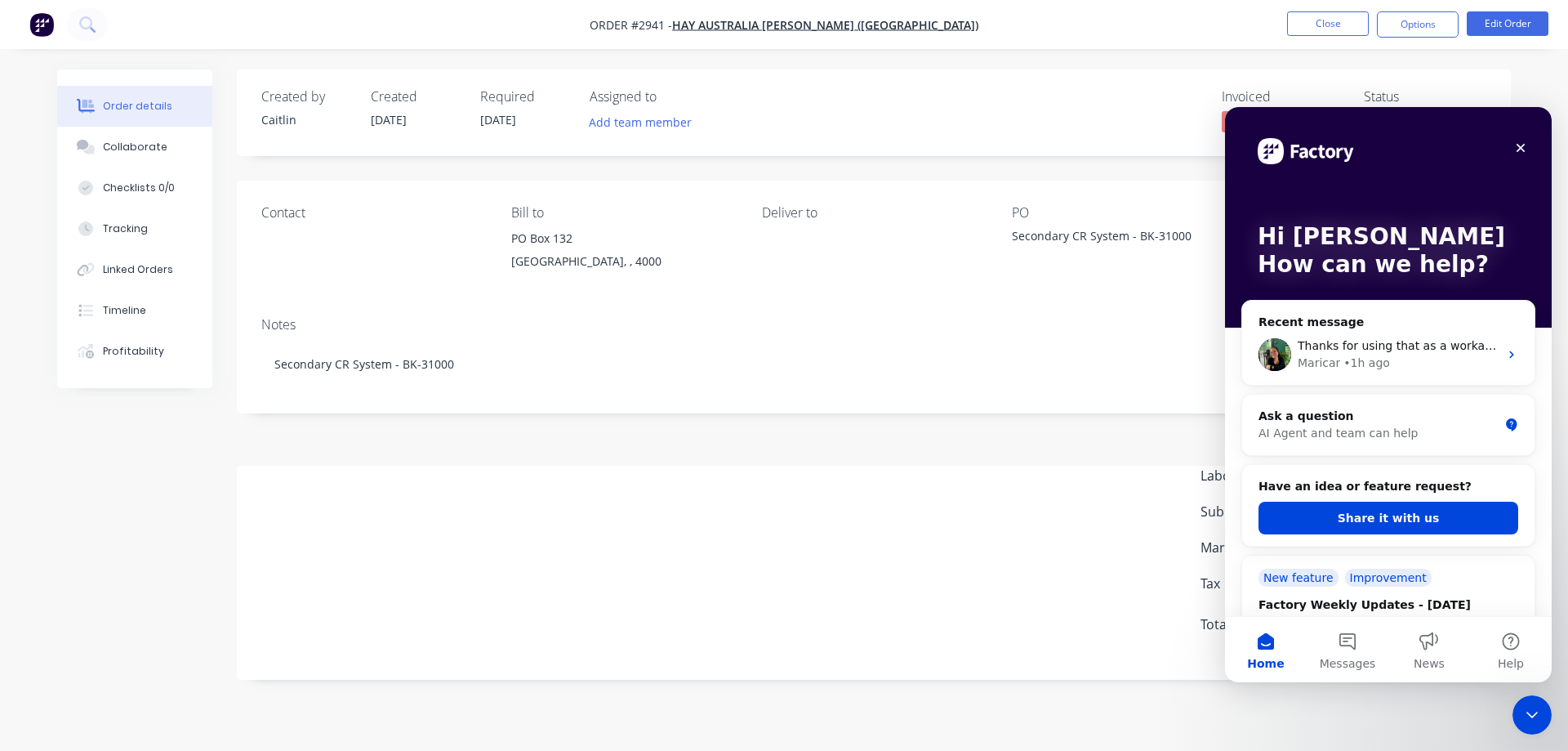
click at [201, 394] on div "Created by Caitlin Created 05/09/25 Required 05/09/25 Assigned to Add team memb…" at bounding box center [784, 387] width 1454 height 635
click at [89, 22] on icon at bounding box center [87, 23] width 16 height 16
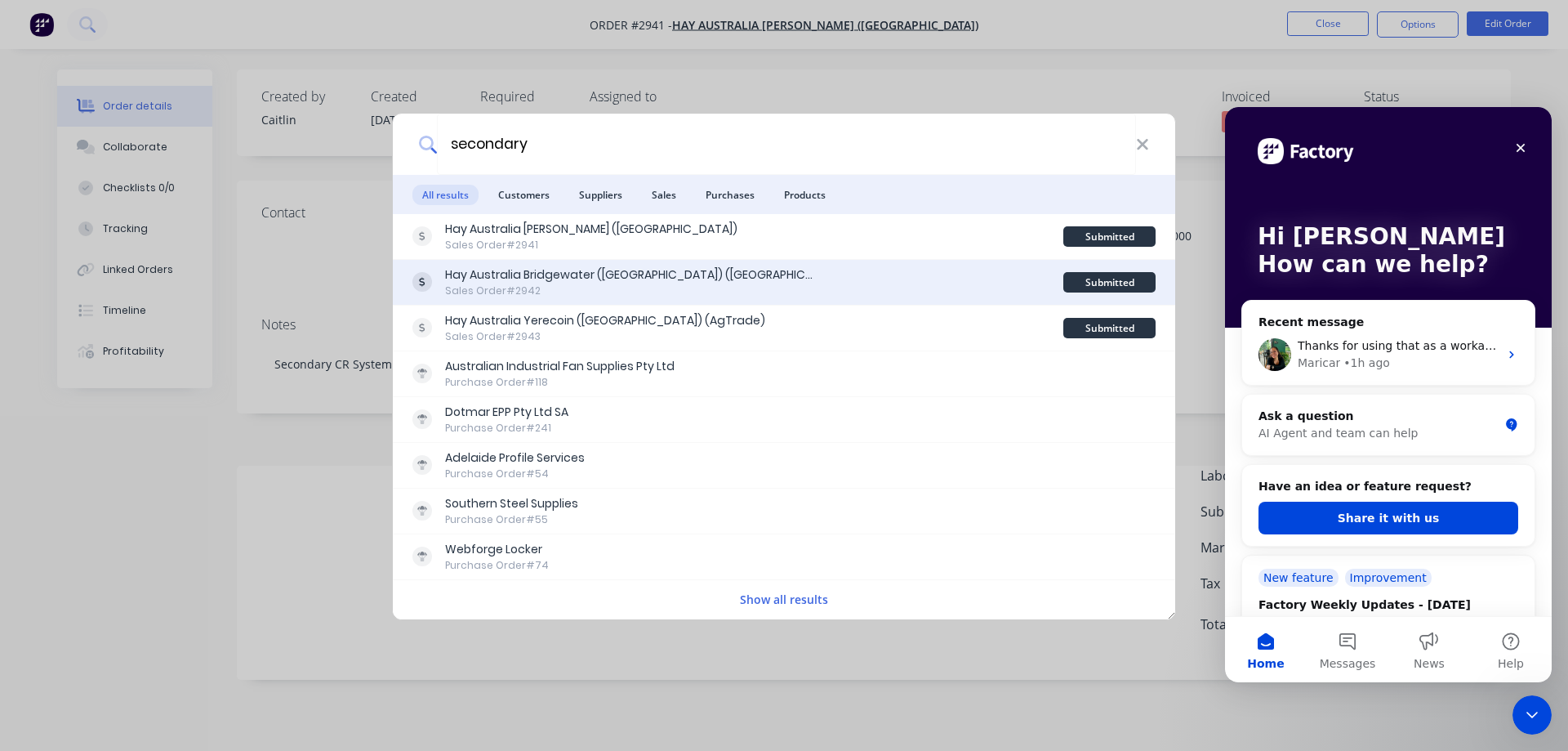
type input "secondary"
click at [579, 295] on div "Sales Order #2942" at bounding box center [628, 291] width 368 height 15
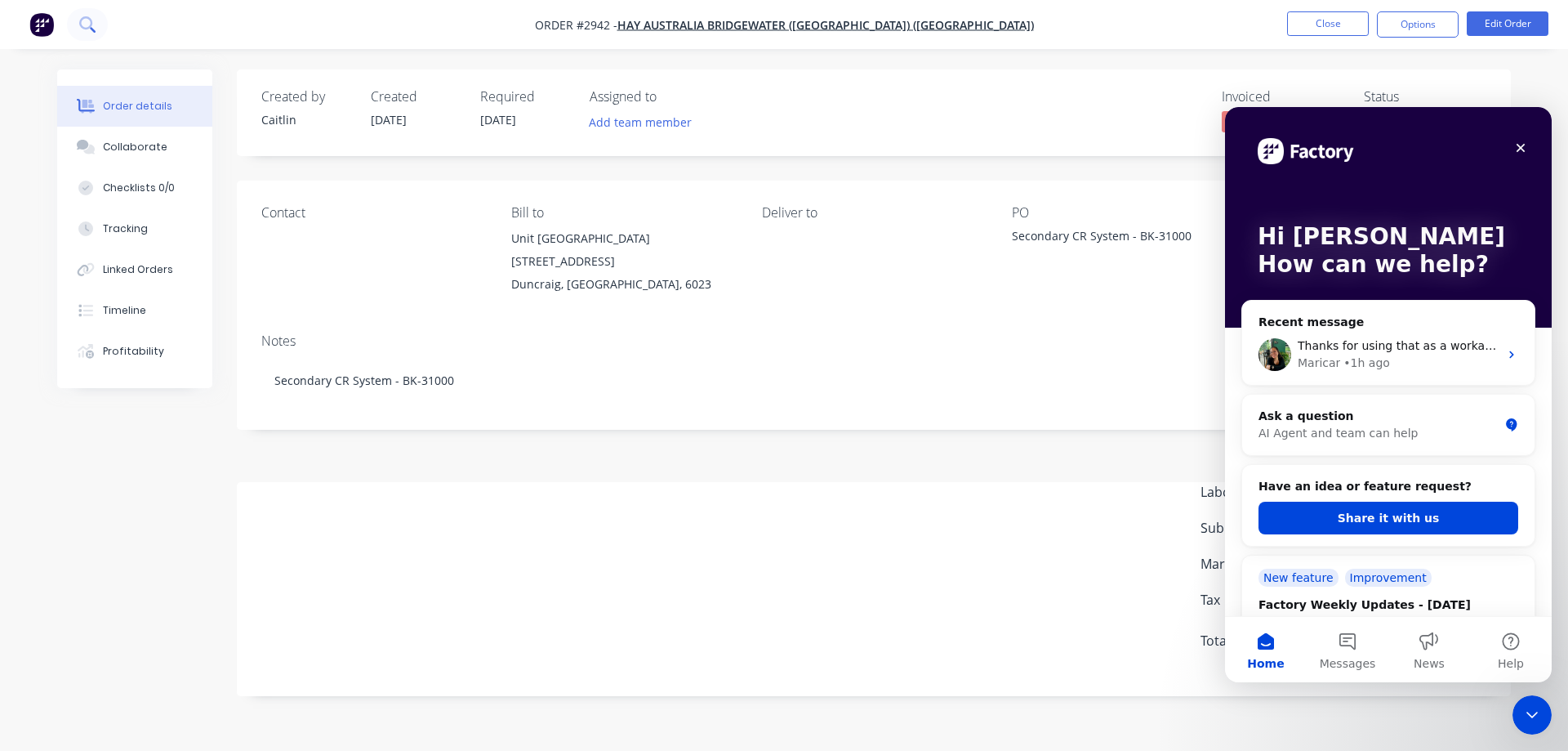
click at [96, 29] on button at bounding box center [88, 24] width 41 height 33
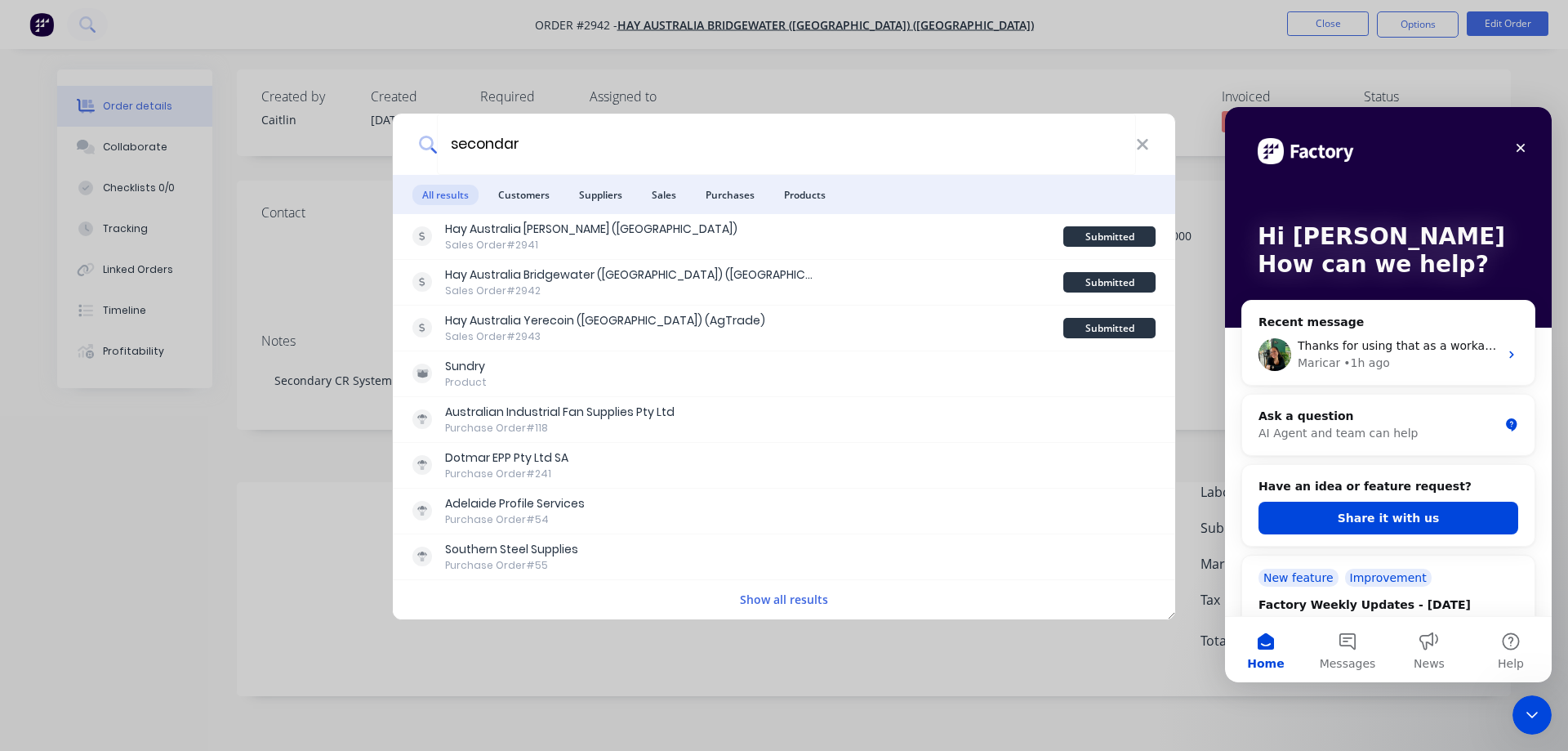
type input "secondary"
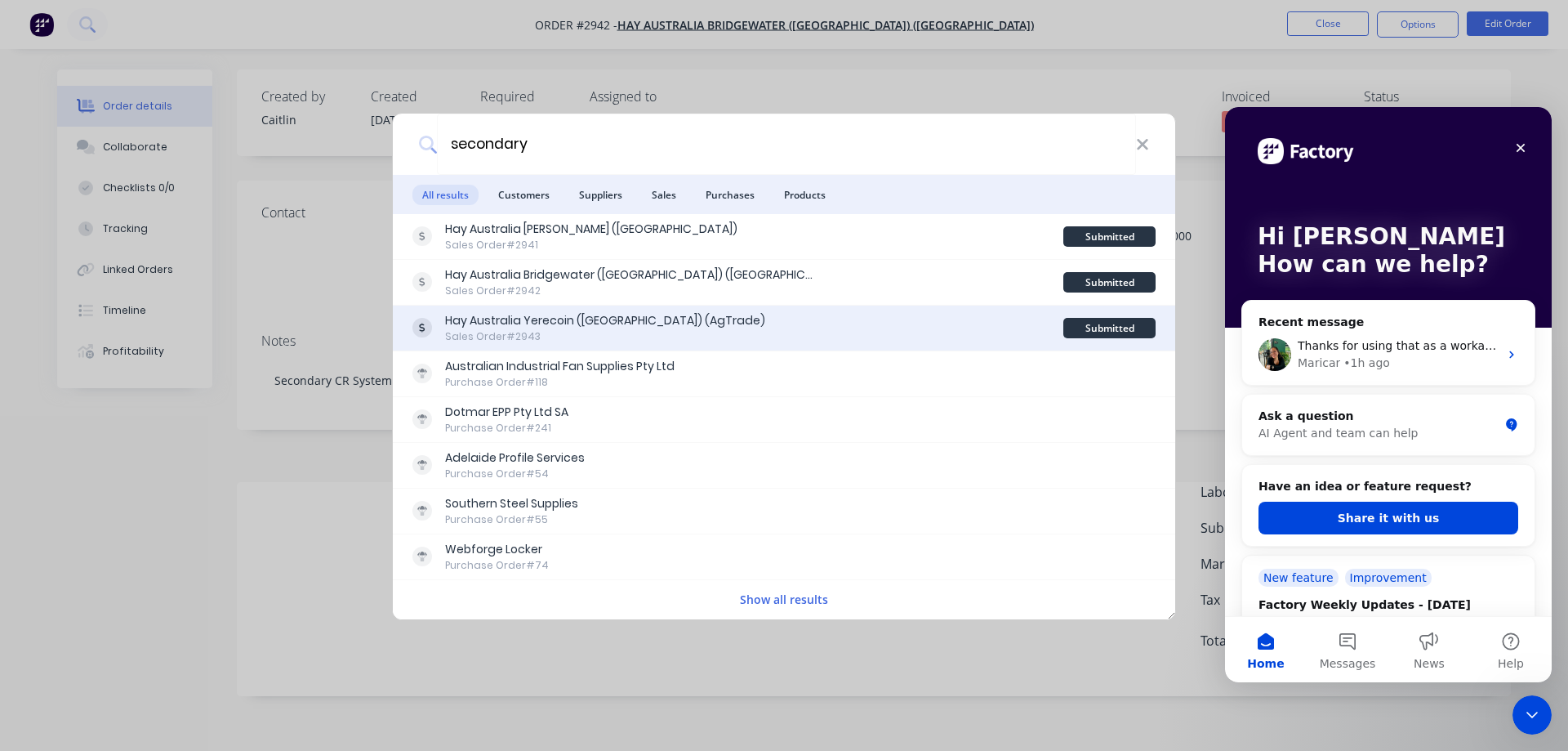
click at [682, 342] on div "Hay Australia Yerecoin (WA) (AgTrade) Sales Order #2943" at bounding box center [738, 328] width 651 height 32
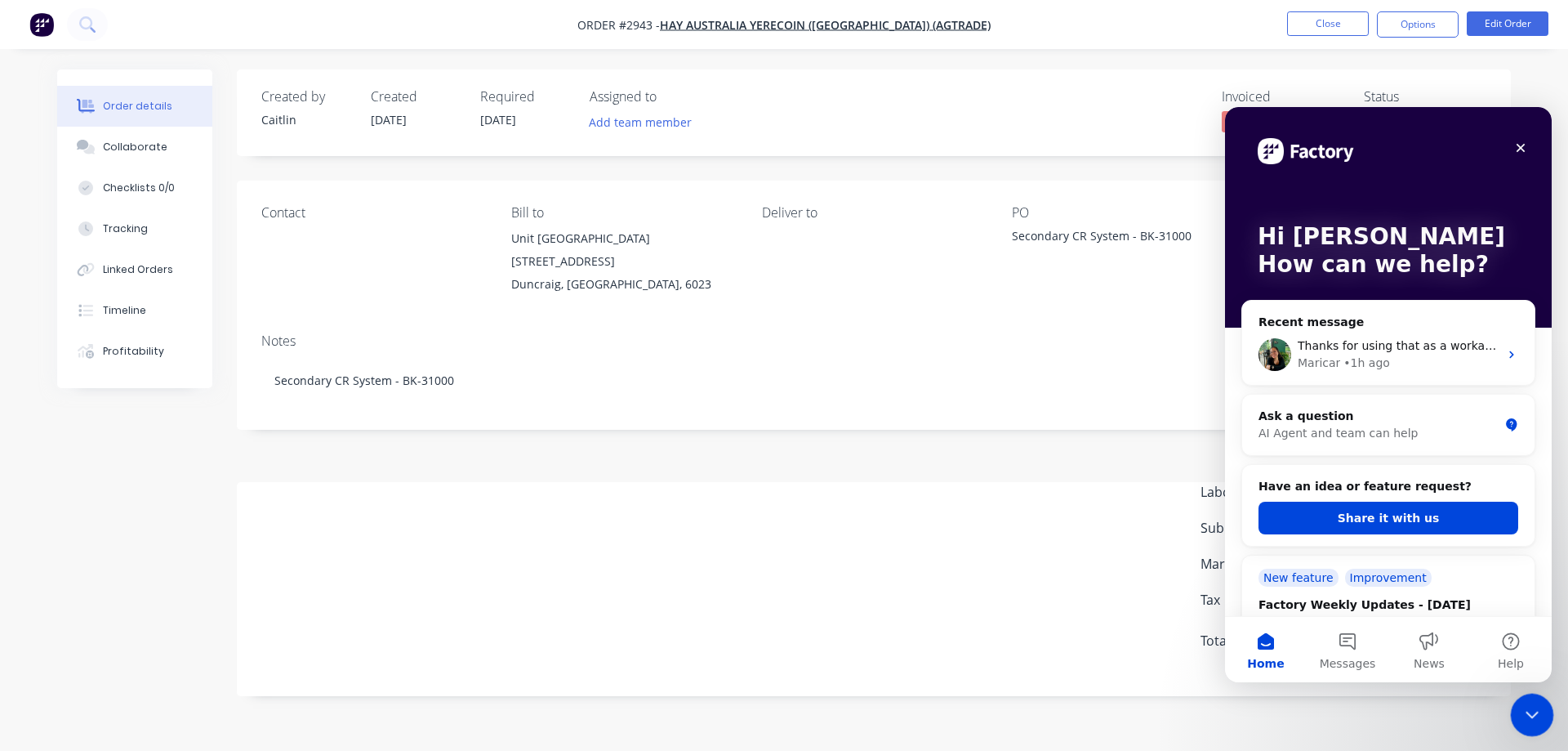
click at [1534, 700] on div "Close Intercom Messenger" at bounding box center [1530, 713] width 39 height 39
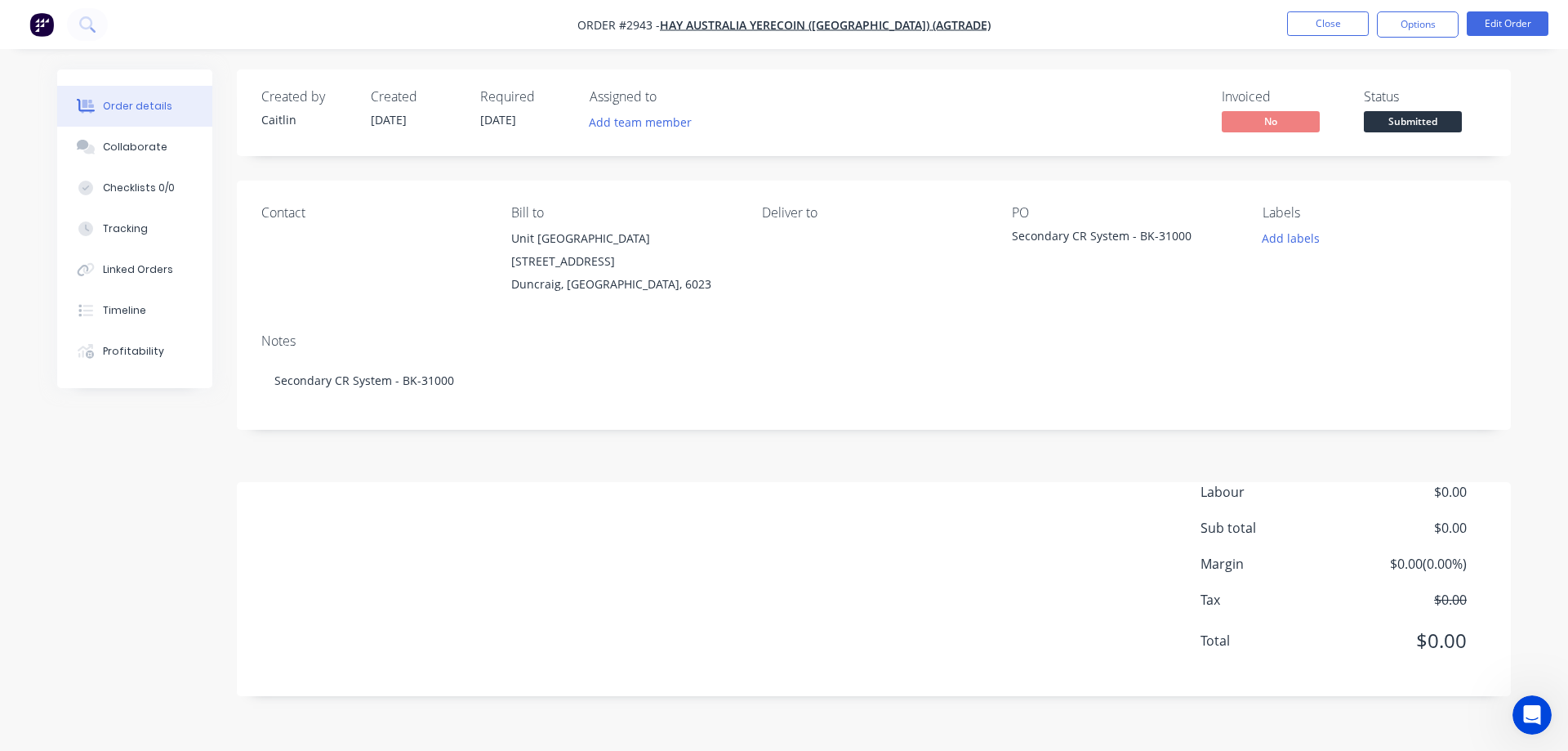
click at [1315, 36] on li "Close" at bounding box center [1327, 24] width 81 height 26
click at [1315, 33] on button "Close" at bounding box center [1327, 23] width 81 height 24
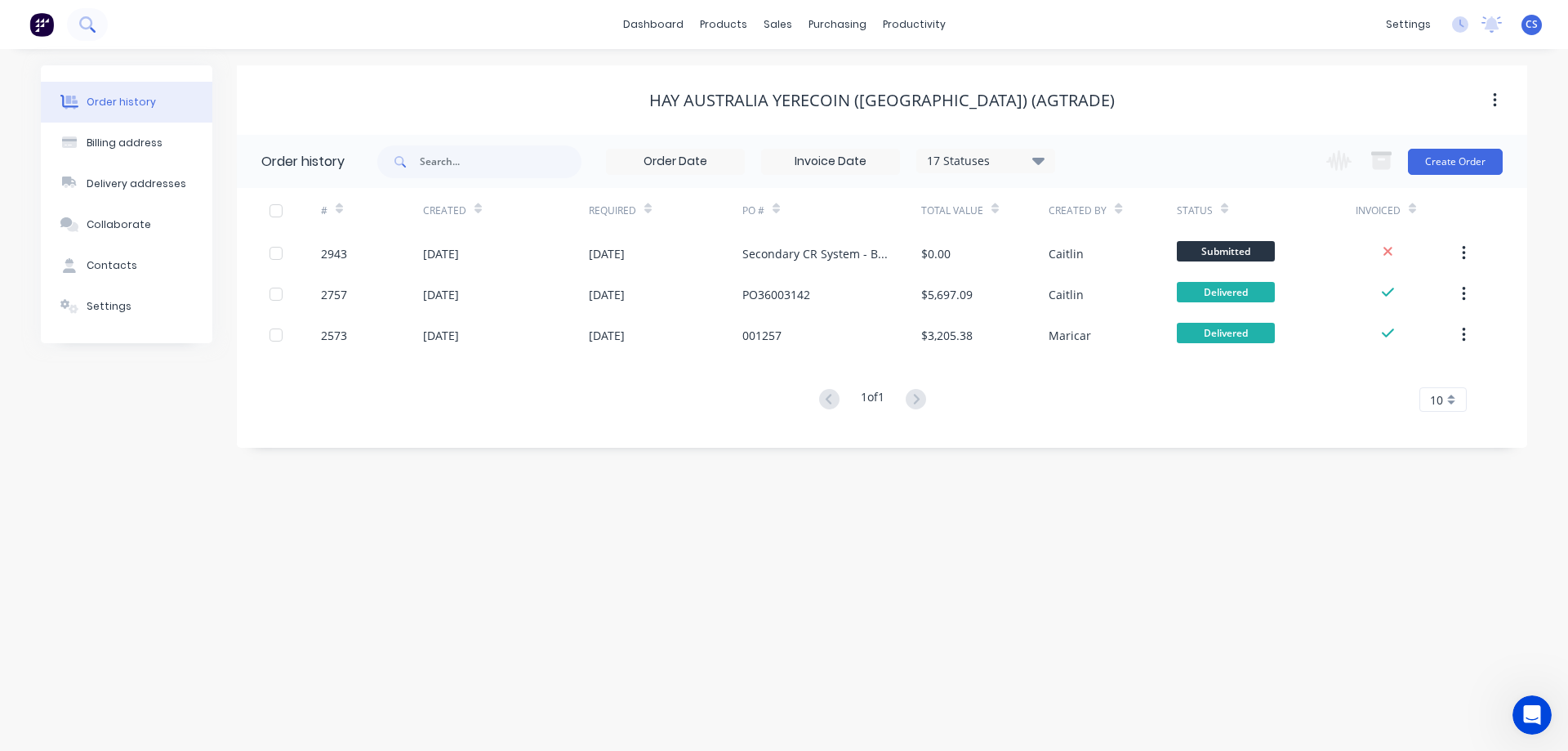
click at [86, 28] on icon at bounding box center [86, 22] width 13 height 13
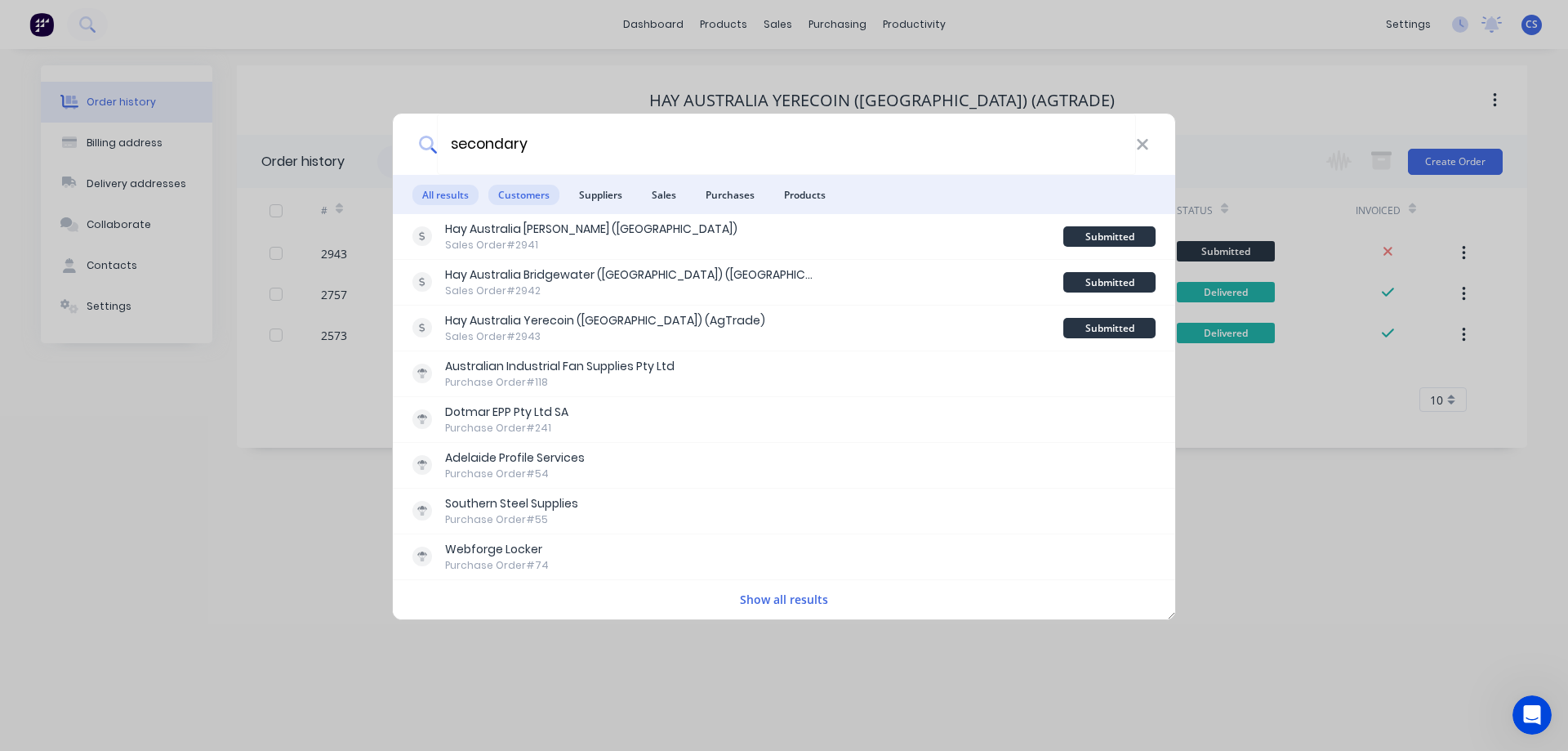
type input "secondary"
click at [513, 199] on span "Customers" at bounding box center [524, 195] width 71 height 21
click at [601, 201] on span "Suppliers" at bounding box center [600, 195] width 63 height 21
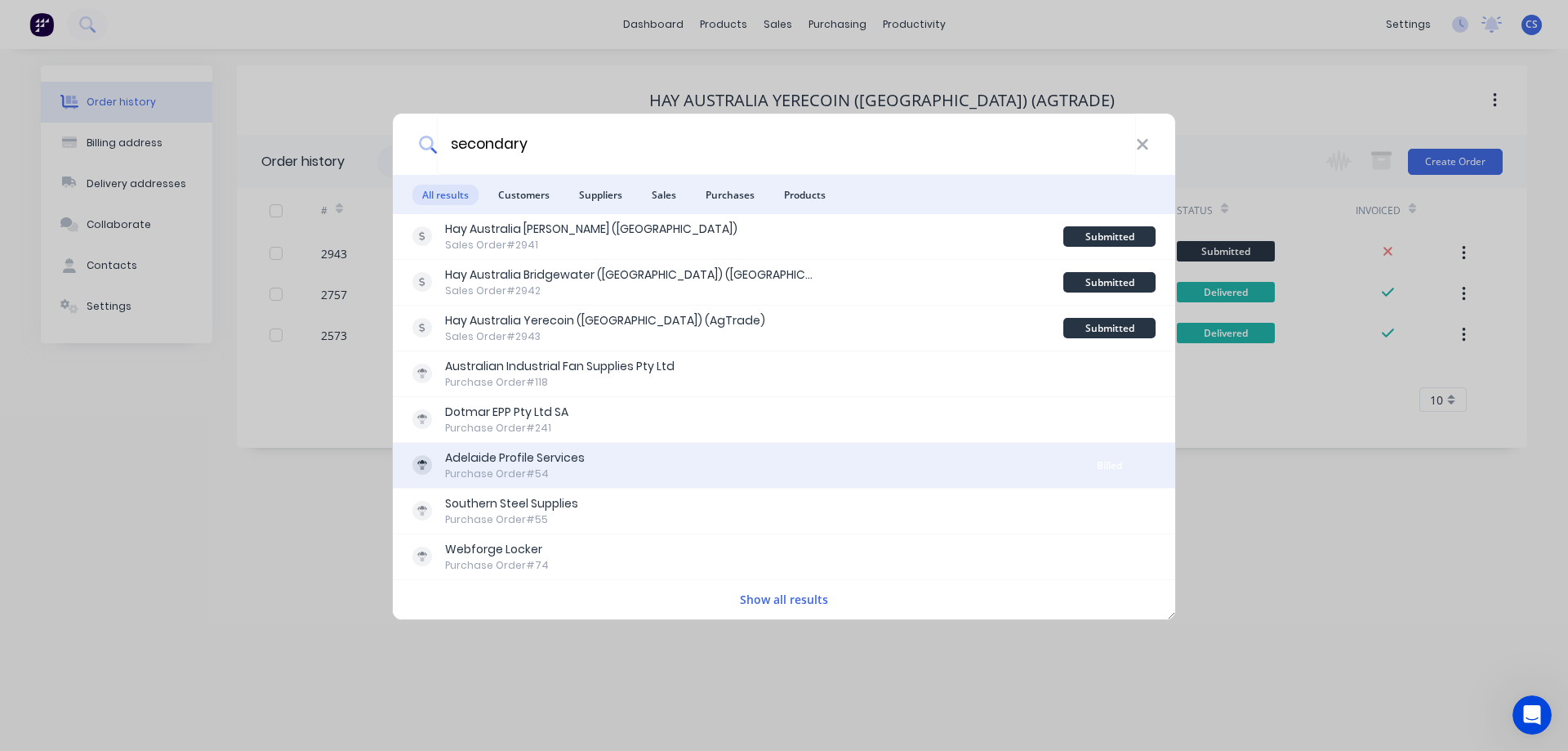
click at [620, 482] on div "Adelaide Profile Services Purchase Order #54 Billed" at bounding box center [784, 465] width 783 height 46
click at [623, 469] on div "Adelaide Profile Services Purchase Order #54" at bounding box center [738, 465] width 651 height 32
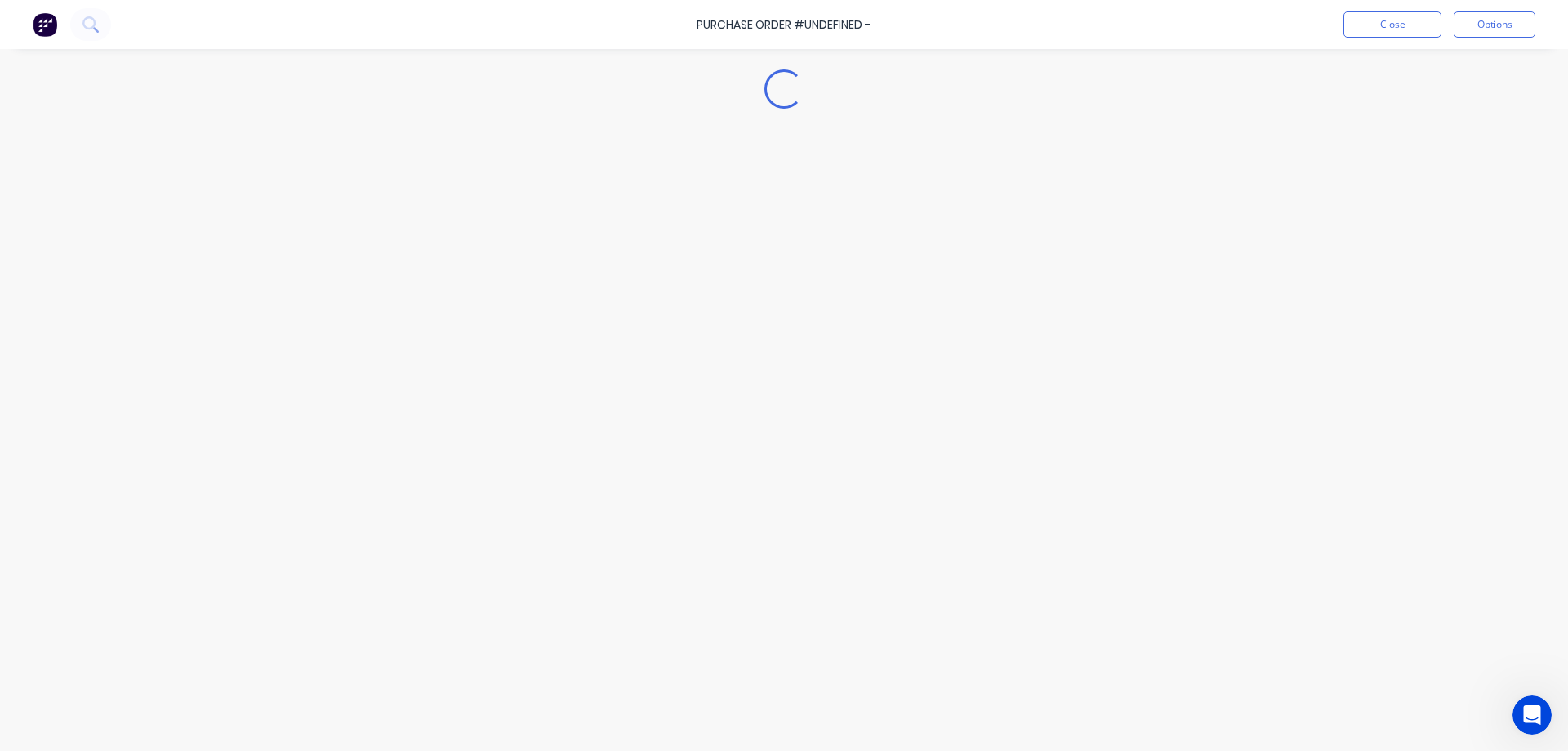
type textarea "x"
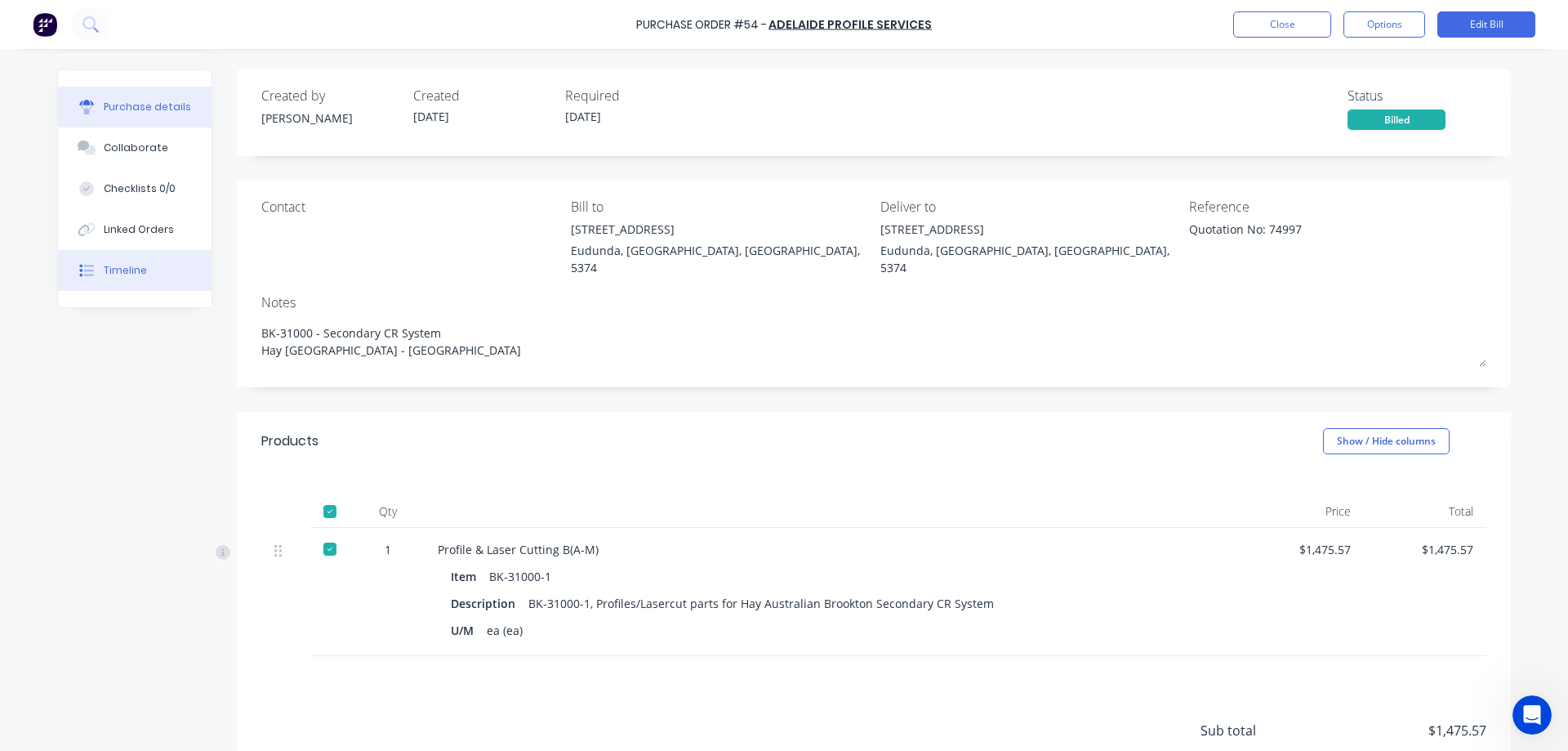
click at [131, 269] on div "Timeline" at bounding box center [125, 271] width 43 height 15
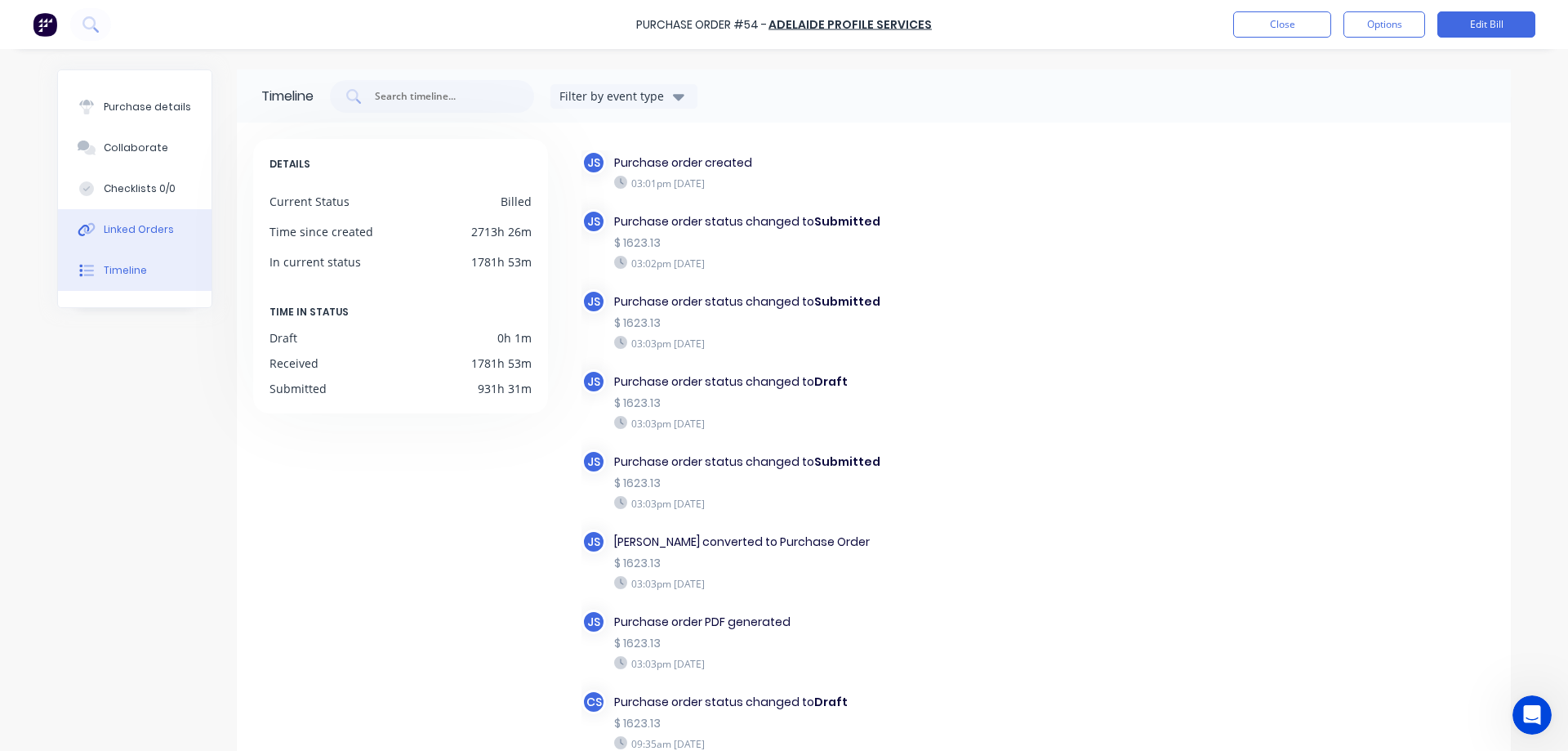
click at [147, 223] on div "Linked Orders" at bounding box center [139, 229] width 70 height 15
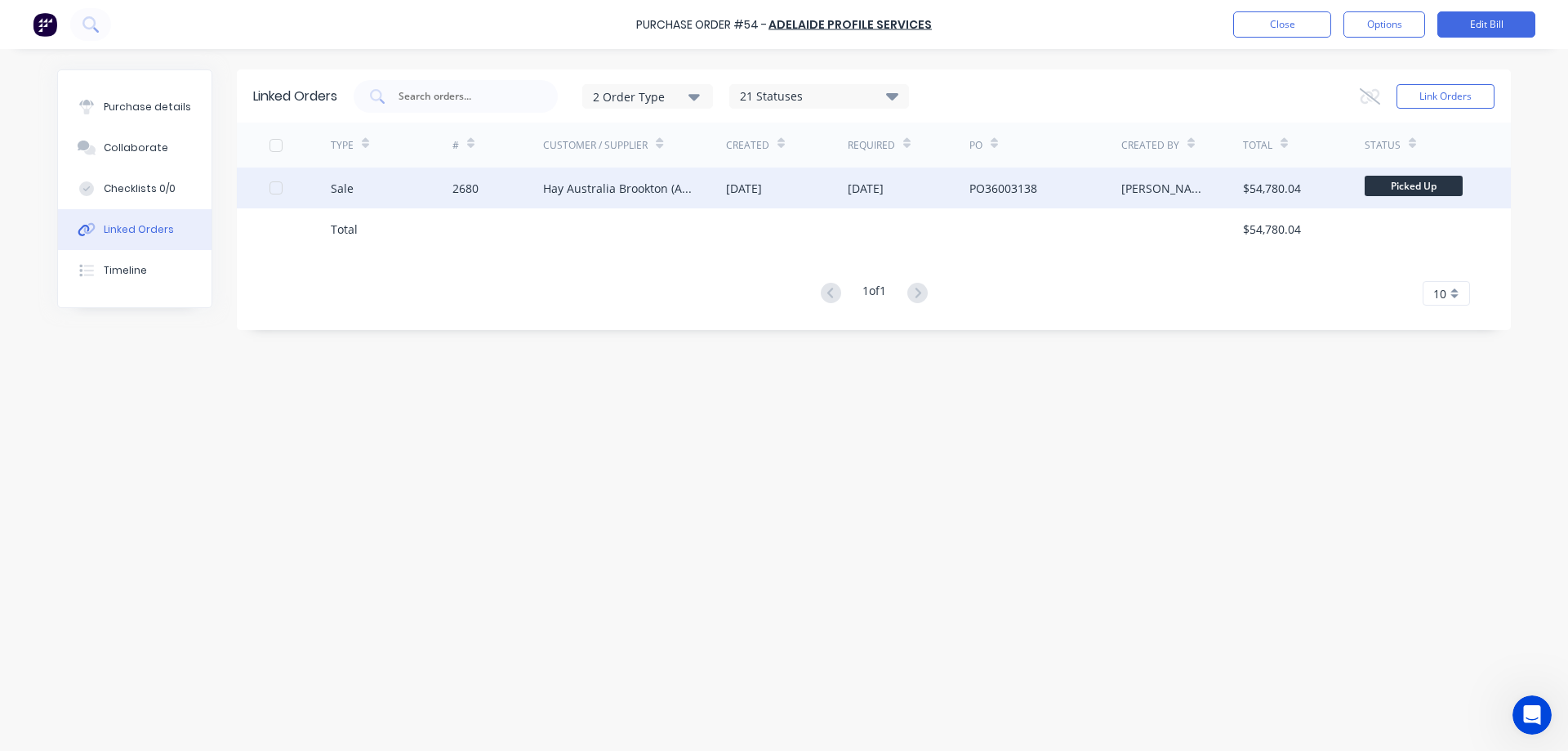
click at [491, 197] on div "2680" at bounding box center [498, 188] width 92 height 41
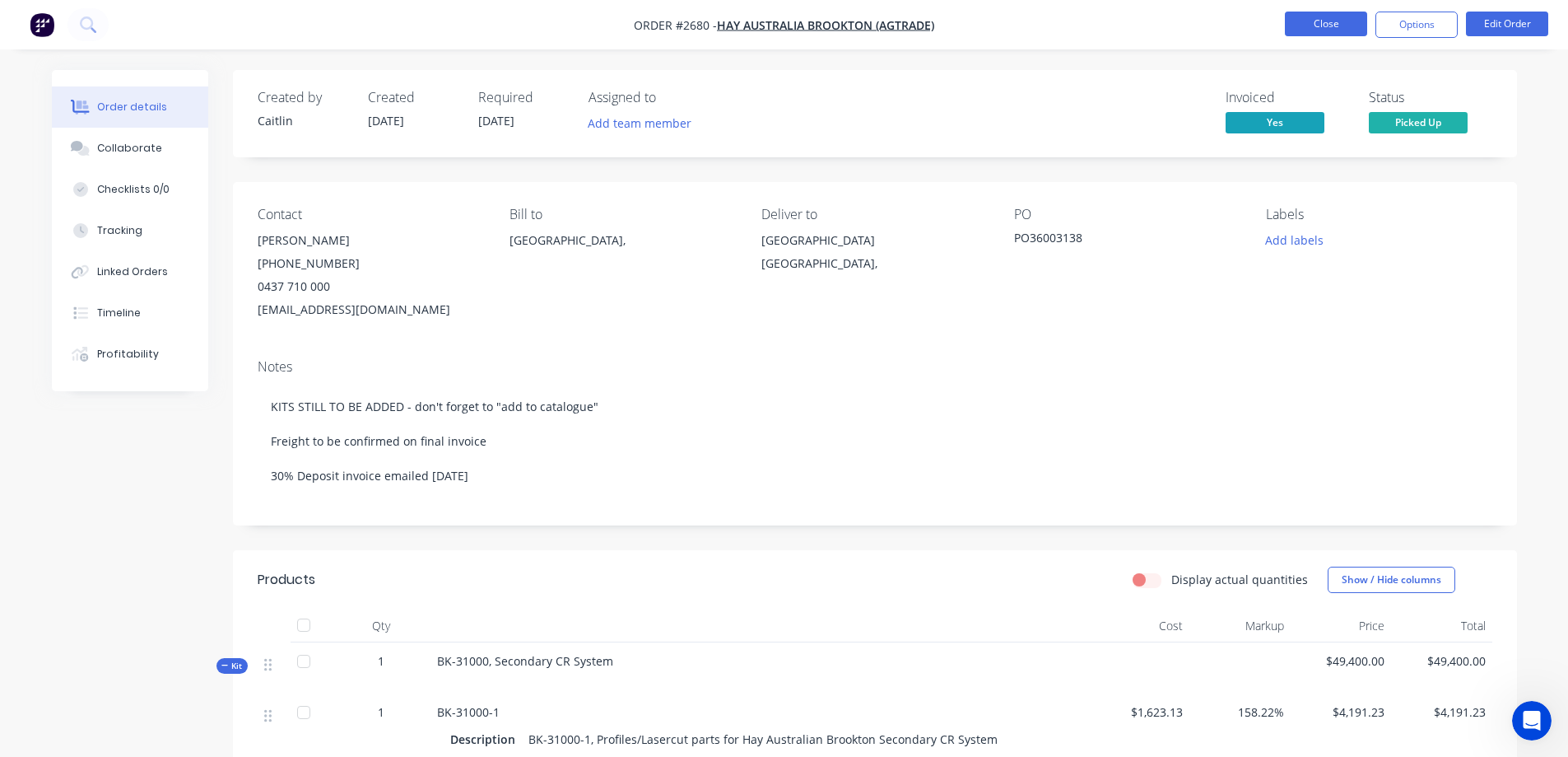
click at [1326, 31] on button "Close" at bounding box center [1326, 24] width 82 height 25
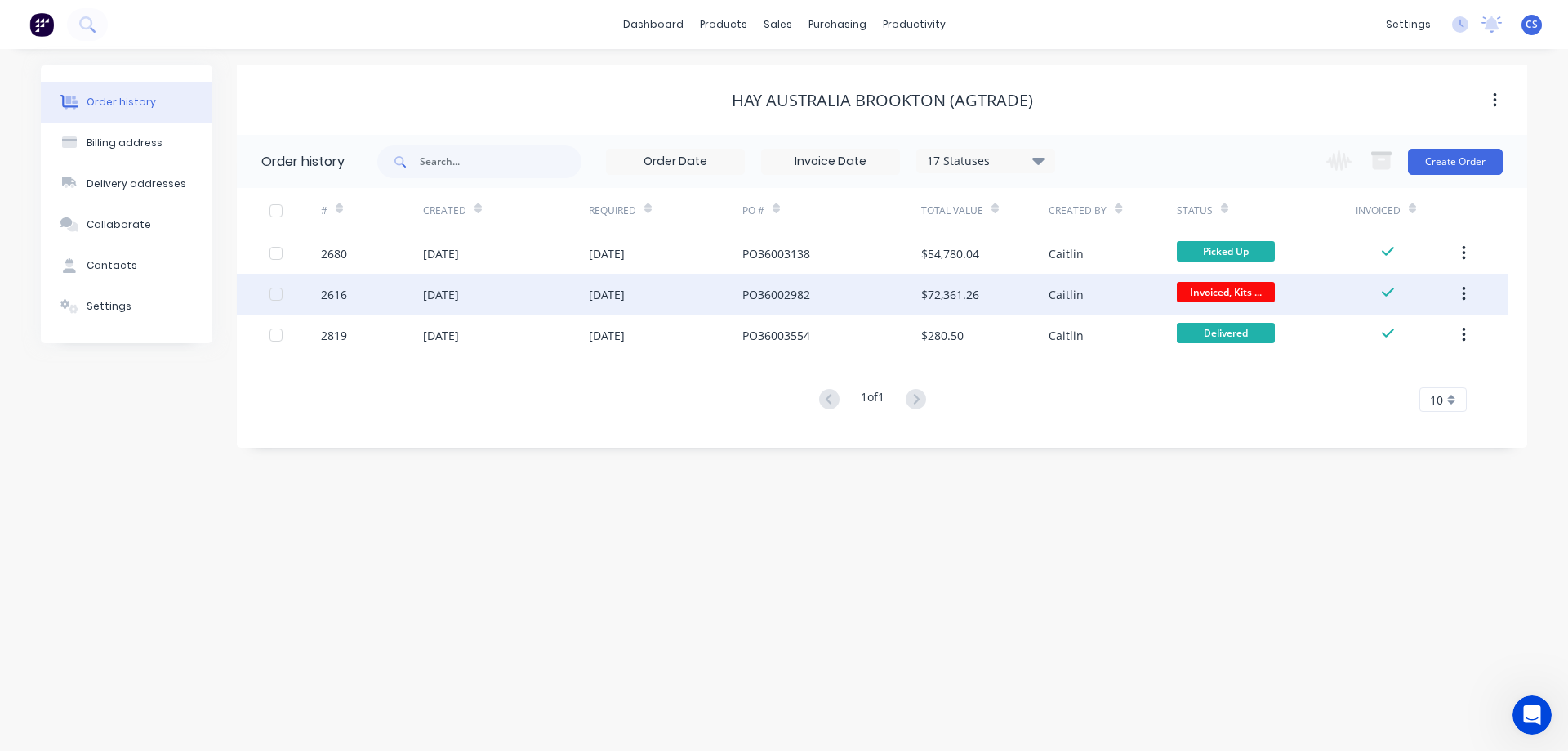
click at [952, 303] on div "$72,361.26" at bounding box center [985, 294] width 127 height 41
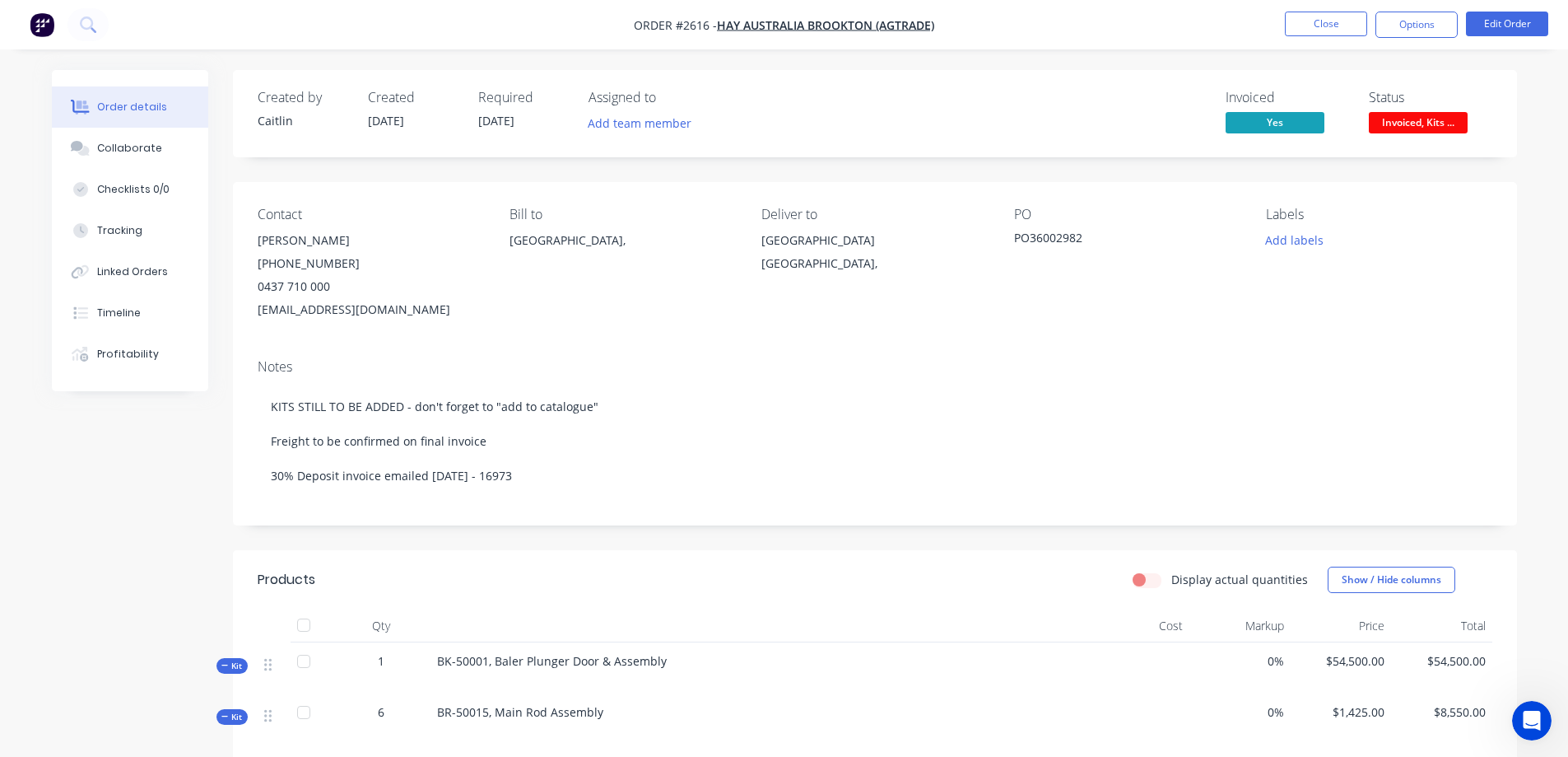
click at [47, 35] on img "button" at bounding box center [42, 25] width 25 height 25
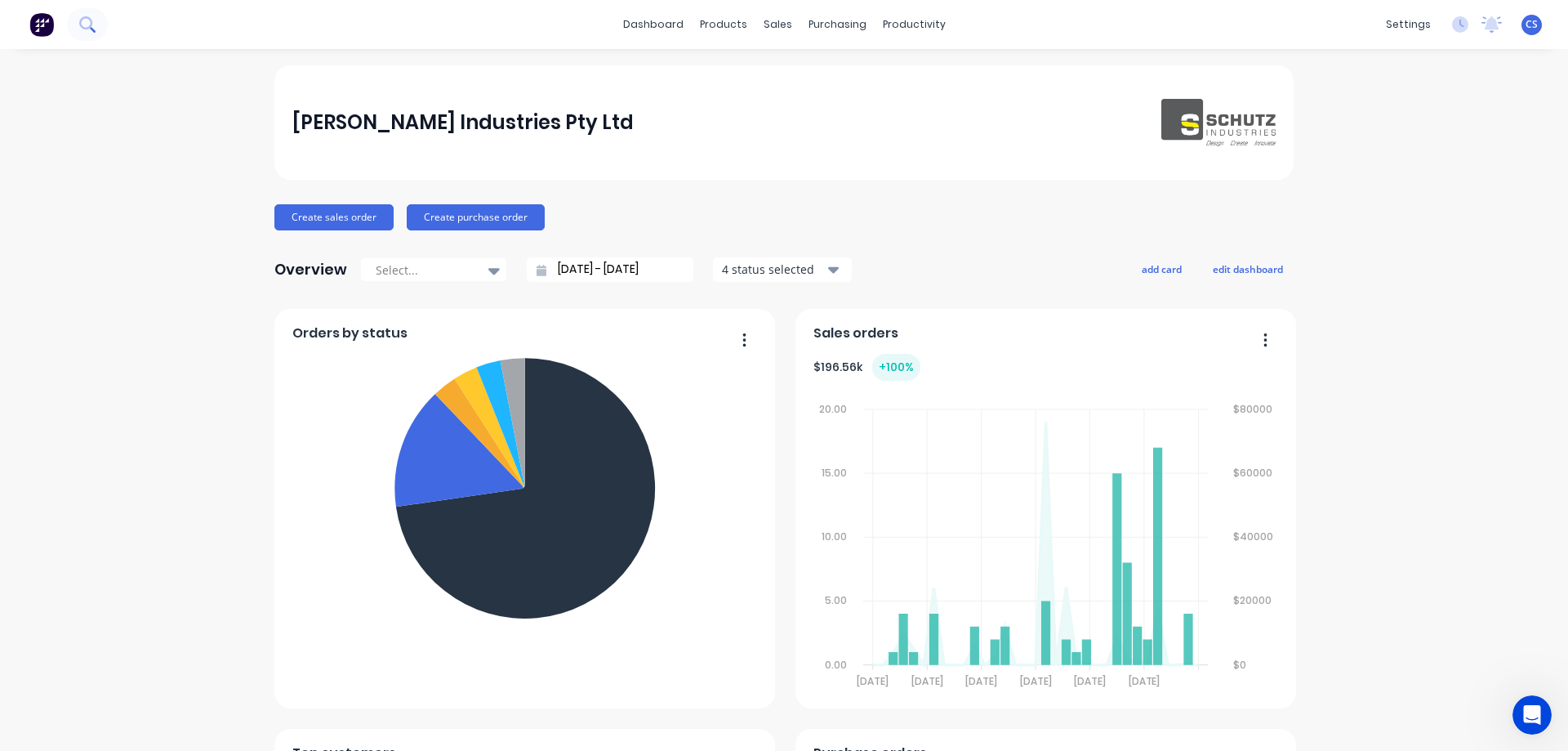
click at [85, 31] on icon at bounding box center [87, 23] width 16 height 16
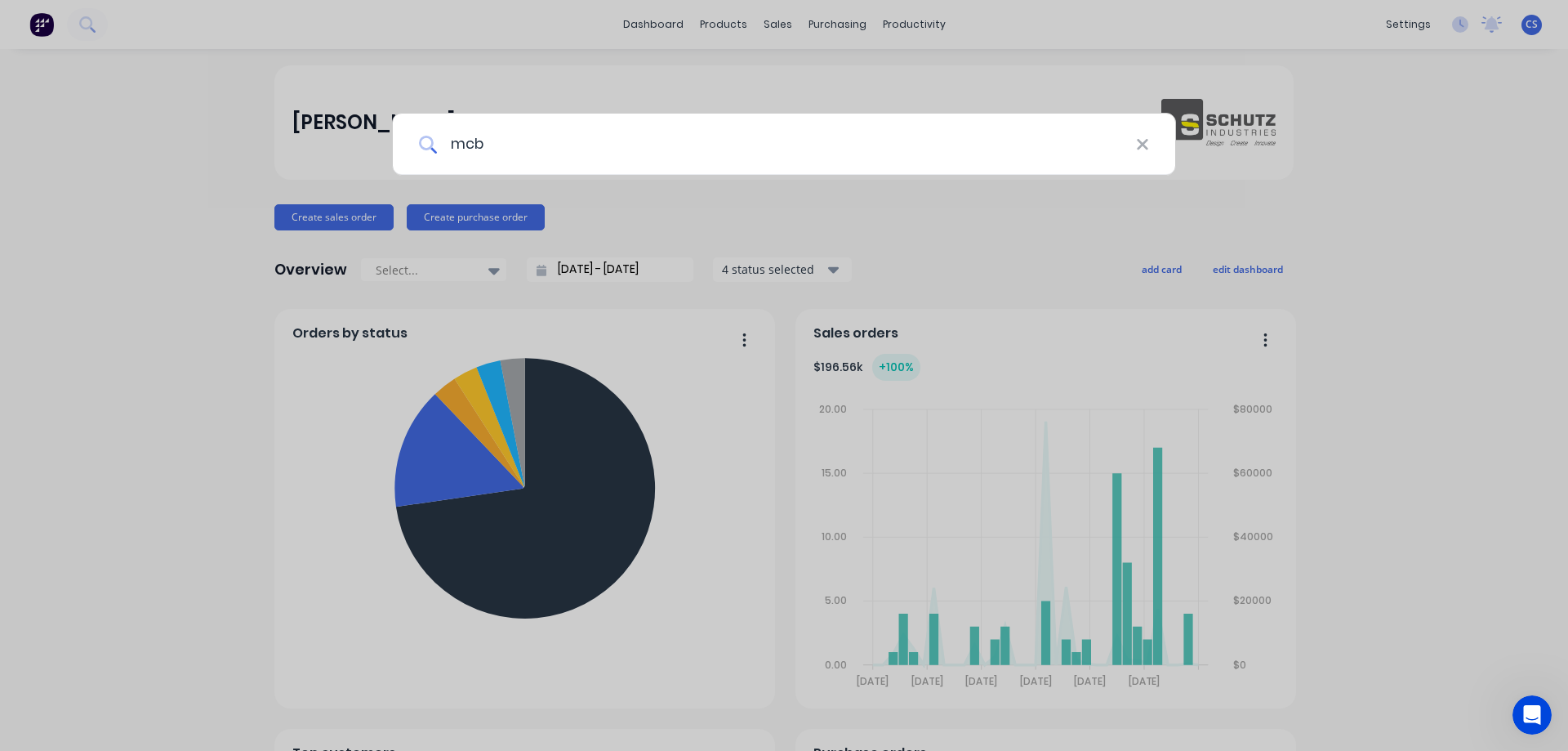
click at [555, 141] on input "mcb" at bounding box center [786, 143] width 699 height 61
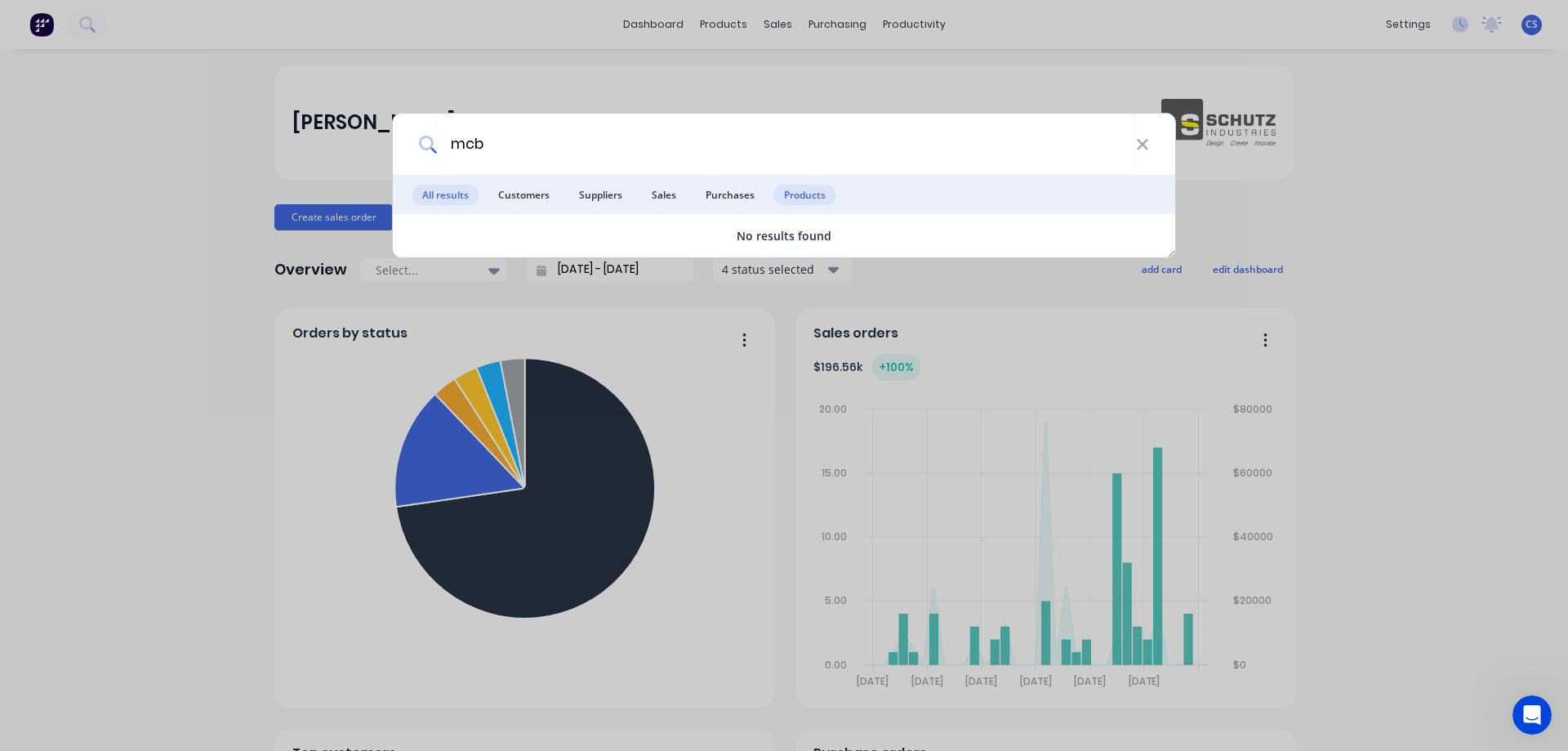
click at [796, 199] on span "Products" at bounding box center [804, 195] width 61 height 21
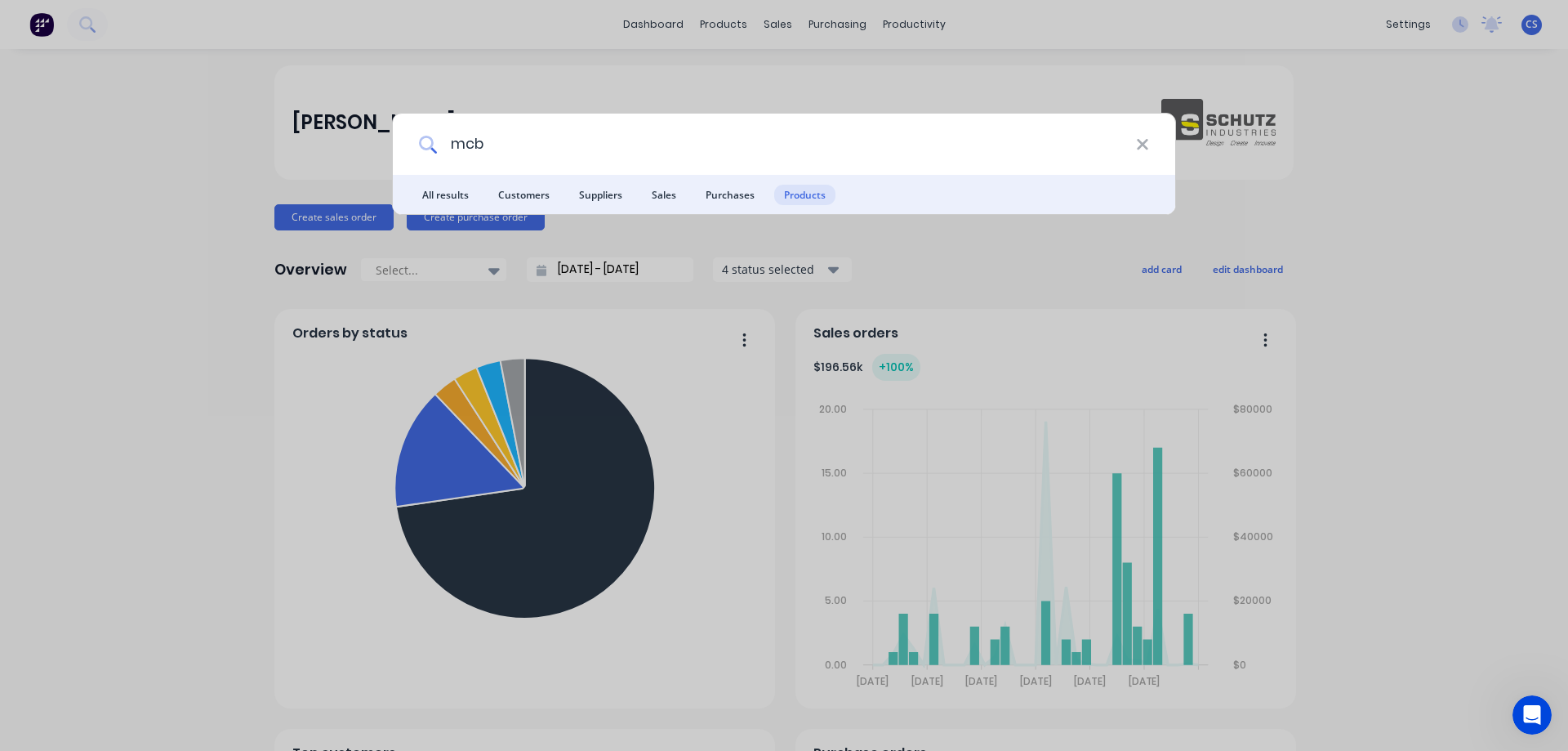
drag, startPoint x: 501, startPoint y: 144, endPoint x: 454, endPoint y: 155, distance: 48.3
click at [454, 155] on input "mcb" at bounding box center [786, 143] width 699 height 61
click at [483, 150] on input "circuit" at bounding box center [786, 143] width 699 height 61
drag, startPoint x: 601, startPoint y: 150, endPoint x: 451, endPoint y: 159, distance: 150.3
click at [451, 159] on input "circuit" at bounding box center [786, 143] width 699 height 61
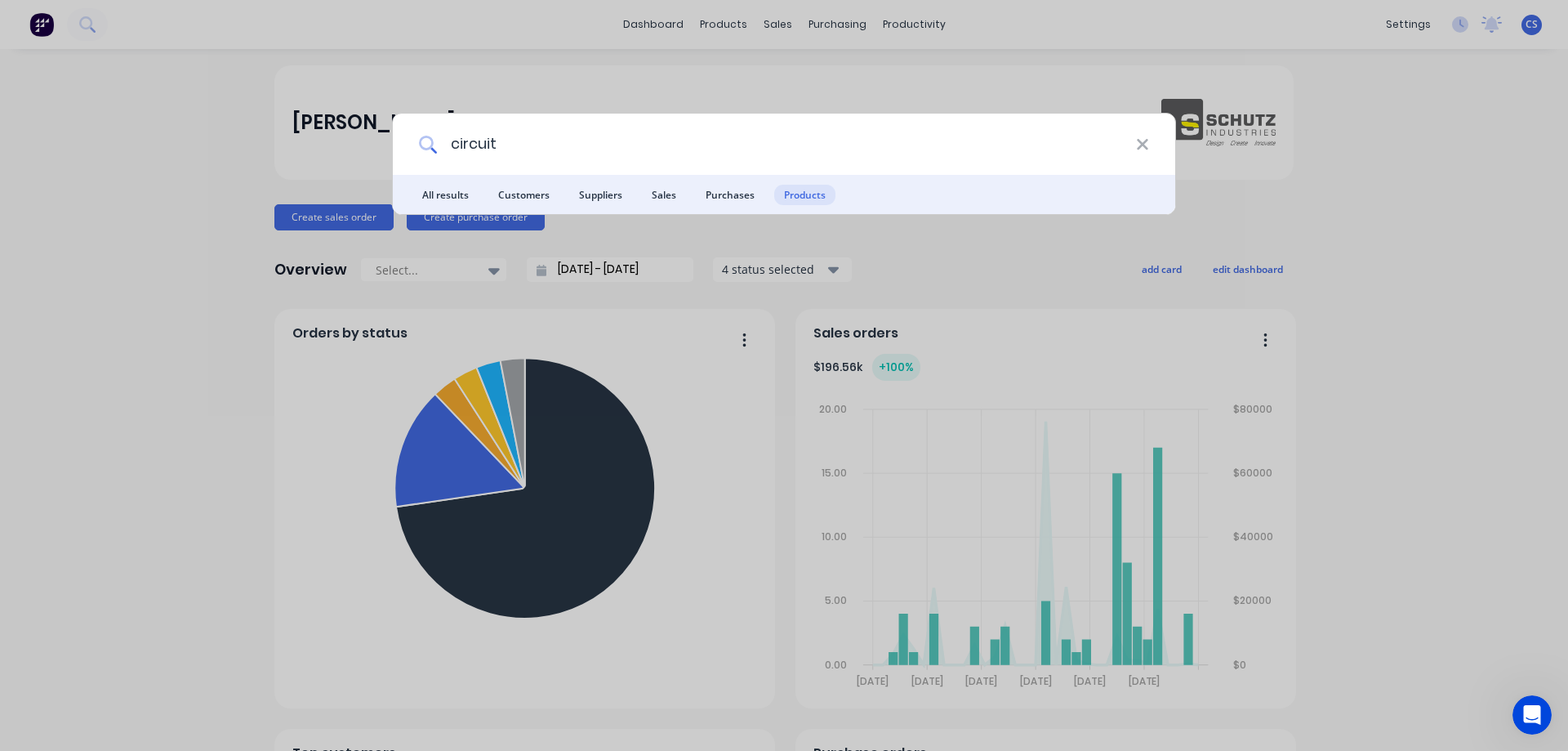
type input "o"
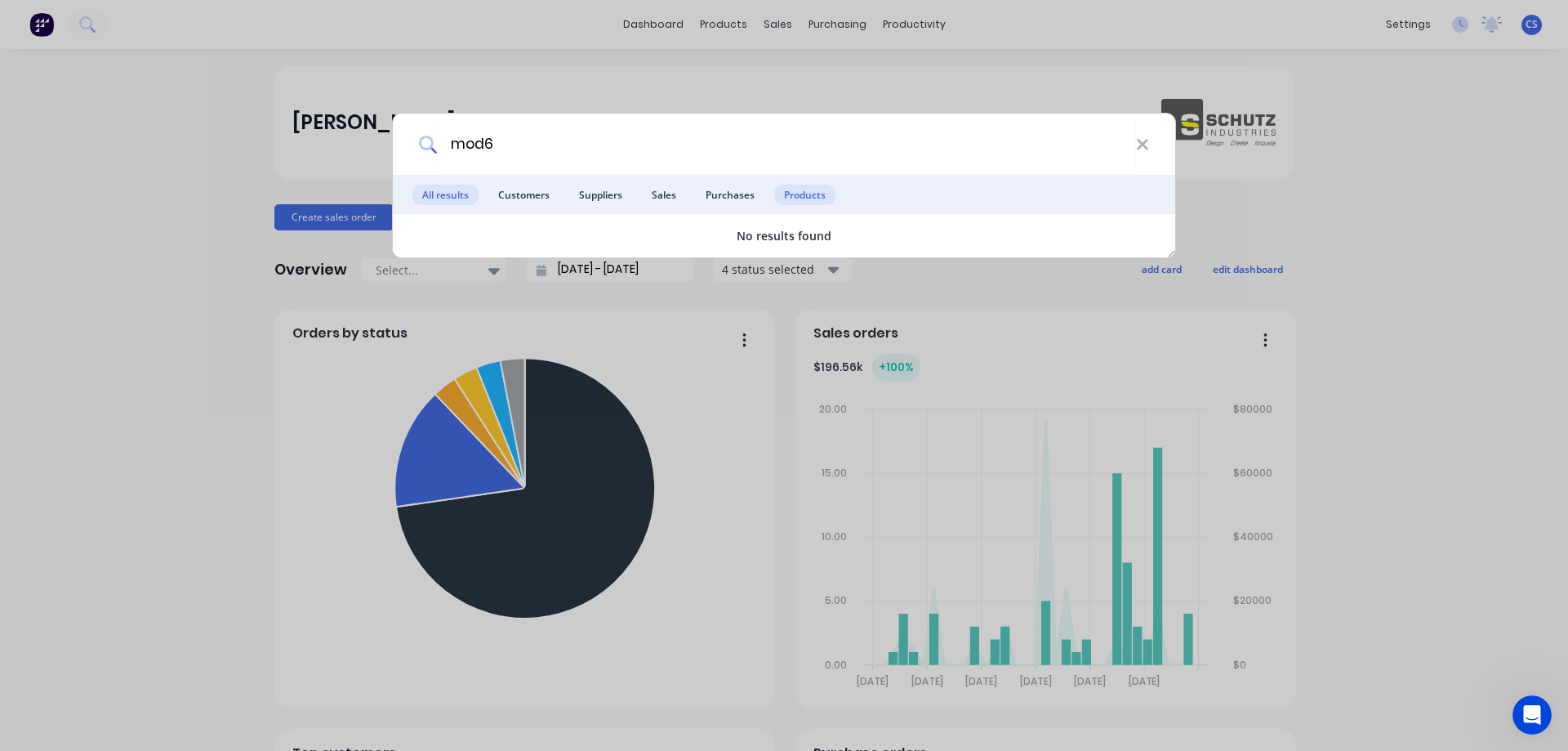
click at [802, 188] on span "Products" at bounding box center [804, 195] width 61 height 21
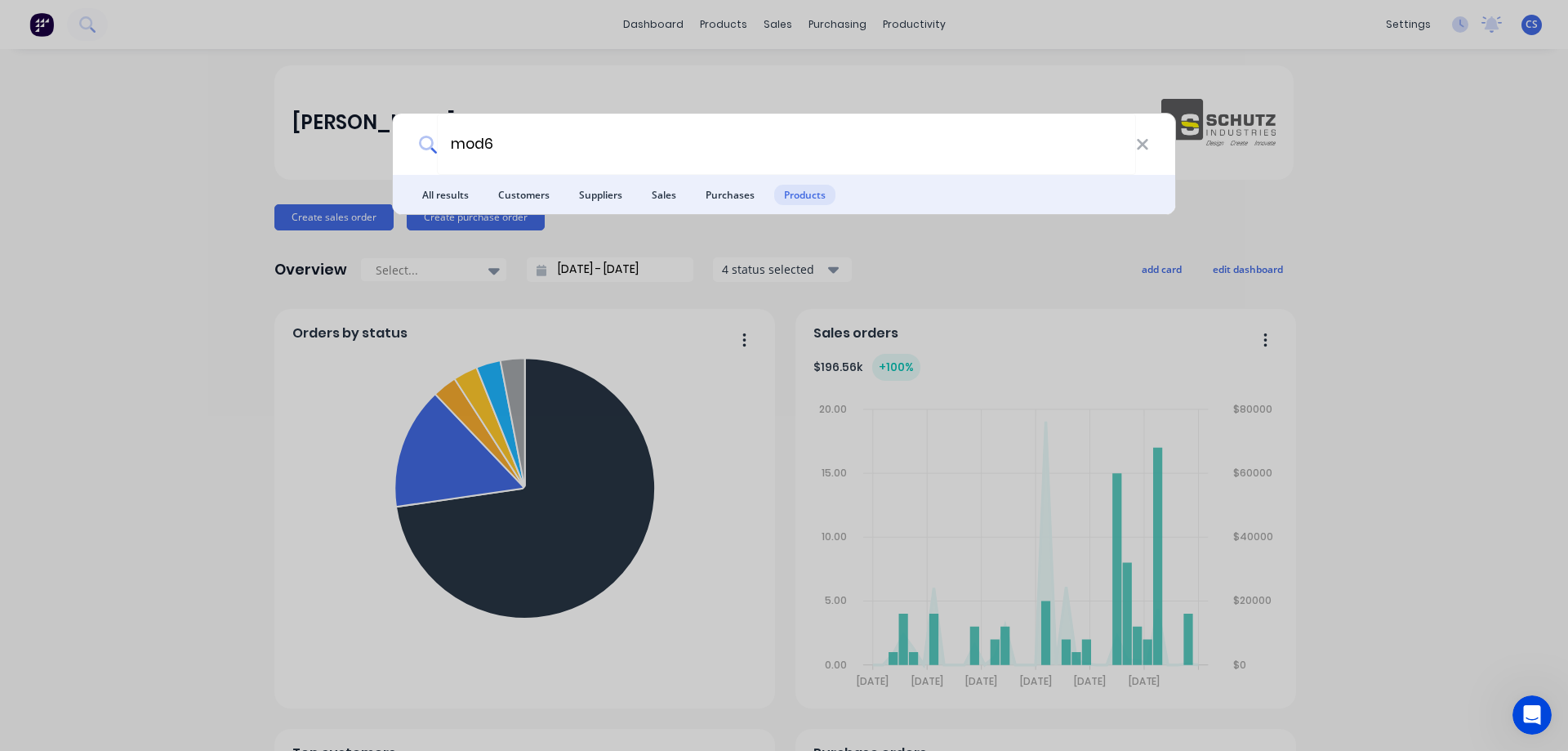
click at [1126, 179] on ul "All results Customers Suppliers Sales Purchases Products" at bounding box center [784, 195] width 783 height 39
drag, startPoint x: 534, startPoint y: 144, endPoint x: 453, endPoint y: 169, distance: 84.8
click at [453, 169] on input "mod6" at bounding box center [786, 143] width 699 height 61
type input "rccb"
drag, startPoint x: 1375, startPoint y: 287, endPoint x: 502, endPoint y: 155, distance: 882.9
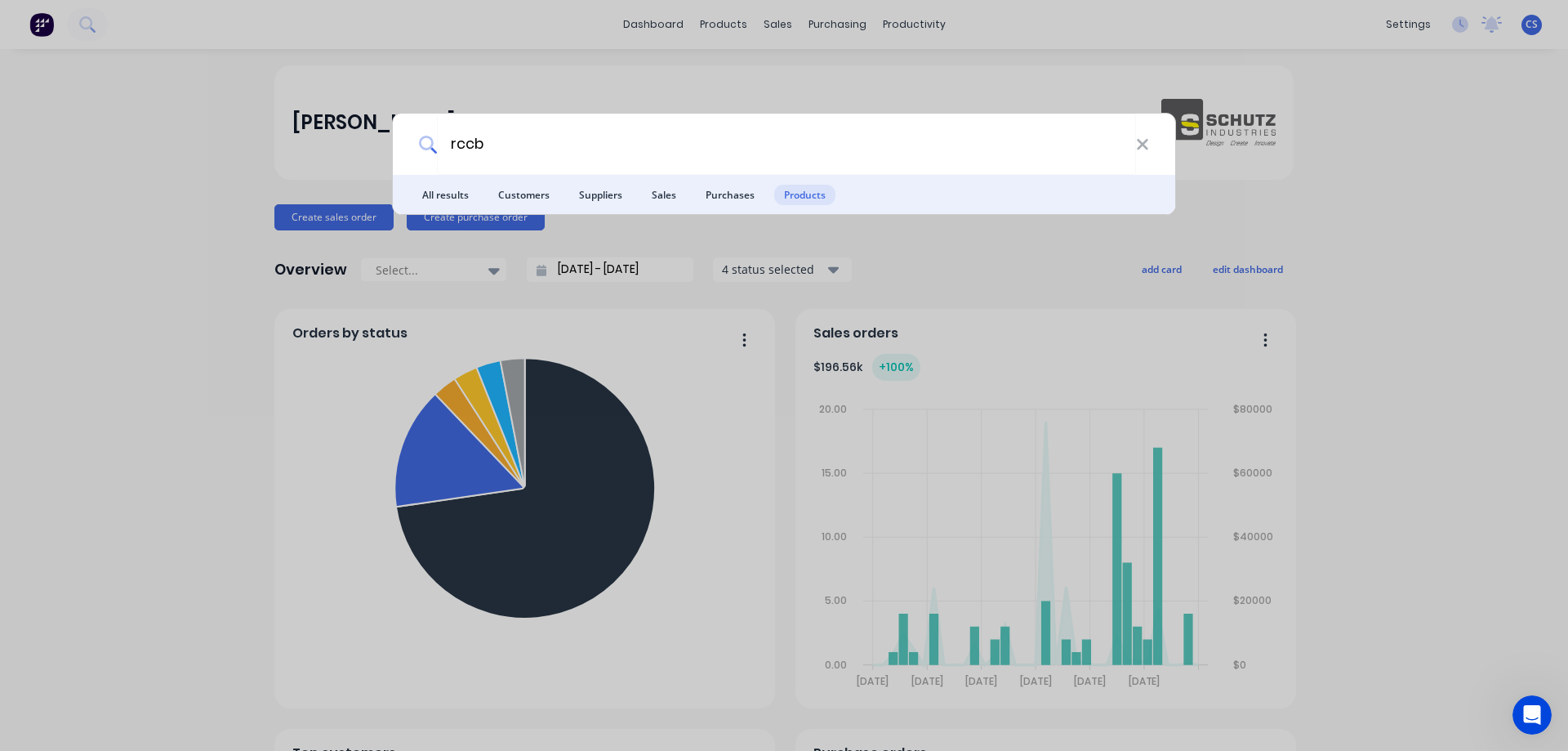
click at [1375, 287] on div "rccb All results Customers Suppliers Sales Purchases Products" at bounding box center [784, 376] width 1568 height 751
click at [420, 172] on div "Schutz Industries Pty Ltd" at bounding box center [784, 123] width 1019 height 114
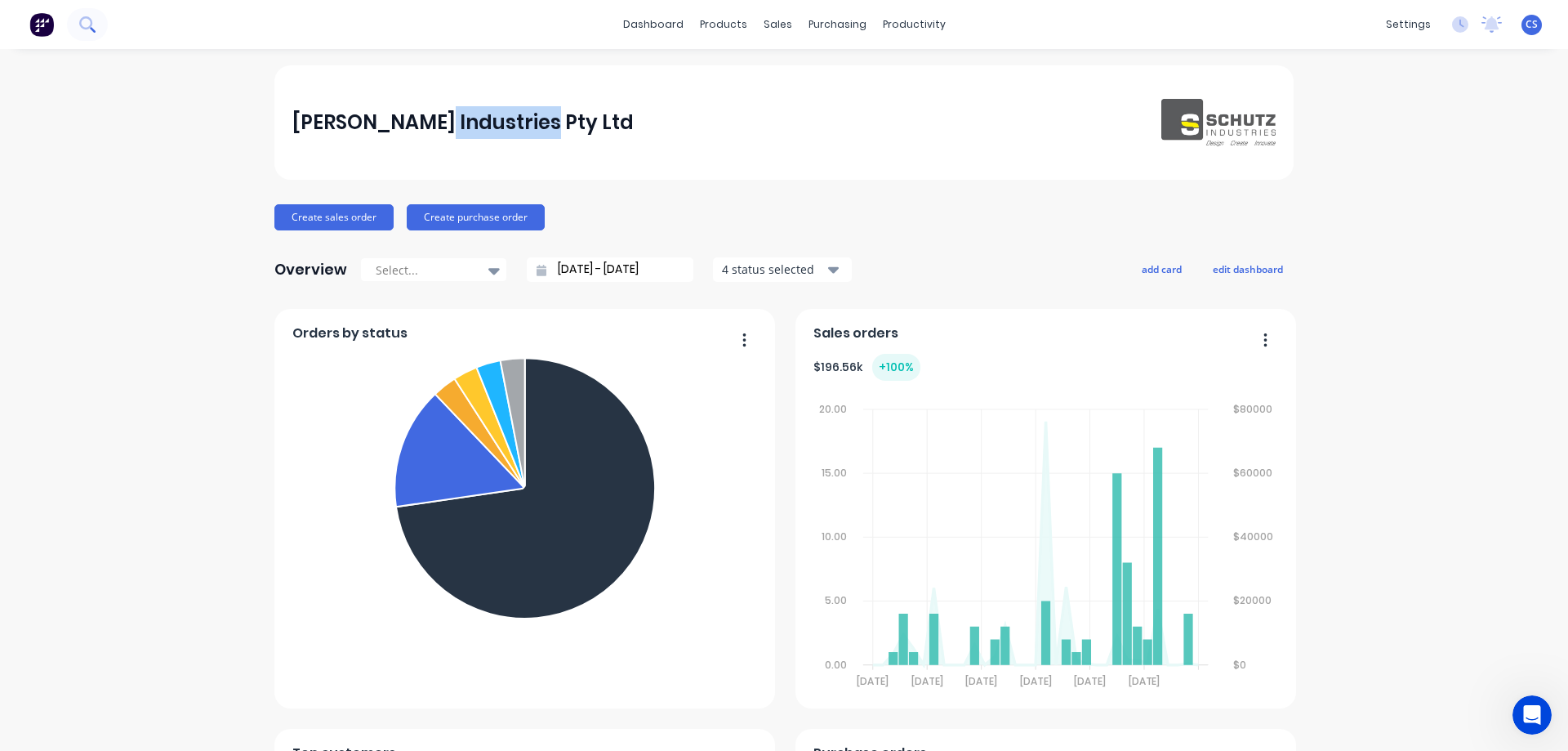
click at [81, 32] on icon at bounding box center [87, 23] width 16 height 16
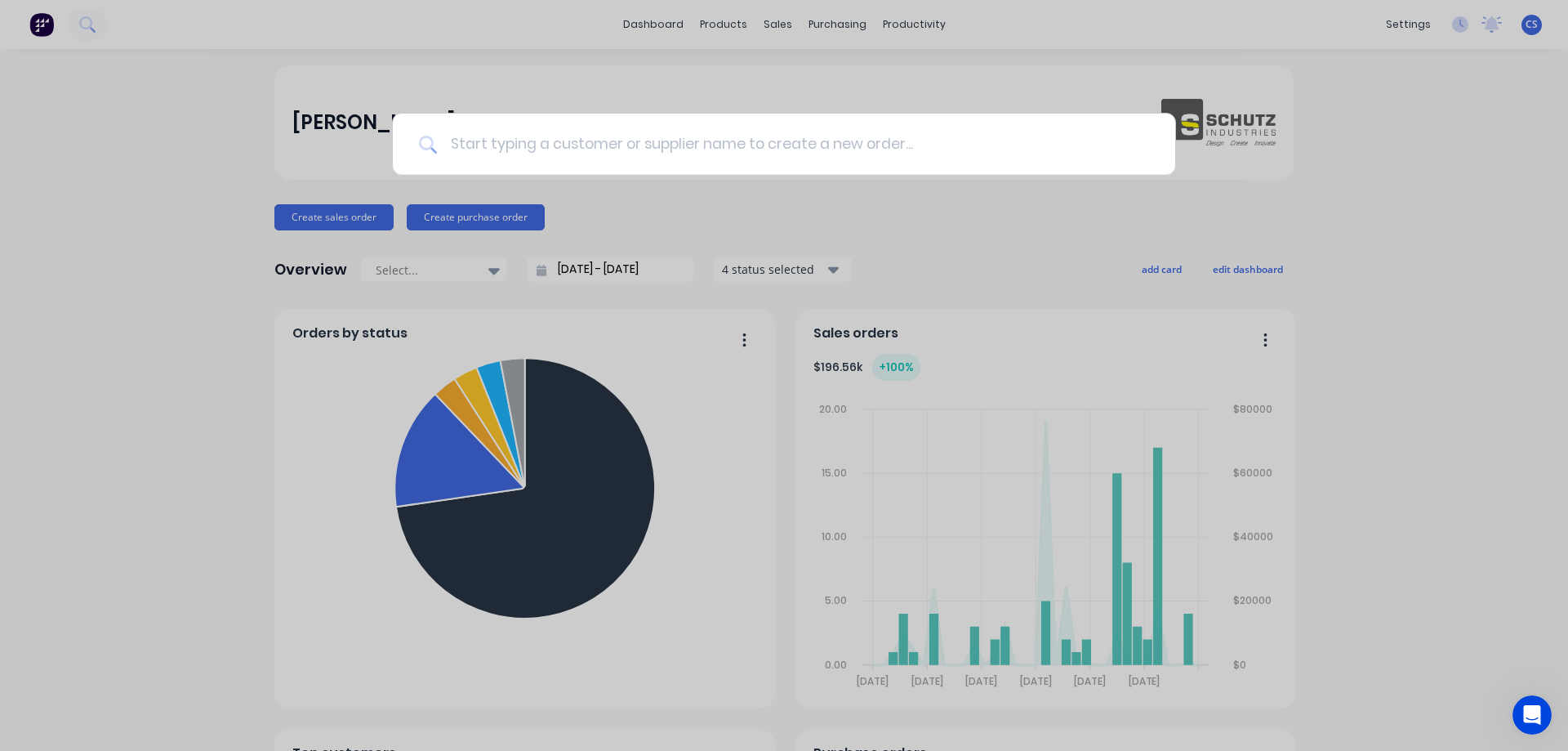
click at [566, 156] on input at bounding box center [793, 143] width 712 height 61
click at [626, 144] on input "50434" at bounding box center [786, 143] width 699 height 61
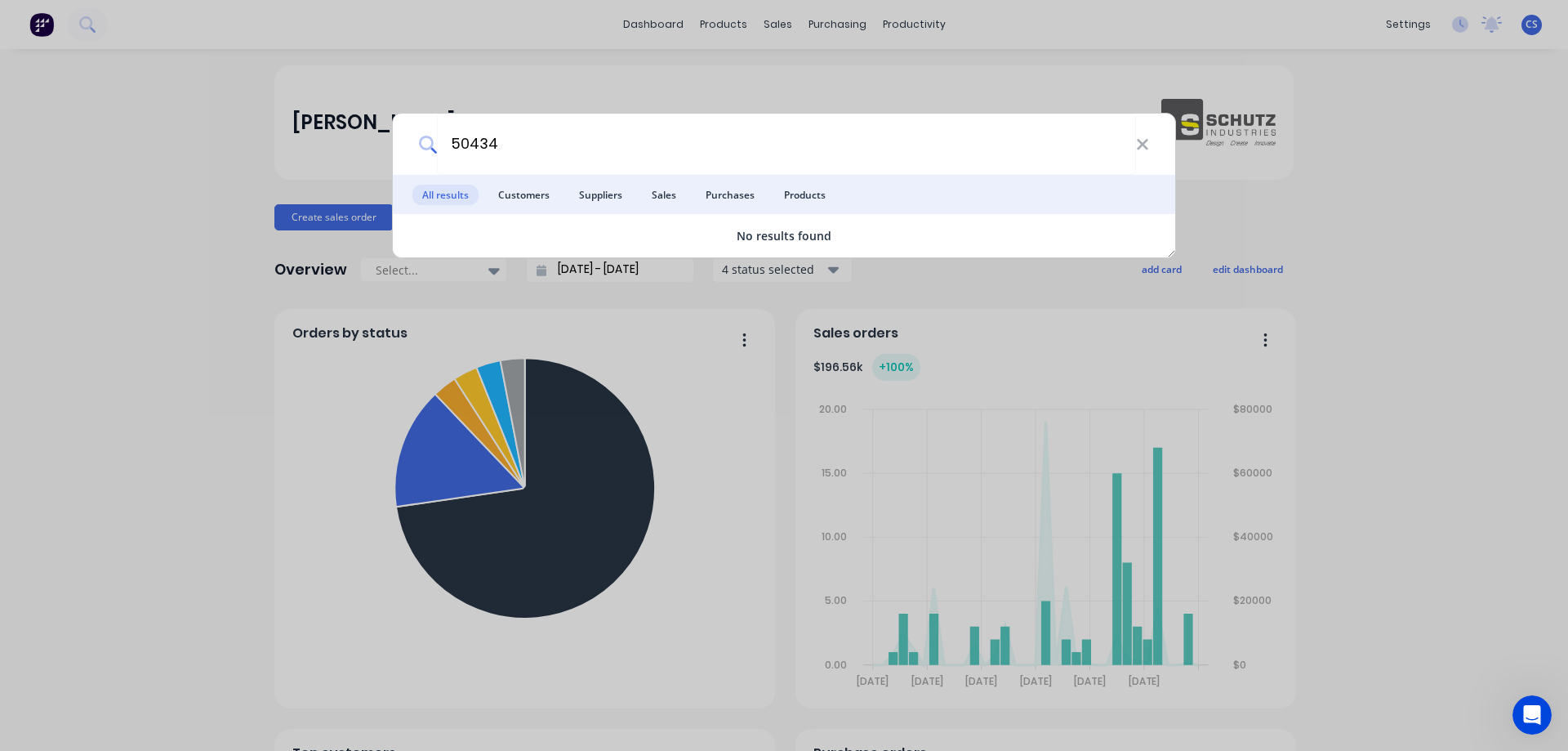
drag, startPoint x: 627, startPoint y: 144, endPoint x: 449, endPoint y: 176, distance: 180.9
click at [449, 176] on div "50434 All results Customers Suppliers Sales Purchases Products No results found" at bounding box center [784, 184] width 784 height 145
type input "50491"
click at [1149, 139] on div "50491" at bounding box center [784, 143] width 783 height 61
click at [1145, 143] on icon at bounding box center [1141, 143] width 10 height 10
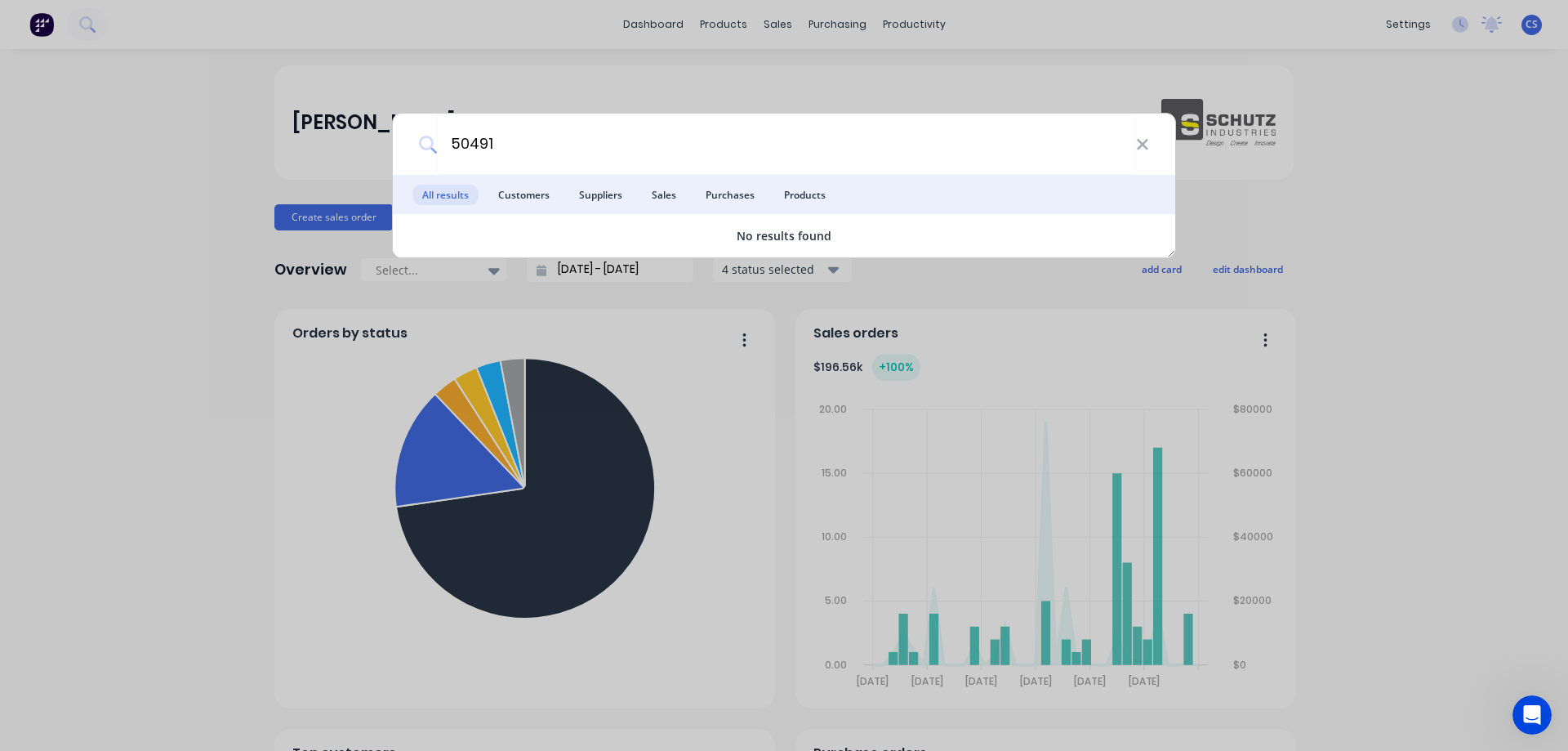
click at [1363, 230] on div "50491 All results Customers Suppliers Sales Purchases Products No results found" at bounding box center [784, 376] width 1568 height 751
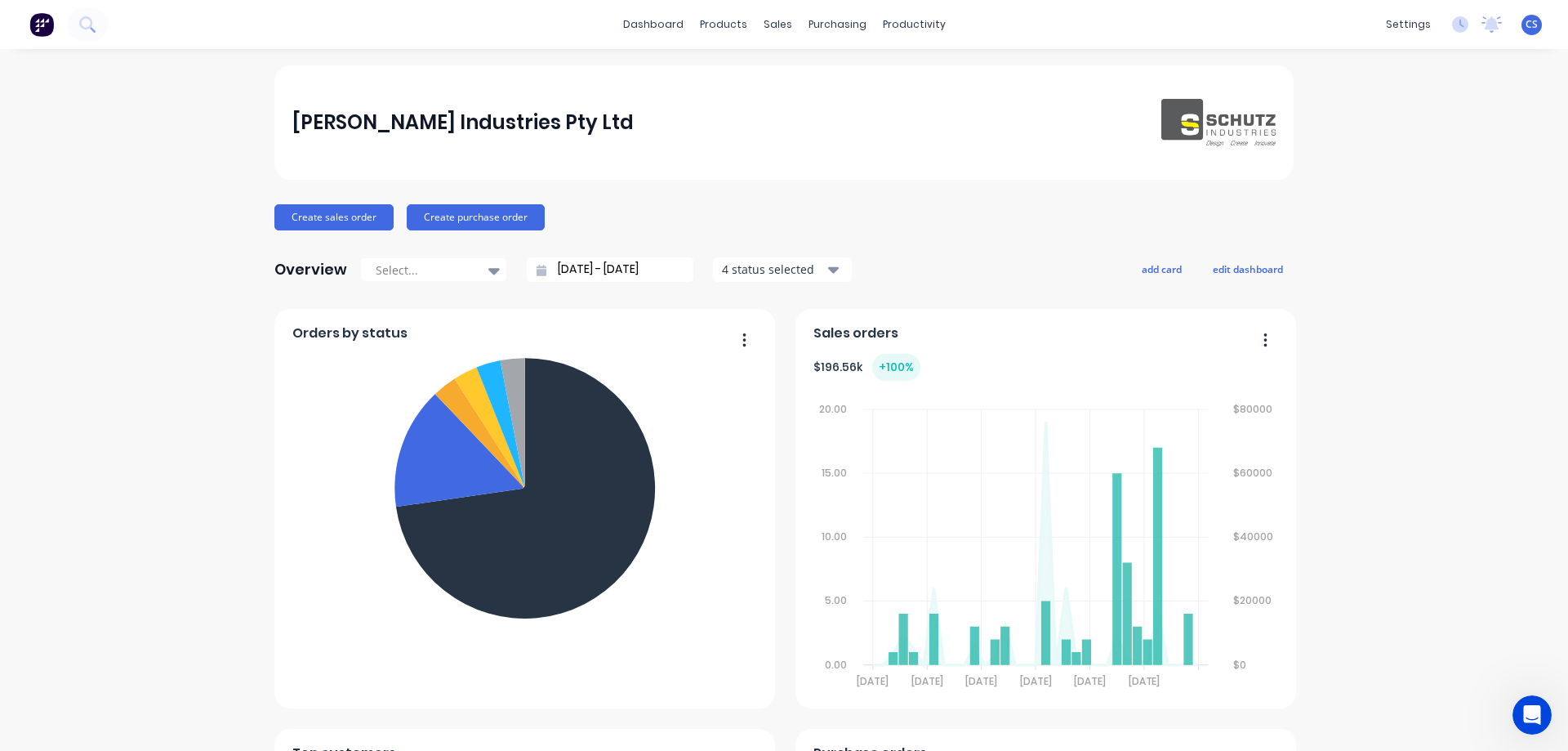
click at [1147, 150] on div "Schutz Industries Pty Ltd" at bounding box center [784, 123] width 1019 height 114
click at [1140, 151] on div "Schutz Industries Pty Ltd" at bounding box center [784, 123] width 1019 height 114
click at [94, 11] on button at bounding box center [88, 24] width 41 height 33
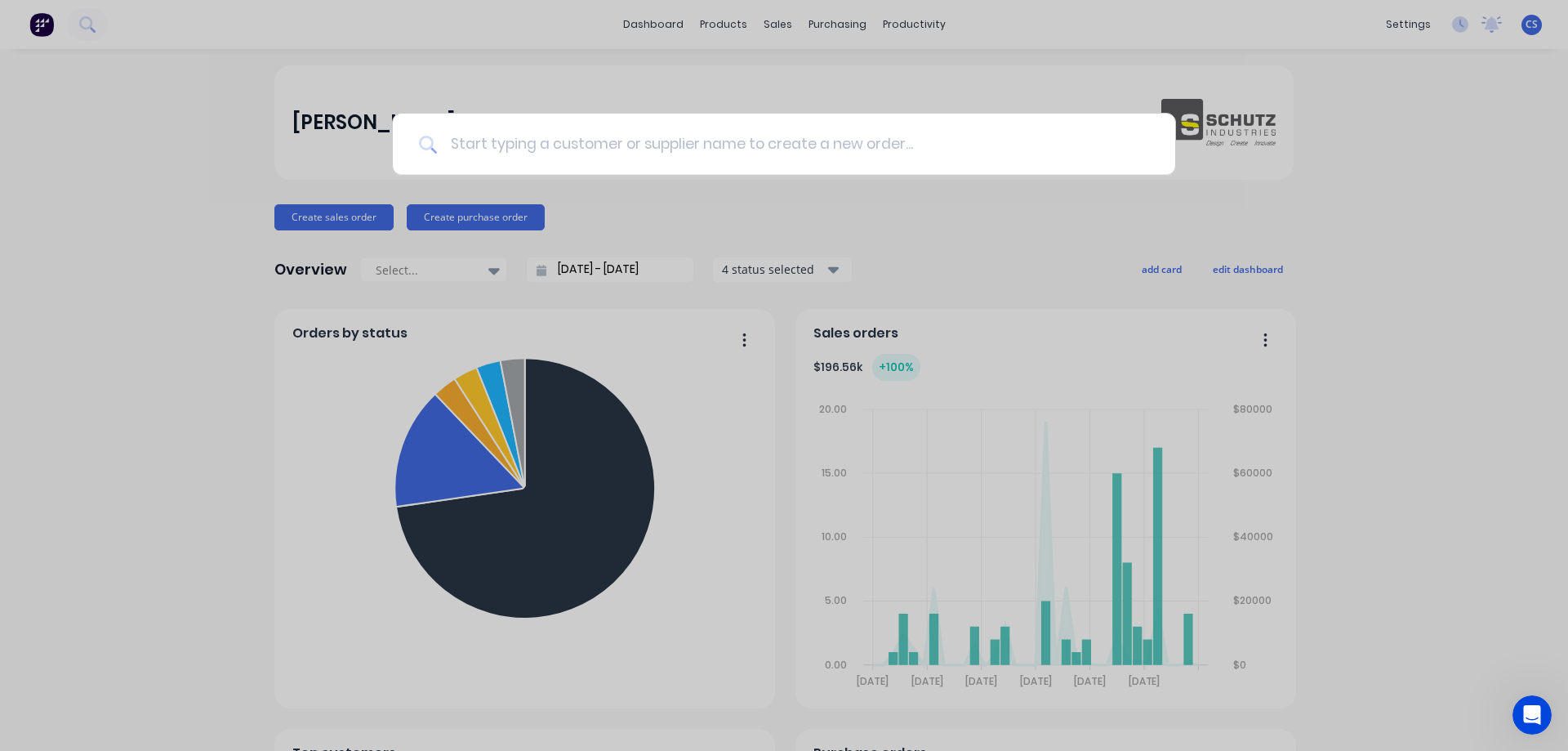
click at [703, 152] on input at bounding box center [793, 143] width 712 height 61
click at [670, 148] on input "2799" at bounding box center [786, 143] width 699 height 61
type input "2799"
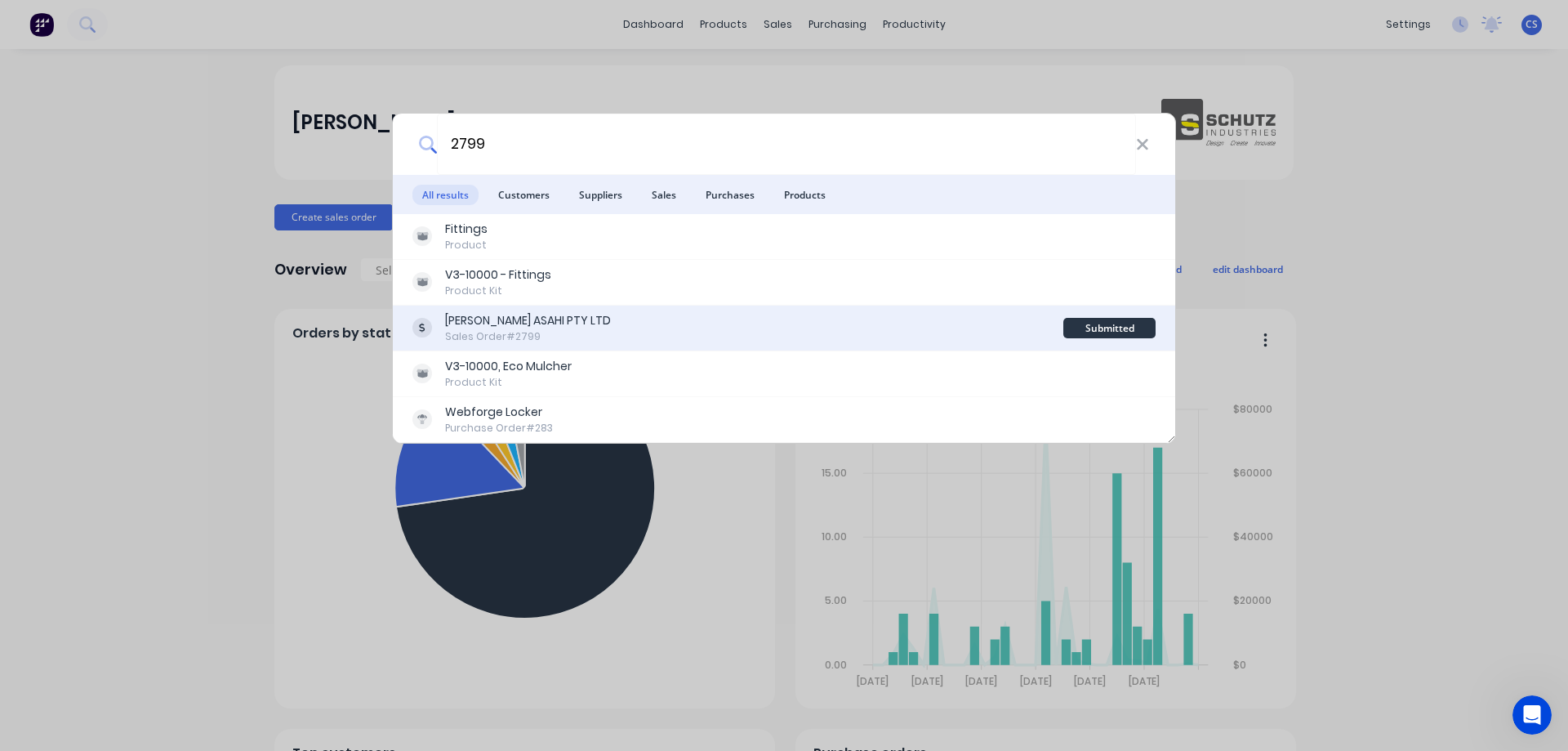
click at [641, 329] on div "JOHNSON ASAHI PTY LTD Sales Order #2799" at bounding box center [738, 328] width 651 height 32
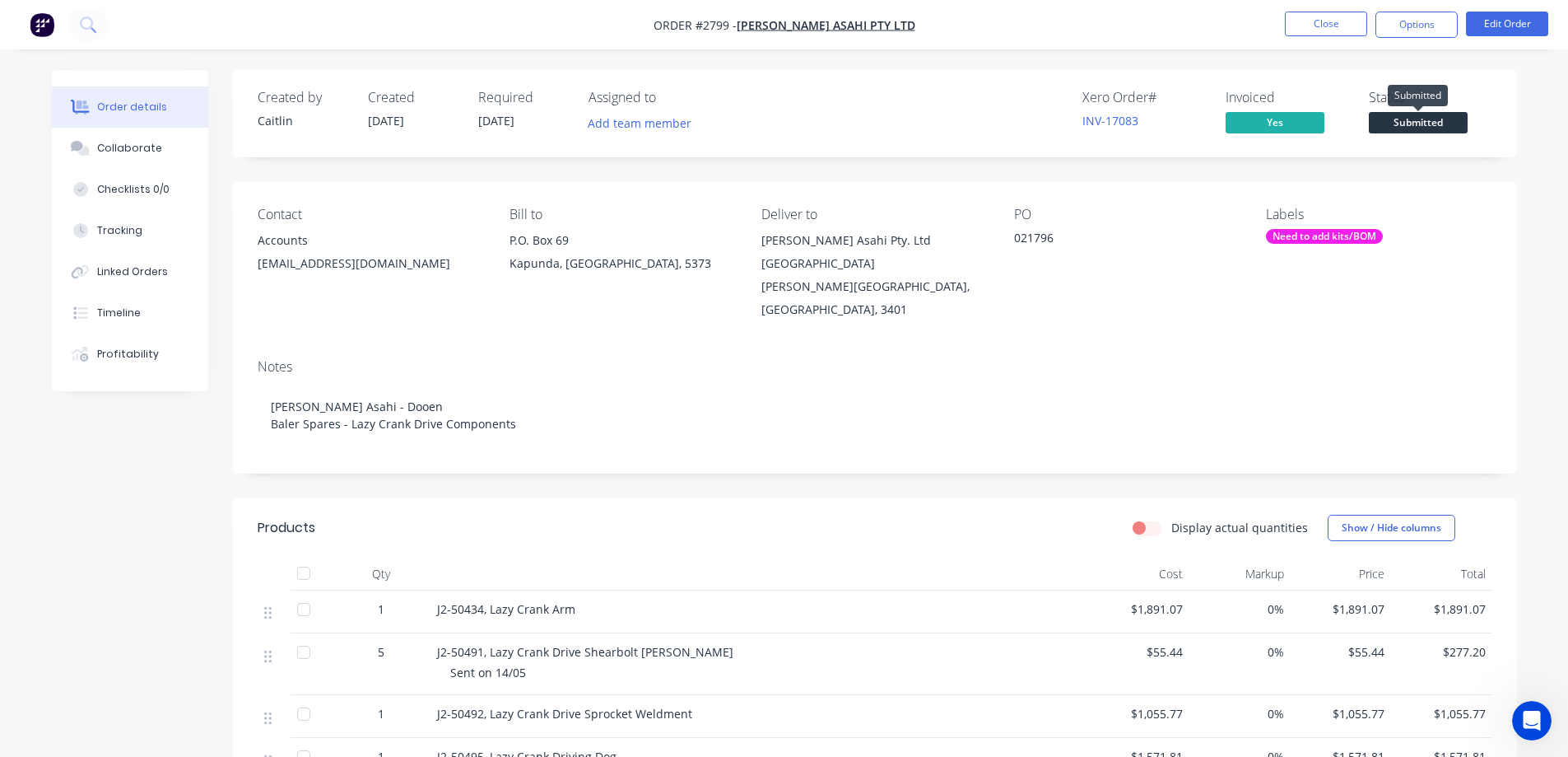
click at [1408, 128] on span "Submitted" at bounding box center [1418, 123] width 99 height 21
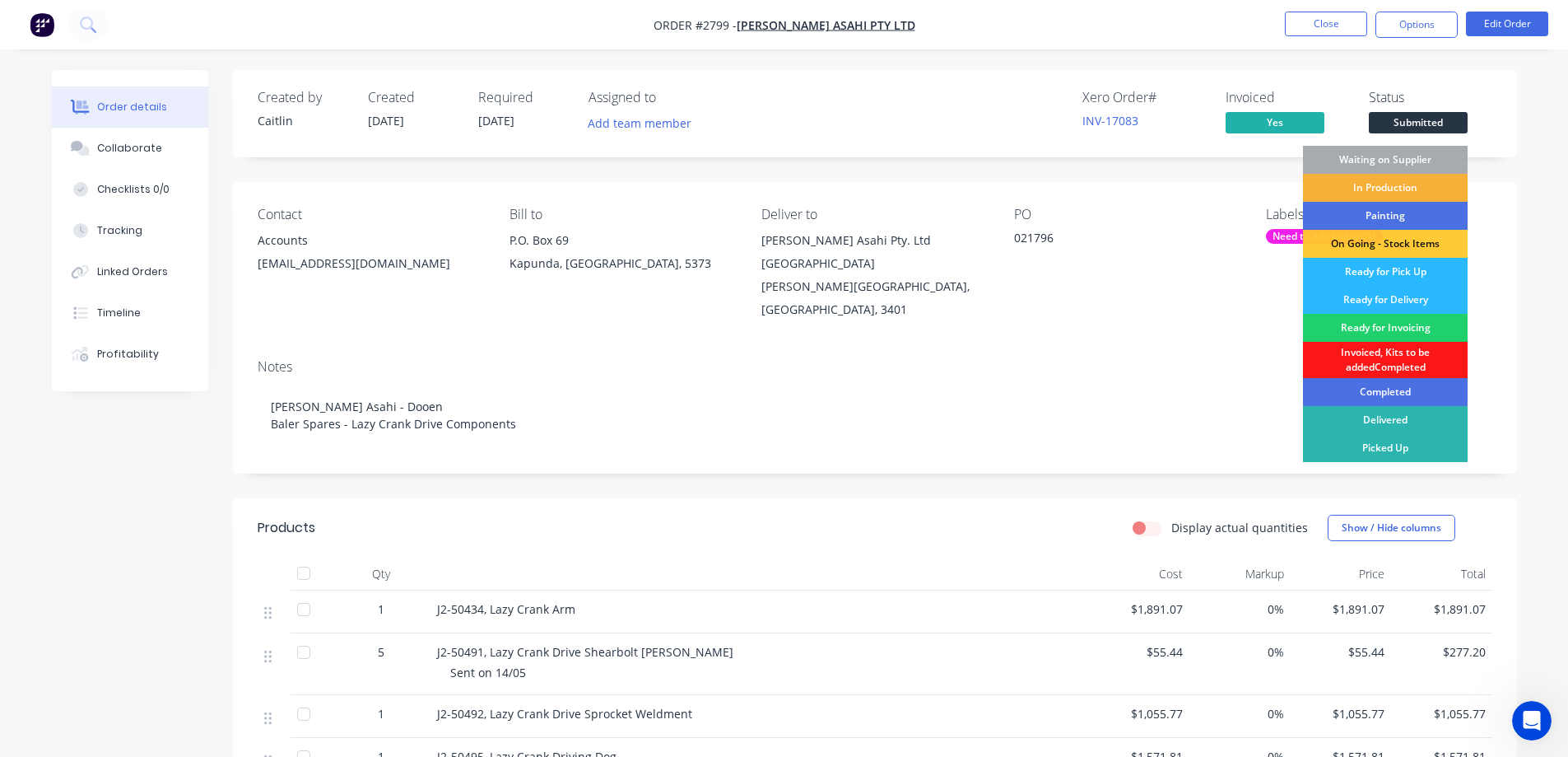
click at [1524, 124] on div "Order details Collaborate Checklists 0/0 Tracking Linked Orders Timeline Profit…" at bounding box center [785, 688] width 1498 height 1237
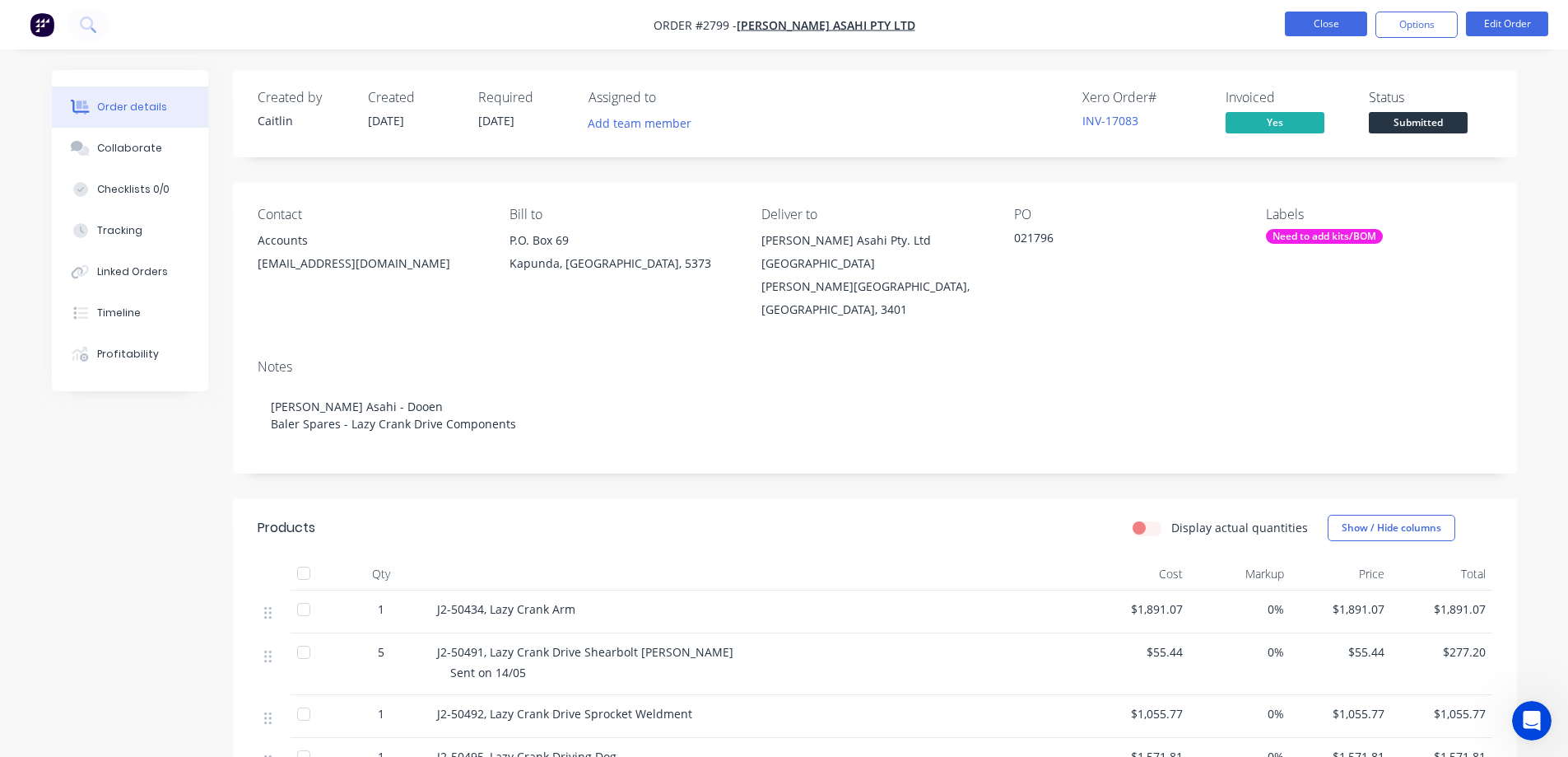
click at [1332, 12] on button "Close" at bounding box center [1326, 24] width 82 height 25
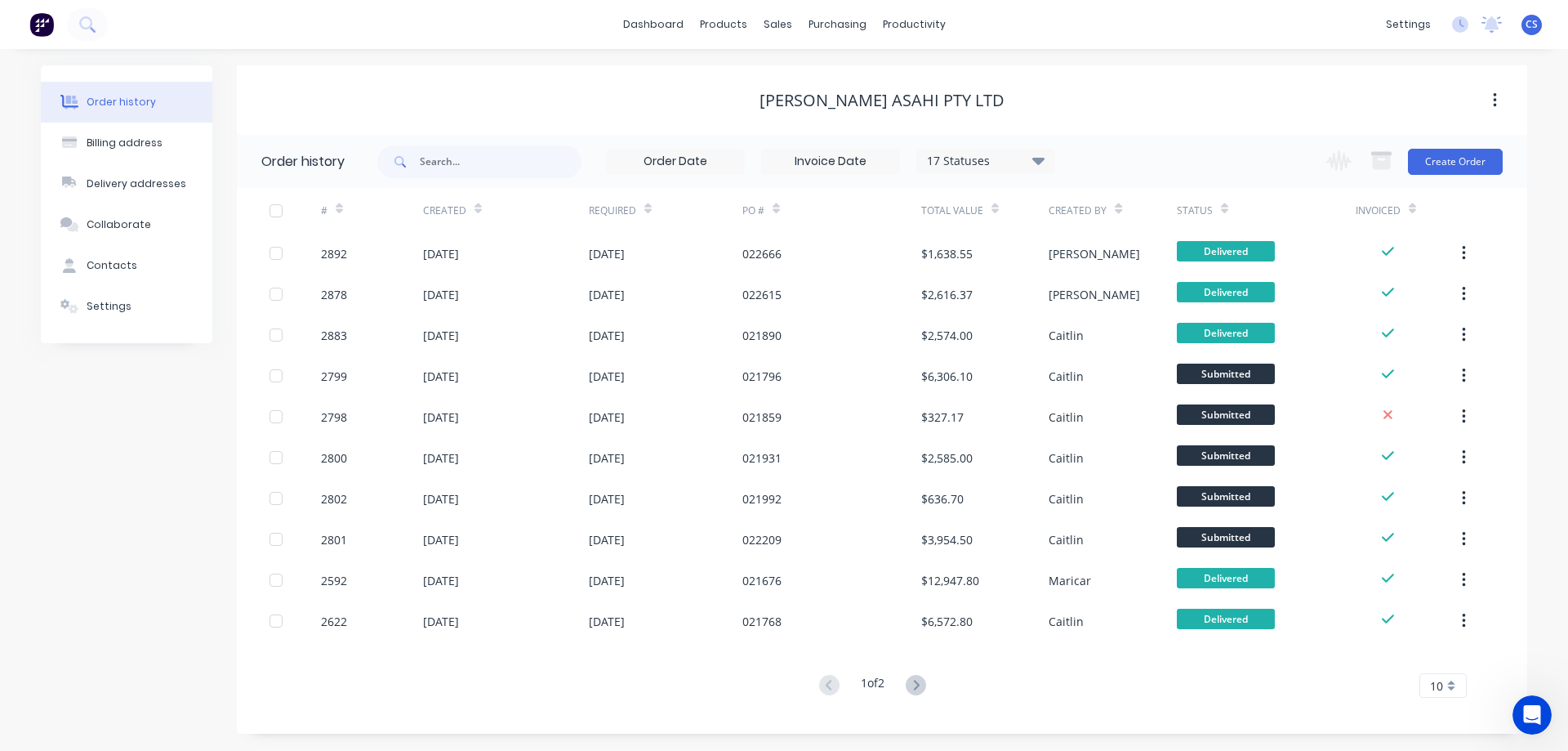
click at [40, 23] on img at bounding box center [41, 24] width 24 height 24
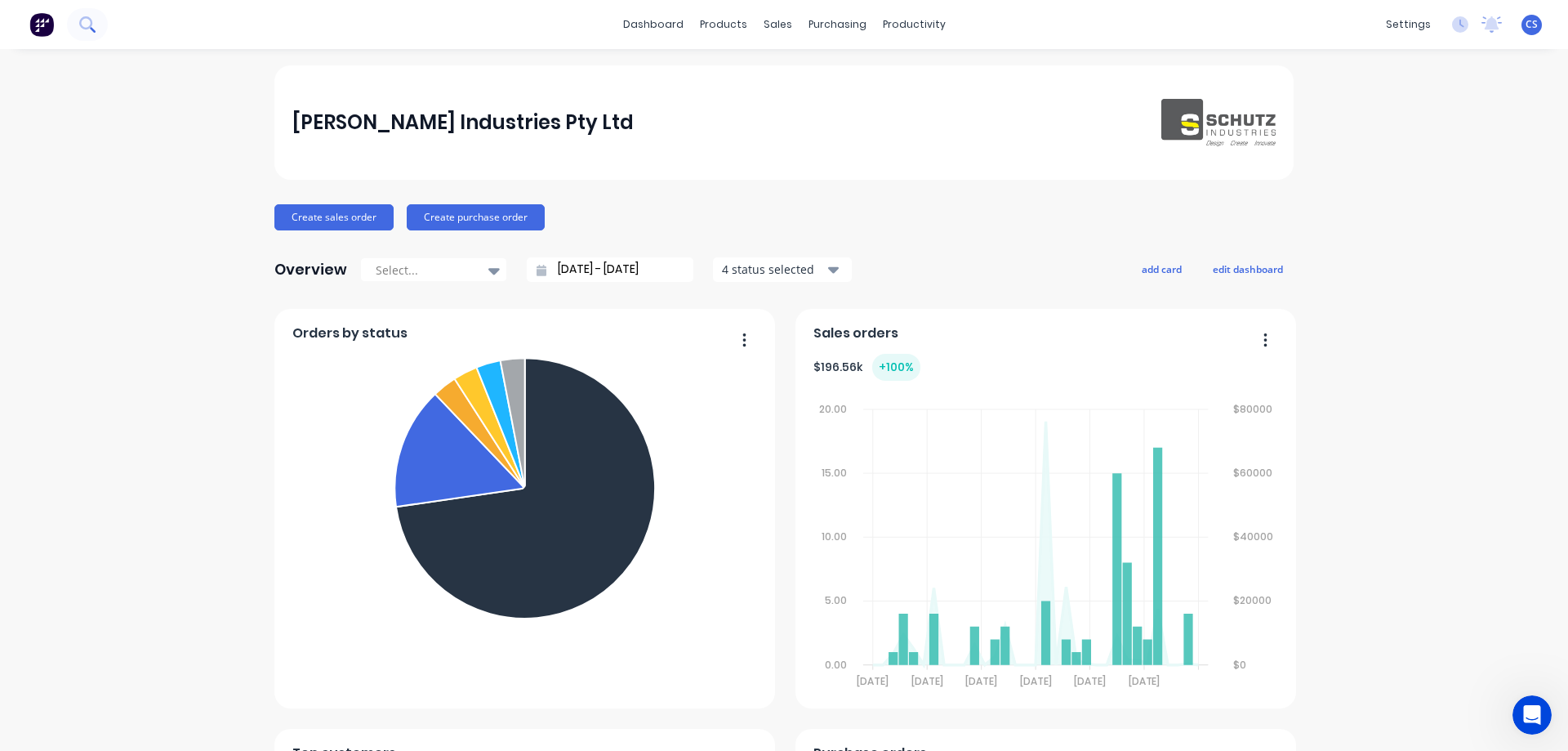
click at [94, 29] on icon at bounding box center [87, 23] width 16 height 16
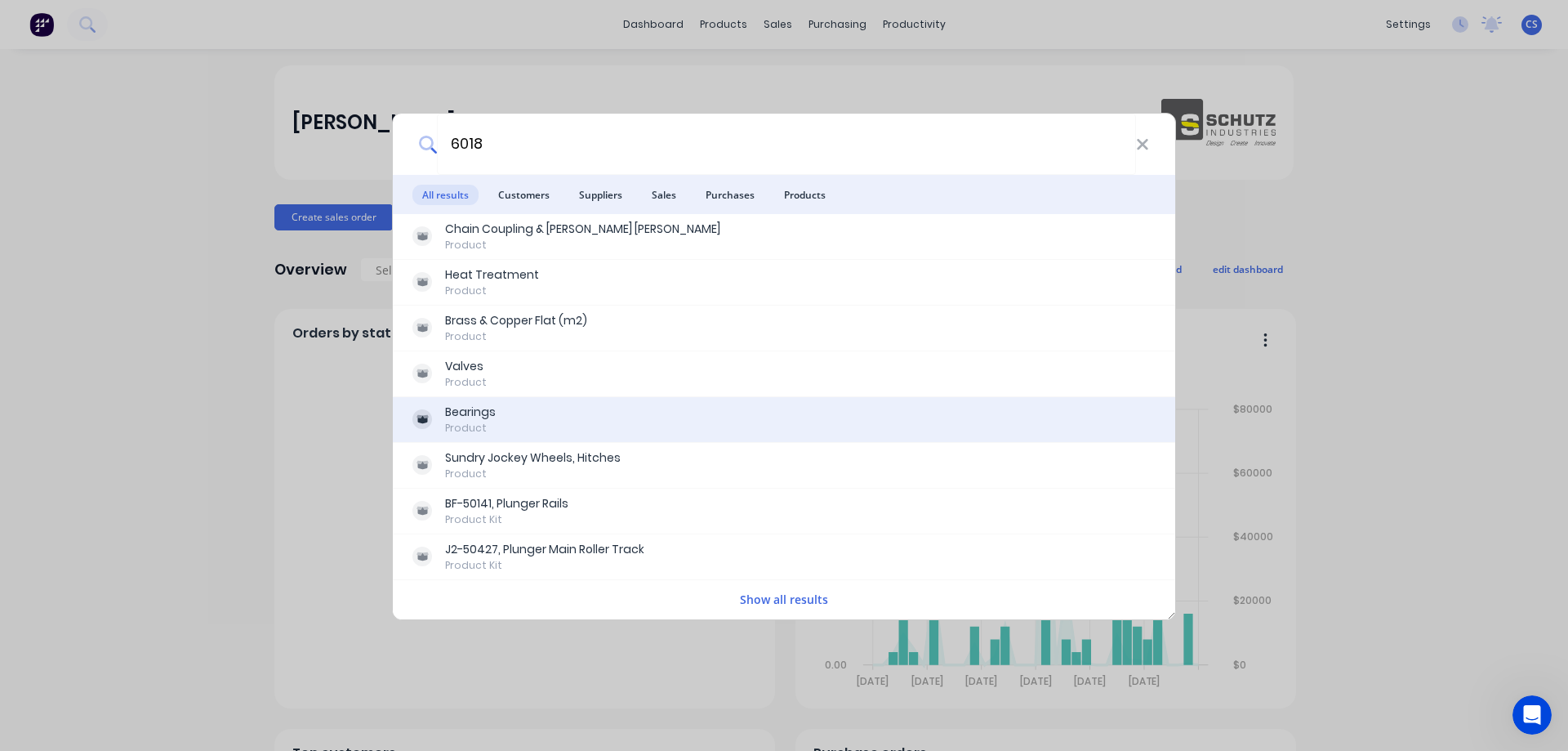
type input "6018"
click at [623, 424] on div "Bearings Product" at bounding box center [784, 420] width 743 height 32
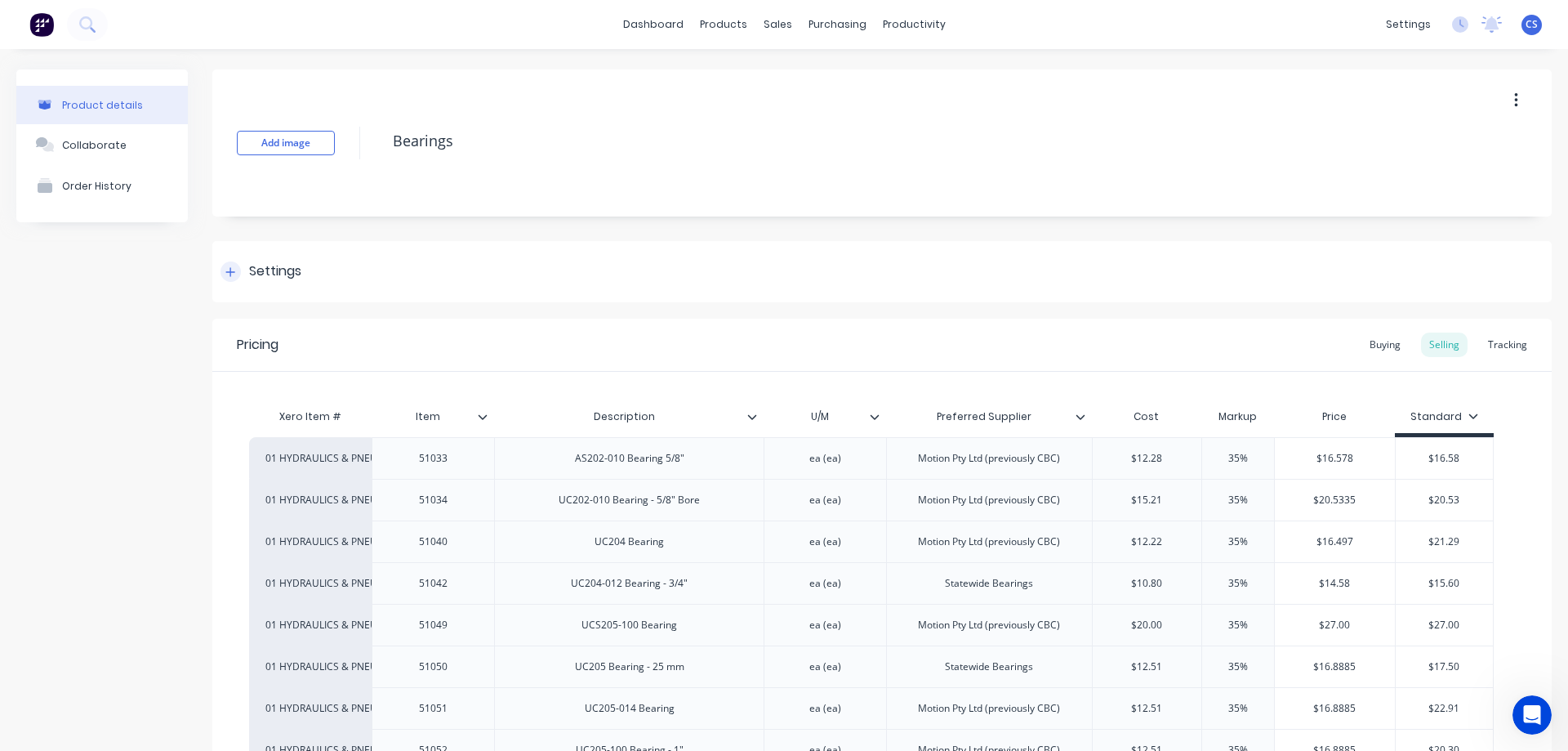
type textarea "x"
click at [721, 19] on div "products" at bounding box center [724, 24] width 64 height 24
click at [753, 71] on div "Product Catalogue" at bounding box center [789, 79] width 101 height 15
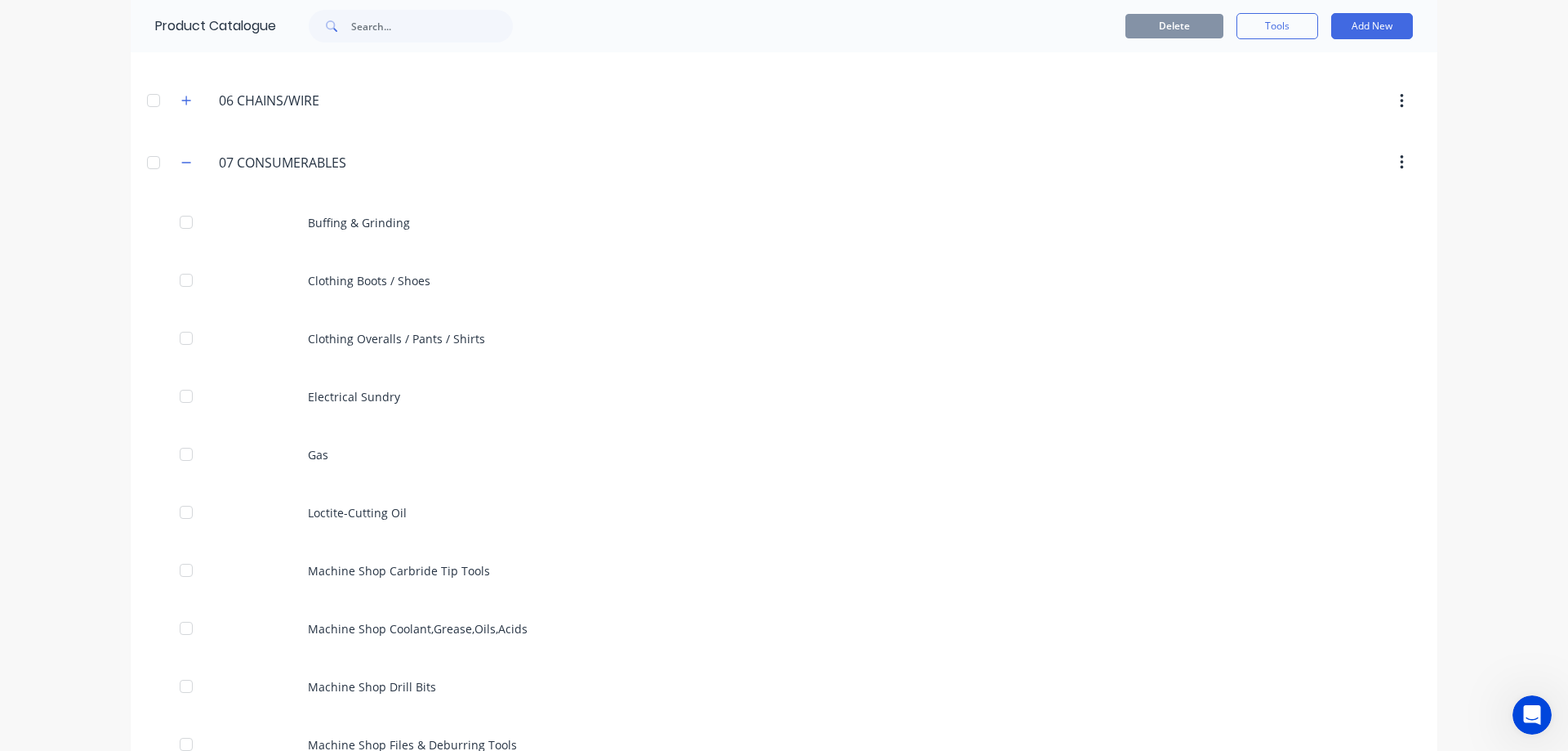
scroll to position [490, 0]
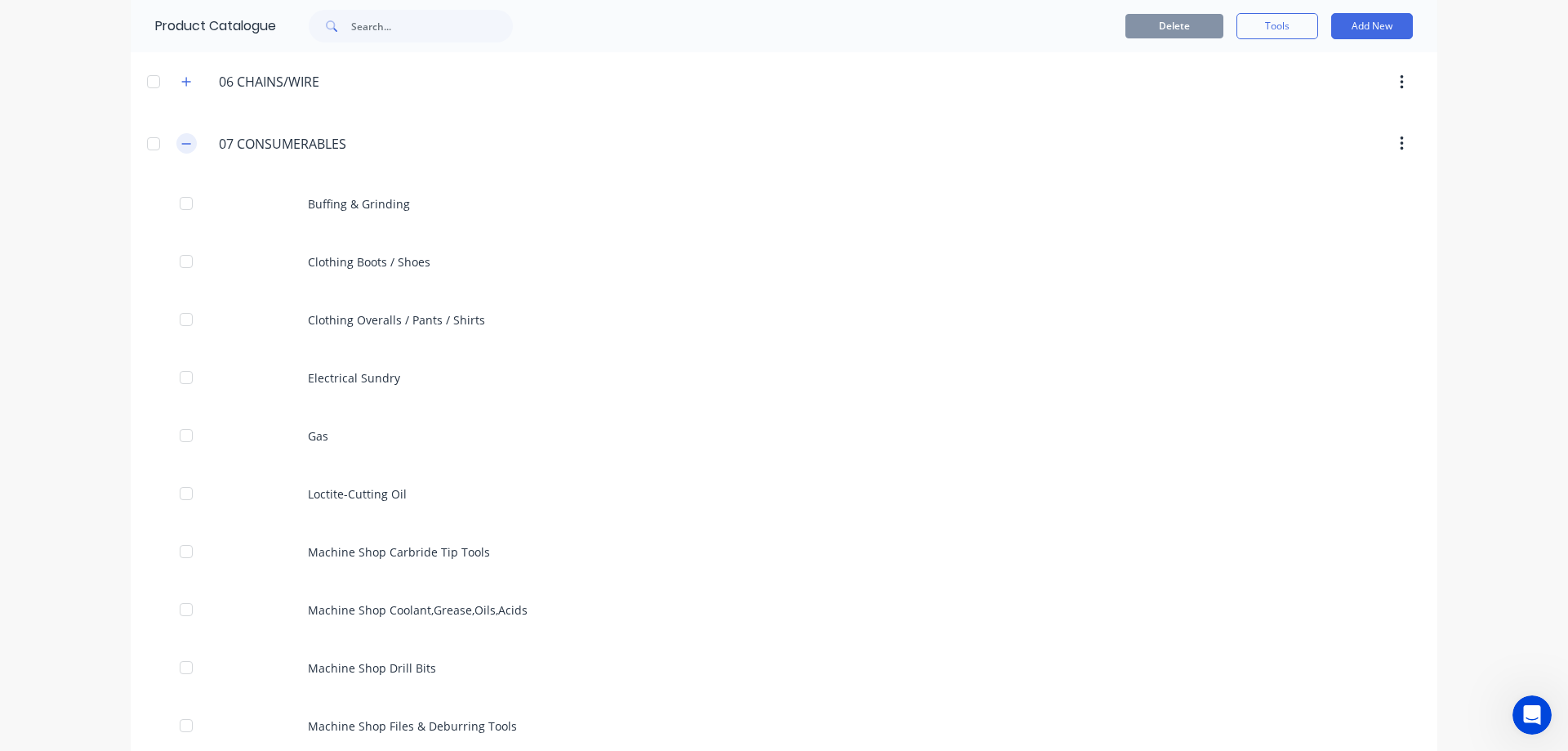
click at [182, 145] on icon "button" at bounding box center [186, 143] width 9 height 11
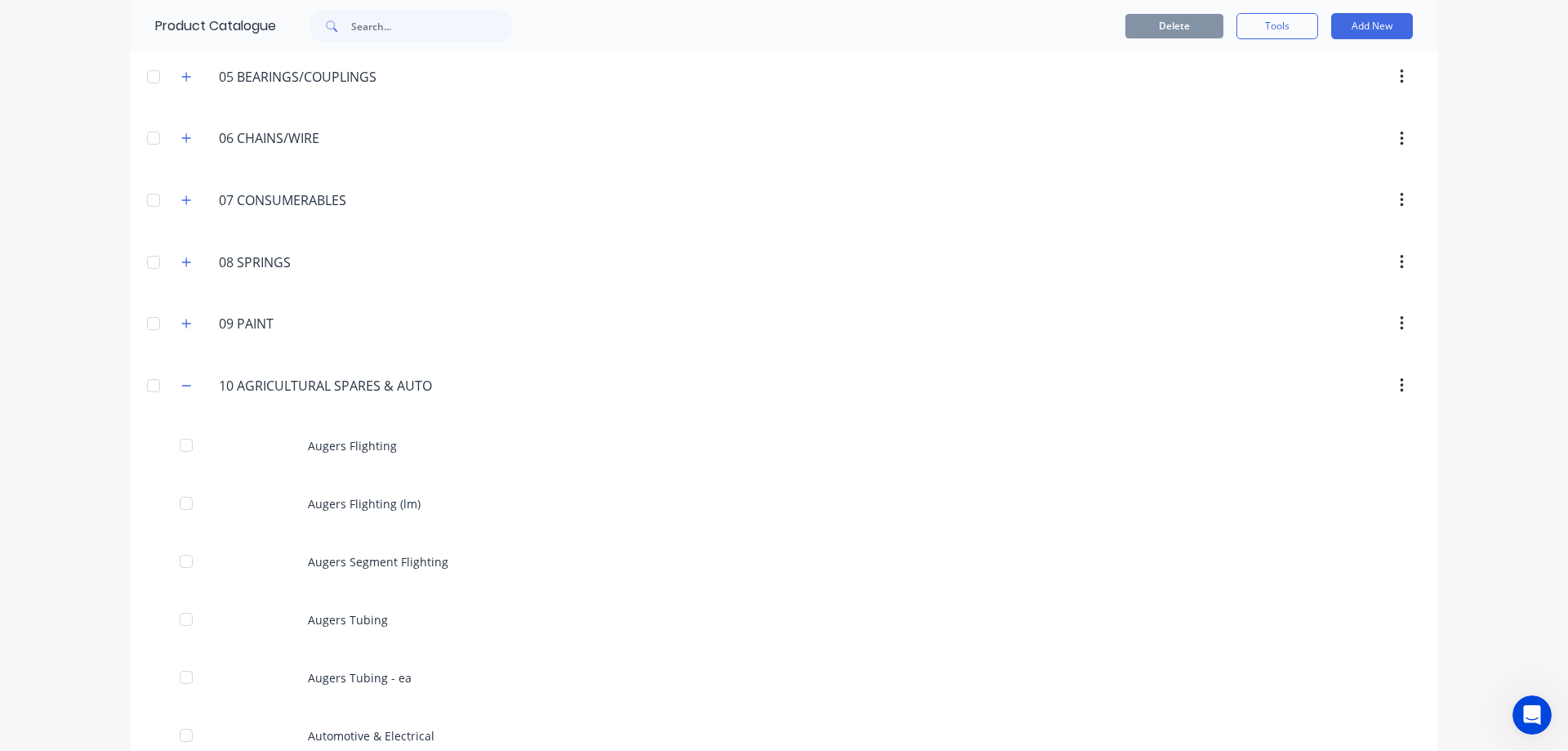
scroll to position [408, 0]
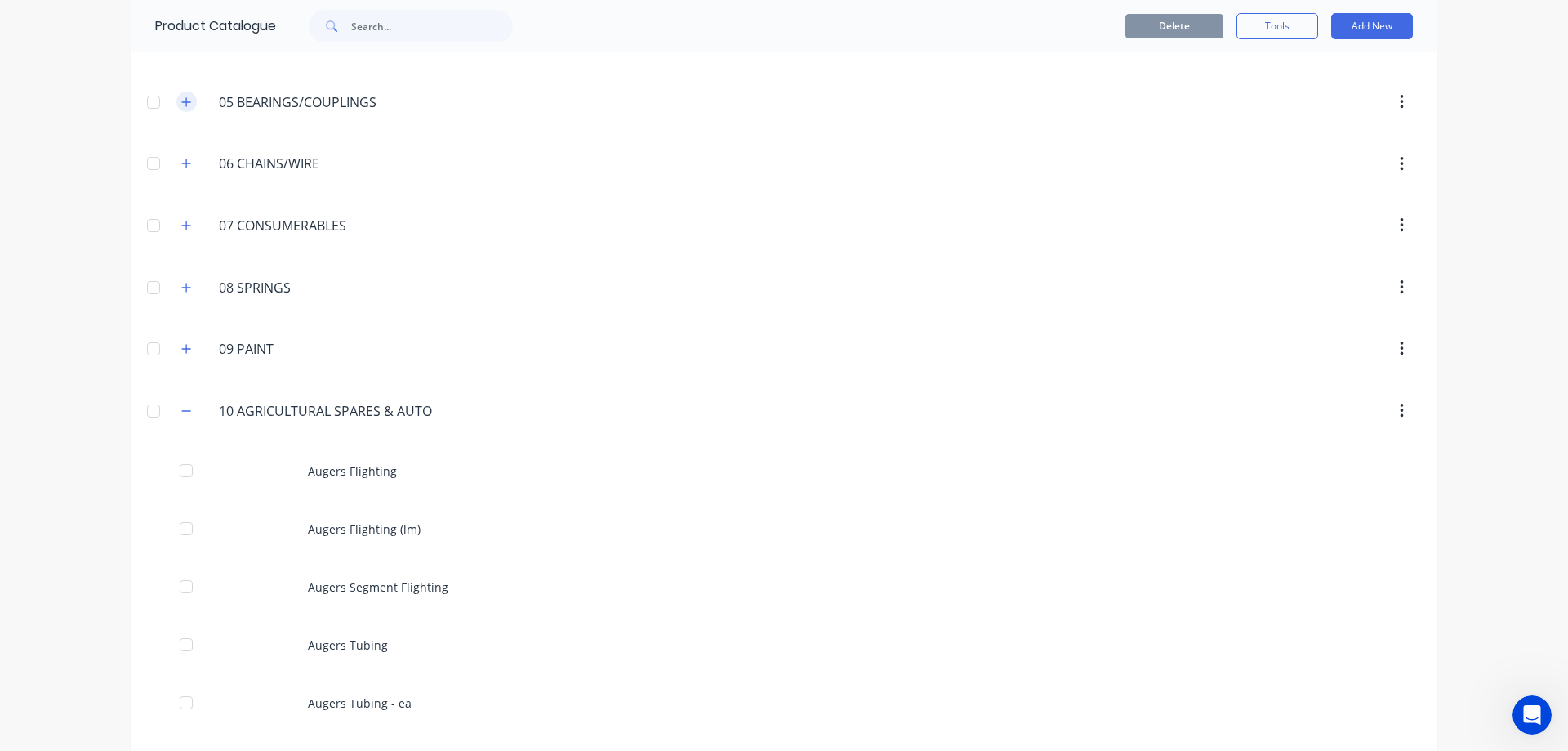
click at [182, 103] on icon "button" at bounding box center [186, 102] width 9 height 11
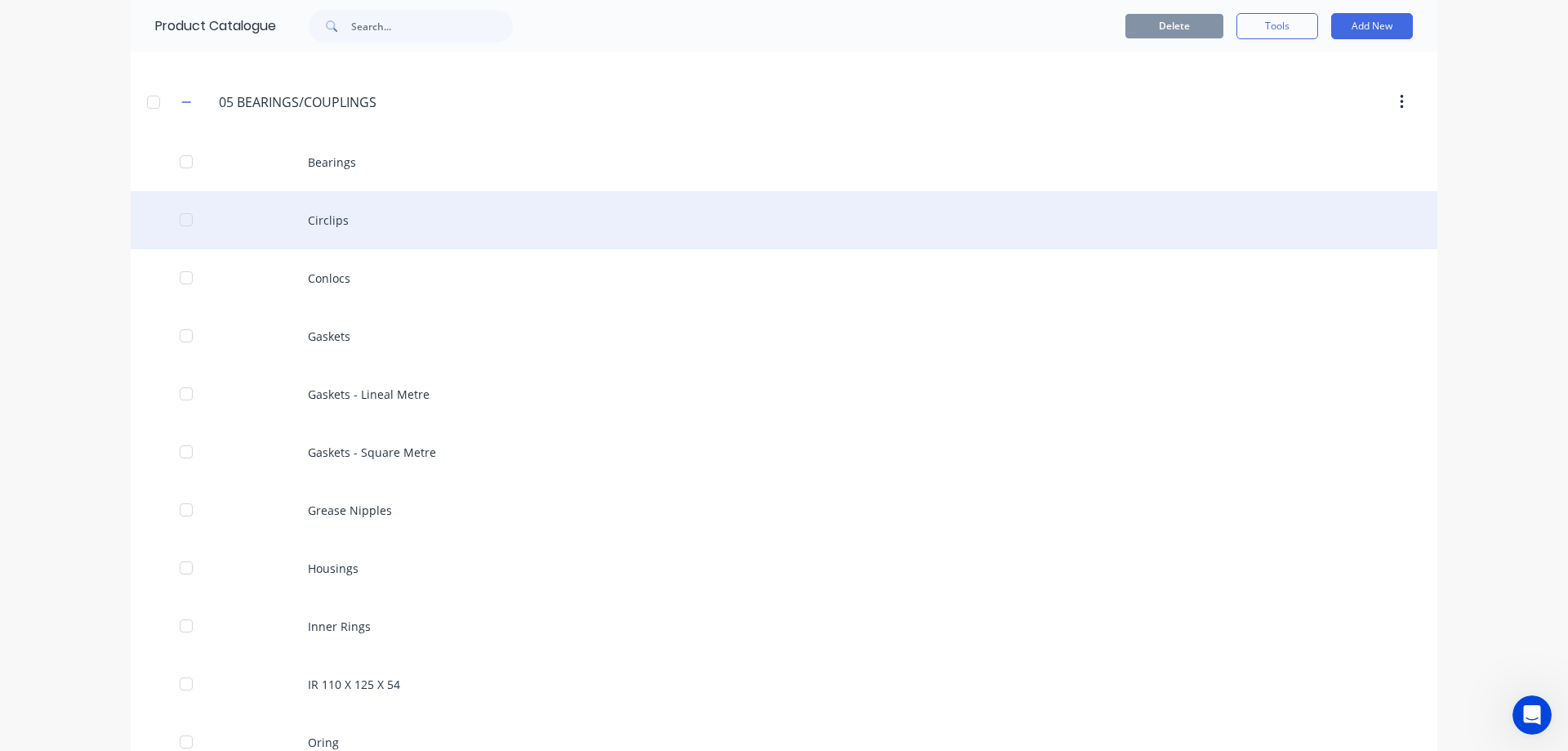
click at [517, 205] on div "Circlips" at bounding box center [784, 220] width 1307 height 58
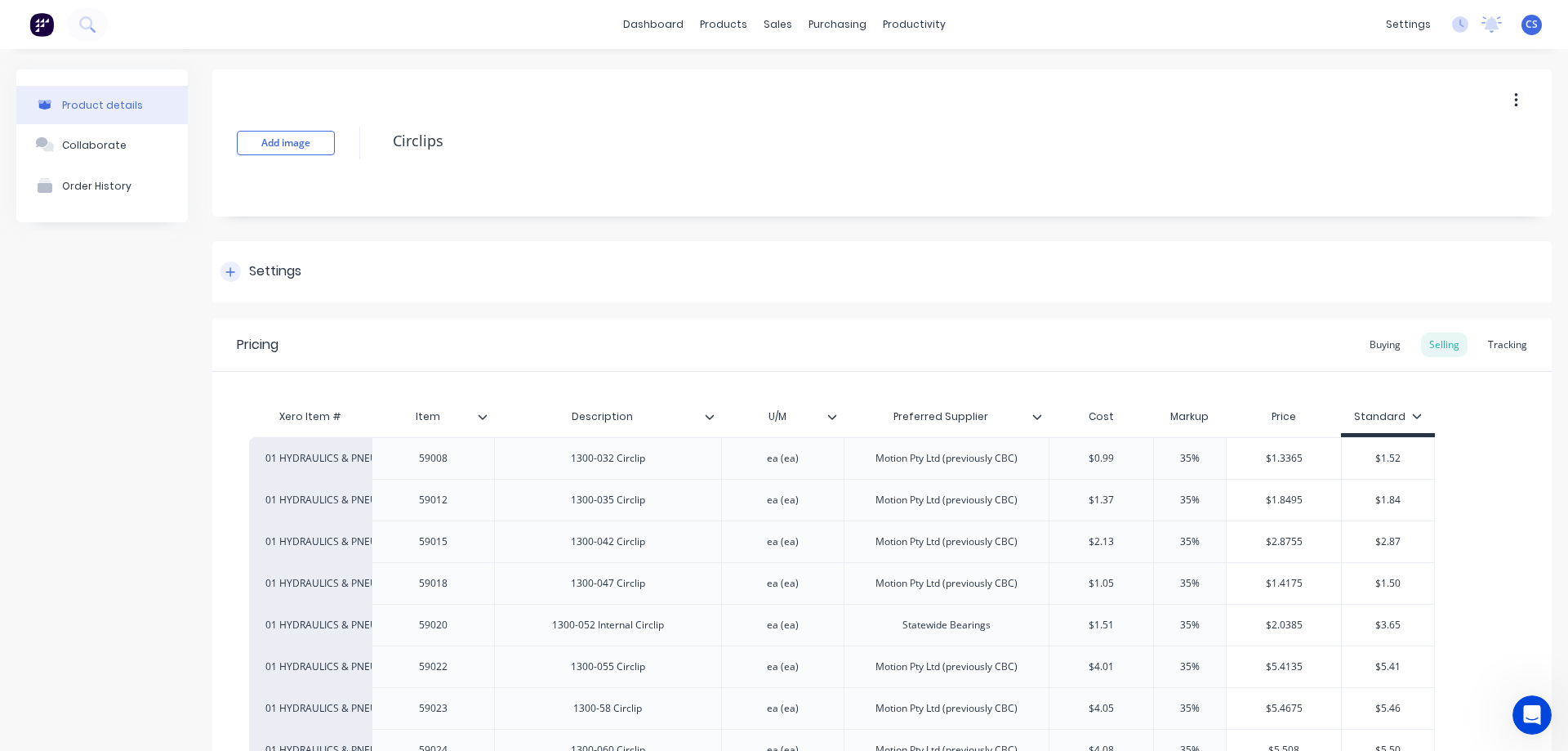
type textarea "x"
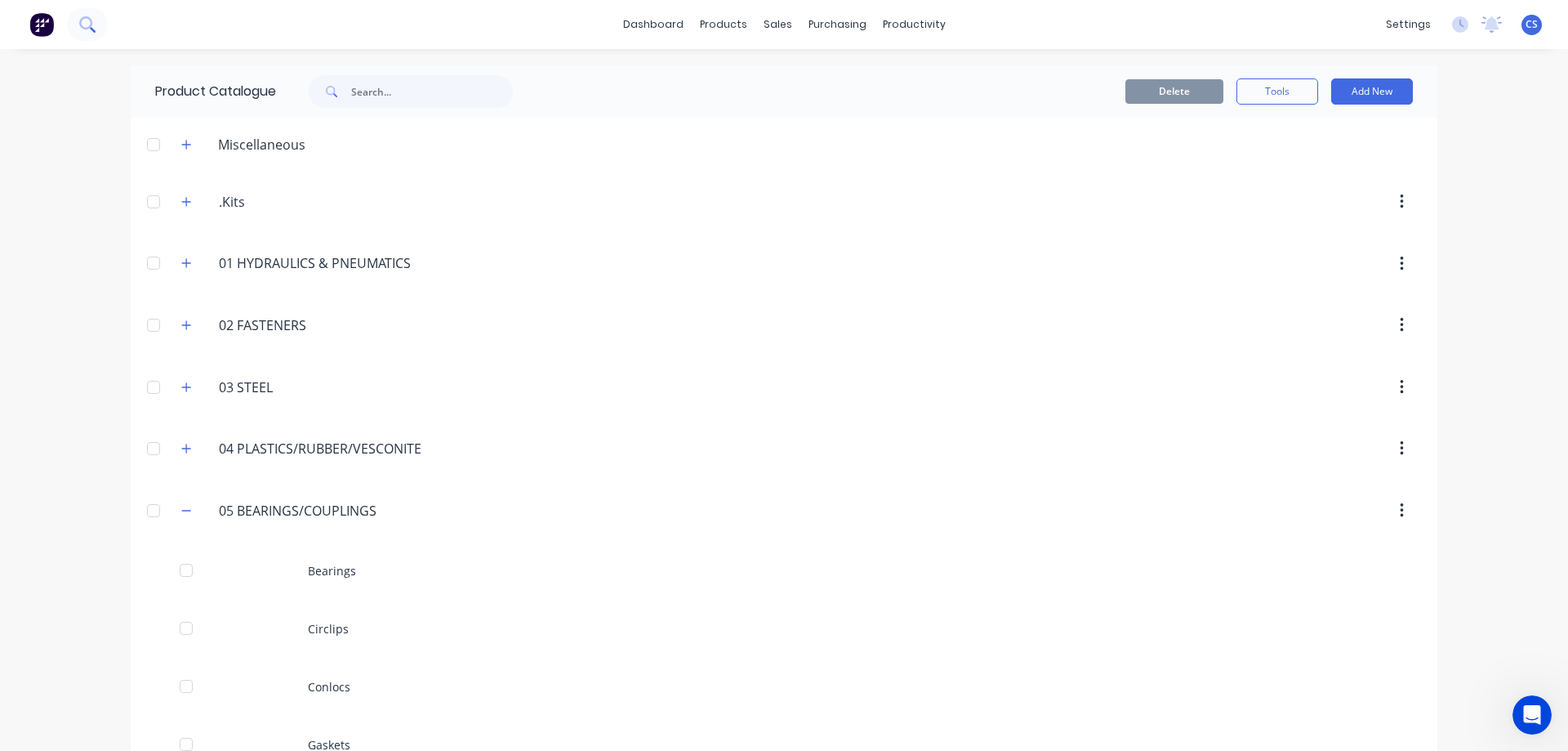
click at [84, 22] on icon at bounding box center [87, 23] width 16 height 16
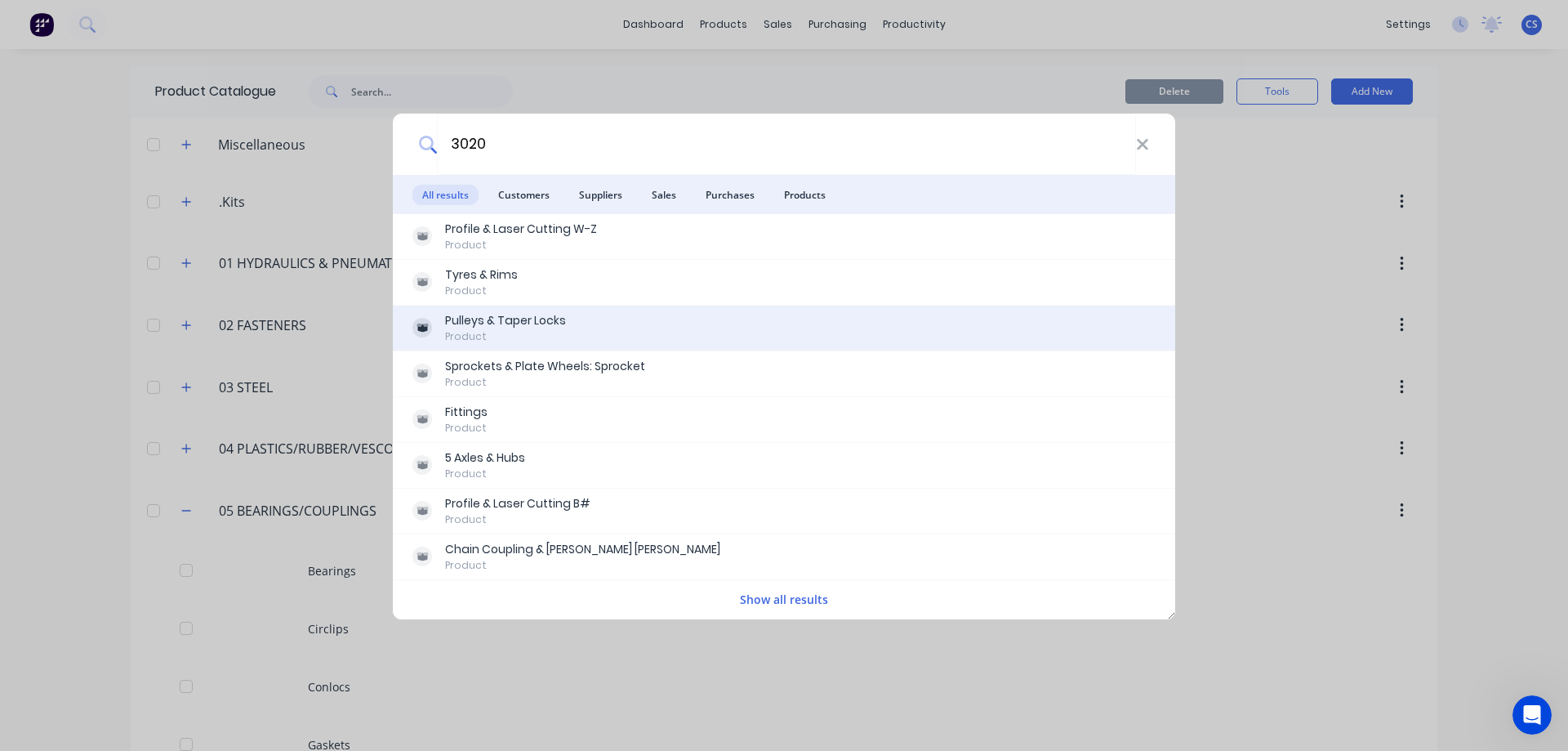
type input "3020"
click at [777, 323] on div "Pulleys & Taper Locks Product" at bounding box center [784, 328] width 743 height 32
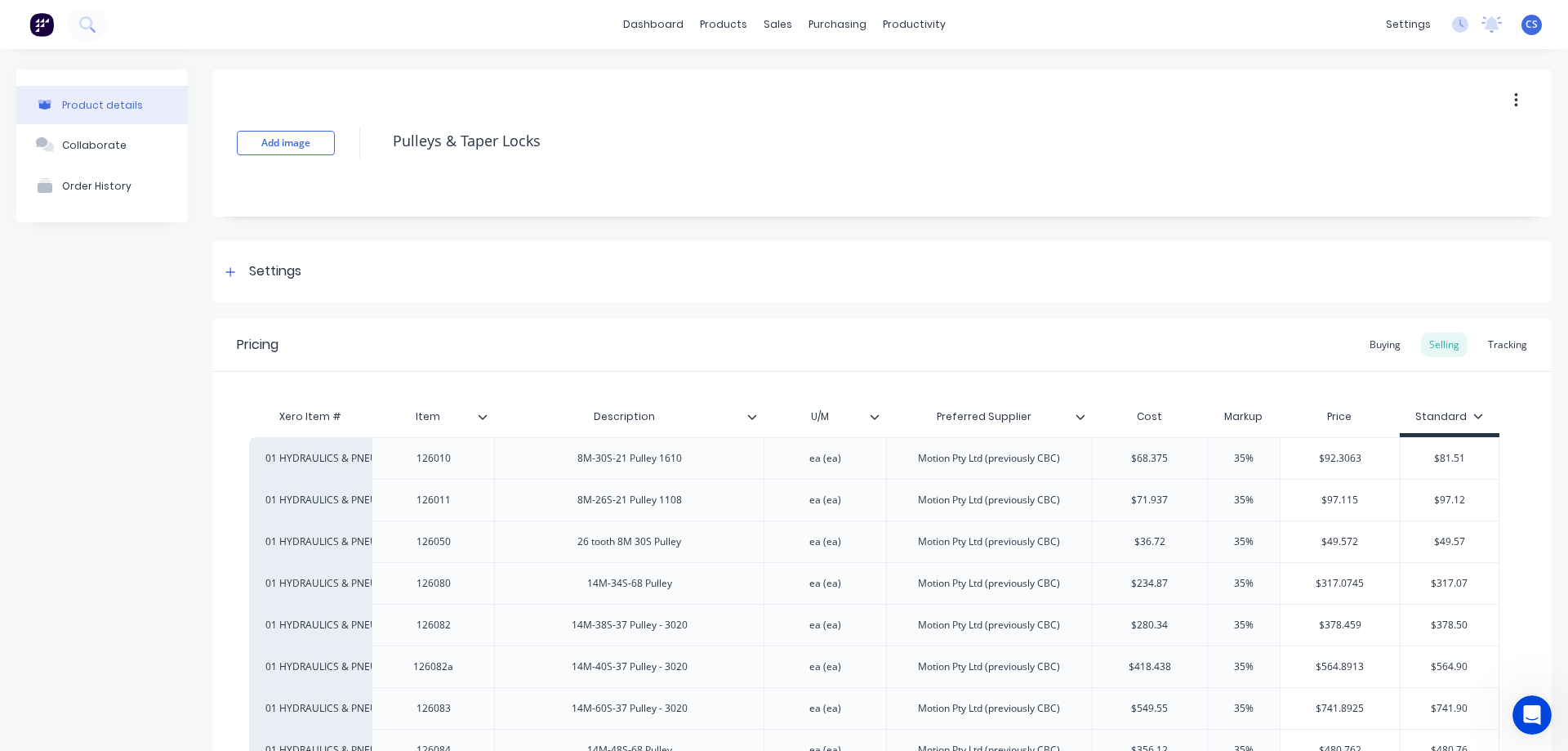
type textarea "x"
click at [92, 23] on icon at bounding box center [86, 22] width 13 height 13
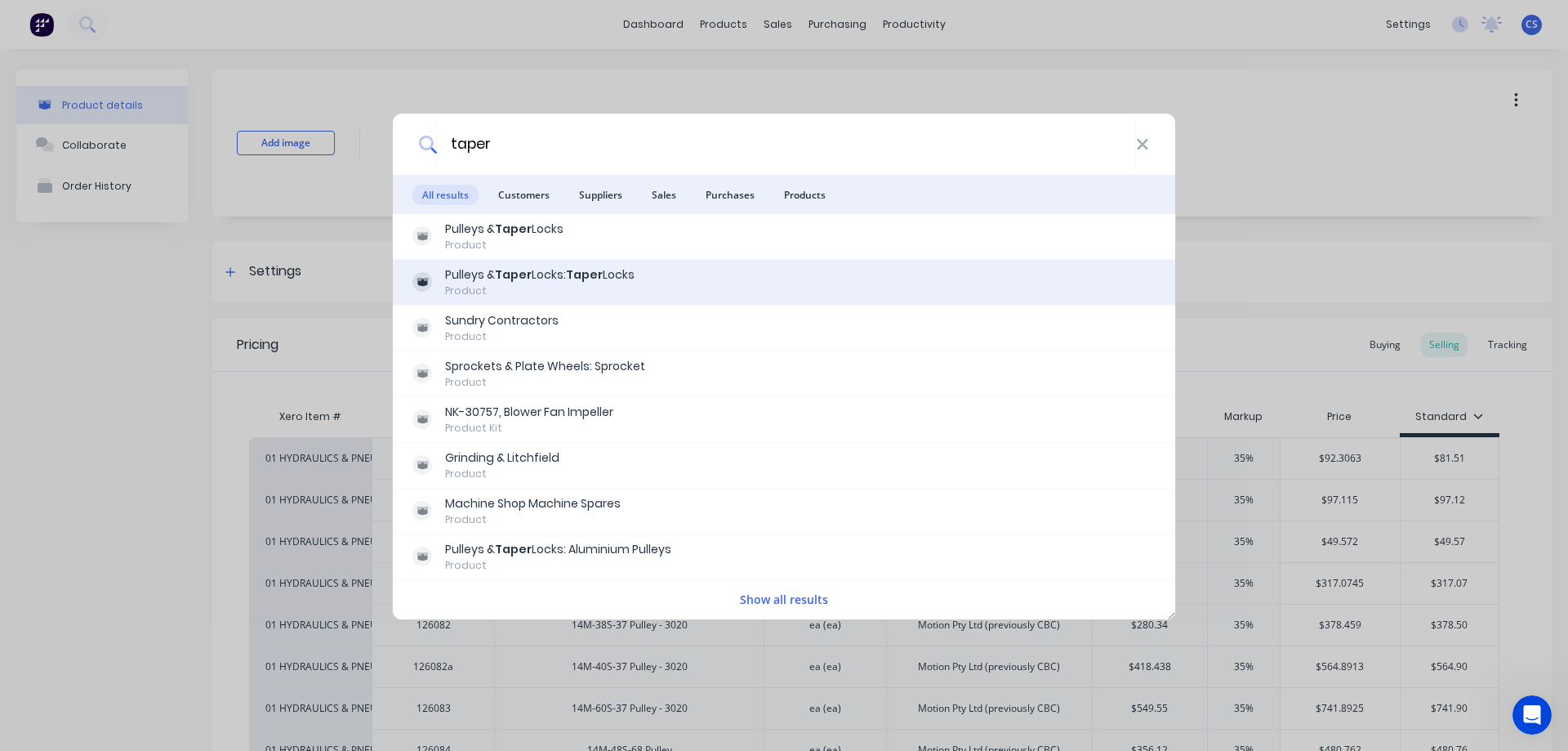
type input "taper"
click at [793, 301] on div "Pulleys & Taper Locks: Taper Locks Product" at bounding box center [784, 282] width 783 height 46
click at [759, 298] on div "Pulleys & Taper Locks: Taper Locks Product" at bounding box center [784, 282] width 783 height 46
click at [497, 281] on b "Taper" at bounding box center [513, 273] width 37 height 16
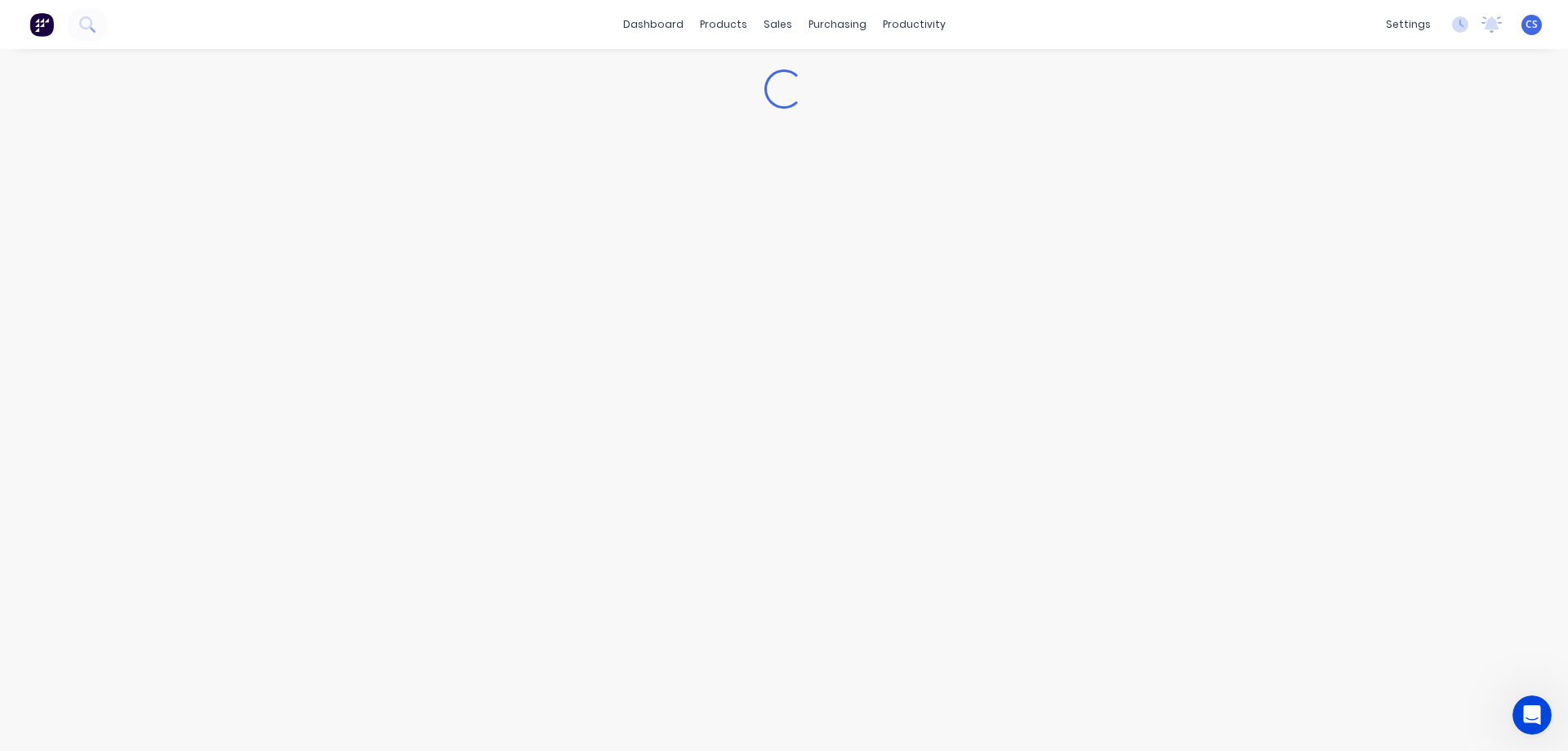
click at [497, 281] on div "Loading..." at bounding box center [784, 383] width 1568 height 669
click at [1531, 16] on div "CS Schutz Industries Pty Ltd Caitlin Schneider Administrator Profile Sign out" at bounding box center [1531, 25] width 21 height 21
click at [1537, 27] on span "CS" at bounding box center [1531, 24] width 12 height 15
click at [1392, 205] on div "Sign out" at bounding box center [1392, 205] width 44 height 15
